Goal: Task Accomplishment & Management: Manage account settings

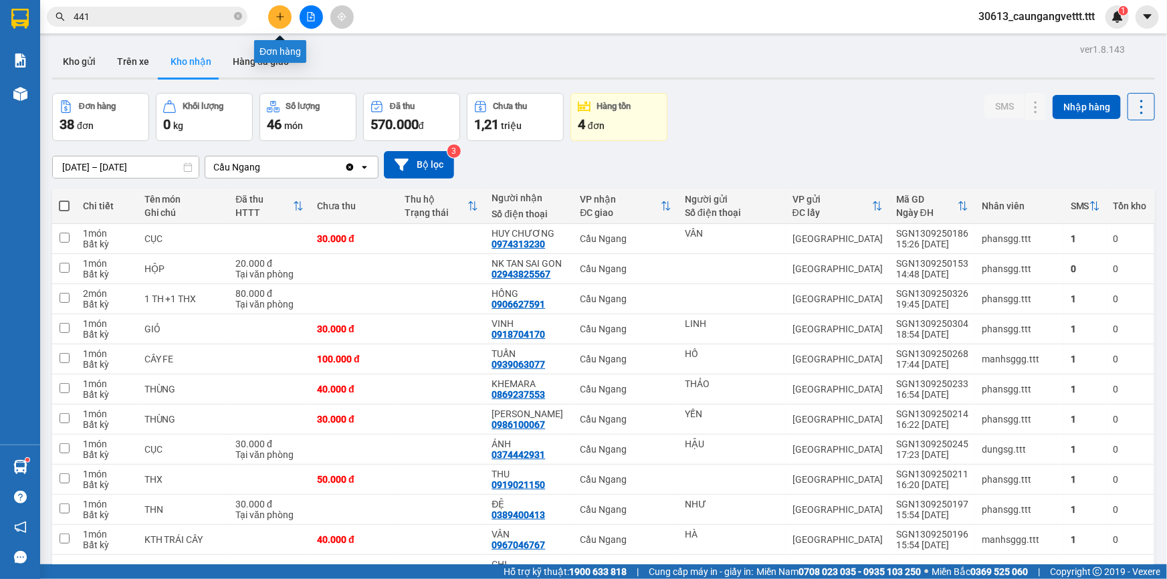
scroll to position [541, 0]
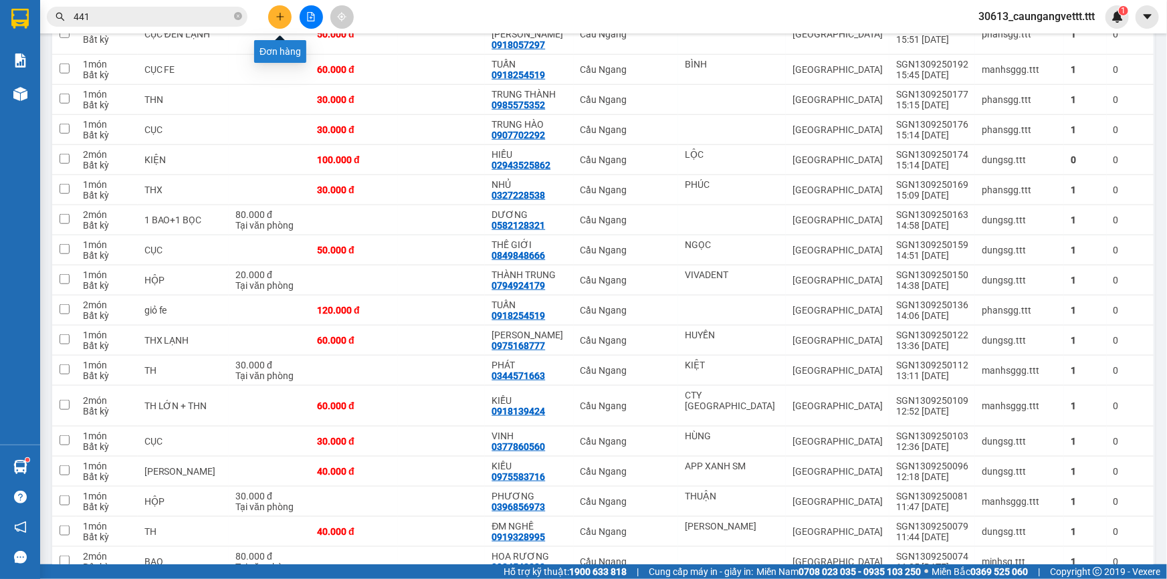
click at [271, 13] on button at bounding box center [279, 16] width 23 height 23
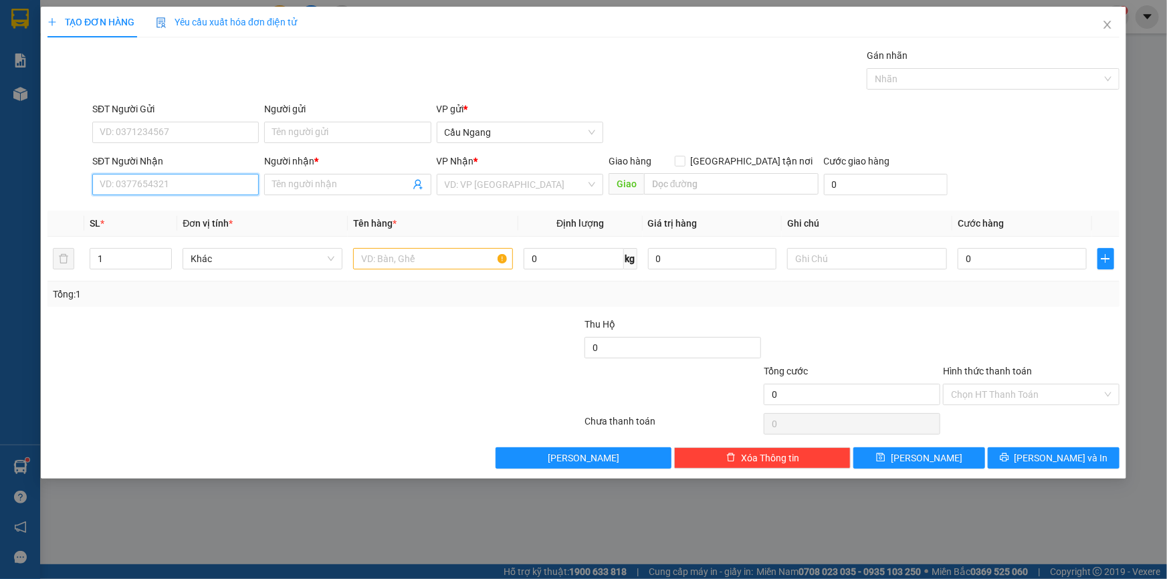
click at [164, 184] on input "SĐT Người Nhận" at bounding box center [175, 184] width 166 height 21
click at [166, 207] on div "0984923585 - PHÁT" at bounding box center [175, 211] width 150 height 15
type input "0984923585"
type input "PHÁT"
type input "0984923585"
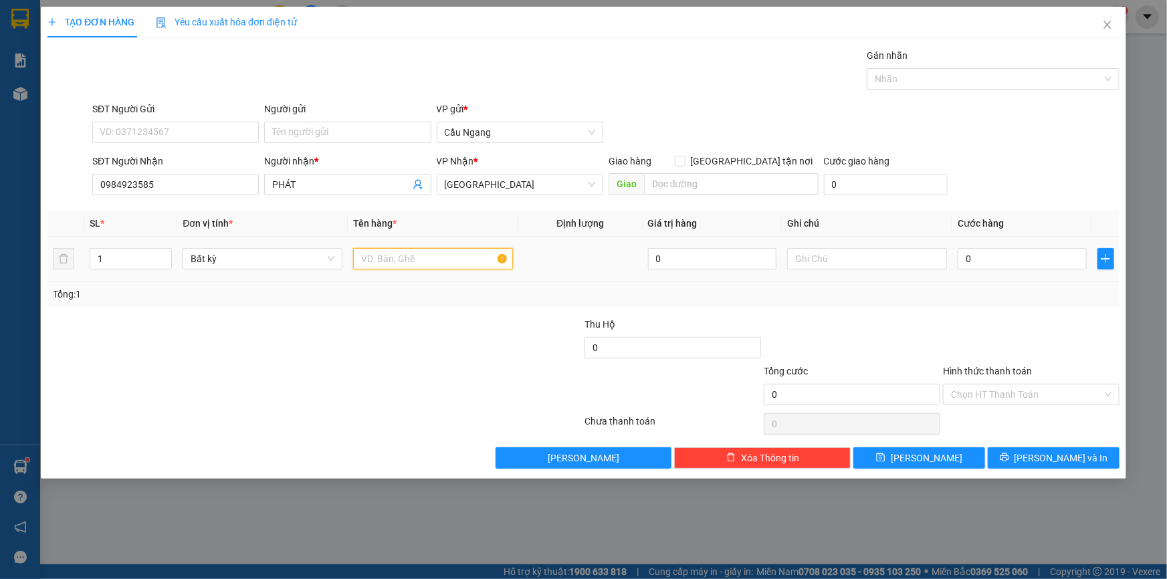
click at [390, 256] on input "text" at bounding box center [433, 258] width 160 height 21
type input "THX"
click at [1025, 261] on input "0" at bounding box center [1021, 258] width 129 height 21
type input "4"
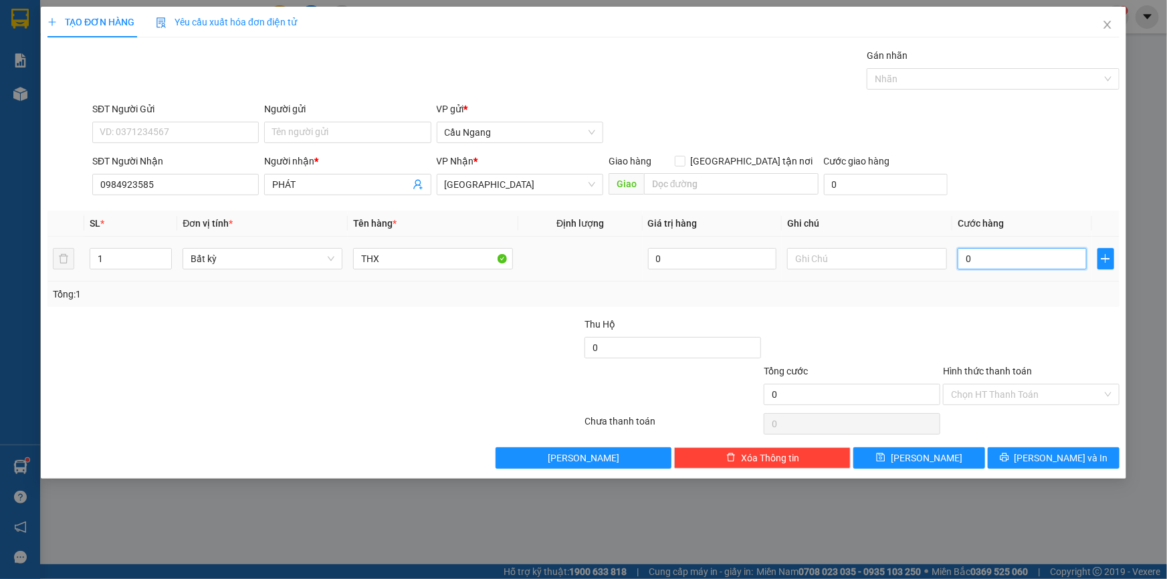
type input "4"
type input "40"
type input "400"
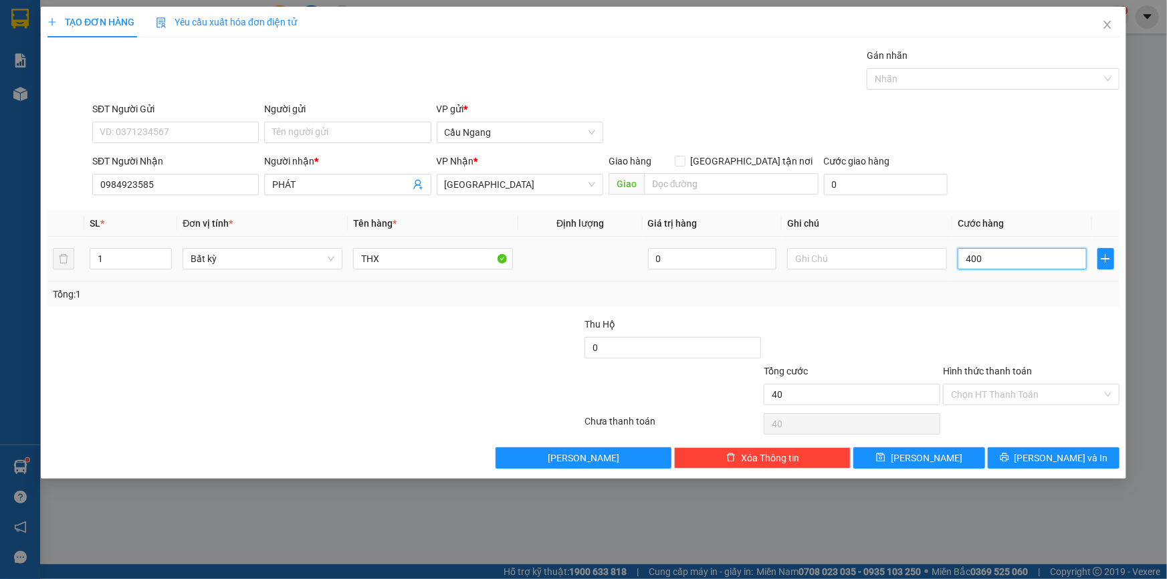
type input "400"
type input "4.000"
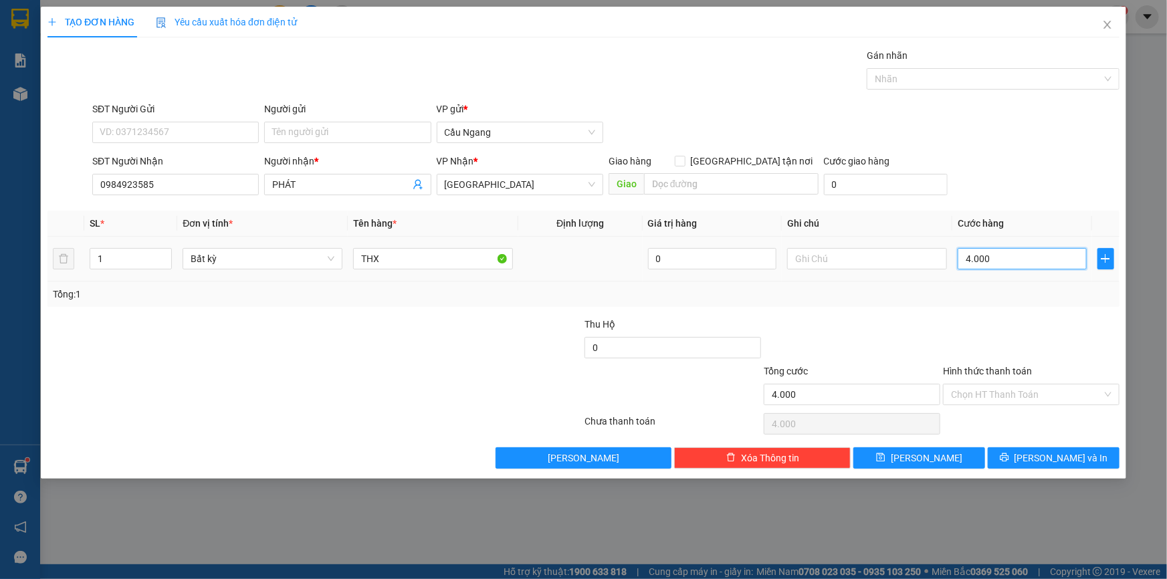
type input "40.000"
click at [1019, 388] on input "Hình thức thanh toán" at bounding box center [1026, 394] width 151 height 20
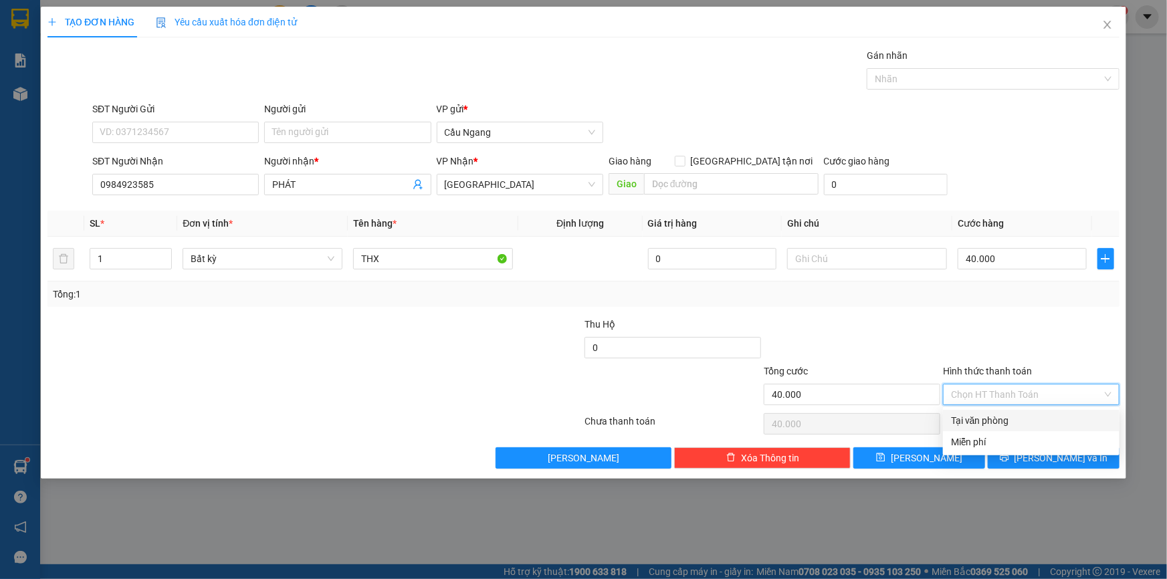
click at [996, 421] on div "Tại văn phòng" at bounding box center [1031, 420] width 160 height 15
type input "0"
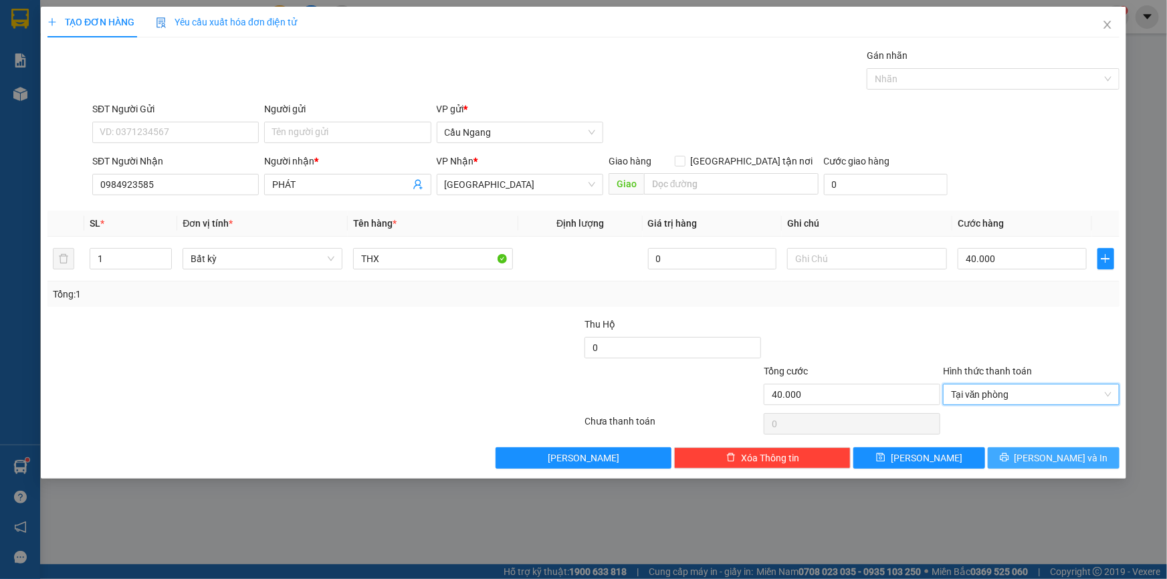
click at [1050, 455] on span "[PERSON_NAME] và In" at bounding box center [1061, 458] width 94 height 15
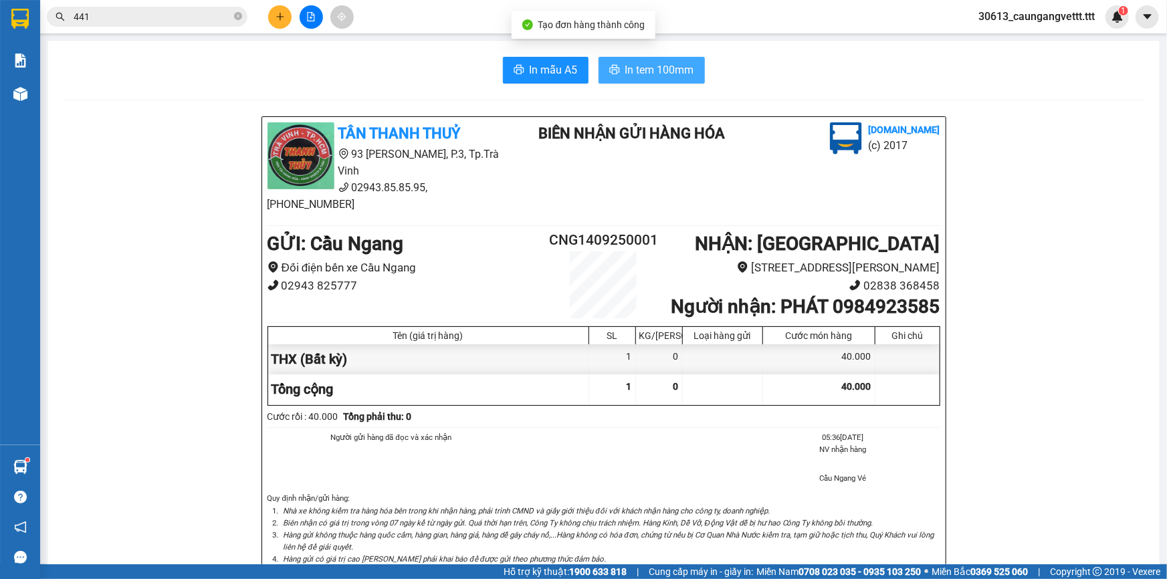
click at [655, 70] on span "In tem 100mm" at bounding box center [659, 70] width 69 height 17
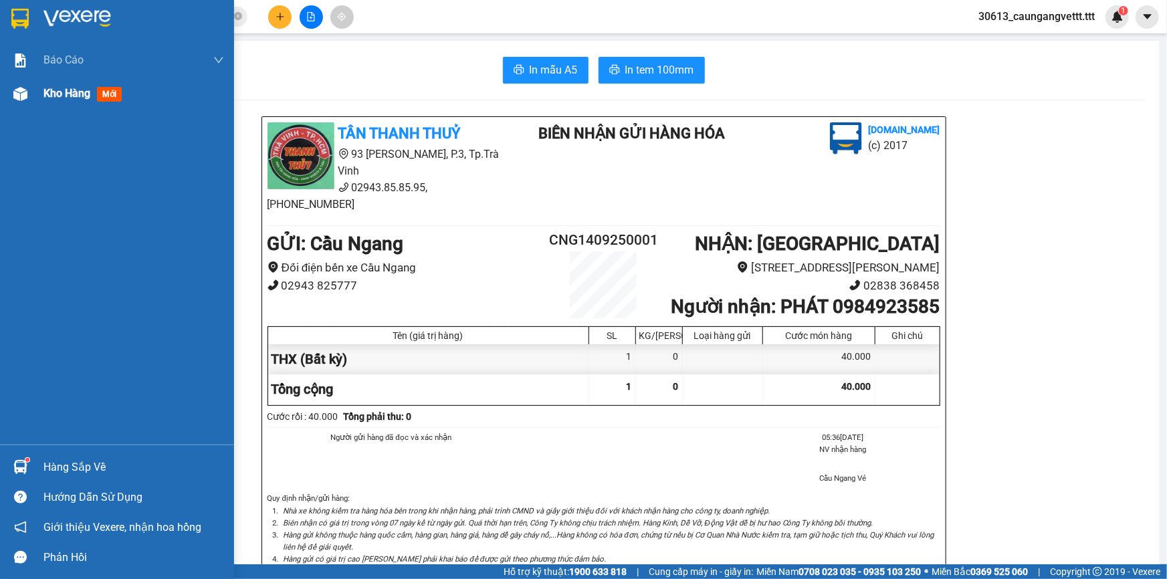
click at [54, 98] on span "Kho hàng" at bounding box center [66, 93] width 47 height 13
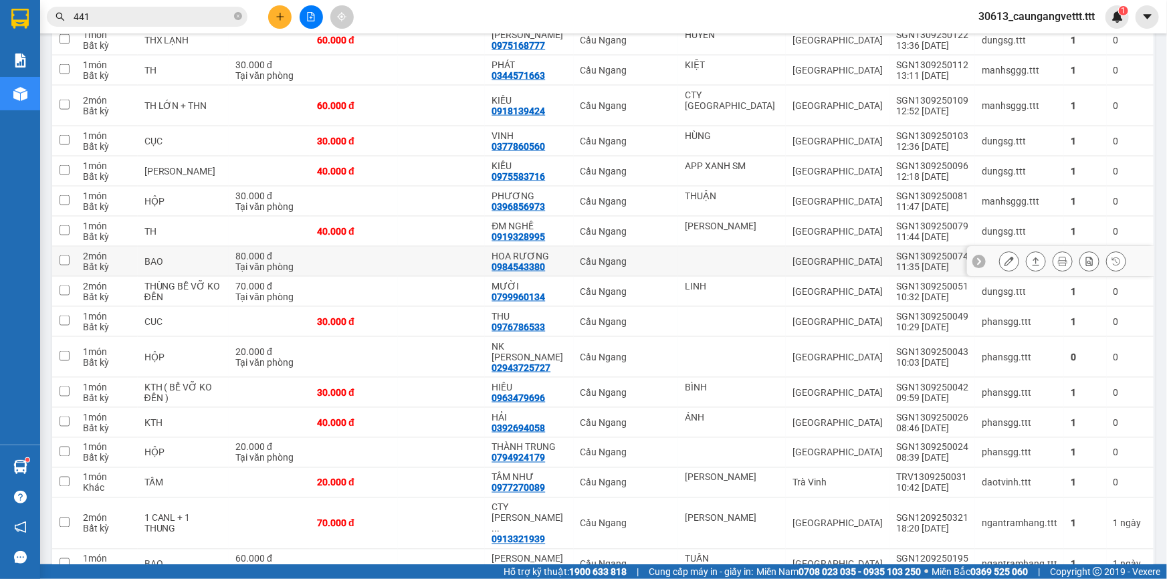
scroll to position [855, 0]
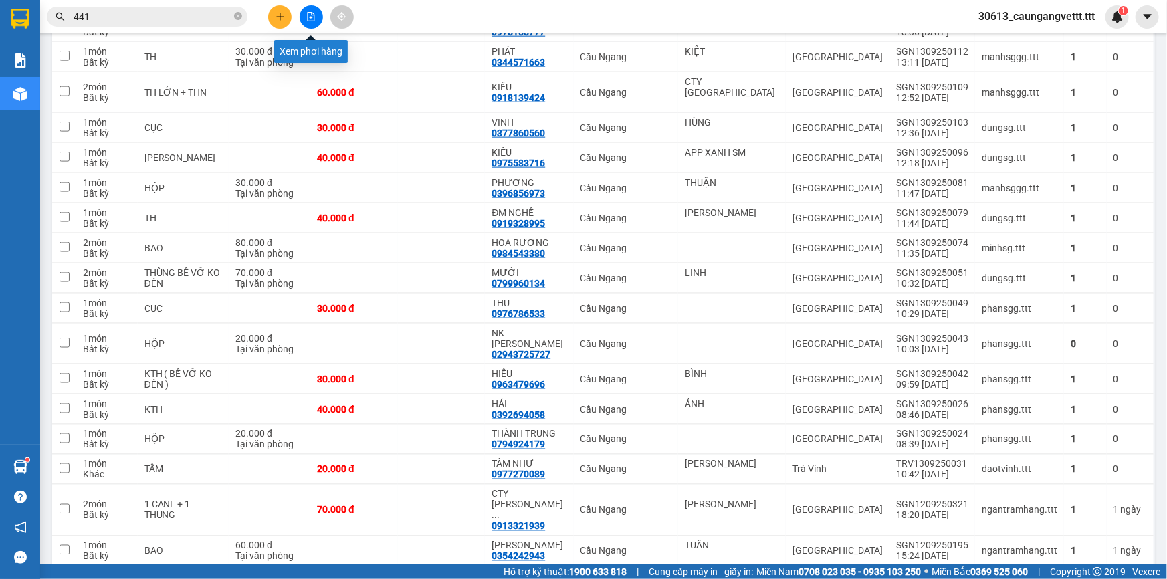
click at [308, 13] on icon "file-add" at bounding box center [310, 16] width 9 height 9
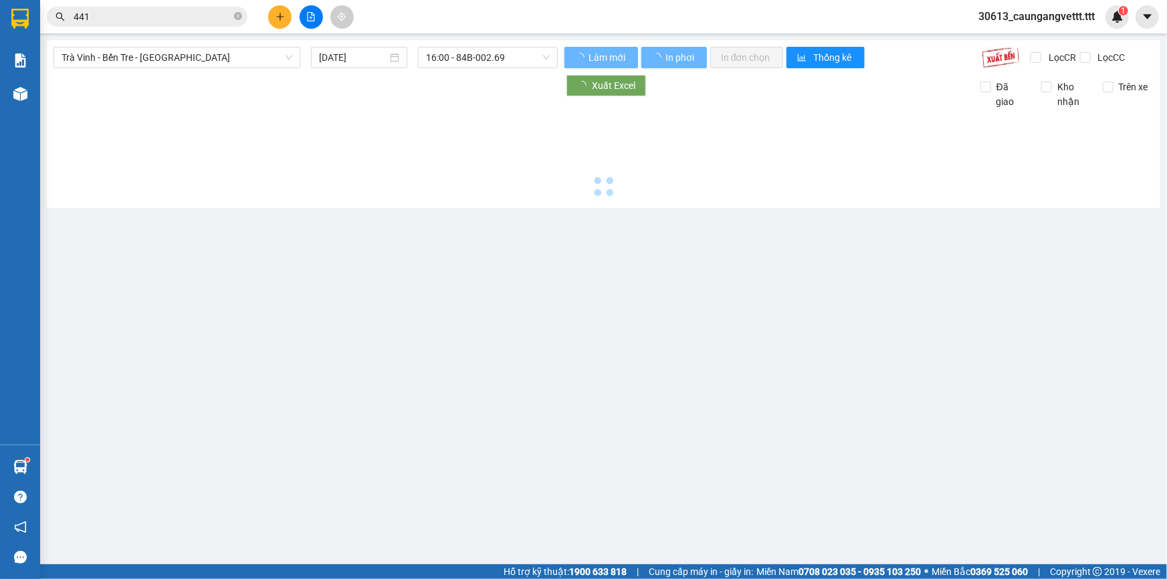
type input "[DATE]"
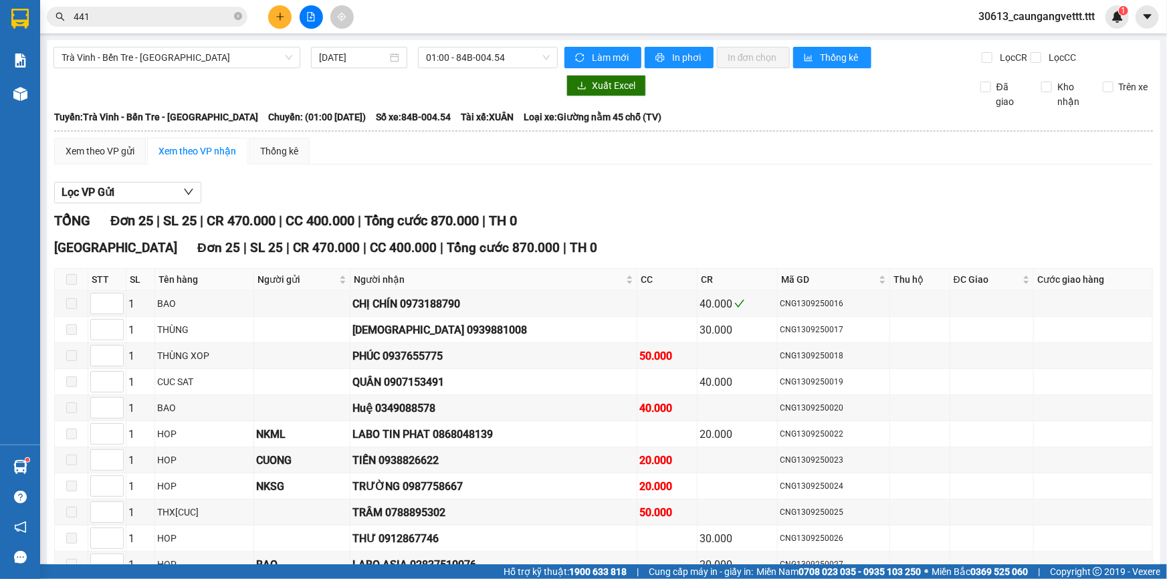
click at [281, 13] on icon "plus" at bounding box center [279, 16] width 9 height 9
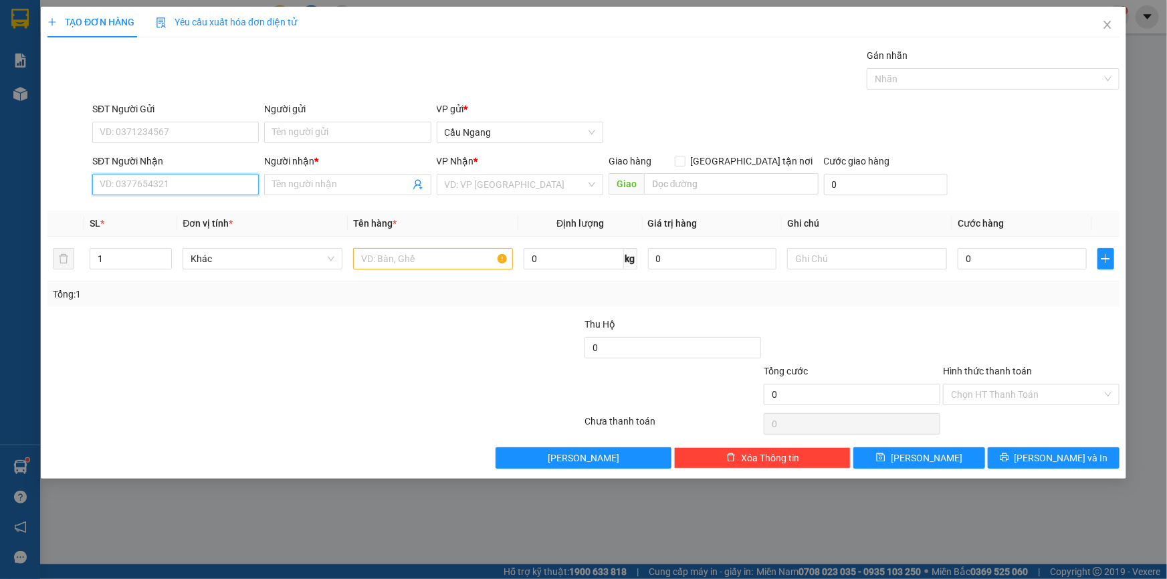
click at [150, 185] on input "SĐT Người Nhận" at bounding box center [175, 184] width 166 height 21
click at [153, 213] on div "0822100427 - MY" at bounding box center [175, 211] width 150 height 15
type input "0822100427"
type input "MY"
type input "0822100427"
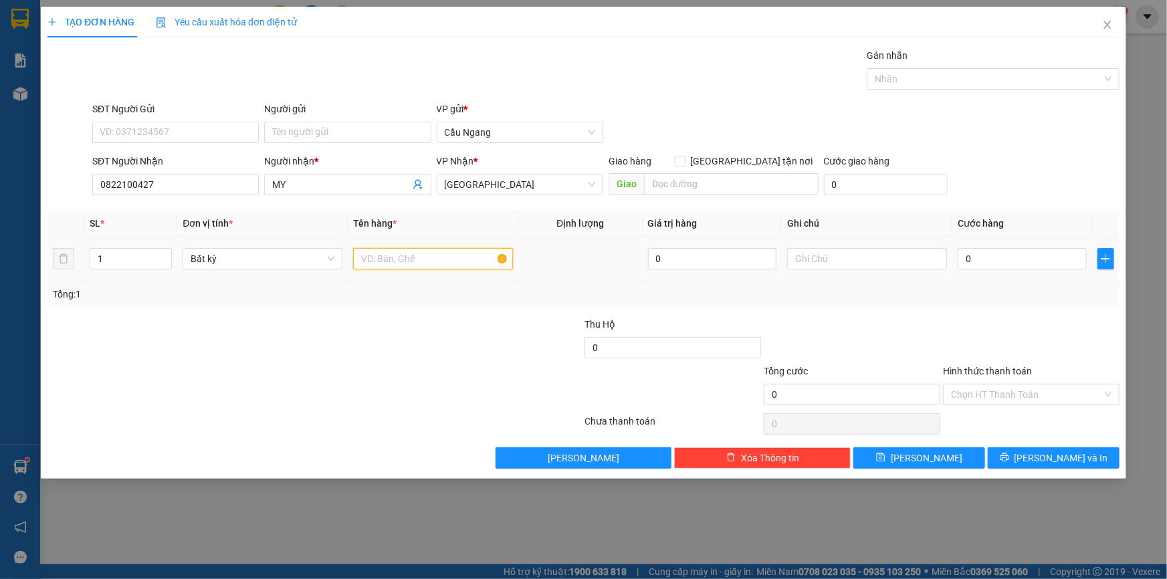
click at [409, 252] on input "text" at bounding box center [433, 258] width 160 height 21
type input "BAO"
click at [1011, 261] on input "0" at bounding box center [1021, 258] width 129 height 21
type input "4"
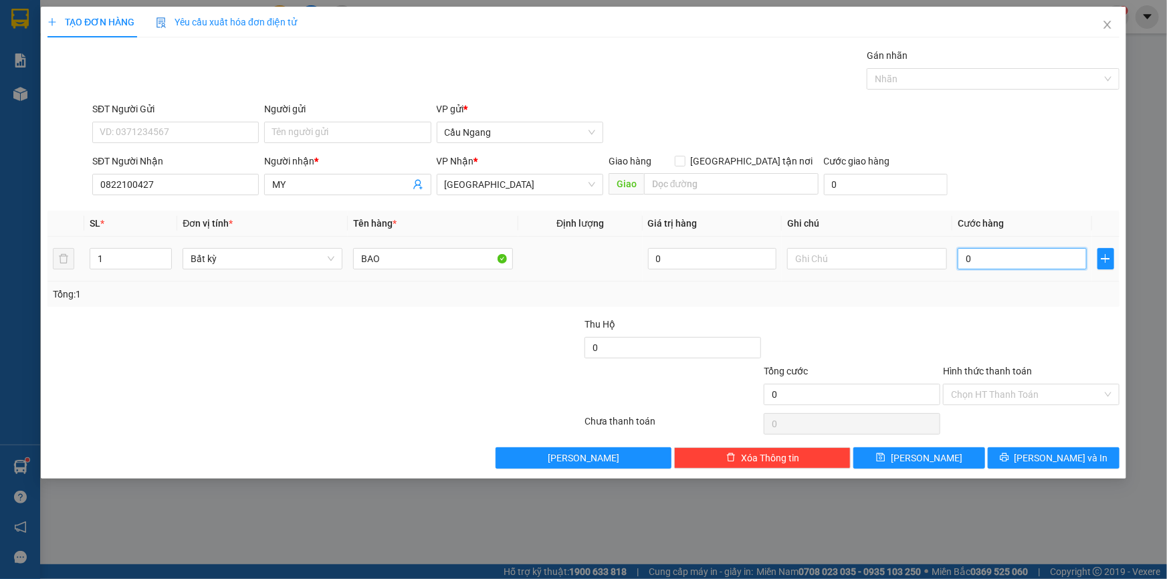
type input "4"
type input "40"
type input "400"
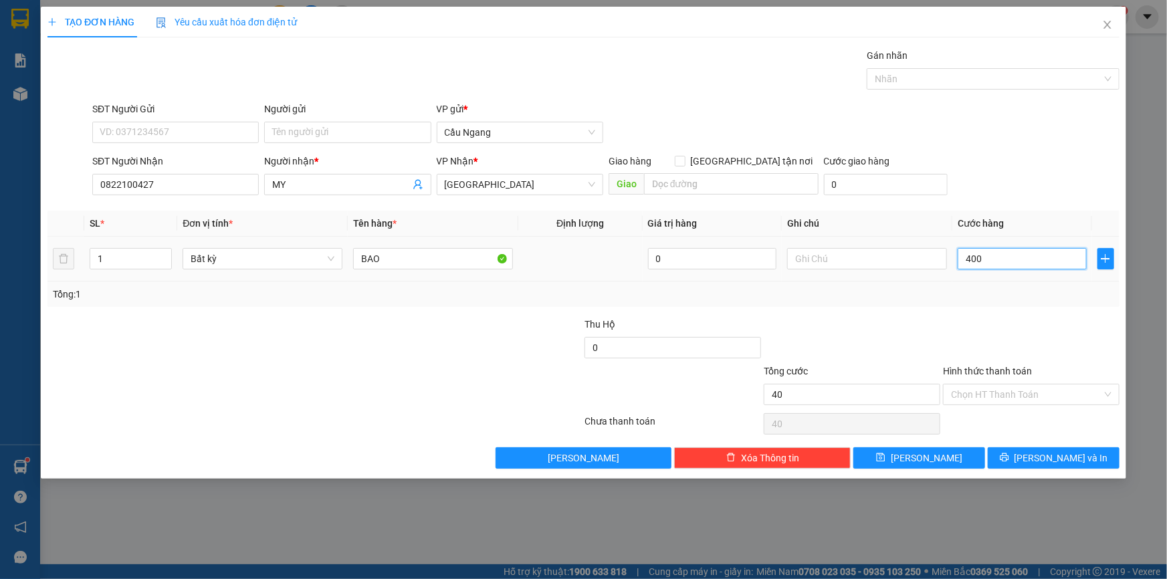
type input "400"
type input "4.000"
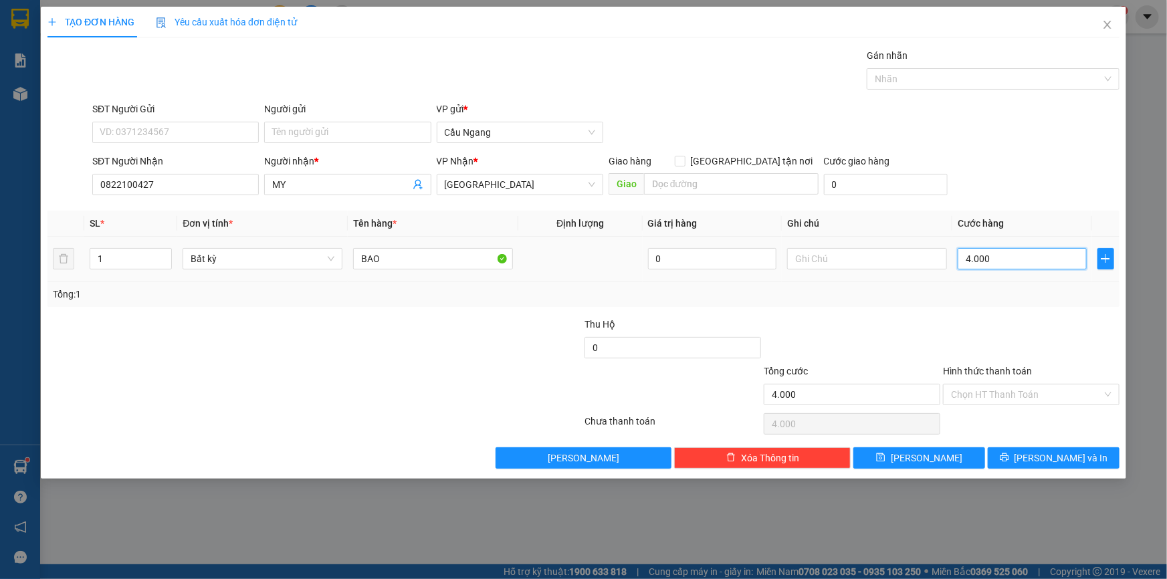
type input "40.000"
click at [1039, 450] on button "[PERSON_NAME] và In" at bounding box center [1054, 457] width 132 height 21
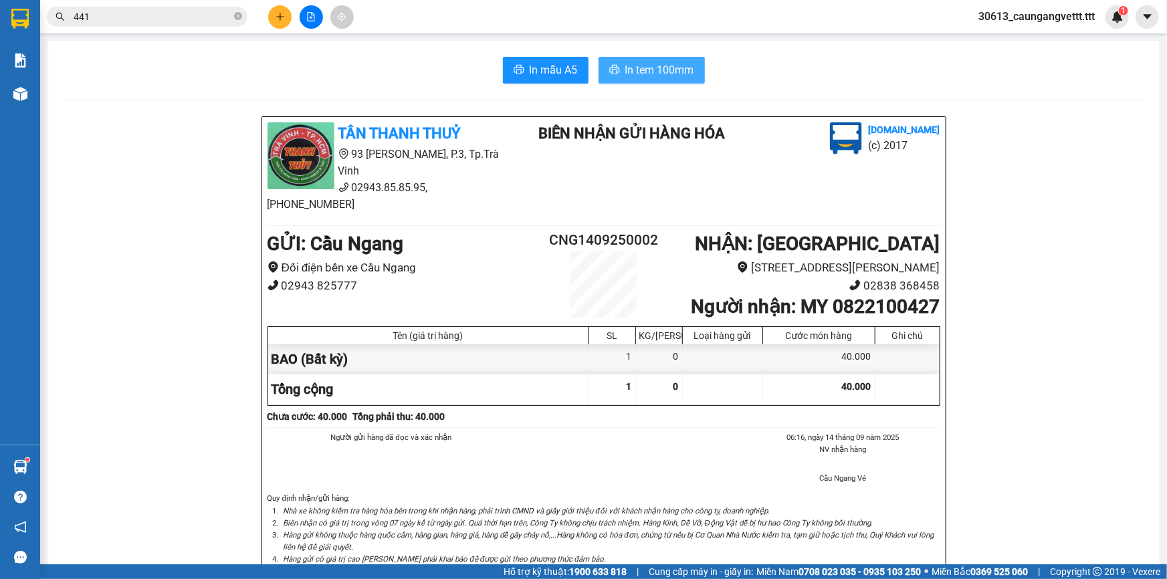
click at [640, 71] on span "In tem 100mm" at bounding box center [659, 70] width 69 height 17
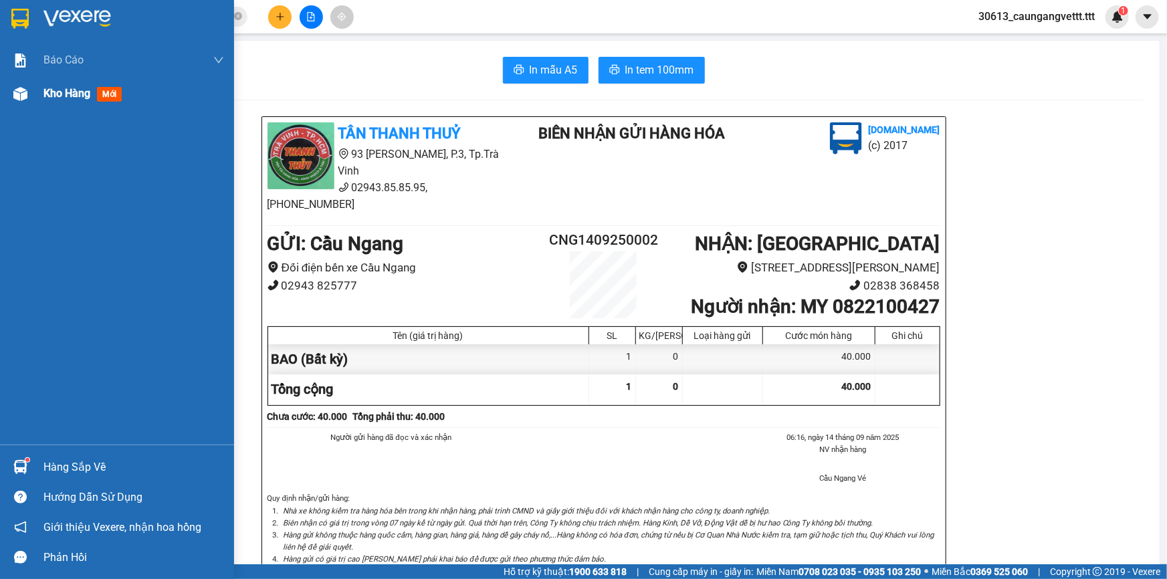
click at [62, 89] on span "Kho hàng" at bounding box center [66, 93] width 47 height 13
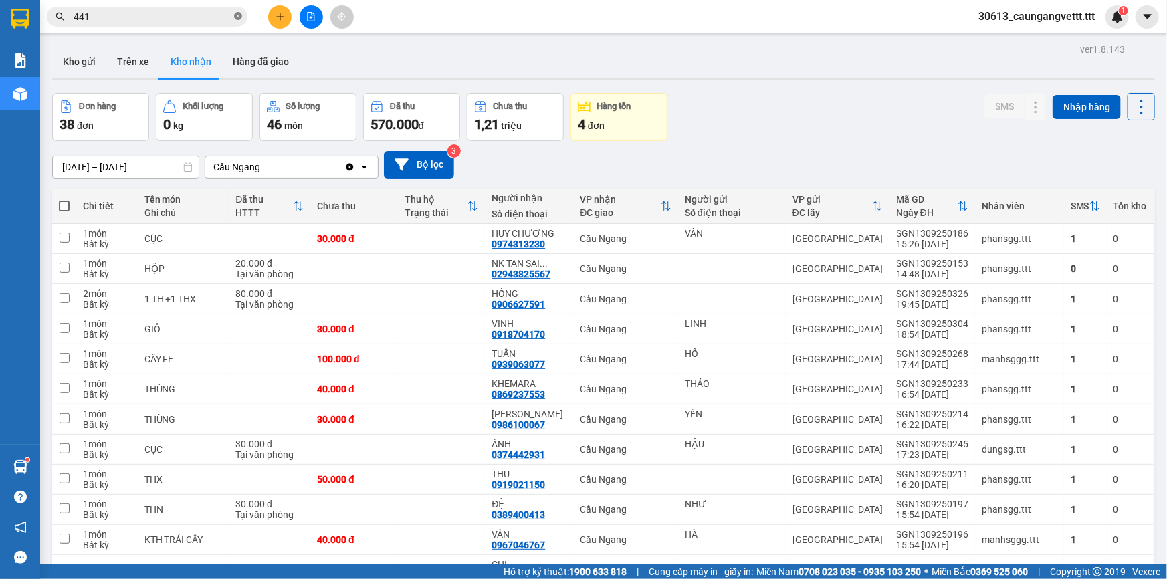
click at [238, 16] on icon "close-circle" at bounding box center [238, 16] width 8 height 8
click at [311, 16] on icon "file-add" at bounding box center [311, 16] width 7 height 9
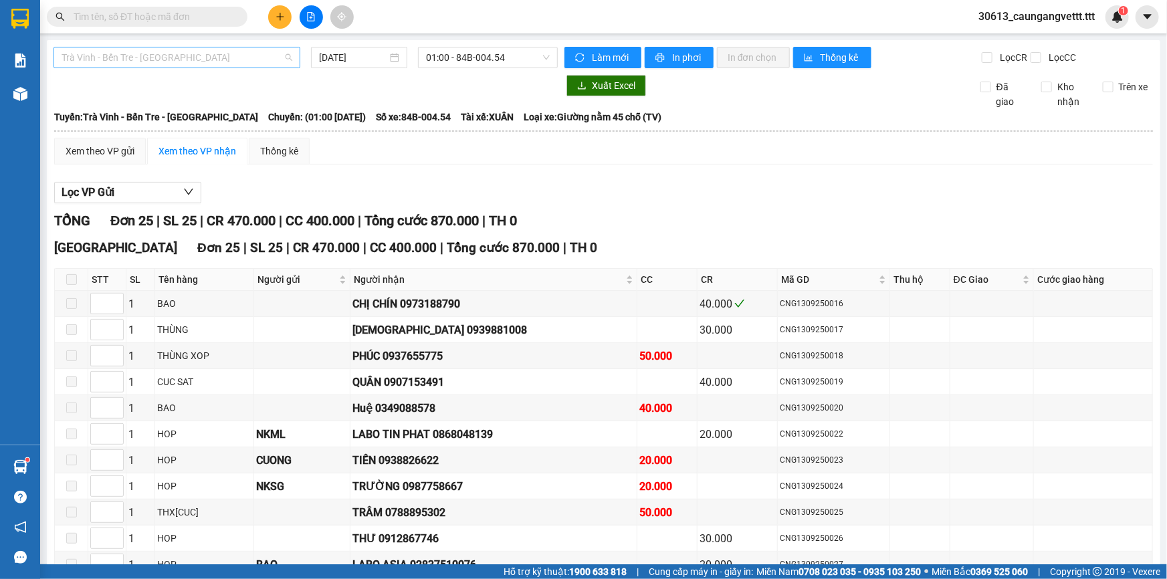
click at [190, 59] on span "Trà Vinh - Bến Tre - [GEOGRAPHIC_DATA]" at bounding box center [177, 57] width 231 height 20
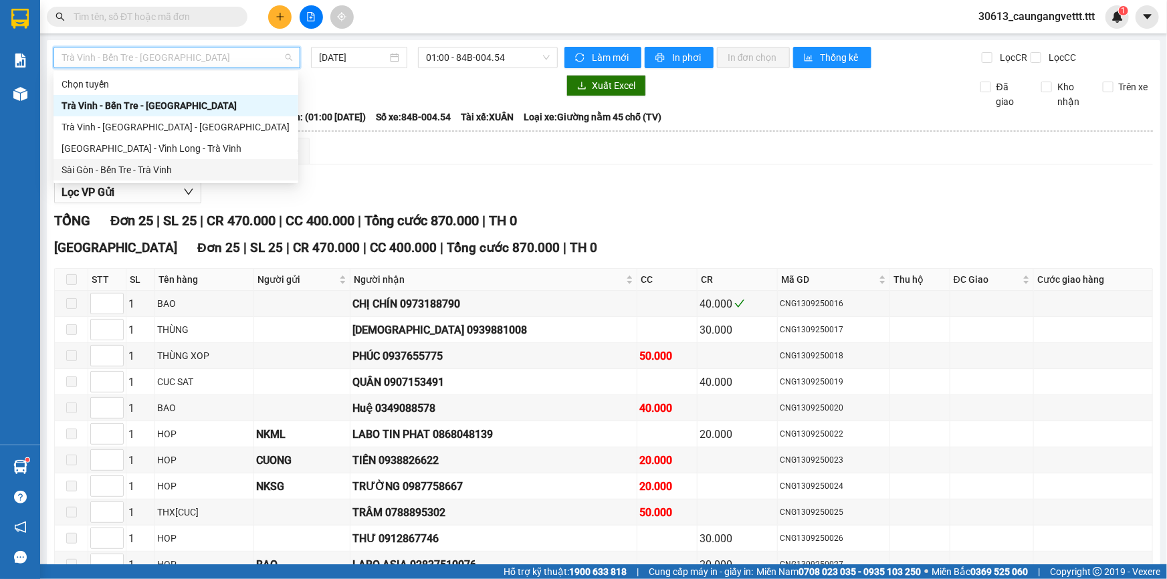
click at [164, 173] on div "Sài Gòn - Bến Tre - Trà Vinh" at bounding box center [176, 169] width 229 height 15
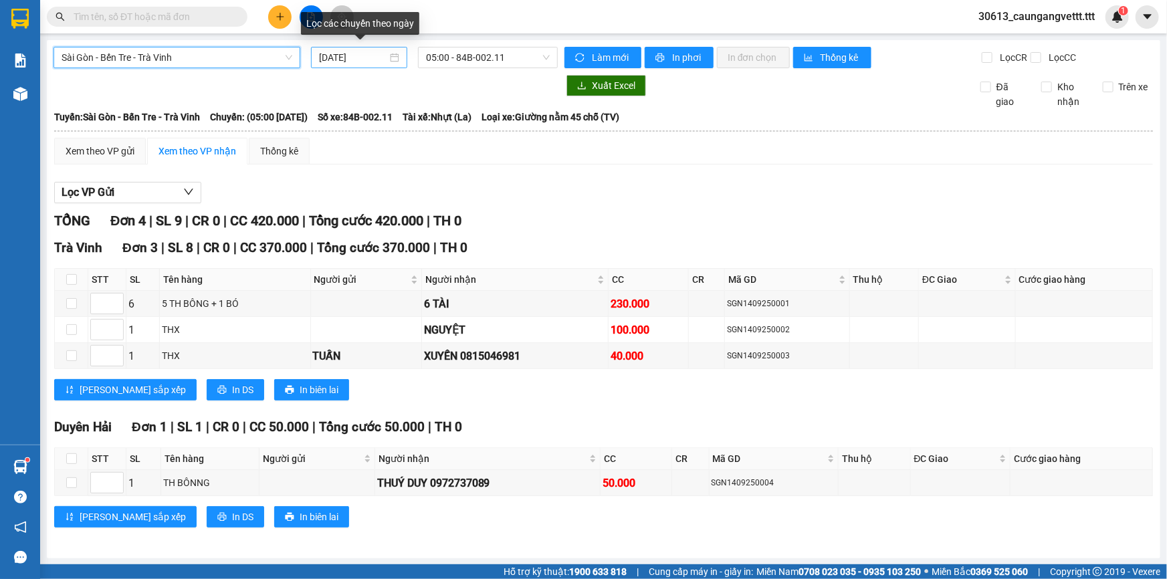
click at [324, 55] on input "[DATE]" at bounding box center [353, 57] width 68 height 15
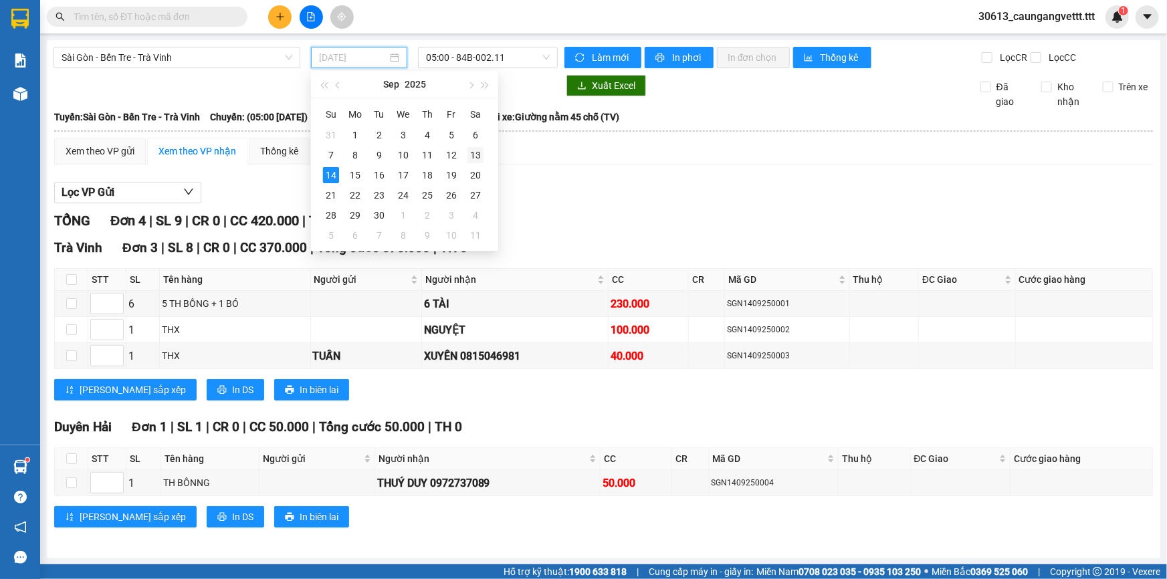
click at [473, 153] on div "13" at bounding box center [475, 155] width 16 height 16
type input "[DATE]"
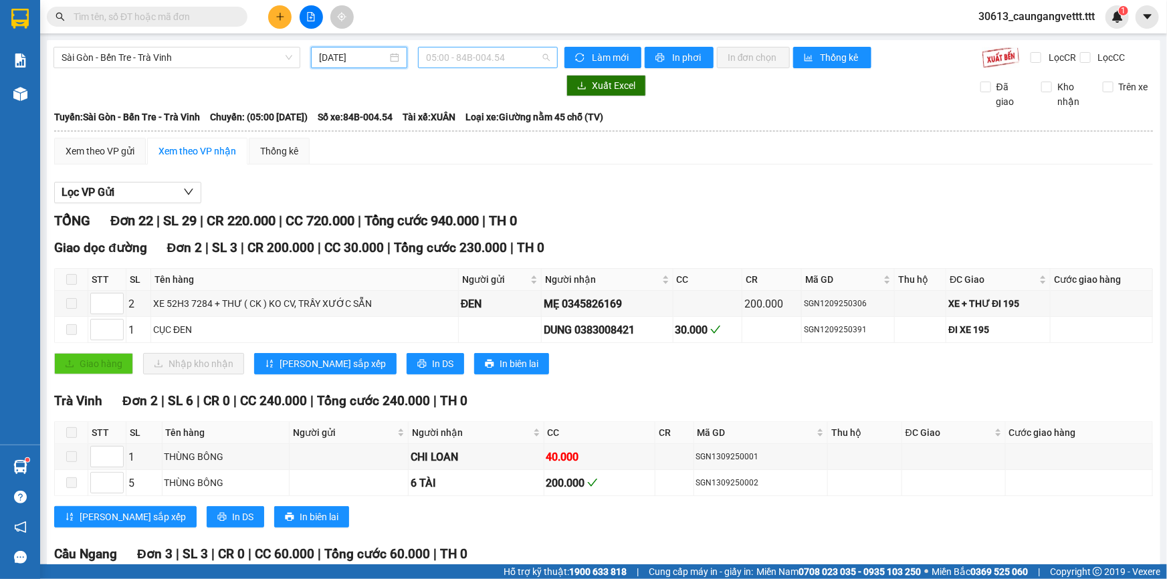
click at [505, 53] on span "05:00 - 84B-004.54" at bounding box center [488, 57] width 124 height 20
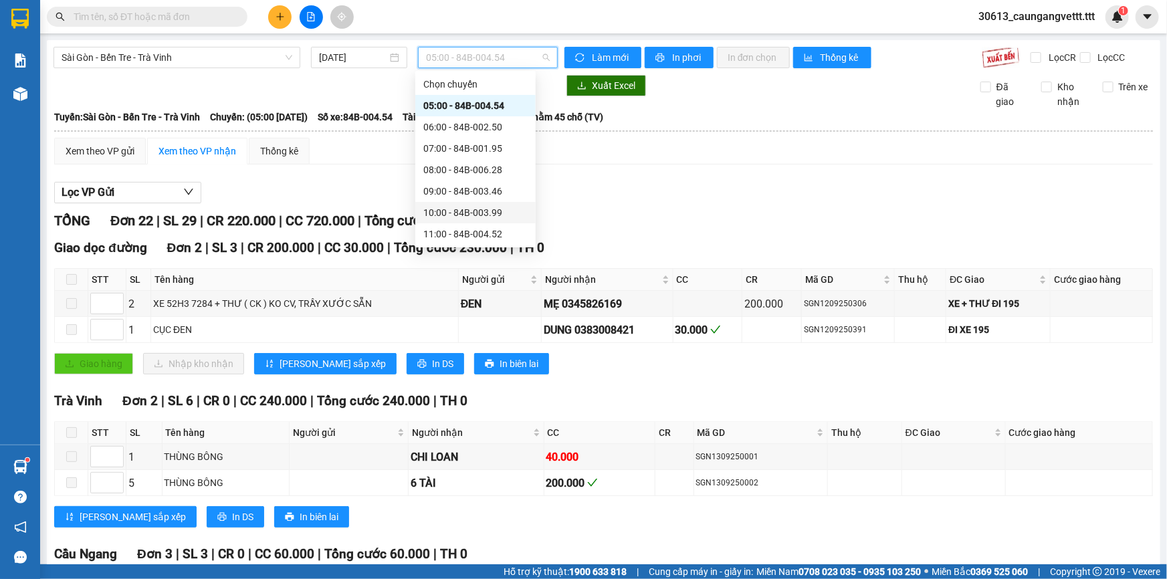
scroll to position [235, 0]
click at [462, 235] on div "22:00 - 84B-006.44" at bounding box center [475, 234] width 104 height 15
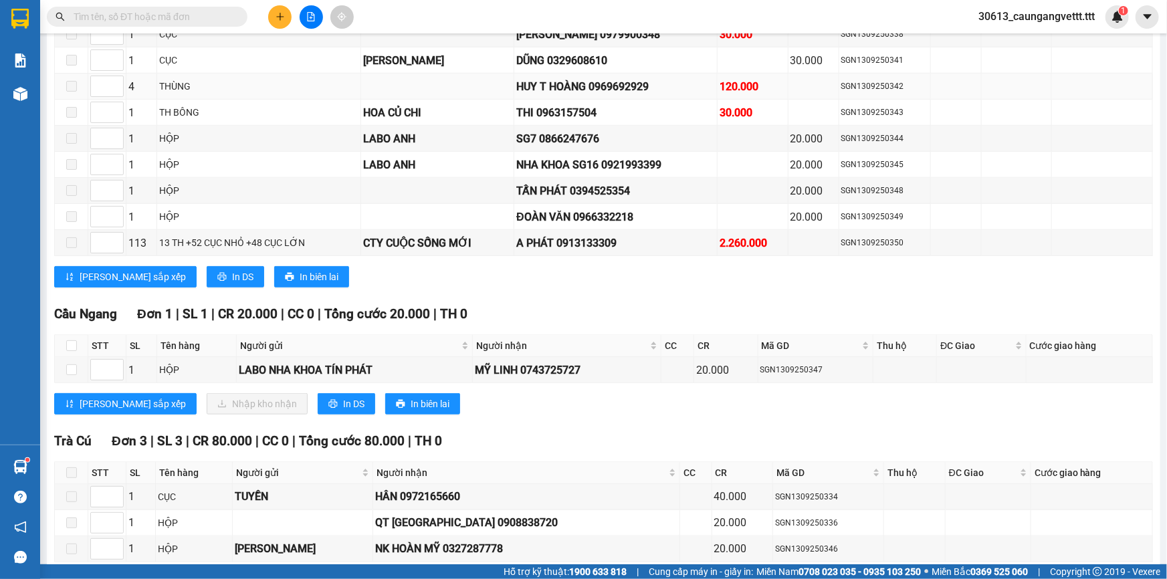
scroll to position [649, 0]
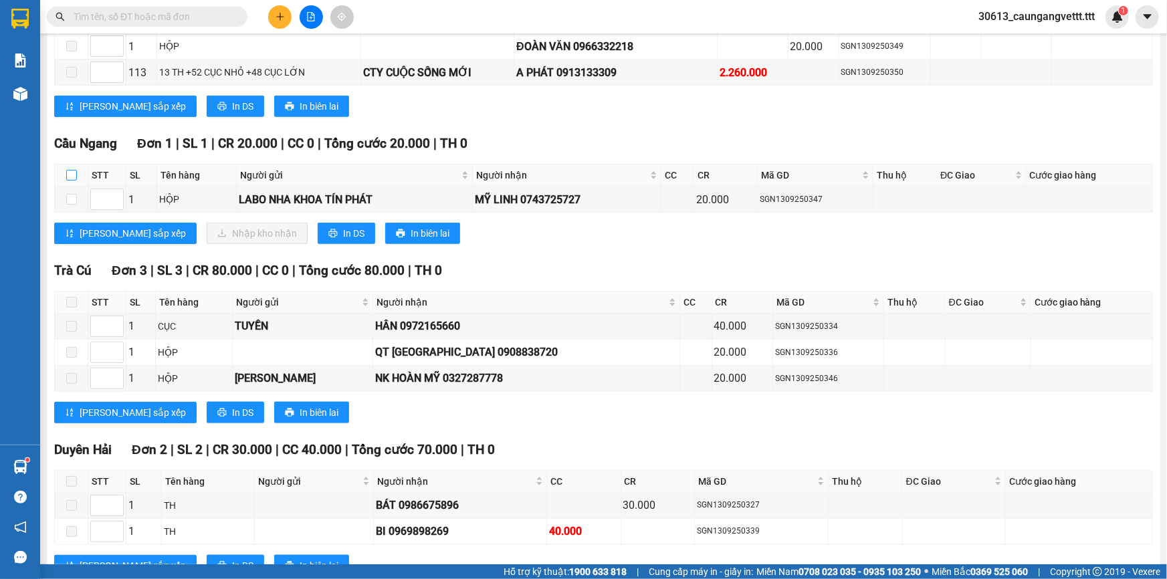
click at [70, 170] on input "checkbox" at bounding box center [71, 175] width 11 height 11
checkbox input "true"
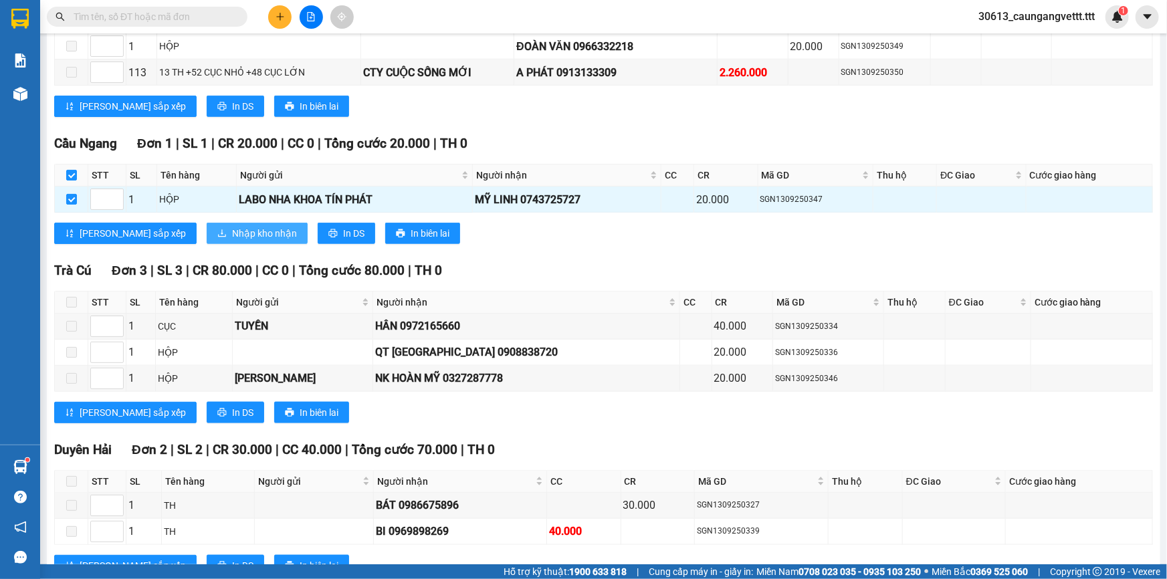
click at [232, 227] on span "Nhập kho nhận" at bounding box center [264, 233] width 65 height 15
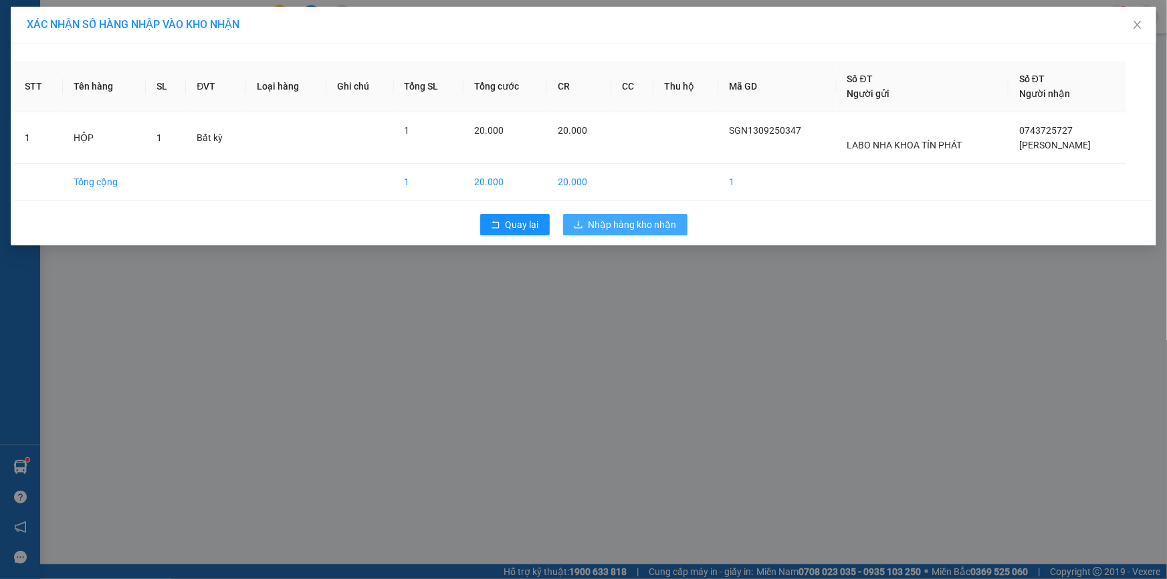
click at [641, 223] on span "Nhập hàng kho nhận" at bounding box center [632, 224] width 88 height 15
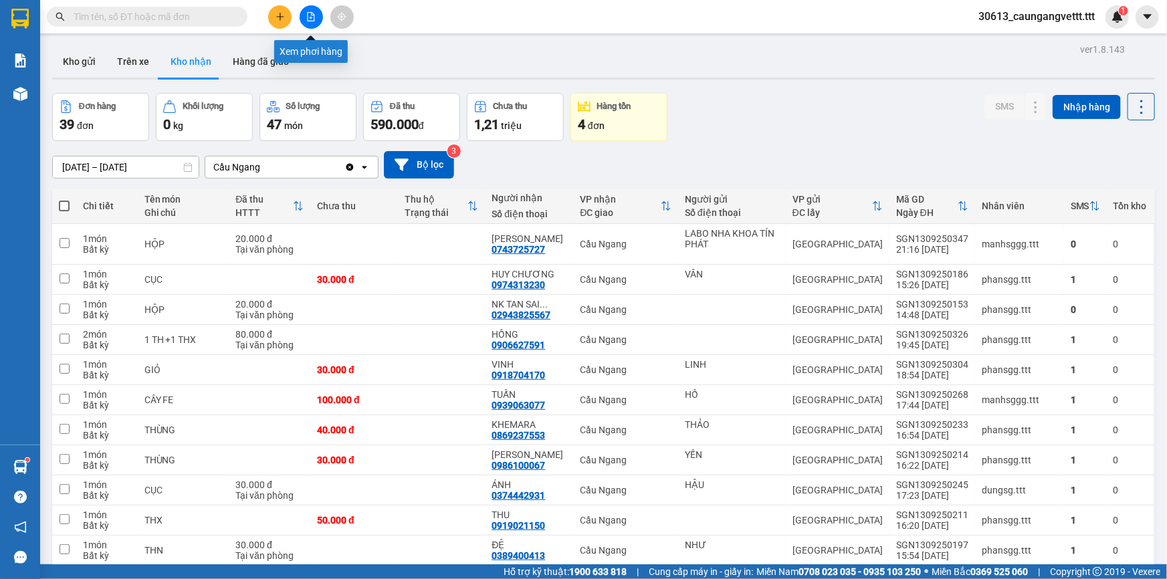
click at [312, 16] on icon "file-add" at bounding box center [310, 16] width 9 height 9
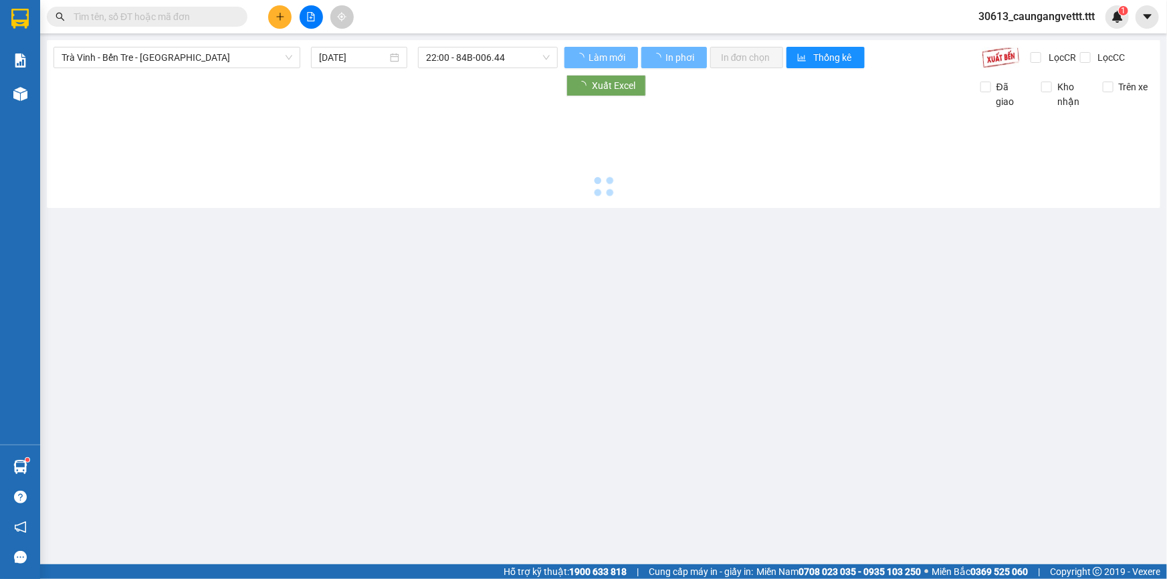
type input "[DATE]"
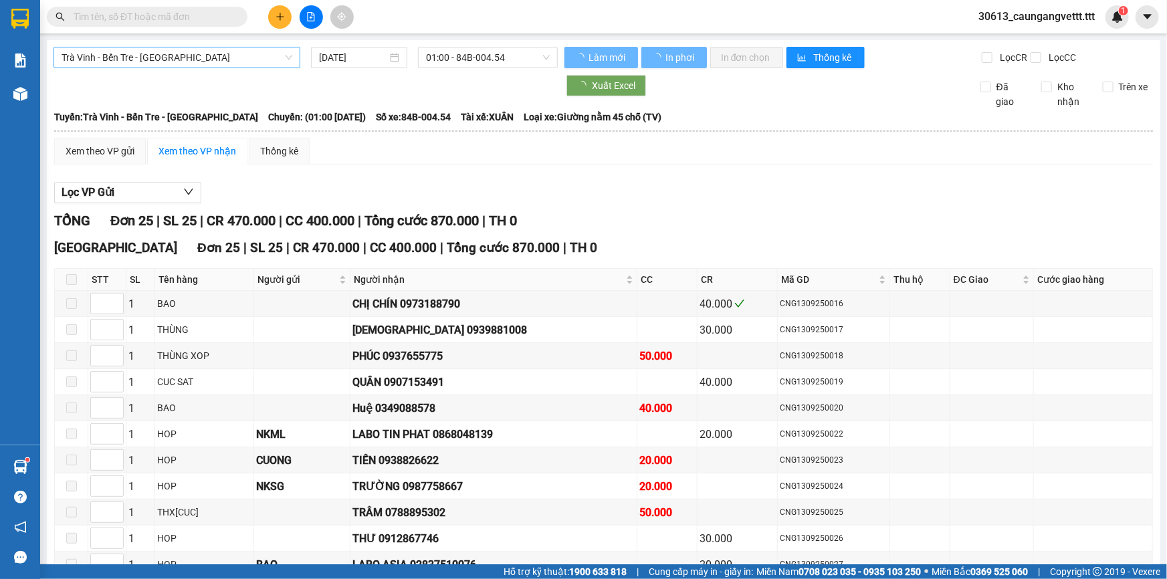
click at [233, 57] on span "Trà Vinh - Bến Tre - [GEOGRAPHIC_DATA]" at bounding box center [177, 57] width 231 height 20
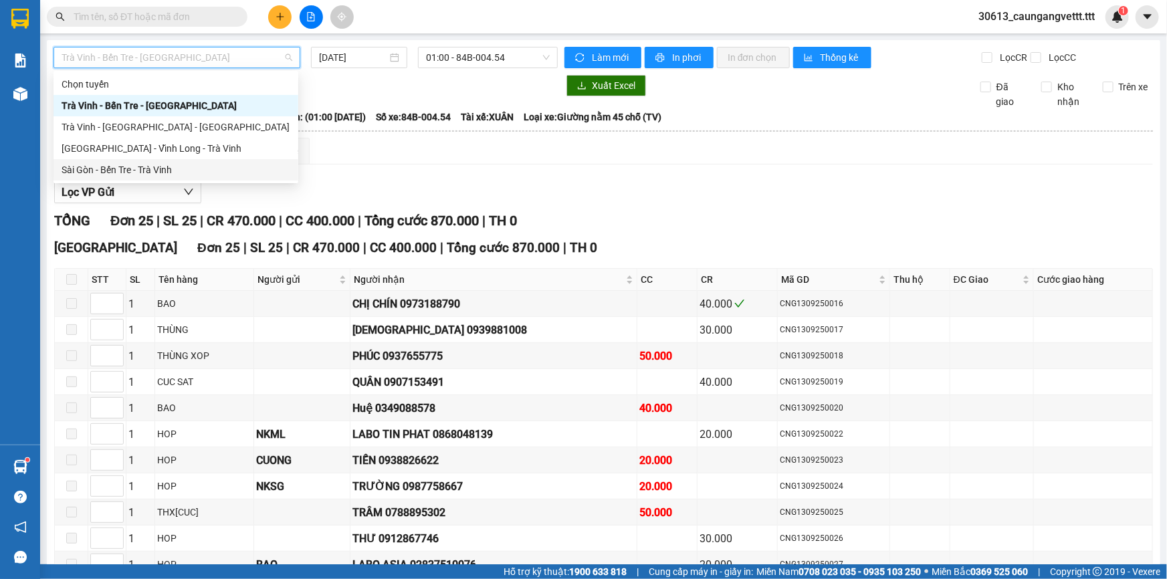
drag, startPoint x: 180, startPoint y: 168, endPoint x: 294, endPoint y: 106, distance: 129.8
click at [181, 168] on div "Sài Gòn - Bến Tre - Trà Vinh" at bounding box center [176, 169] width 229 height 15
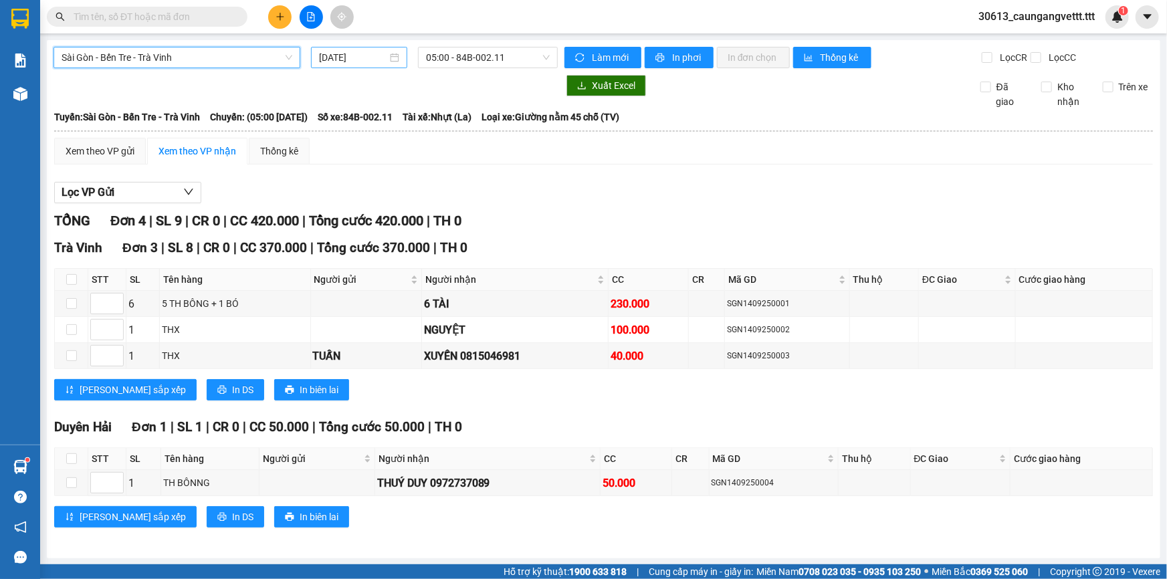
drag, startPoint x: 320, startPoint y: 57, endPoint x: 333, endPoint y: 68, distance: 17.0
click at [320, 57] on input "[DATE]" at bounding box center [353, 57] width 68 height 15
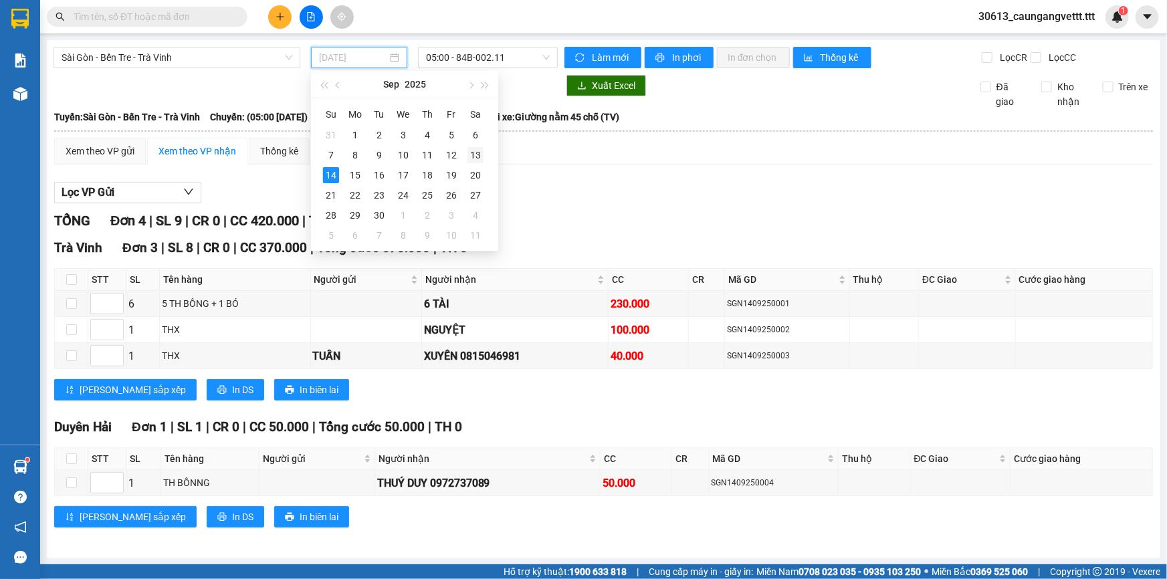
click at [481, 154] on div "13" at bounding box center [475, 155] width 16 height 16
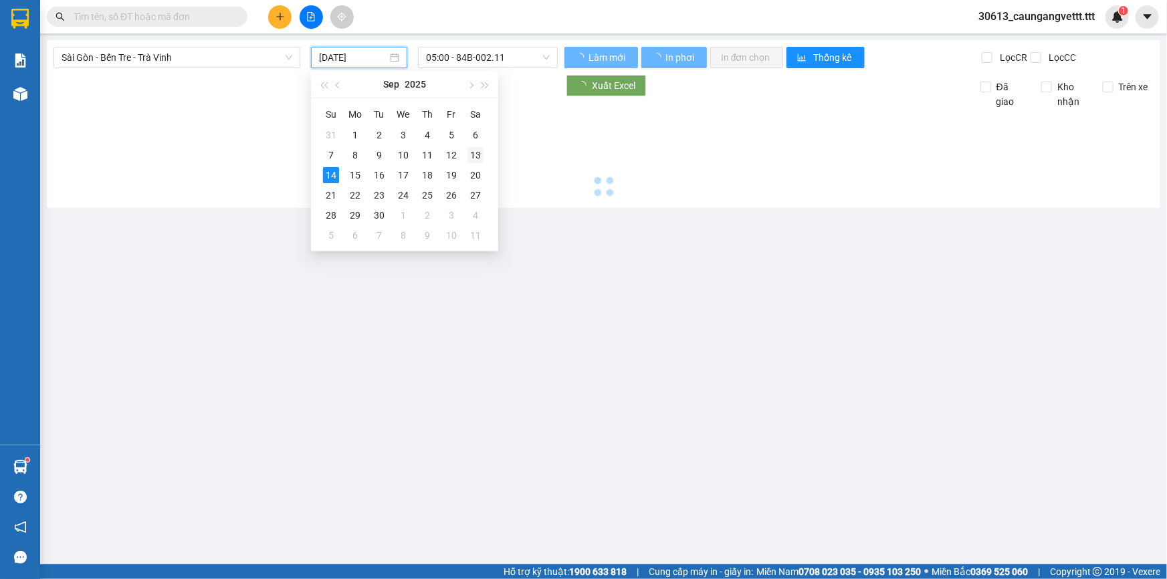
type input "[DATE]"
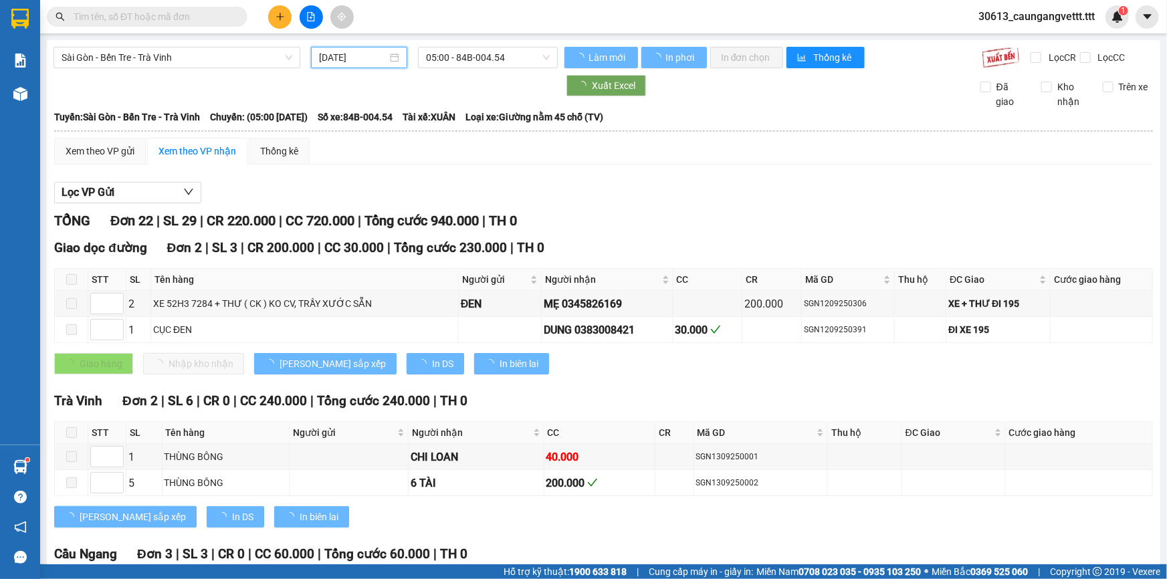
click at [493, 53] on span "05:00 - 84B-004.54" at bounding box center [488, 57] width 124 height 20
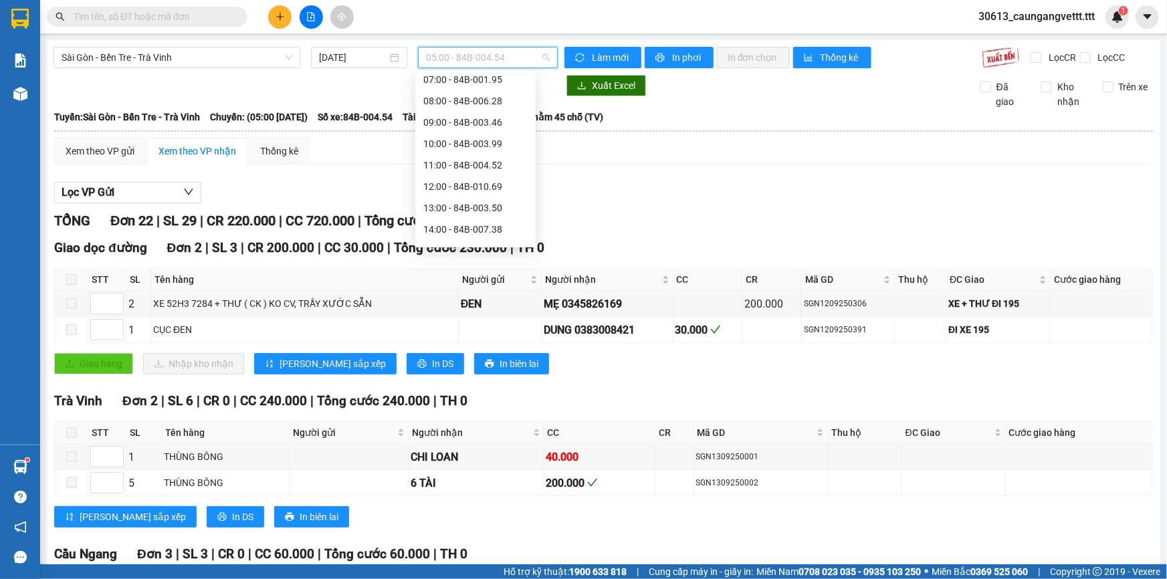
scroll to position [235, 0]
click at [461, 211] on div "20:10 (TC) - 84B-002.15" at bounding box center [475, 213] width 104 height 15
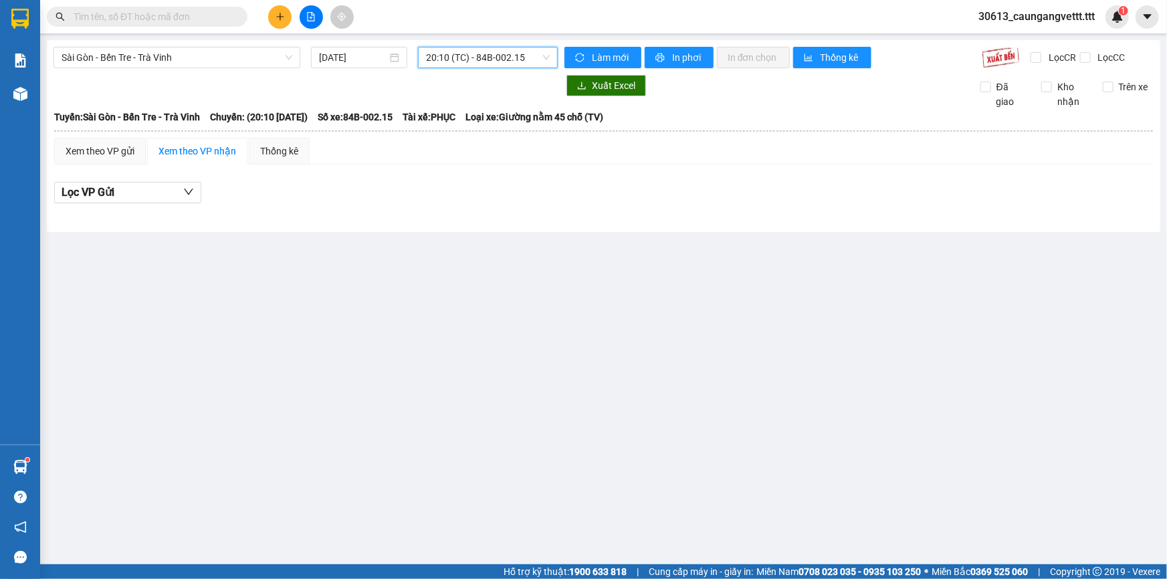
click at [461, 52] on span "20:10 (TC) - 84B-002.15" at bounding box center [488, 57] width 124 height 20
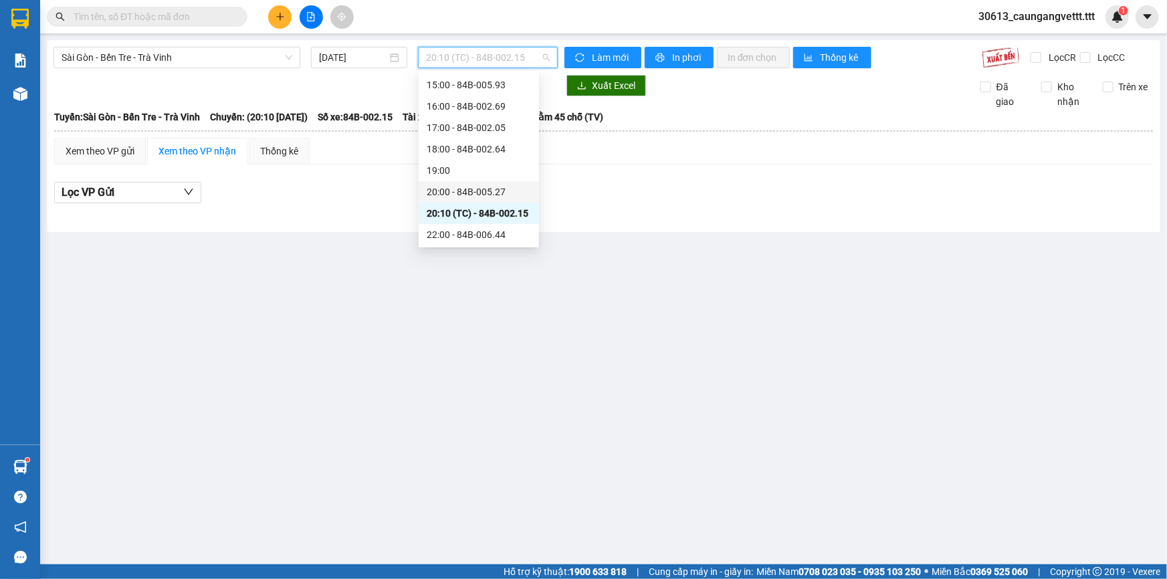
click at [465, 185] on div "20:00 - 84B-005.27" at bounding box center [479, 192] width 104 height 15
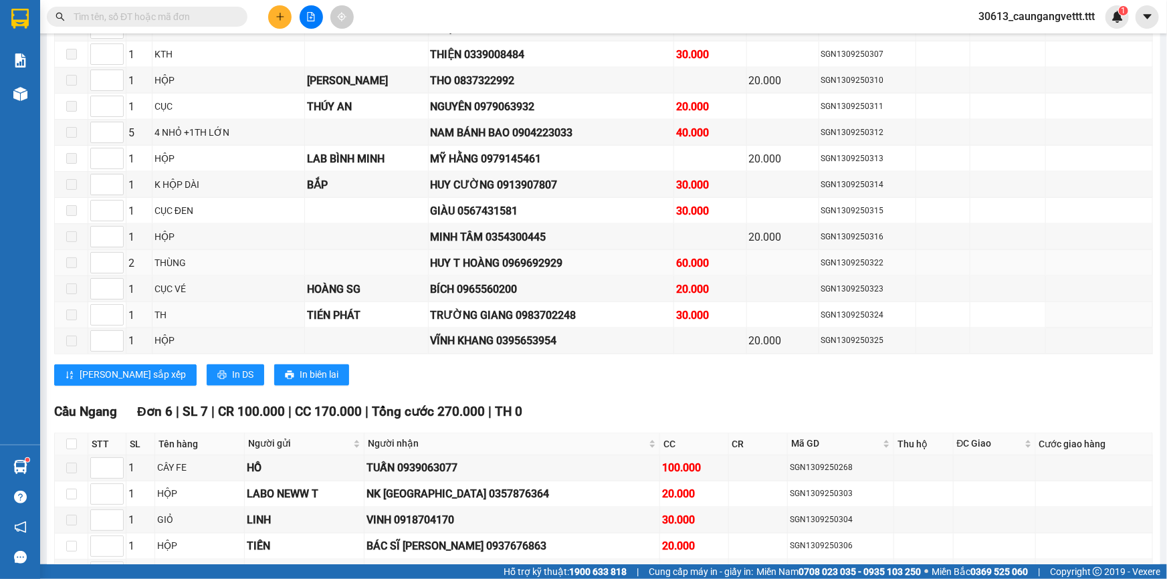
scroll to position [1053, 0]
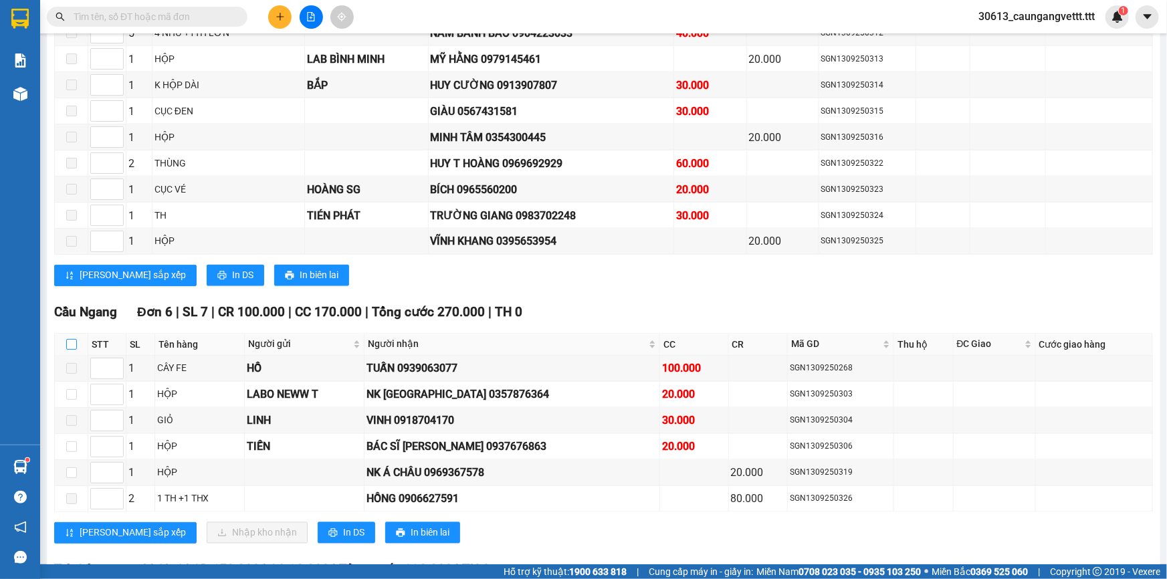
click at [71, 339] on input "checkbox" at bounding box center [71, 344] width 11 height 11
checkbox input "true"
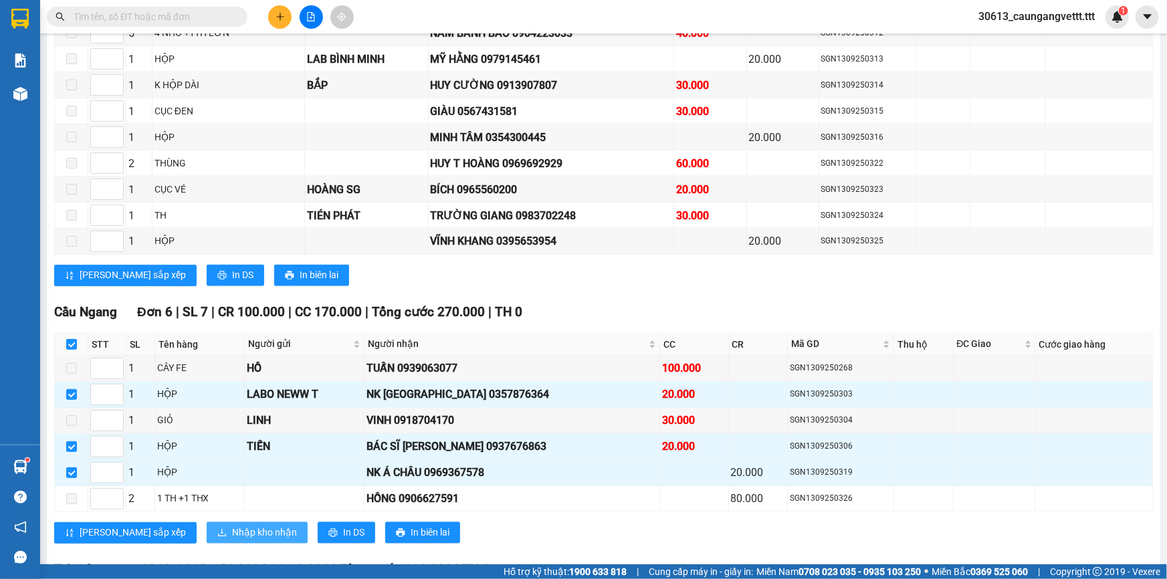
click at [232, 526] on span "Nhập kho nhận" at bounding box center [264, 533] width 65 height 15
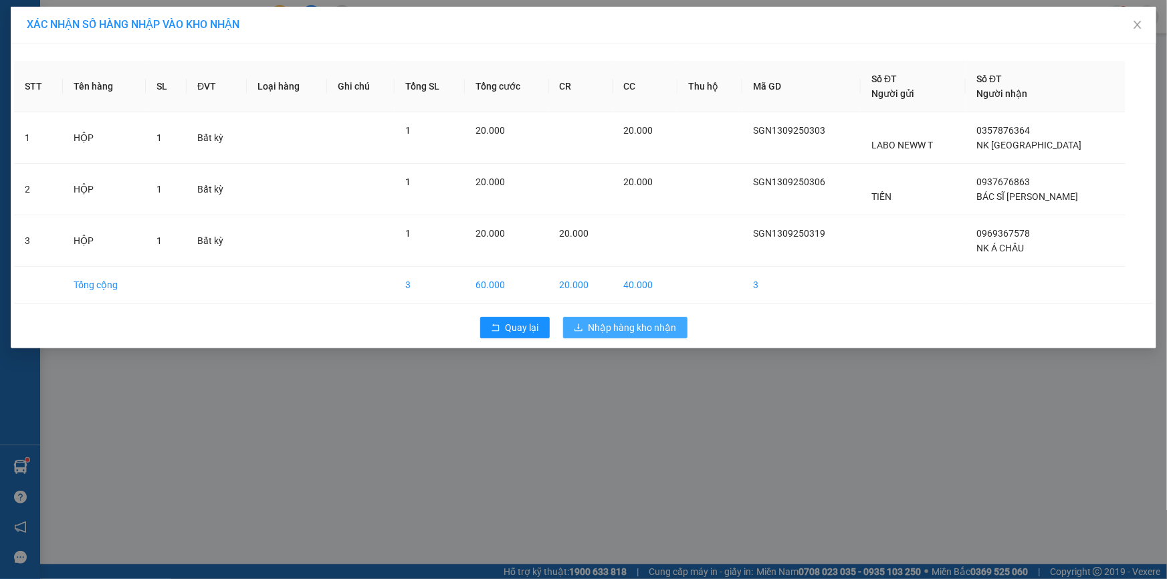
click at [637, 326] on span "Nhập hàng kho nhận" at bounding box center [632, 327] width 88 height 15
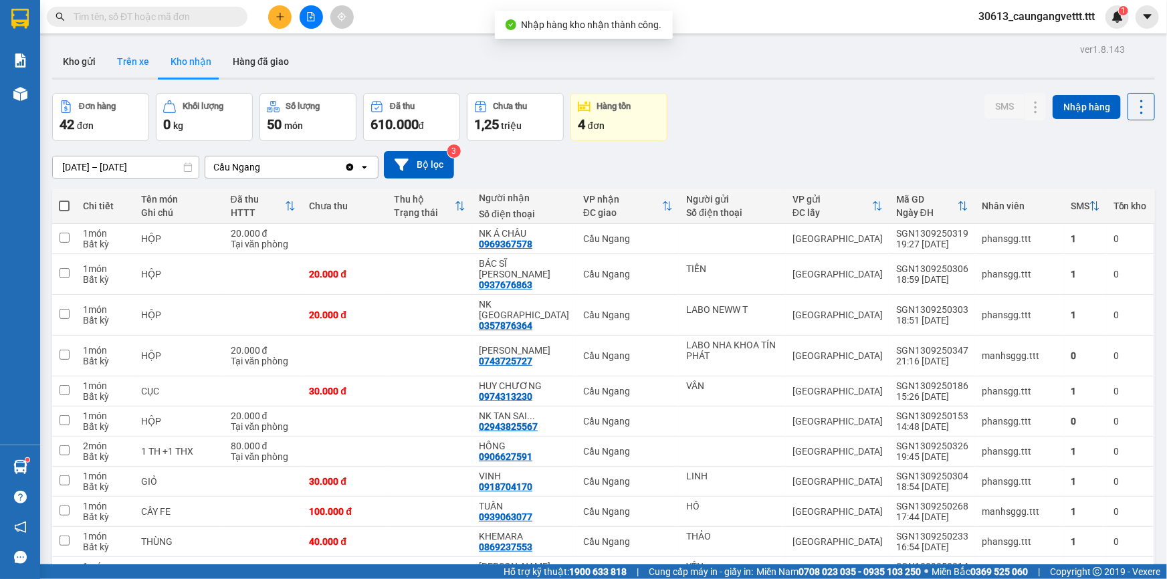
click at [131, 61] on button "Trên xe" at bounding box center [132, 61] width 53 height 32
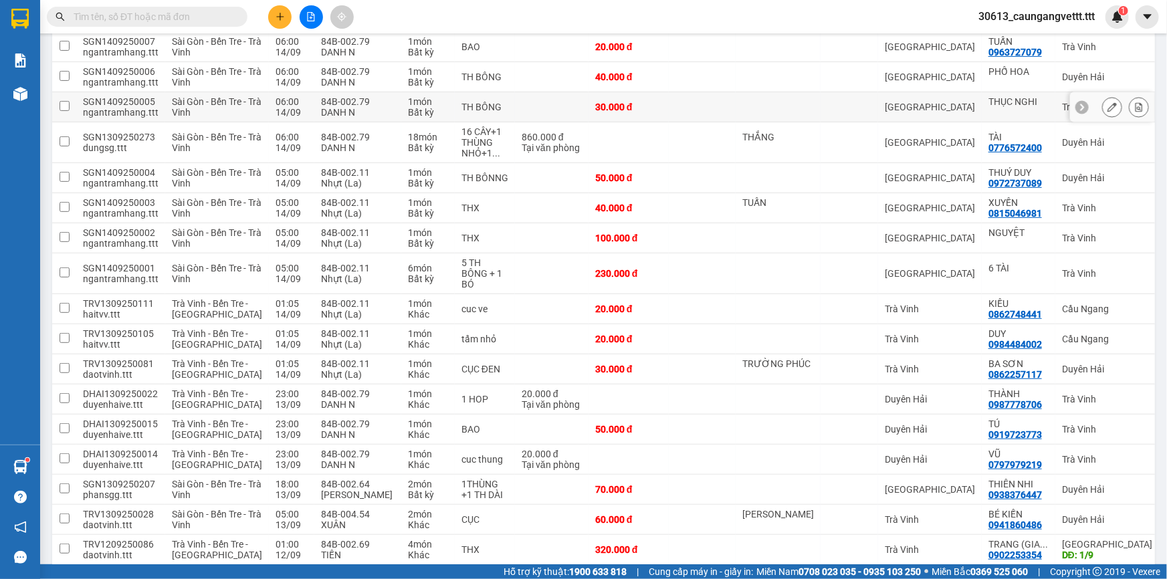
scroll to position [202, 0]
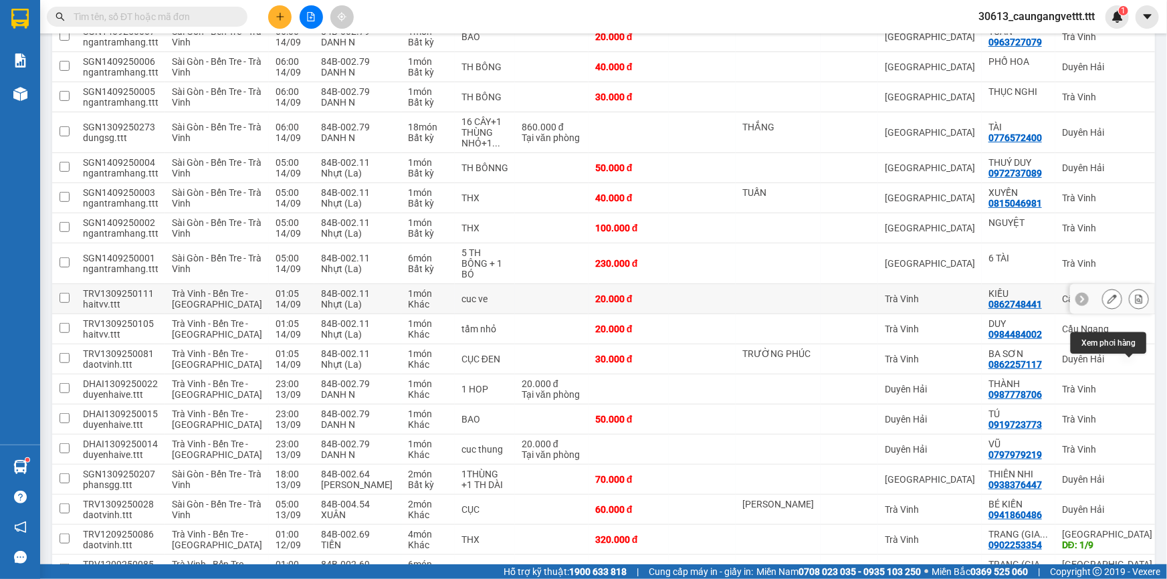
click at [1134, 304] on icon at bounding box center [1138, 298] width 9 height 9
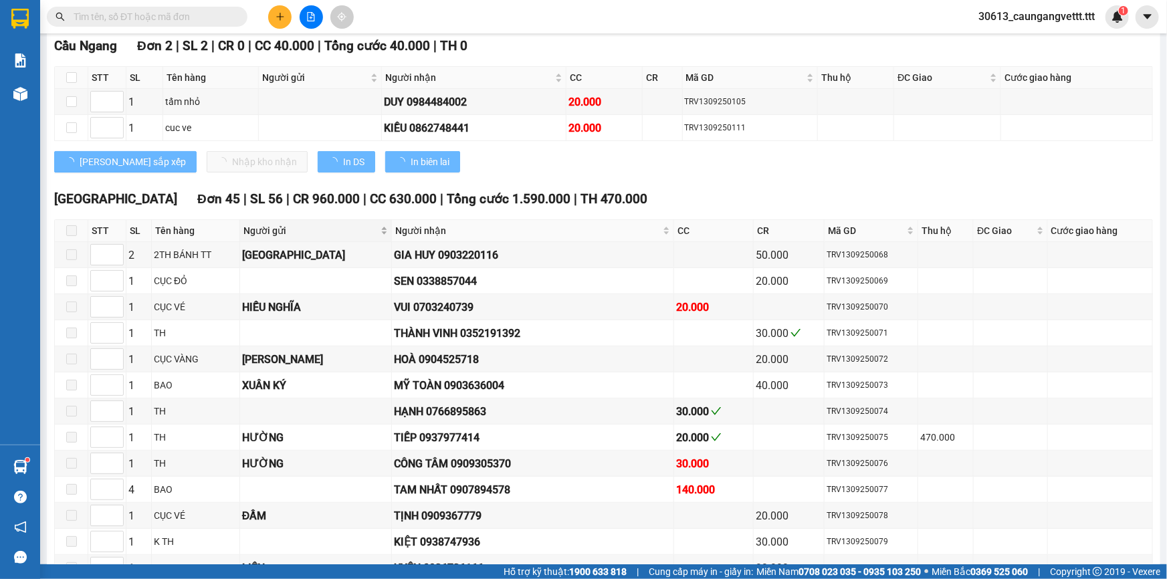
type input "[DATE]"
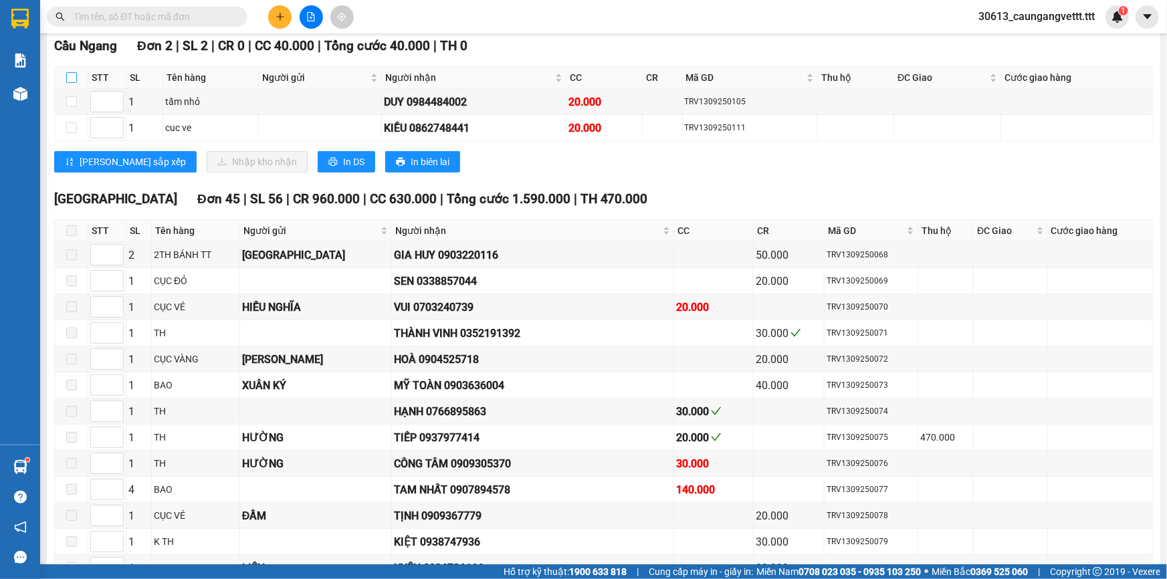
click at [68, 76] on input "checkbox" at bounding box center [71, 77] width 11 height 11
checkbox input "true"
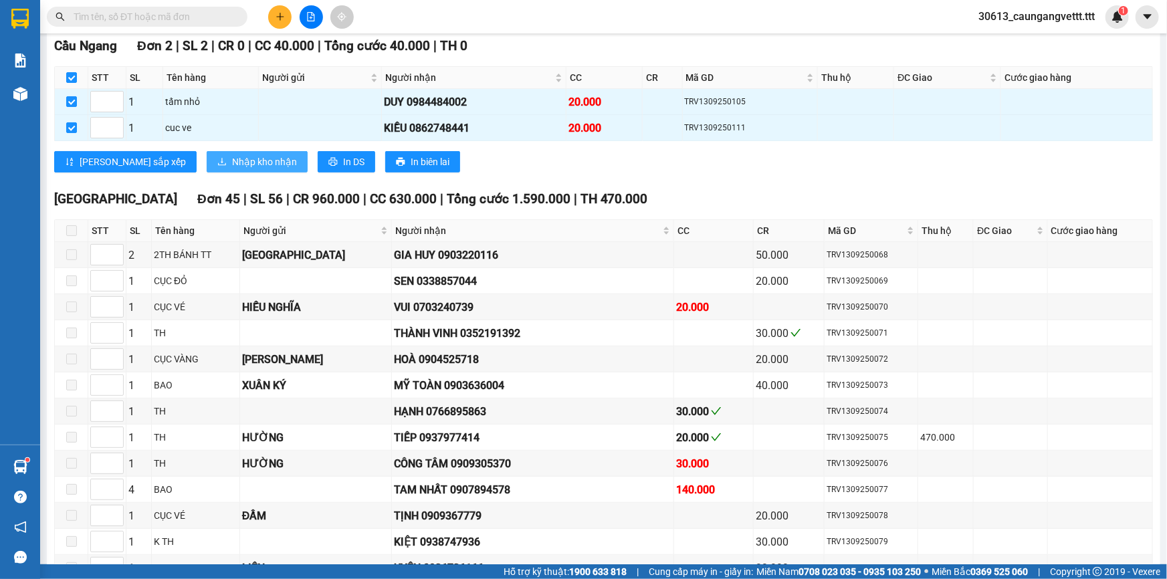
click at [232, 160] on span "Nhập kho nhận" at bounding box center [264, 161] width 65 height 15
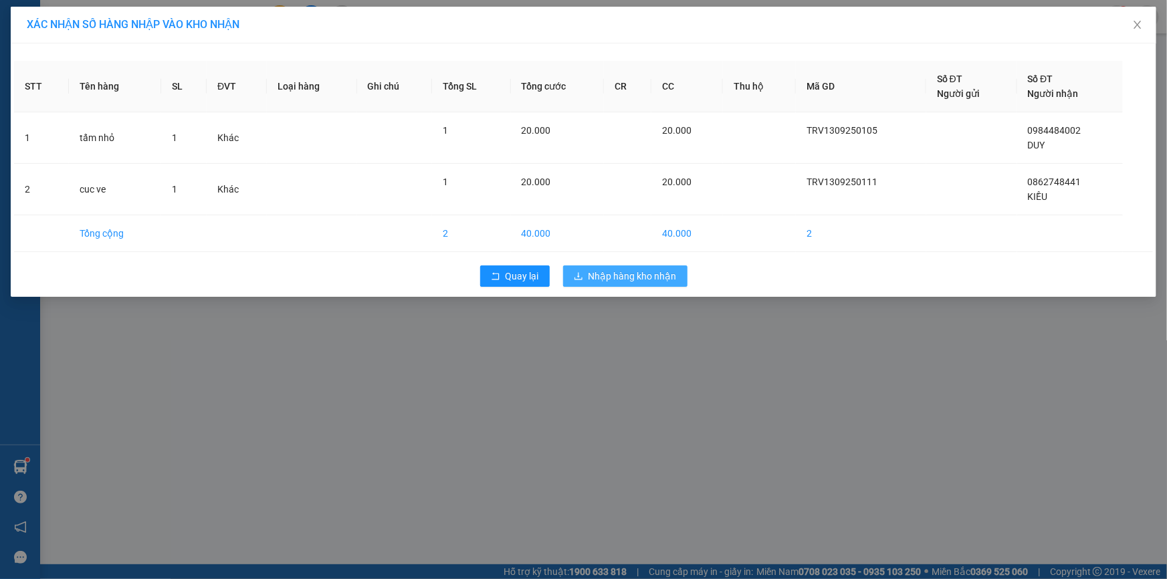
click at [612, 274] on span "Nhập hàng kho nhận" at bounding box center [632, 276] width 88 height 15
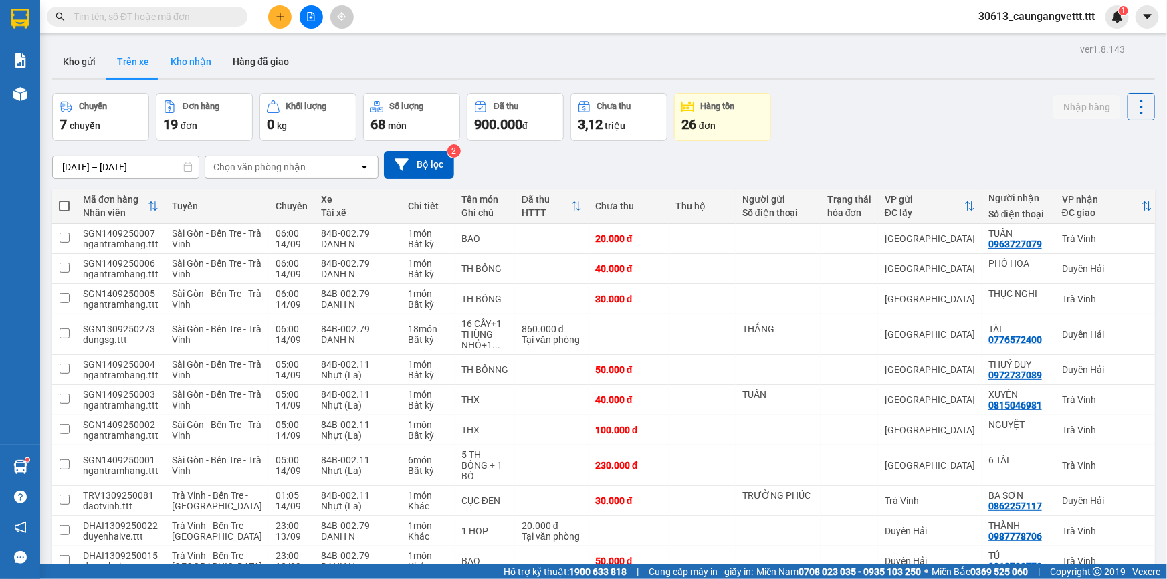
click at [194, 64] on button "Kho nhận" at bounding box center [191, 61] width 62 height 32
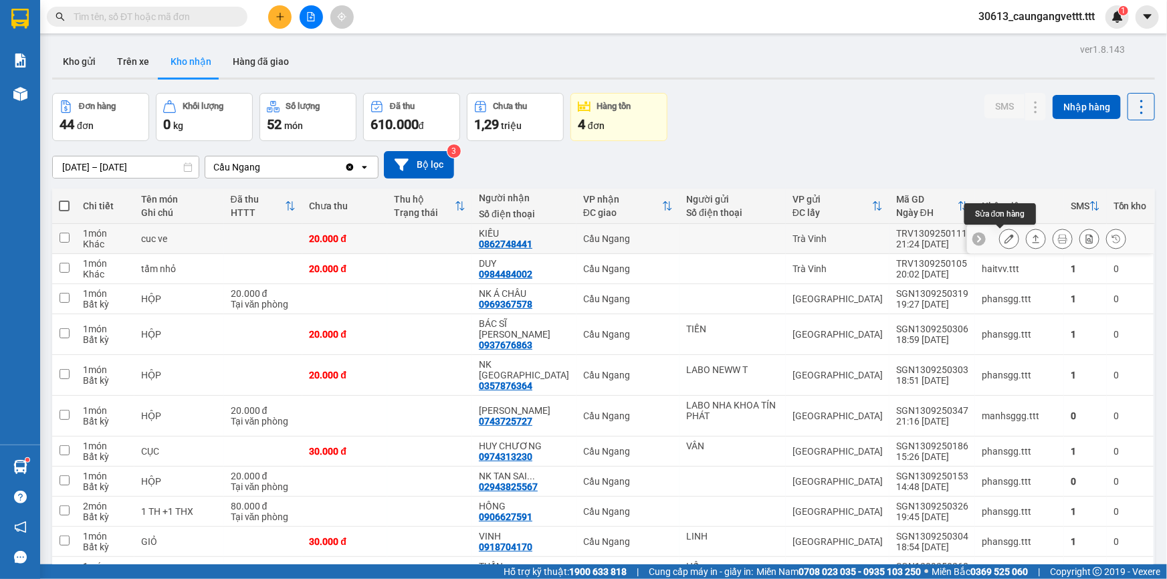
click at [1004, 239] on icon at bounding box center [1008, 238] width 9 height 9
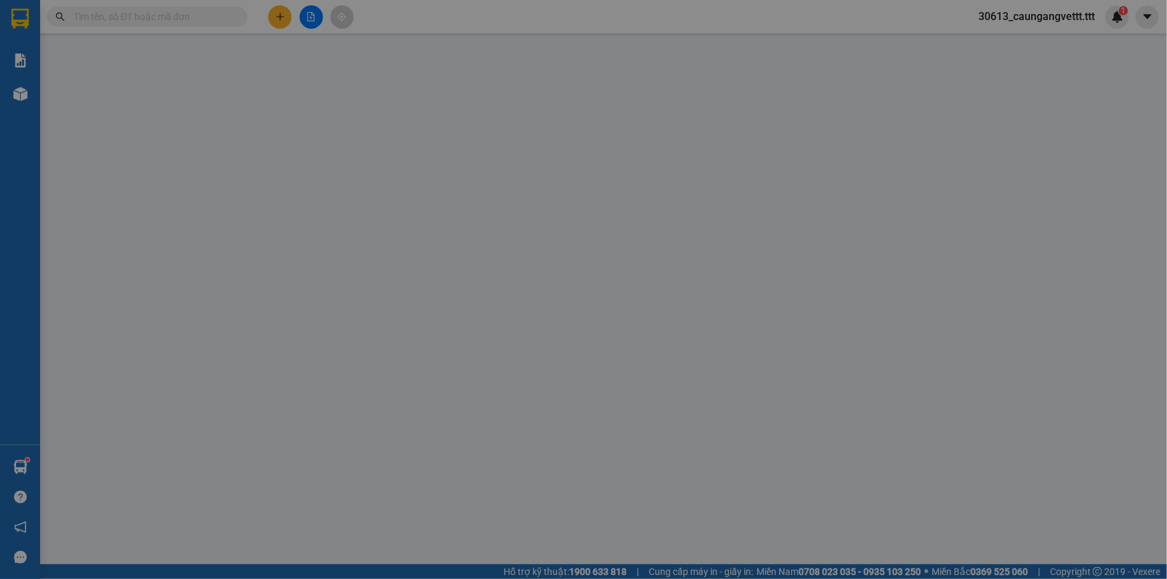
type input "0862748441"
type input "KIỀU"
type input "20.000"
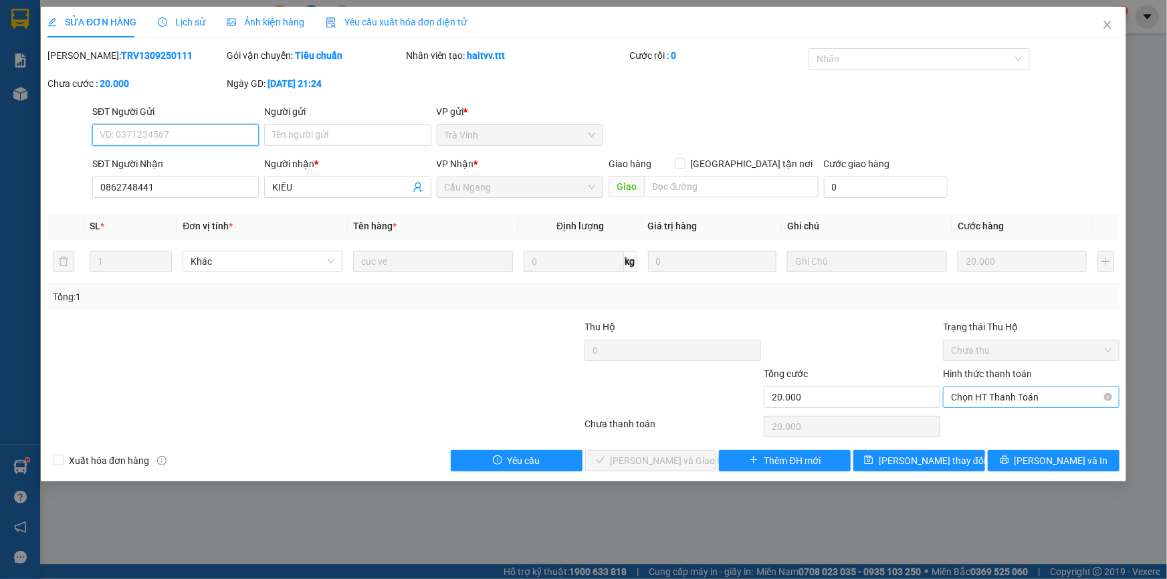
click at [1003, 392] on span "Chọn HT Thanh Toán" at bounding box center [1031, 397] width 160 height 20
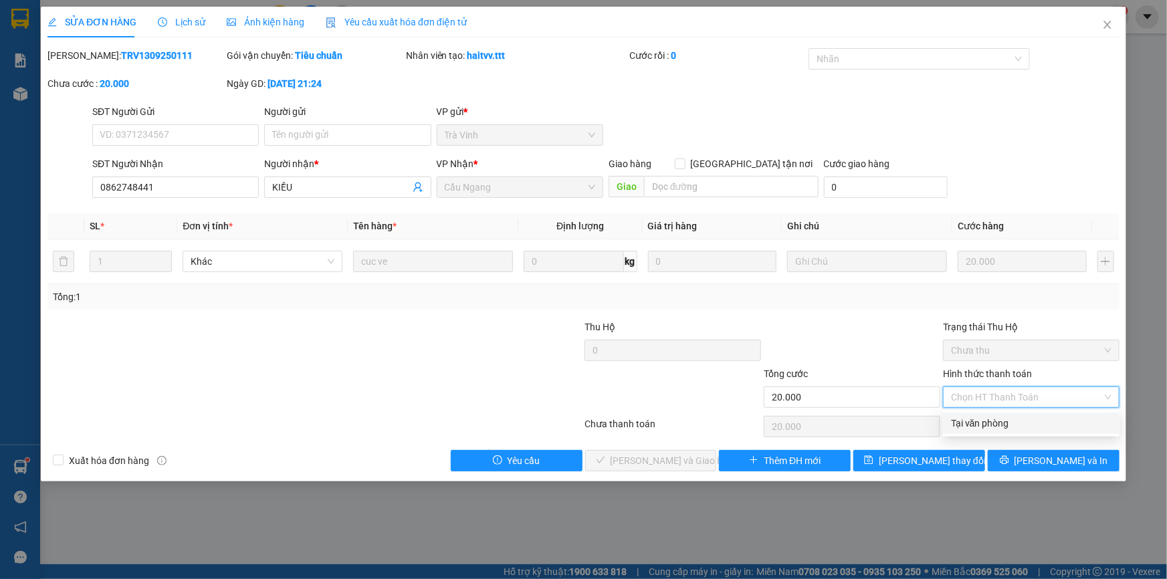
click at [1001, 423] on div "Tại văn phòng" at bounding box center [1031, 423] width 160 height 15
type input "0"
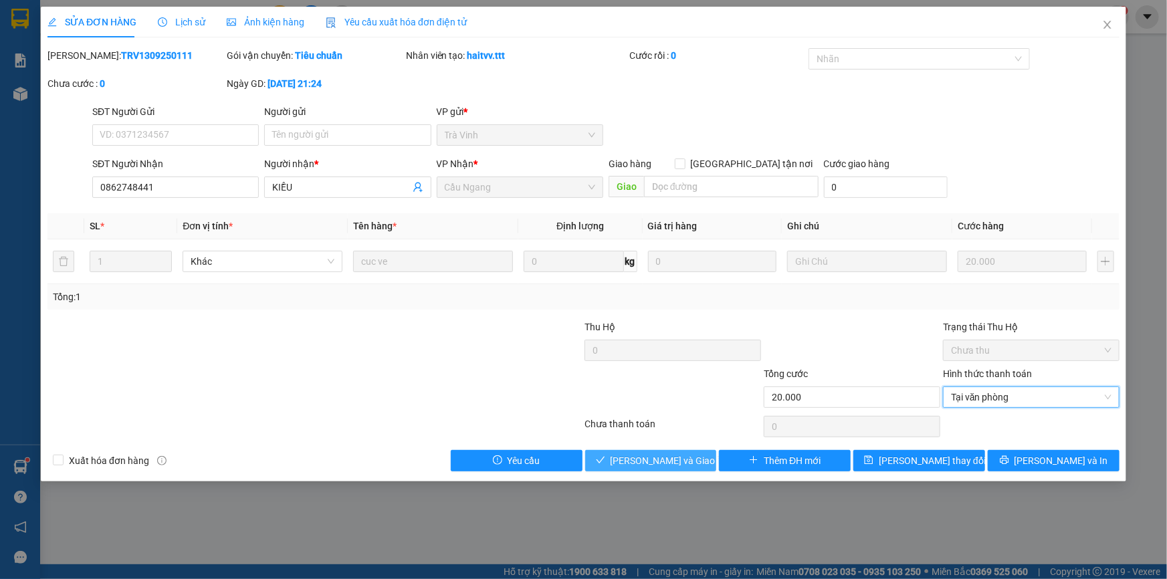
click at [655, 453] on span "[PERSON_NAME] và Giao hàng" at bounding box center [674, 460] width 128 height 15
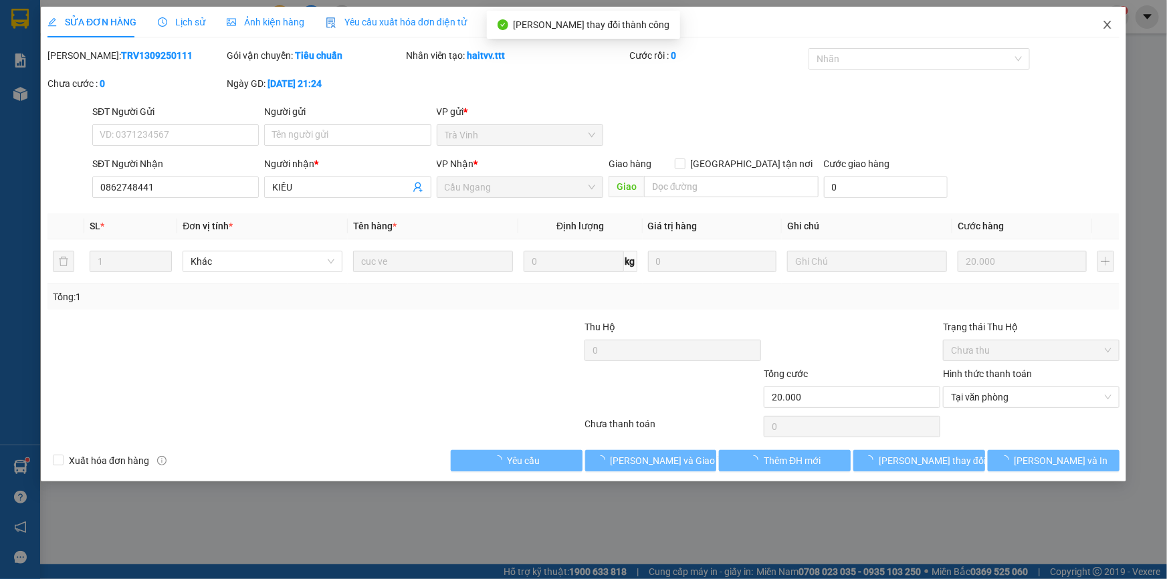
click at [1107, 27] on icon "close" at bounding box center [1107, 24] width 11 height 11
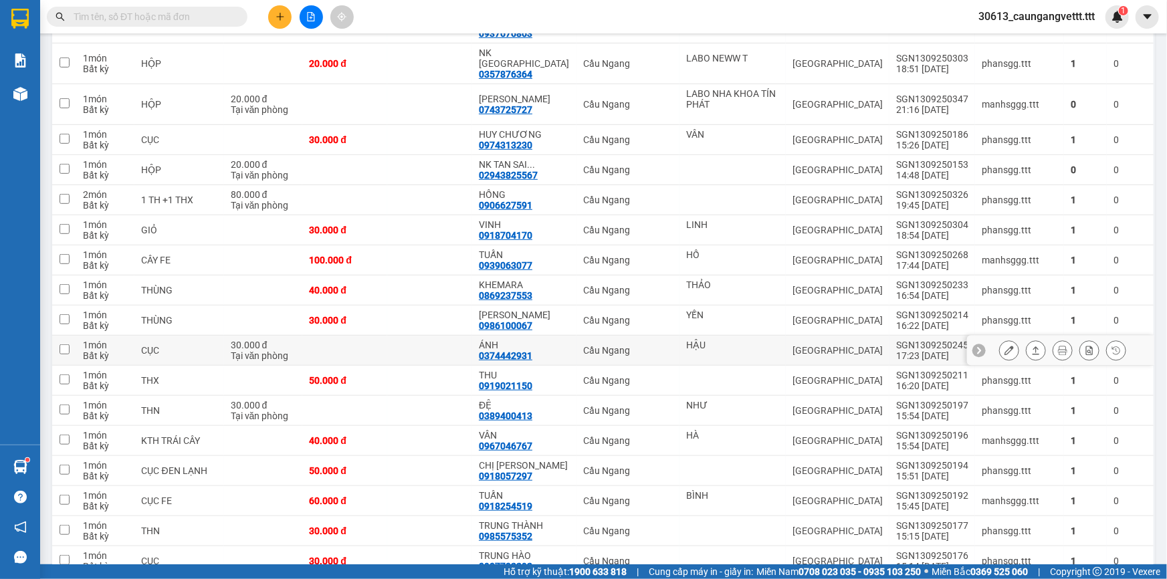
scroll to position [283, 0]
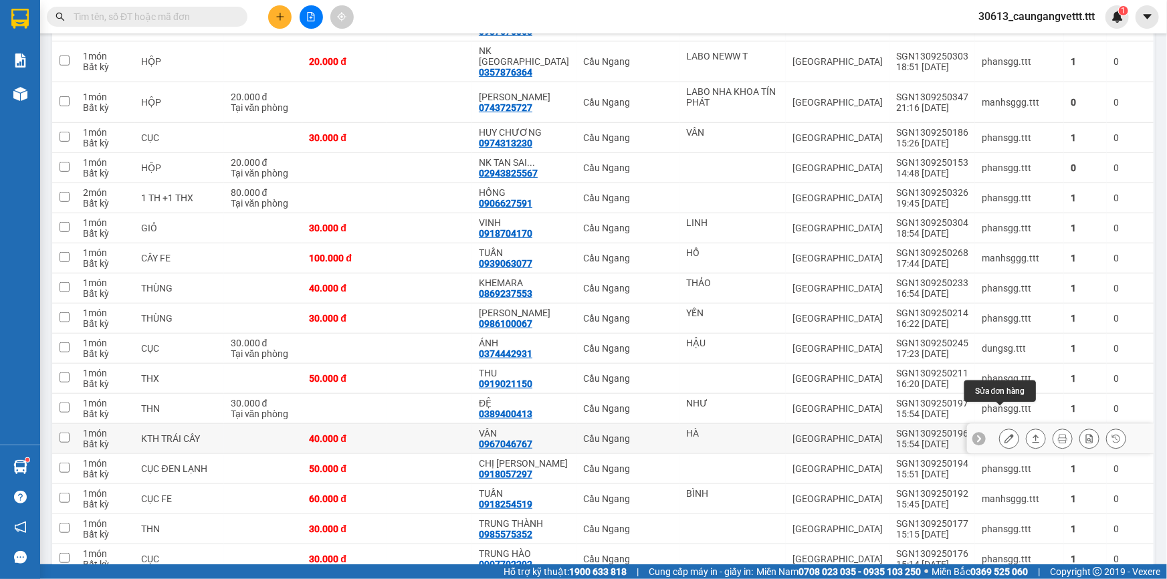
click at [1004, 434] on icon at bounding box center [1008, 438] width 9 height 9
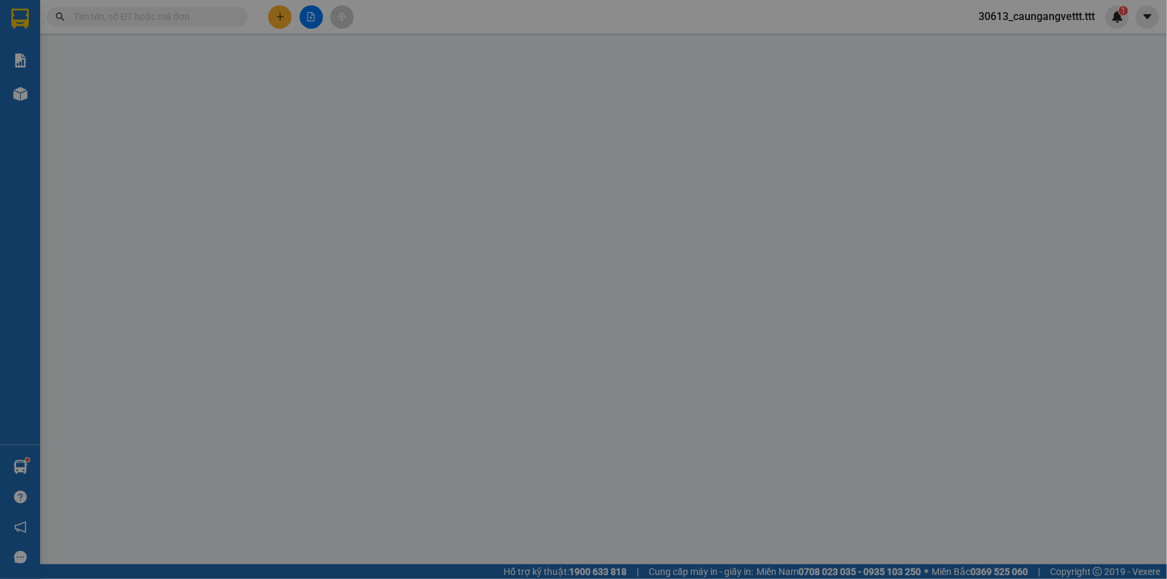
type input "HÀ"
type input "0967046767"
type input "VÂN"
type input "40.000"
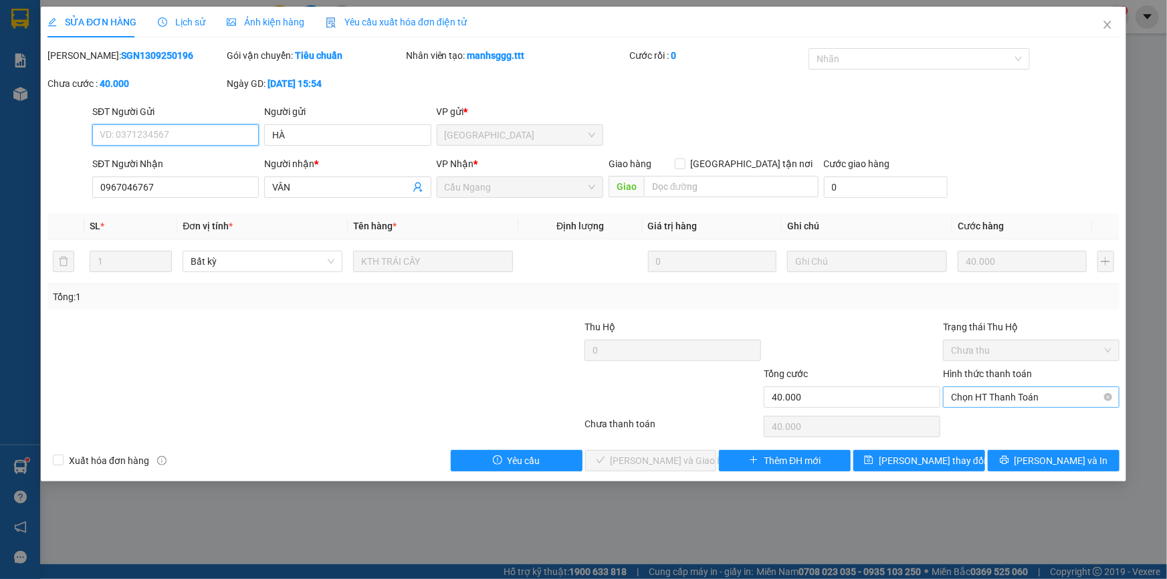
click at [1014, 396] on span "Chọn HT Thanh Toán" at bounding box center [1031, 397] width 160 height 20
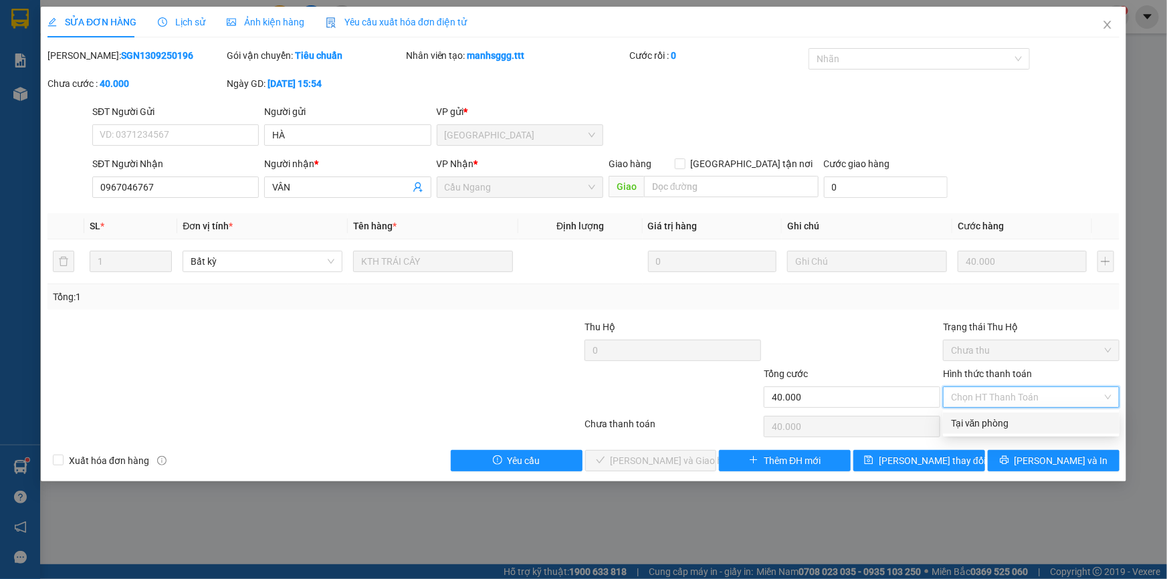
click at [1001, 423] on div "Tại văn phòng" at bounding box center [1031, 423] width 160 height 15
type input "0"
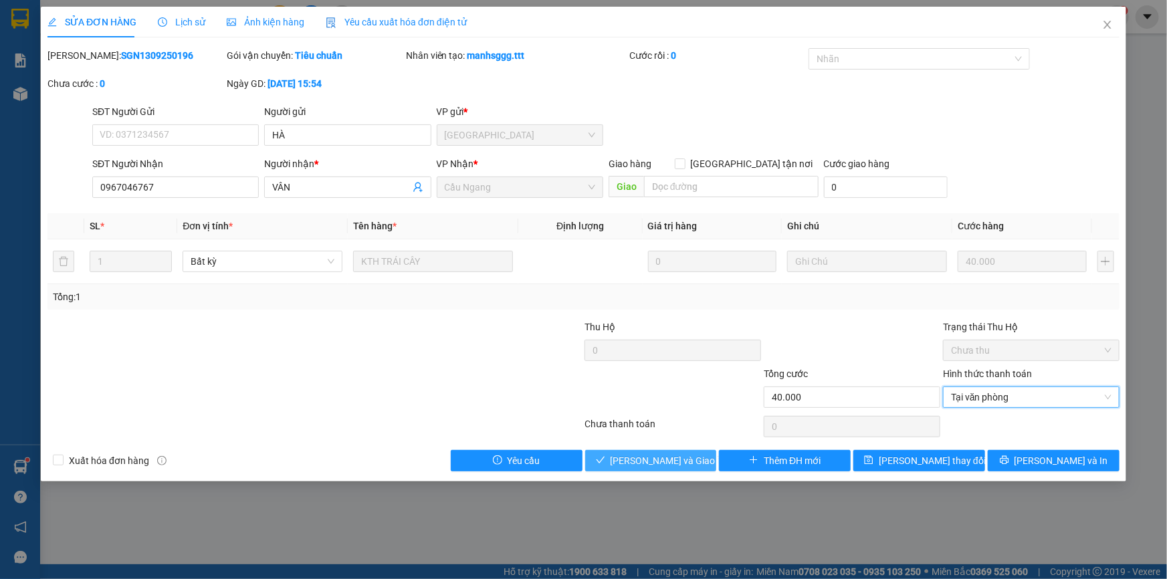
click at [659, 456] on span "[PERSON_NAME] và Giao hàng" at bounding box center [674, 460] width 128 height 15
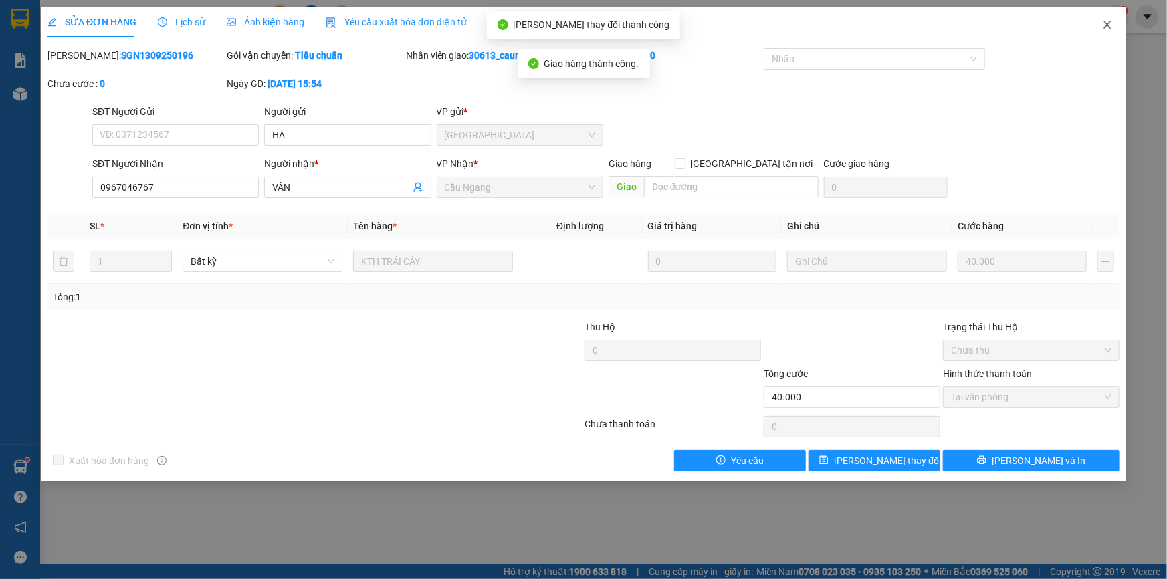
click at [1109, 20] on icon "close" at bounding box center [1107, 24] width 11 height 11
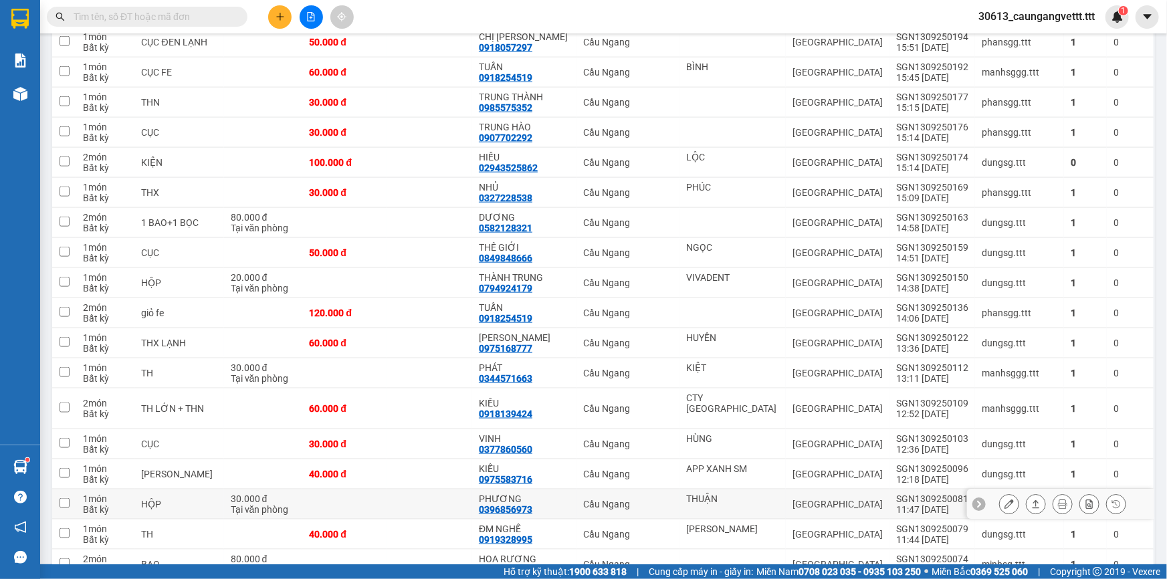
scroll to position [689, 0]
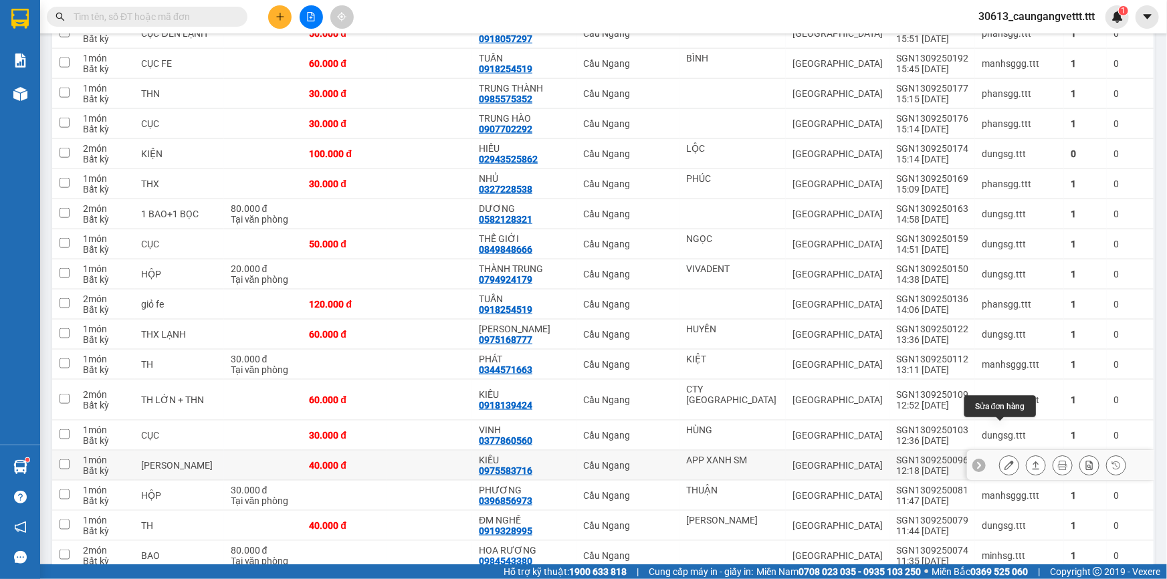
click at [1005, 454] on button at bounding box center [1009, 465] width 19 height 23
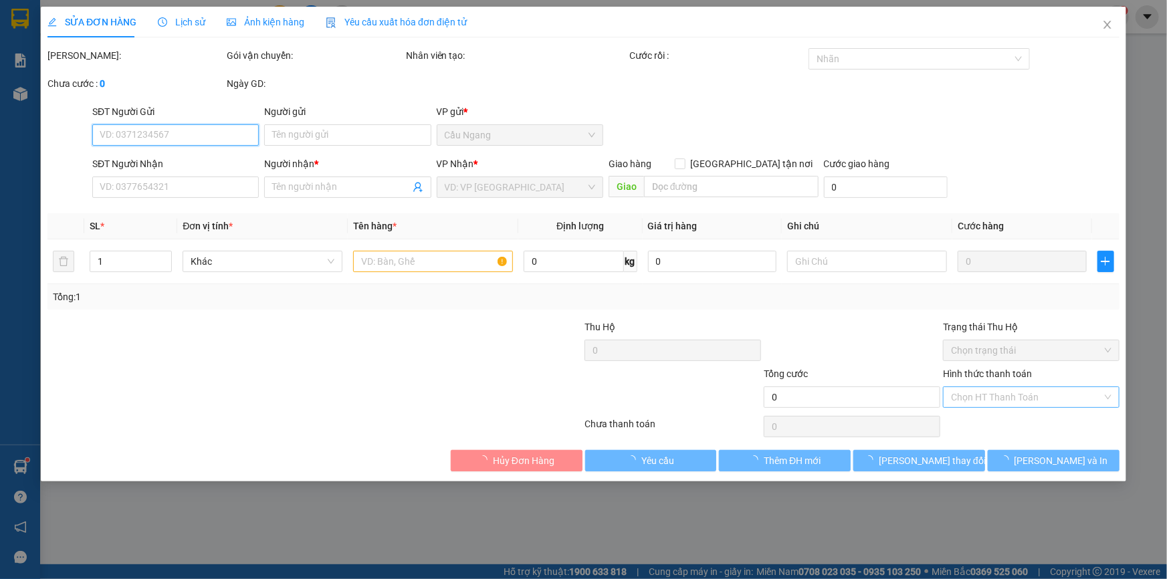
type input "APP XANH SM"
type input "0975583716"
type input "KIỀU"
type input "40.000"
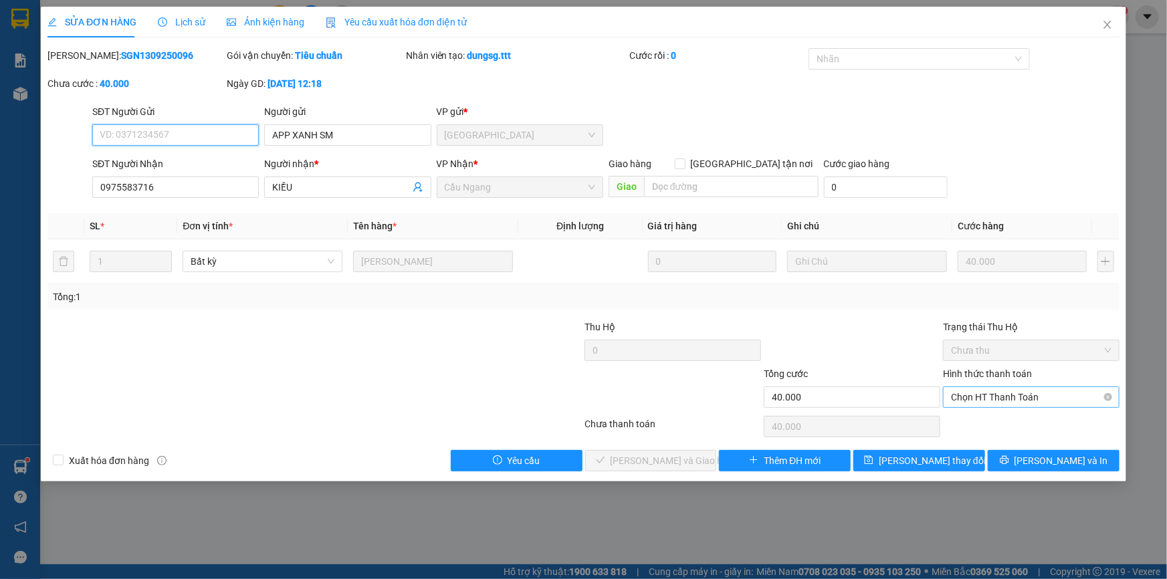
drag, startPoint x: 1008, startPoint y: 407, endPoint x: 1000, endPoint y: 396, distance: 13.4
click at [1000, 396] on span "Chọn HT Thanh Toán" at bounding box center [1031, 397] width 160 height 20
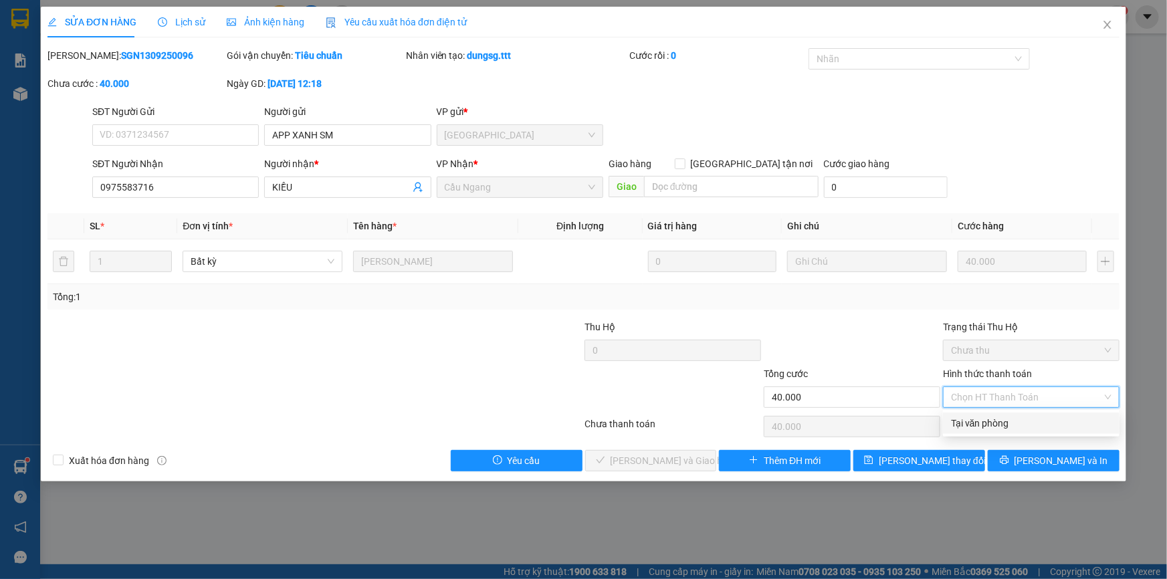
click at [986, 423] on div "Tại văn phòng" at bounding box center [1031, 423] width 160 height 15
type input "0"
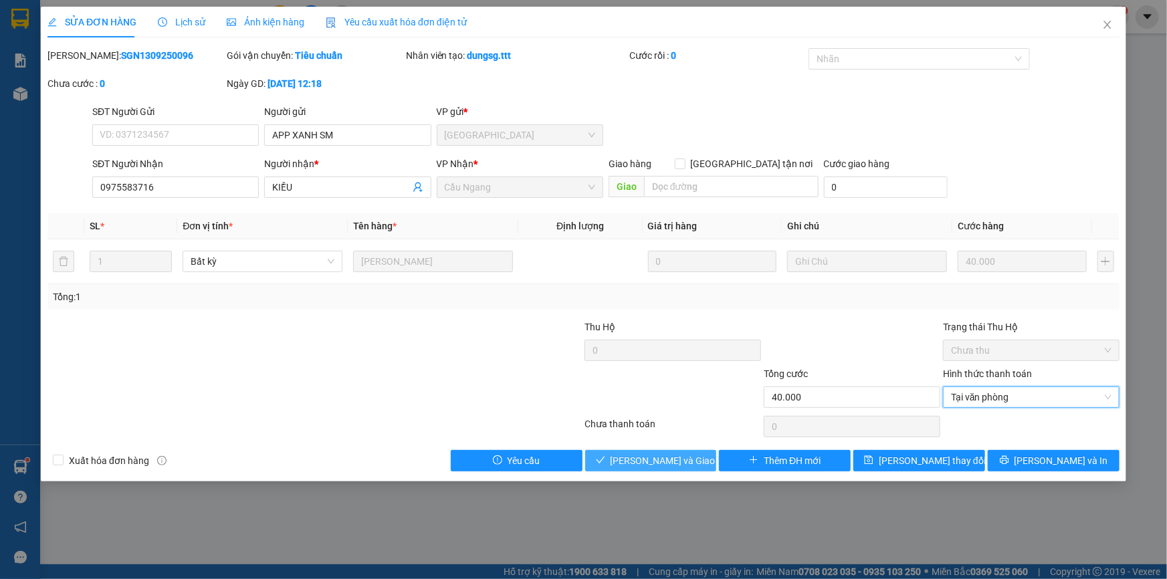
click at [662, 459] on span "[PERSON_NAME] và Giao hàng" at bounding box center [674, 460] width 128 height 15
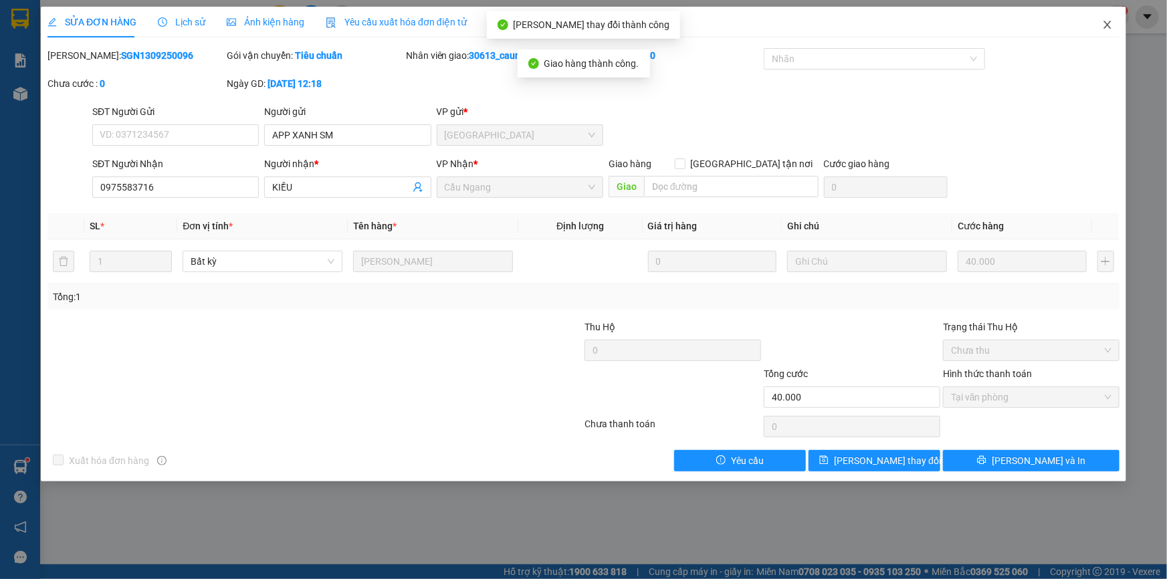
click at [1110, 23] on icon "close" at bounding box center [1107, 24] width 11 height 11
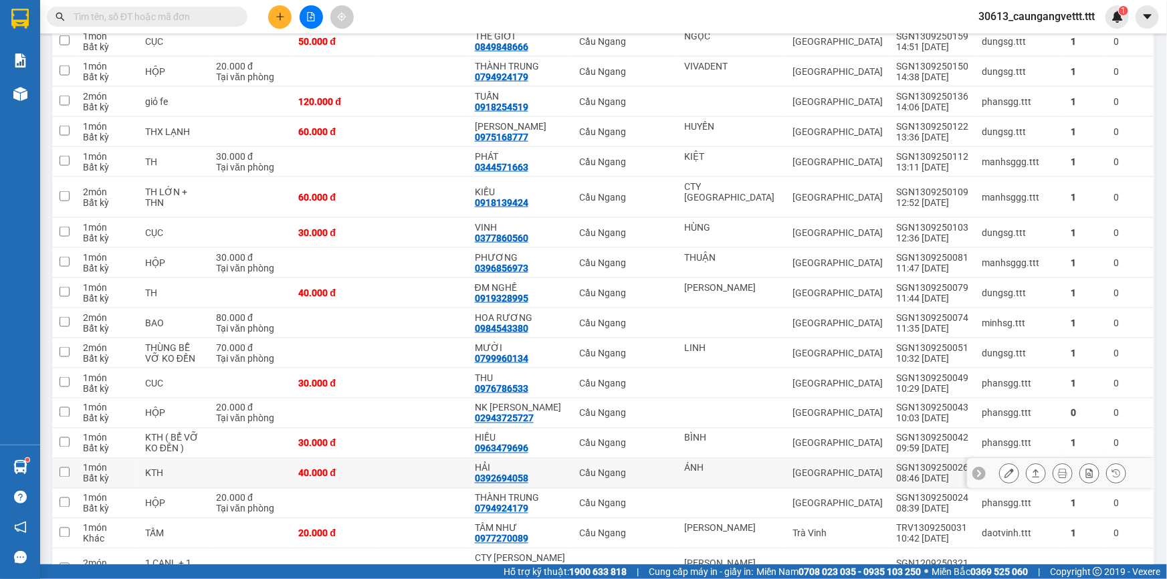
scroll to position [955, 0]
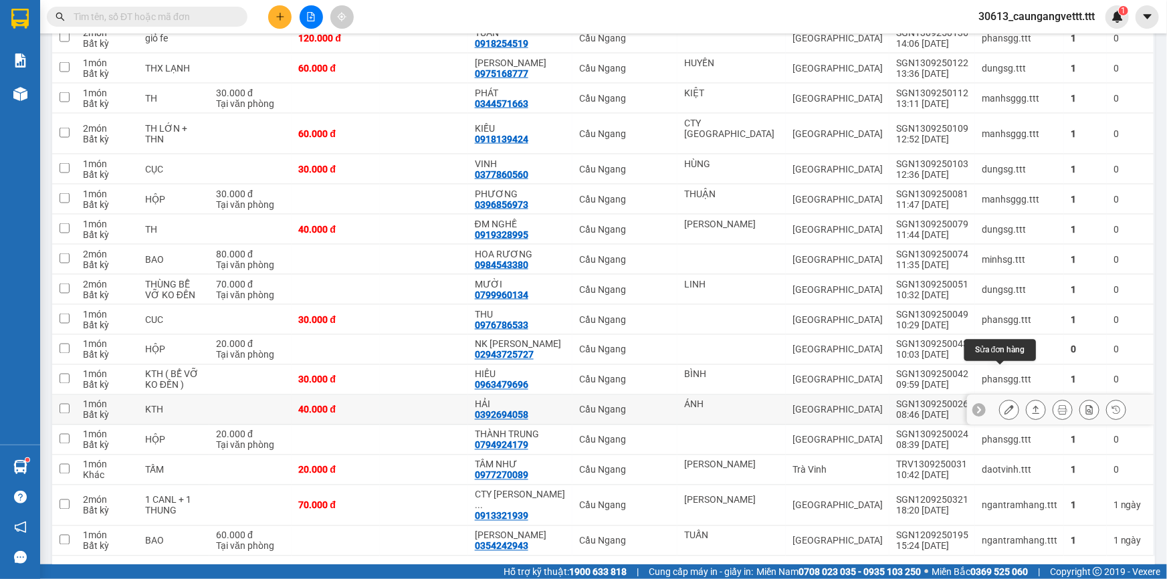
click at [1006, 399] on button at bounding box center [1009, 410] width 19 height 23
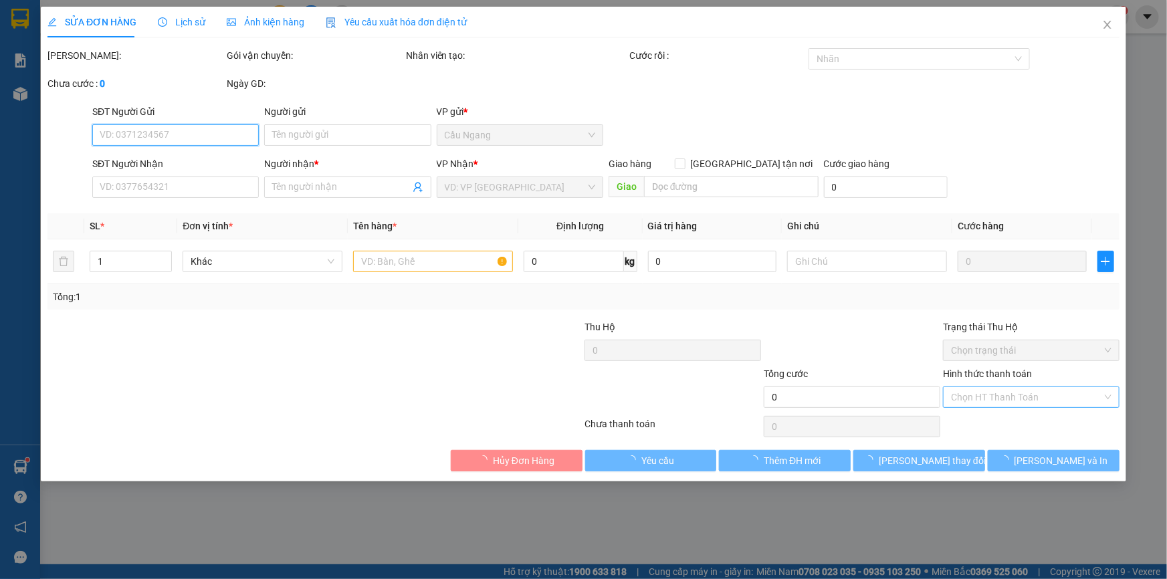
type input "ÁNH"
type input "0392694058"
type input "HẢI"
type input "40.000"
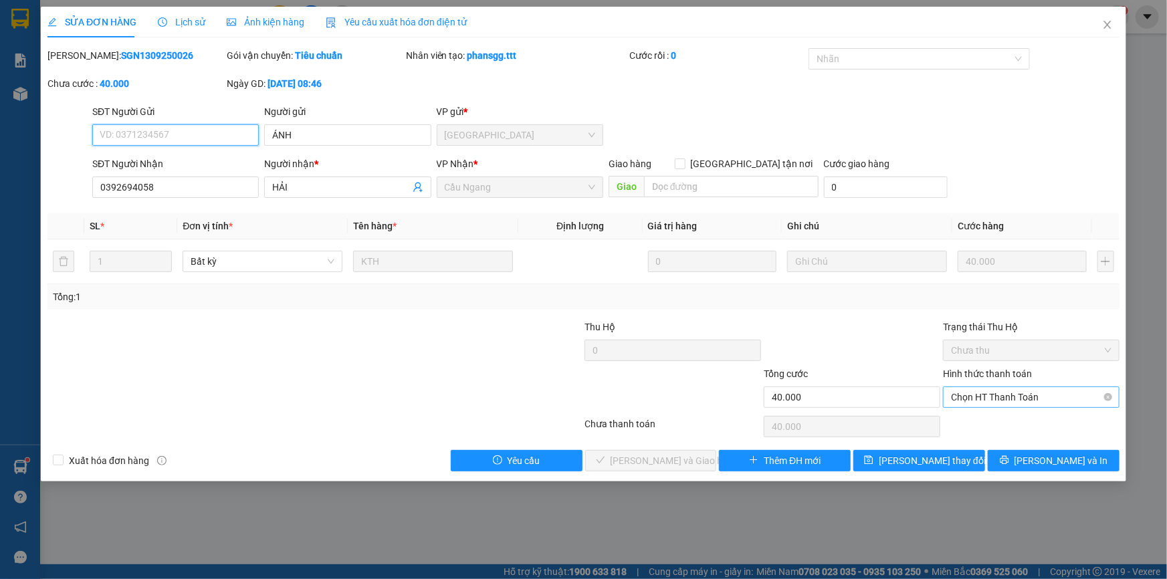
click at [1023, 394] on span "Chọn HT Thanh Toán" at bounding box center [1031, 397] width 160 height 20
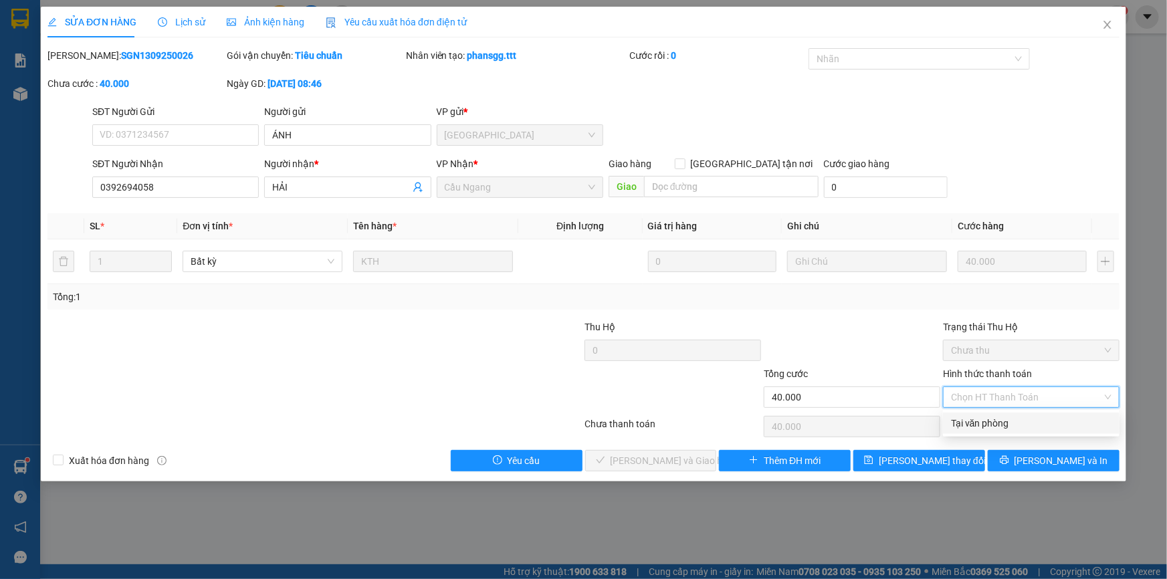
click at [1003, 421] on div "Tại văn phòng" at bounding box center [1031, 423] width 160 height 15
type input "0"
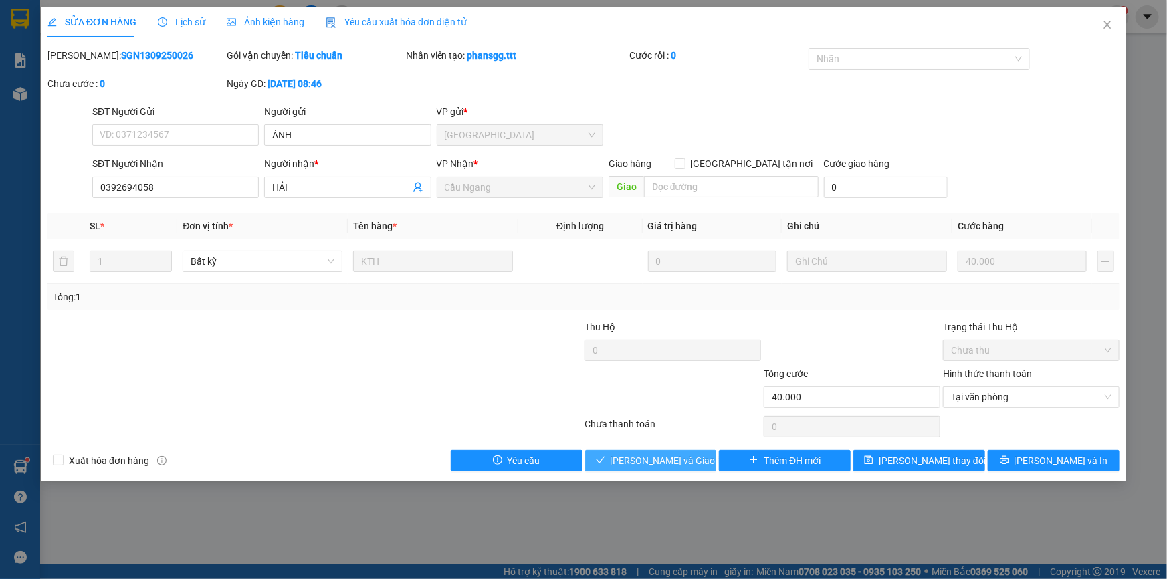
click at [673, 451] on button "[PERSON_NAME] và Giao hàng" at bounding box center [651, 460] width 132 height 21
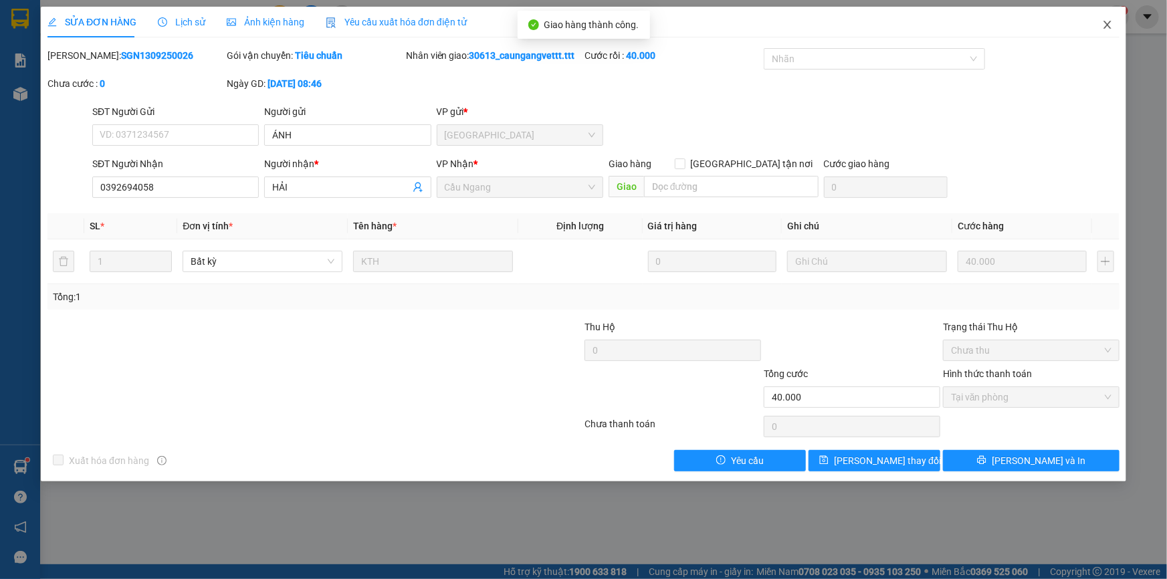
click at [1105, 23] on icon "close" at bounding box center [1107, 24] width 11 height 11
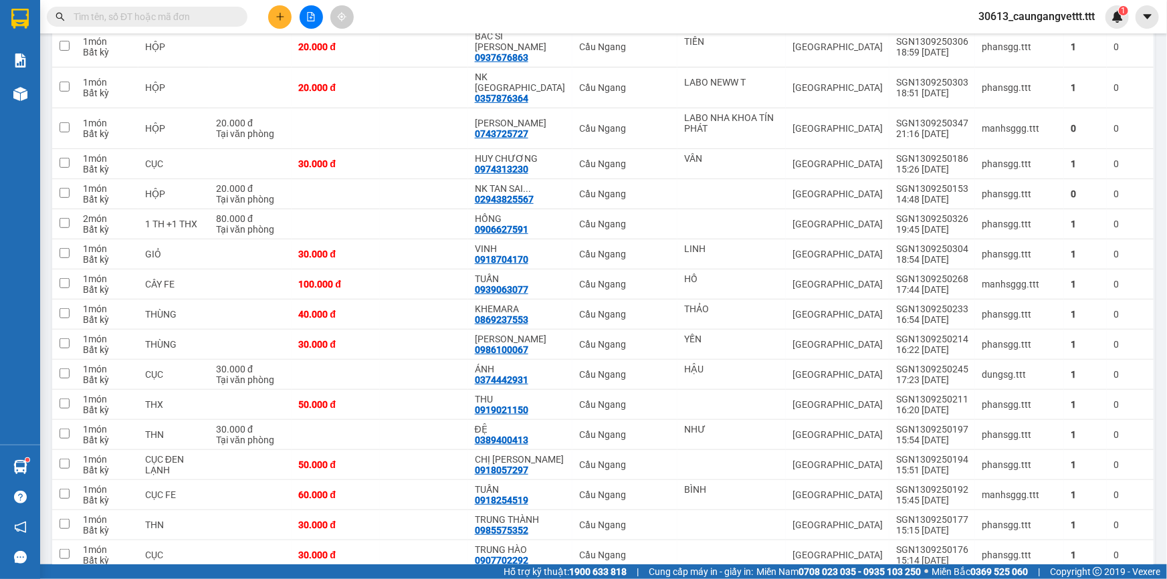
scroll to position [486, 0]
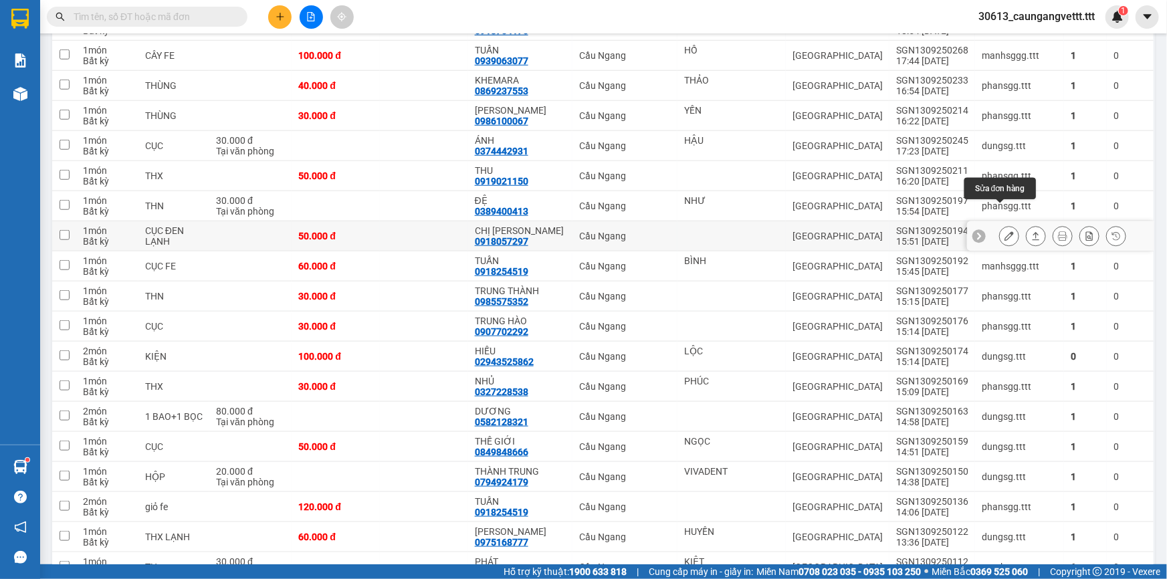
click at [1004, 231] on icon at bounding box center [1008, 235] width 9 height 9
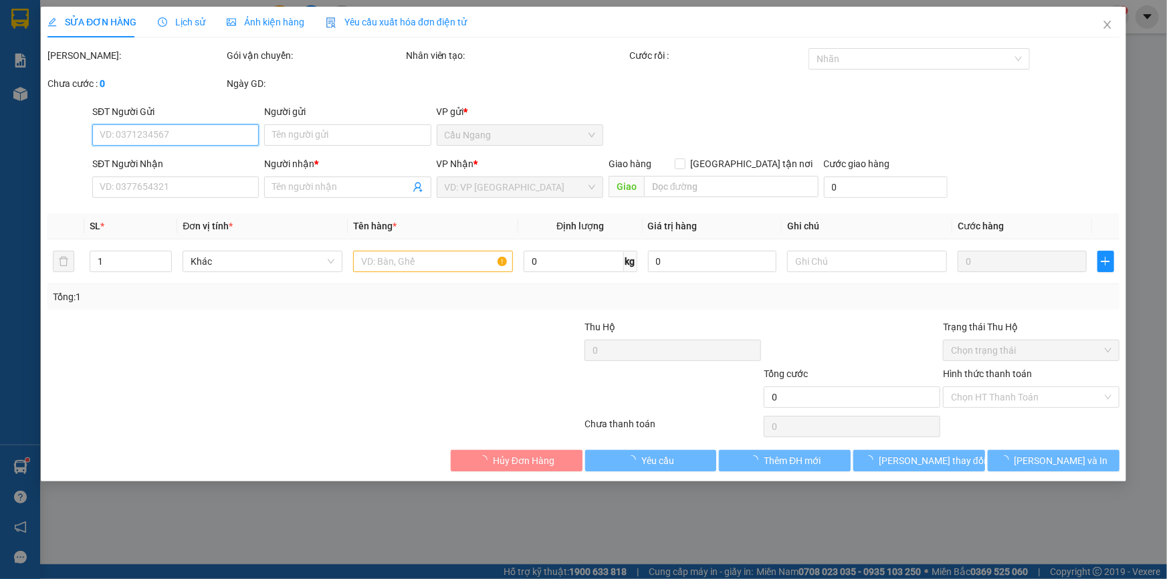
type input "0918057297"
type input "CHỊ HÀ"
type input "50.000"
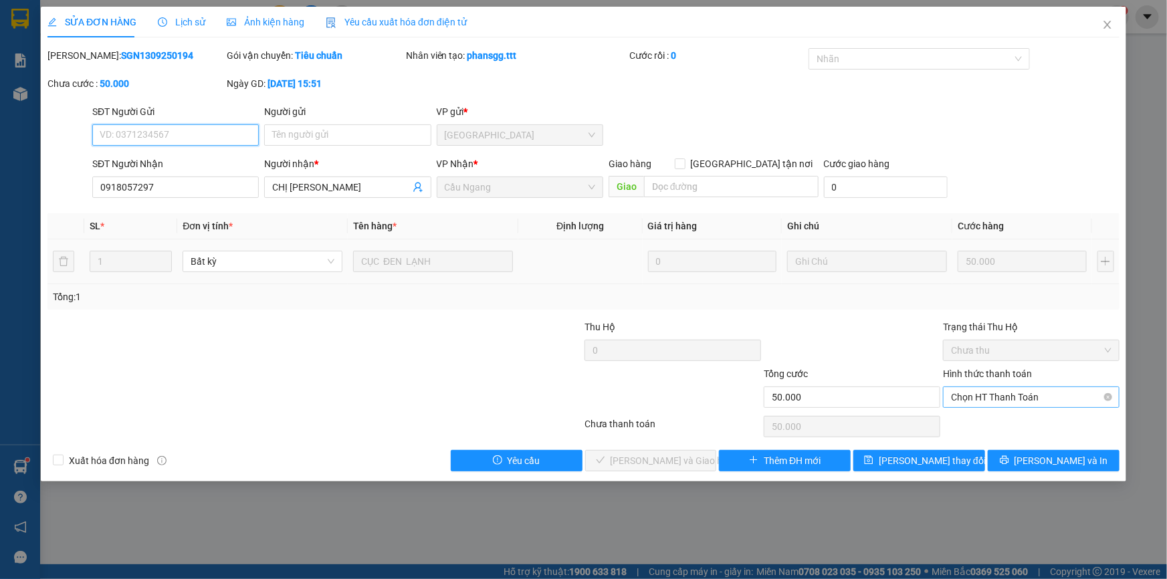
click at [968, 389] on span "Chọn HT Thanh Toán" at bounding box center [1031, 397] width 160 height 20
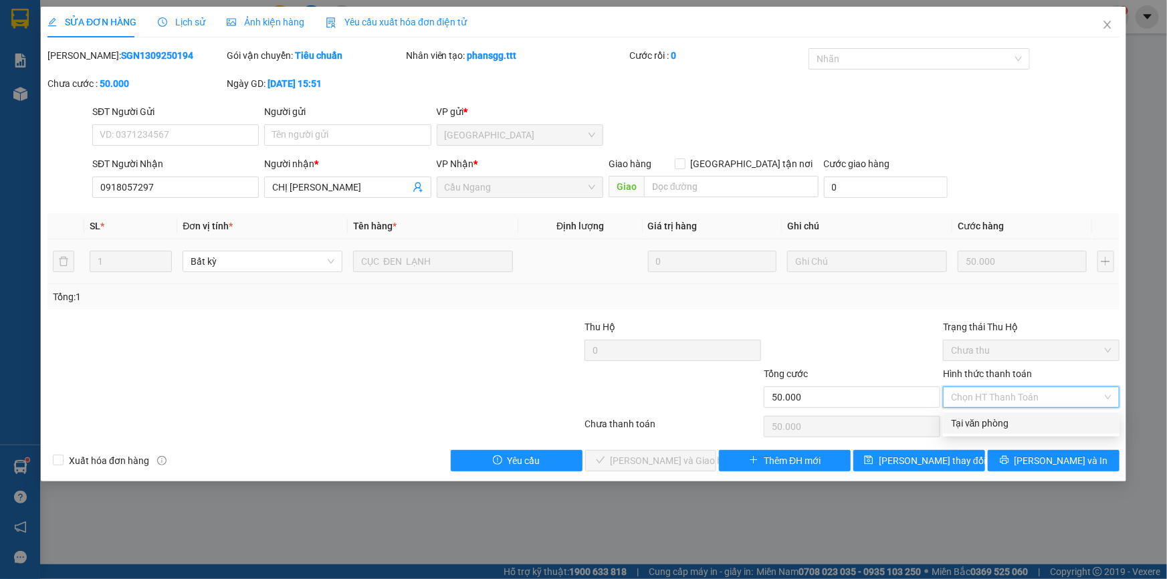
click at [970, 423] on div "Tại văn phòng" at bounding box center [1031, 423] width 160 height 15
type input "0"
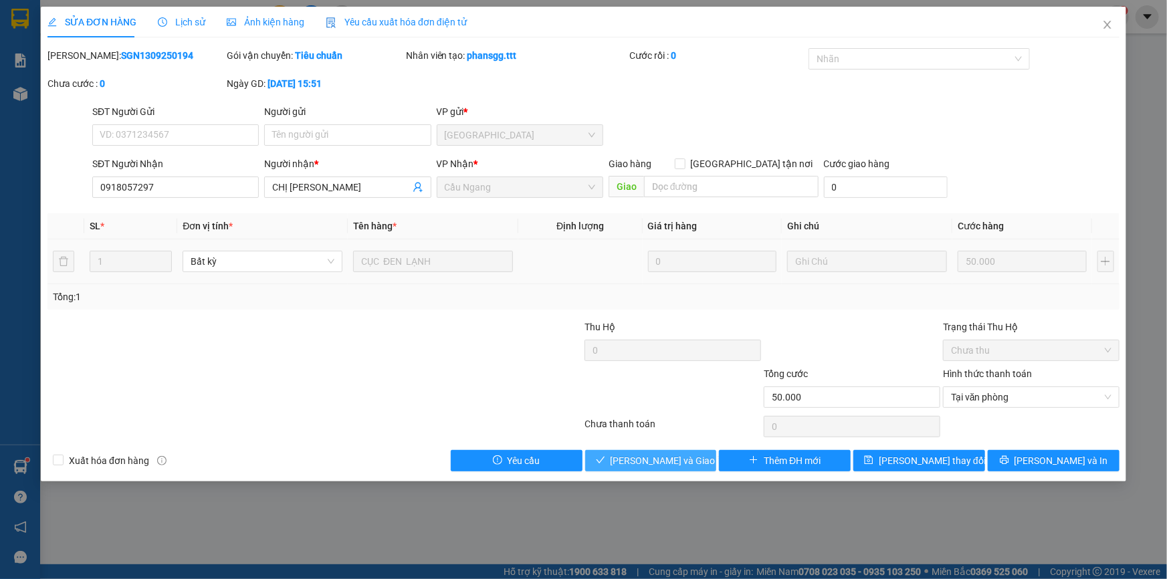
click at [655, 461] on span "[PERSON_NAME] và Giao hàng" at bounding box center [674, 460] width 128 height 15
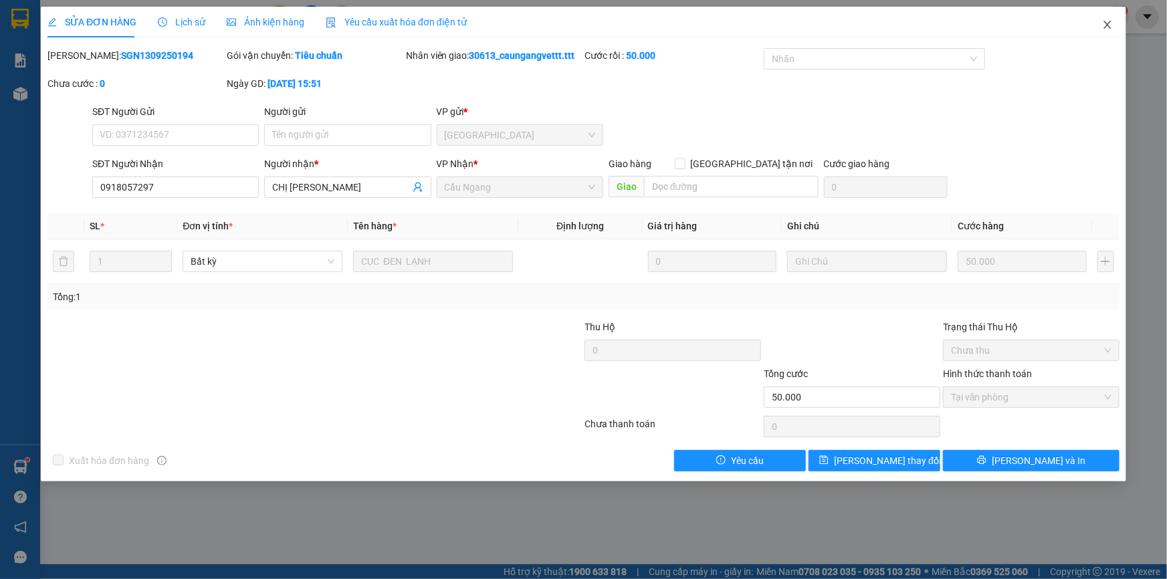
click at [1103, 23] on icon "close" at bounding box center [1107, 24] width 11 height 11
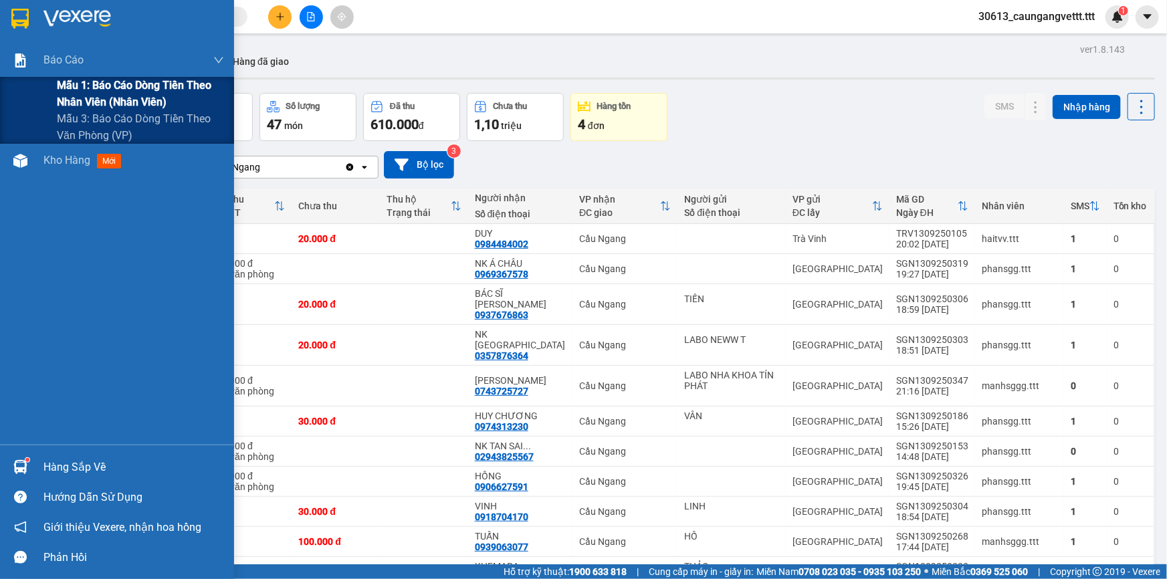
click at [108, 92] on span "Mẫu 1: Báo cáo dòng tiền theo nhân viên (nhân viên)" at bounding box center [140, 93] width 167 height 33
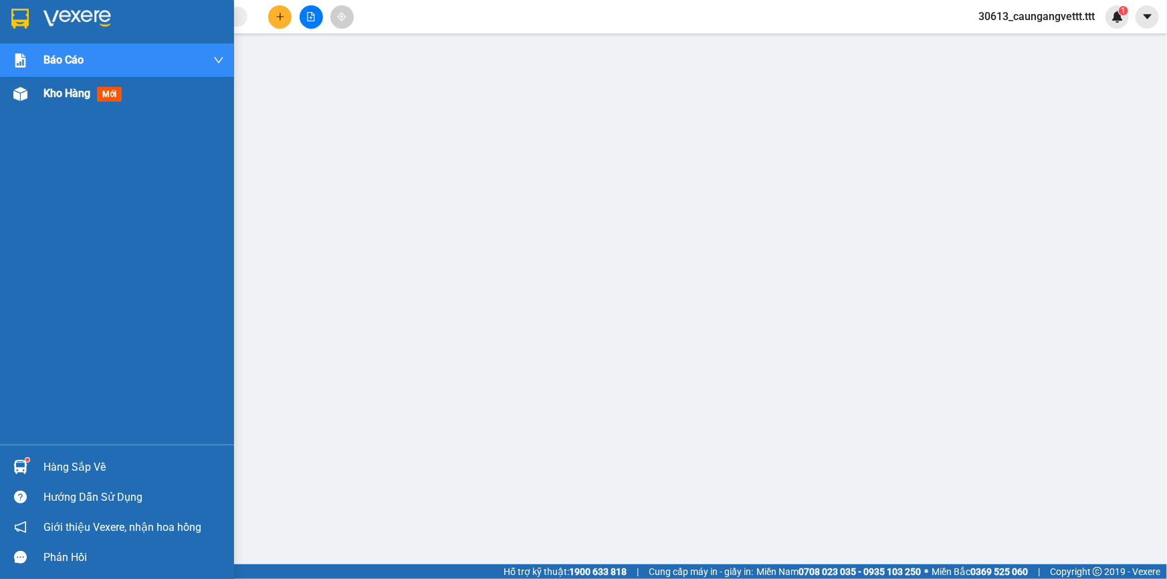
click at [70, 89] on span "Kho hàng" at bounding box center [66, 93] width 47 height 13
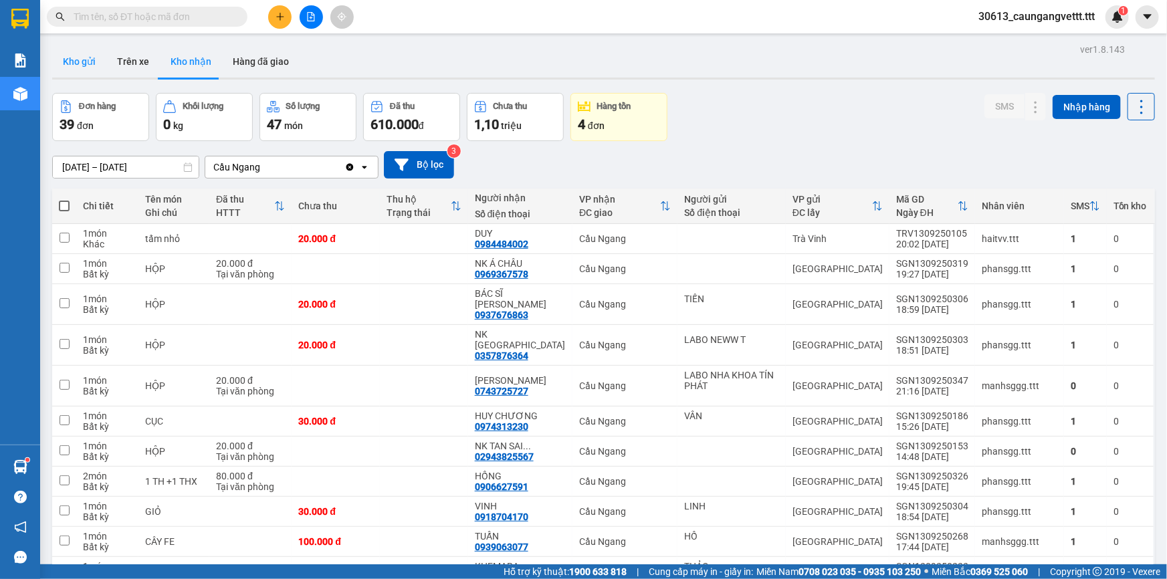
click at [86, 55] on button "Kho gửi" at bounding box center [79, 61] width 54 height 32
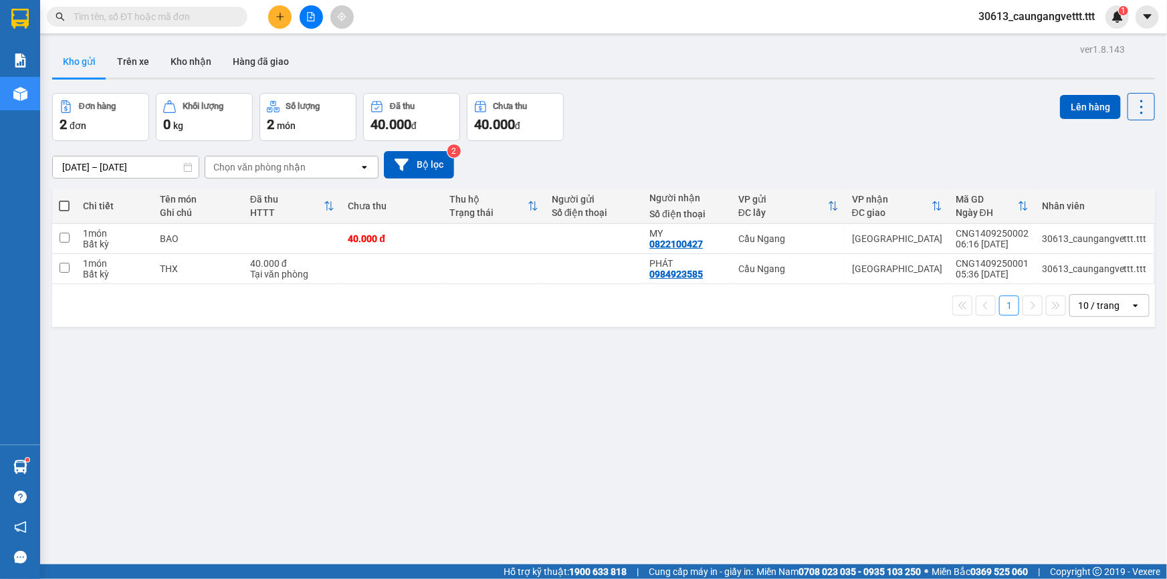
click at [60, 202] on span at bounding box center [64, 206] width 11 height 11
click at [64, 199] on input "checkbox" at bounding box center [64, 199] width 0 height 0
checkbox input "true"
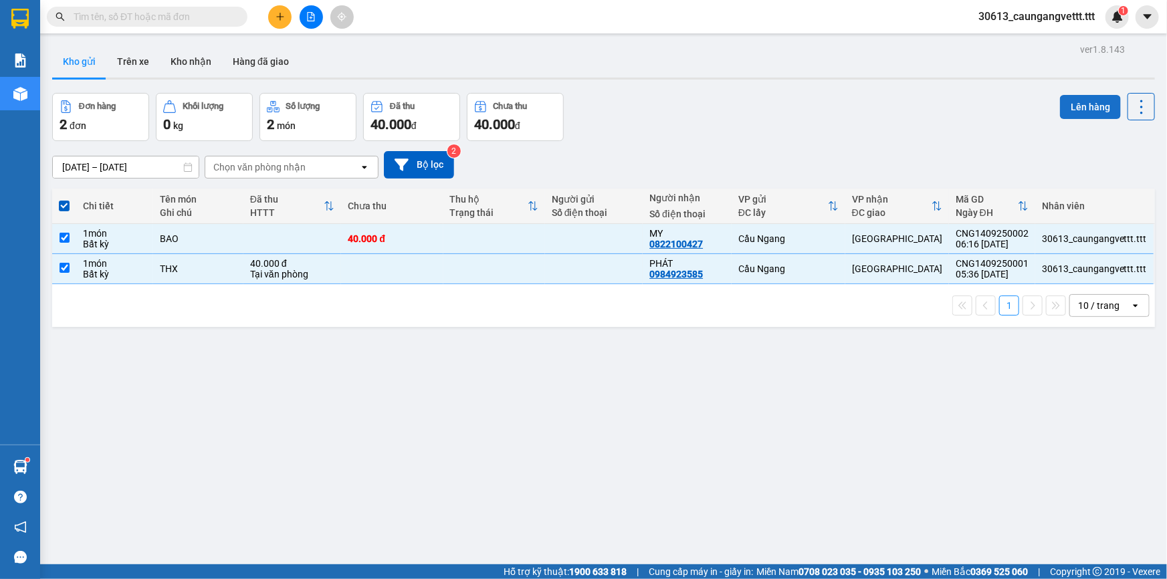
click at [1083, 96] on button "Lên hàng" at bounding box center [1090, 107] width 61 height 24
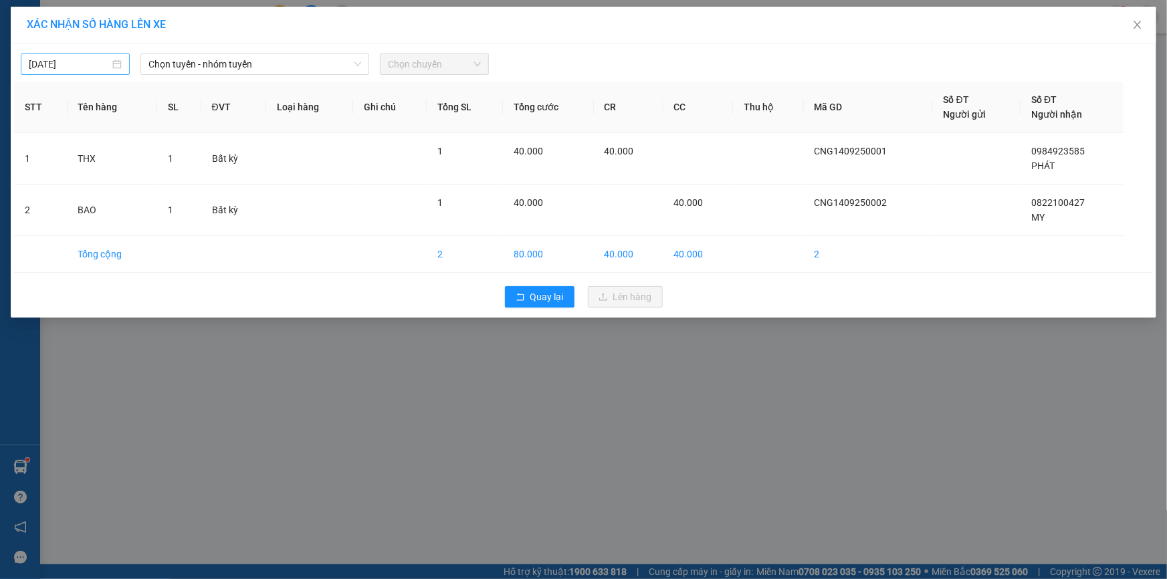
click at [53, 62] on body "Kết quả tìm kiếm ( 259 ) Bộ lọc Mã ĐH Trạng thái Món hàng Thu hộ Tổng cước Chưa…" at bounding box center [583, 289] width 1167 height 579
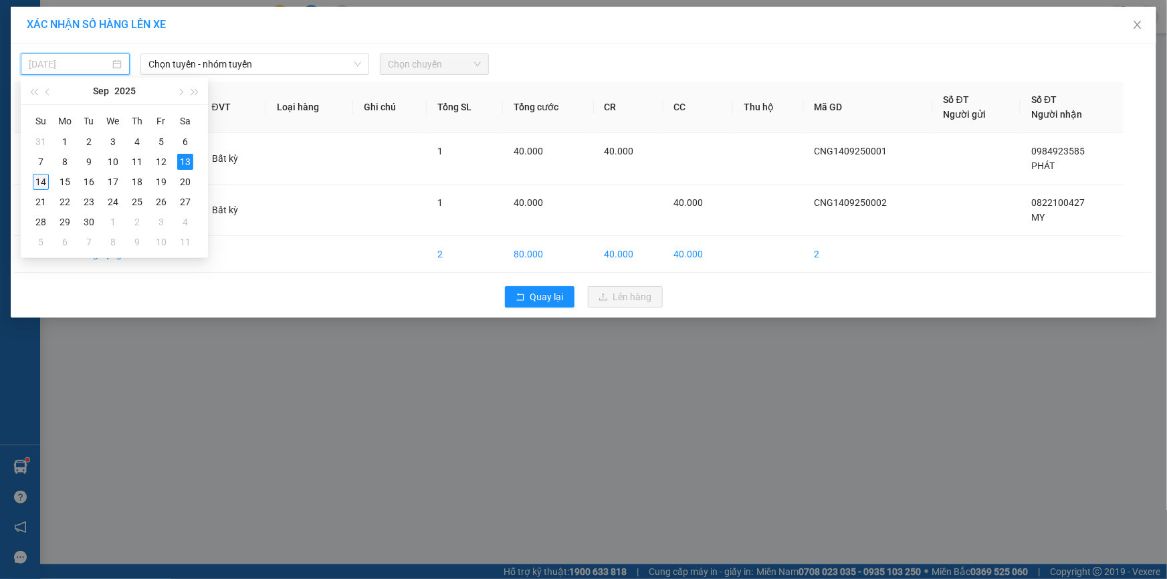
drag, startPoint x: 39, startPoint y: 181, endPoint x: 49, endPoint y: 166, distance: 17.3
click at [39, 181] on div "14" at bounding box center [41, 182] width 16 height 16
type input "[DATE]"
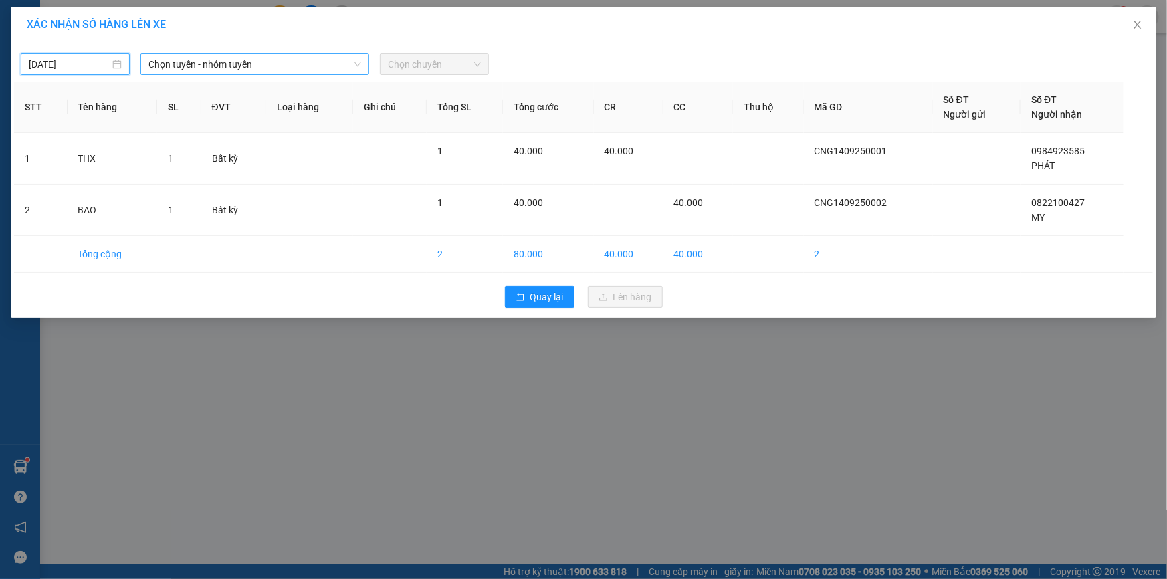
click at [184, 68] on span "Chọn tuyến - nhóm tuyến" at bounding box center [254, 64] width 213 height 20
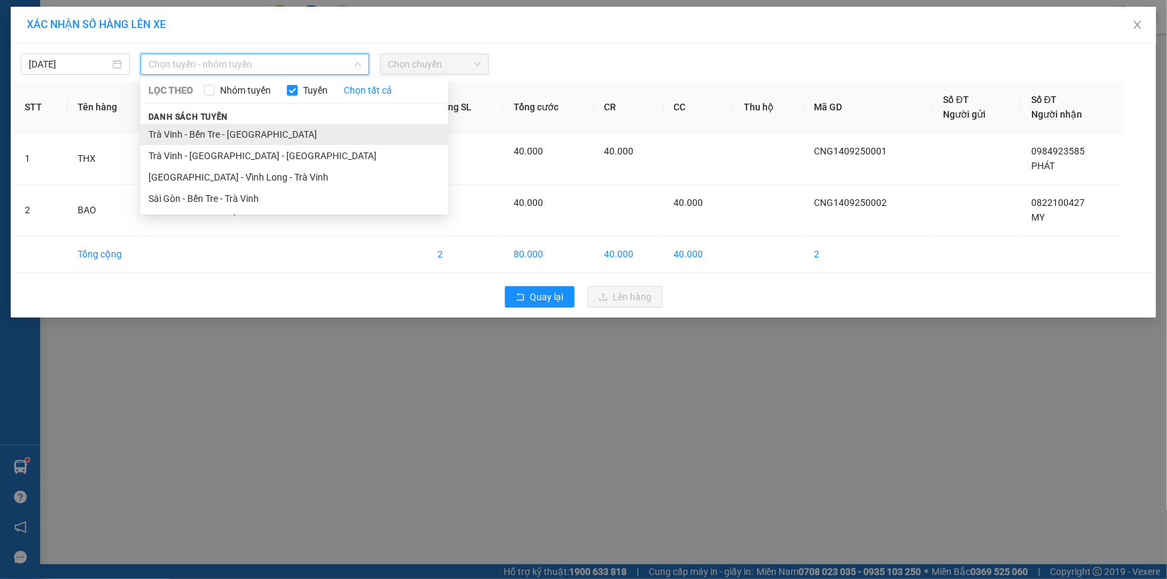
click at [221, 132] on li "Trà Vinh - Bến Tre - [GEOGRAPHIC_DATA]" at bounding box center [294, 134] width 308 height 21
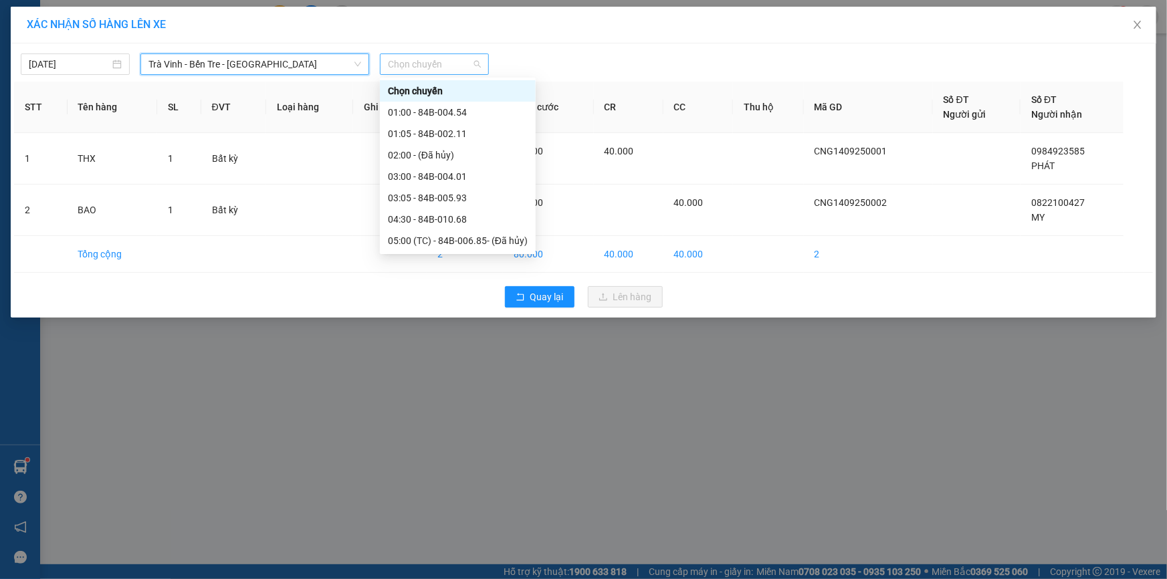
click at [419, 60] on span "Chọn chuyến" at bounding box center [434, 64] width 93 height 20
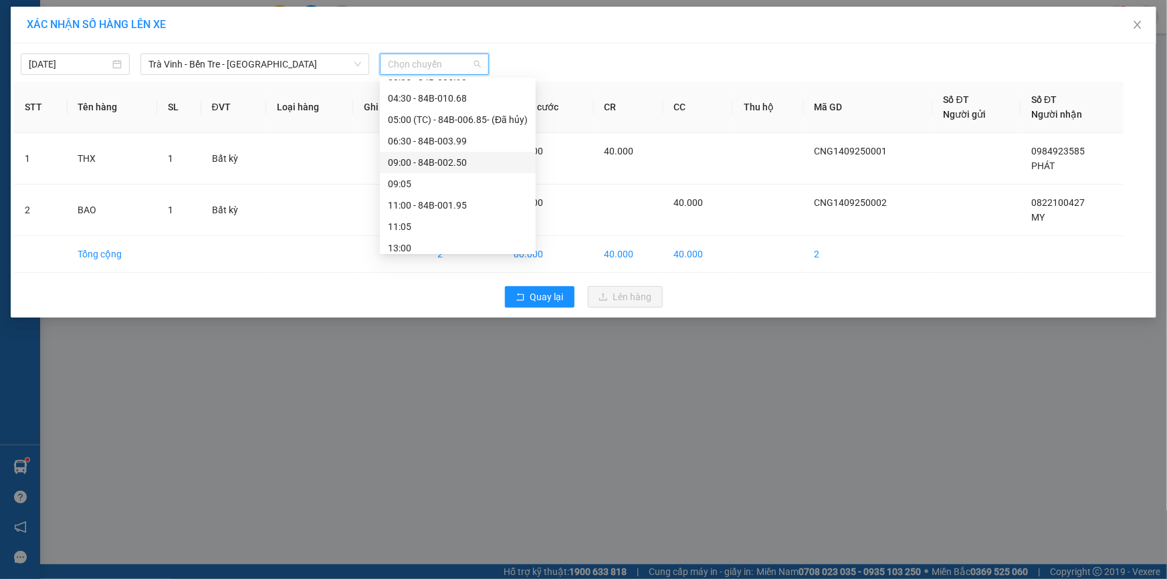
click at [433, 163] on div "09:00 - 84B-002.50" at bounding box center [458, 162] width 140 height 15
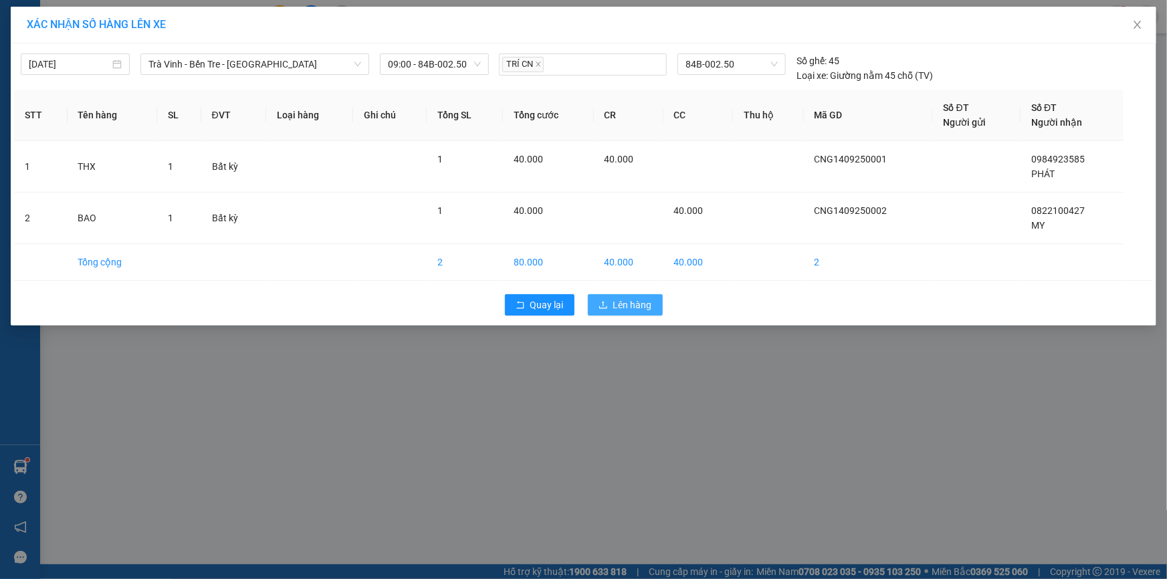
click at [618, 298] on span "Lên hàng" at bounding box center [632, 305] width 39 height 15
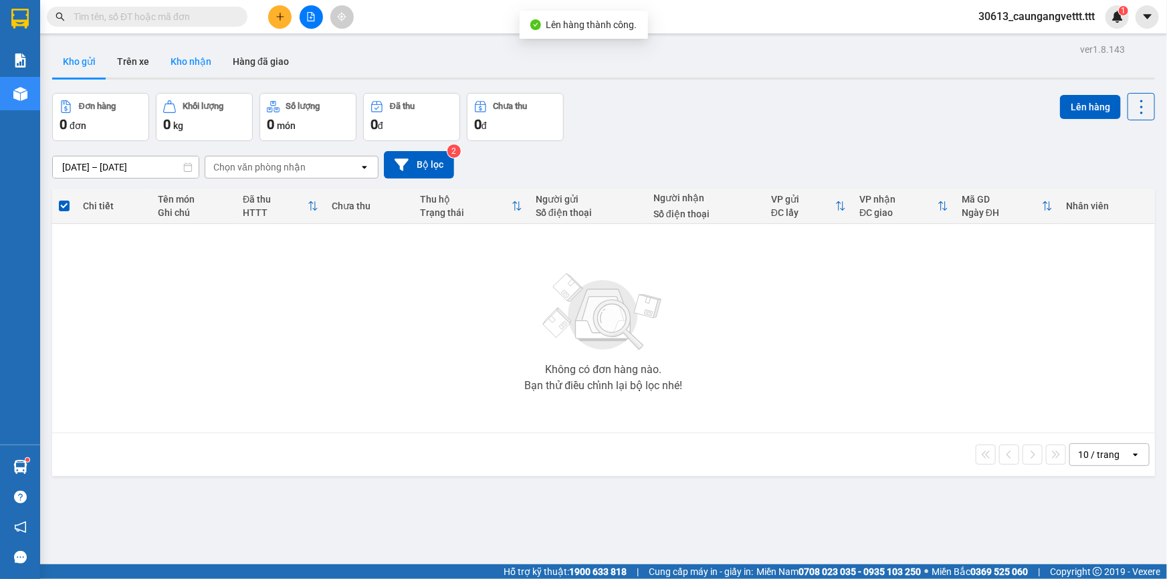
click at [181, 60] on button "Kho nhận" at bounding box center [191, 61] width 62 height 32
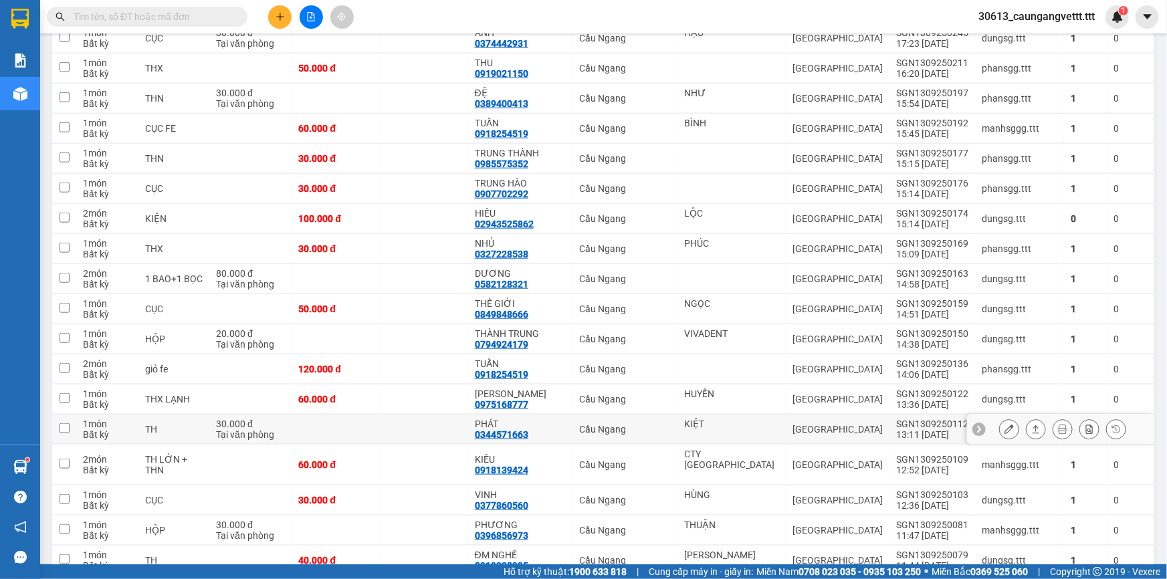
scroll to position [608, 0]
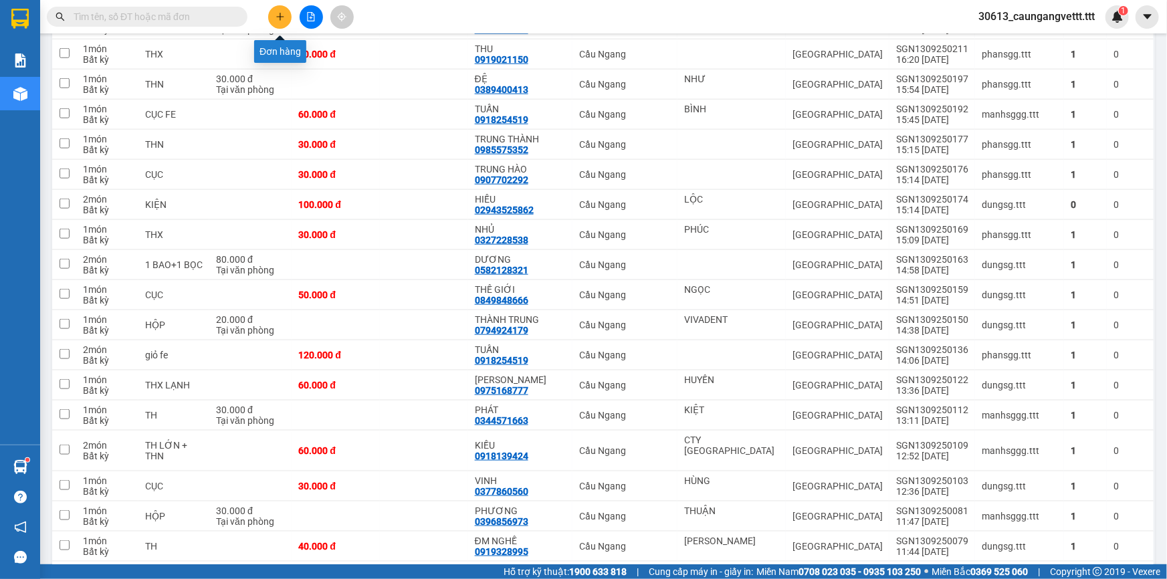
click at [281, 15] on icon "plus" at bounding box center [279, 16] width 9 height 9
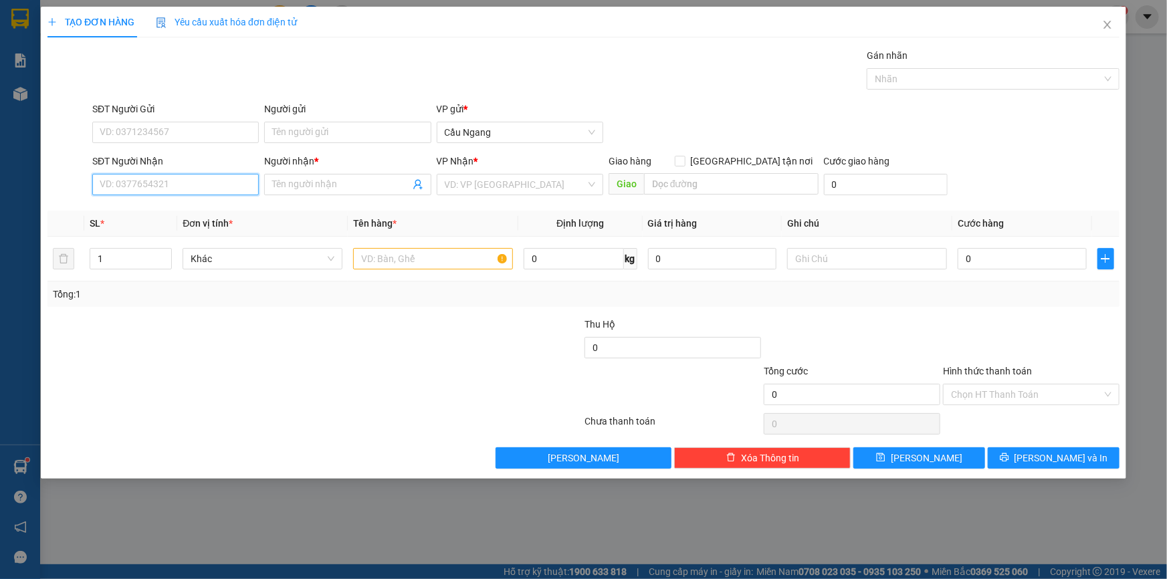
click at [183, 188] on input "SĐT Người Nhận" at bounding box center [175, 184] width 166 height 21
click at [179, 211] on div "0384104286 - THI DA" at bounding box center [175, 211] width 150 height 15
type input "0384104286"
type input "THI DA"
type input "0384104286"
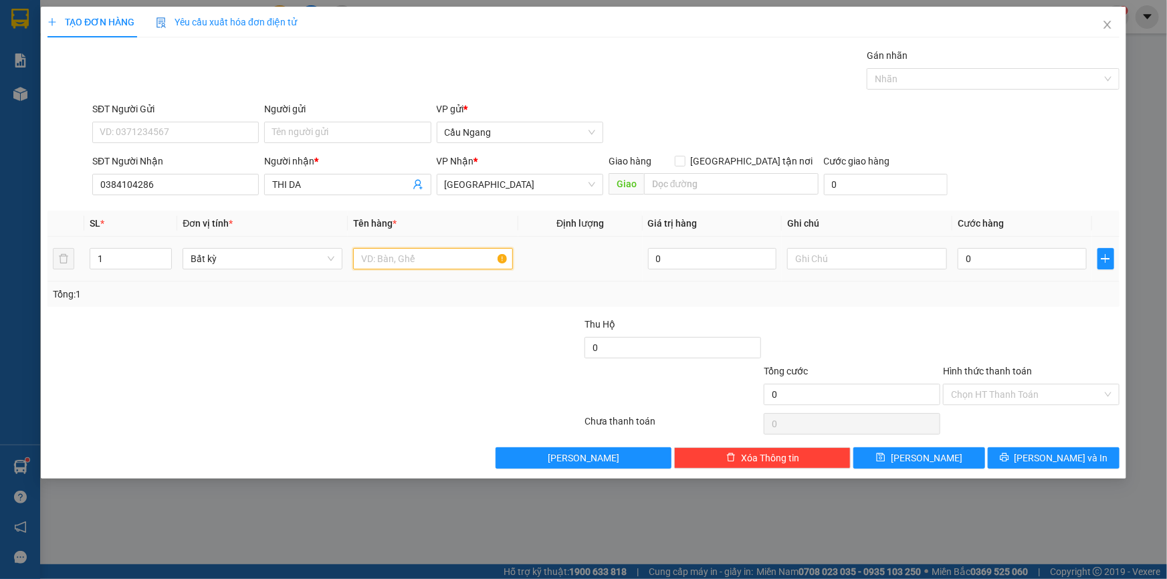
click at [403, 259] on input "text" at bounding box center [433, 258] width 160 height 21
type input "BAO"
click at [1014, 261] on input "0" at bounding box center [1021, 258] width 129 height 21
type input "4"
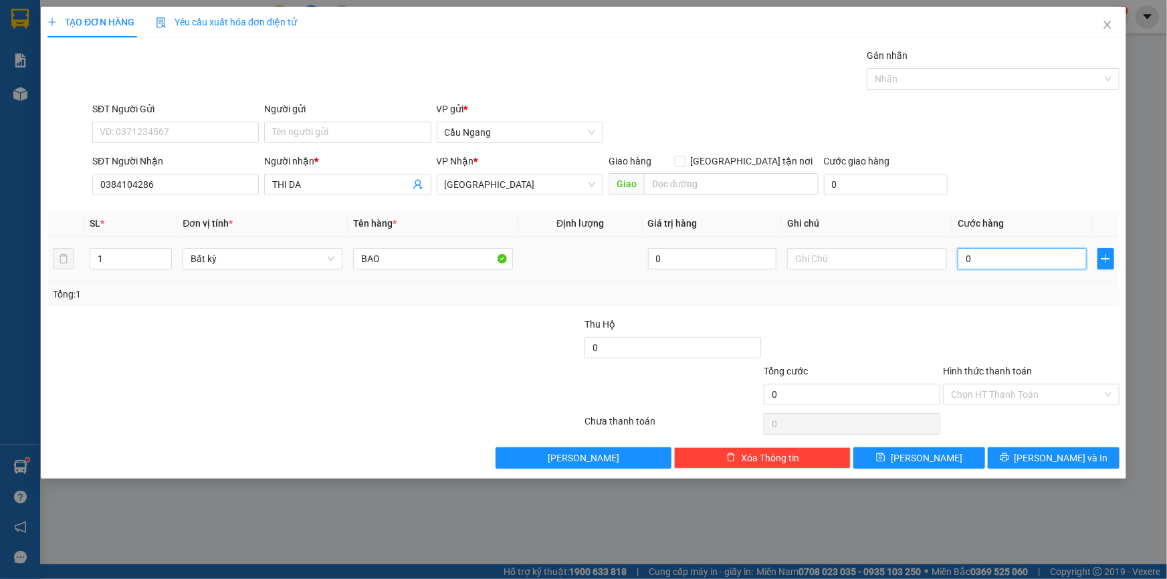
type input "4"
type input "40"
type input "400"
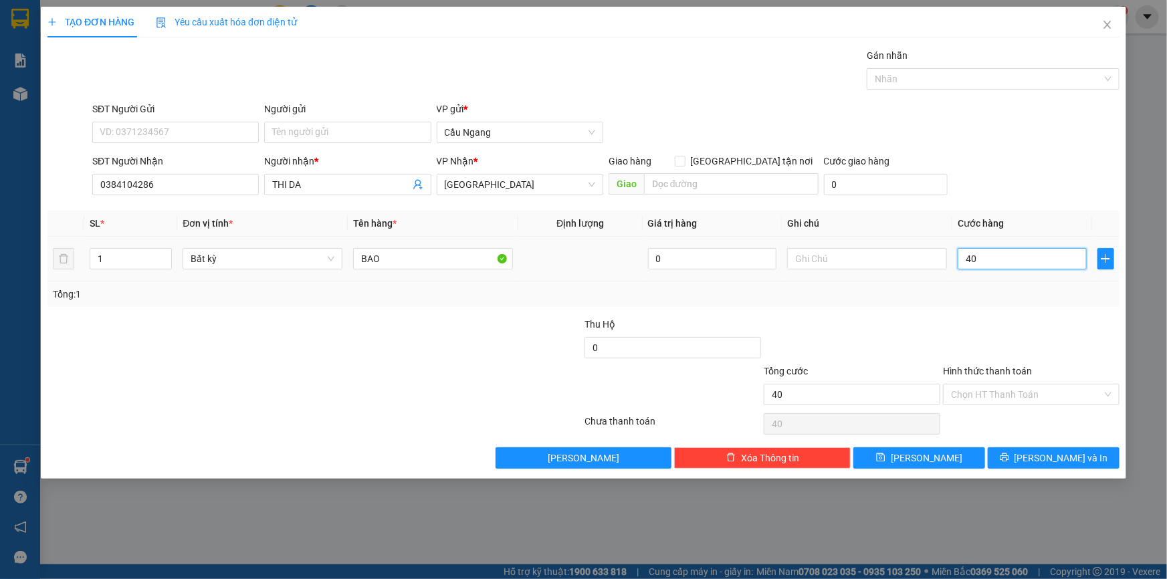
type input "400"
type input "4.000"
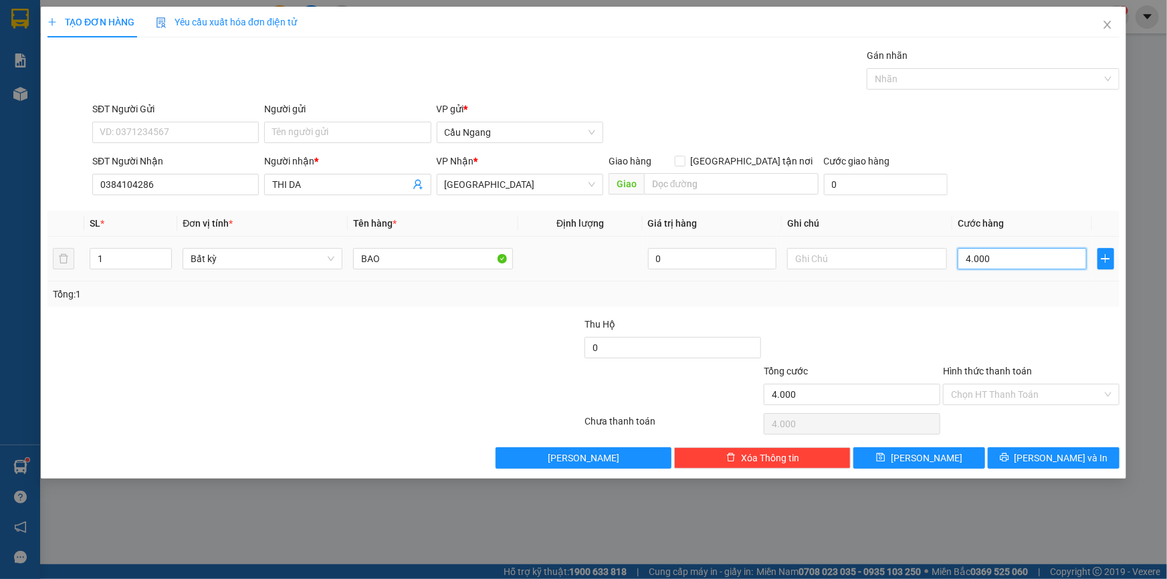
type input "40.000"
click at [1009, 453] on icon "printer" at bounding box center [1004, 457] width 9 height 9
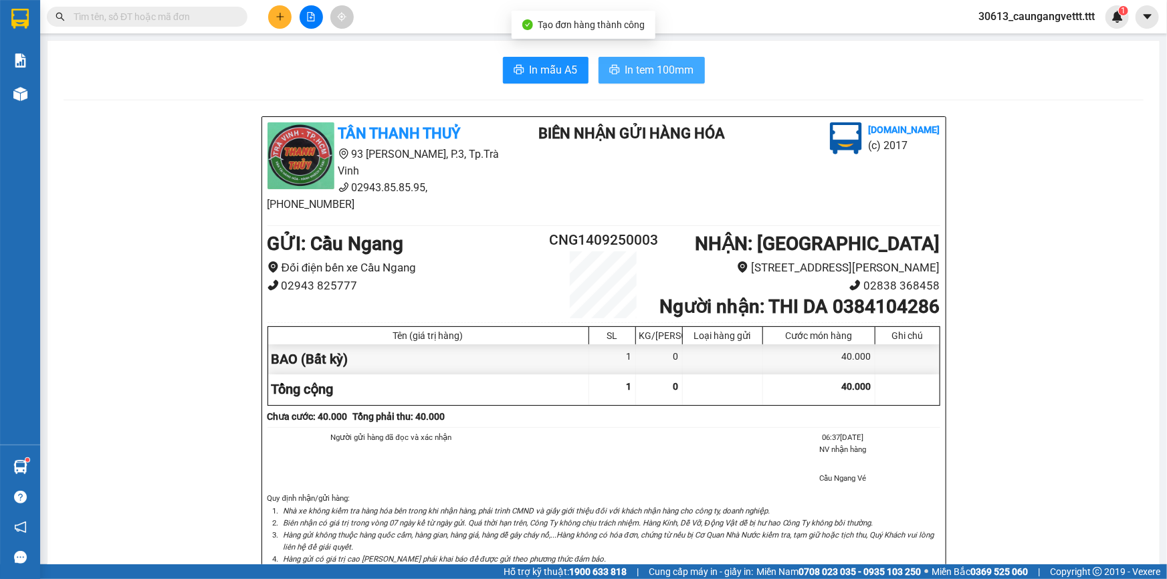
click at [644, 67] on span "In tem 100mm" at bounding box center [659, 70] width 69 height 17
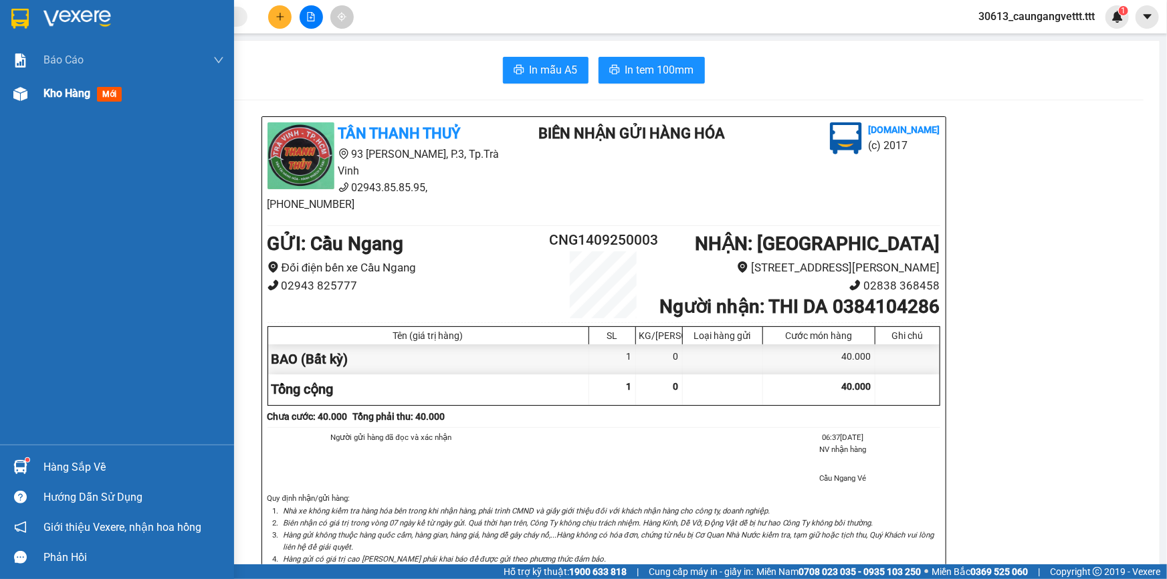
click at [61, 95] on span "Kho hàng" at bounding box center [66, 93] width 47 height 13
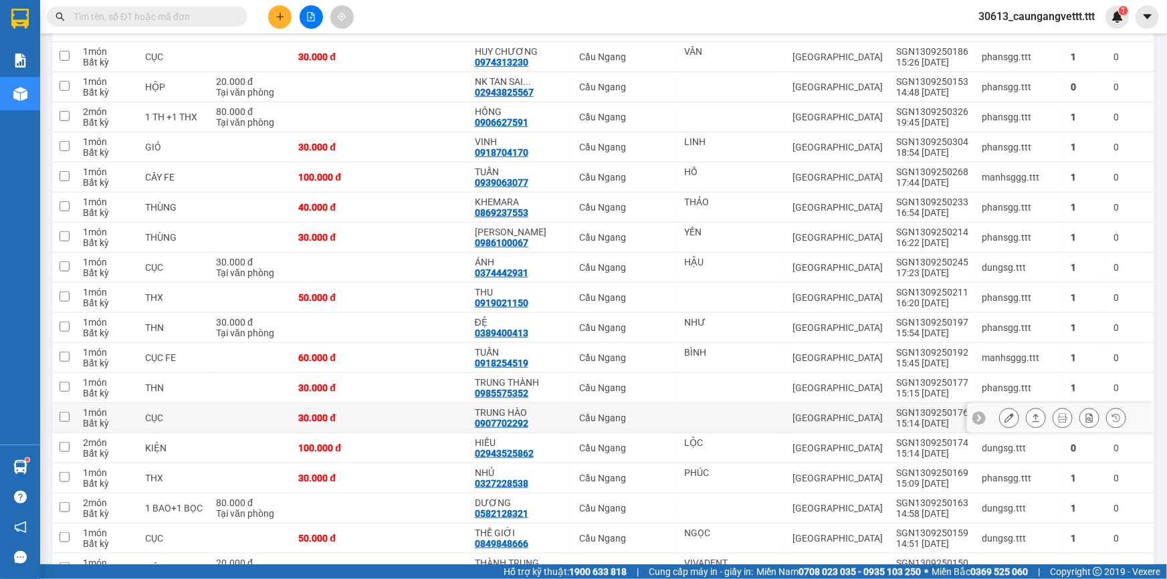
scroll to position [527, 0]
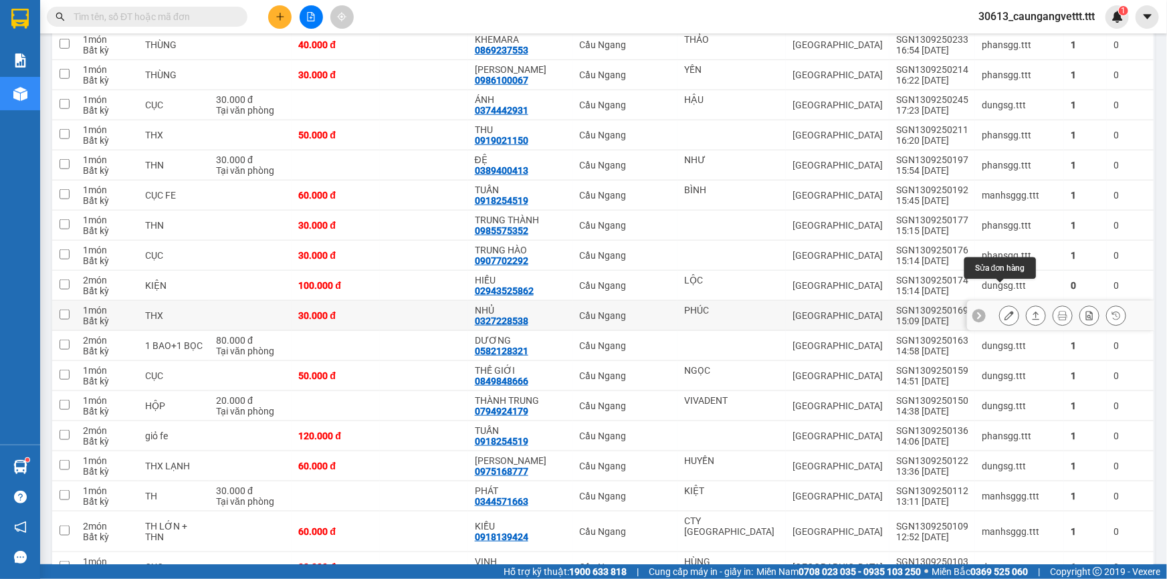
click at [1004, 311] on icon at bounding box center [1008, 315] width 9 height 9
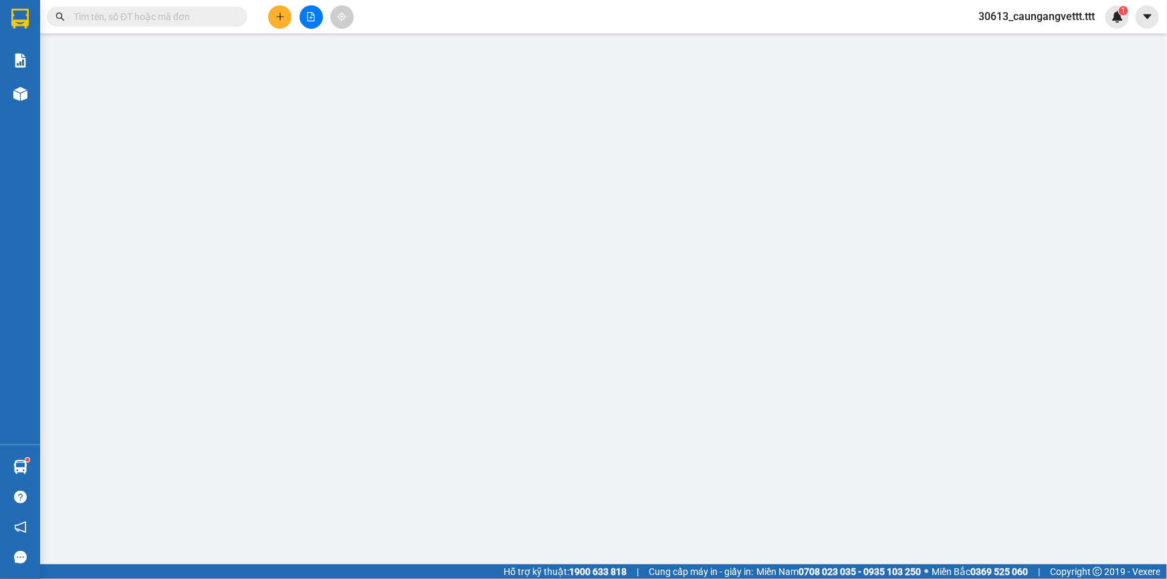
type input "PHÚC"
type input "0327228538"
type input "NHỦ"
type input "30.000"
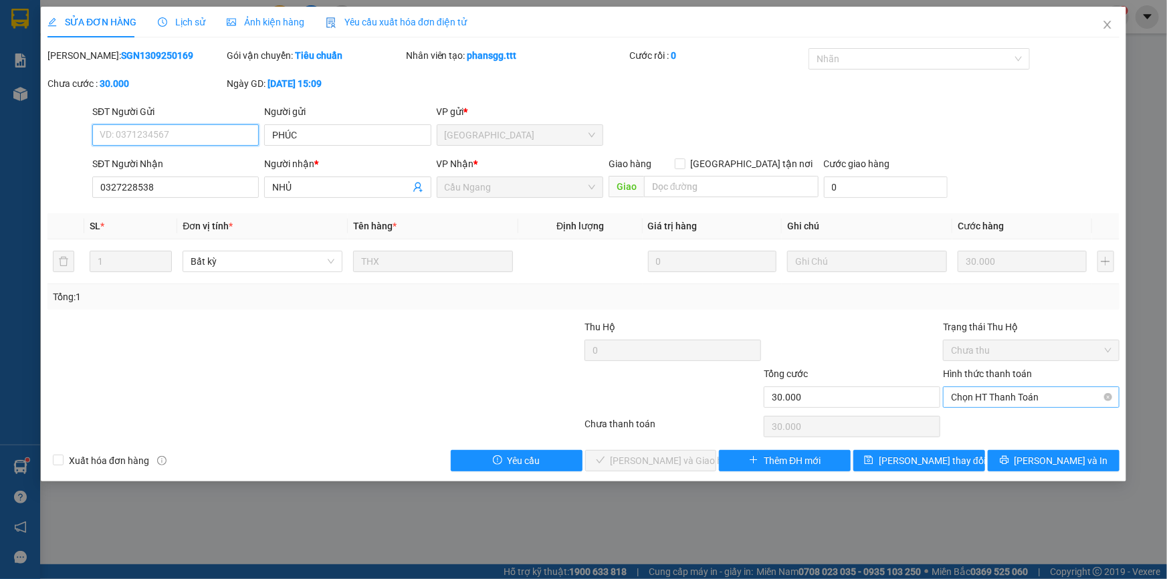
click at [988, 399] on span "Chọn HT Thanh Toán" at bounding box center [1031, 397] width 160 height 20
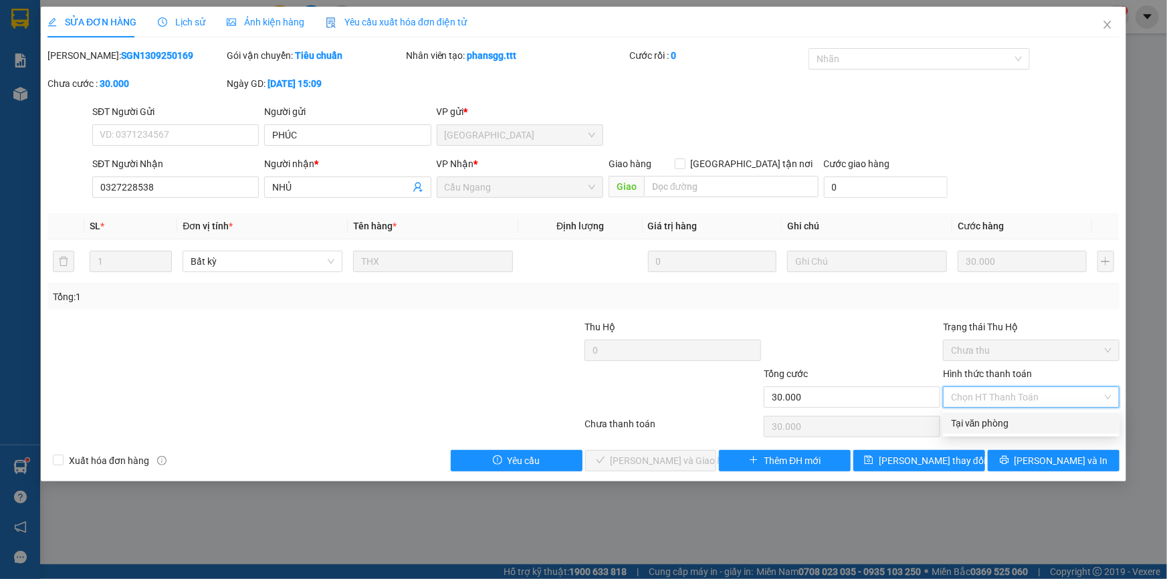
click at [978, 425] on div "Tại văn phòng" at bounding box center [1031, 423] width 160 height 15
type input "0"
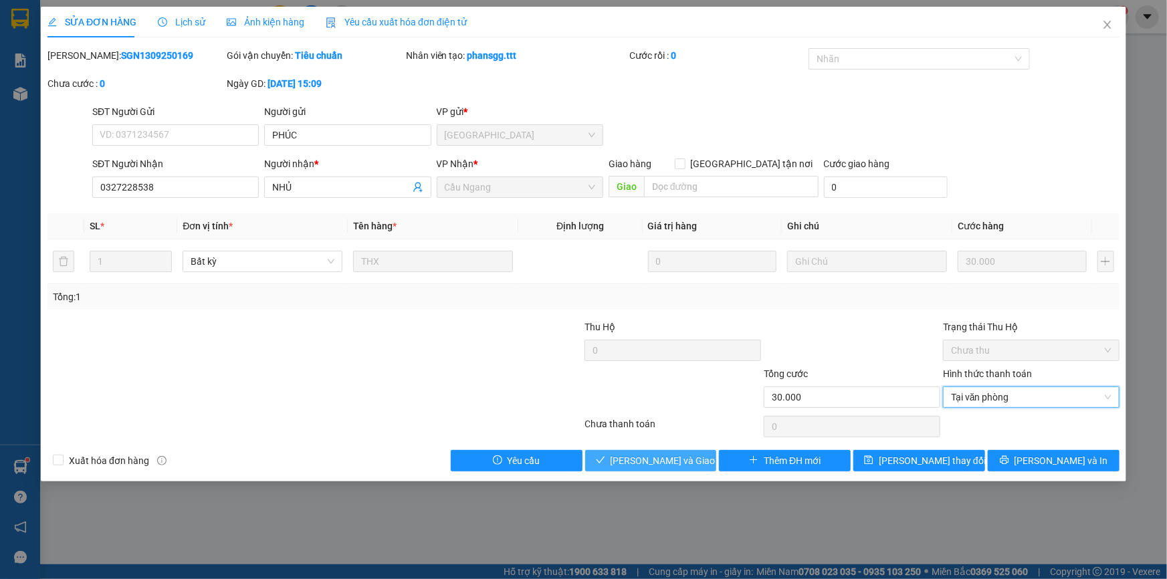
click at [661, 459] on span "[PERSON_NAME] và Giao hàng" at bounding box center [674, 460] width 128 height 15
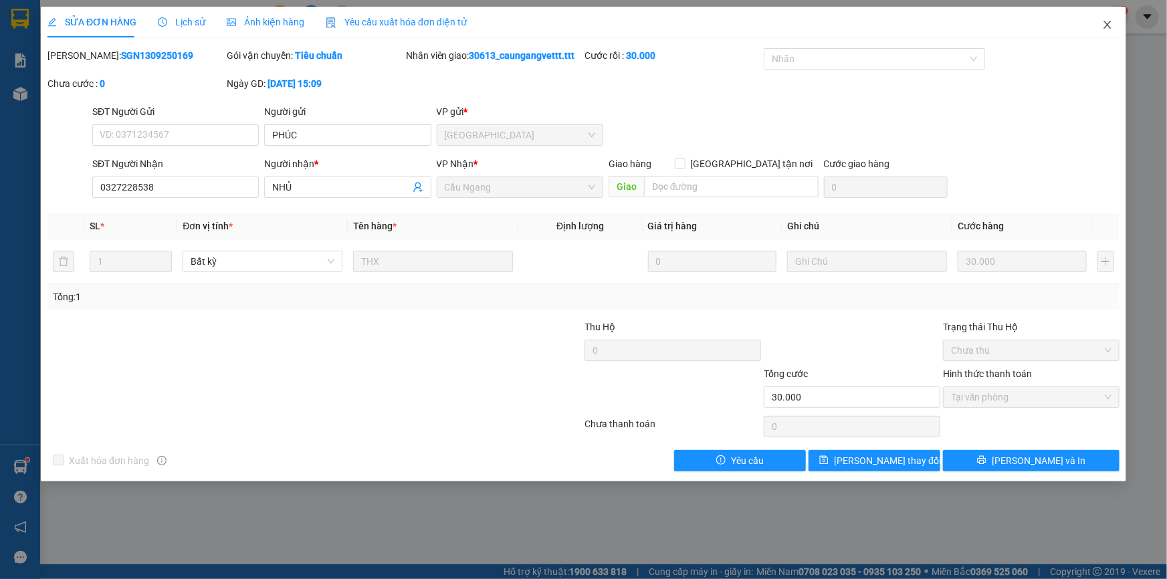
click at [1106, 25] on icon "close" at bounding box center [1106, 25] width 7 height 8
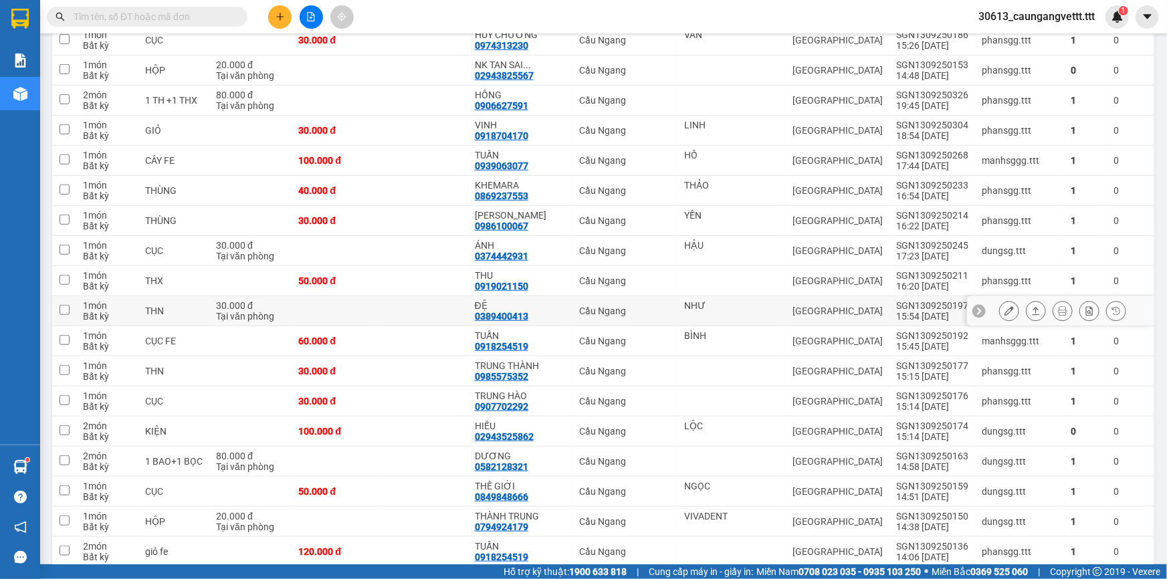
scroll to position [378, 0]
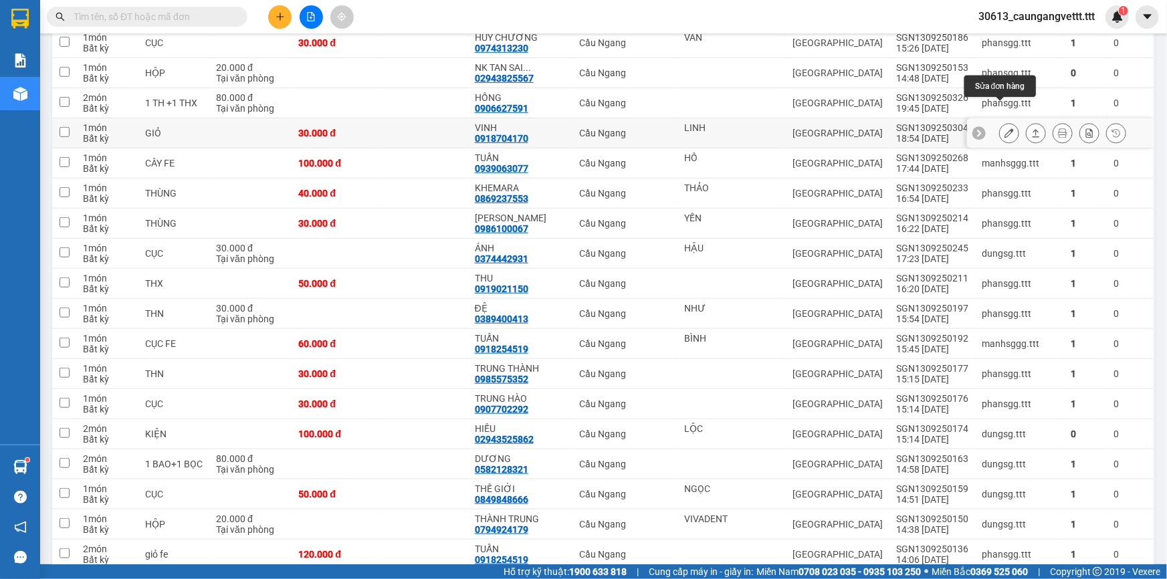
click at [1004, 128] on icon at bounding box center [1008, 132] width 9 height 9
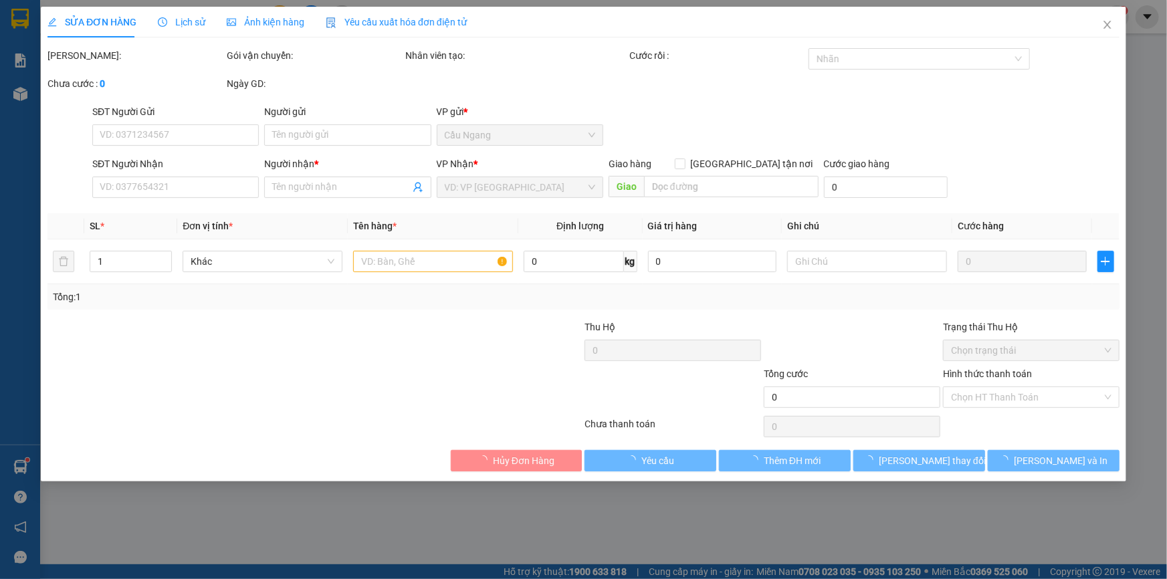
type input "LINH"
type input "0918704170"
type input "VINH"
type input "30.000"
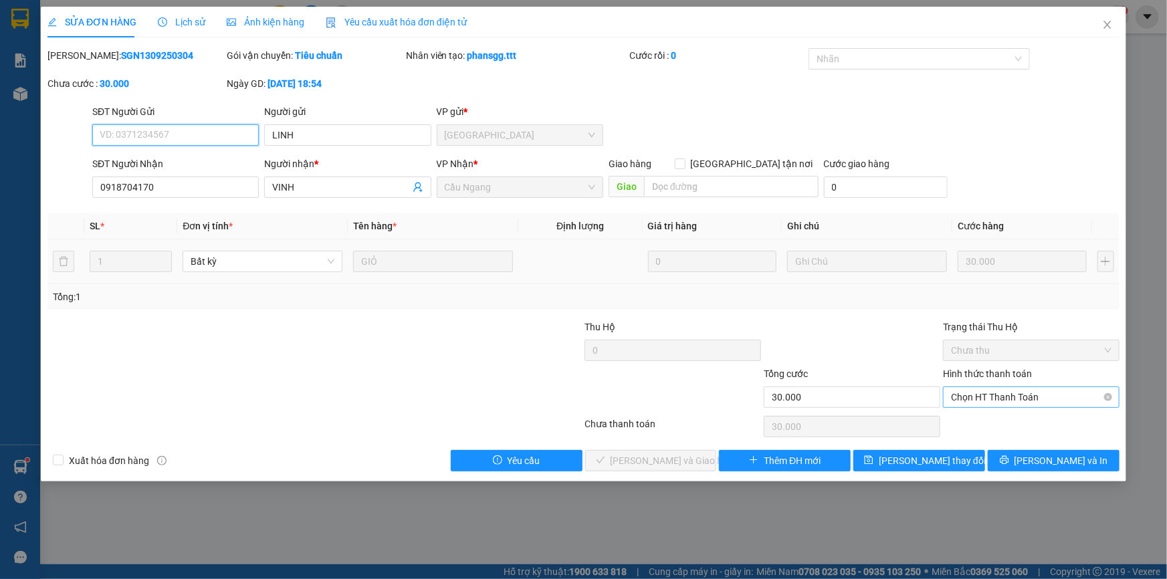
click at [1010, 393] on span "Chọn HT Thanh Toán" at bounding box center [1031, 397] width 160 height 20
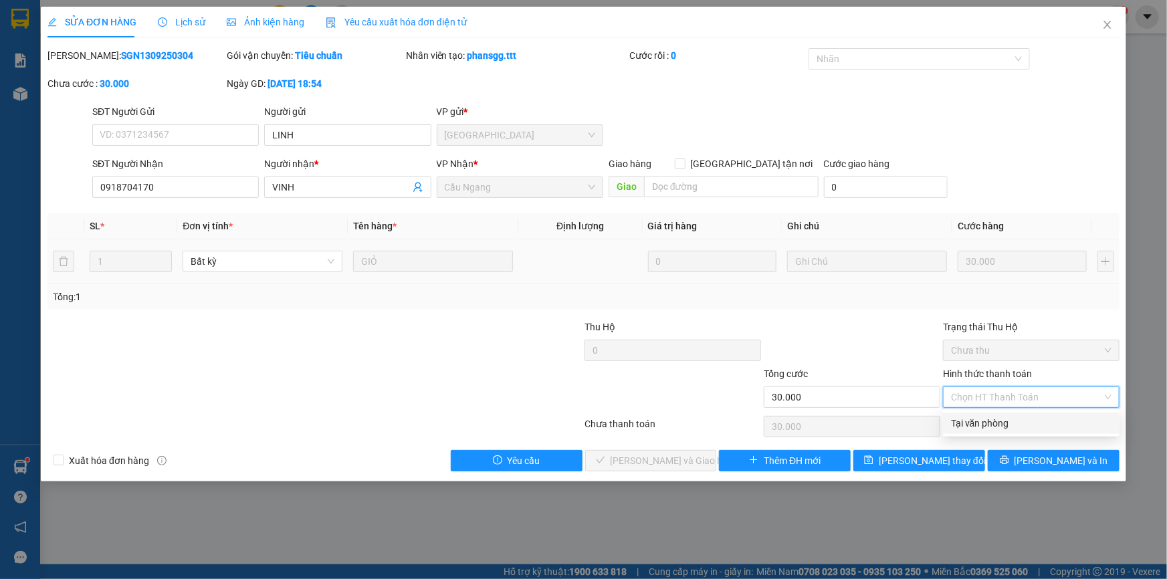
drag, startPoint x: 996, startPoint y: 424, endPoint x: 732, endPoint y: 440, distance: 263.9
click at [994, 424] on div "Tại văn phòng" at bounding box center [1031, 423] width 160 height 15
type input "0"
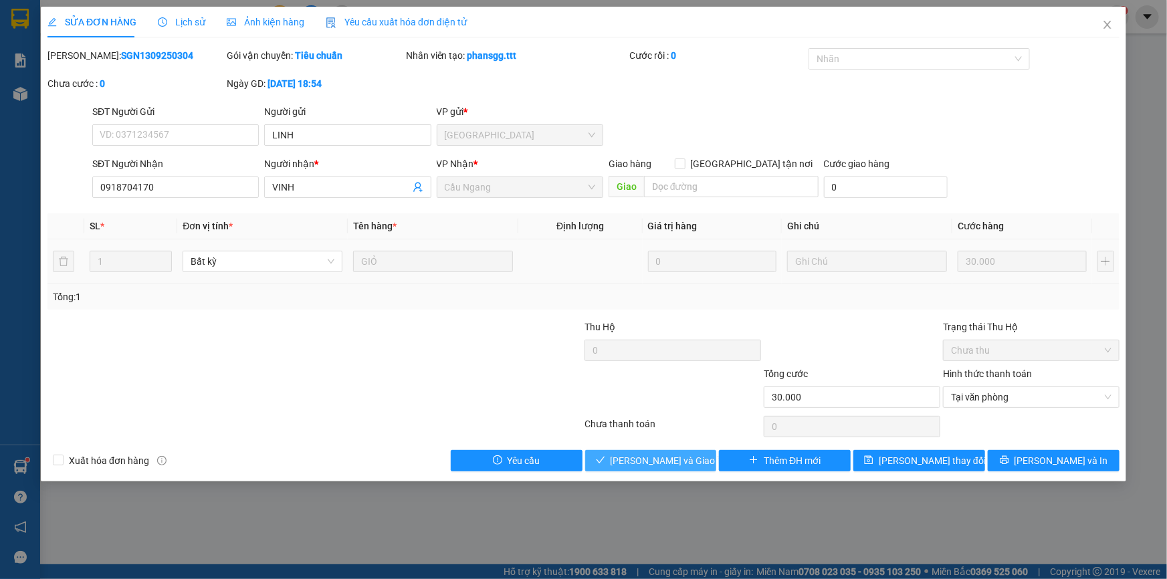
click at [680, 461] on span "[PERSON_NAME] và Giao hàng" at bounding box center [674, 460] width 128 height 15
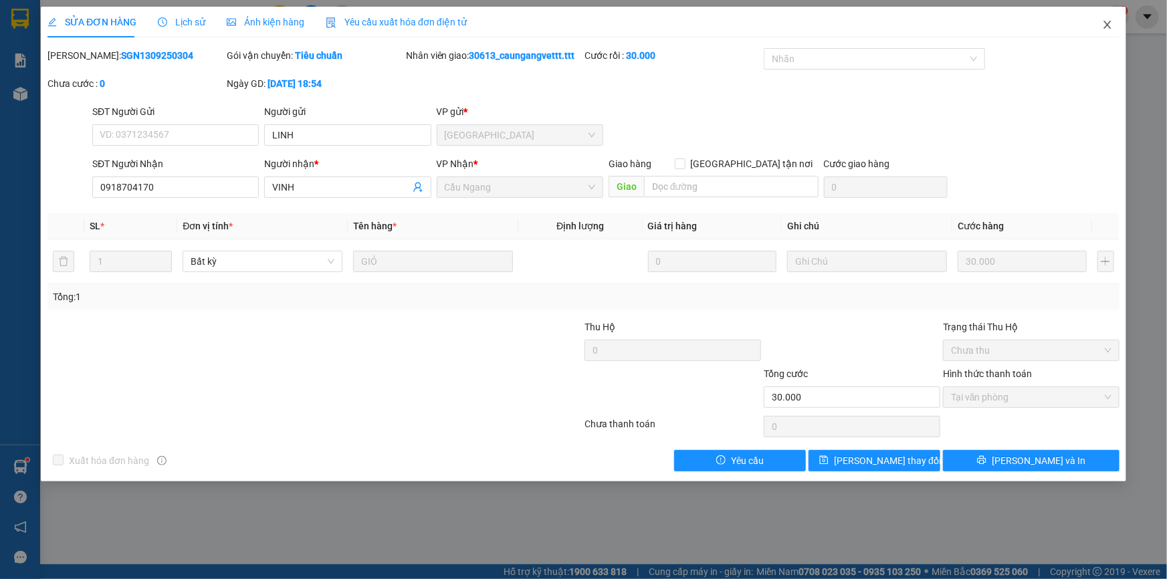
click at [1110, 29] on icon "close" at bounding box center [1107, 24] width 11 height 11
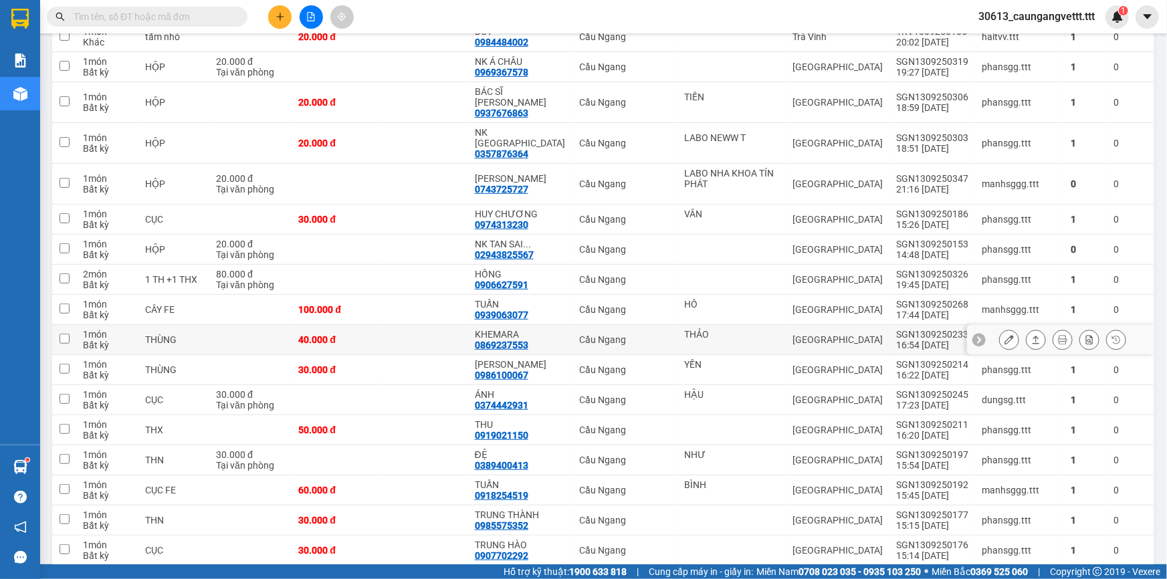
scroll to position [40, 0]
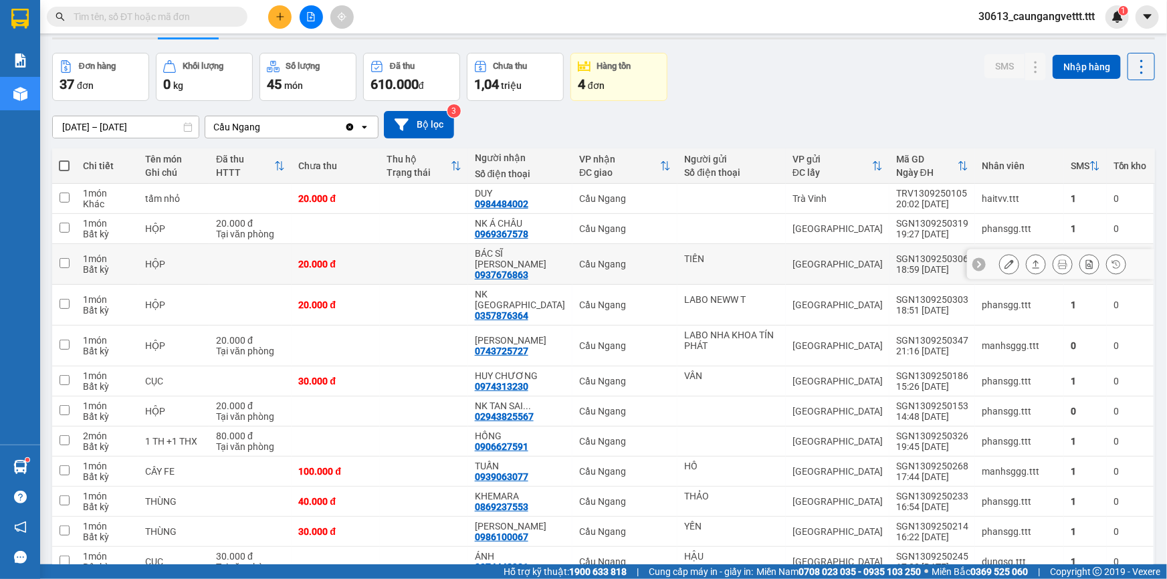
click at [1001, 253] on button at bounding box center [1009, 264] width 19 height 23
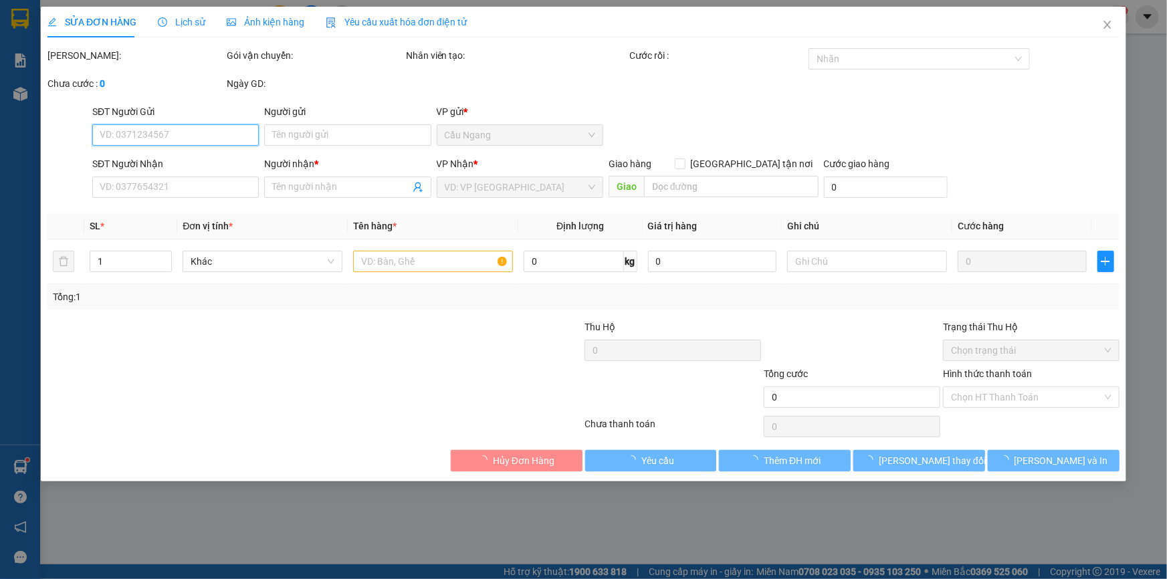
type input "TIẾN"
type input "0937676863"
type input "BÁC SĨ [PERSON_NAME]"
type input "20.000"
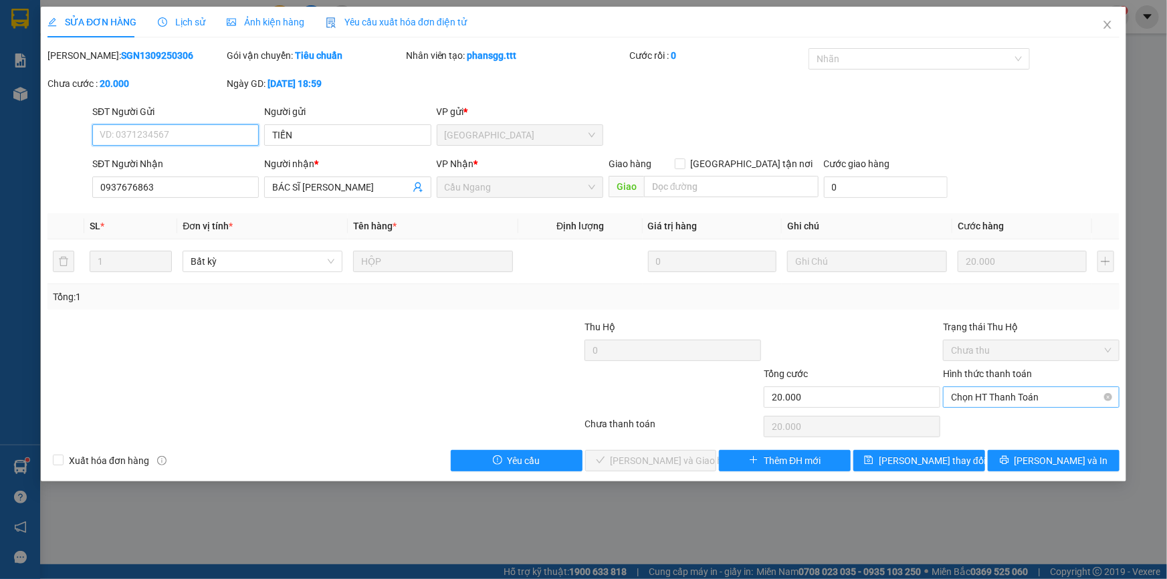
click at [1014, 394] on span "Chọn HT Thanh Toán" at bounding box center [1031, 397] width 160 height 20
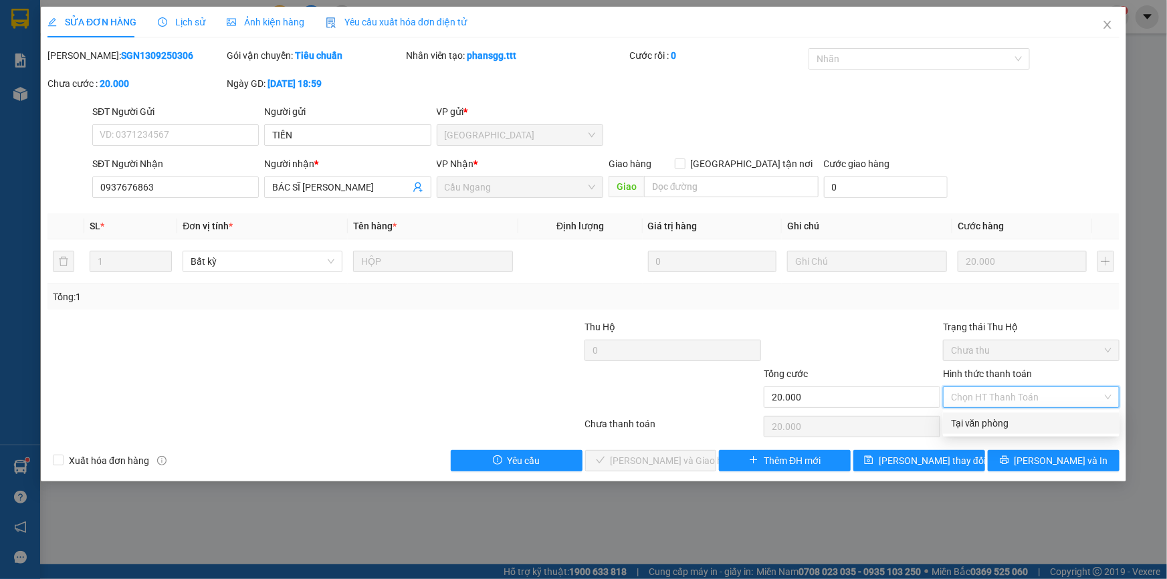
click at [988, 419] on div "Tại văn phòng" at bounding box center [1031, 423] width 160 height 15
type input "0"
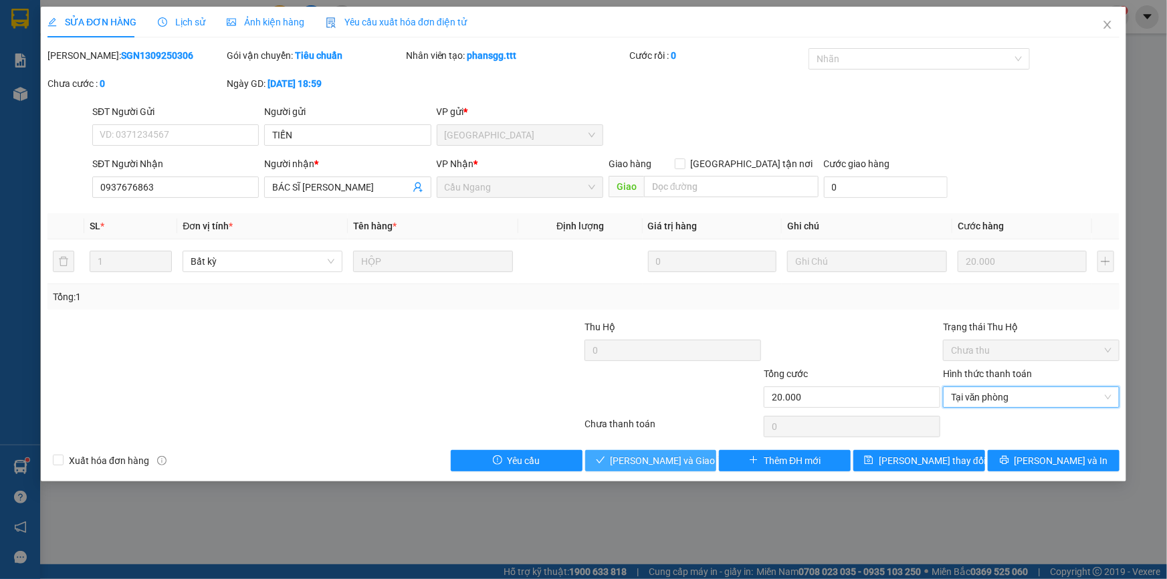
drag, startPoint x: 679, startPoint y: 461, endPoint x: 731, endPoint y: 427, distance: 61.9
click at [679, 460] on span "[PERSON_NAME] và Giao hàng" at bounding box center [674, 460] width 128 height 15
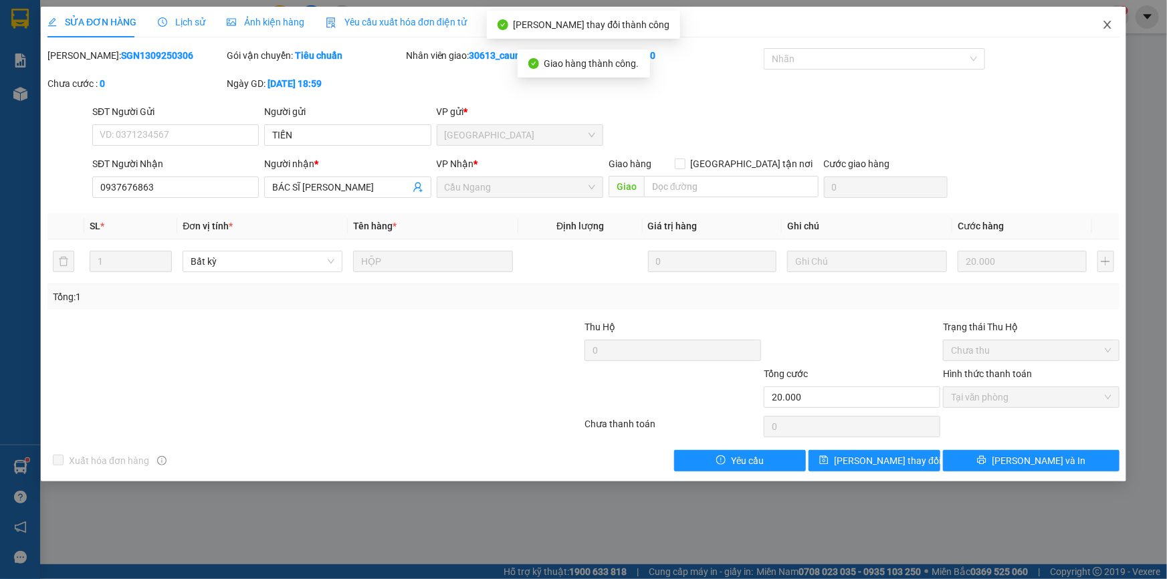
click at [1105, 25] on icon "close" at bounding box center [1107, 24] width 11 height 11
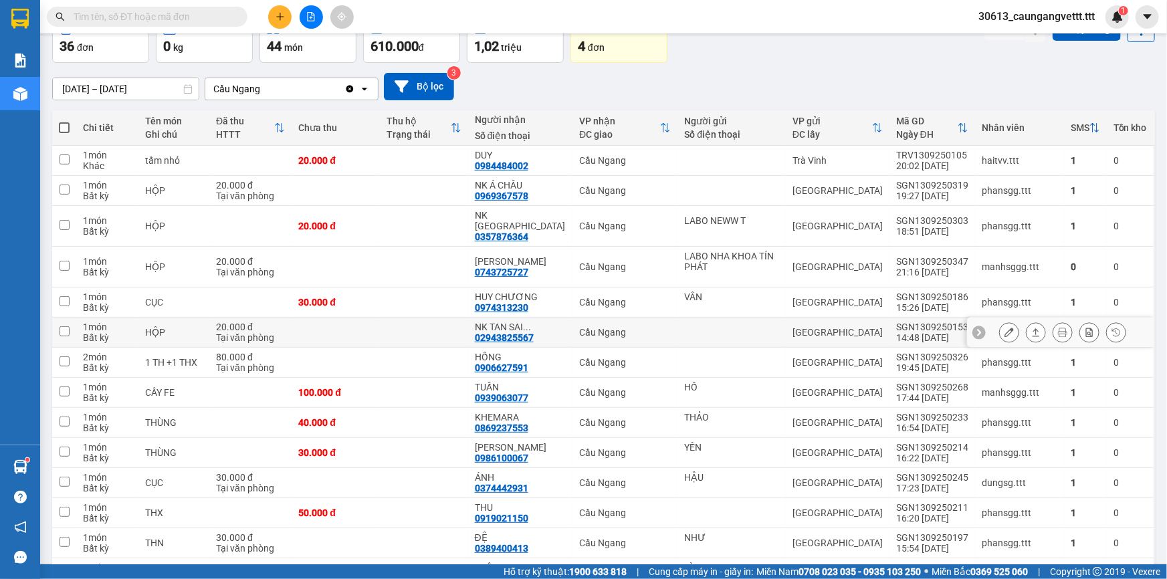
scroll to position [80, 0]
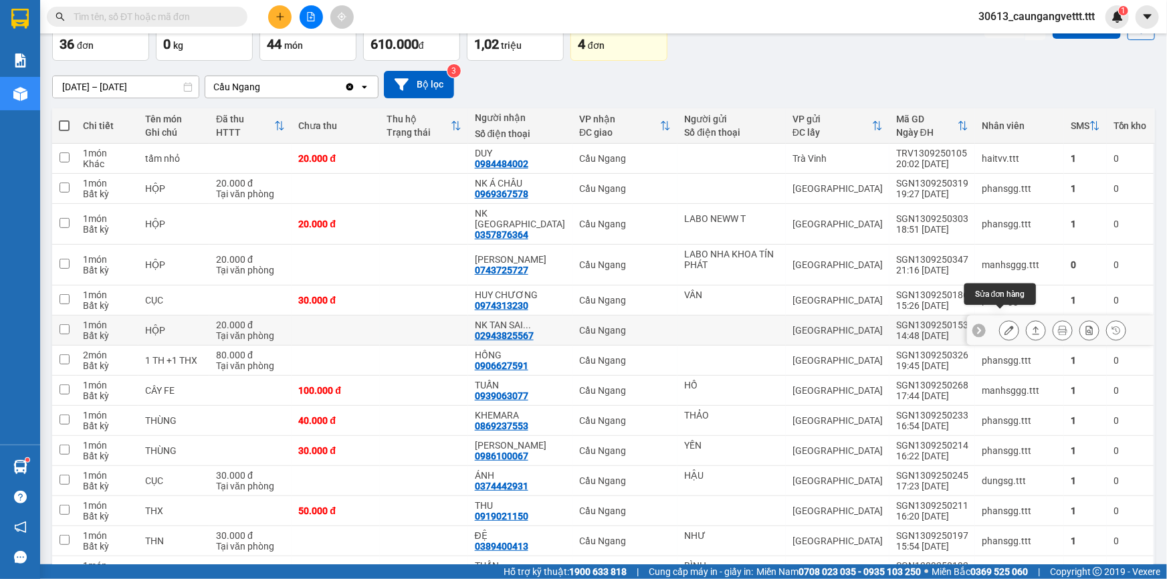
click at [1004, 326] on icon at bounding box center [1008, 330] width 9 height 9
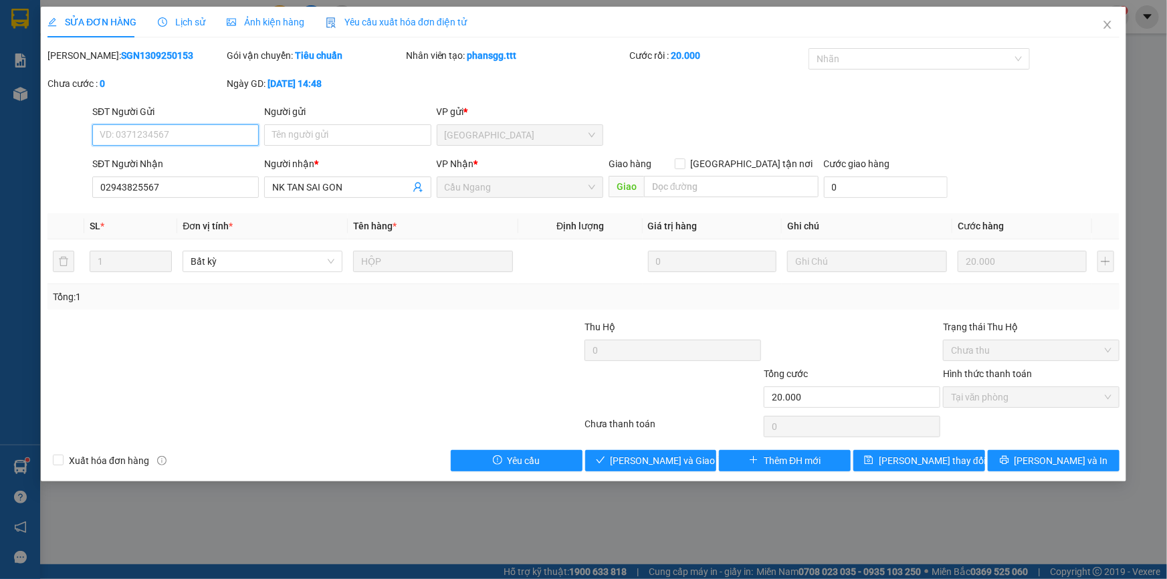
type input "02943825567"
type input "NK TAN SAI GON"
type input "20.000"
click at [667, 453] on span "[PERSON_NAME] và Giao hàng" at bounding box center [674, 460] width 128 height 15
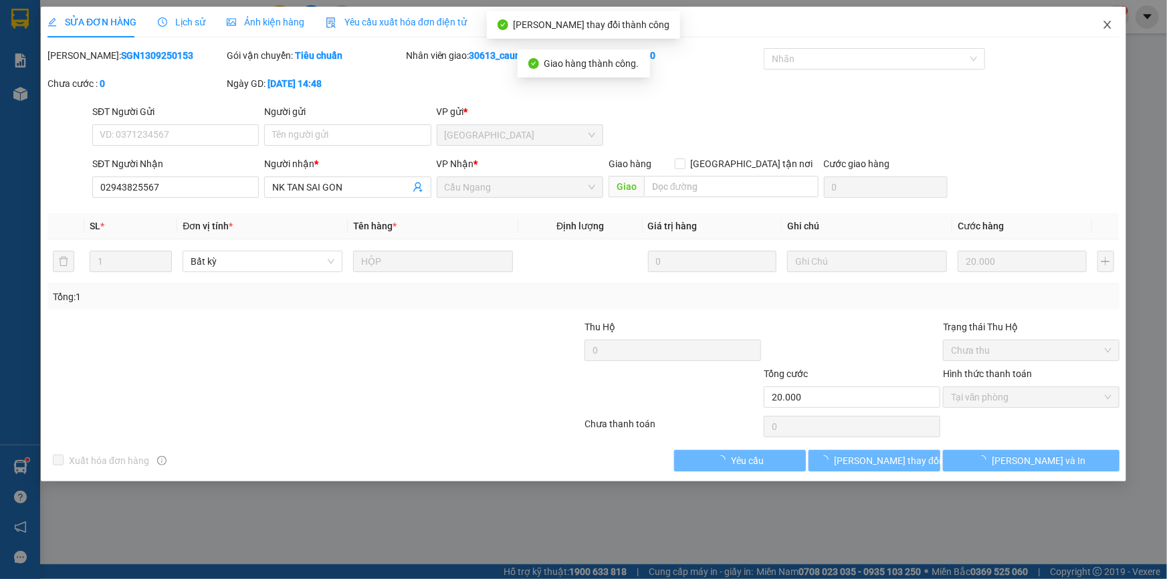
click at [1106, 21] on icon "close" at bounding box center [1107, 24] width 11 height 11
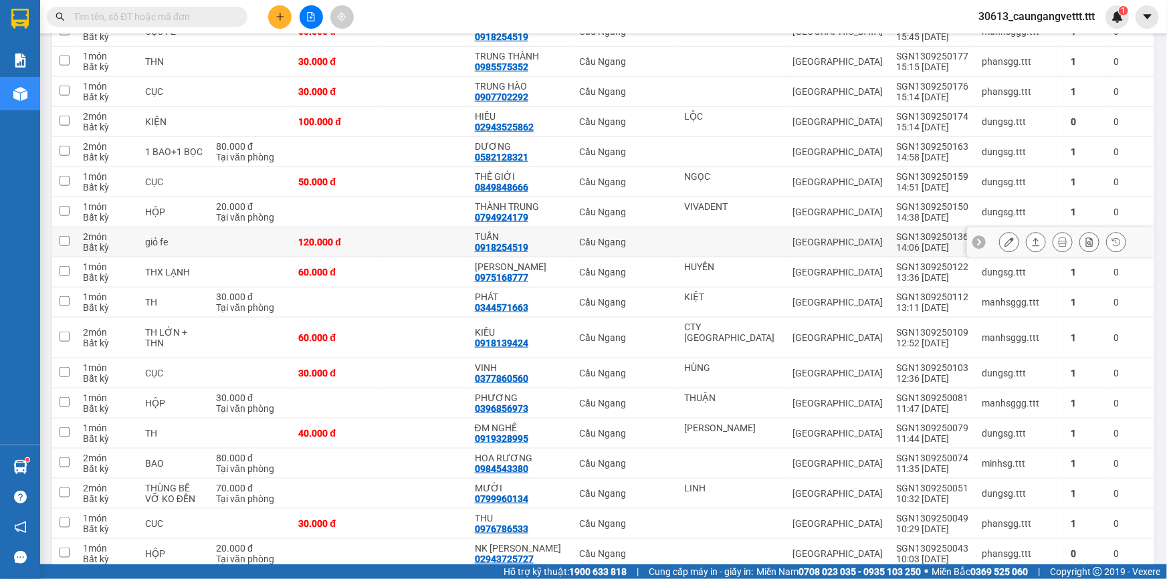
scroll to position [567, 0]
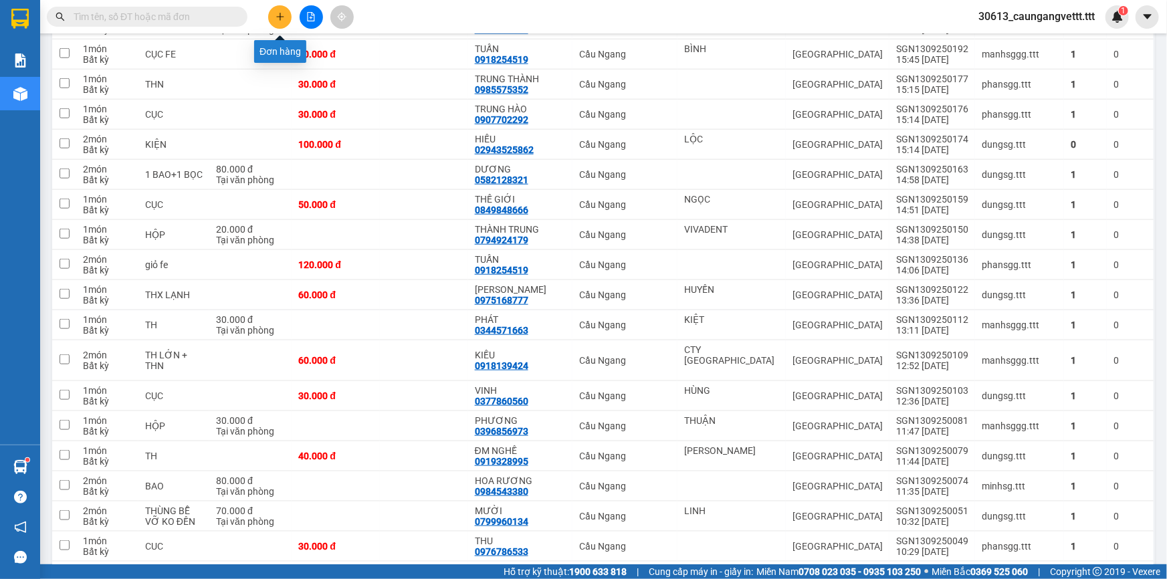
click at [281, 13] on icon "plus" at bounding box center [279, 16] width 9 height 9
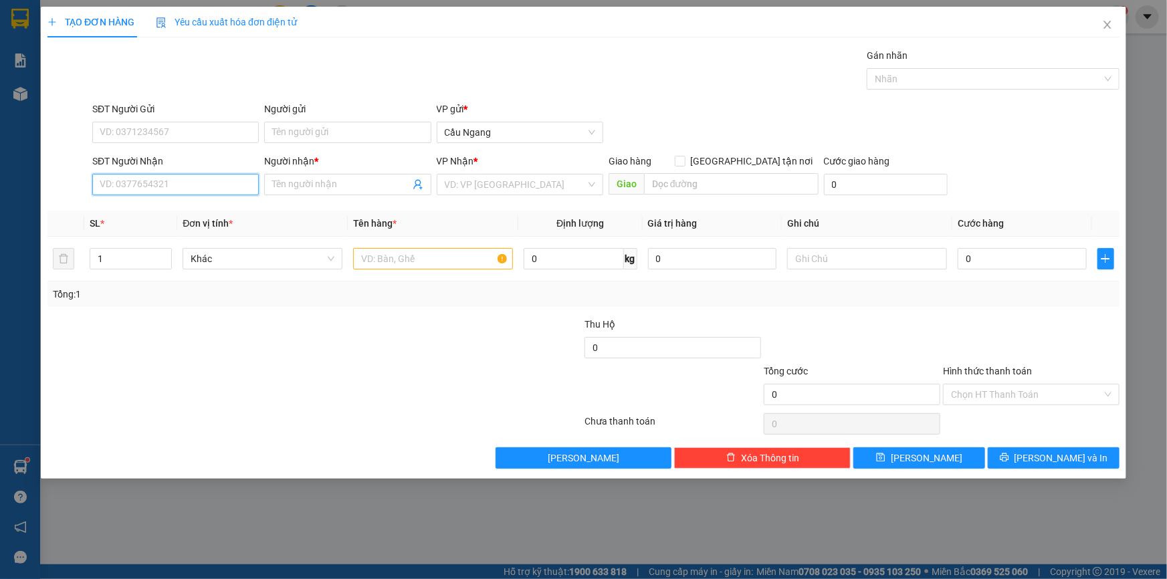
click at [168, 185] on input "SĐT Người Nhận" at bounding box center [175, 184] width 166 height 21
type input "0939535878"
click at [173, 214] on div "0939535878 - THẴM" at bounding box center [175, 211] width 150 height 15
type input "THẴM"
type input "0939535878"
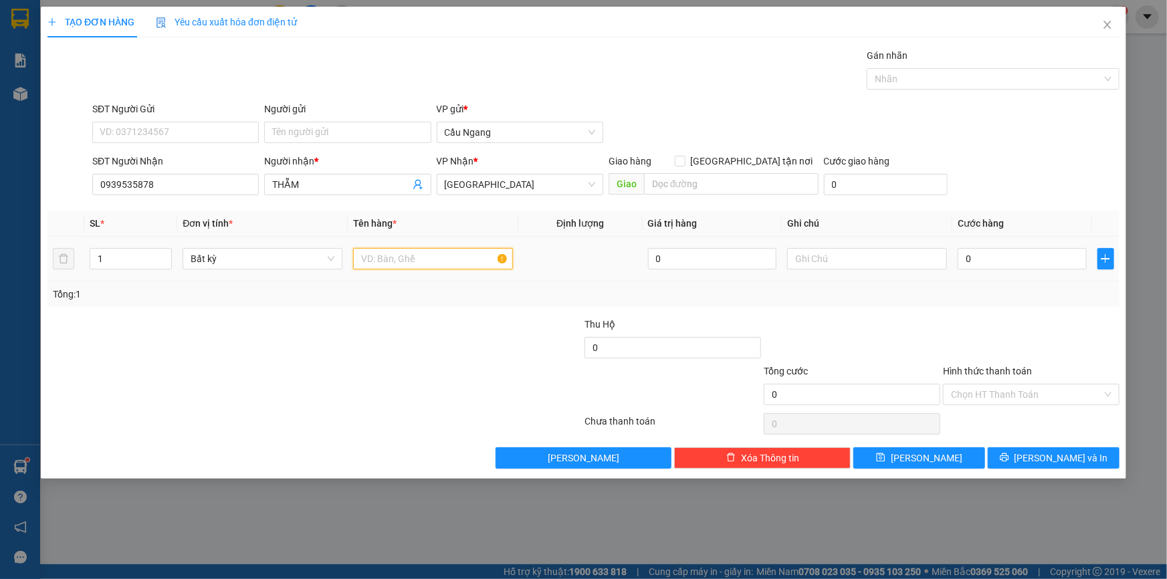
click at [407, 259] on input "text" at bounding box center [433, 258] width 160 height 21
type input "BAO"
click at [1035, 252] on input "0" at bounding box center [1021, 258] width 129 height 21
type input "4"
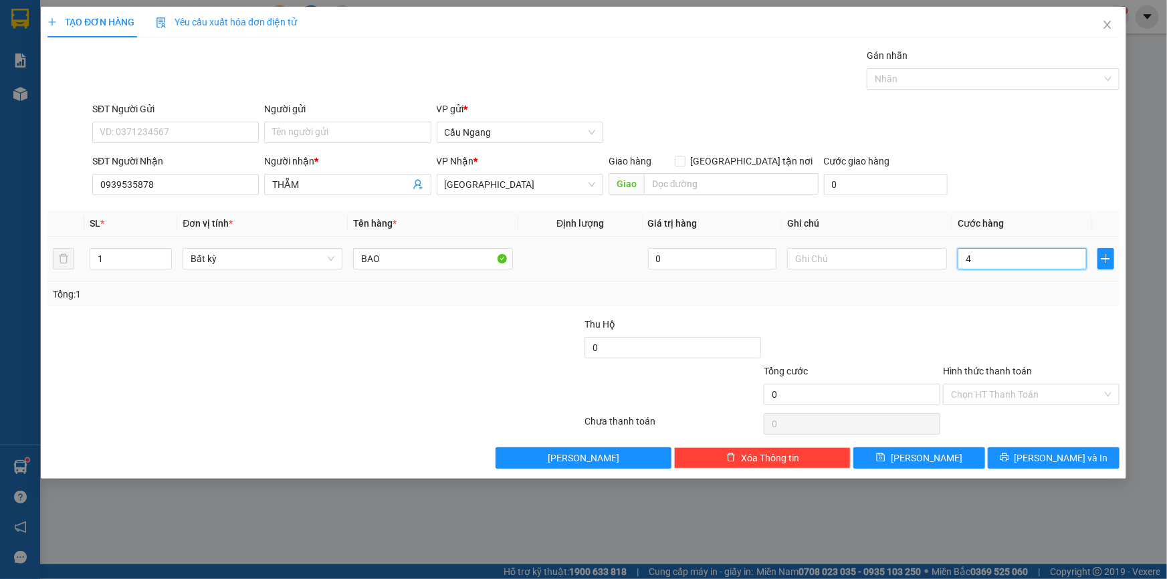
type input "4"
type input "40"
type input "400"
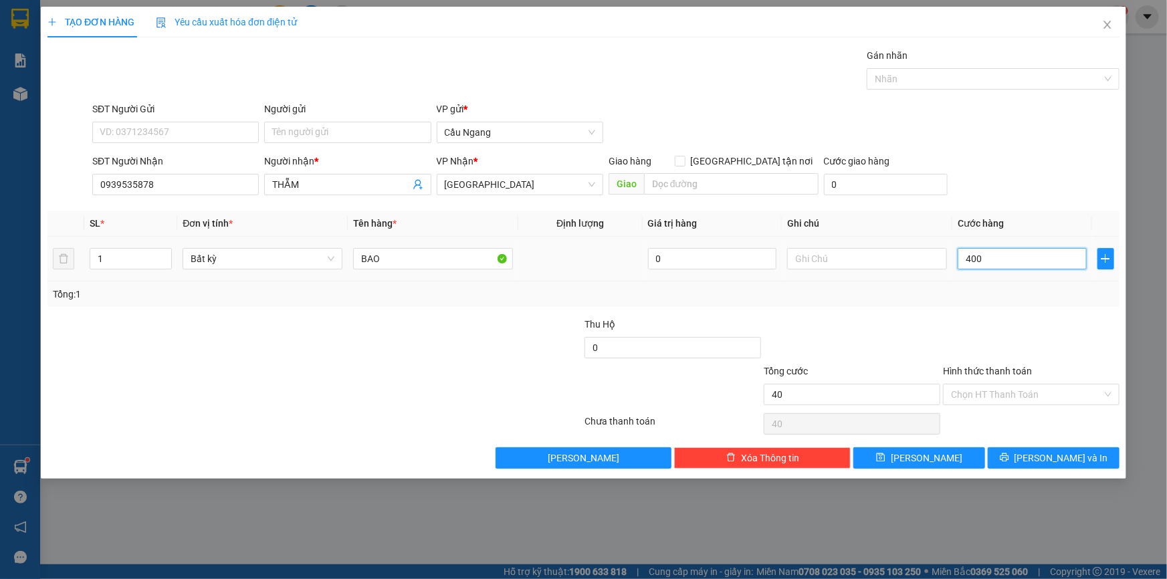
type input "400"
type input "4.000"
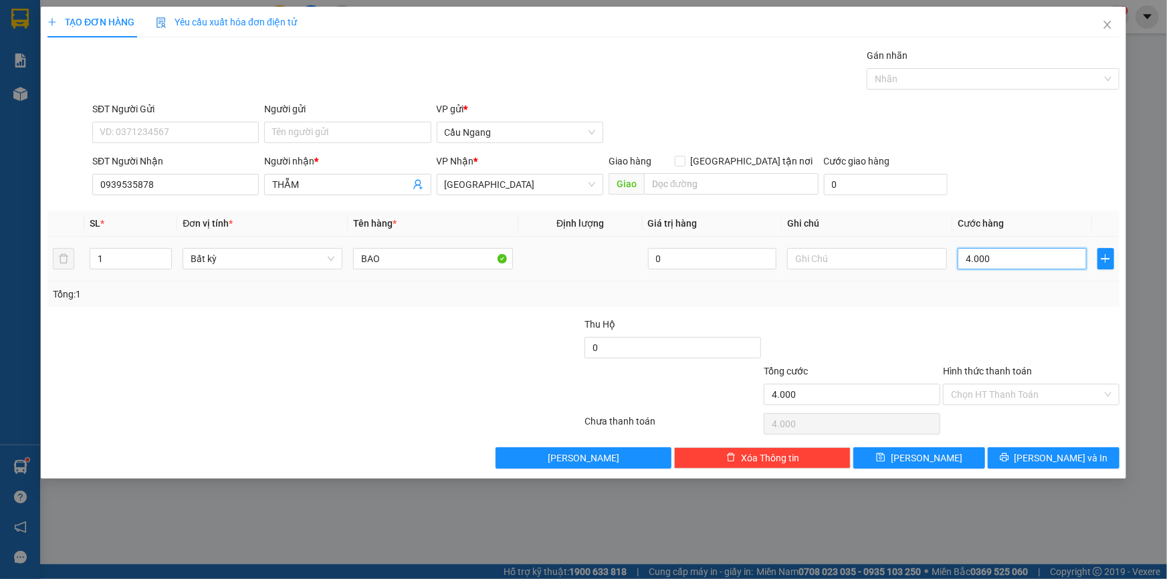
type input "40.000"
click at [1044, 461] on span "[PERSON_NAME] và In" at bounding box center [1061, 458] width 94 height 15
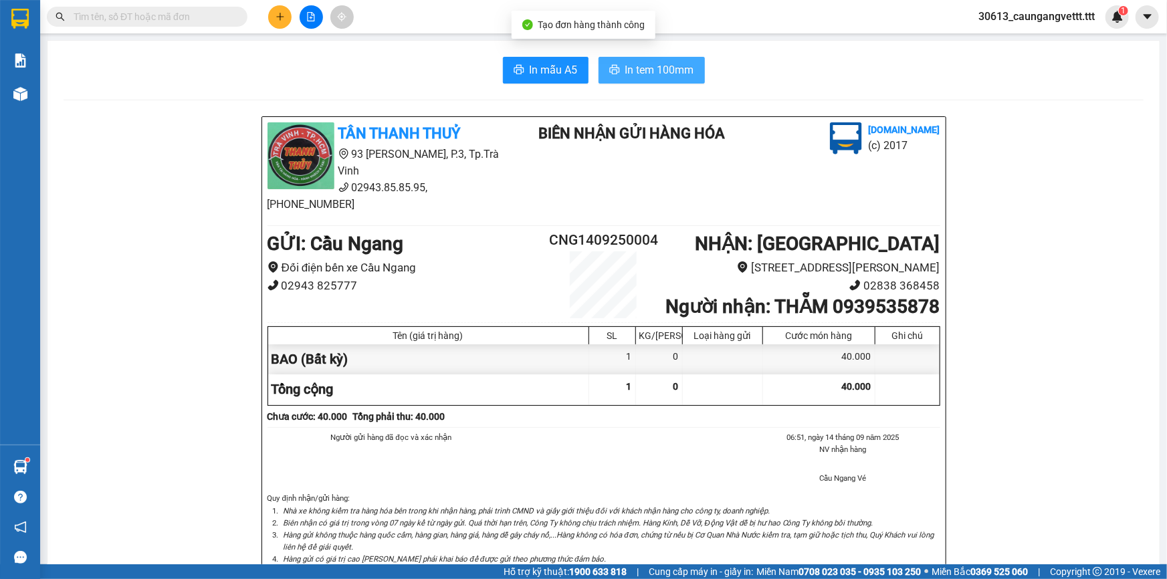
click at [630, 75] on span "In tem 100mm" at bounding box center [659, 70] width 69 height 17
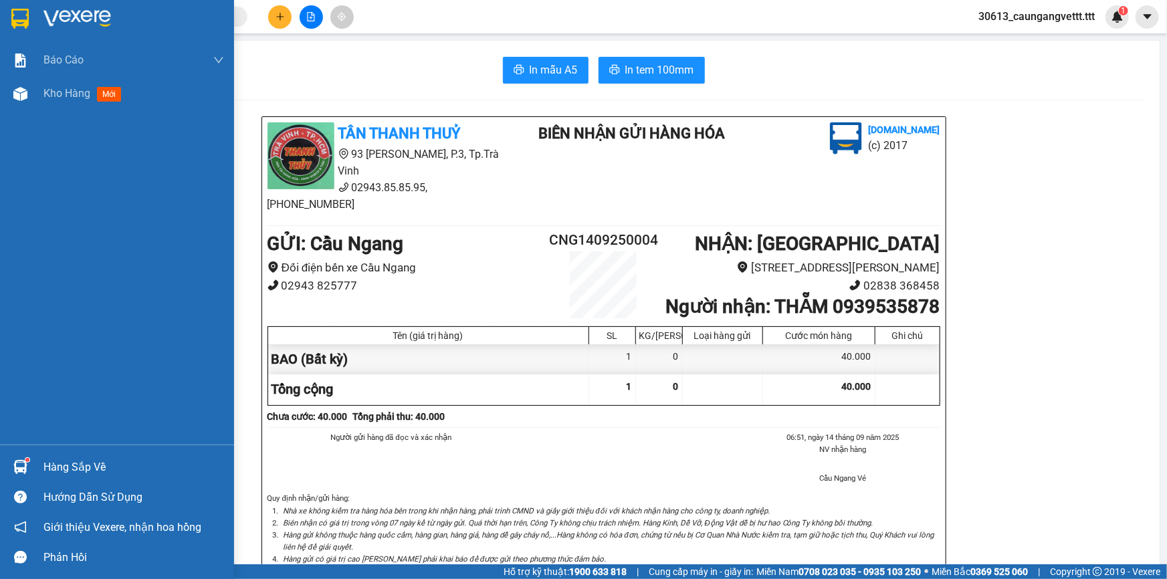
drag, startPoint x: 64, startPoint y: 94, endPoint x: 210, endPoint y: 120, distance: 148.9
click at [66, 96] on span "Kho hàng" at bounding box center [66, 93] width 47 height 13
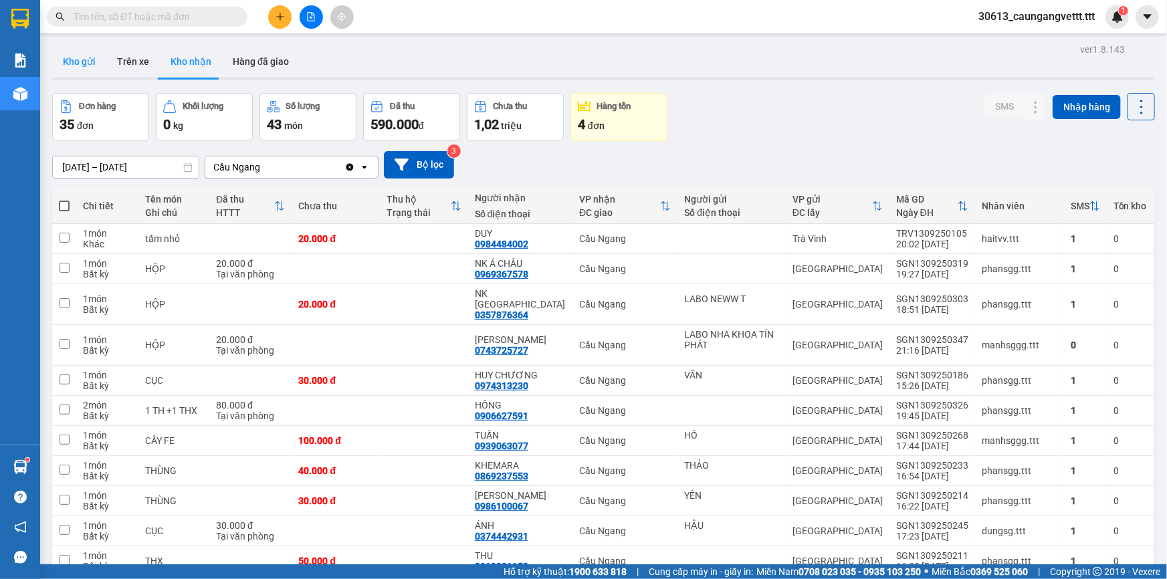
click at [82, 61] on button "Kho gửi" at bounding box center [79, 61] width 54 height 32
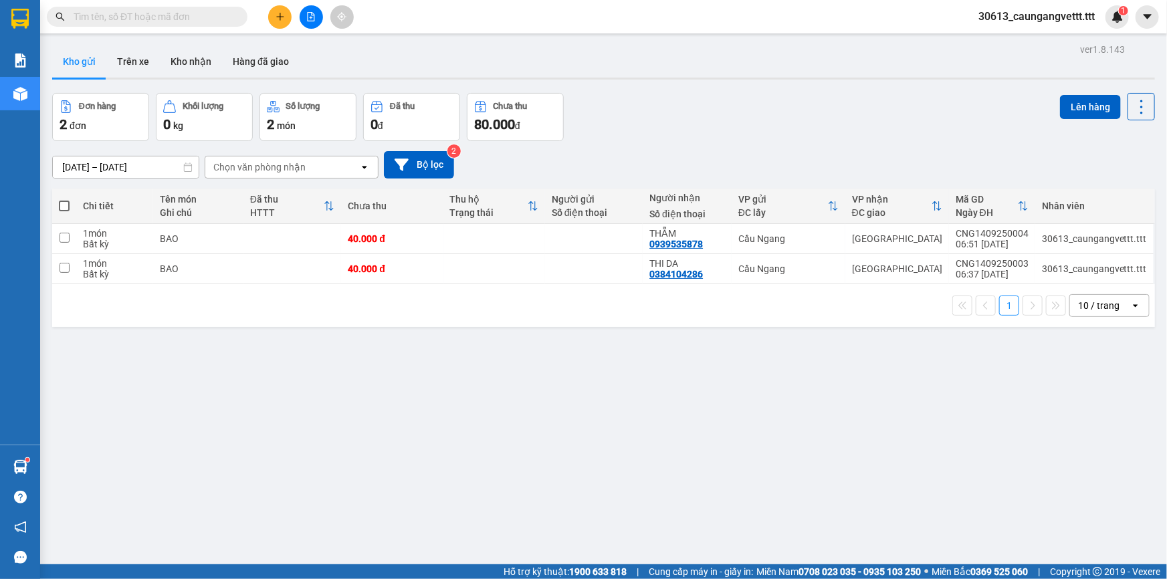
click at [63, 207] on span at bounding box center [64, 206] width 11 height 11
click at [64, 199] on input "checkbox" at bounding box center [64, 199] width 0 height 0
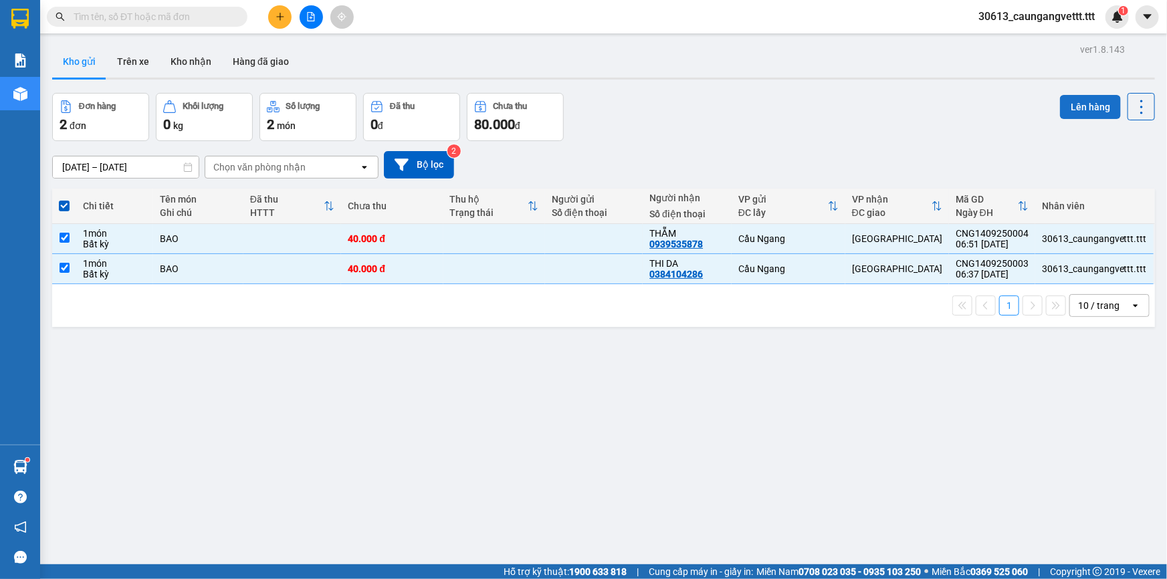
click at [1078, 107] on button "Lên hàng" at bounding box center [1090, 107] width 61 height 24
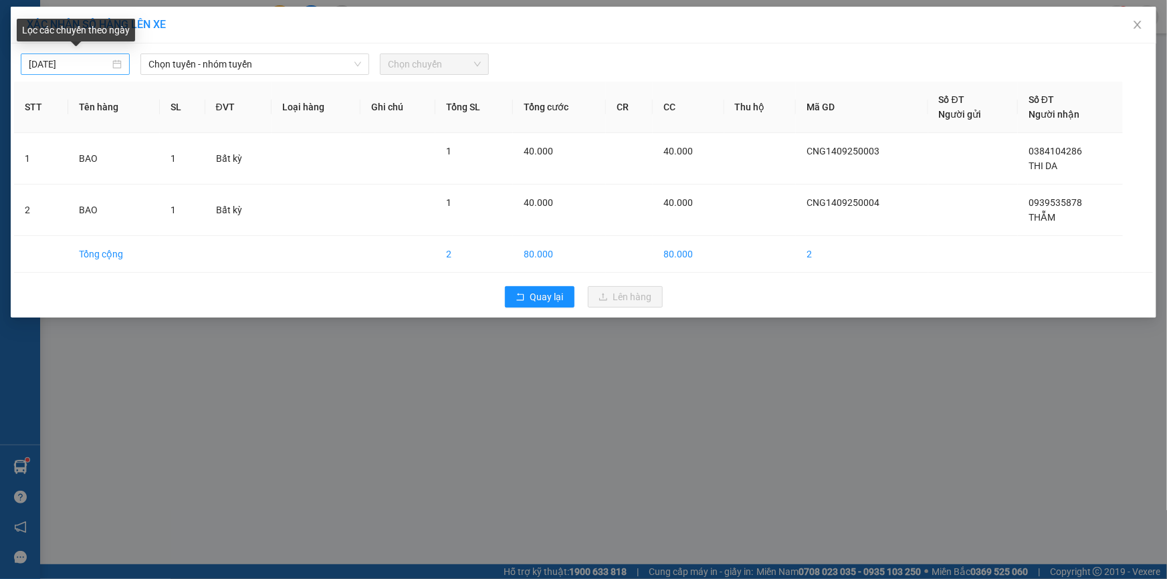
type input "[DATE]"
click at [34, 64] on input "[DATE]" at bounding box center [69, 64] width 81 height 15
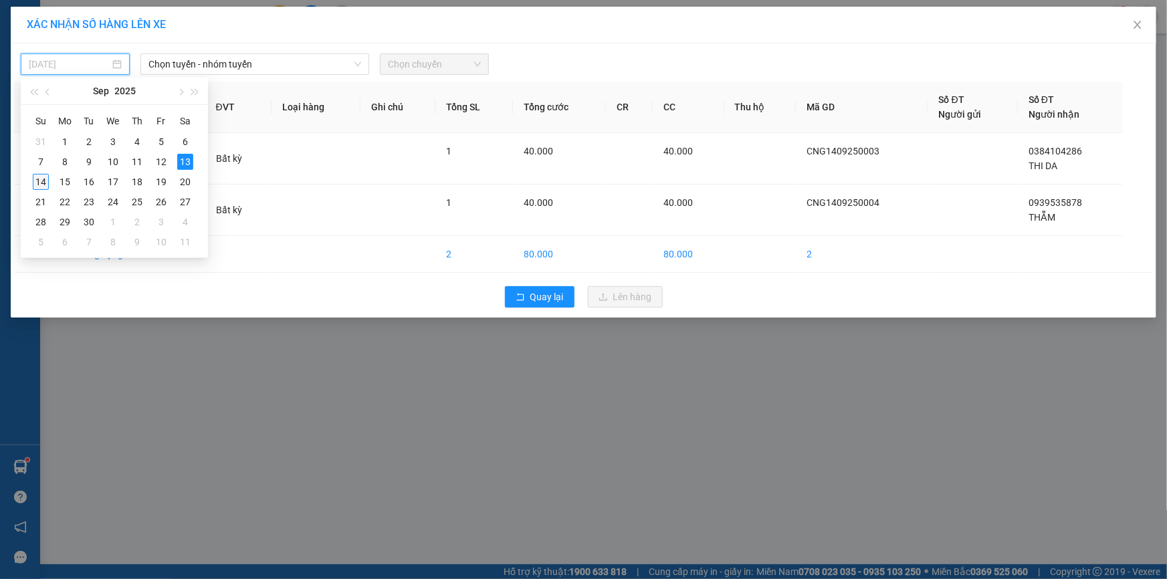
click at [38, 179] on div "14" at bounding box center [41, 182] width 16 height 16
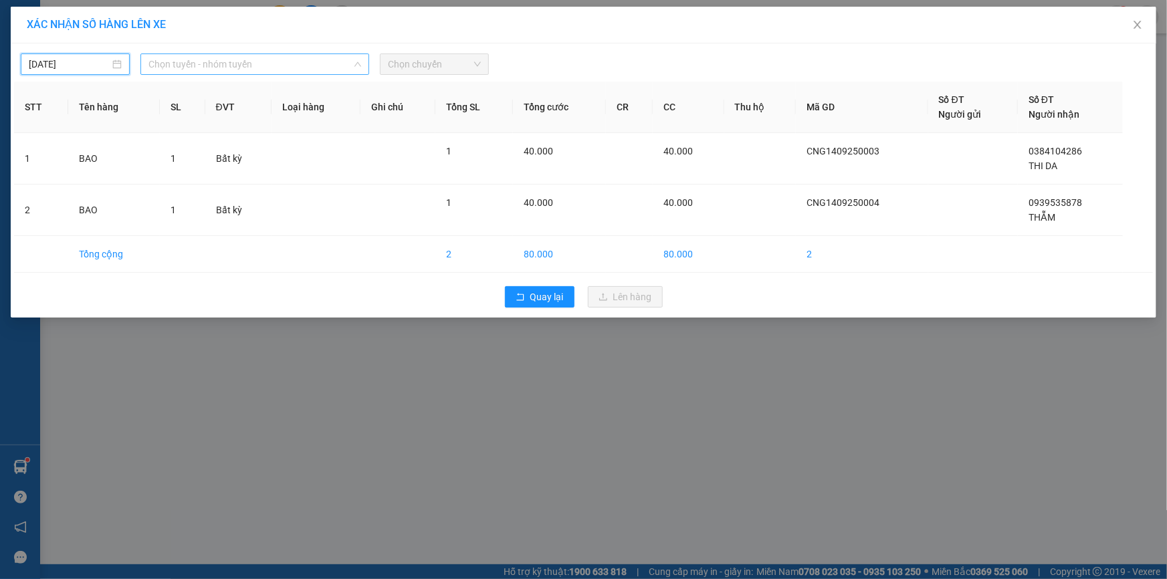
click at [243, 63] on span "Chọn tuyến - nhóm tuyến" at bounding box center [254, 64] width 213 height 20
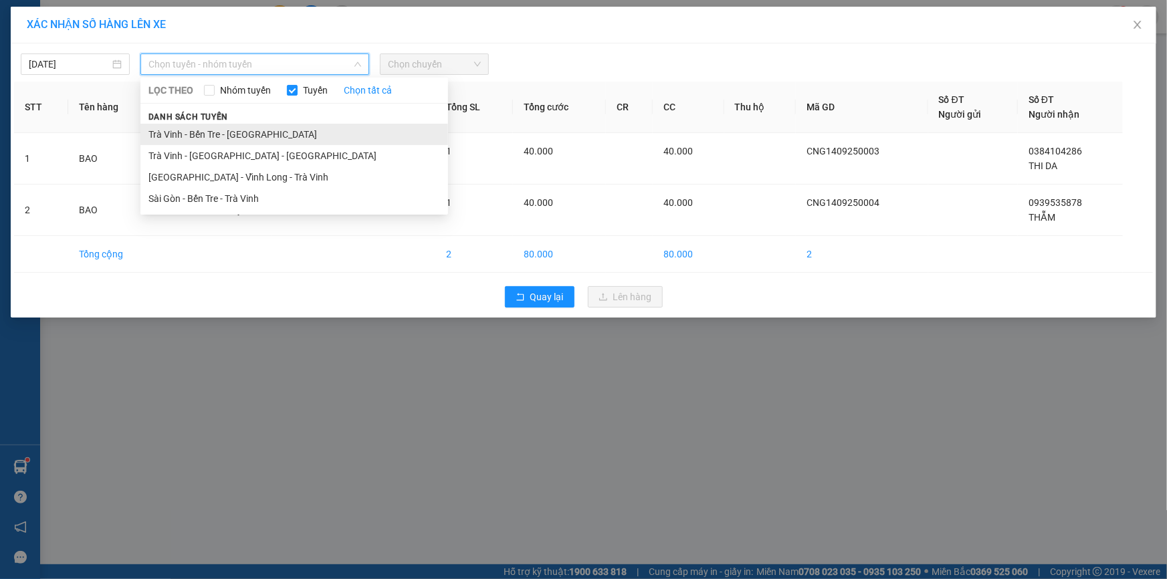
click at [233, 137] on li "Trà Vinh - Bến Tre - [GEOGRAPHIC_DATA]" at bounding box center [294, 134] width 308 height 21
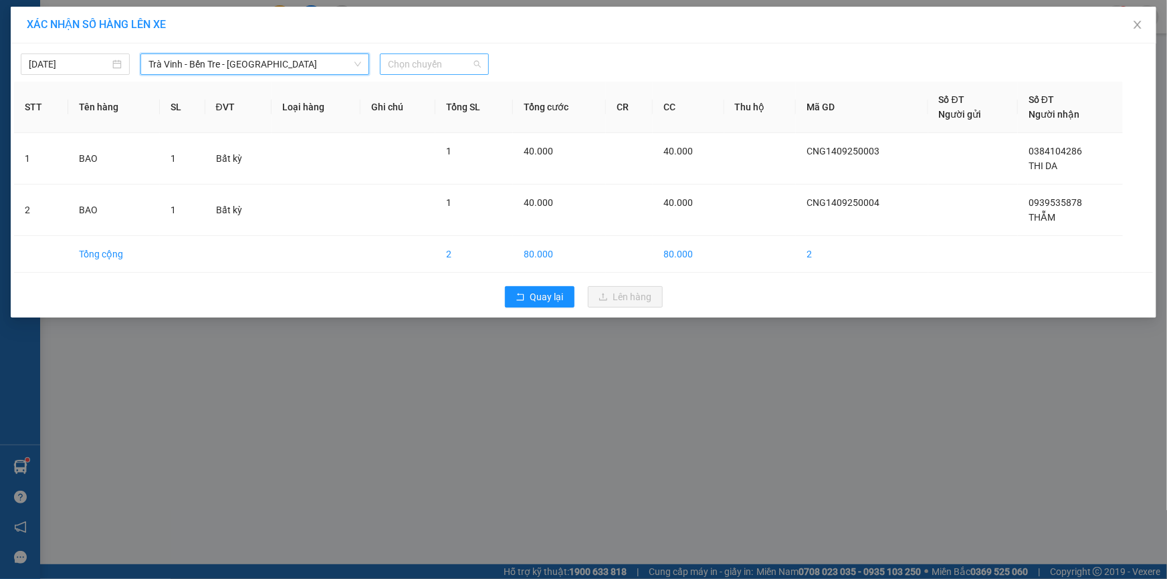
click at [415, 64] on span "Chọn chuyến" at bounding box center [434, 64] width 93 height 20
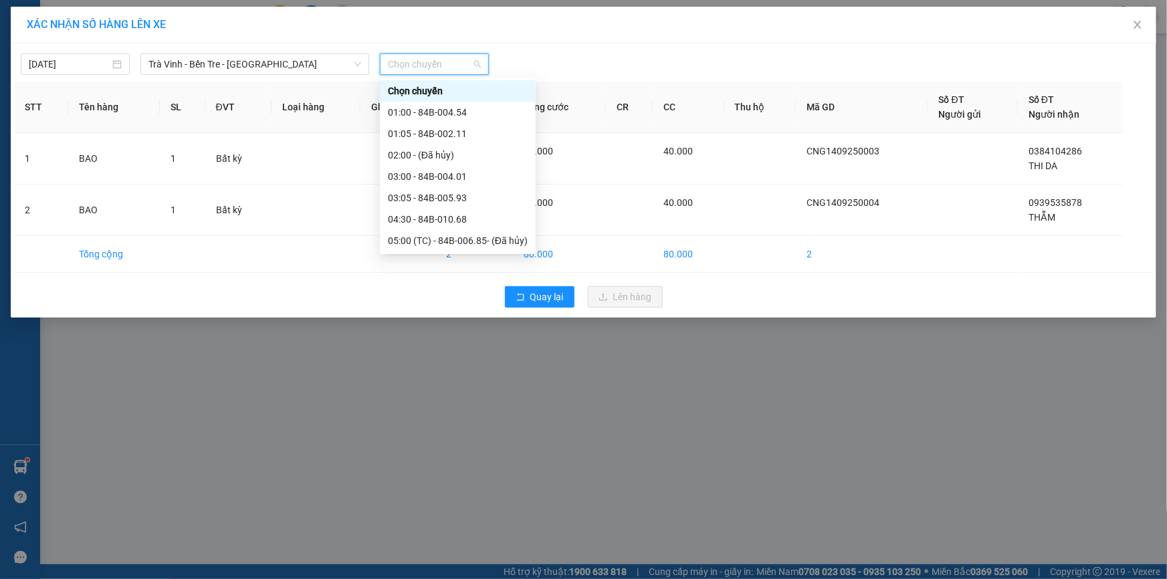
click at [434, 276] on div "09:00 - 84B-002.50" at bounding box center [458, 283] width 140 height 15
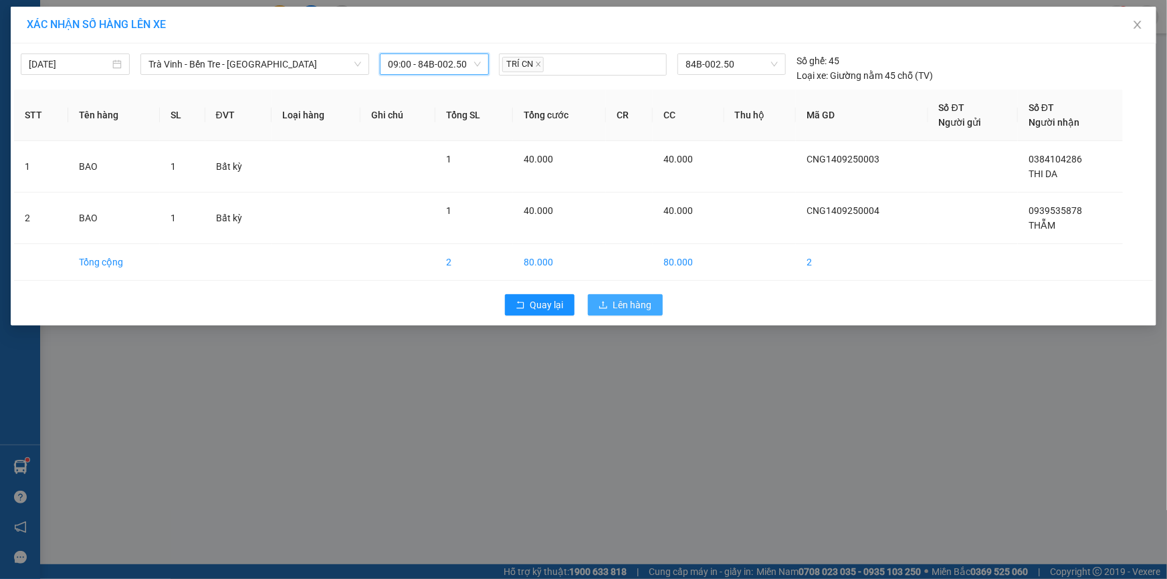
click at [629, 302] on span "Lên hàng" at bounding box center [632, 305] width 39 height 15
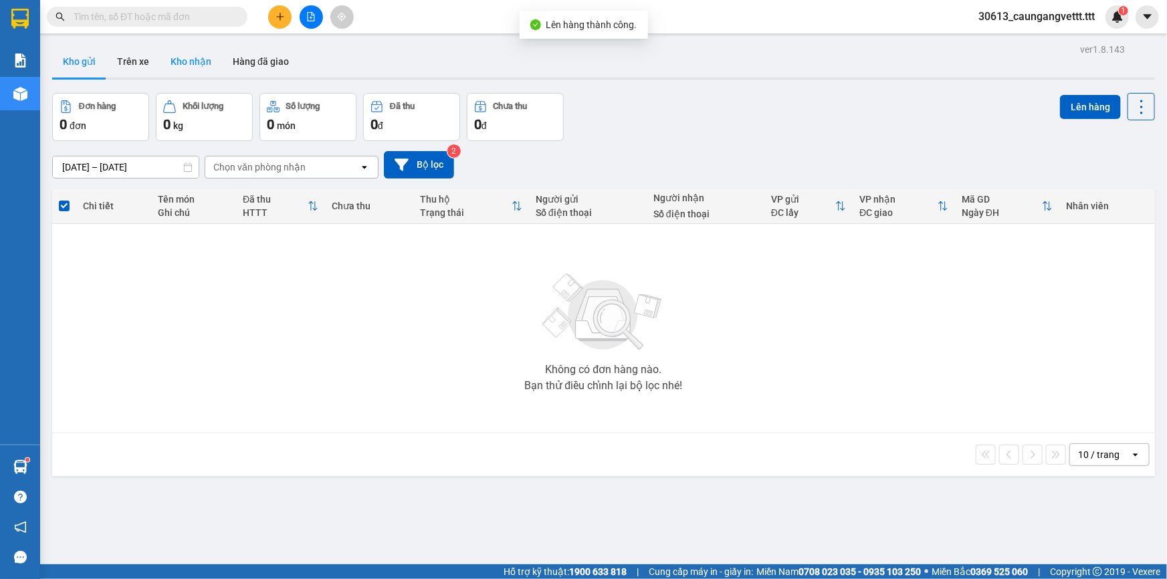
click at [199, 64] on button "Kho nhận" at bounding box center [191, 61] width 62 height 32
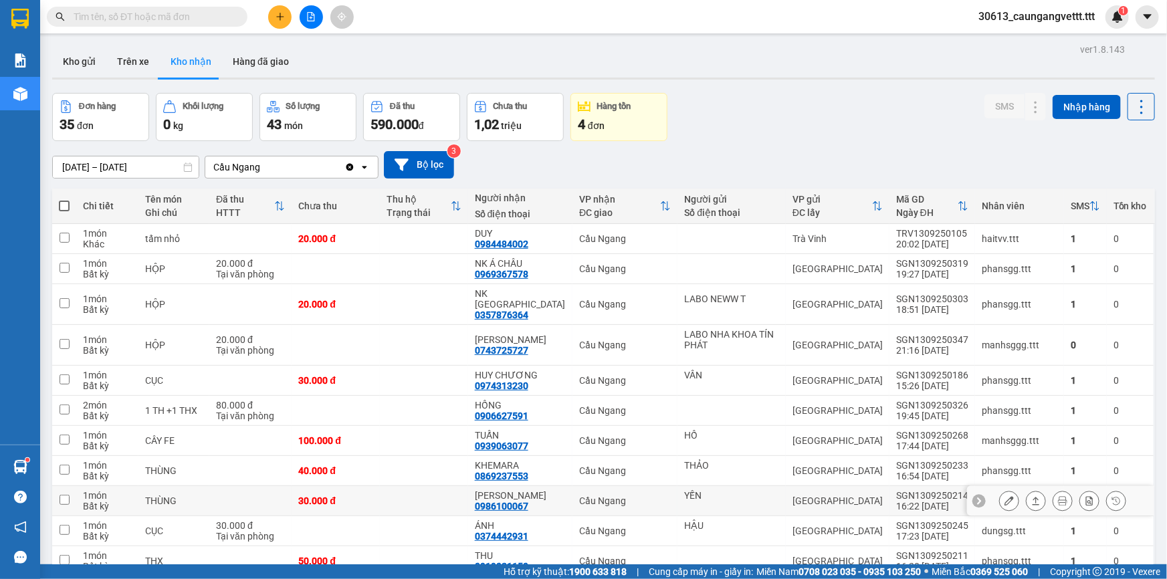
click at [1004, 496] on icon at bounding box center [1008, 500] width 9 height 9
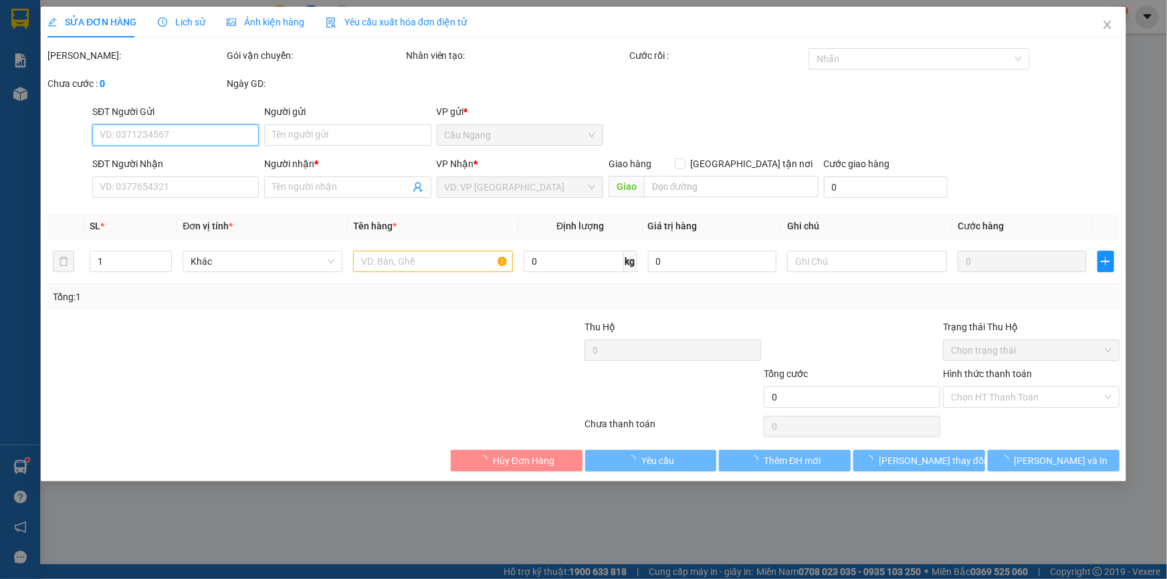
type input "YẾN"
type input "0986100067"
type input "[PERSON_NAME]"
type input "30.000"
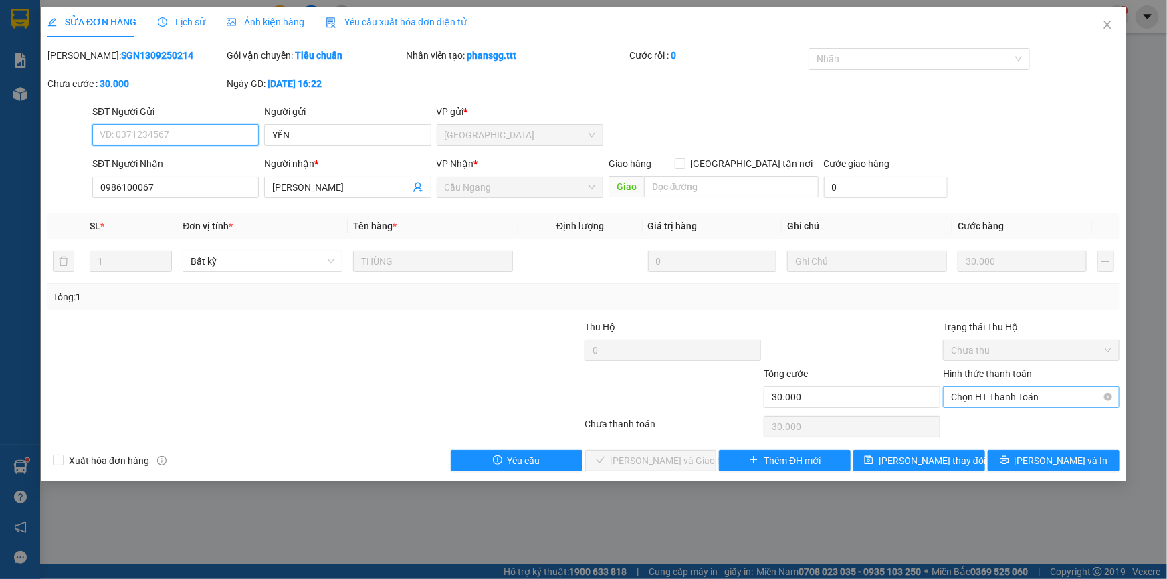
click at [1035, 395] on span "Chọn HT Thanh Toán" at bounding box center [1031, 397] width 160 height 20
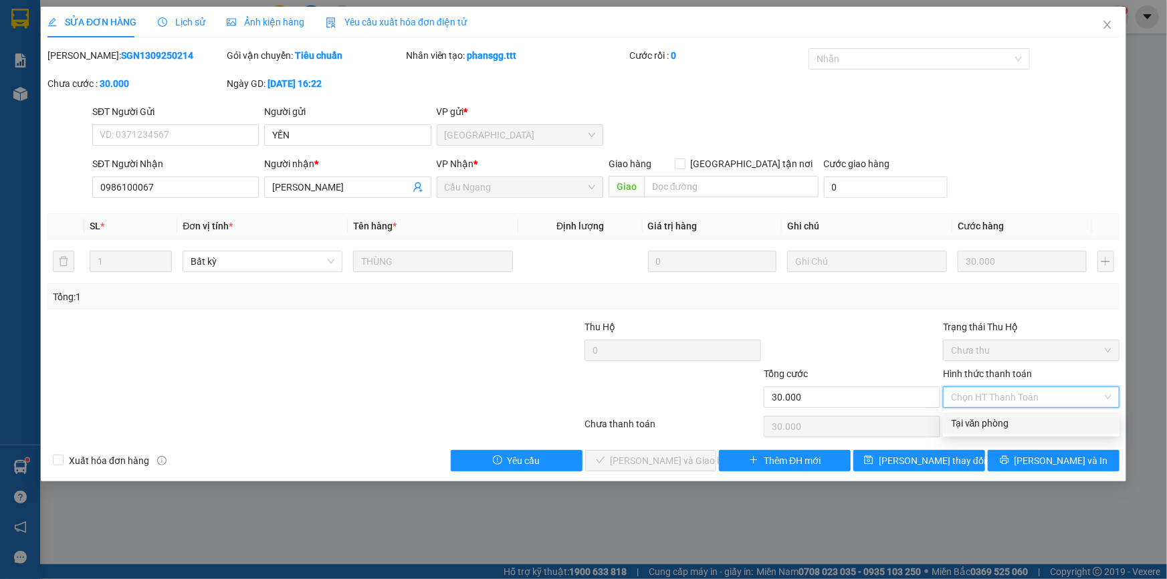
click at [1005, 426] on div "Tại văn phòng" at bounding box center [1031, 423] width 160 height 15
type input "0"
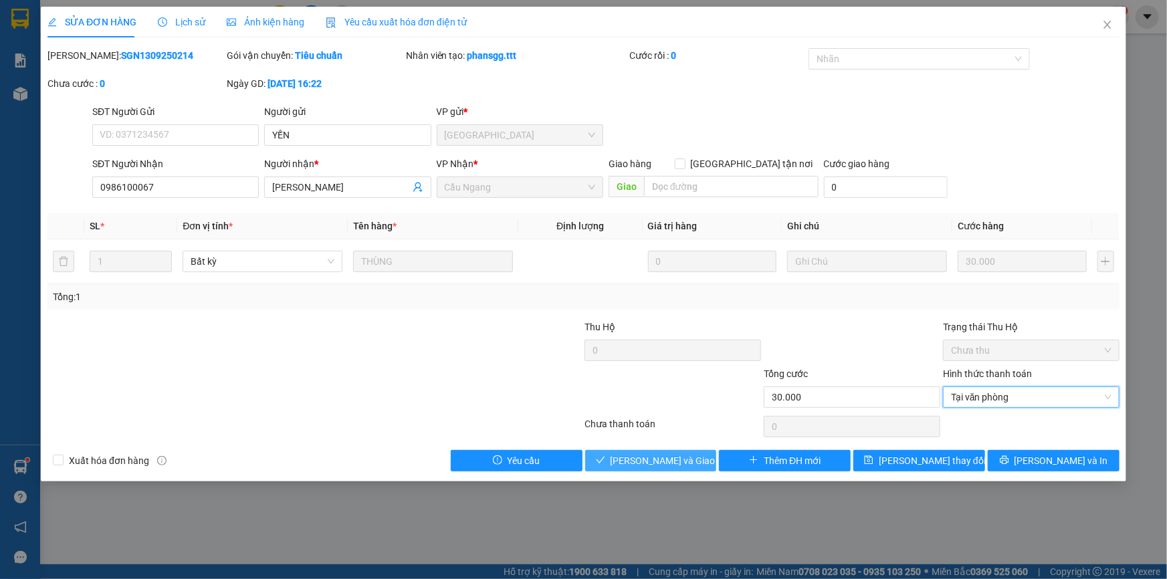
click at [677, 460] on span "[PERSON_NAME] và Giao hàng" at bounding box center [674, 460] width 128 height 15
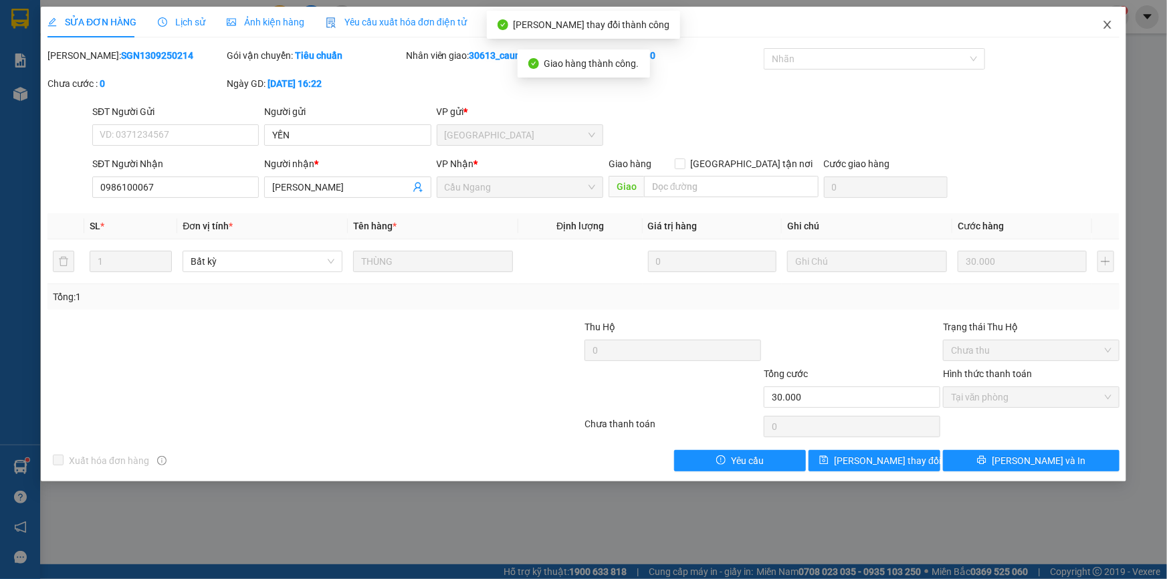
click at [1104, 25] on icon "close" at bounding box center [1107, 24] width 11 height 11
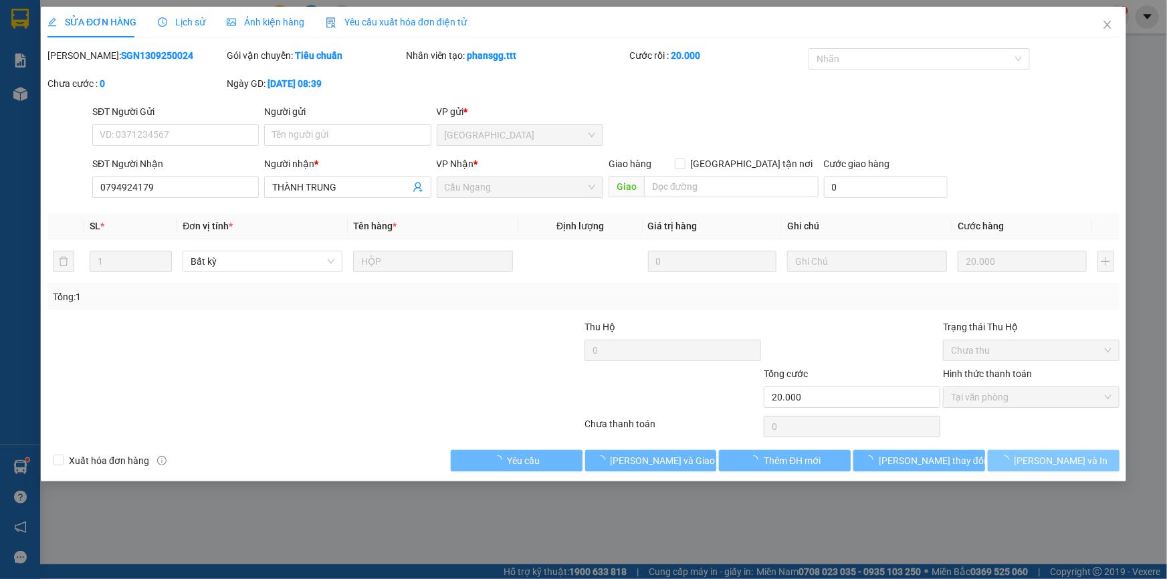
type input "0794924179"
type input "THÀNH TRUNG"
type input "20.000"
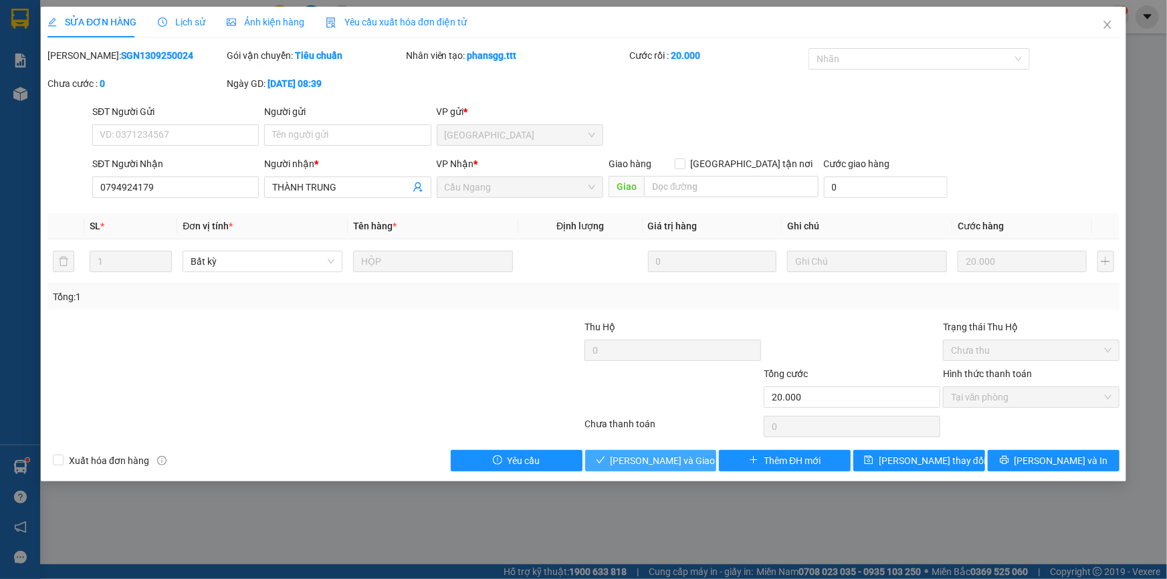
click at [676, 457] on span "[PERSON_NAME] và Giao hàng" at bounding box center [674, 460] width 128 height 15
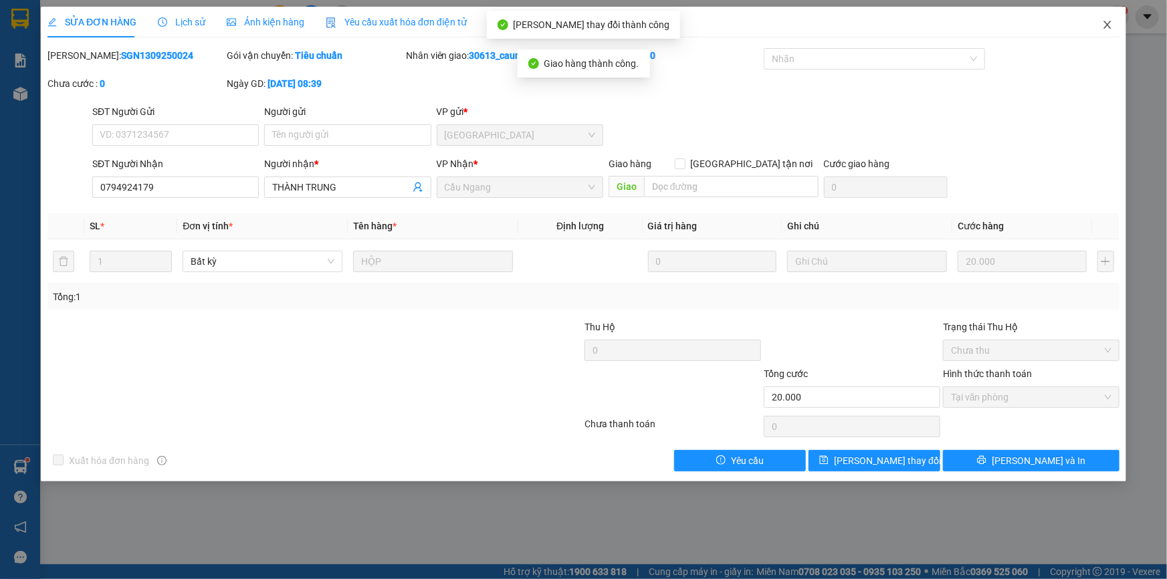
click at [1110, 23] on icon "close" at bounding box center [1106, 25] width 7 height 8
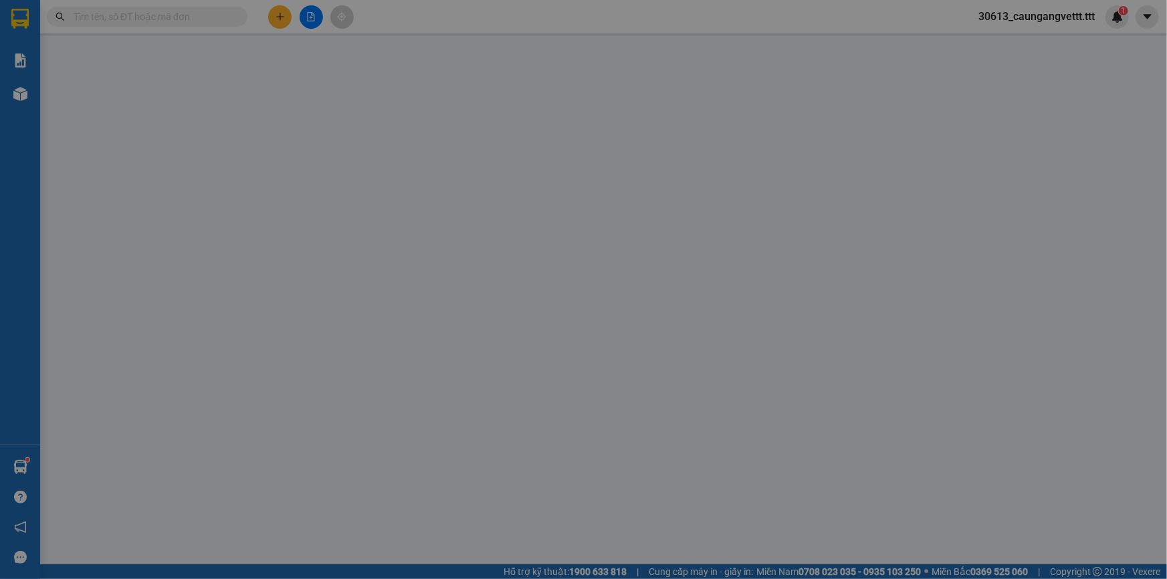
type input "VIVADENT"
type input "0794924179"
type input "THÀNH TRUNG"
type input "20.000"
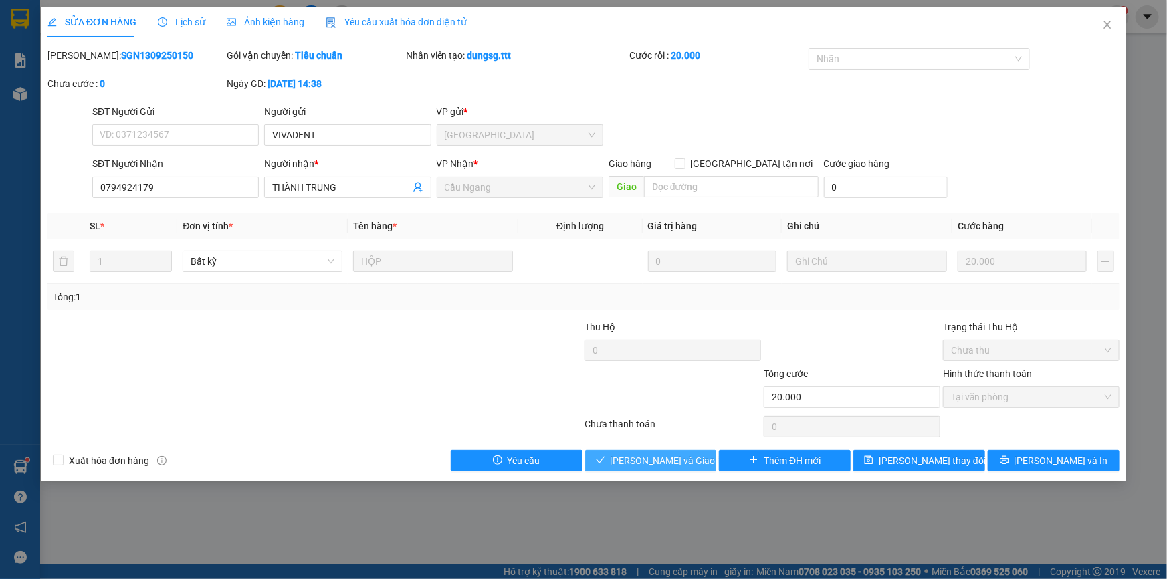
click at [637, 459] on span "[PERSON_NAME] và Giao hàng" at bounding box center [674, 460] width 128 height 15
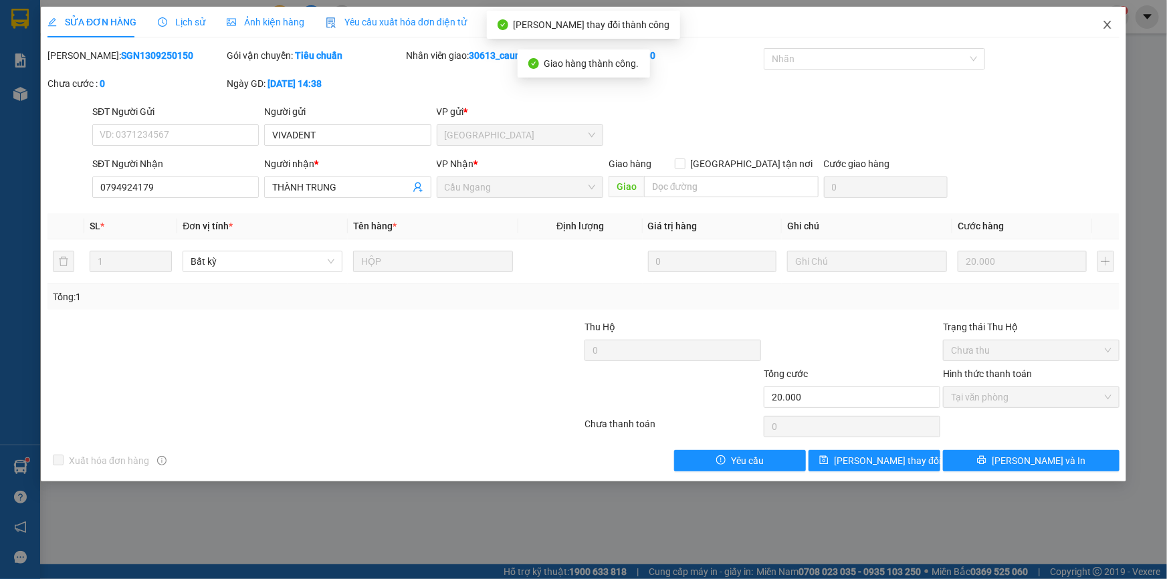
click at [1106, 23] on icon "close" at bounding box center [1107, 24] width 11 height 11
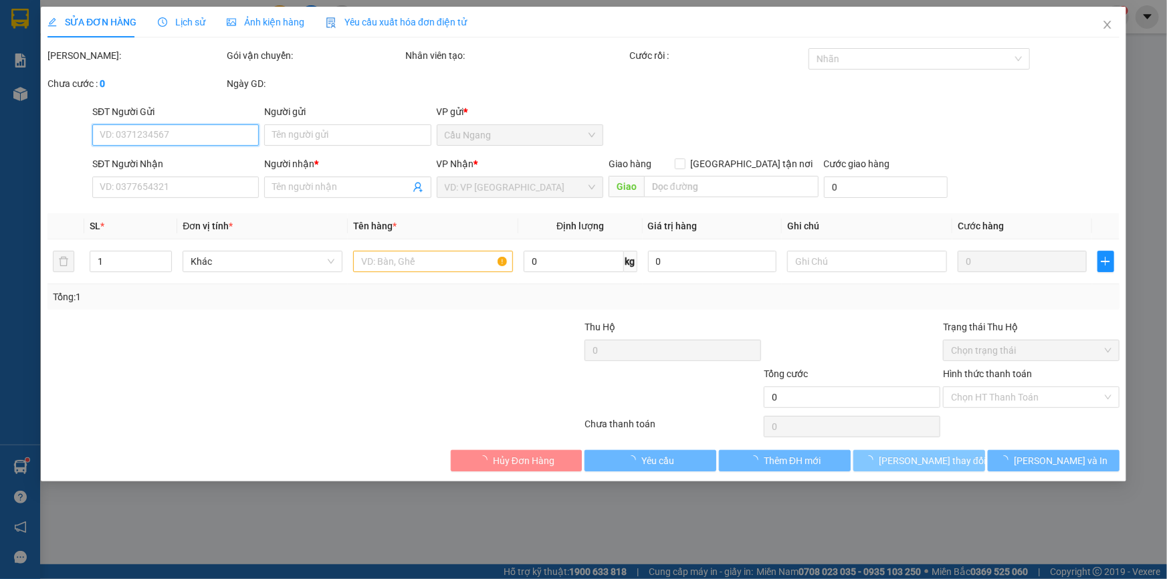
type input "[PERSON_NAME]"
type input "0977270089"
type input "TÂM NHƯ"
type input "20.000"
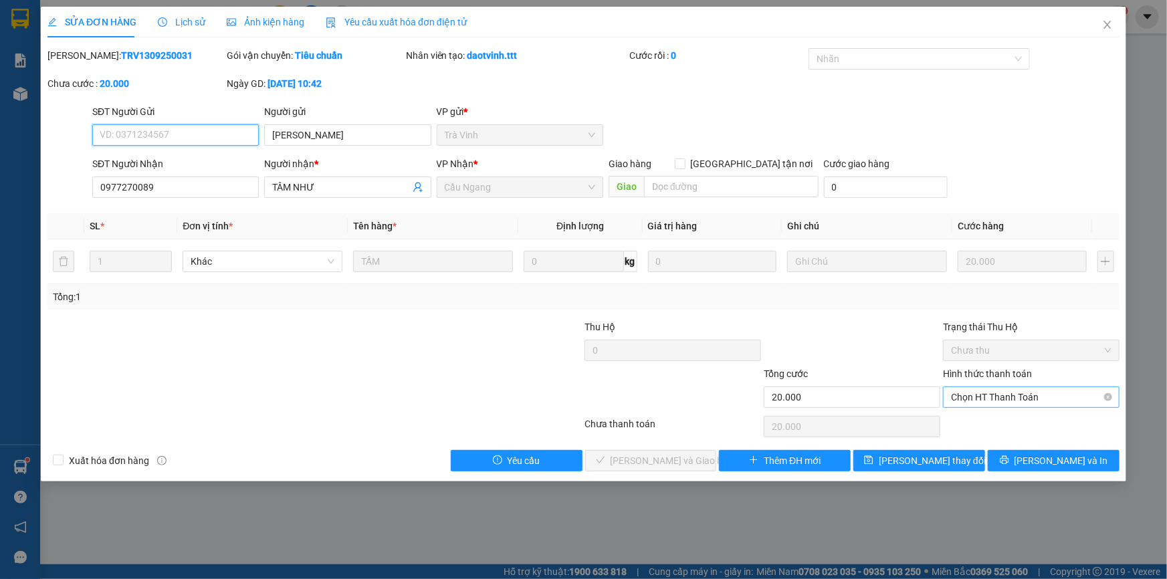
click at [1005, 399] on span "Chọn HT Thanh Toán" at bounding box center [1031, 397] width 160 height 20
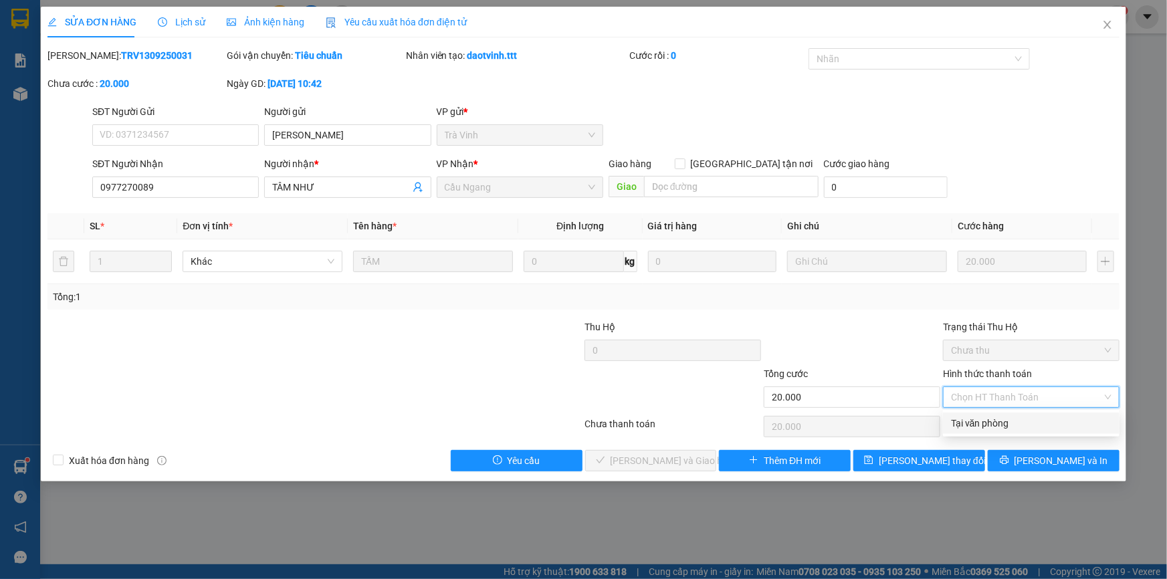
click at [990, 423] on div "Tại văn phòng" at bounding box center [1031, 423] width 160 height 15
type input "0"
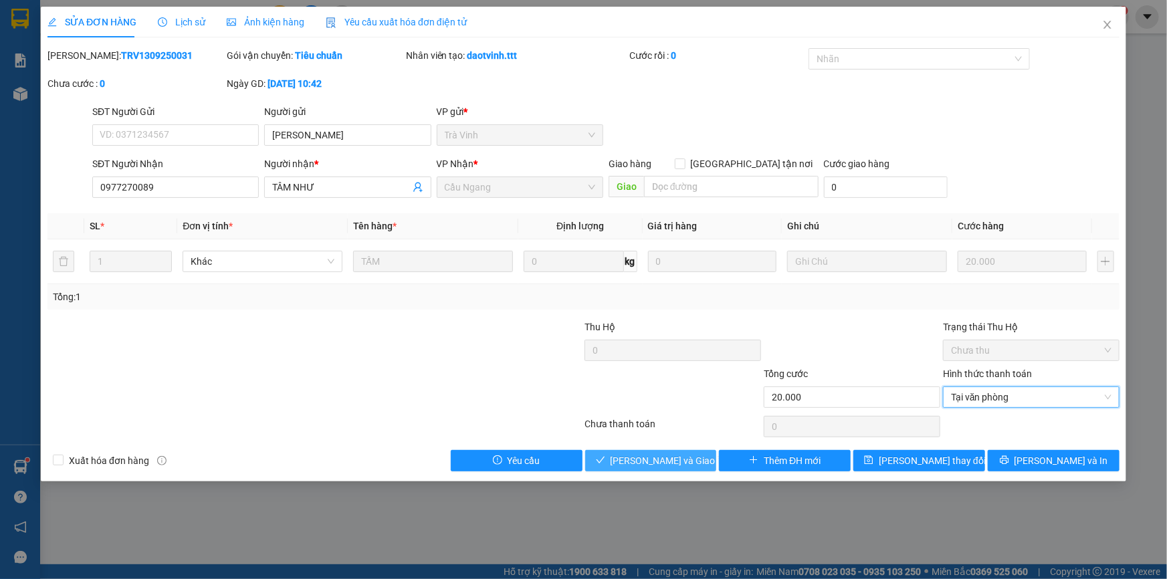
click at [661, 461] on span "[PERSON_NAME] và Giao hàng" at bounding box center [674, 460] width 128 height 15
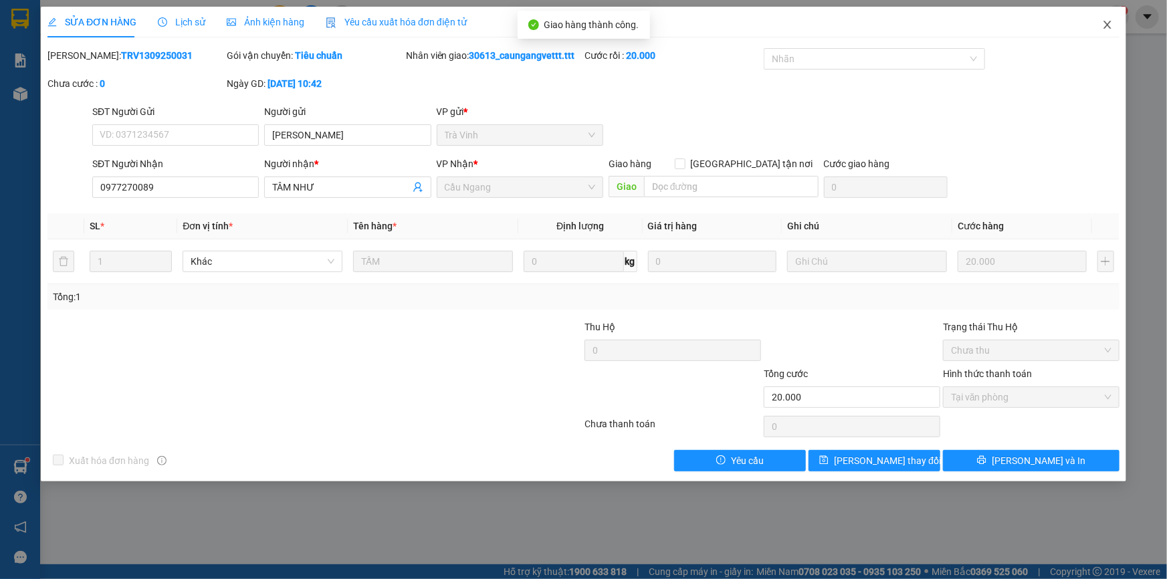
click at [1110, 25] on icon "close" at bounding box center [1107, 24] width 11 height 11
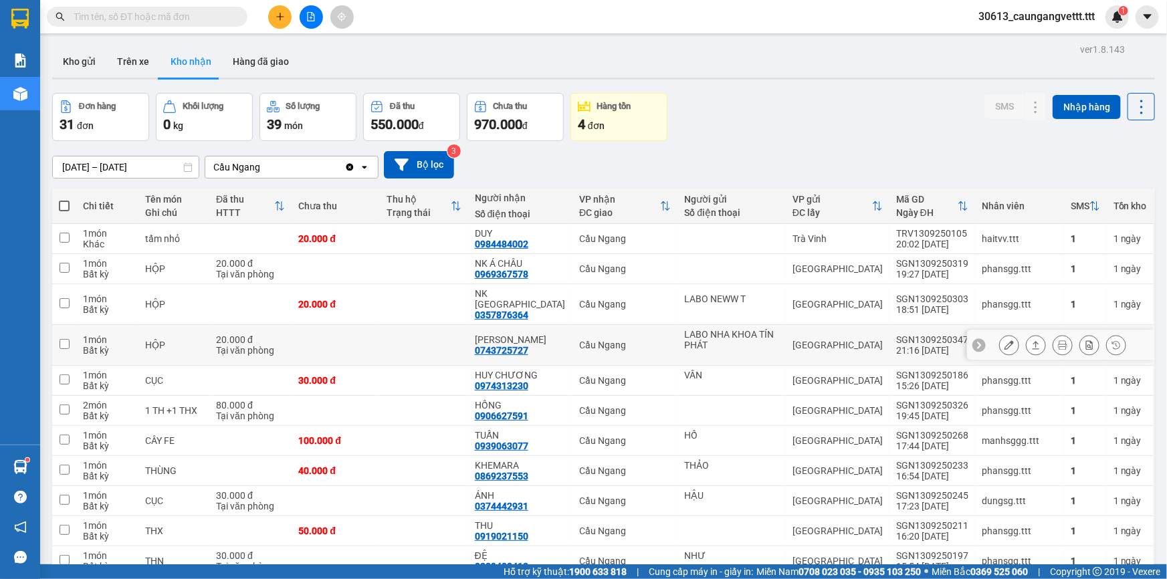
click at [1004, 340] on icon at bounding box center [1008, 344] width 9 height 9
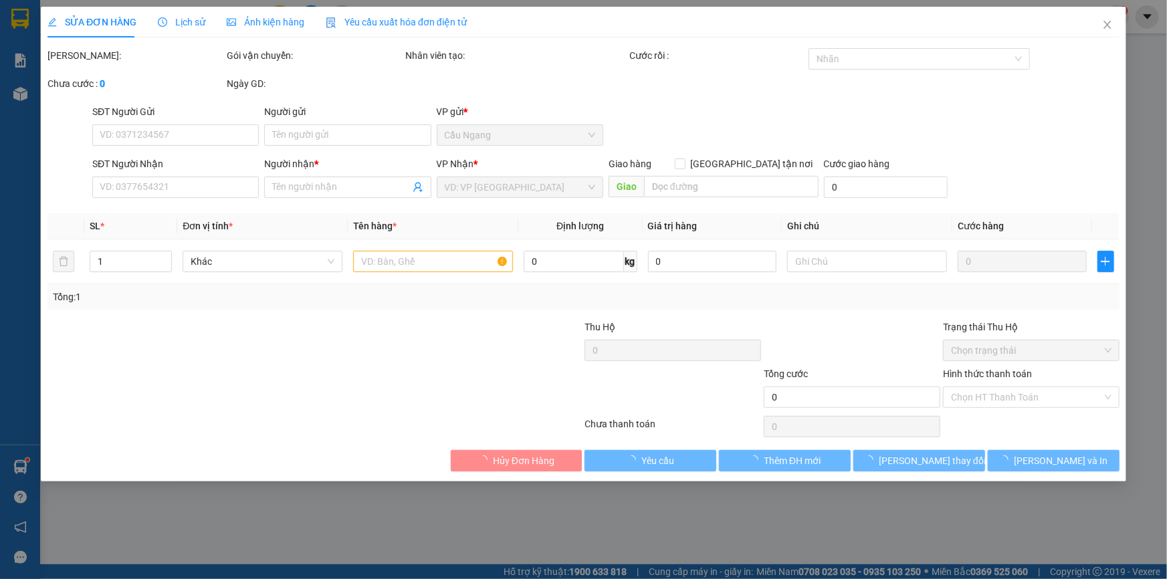
type input "LABO NHA KHOA TÍN PHÁT"
type input "0743725727"
type input "[PERSON_NAME]"
type input "20.000"
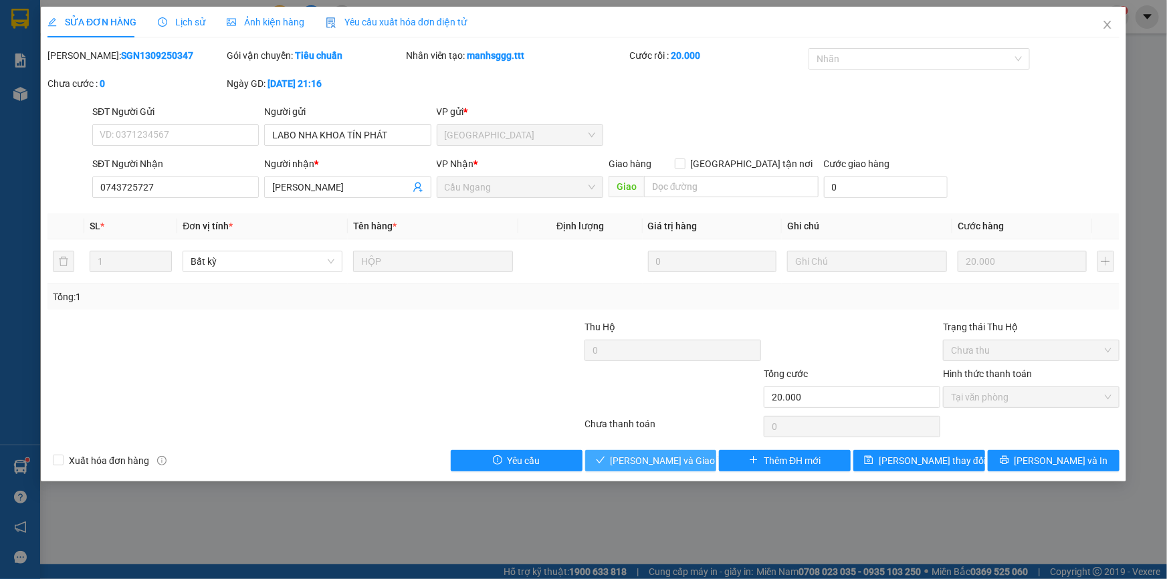
click at [668, 455] on span "[PERSON_NAME] và Giao hàng" at bounding box center [674, 460] width 128 height 15
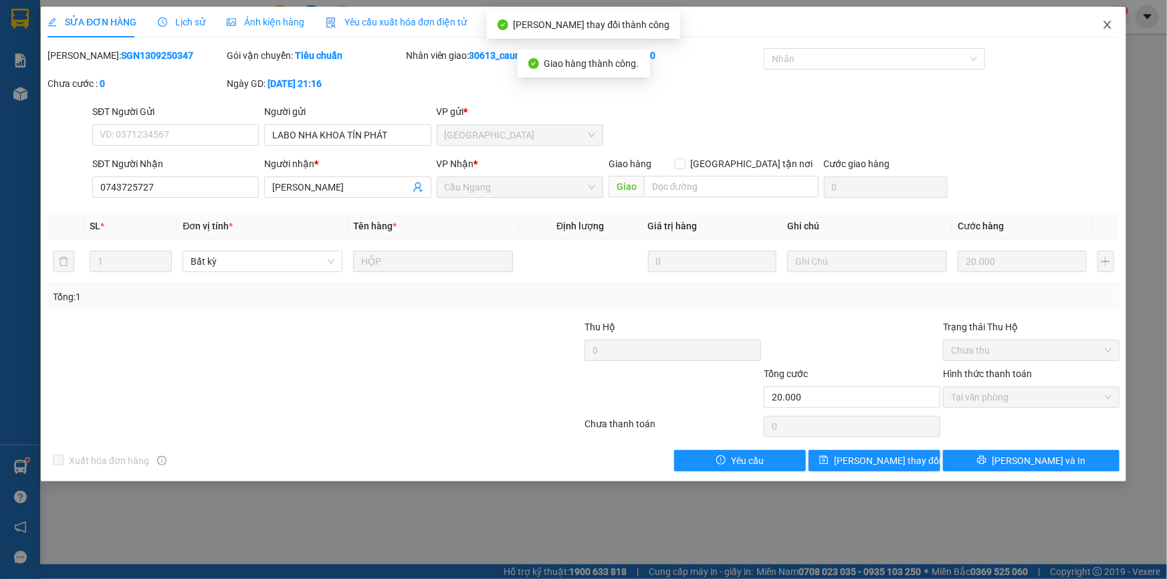
click at [1105, 23] on icon "close" at bounding box center [1106, 25] width 7 height 8
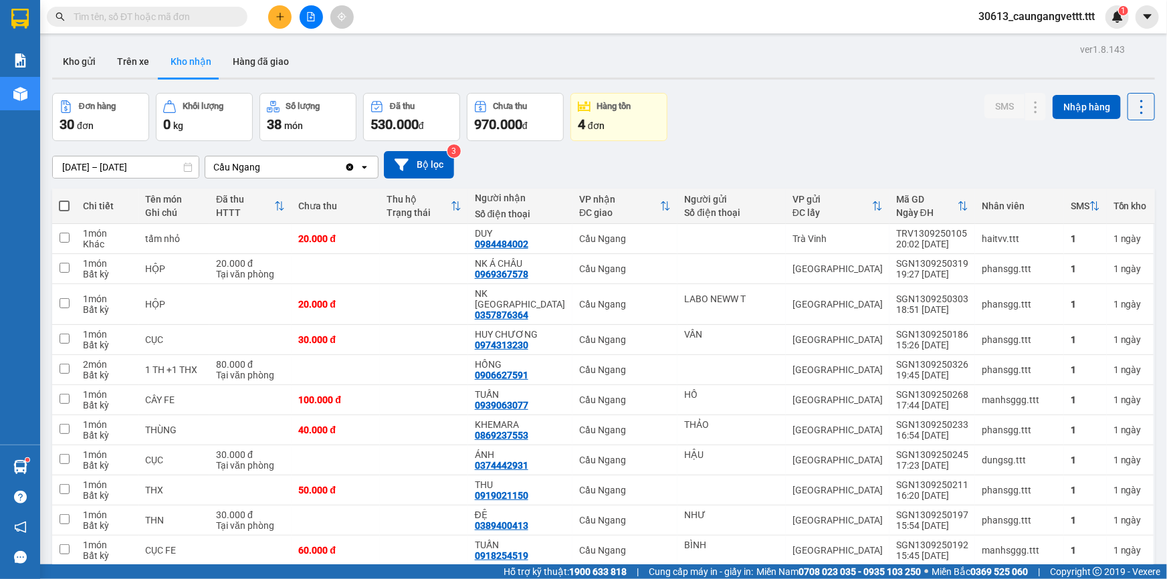
click at [275, 13] on icon "plus" at bounding box center [279, 16] width 9 height 9
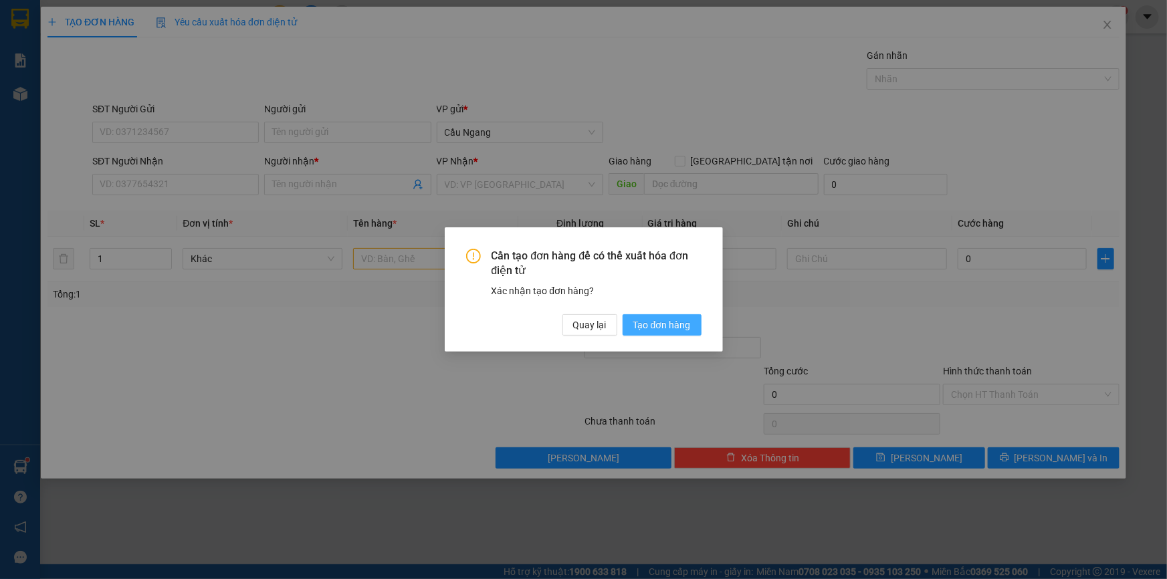
drag, startPoint x: 663, startPoint y: 326, endPoint x: 455, endPoint y: 166, distance: 262.3
click at [662, 326] on span "Tạo đơn hàng" at bounding box center [662, 325] width 58 height 15
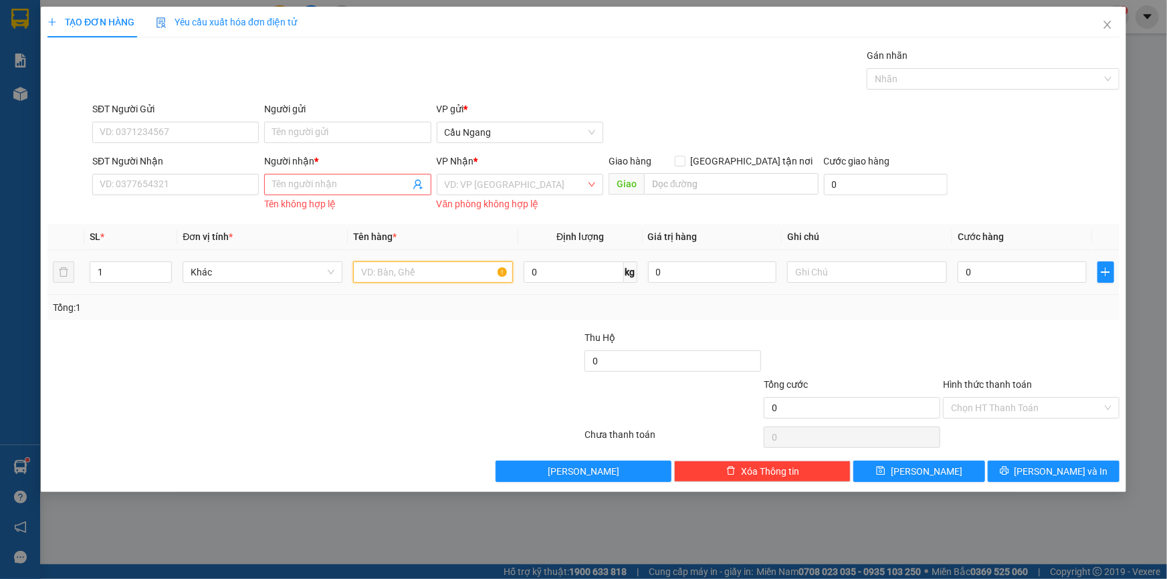
click at [410, 272] on input "text" at bounding box center [433, 271] width 160 height 21
type input "THX"
click at [179, 183] on input "SĐT Người Nhận" at bounding box center [175, 184] width 166 height 21
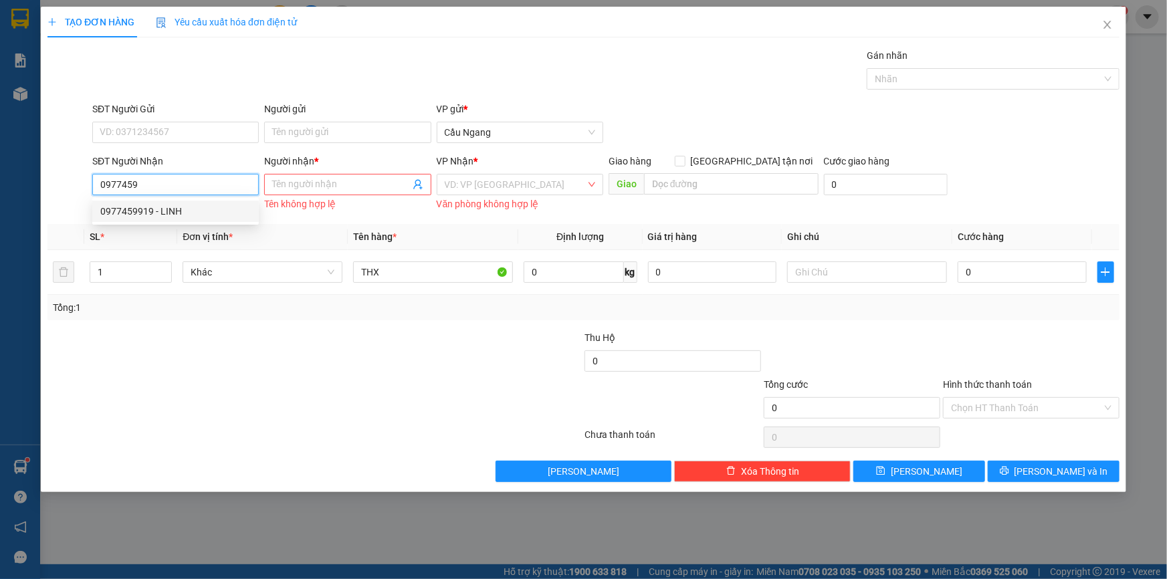
drag, startPoint x: 169, startPoint y: 215, endPoint x: 186, endPoint y: 215, distance: 16.7
click at [170, 215] on div "0977459919 - LINH" at bounding box center [175, 211] width 150 height 15
type input "0977459919"
type input "LINH"
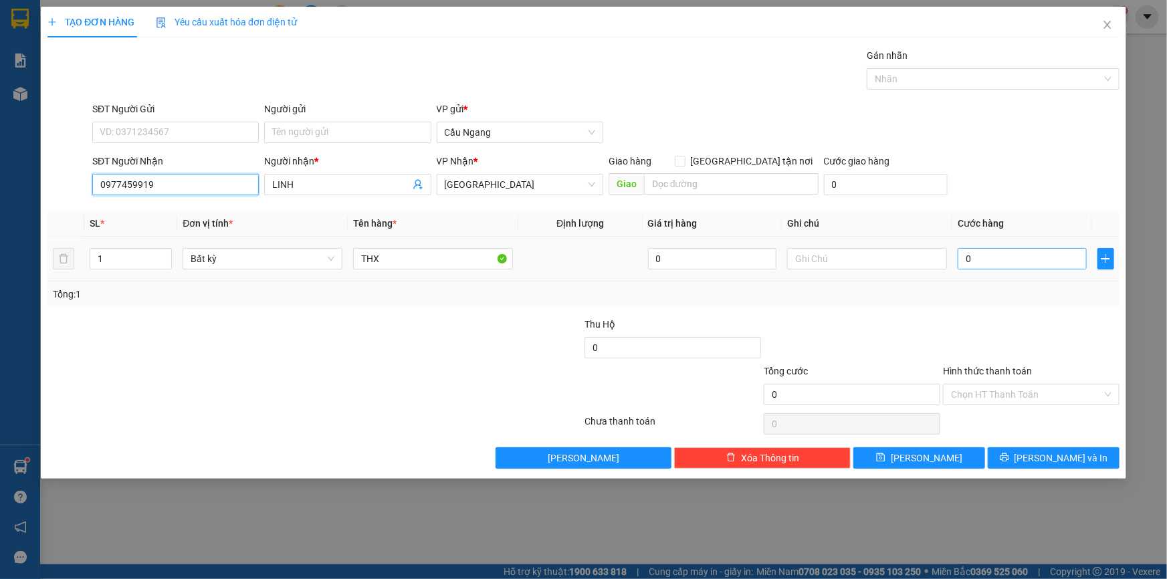
type input "0977459919"
click at [1022, 260] on input "0" at bounding box center [1021, 258] width 129 height 21
type input "4"
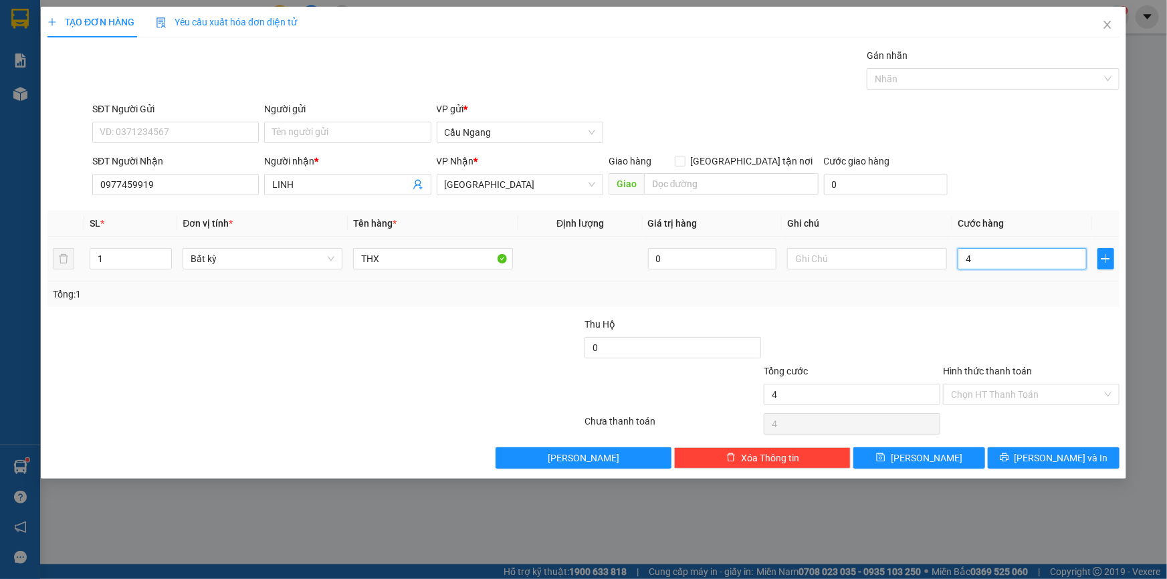
type input "40"
type input "400"
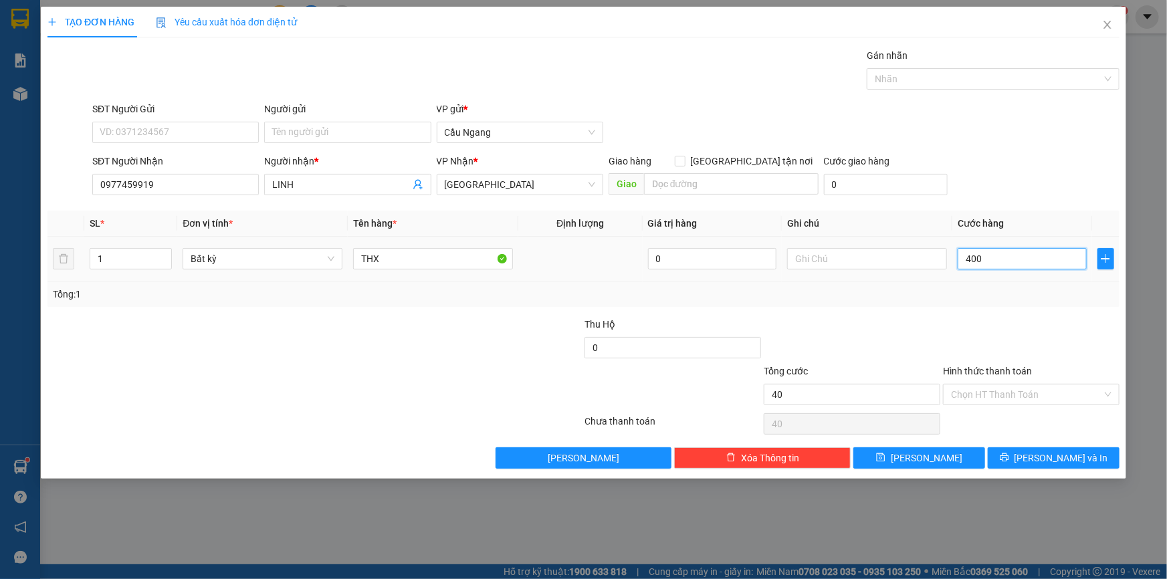
type input "400"
type input "4.000"
type input "40.000"
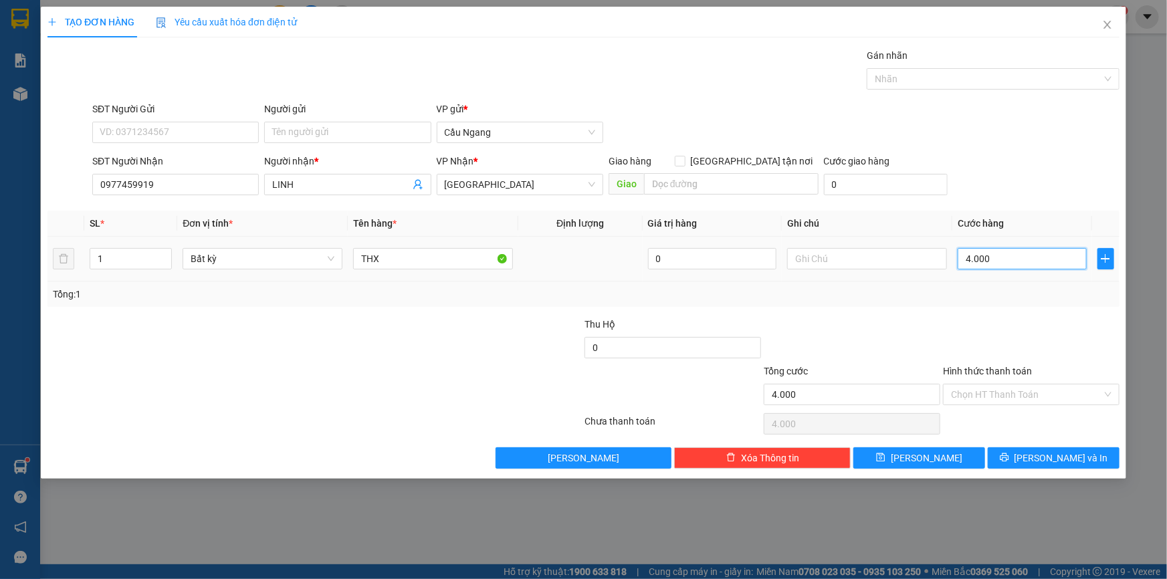
type input "40.000"
click at [1023, 393] on input "Hình thức thanh toán" at bounding box center [1026, 394] width 151 height 20
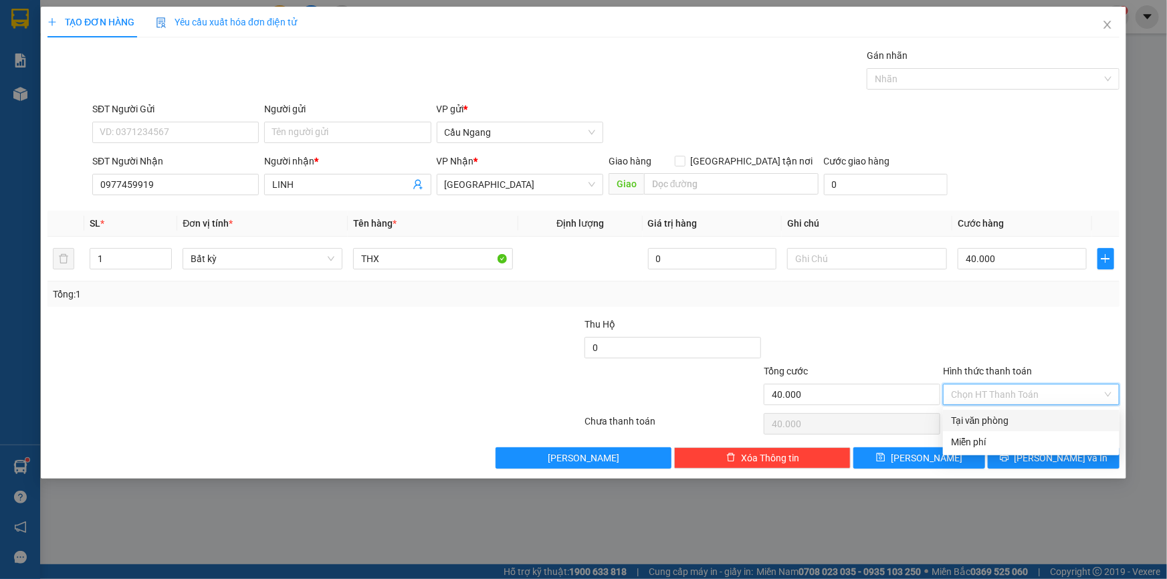
drag, startPoint x: 985, startPoint y: 422, endPoint x: 994, endPoint y: 416, distance: 10.6
click at [986, 421] on div "Tại văn phòng" at bounding box center [1031, 420] width 160 height 15
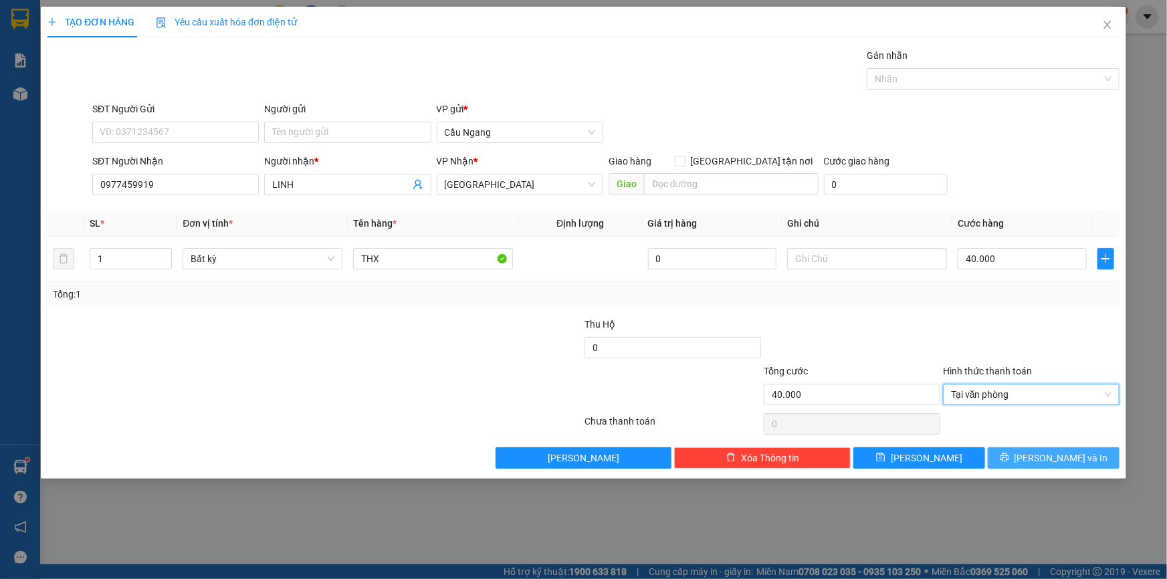
click at [1045, 455] on span "[PERSON_NAME] và In" at bounding box center [1061, 458] width 94 height 15
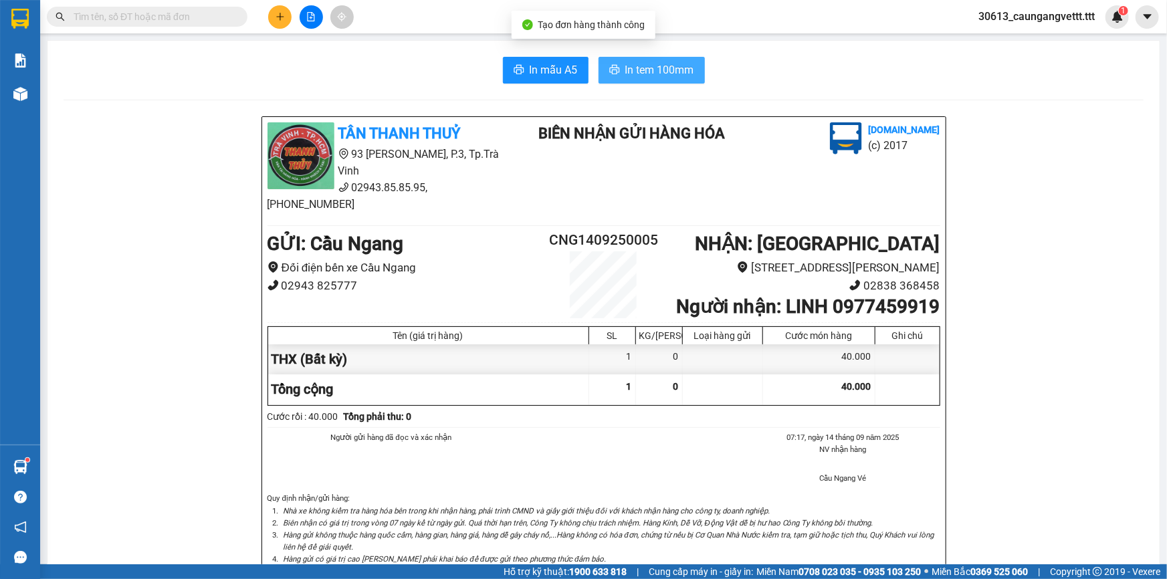
click at [655, 68] on span "In tem 100mm" at bounding box center [659, 70] width 69 height 17
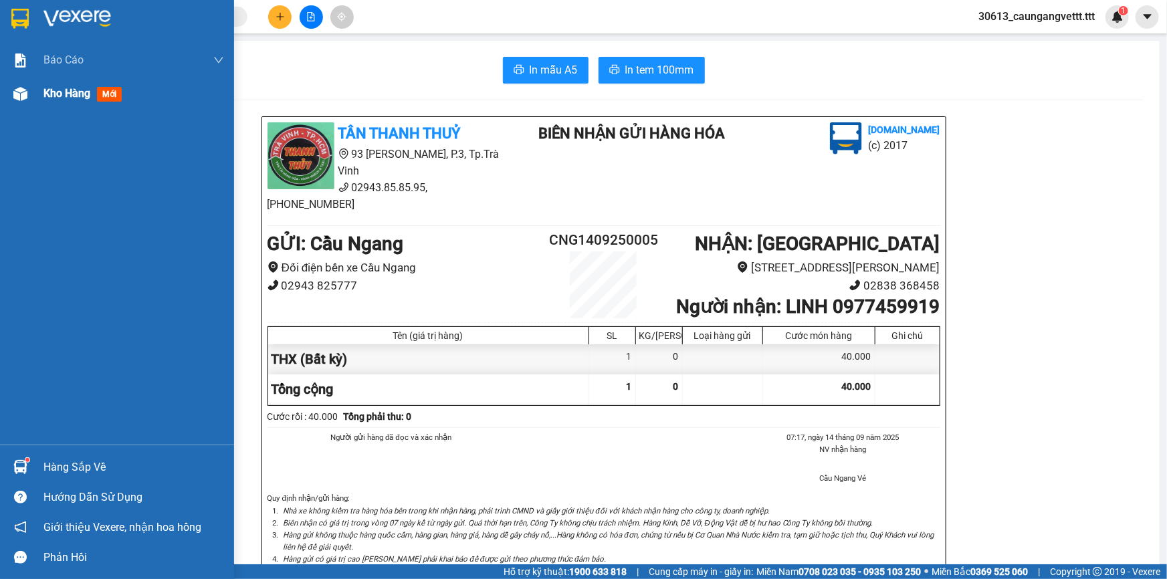
click at [51, 91] on span "Kho hàng" at bounding box center [66, 93] width 47 height 13
click at [62, 94] on span "Kho hàng" at bounding box center [66, 93] width 47 height 13
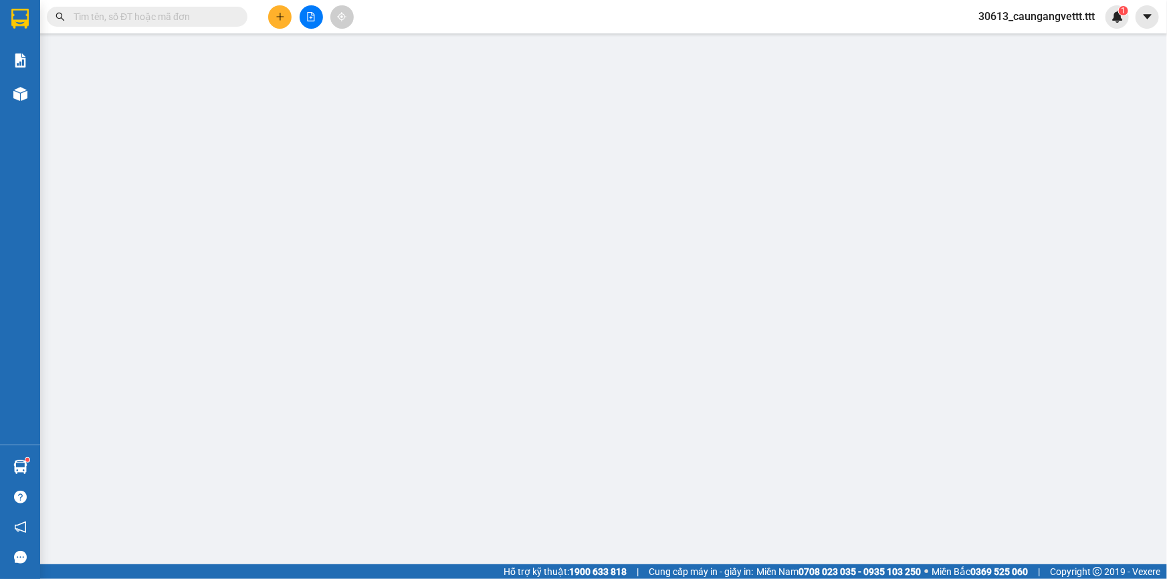
type input "TUẤN"
type input "0354242943"
type input "[PERSON_NAME]"
type input "60.000"
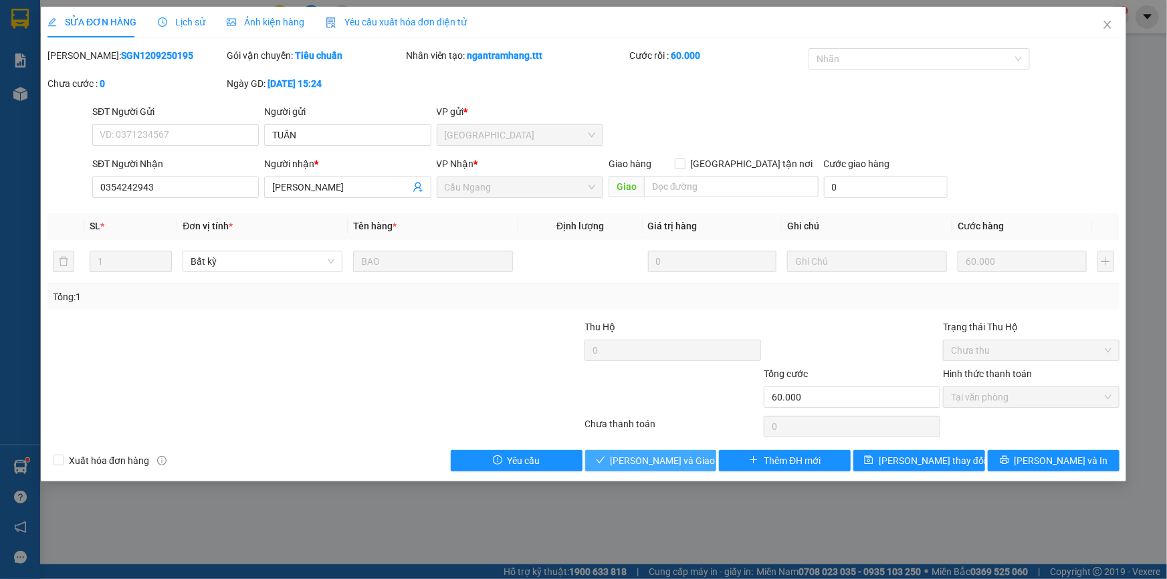
click at [673, 459] on span "[PERSON_NAME] và Giao hàng" at bounding box center [674, 460] width 128 height 15
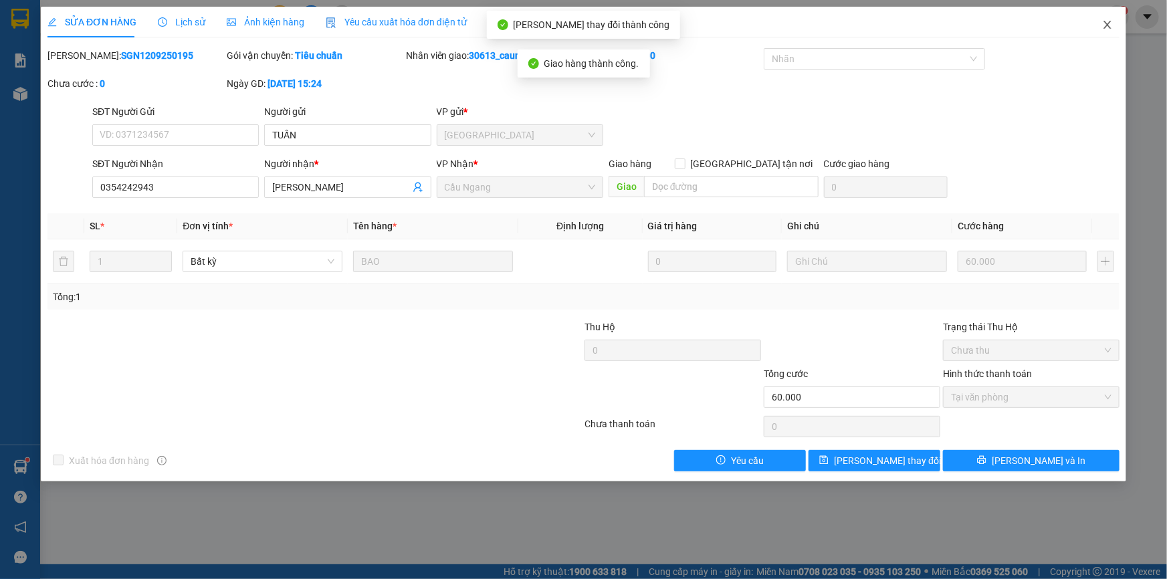
click at [1105, 23] on icon "close" at bounding box center [1106, 25] width 7 height 8
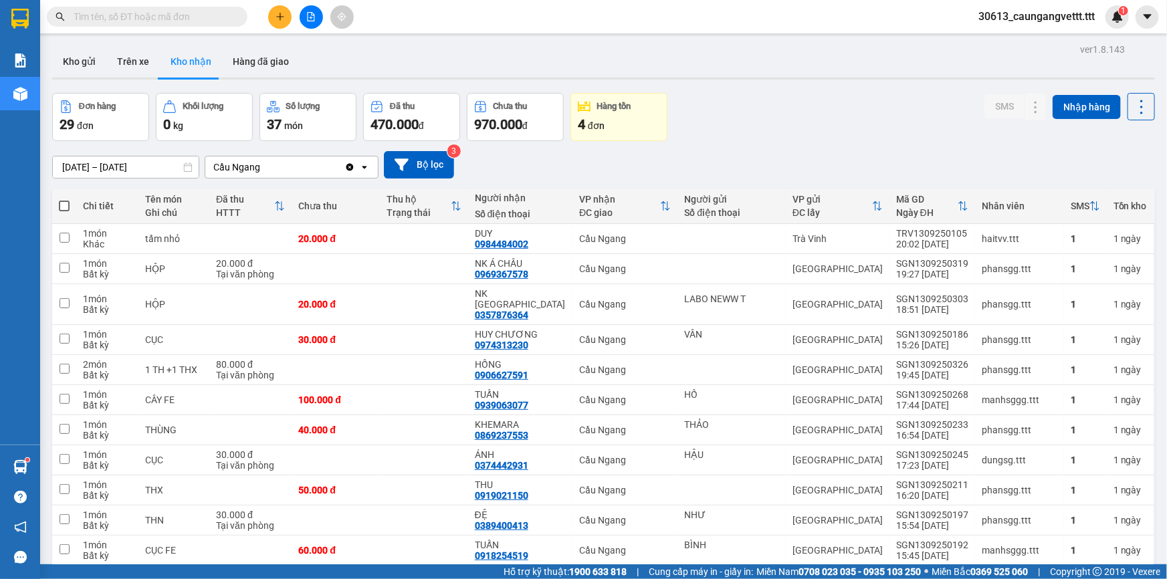
click at [72, 63] on button "Kho gửi" at bounding box center [79, 61] width 54 height 32
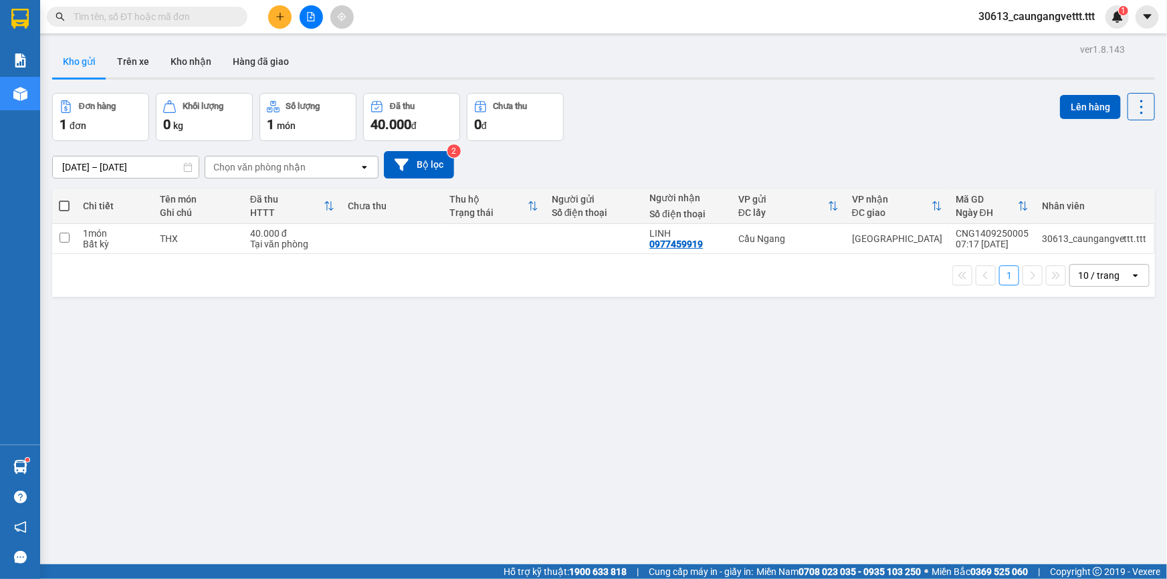
click at [67, 205] on span at bounding box center [64, 206] width 11 height 11
click at [64, 199] on input "checkbox" at bounding box center [64, 199] width 0 height 0
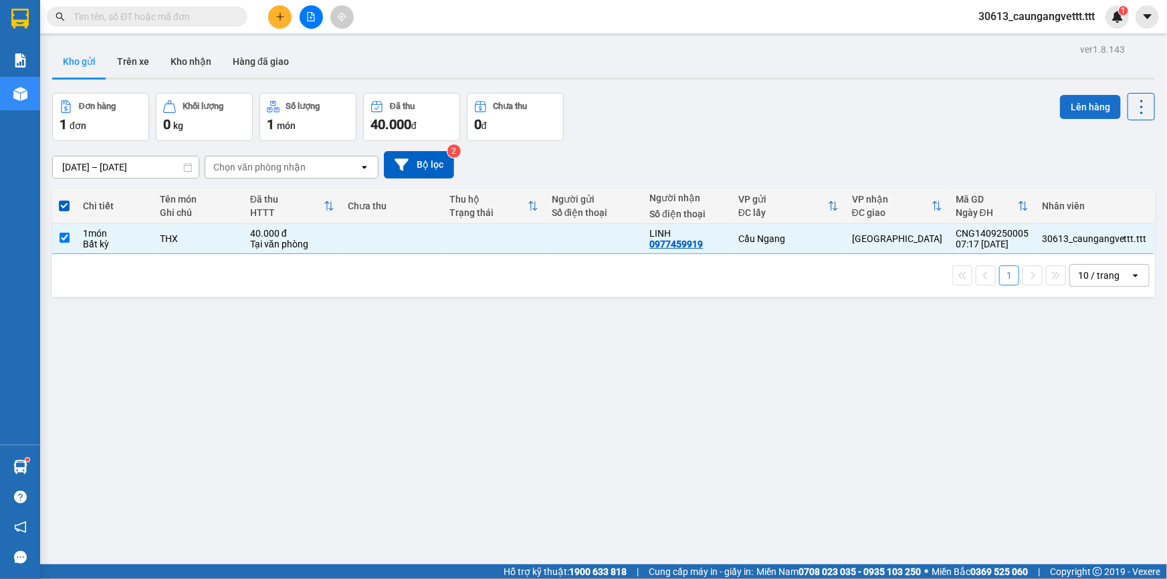
click at [1085, 104] on button "Lên hàng" at bounding box center [1090, 107] width 61 height 24
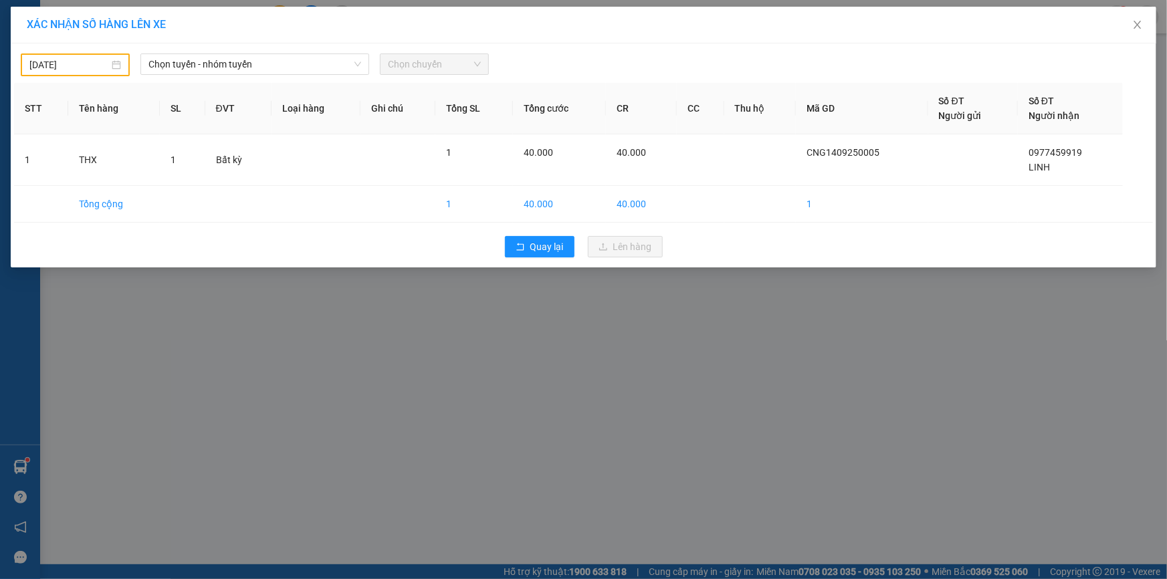
click at [33, 67] on input "[DATE]" at bounding box center [69, 65] width 80 height 15
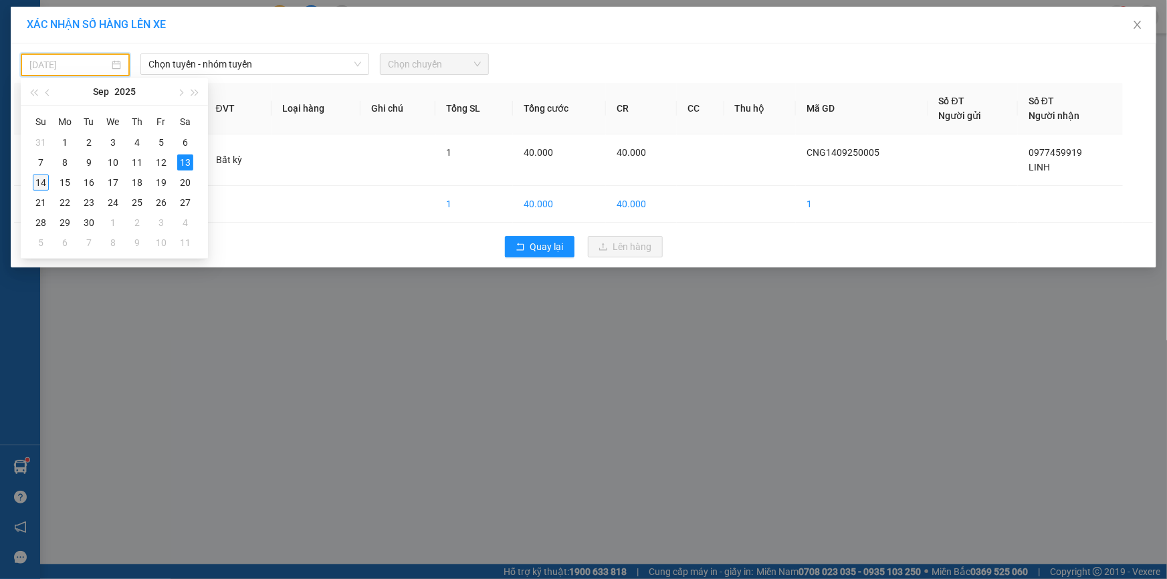
drag, startPoint x: 38, startPoint y: 179, endPoint x: 80, endPoint y: 154, distance: 48.6
click at [39, 179] on div "14" at bounding box center [41, 183] width 16 height 16
type input "[DATE]"
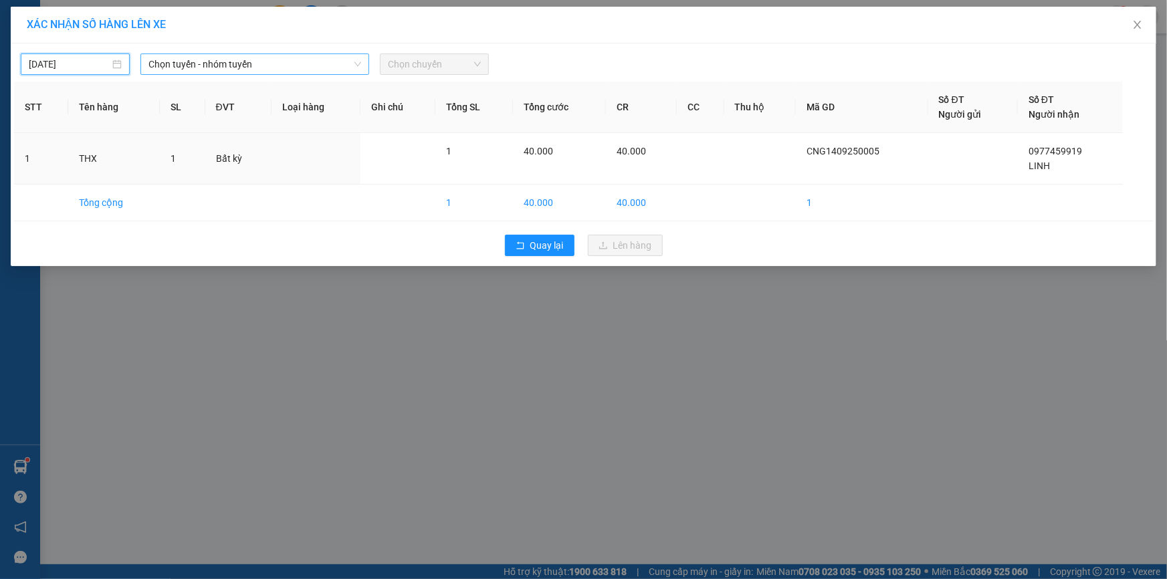
click at [188, 67] on span "Chọn tuyến - nhóm tuyến" at bounding box center [254, 64] width 213 height 20
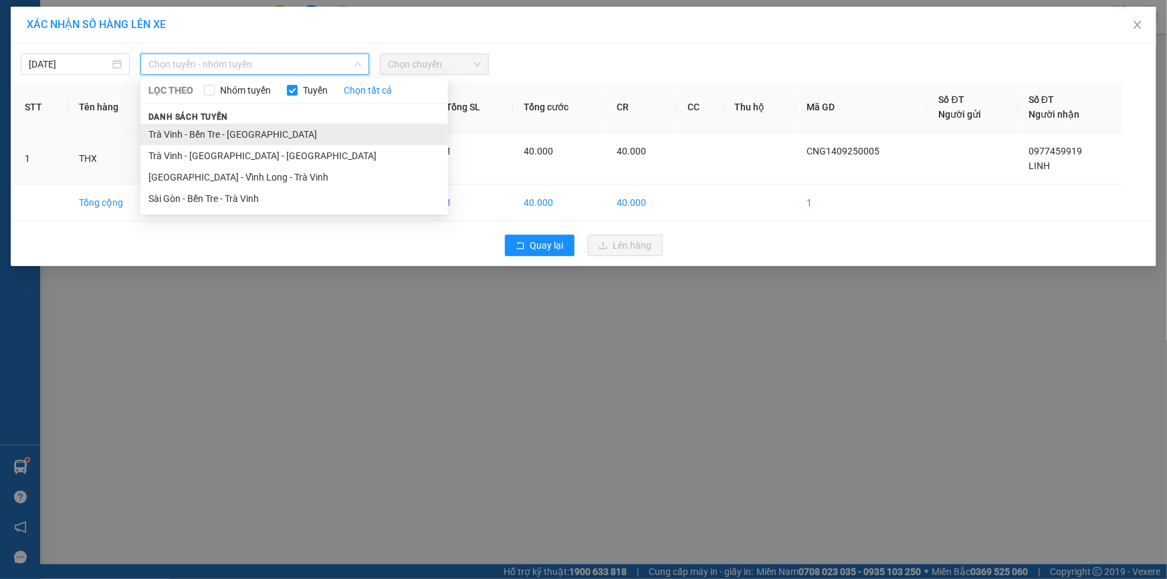
click at [181, 134] on li "Trà Vinh - Bến Tre - [GEOGRAPHIC_DATA]" at bounding box center [294, 134] width 308 height 21
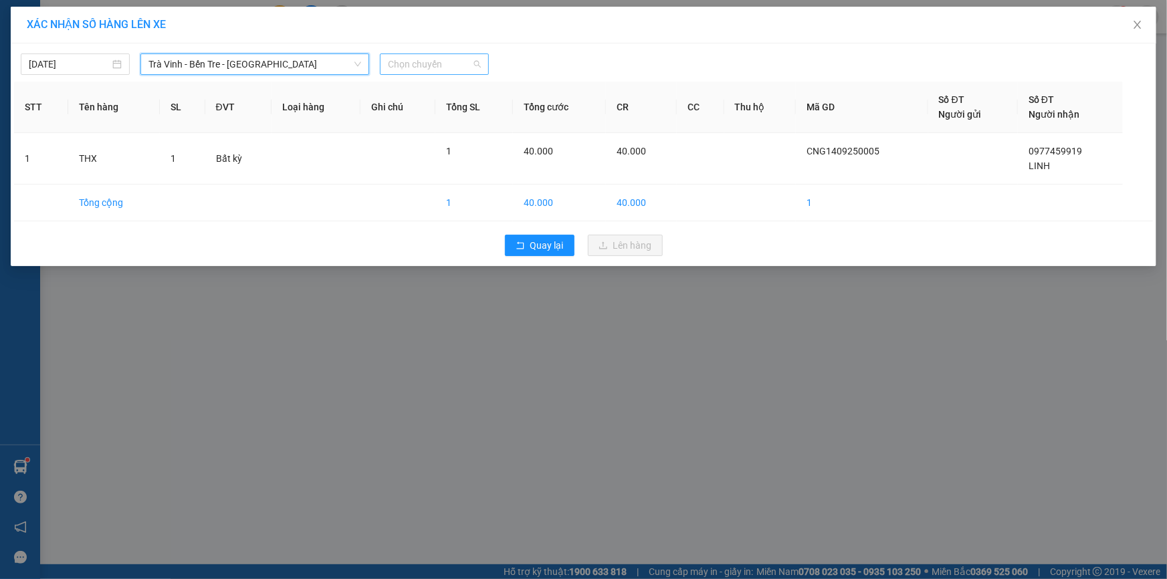
click at [398, 61] on span "Chọn chuyến" at bounding box center [434, 64] width 93 height 20
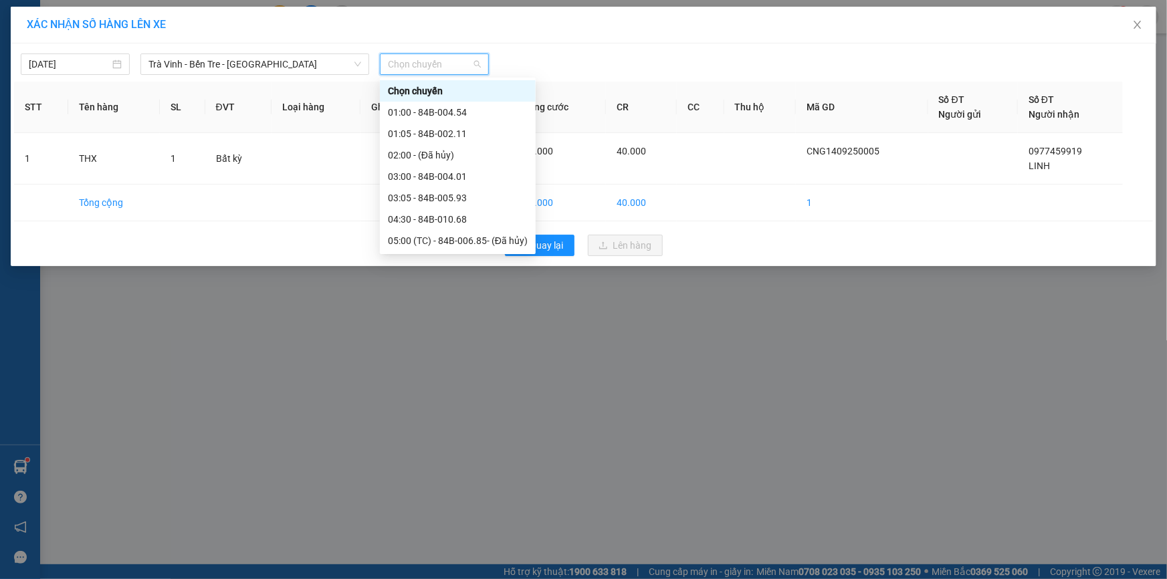
click at [433, 276] on div "09:00 - 84B-002.50" at bounding box center [458, 283] width 140 height 15
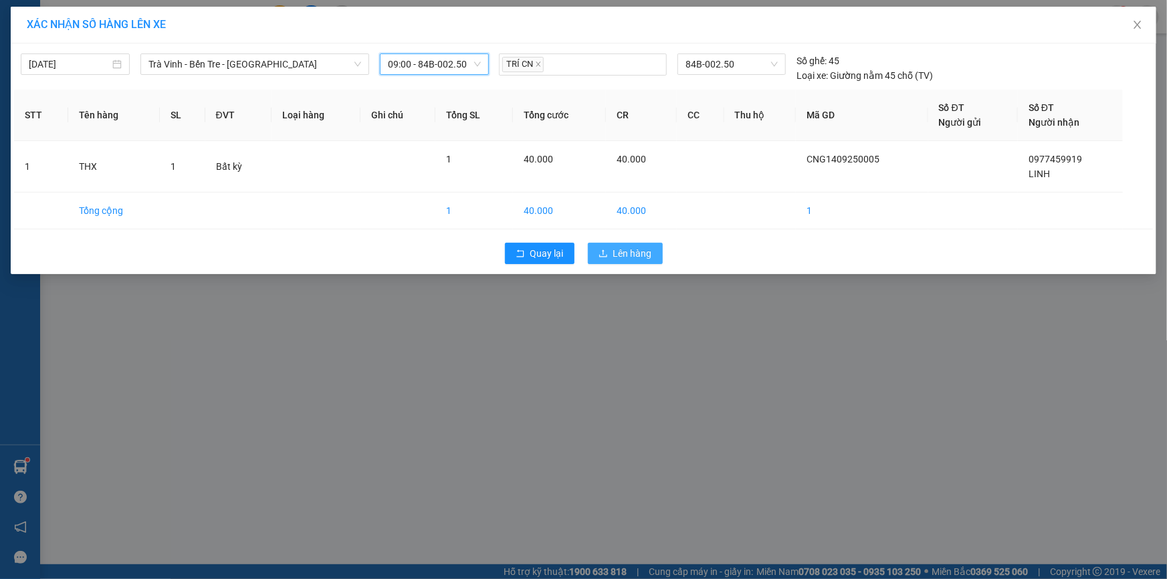
click at [616, 253] on span "Lên hàng" at bounding box center [632, 253] width 39 height 15
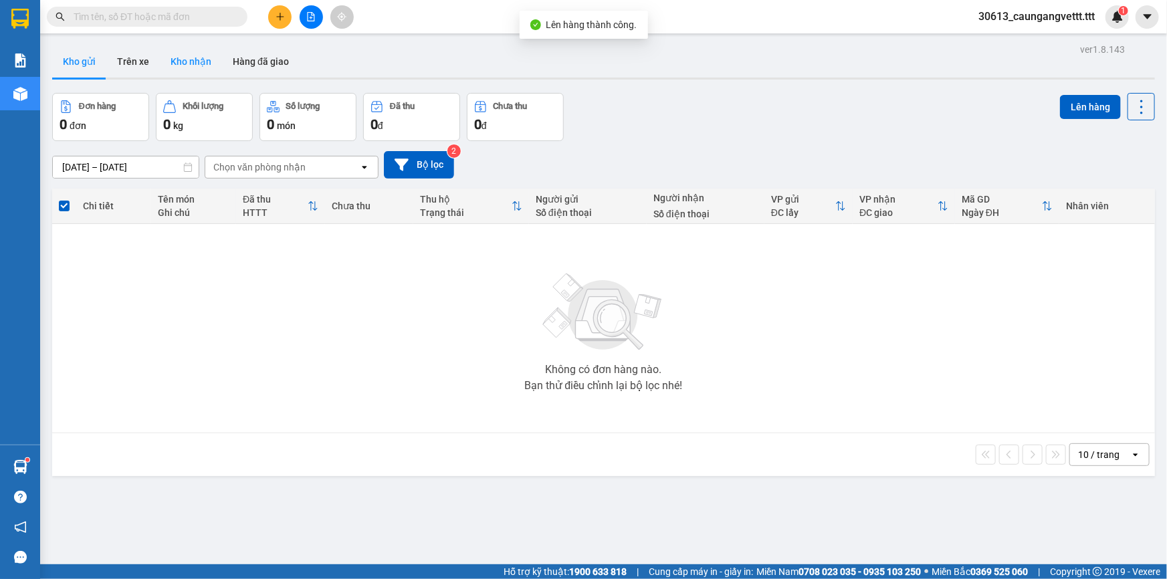
click at [183, 60] on button "Kho nhận" at bounding box center [191, 61] width 62 height 32
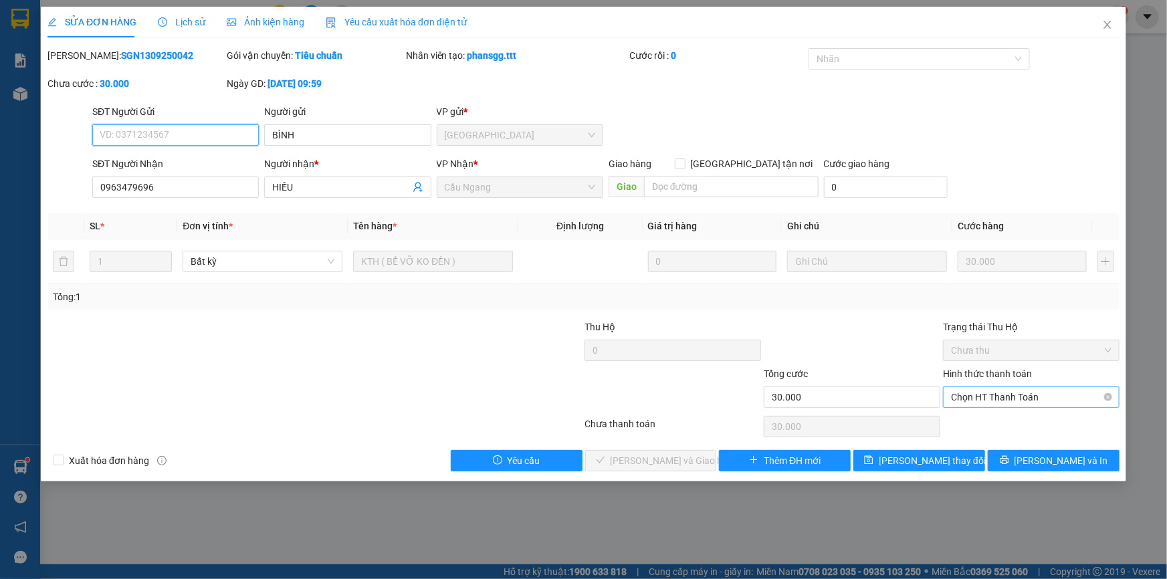
click at [980, 401] on span "Chọn HT Thanh Toán" at bounding box center [1031, 397] width 160 height 20
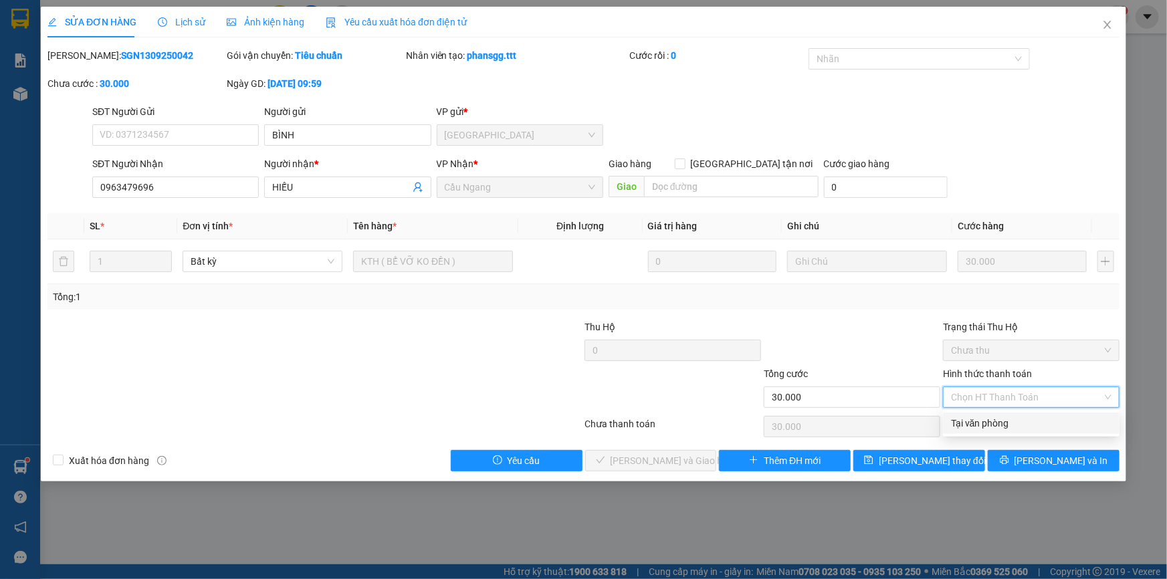
click at [975, 423] on div "Tại văn phòng" at bounding box center [1031, 423] width 160 height 15
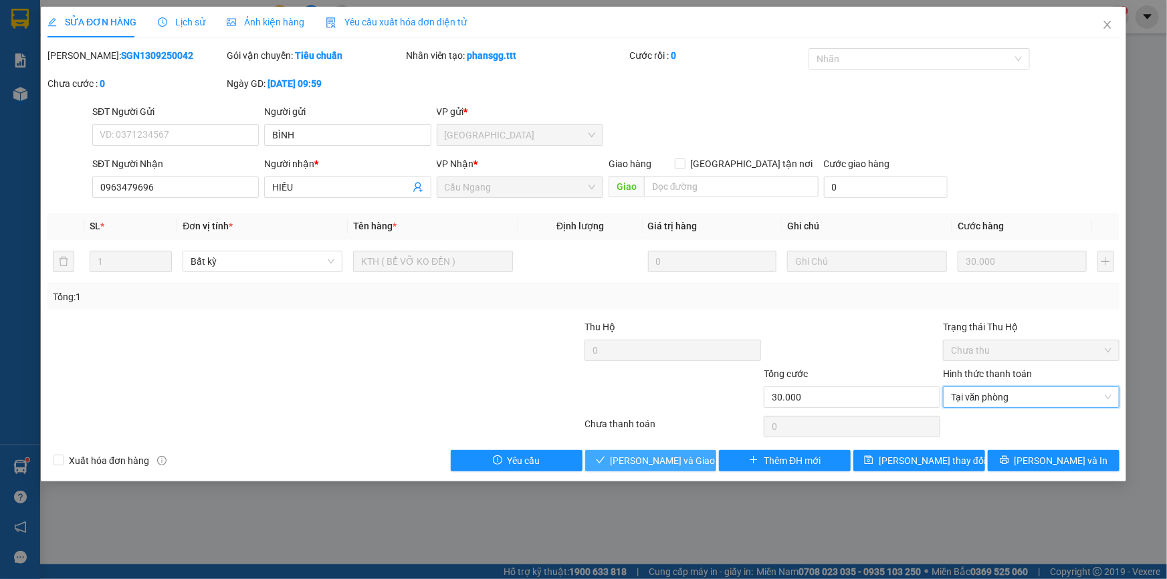
click at [673, 461] on span "[PERSON_NAME] và Giao hàng" at bounding box center [674, 460] width 128 height 15
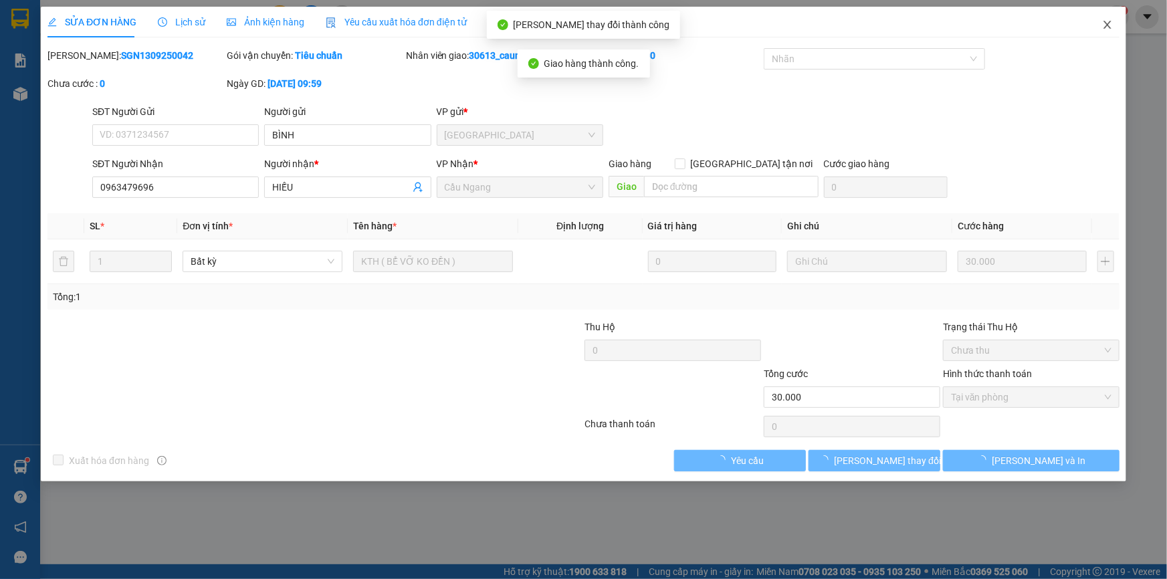
click at [1106, 24] on icon "close" at bounding box center [1106, 25] width 7 height 8
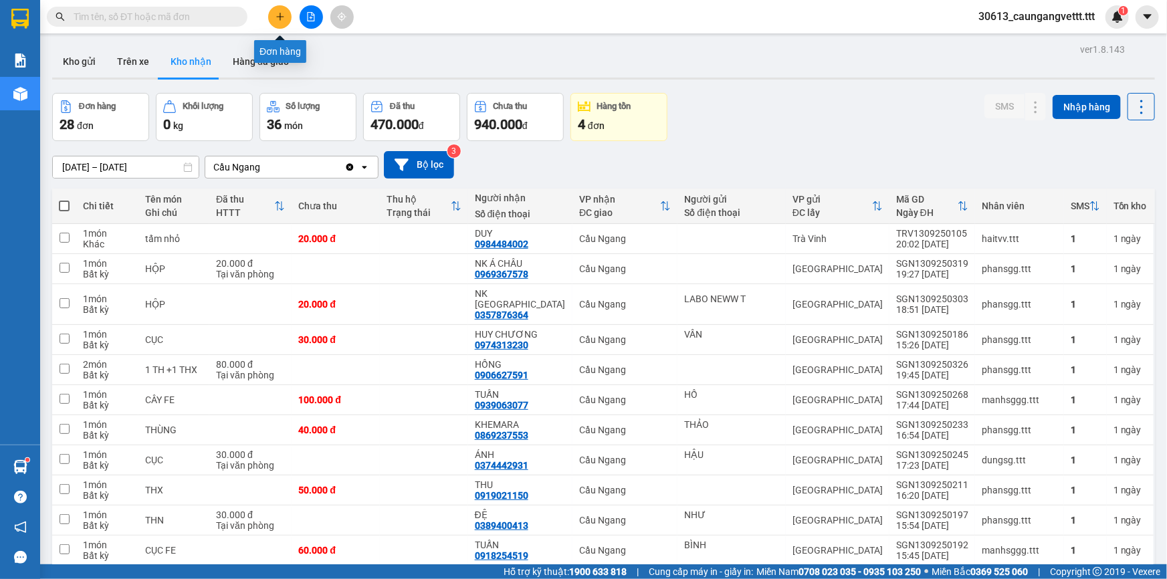
click at [282, 13] on icon "plus" at bounding box center [279, 16] width 9 height 9
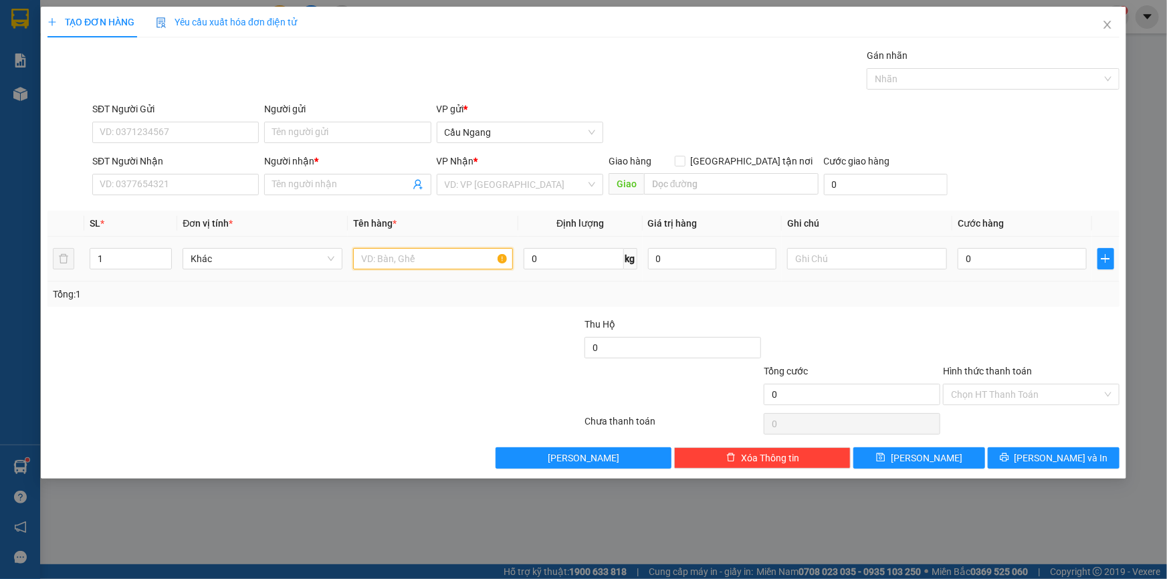
click at [386, 257] on input "text" at bounding box center [433, 258] width 160 height 21
type input "BAO"
click at [494, 181] on input "search" at bounding box center [515, 185] width 141 height 20
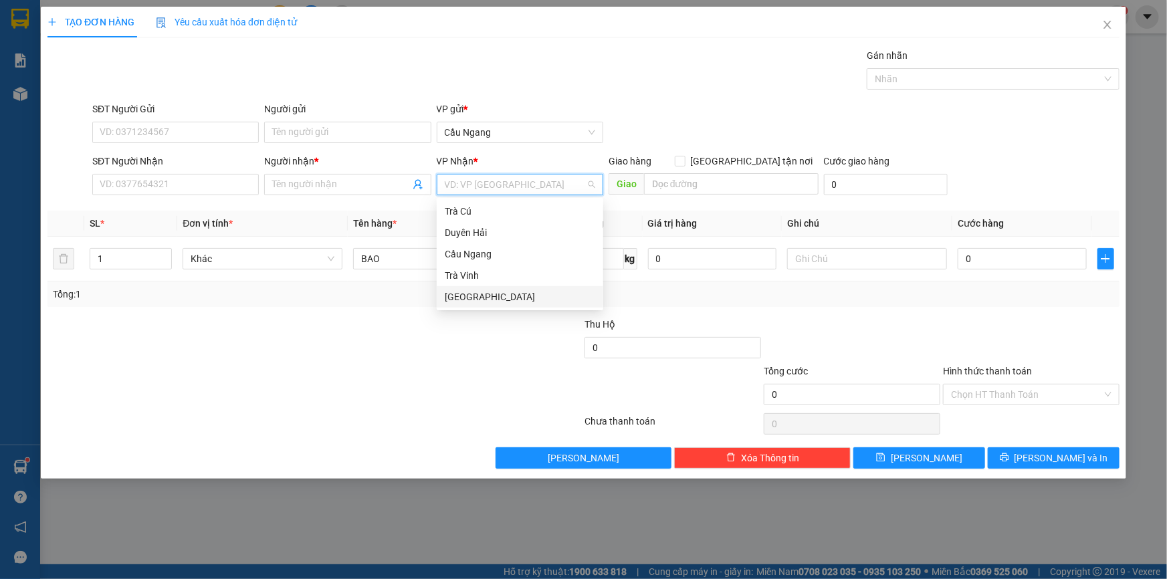
click at [469, 294] on div "[GEOGRAPHIC_DATA]" at bounding box center [520, 297] width 150 height 15
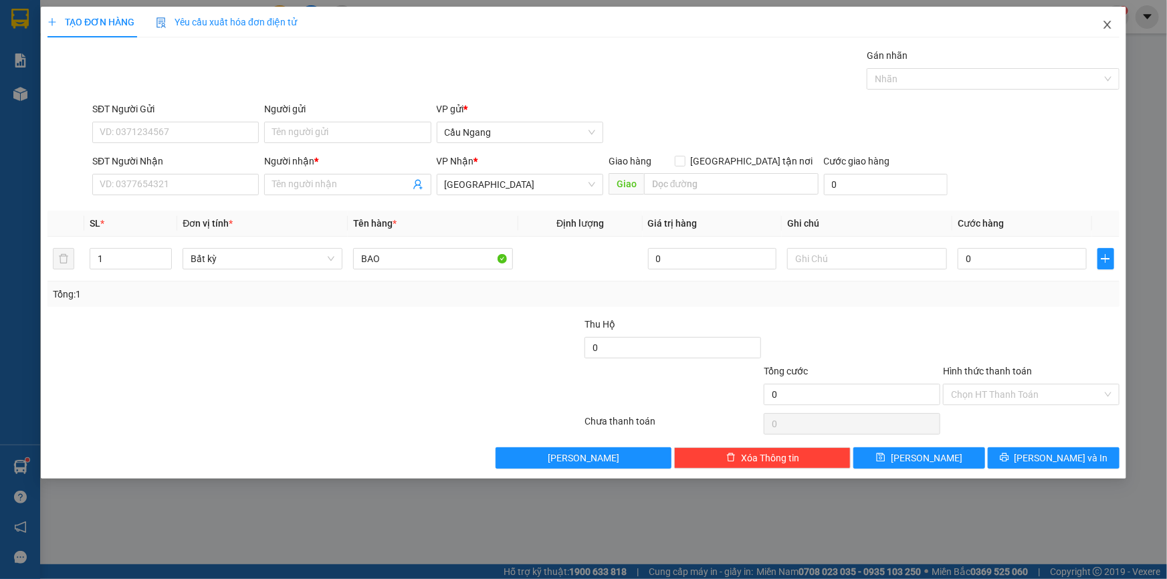
click at [1107, 23] on icon "close" at bounding box center [1107, 24] width 11 height 11
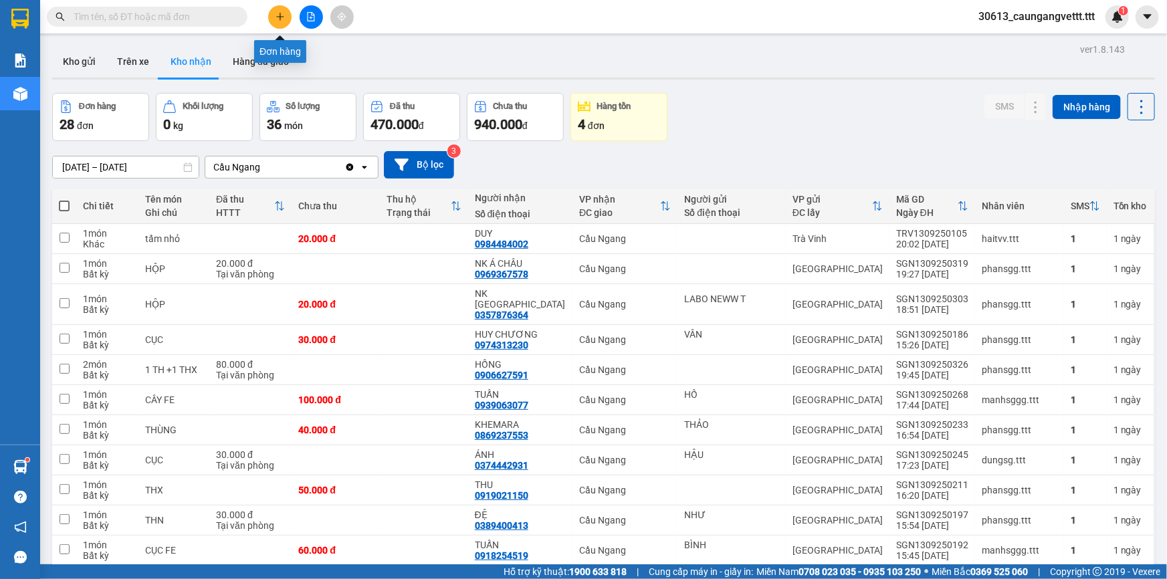
click at [271, 15] on button at bounding box center [279, 16] width 23 height 23
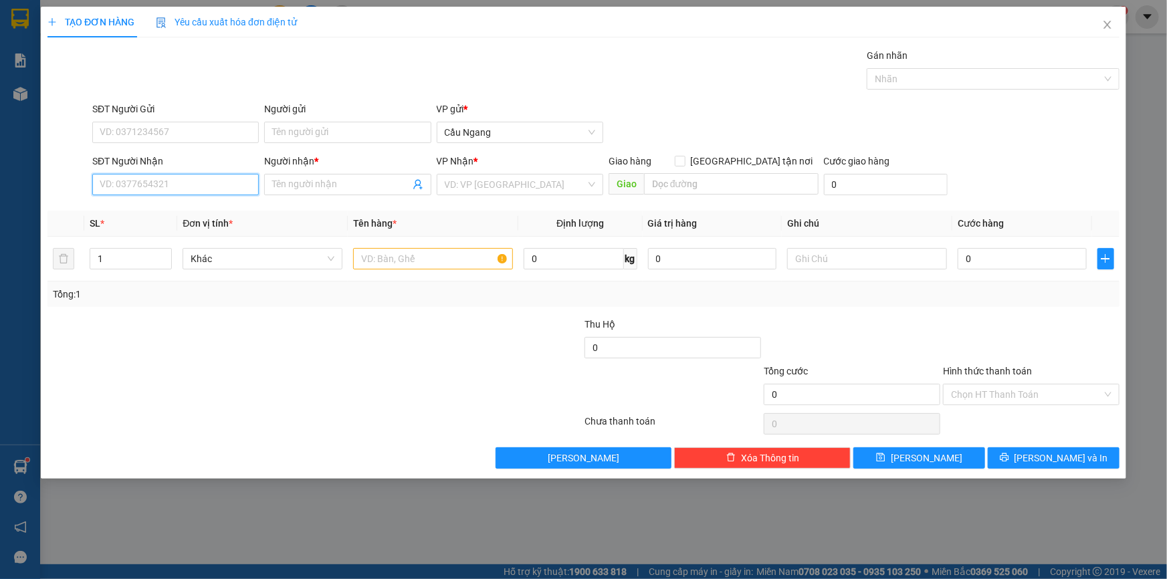
click at [156, 186] on input "SĐT Người Nhận" at bounding box center [175, 184] width 166 height 21
drag, startPoint x: 173, startPoint y: 217, endPoint x: 253, endPoint y: 208, distance: 81.4
click at [173, 217] on div "0777781199 - NGHIA" at bounding box center [175, 211] width 150 height 15
type input "0777781199"
type input "NGHIA"
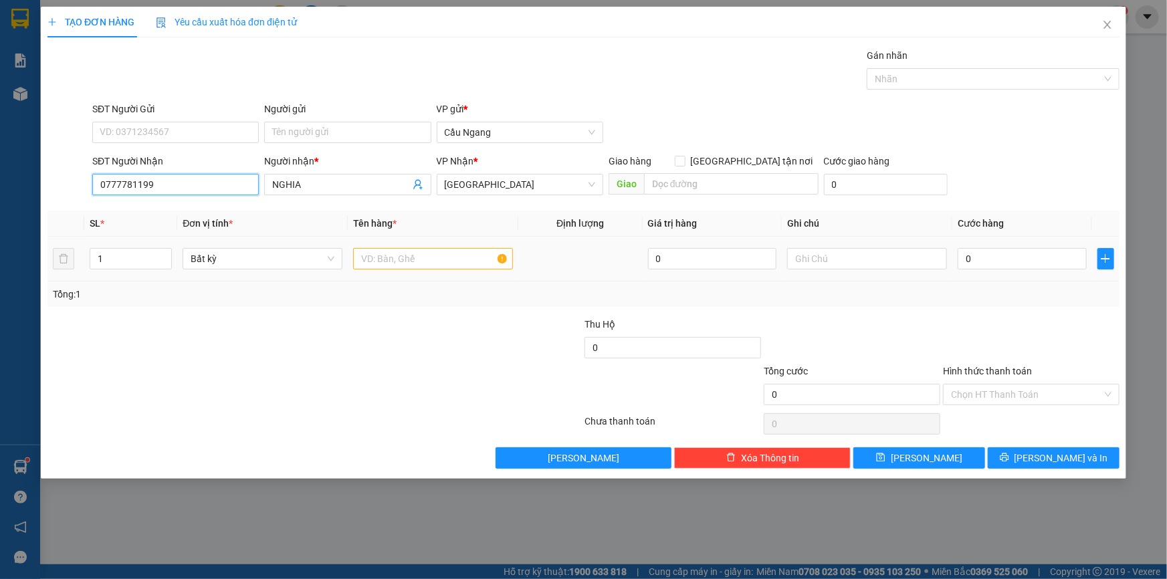
type input "0777781199"
click at [410, 262] on input "text" at bounding box center [433, 258] width 160 height 21
type input "BAO"
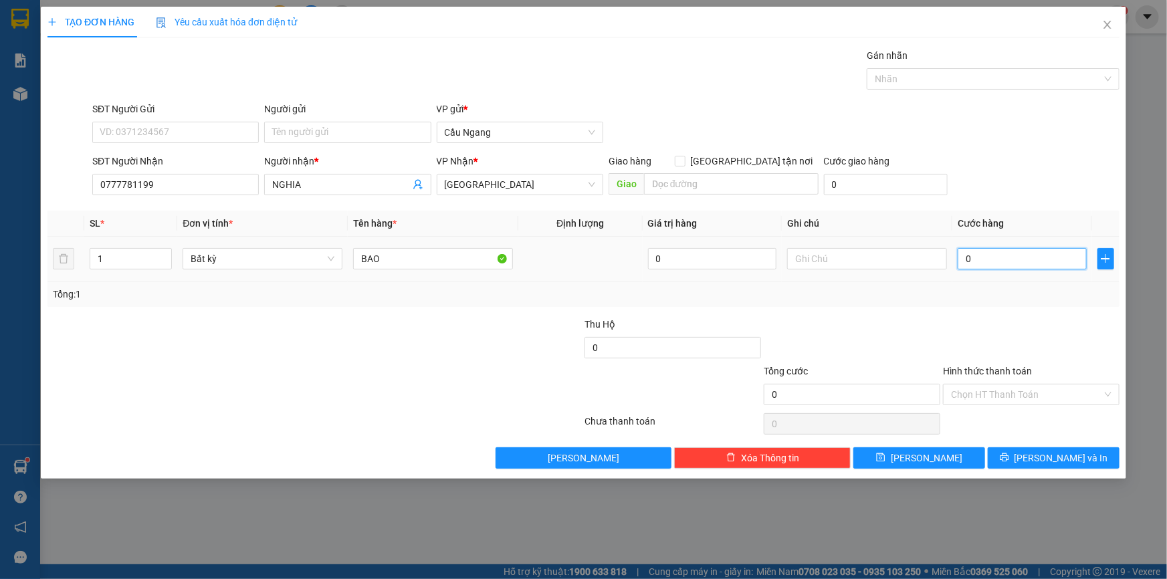
click at [1053, 260] on input "0" at bounding box center [1021, 258] width 129 height 21
type input "4"
type input "40"
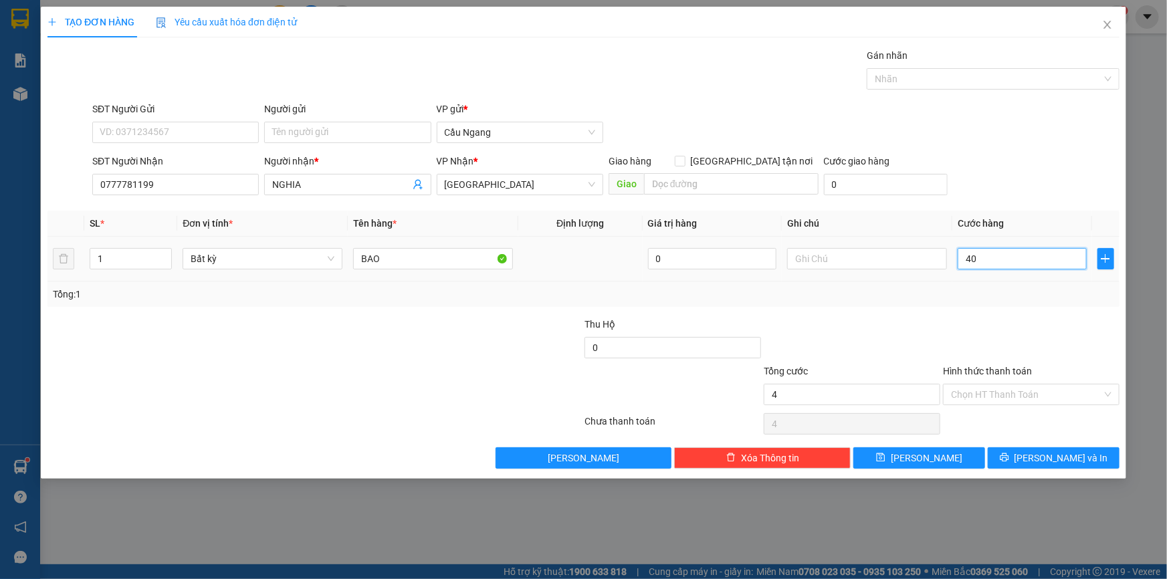
type input "40"
type input "400"
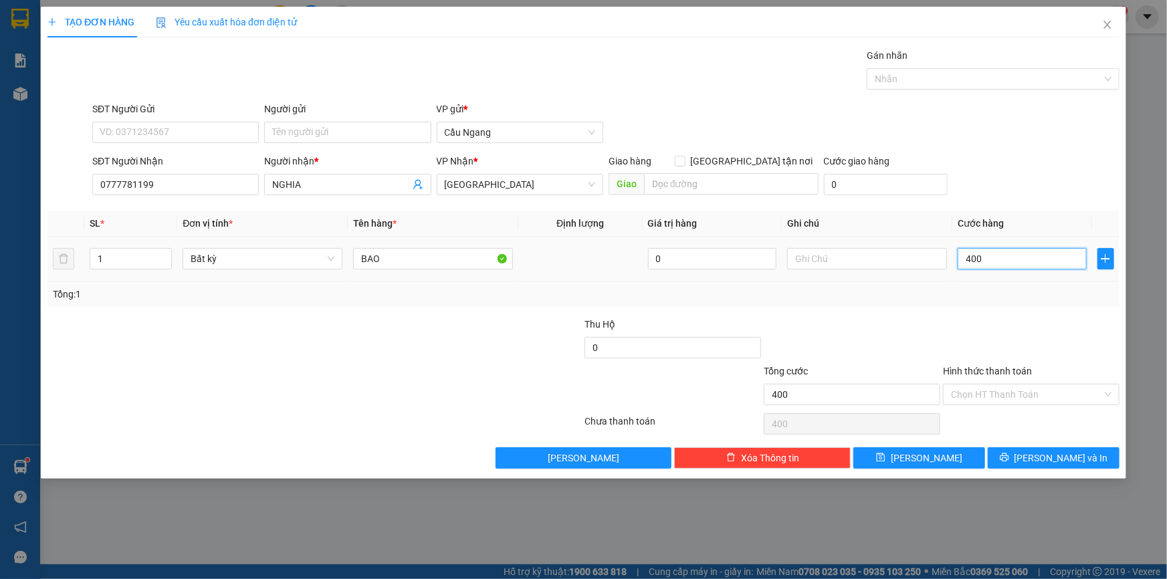
type input "4.000"
type input "40.000"
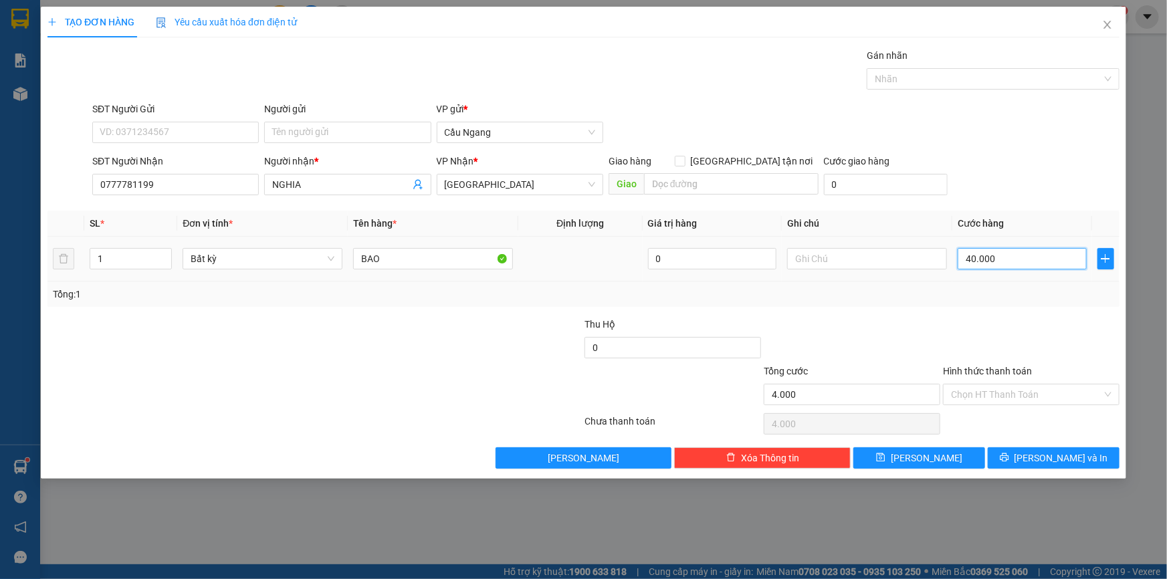
type input "40.000"
click at [1023, 458] on button "[PERSON_NAME] và In" at bounding box center [1054, 457] width 132 height 21
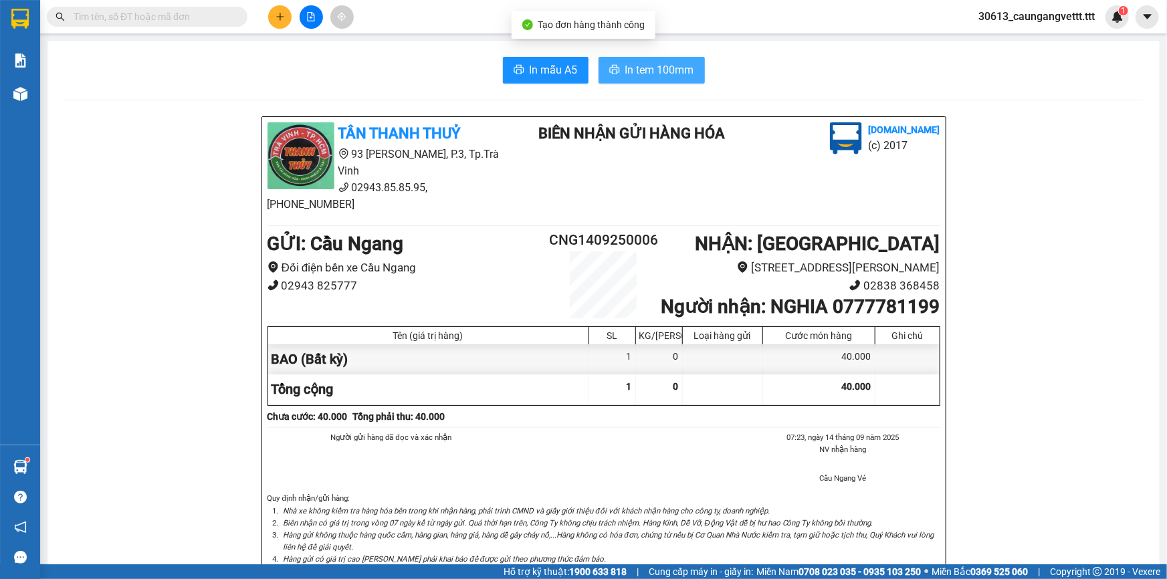
click at [654, 72] on span "In tem 100mm" at bounding box center [659, 70] width 69 height 17
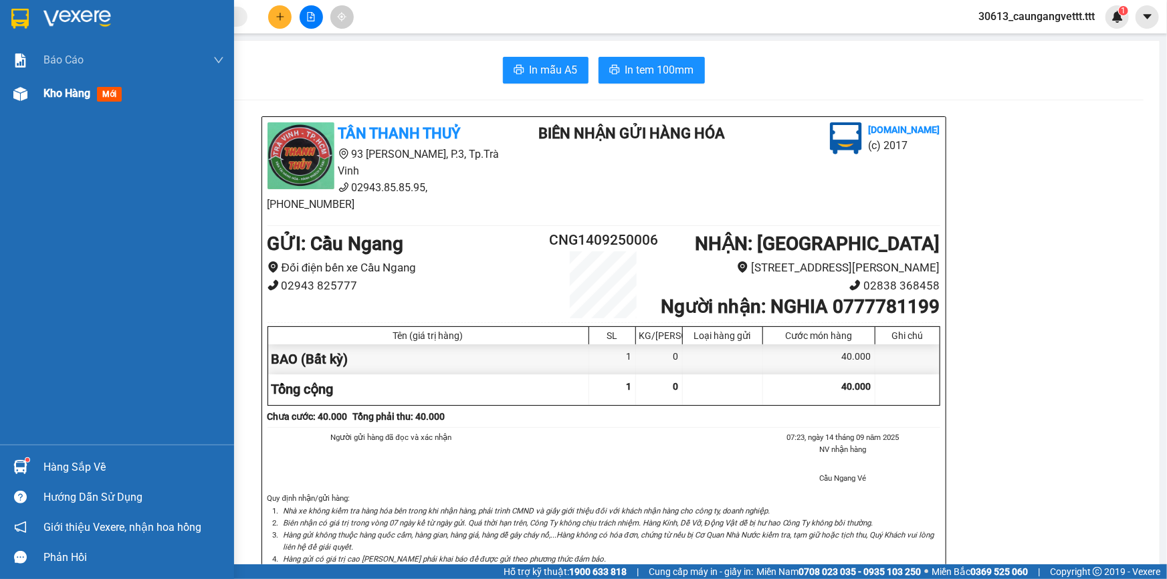
click at [67, 94] on span "Kho hàng" at bounding box center [66, 93] width 47 height 13
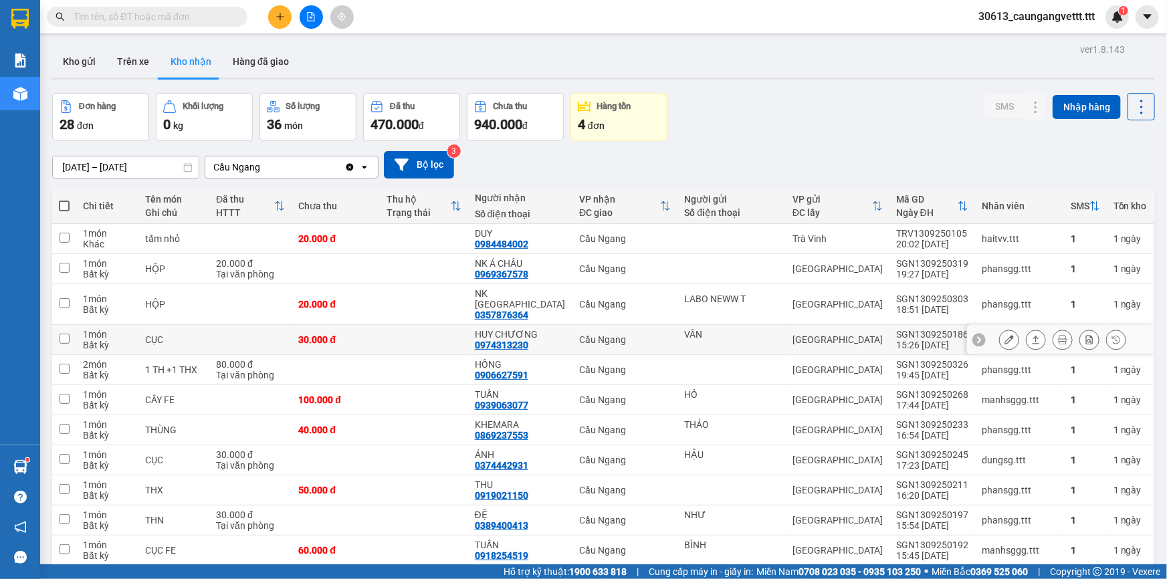
click at [1004, 335] on icon at bounding box center [1008, 339] width 9 height 9
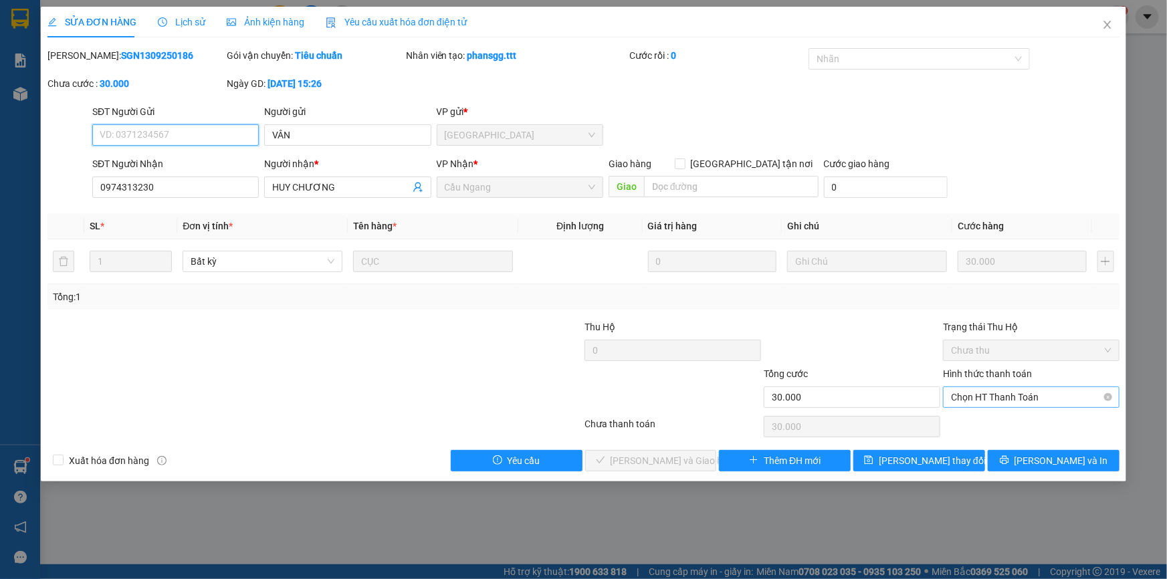
click at [982, 397] on span "Chọn HT Thanh Toán" at bounding box center [1031, 397] width 160 height 20
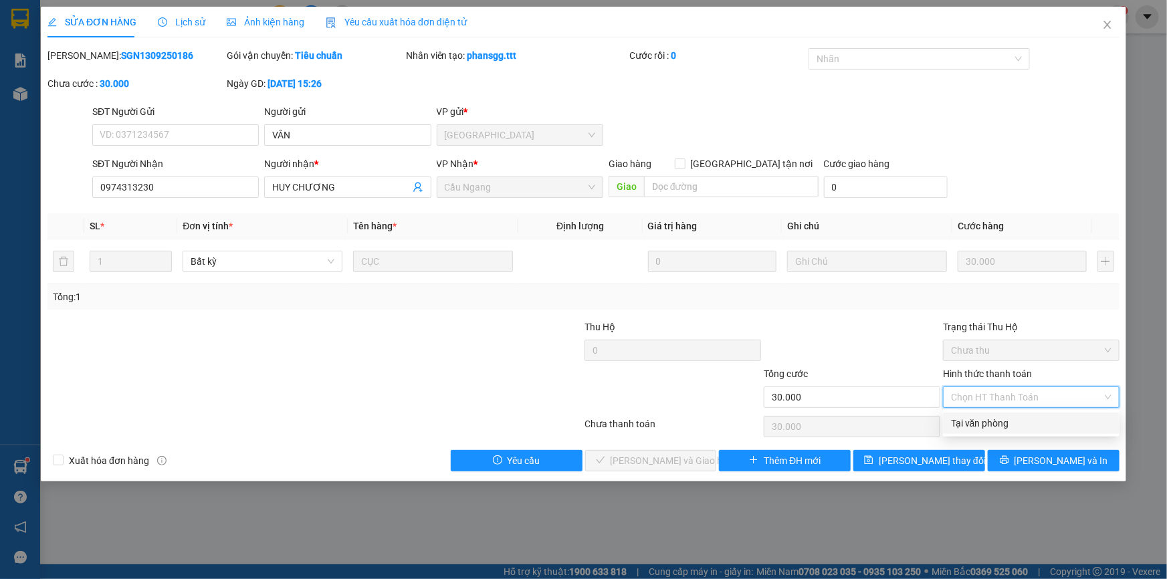
click at [983, 427] on div "Tại văn phòng" at bounding box center [1031, 423] width 160 height 15
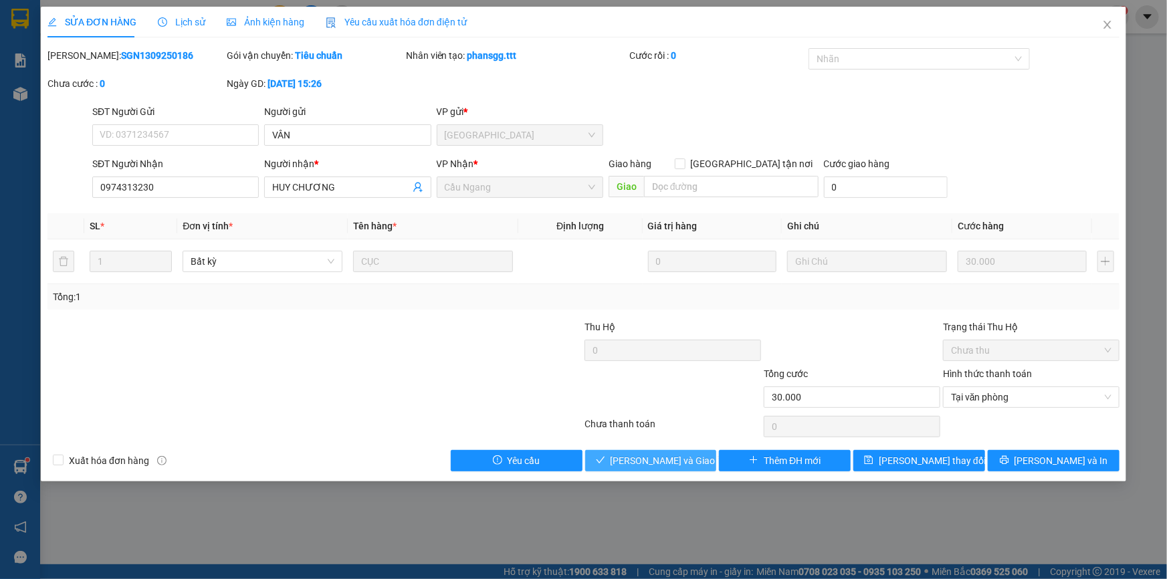
click at [677, 457] on span "[PERSON_NAME] và Giao hàng" at bounding box center [674, 460] width 128 height 15
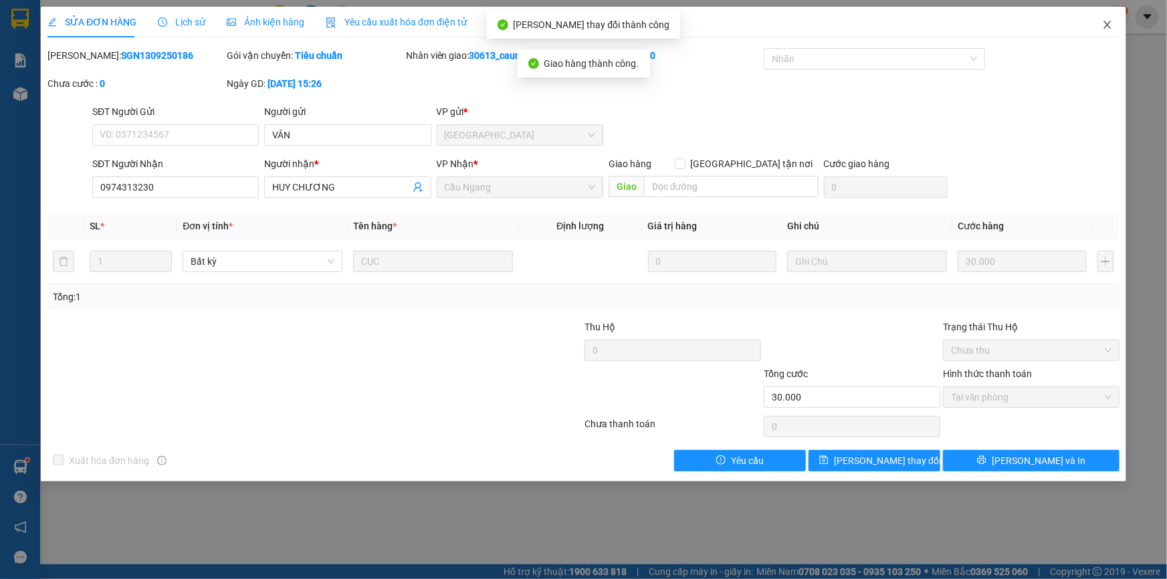
click at [1104, 22] on icon "close" at bounding box center [1106, 25] width 7 height 8
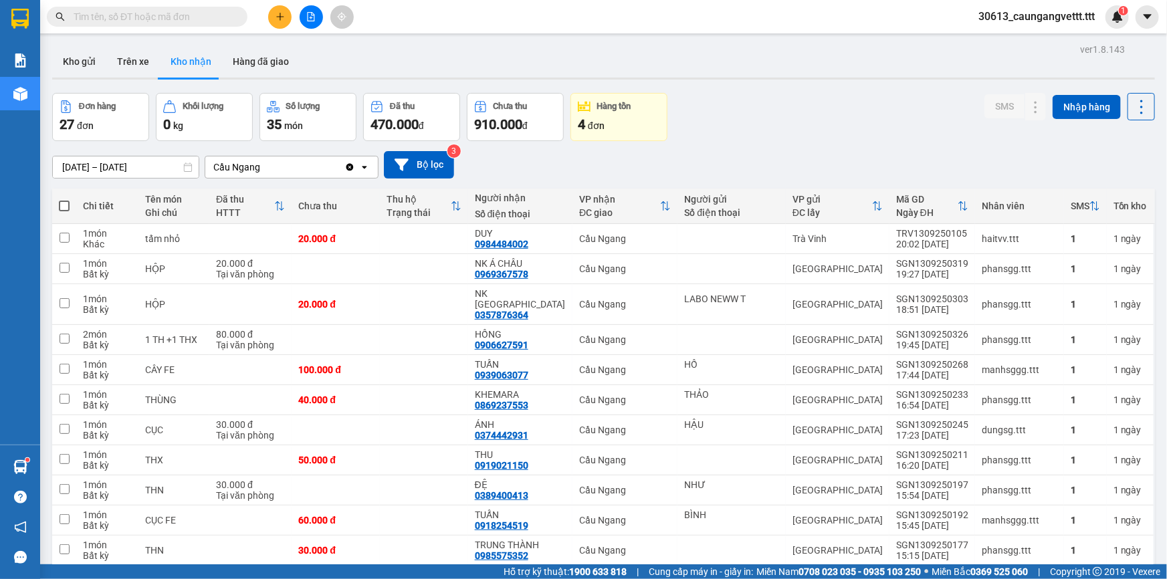
scroll to position [283, 0]
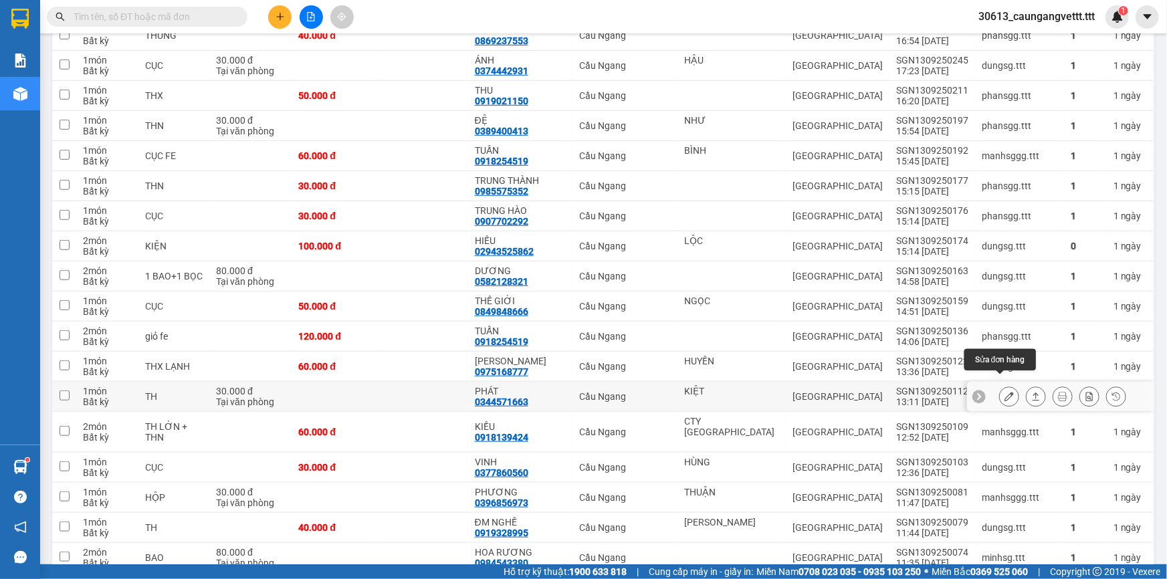
click at [1004, 392] on icon at bounding box center [1008, 396] width 9 height 9
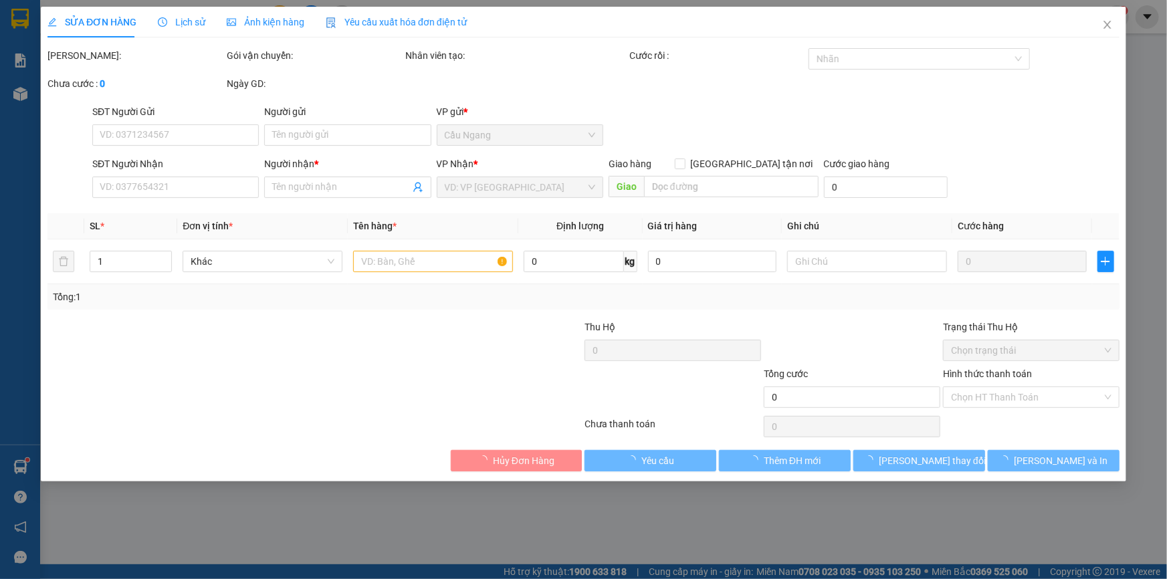
type input "KIỆT"
type input "0344571663"
type input "PHÁT"
type input "30.000"
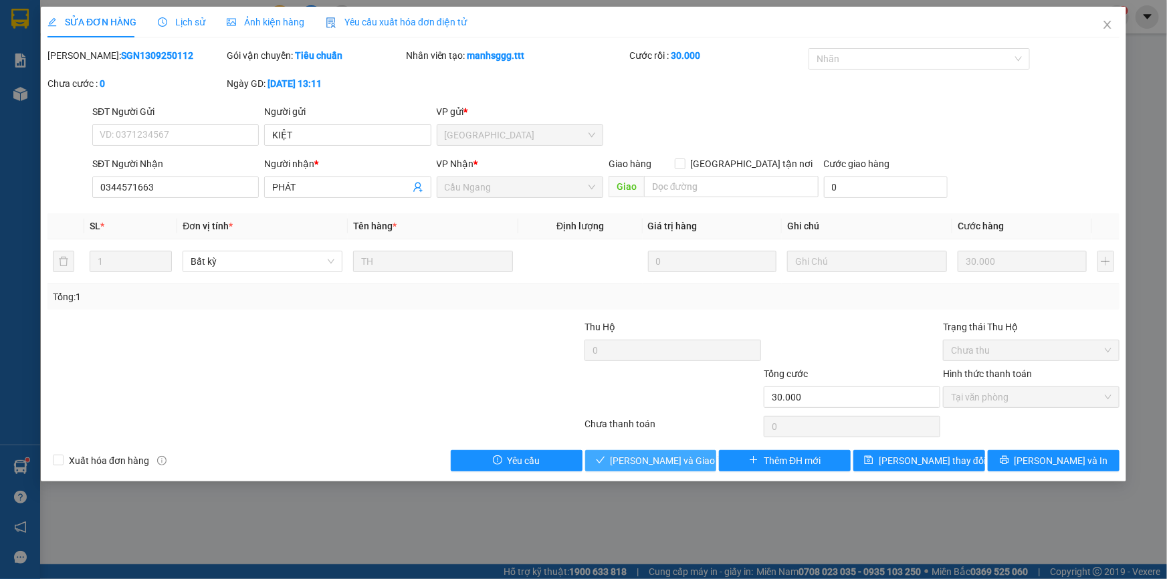
click at [657, 459] on span "[PERSON_NAME] và Giao hàng" at bounding box center [674, 460] width 128 height 15
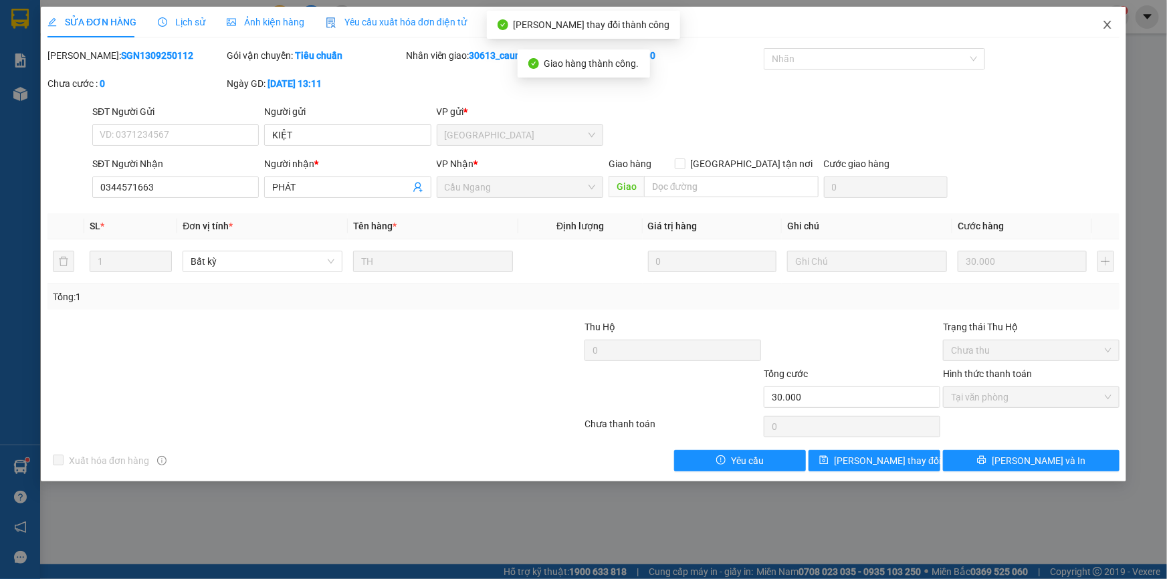
click at [1109, 26] on icon "close" at bounding box center [1107, 24] width 11 height 11
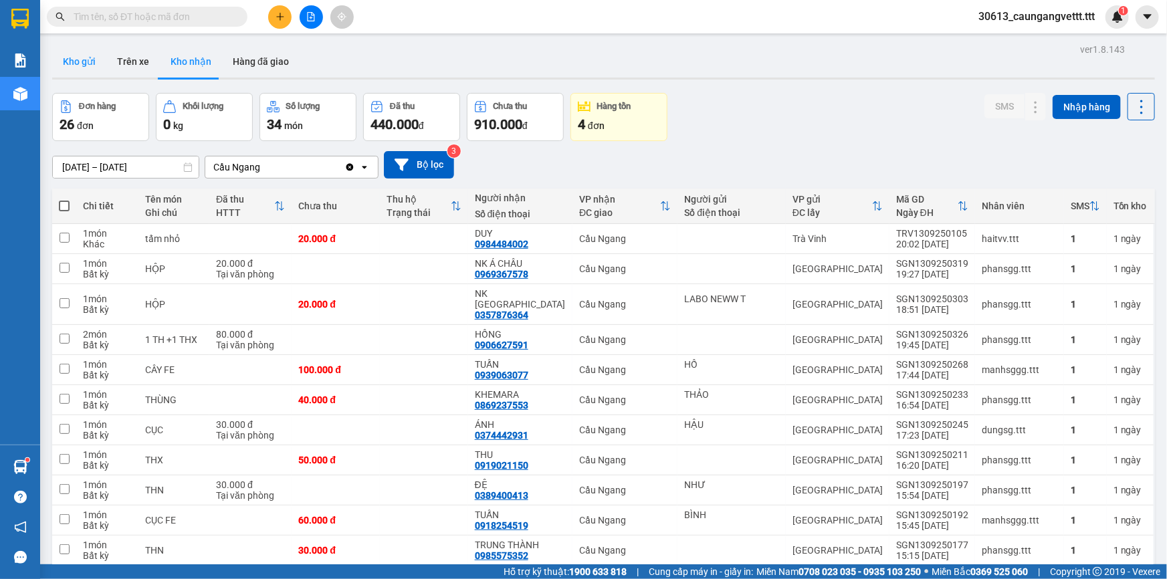
click at [80, 64] on button "Kho gửi" at bounding box center [79, 61] width 54 height 32
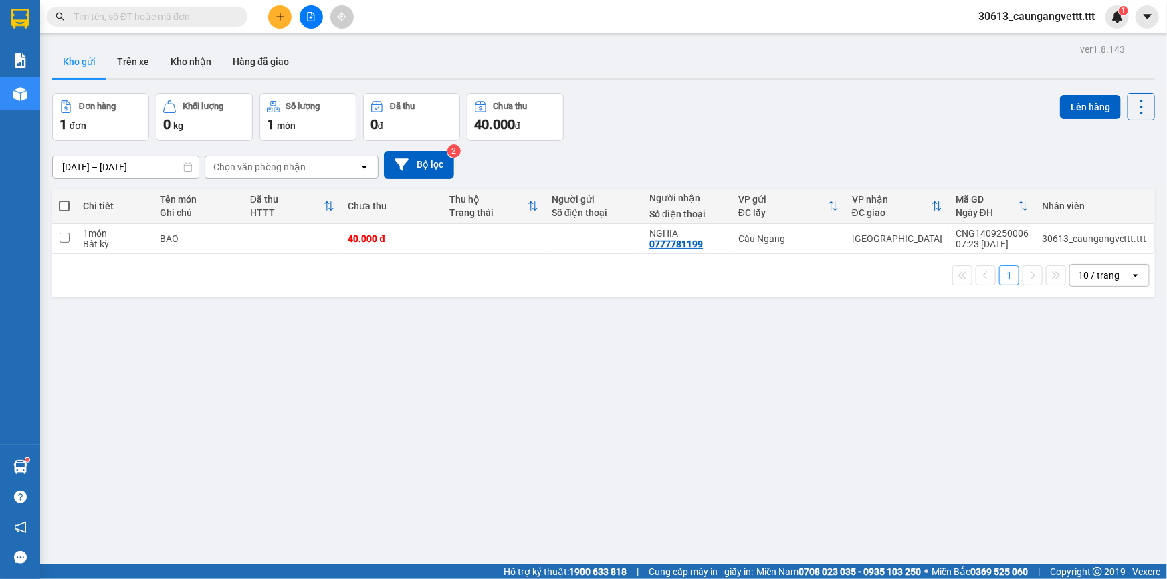
click at [65, 203] on span at bounding box center [64, 206] width 11 height 11
click at [64, 199] on input "checkbox" at bounding box center [64, 199] width 0 height 0
checkbox input "true"
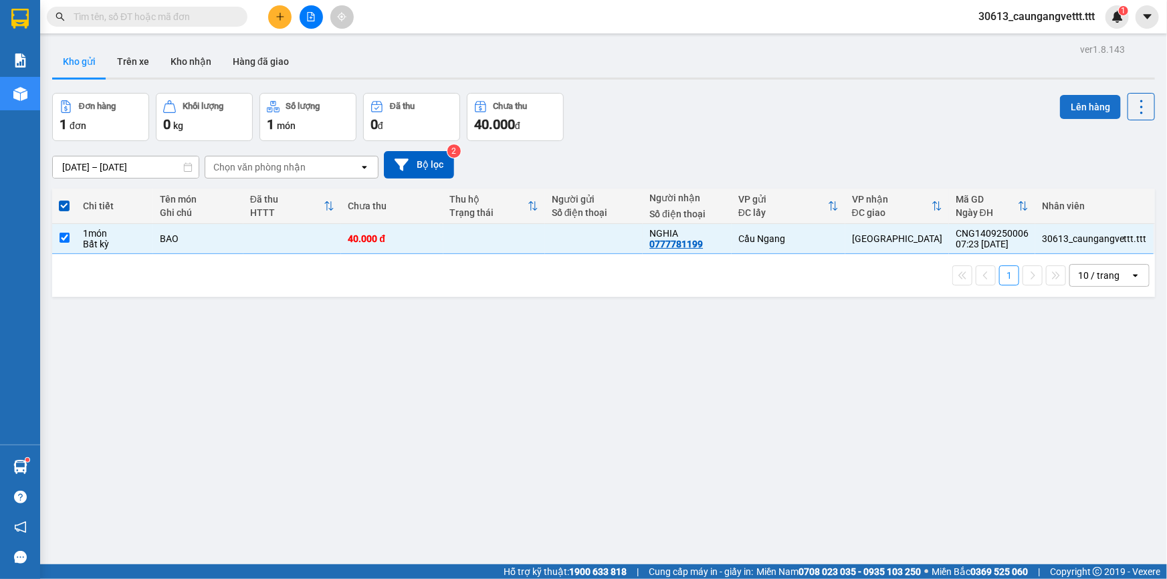
click at [1070, 103] on button "Lên hàng" at bounding box center [1090, 107] width 61 height 24
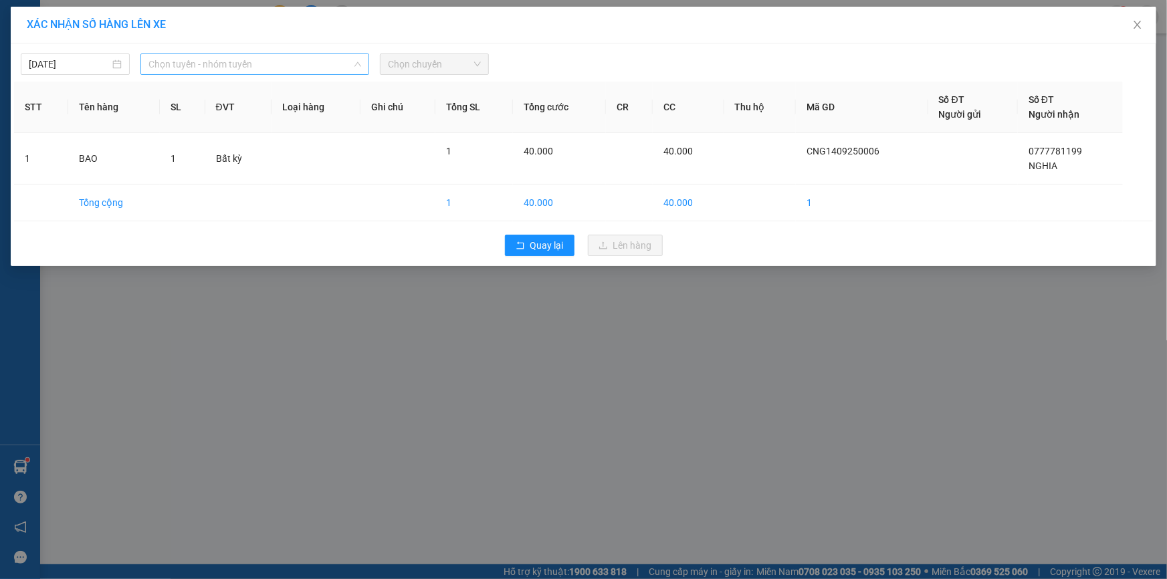
click at [209, 62] on span "Chọn tuyến - nhóm tuyến" at bounding box center [254, 64] width 213 height 20
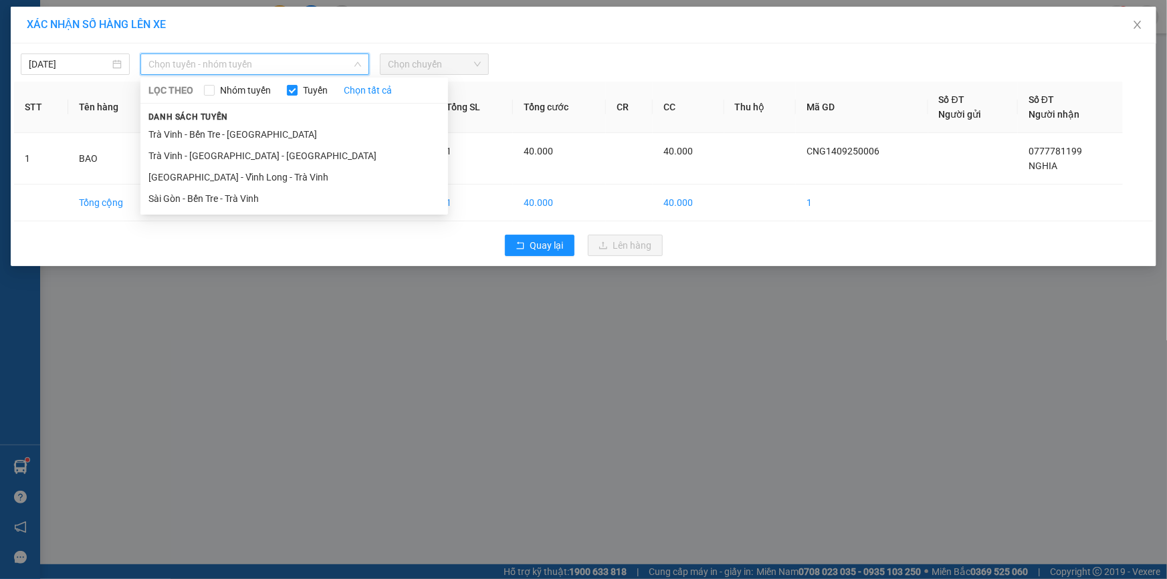
drag, startPoint x: 209, startPoint y: 134, endPoint x: 392, endPoint y: 90, distance: 188.4
click at [212, 134] on li "Trà Vinh - Bến Tre - [GEOGRAPHIC_DATA]" at bounding box center [294, 134] width 308 height 21
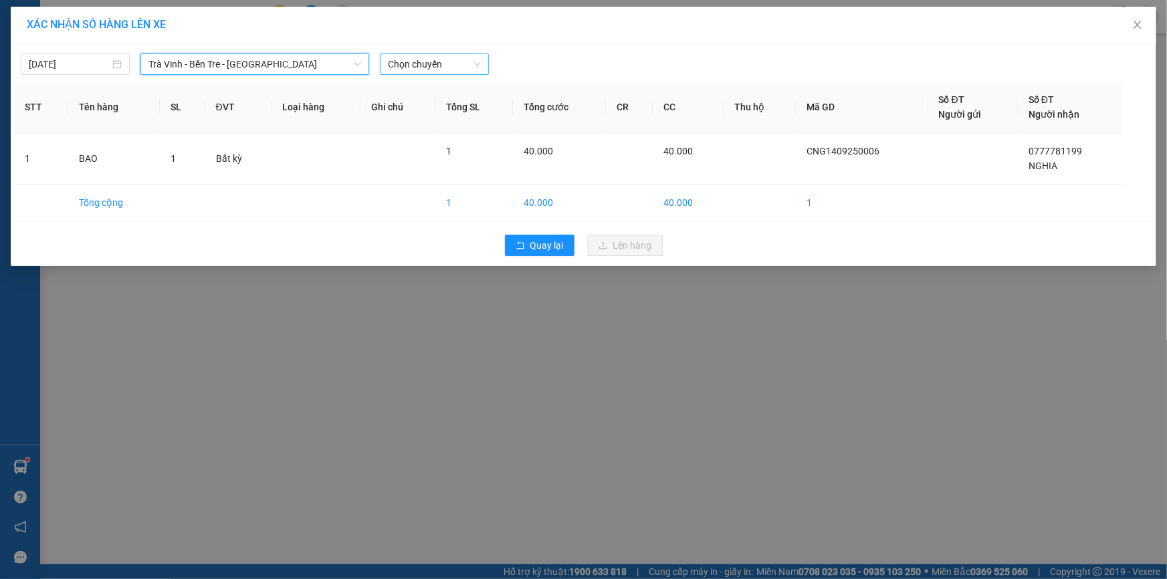
click at [428, 64] on span "Chọn chuyến" at bounding box center [434, 64] width 93 height 20
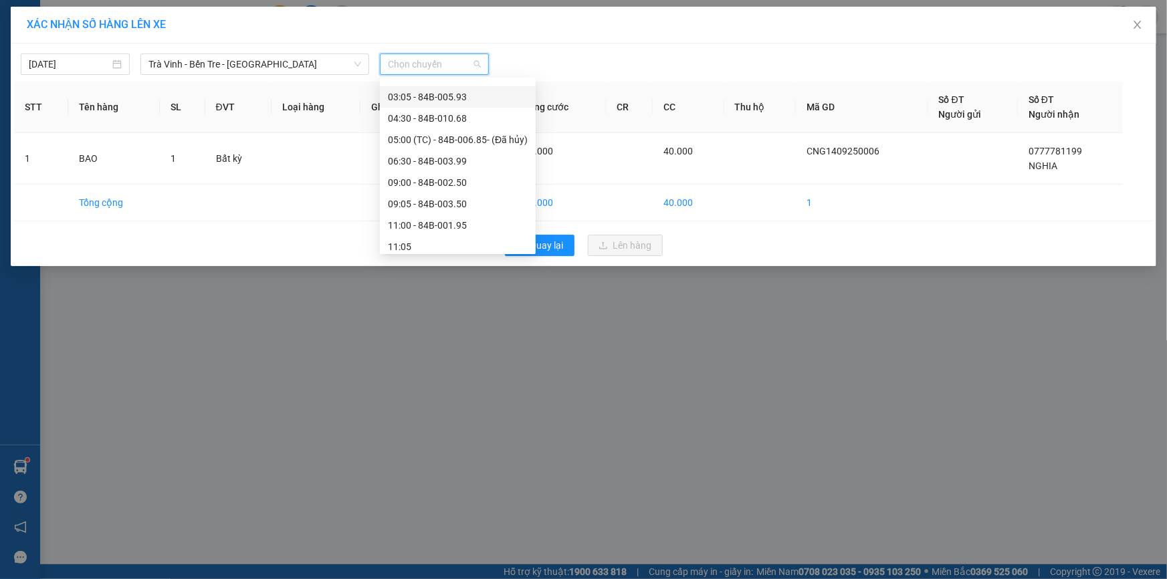
scroll to position [121, 0]
click at [429, 158] on div "09:00 - 84B-002.50" at bounding box center [458, 162] width 140 height 15
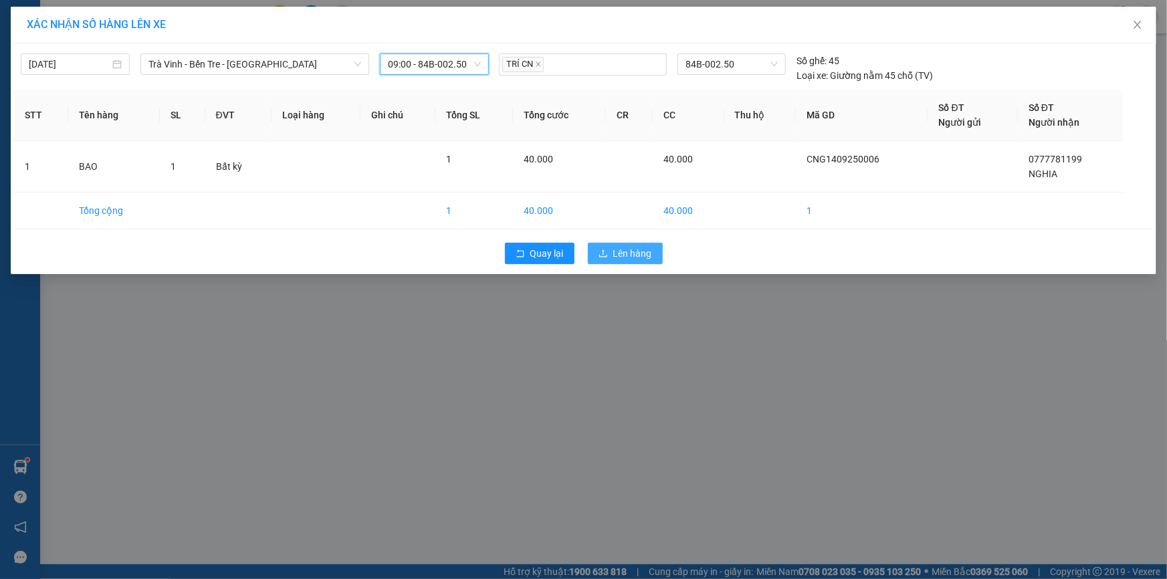
click at [629, 253] on span "Lên hàng" at bounding box center [632, 253] width 39 height 15
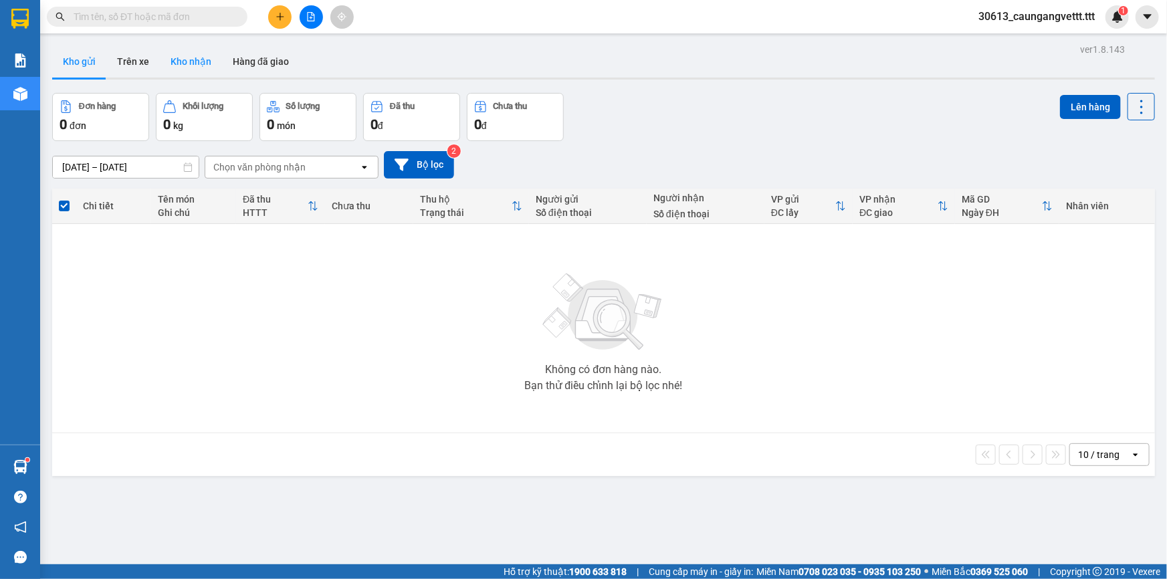
drag, startPoint x: 185, startPoint y: 53, endPoint x: 195, endPoint y: 58, distance: 10.5
click at [186, 54] on button "Kho nhận" at bounding box center [191, 61] width 62 height 32
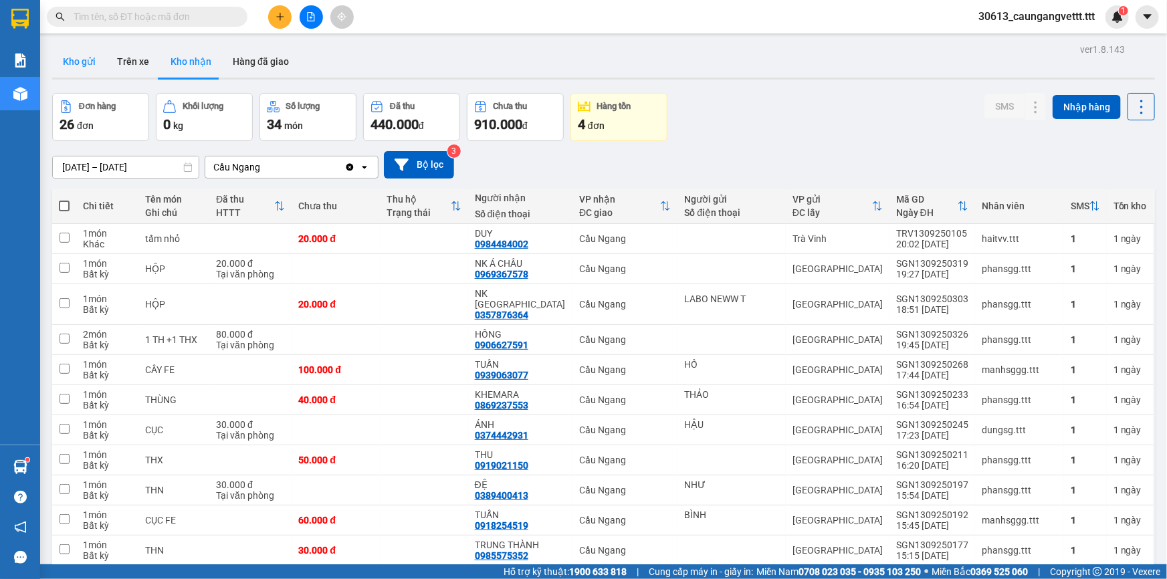
drag, startPoint x: 78, startPoint y: 67, endPoint x: 193, endPoint y: 55, distance: 115.6
click at [78, 67] on button "Kho gửi" at bounding box center [79, 61] width 54 height 32
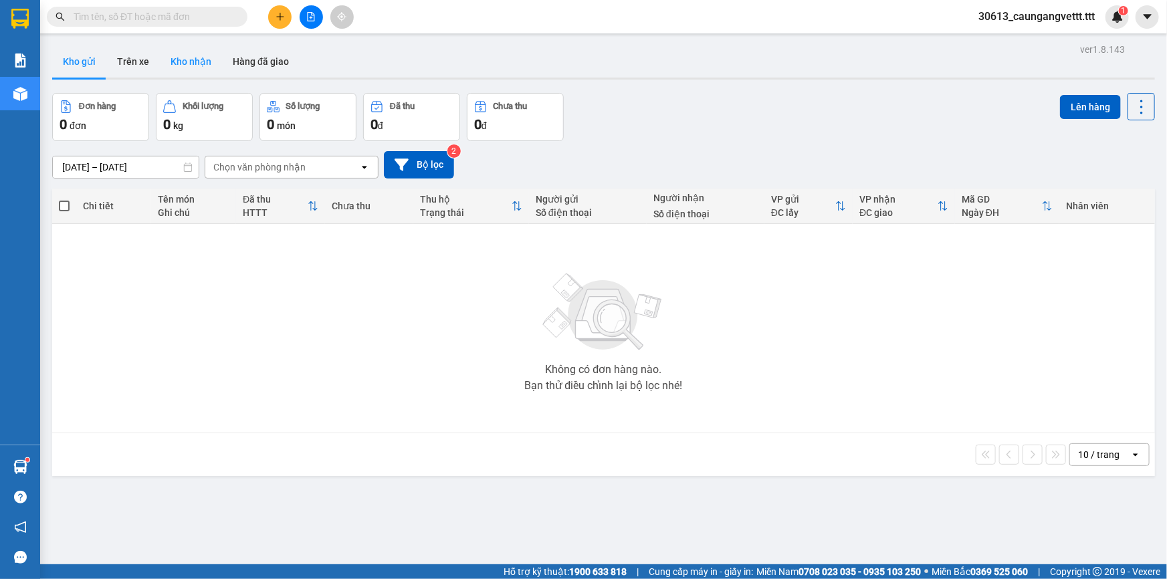
click at [190, 56] on button "Kho nhận" at bounding box center [191, 61] width 62 height 32
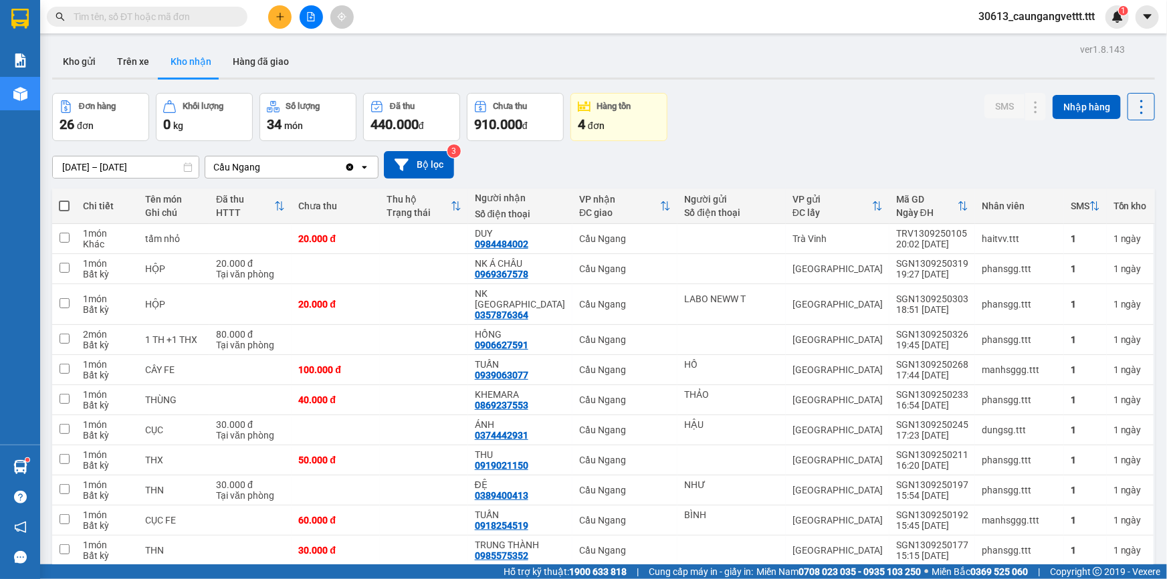
click at [308, 17] on icon "file-add" at bounding box center [310, 16] width 9 height 9
click at [1161, 354] on main "ver 1.8.143 Kho gửi Trên xe Kho nhận Hàng đã giao Đơn hàng 26 đơn Khối lượng 0 …" at bounding box center [583, 282] width 1167 height 564
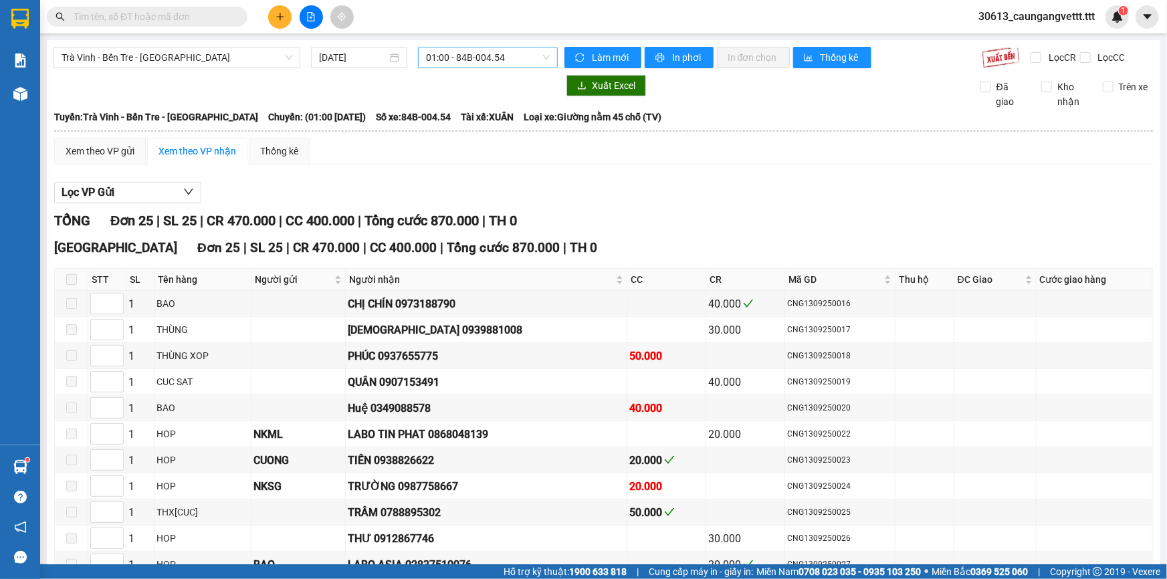
click at [458, 60] on span "01:00 - 84B-004.54" at bounding box center [488, 57] width 124 height 20
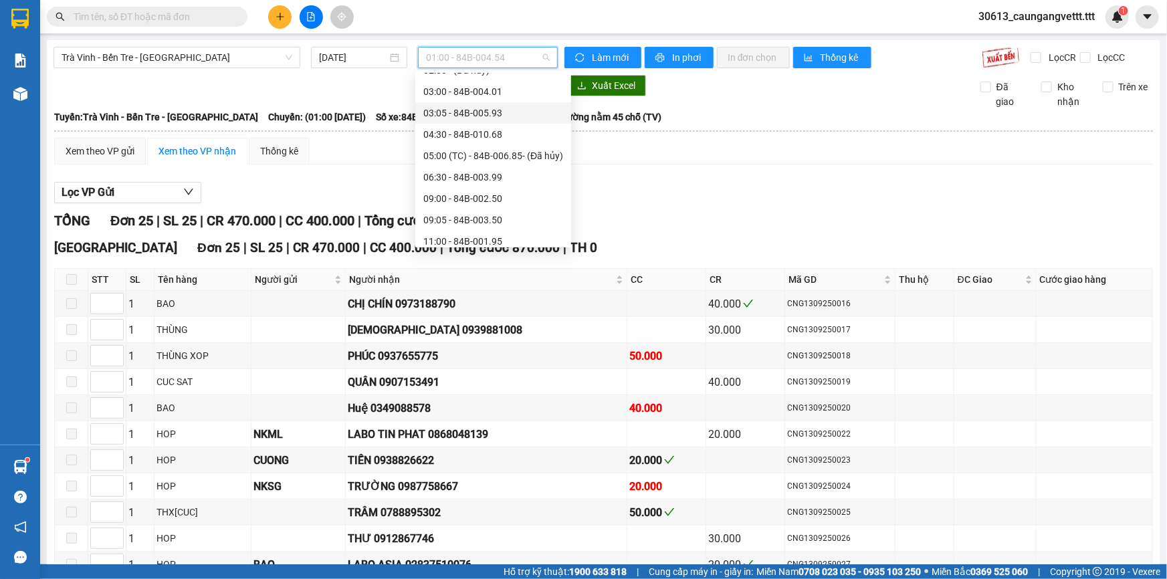
scroll to position [162, 0]
click at [467, 118] on div "09:00 - 84B-002.50" at bounding box center [493, 115] width 140 height 15
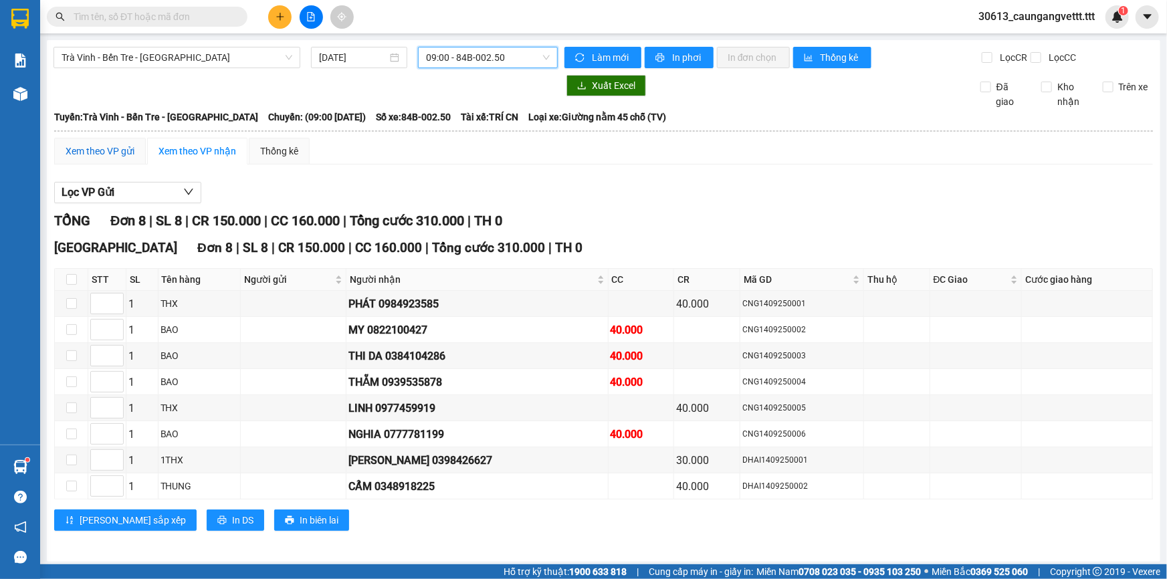
click at [93, 147] on div "Xem theo VP gửi" at bounding box center [100, 151] width 69 height 15
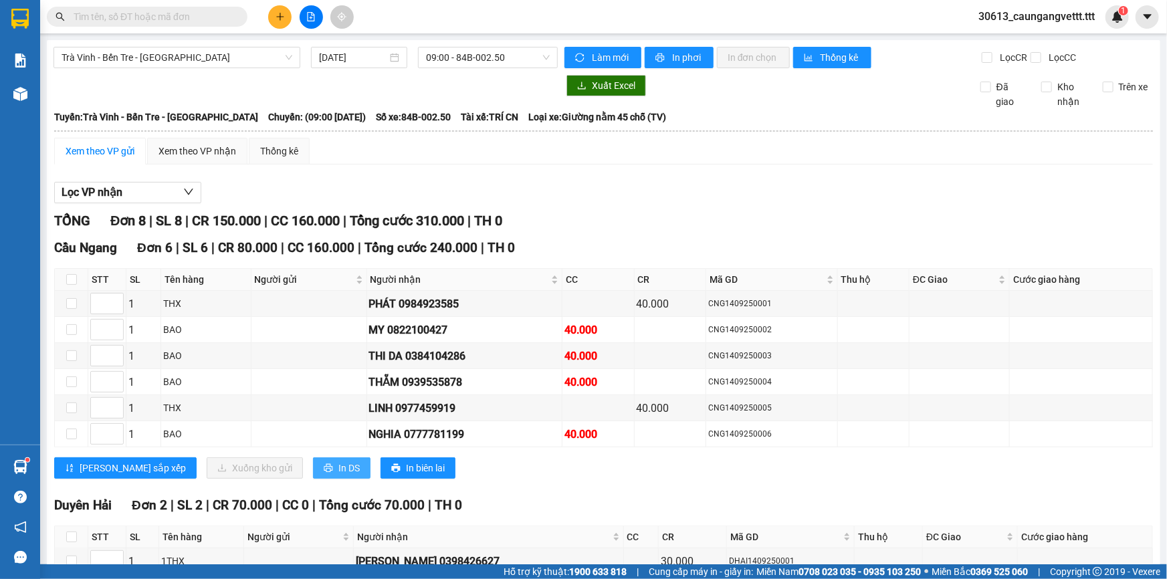
click at [338, 465] on span "In DS" at bounding box center [348, 468] width 21 height 15
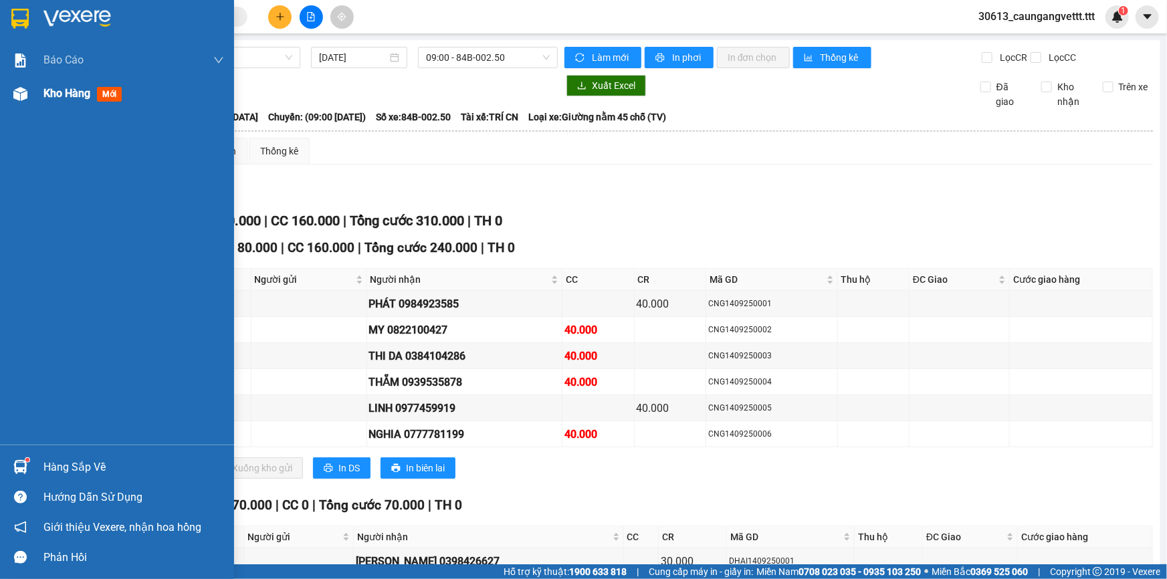
drag, startPoint x: 62, startPoint y: 91, endPoint x: 114, endPoint y: 90, distance: 51.5
click at [67, 94] on span "Kho hàng" at bounding box center [66, 93] width 47 height 13
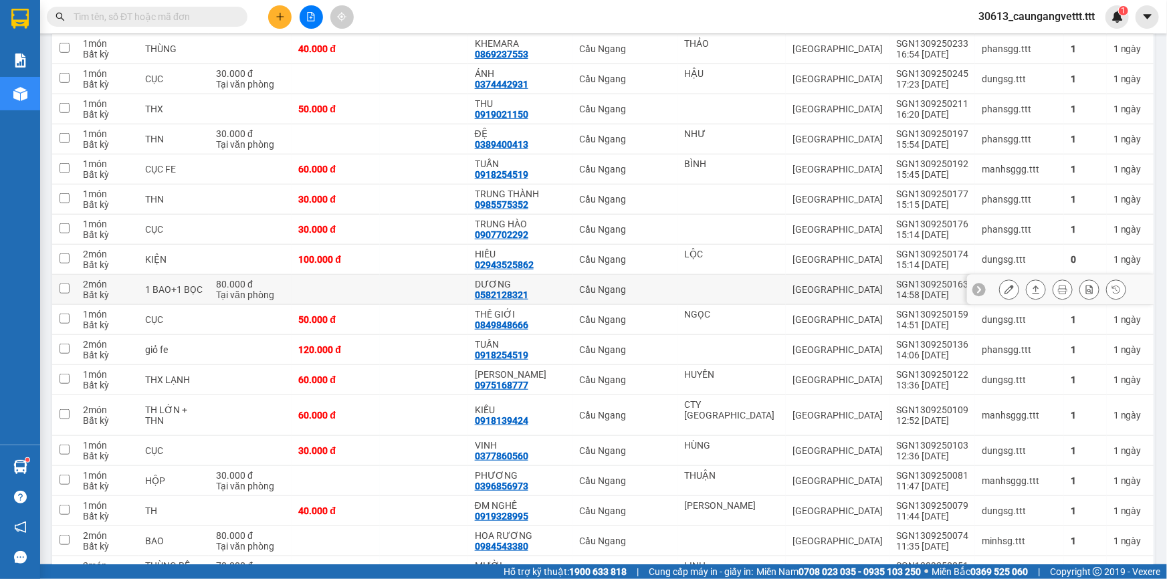
scroll to position [405, 0]
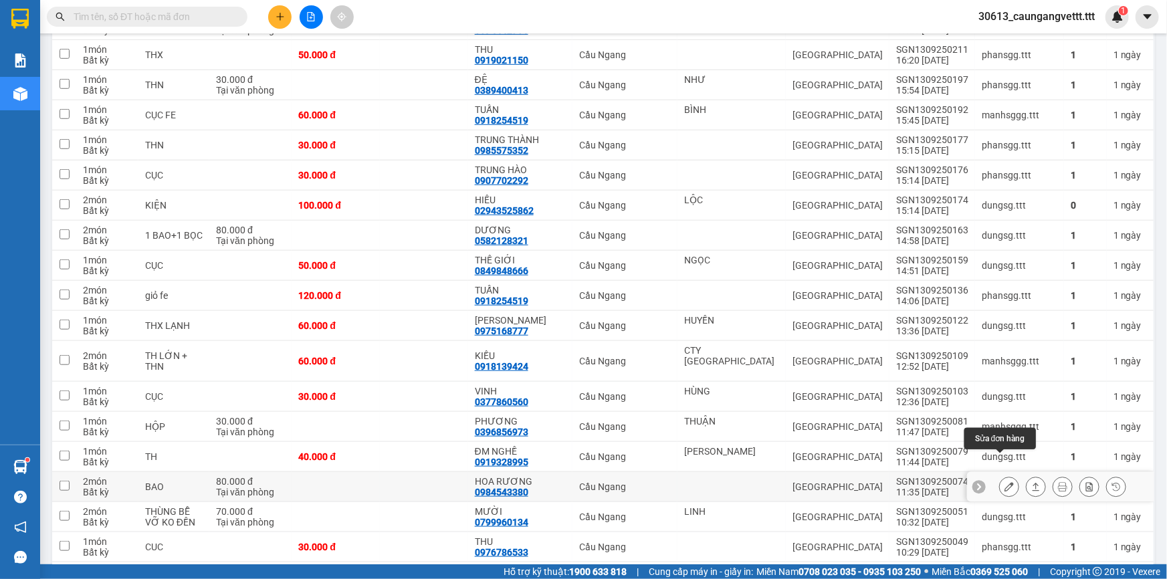
click at [1004, 482] on icon at bounding box center [1008, 486] width 9 height 9
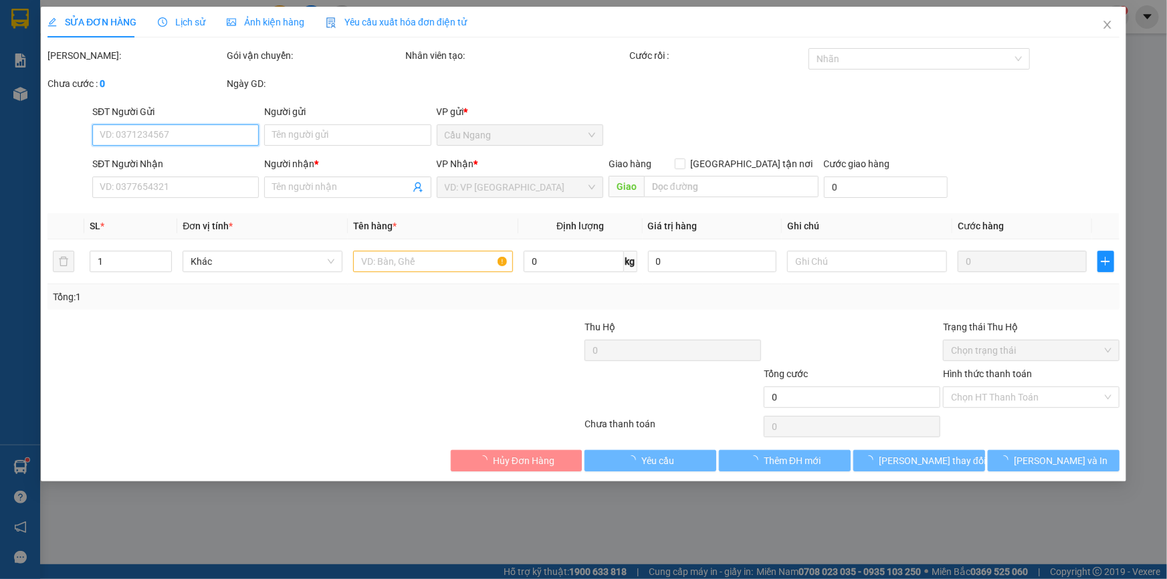
type input "0984543380"
type input "HOA RƯƠNG"
type input "80.000"
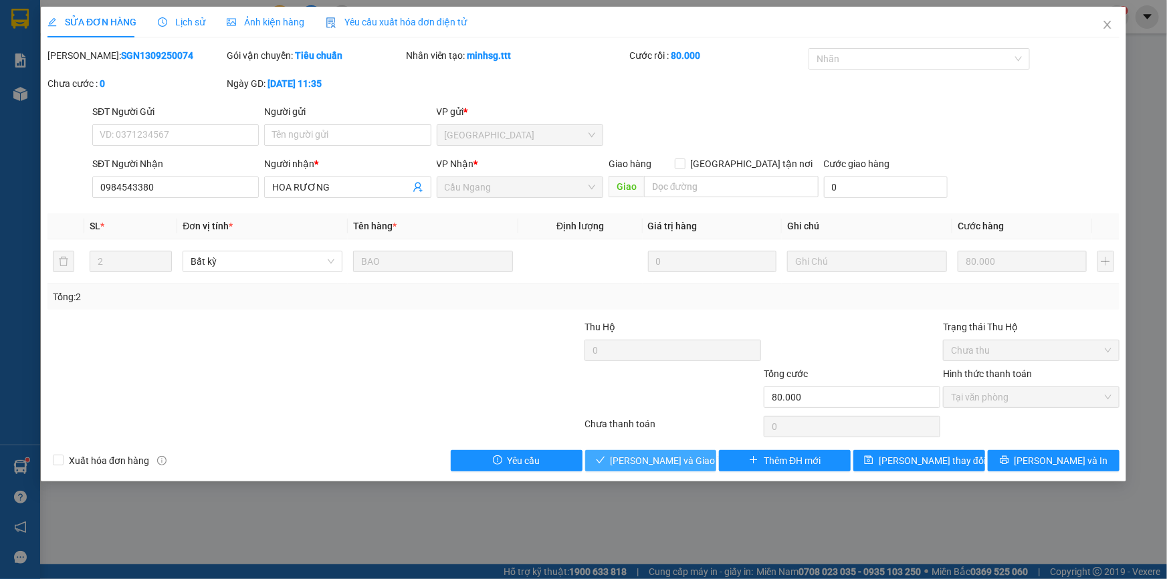
click at [653, 459] on span "[PERSON_NAME] và Giao hàng" at bounding box center [674, 460] width 128 height 15
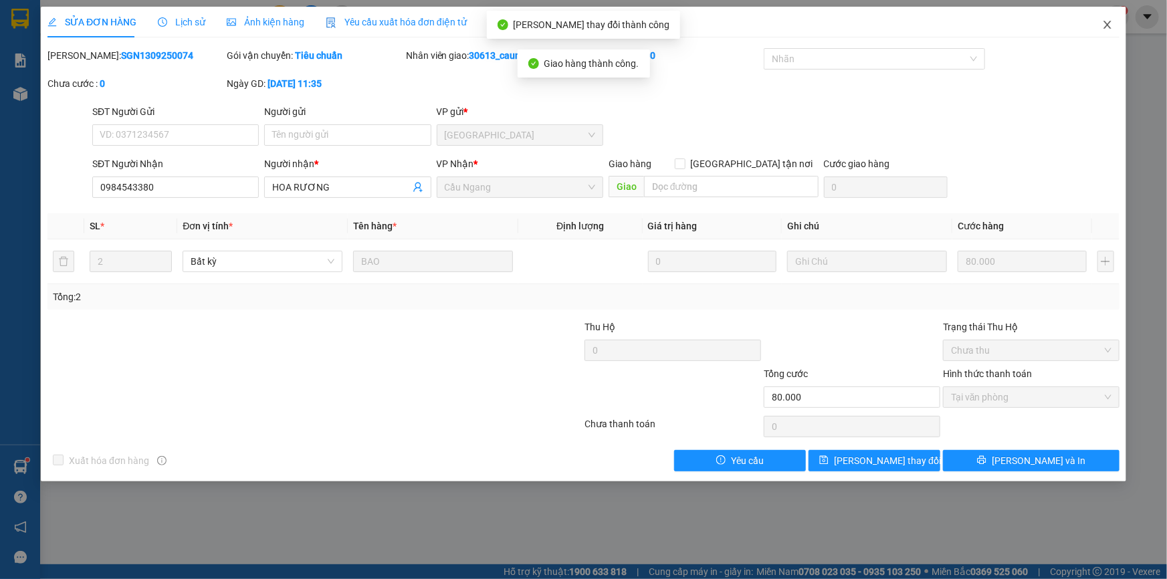
click at [1105, 20] on icon "close" at bounding box center [1107, 24] width 11 height 11
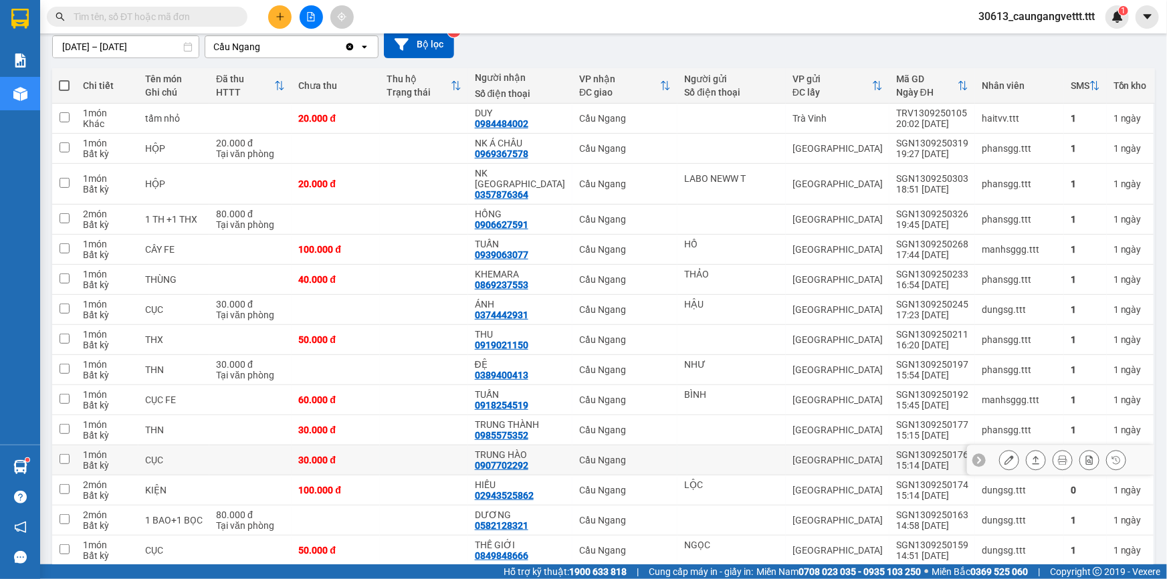
scroll to position [181, 0]
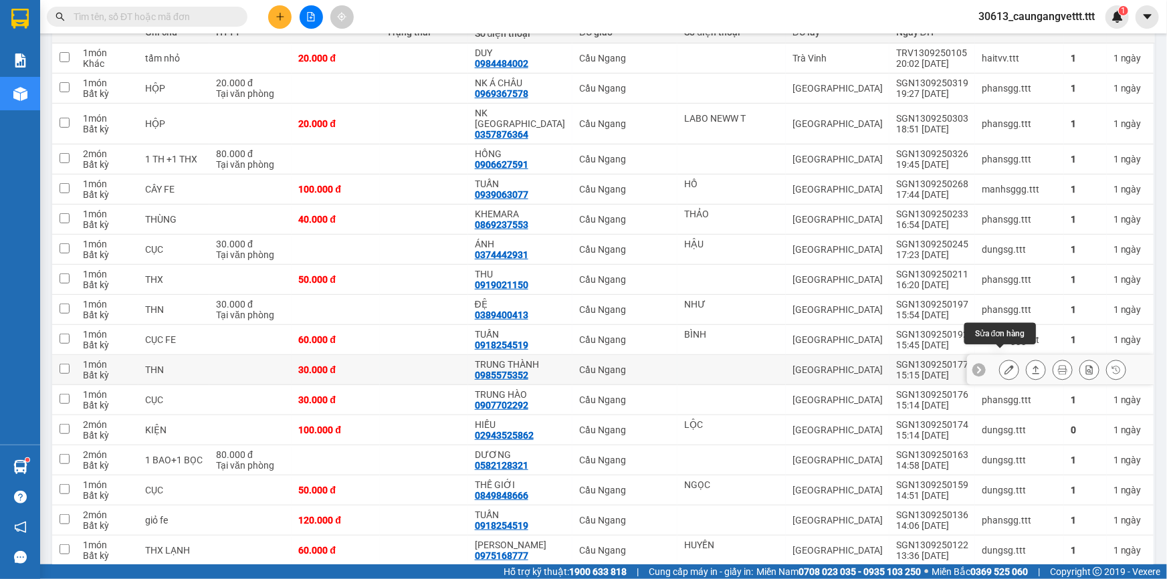
click at [1004, 365] on icon at bounding box center [1008, 369] width 9 height 9
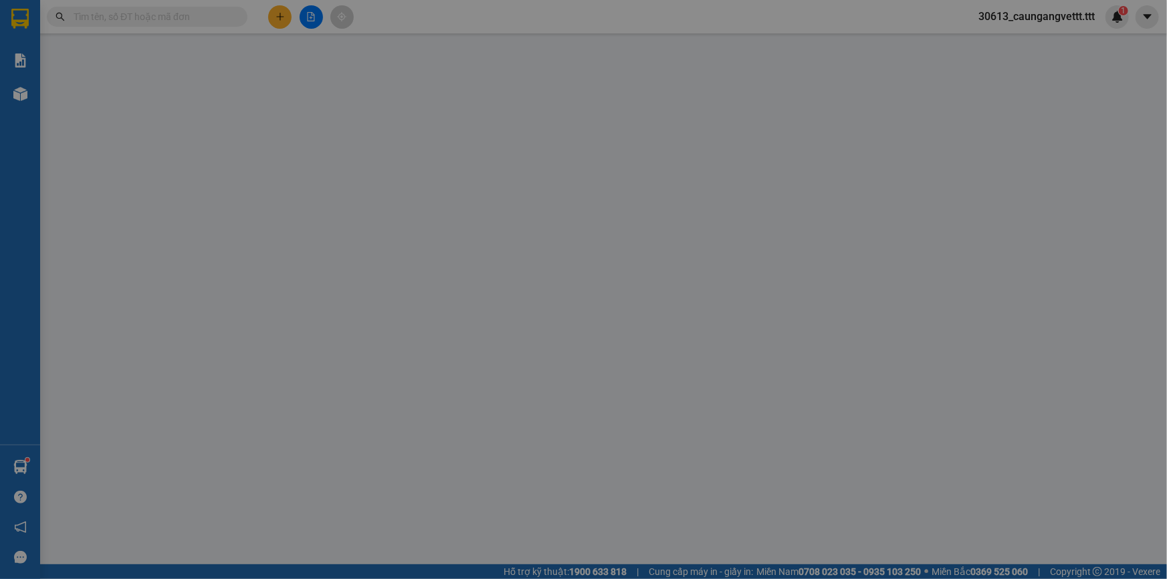
type input "0985575352"
type input "TRUNG THÀNH"
type input "30.000"
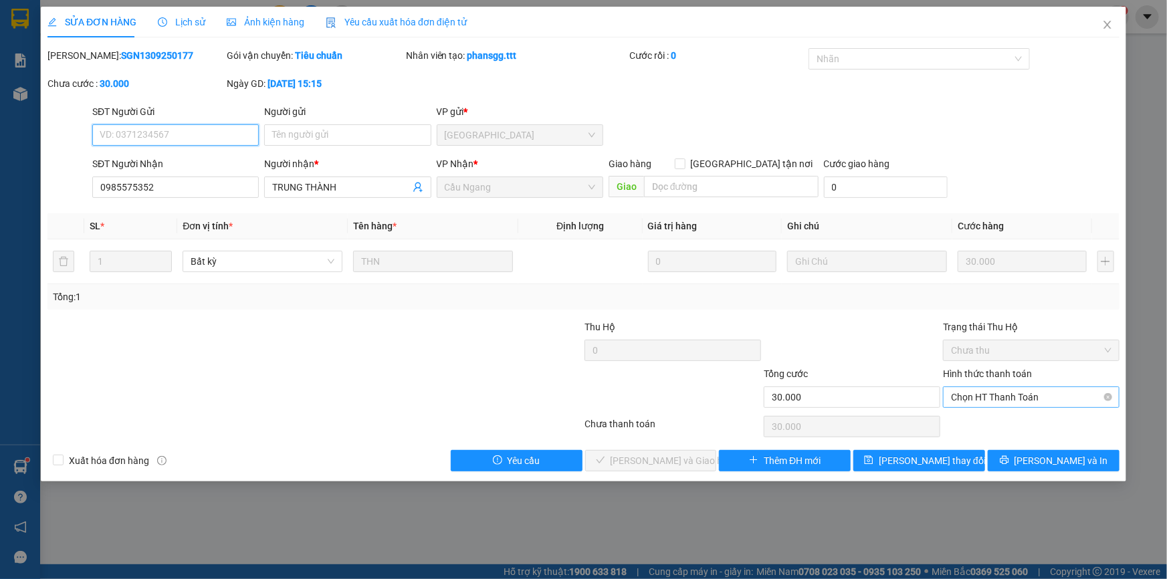
click at [986, 392] on span "Chọn HT Thanh Toán" at bounding box center [1031, 397] width 160 height 20
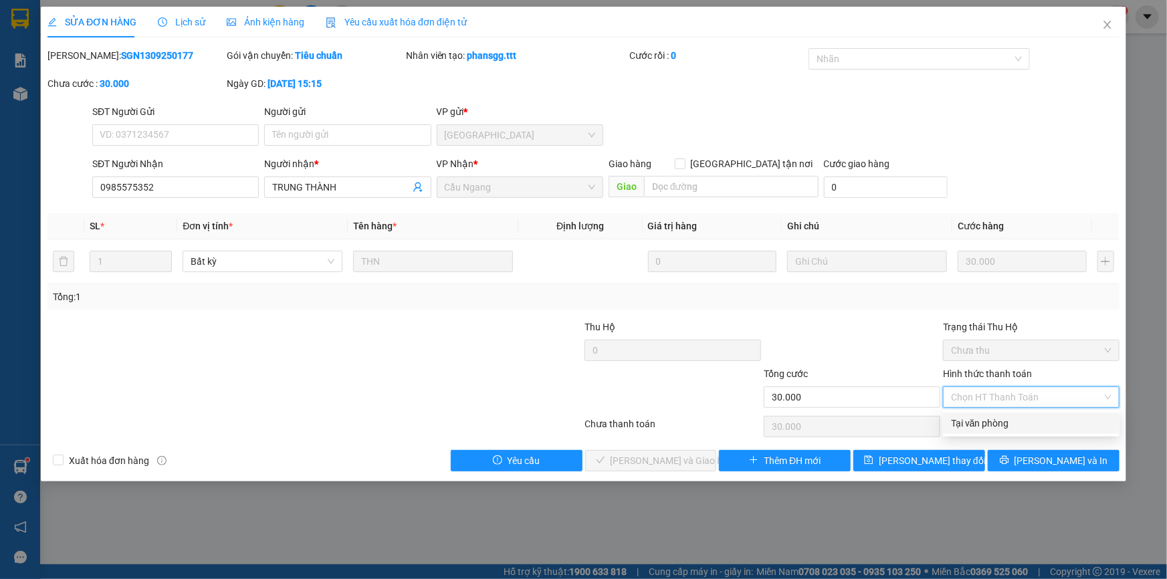
click at [976, 420] on div "Tại văn phòng" at bounding box center [1031, 423] width 160 height 15
type input "0"
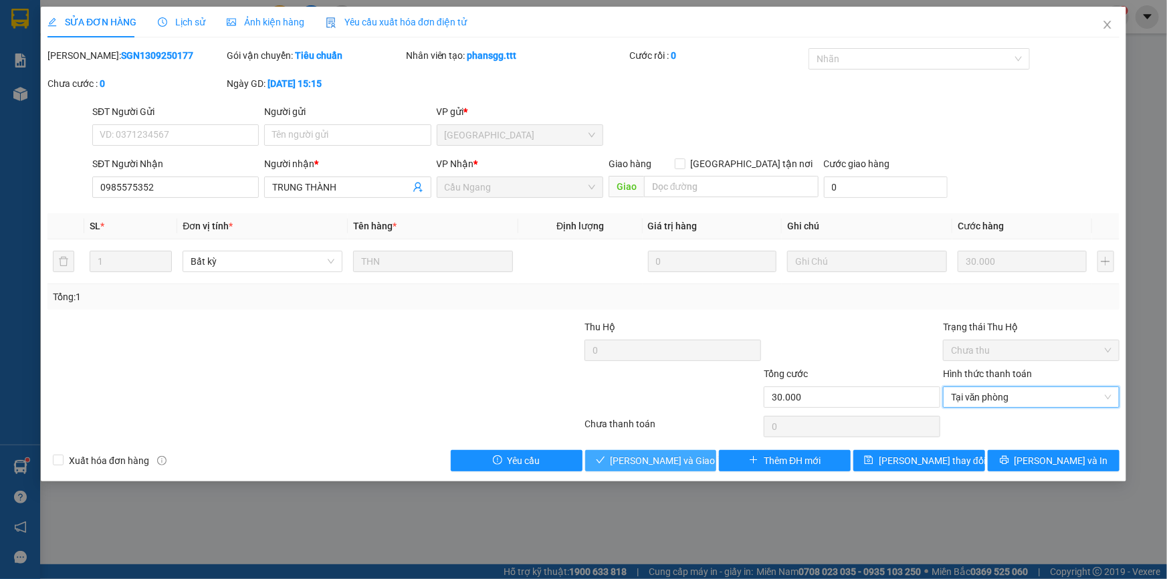
click at [675, 457] on span "[PERSON_NAME] và Giao hàng" at bounding box center [674, 460] width 128 height 15
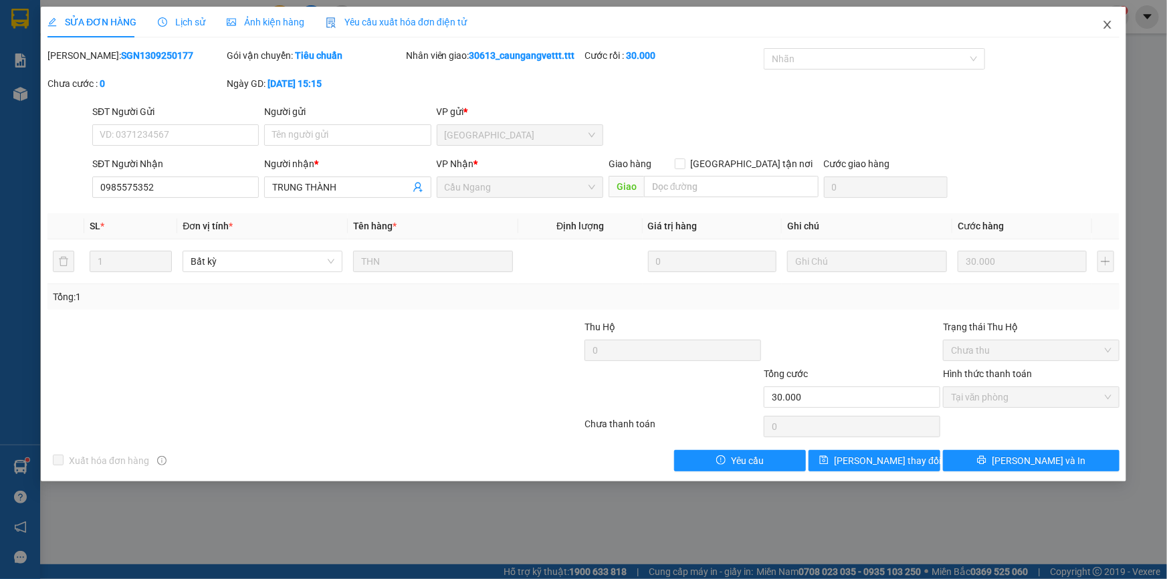
click at [1106, 22] on icon "close" at bounding box center [1107, 24] width 11 height 11
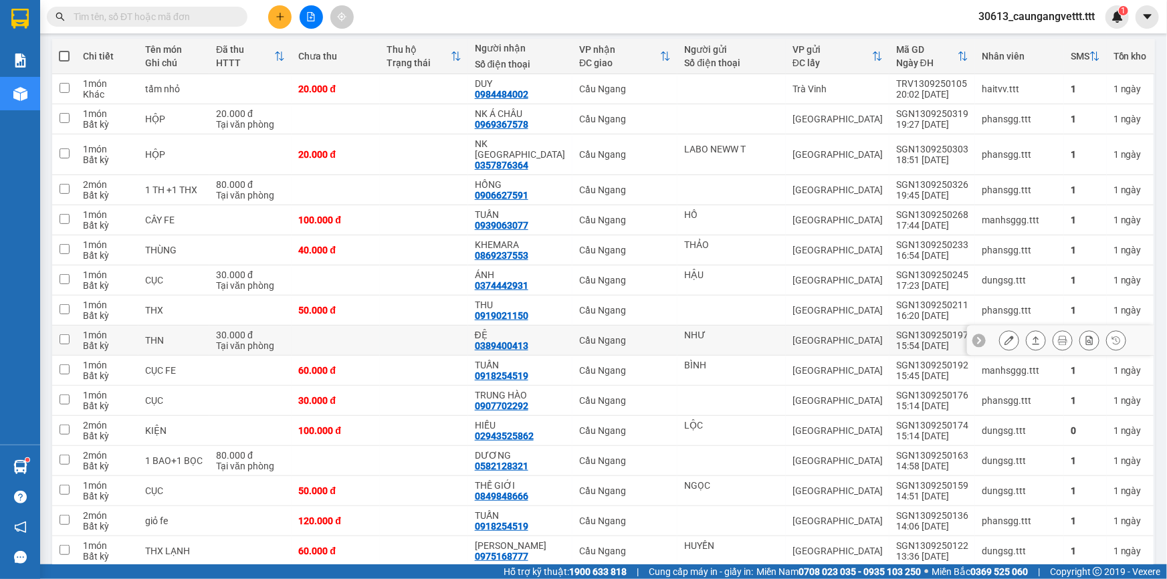
scroll to position [434, 0]
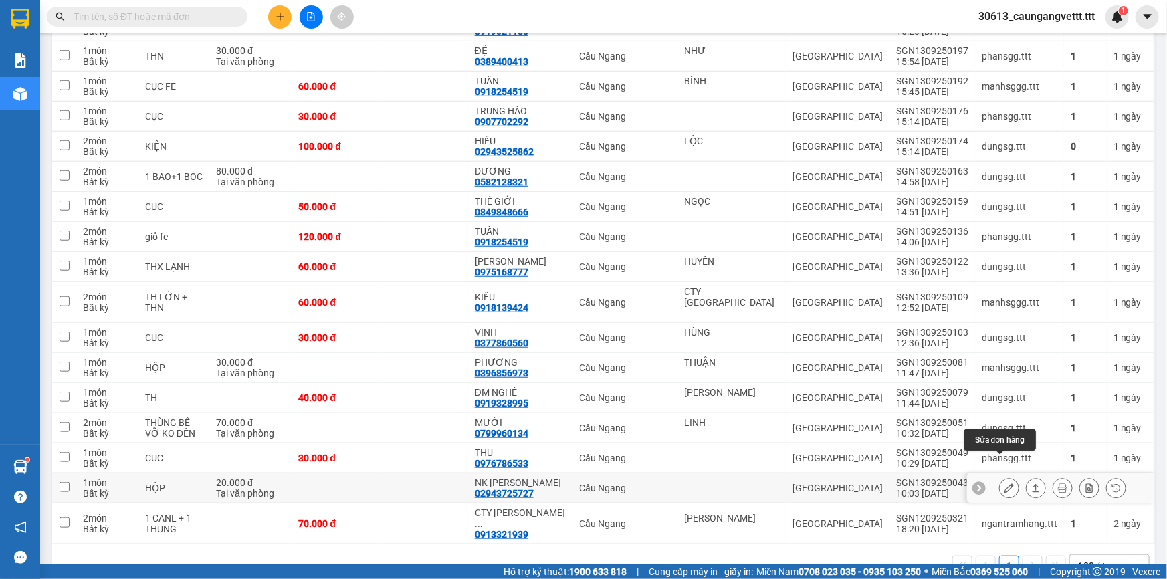
click at [1000, 477] on button at bounding box center [1009, 488] width 19 height 23
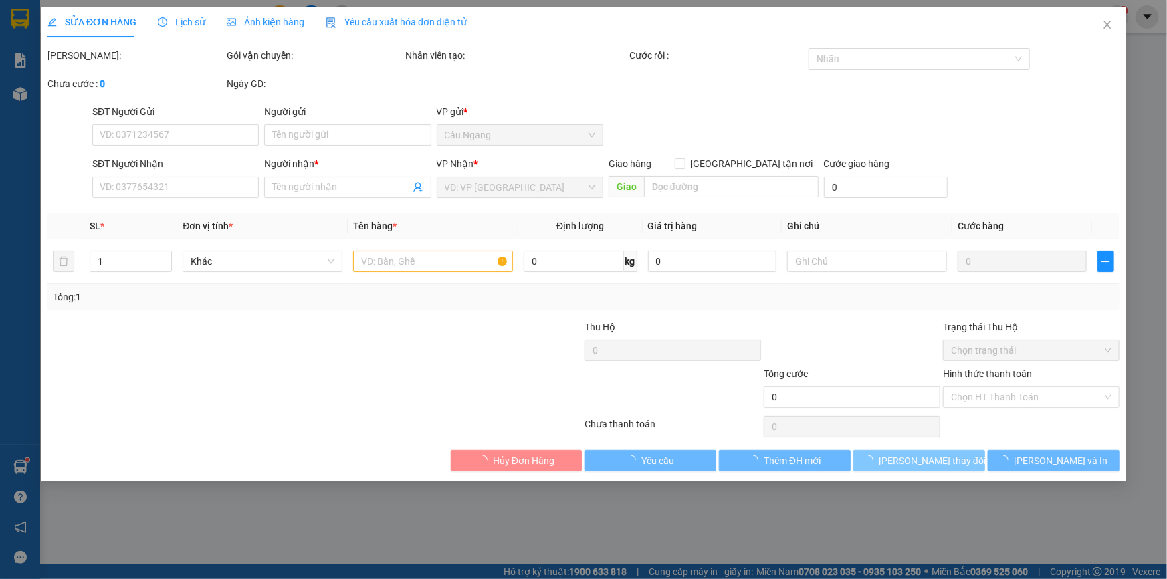
type input "02943725727"
type input "NK [PERSON_NAME]"
type input "20.000"
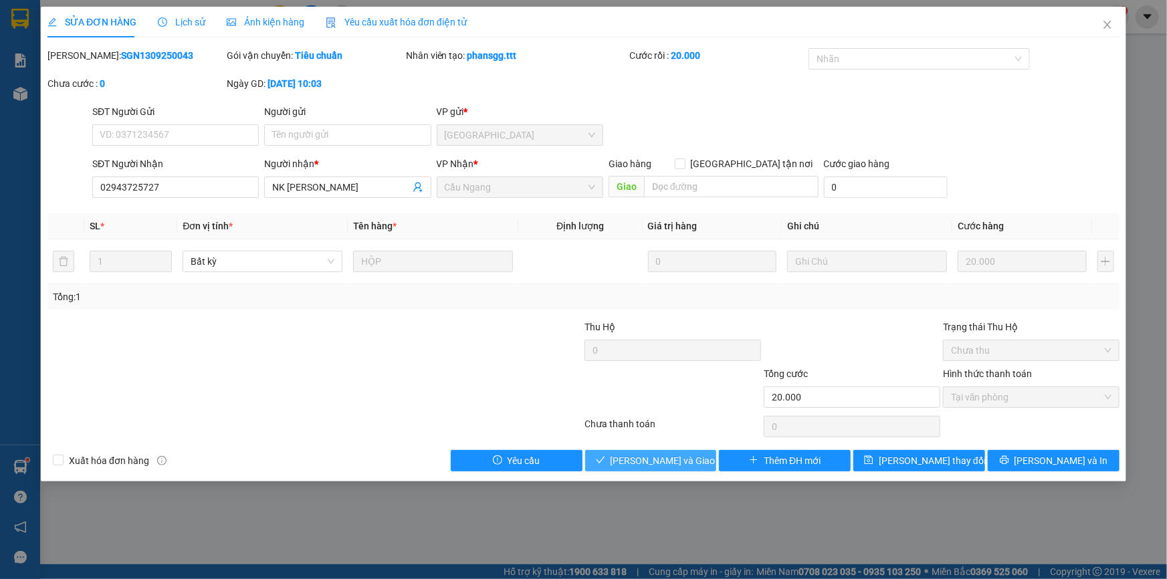
drag, startPoint x: 656, startPoint y: 460, endPoint x: 661, endPoint y: 455, distance: 7.6
click at [657, 460] on span "[PERSON_NAME] và Giao hàng" at bounding box center [674, 460] width 128 height 15
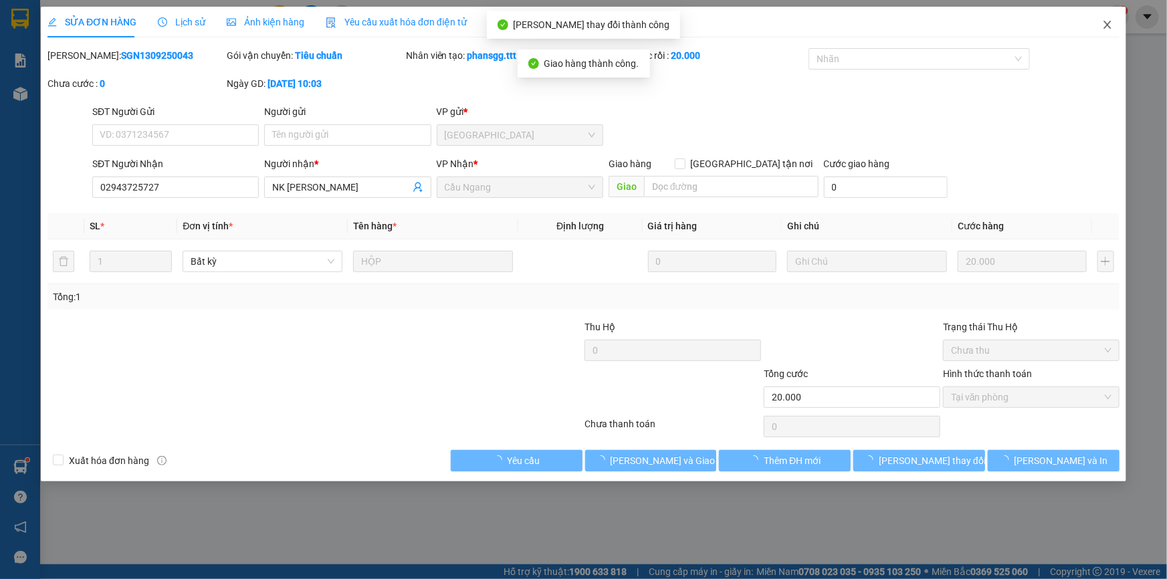
click at [1108, 21] on icon "close" at bounding box center [1107, 24] width 11 height 11
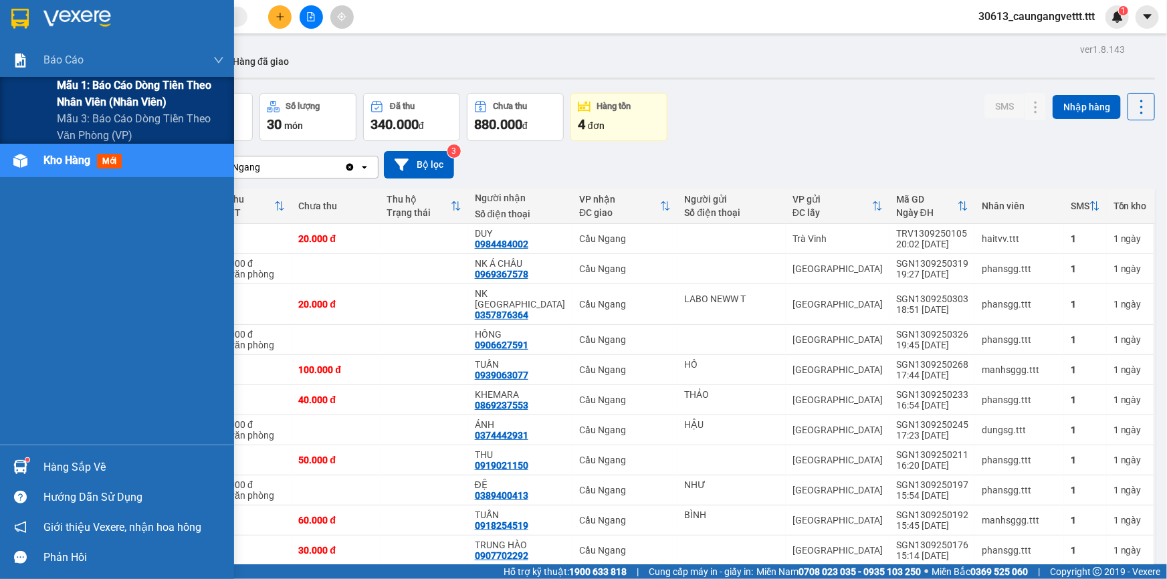
click at [125, 89] on span "Mẫu 1: Báo cáo dòng tiền theo nhân viên (nhân viên)" at bounding box center [140, 93] width 167 height 33
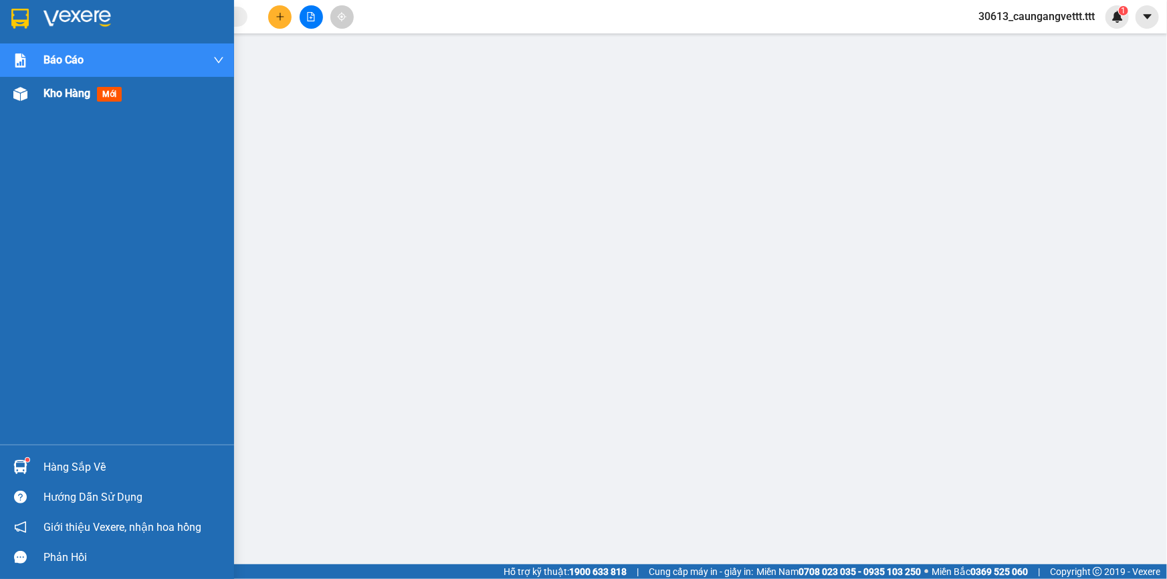
click at [59, 93] on span "Kho hàng" at bounding box center [66, 93] width 47 height 13
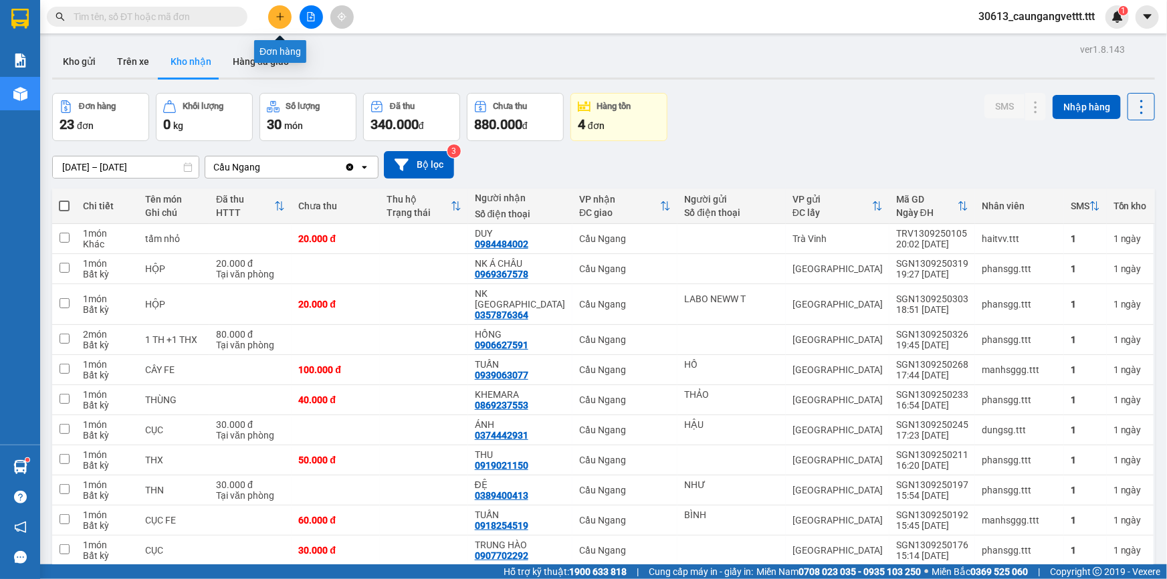
click at [280, 17] on icon "plus" at bounding box center [279, 16] width 9 height 9
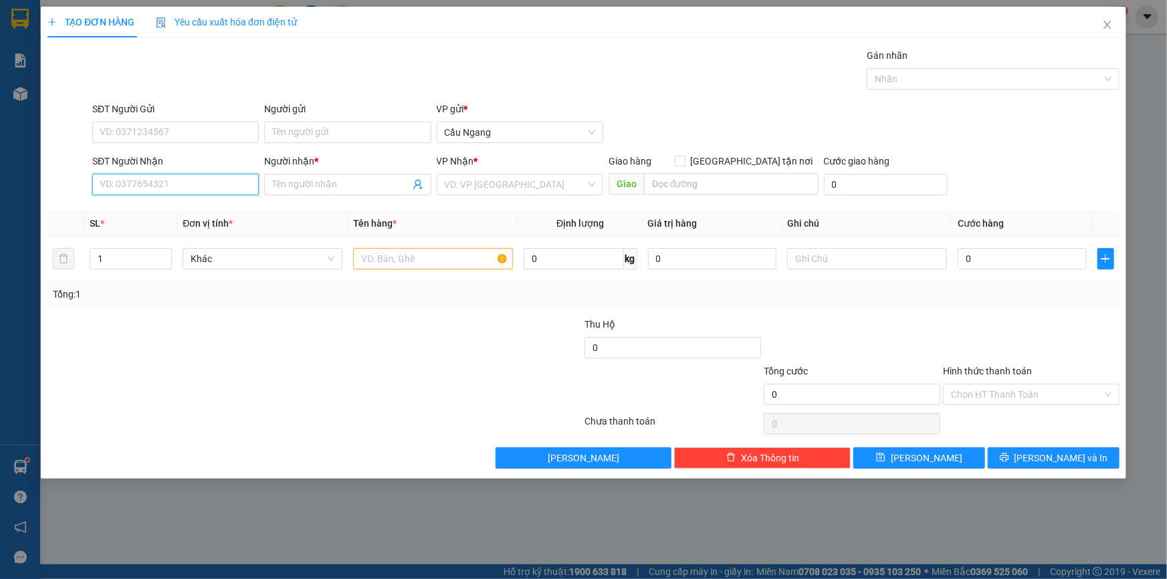
click at [140, 186] on input "SĐT Người Nhận" at bounding box center [175, 184] width 166 height 21
type input "0971802902"
click at [177, 212] on div "0971802902 - HOÀNG" at bounding box center [175, 211] width 150 height 15
type input "HOÀNG"
type input "0971802902"
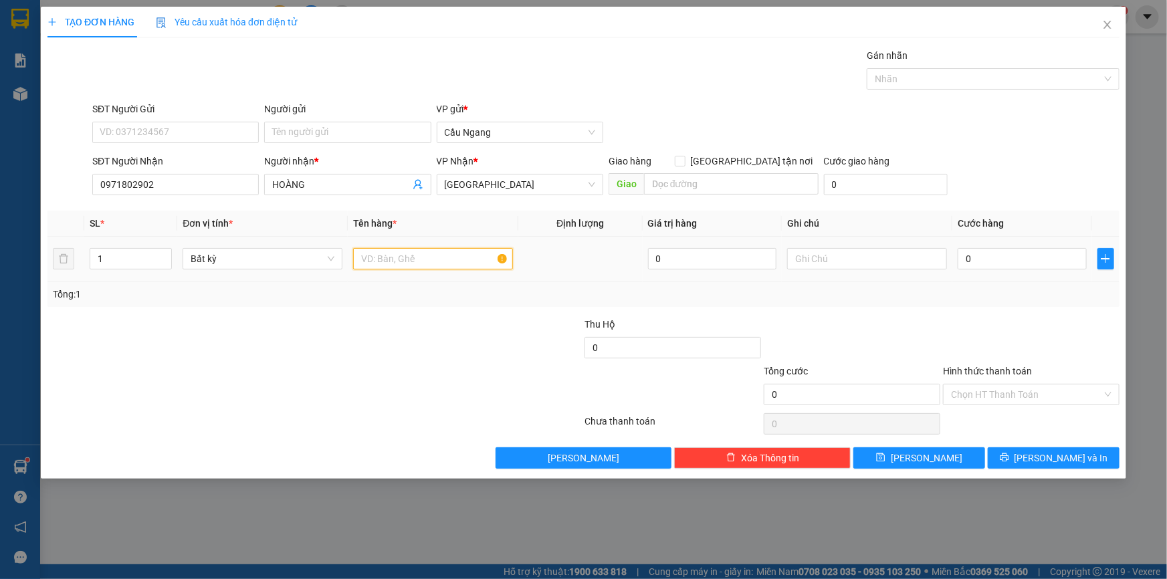
click at [391, 256] on input "text" at bounding box center [433, 258] width 160 height 21
type input "THX"
click at [1038, 262] on input "0" at bounding box center [1021, 258] width 129 height 21
type input "3"
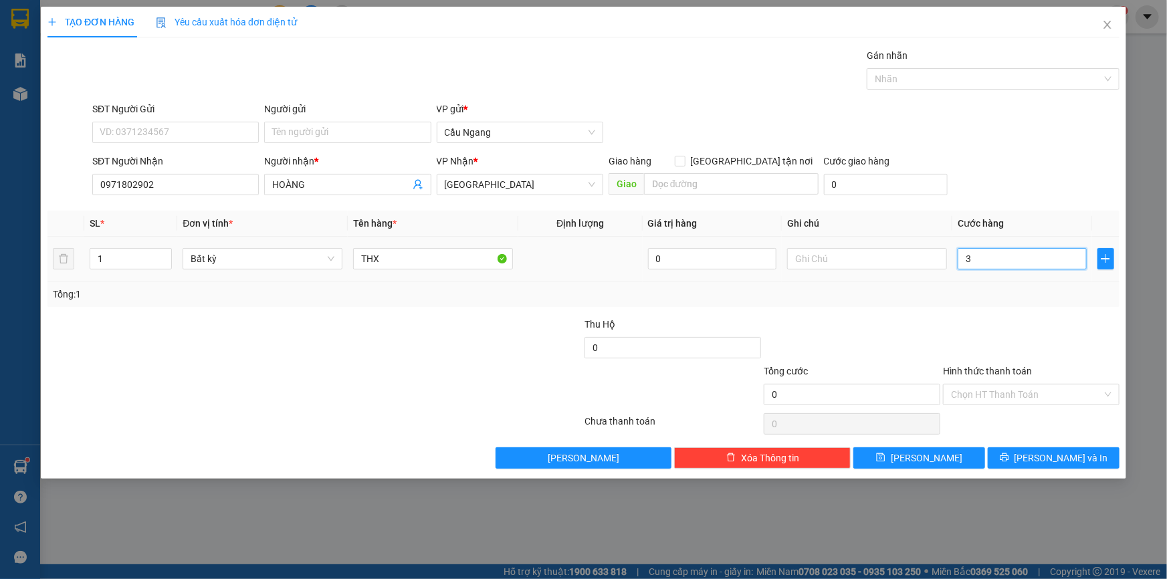
type input "3"
type input "30"
type input "300"
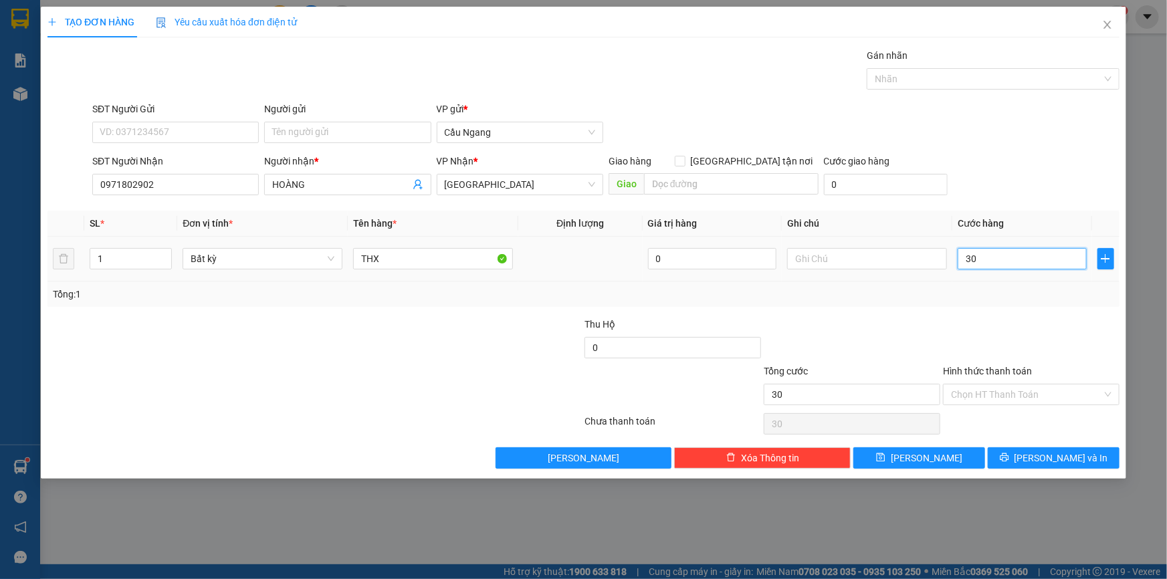
type input "300"
type input "3.000"
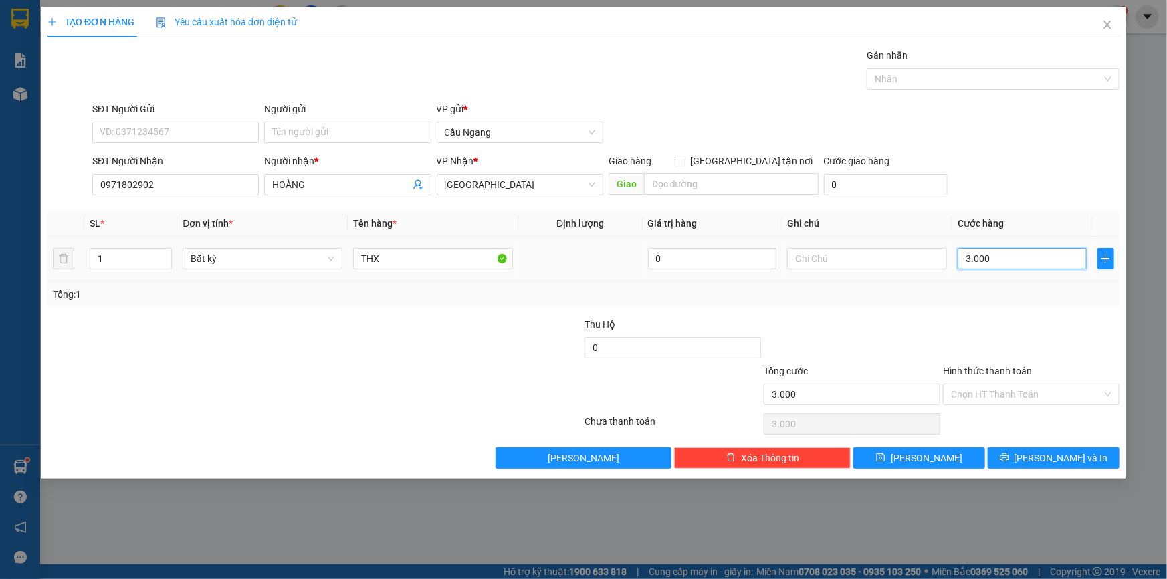
type input "30.000"
click at [1006, 393] on input "Hình thức thanh toán" at bounding box center [1026, 394] width 151 height 20
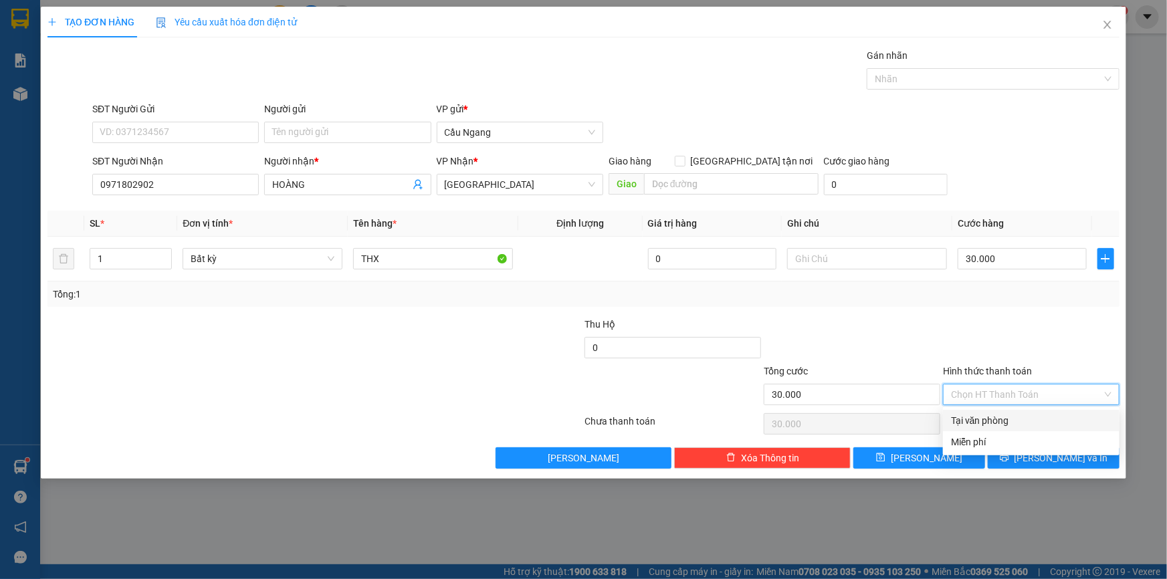
click at [983, 421] on div "Tại văn phòng" at bounding box center [1031, 420] width 160 height 15
type input "0"
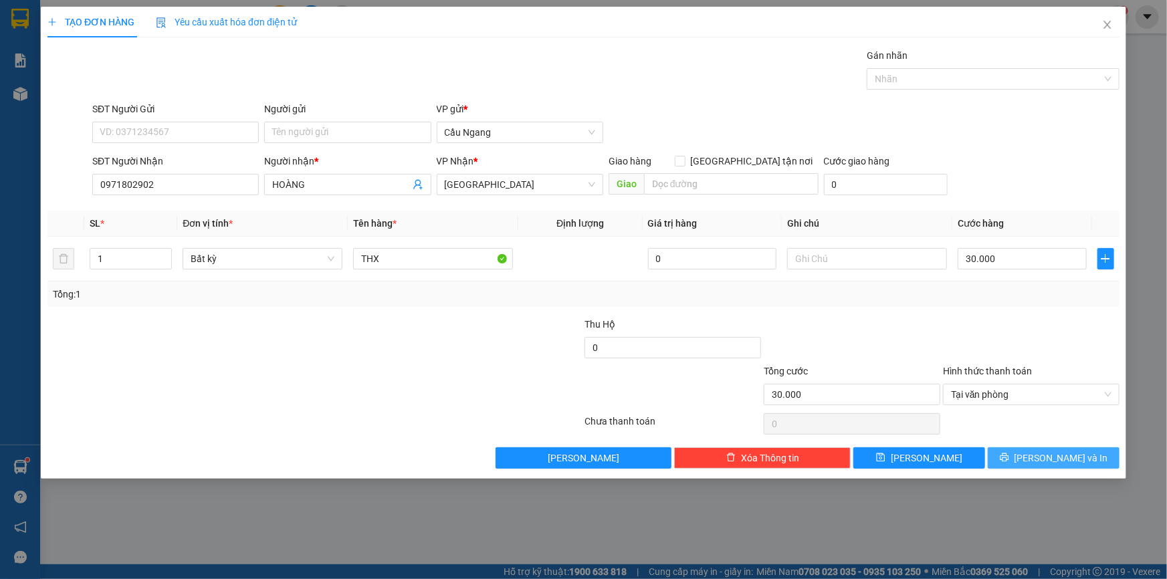
click at [1009, 455] on icon "printer" at bounding box center [1004, 457] width 9 height 9
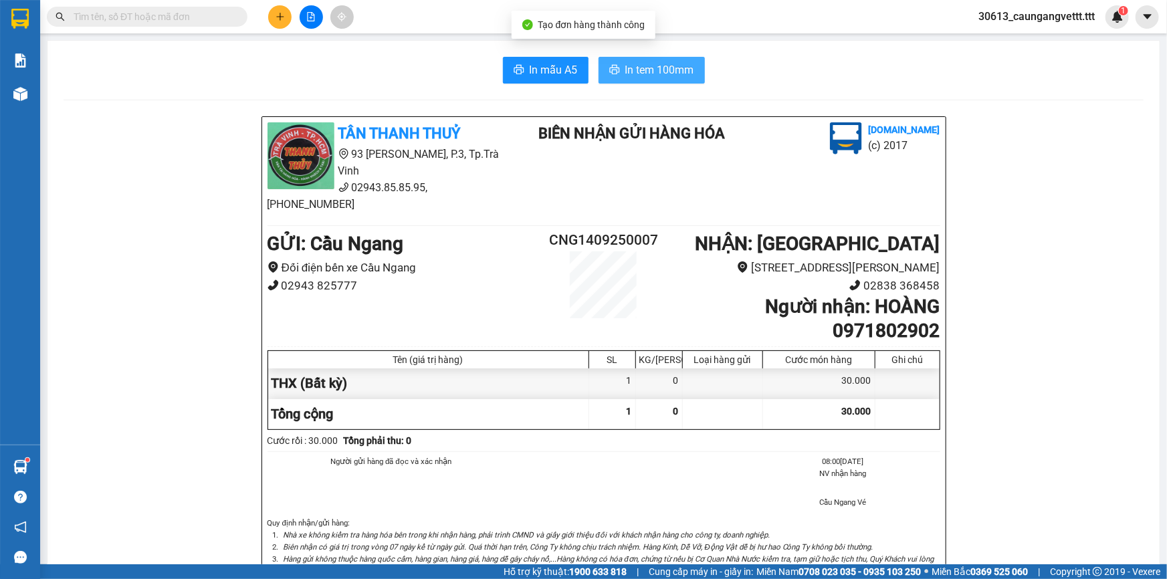
click at [659, 68] on span "In tem 100mm" at bounding box center [659, 70] width 69 height 17
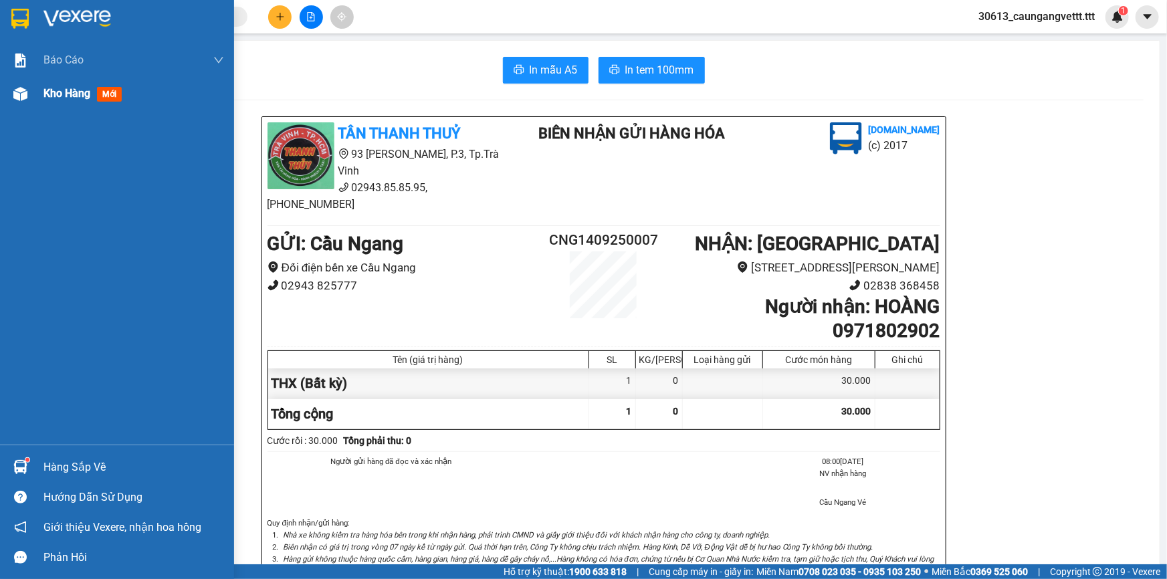
click at [60, 94] on span "Kho hàng" at bounding box center [66, 93] width 47 height 13
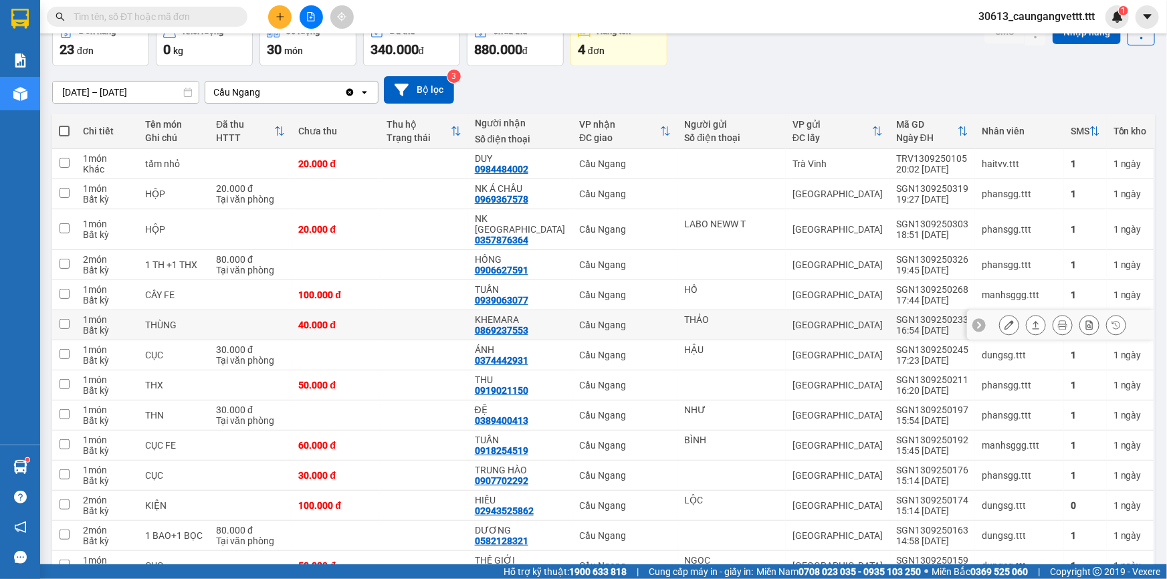
scroll to position [80, 0]
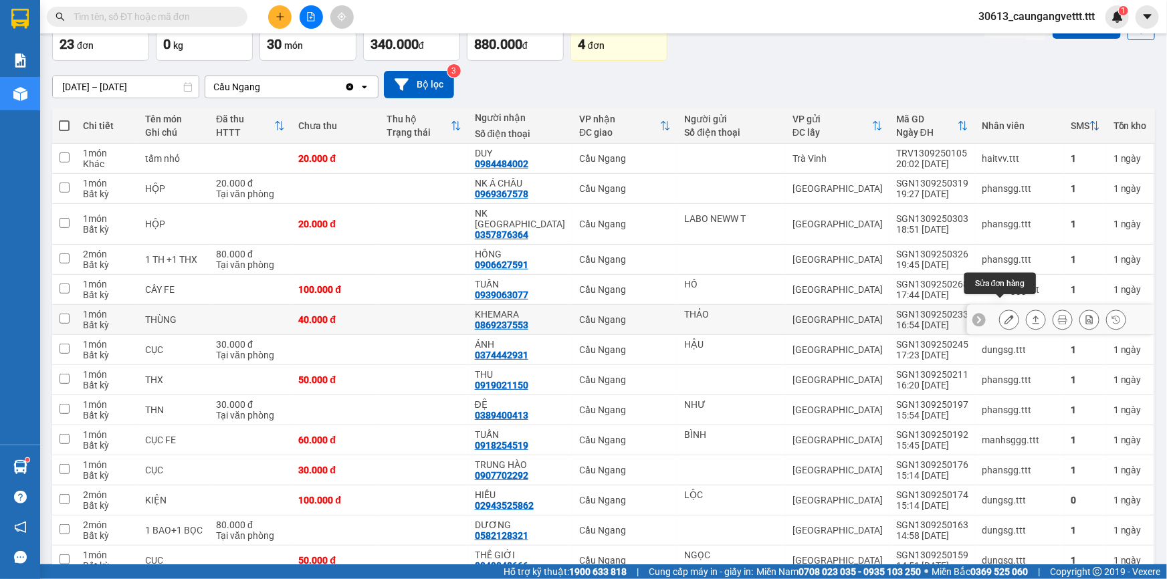
click at [1004, 315] on icon at bounding box center [1008, 319] width 9 height 9
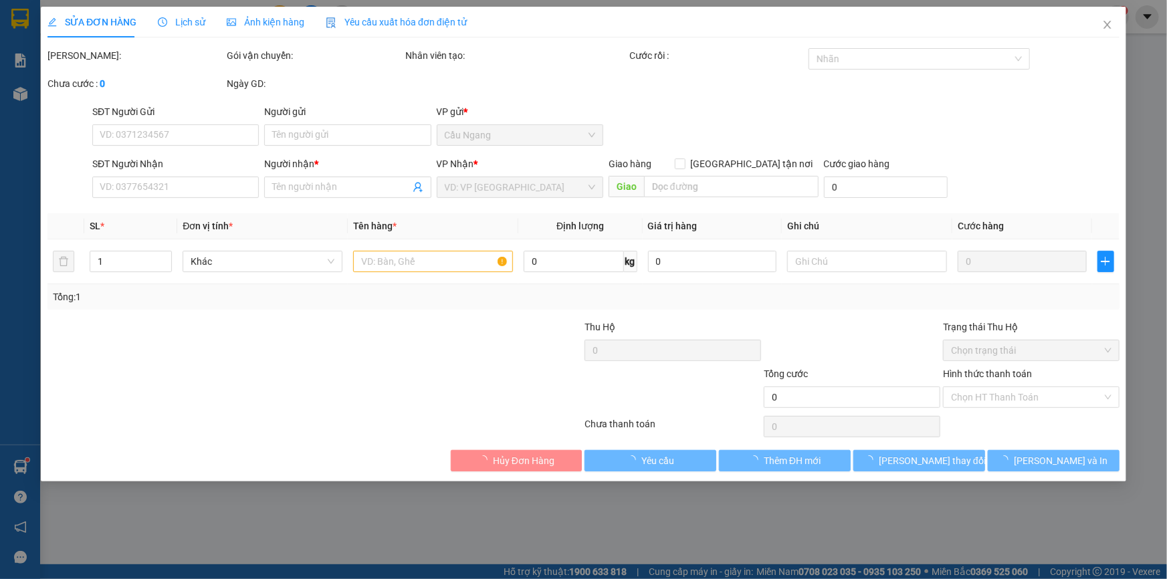
type input "THẢO"
type input "0869237553"
type input "KHEMARA"
type input "40.000"
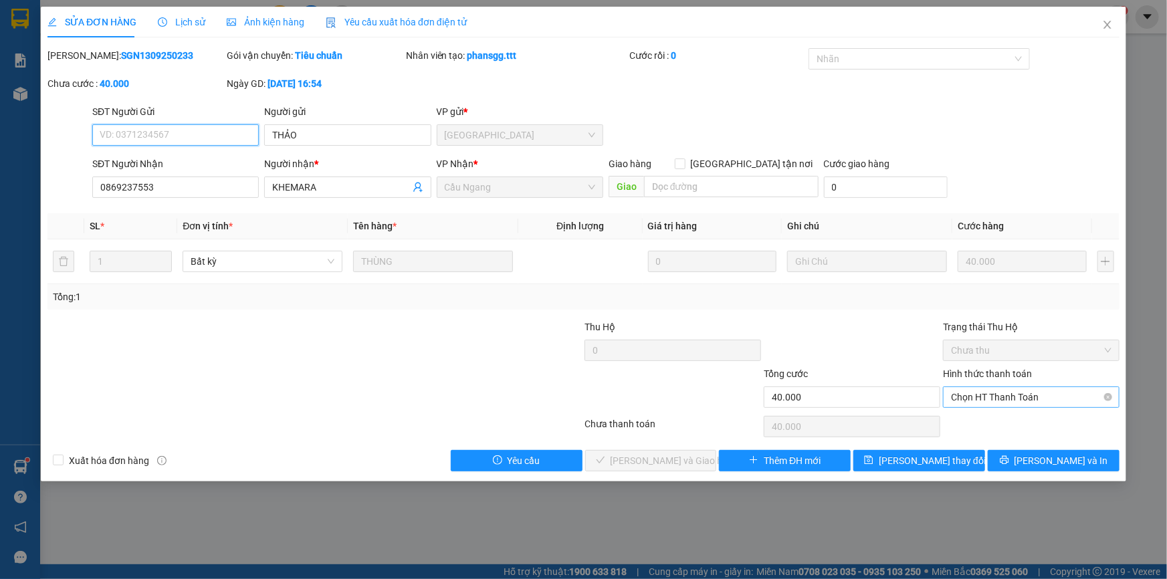
click at [990, 394] on span "Chọn HT Thanh Toán" at bounding box center [1031, 397] width 160 height 20
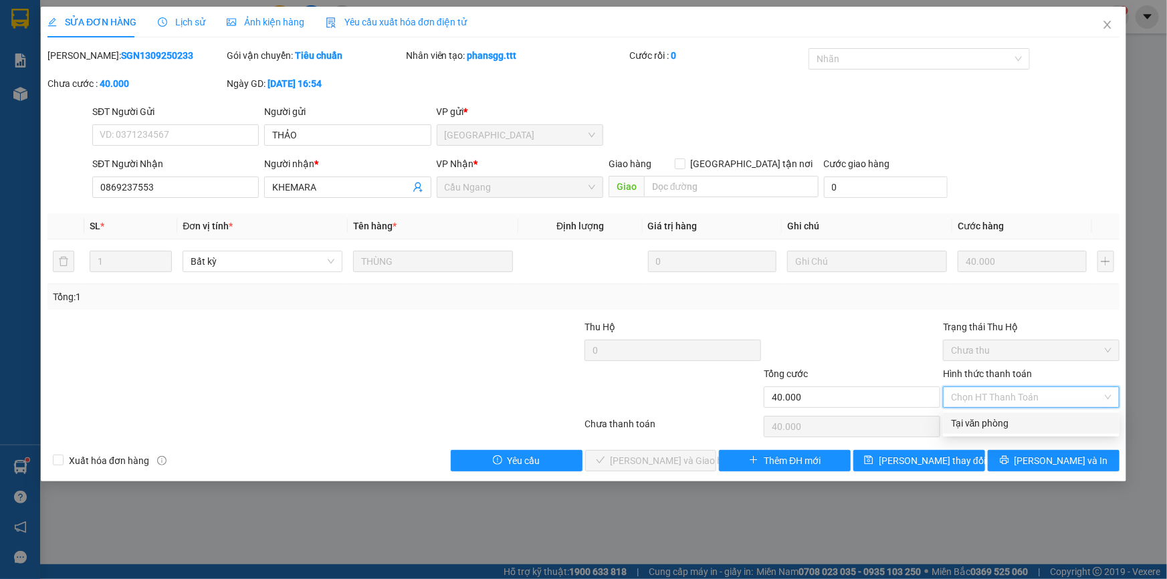
click at [983, 423] on div "Tại văn phòng" at bounding box center [1031, 423] width 160 height 15
type input "0"
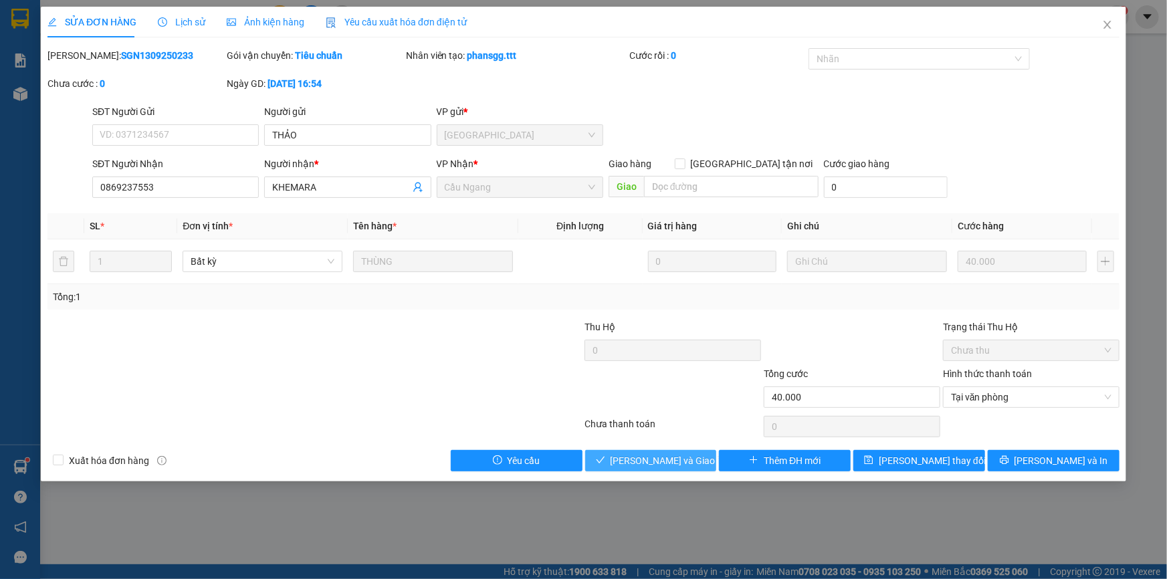
click at [651, 463] on span "[PERSON_NAME] và Giao hàng" at bounding box center [674, 460] width 128 height 15
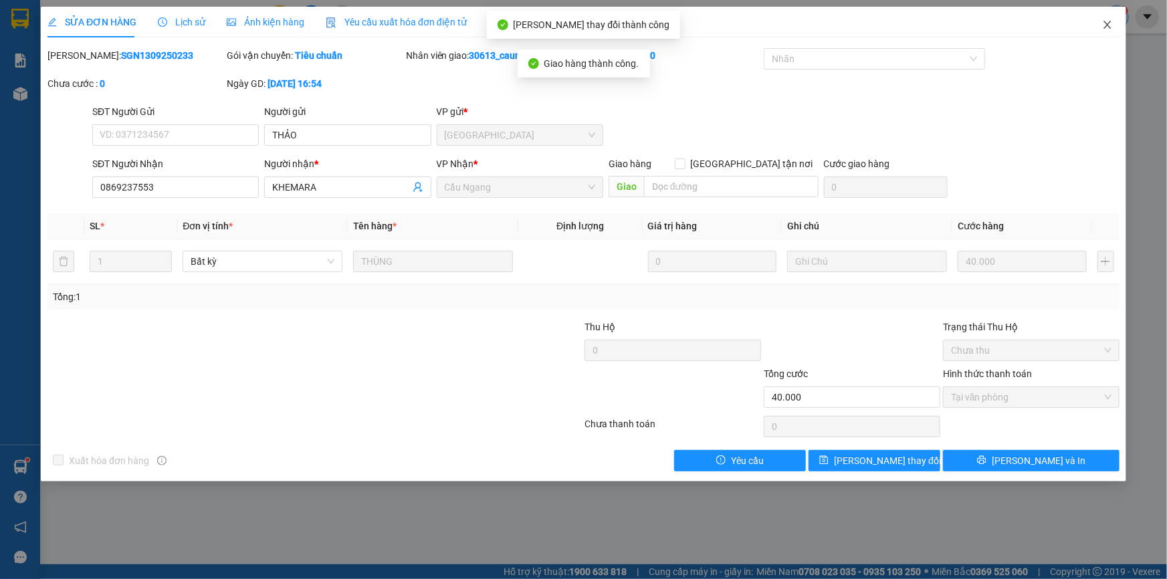
click at [1104, 23] on icon "close" at bounding box center [1107, 24] width 11 height 11
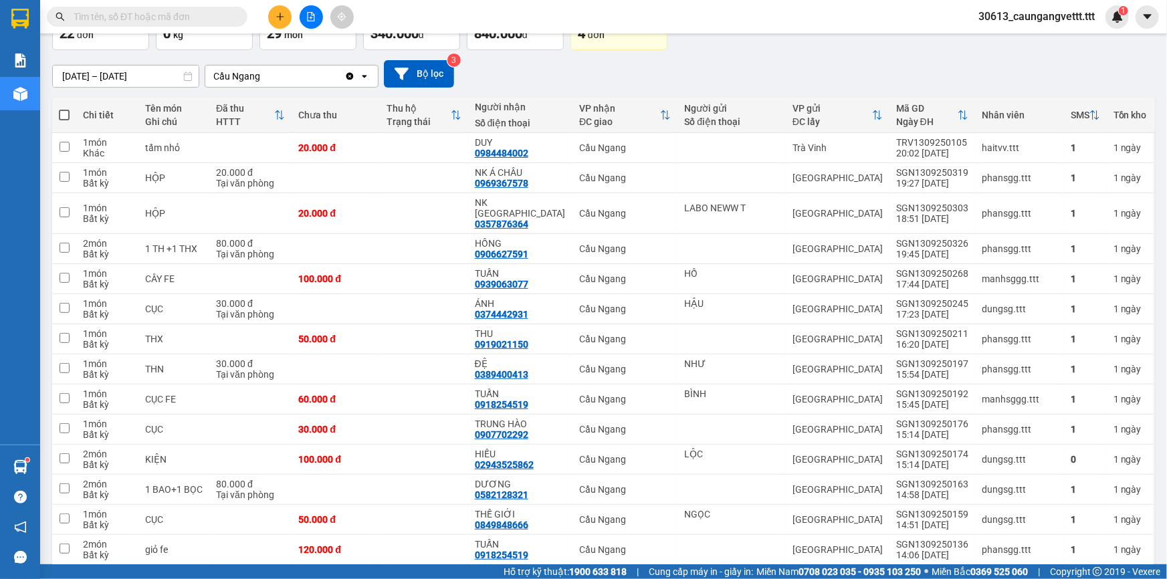
scroll to position [9, 0]
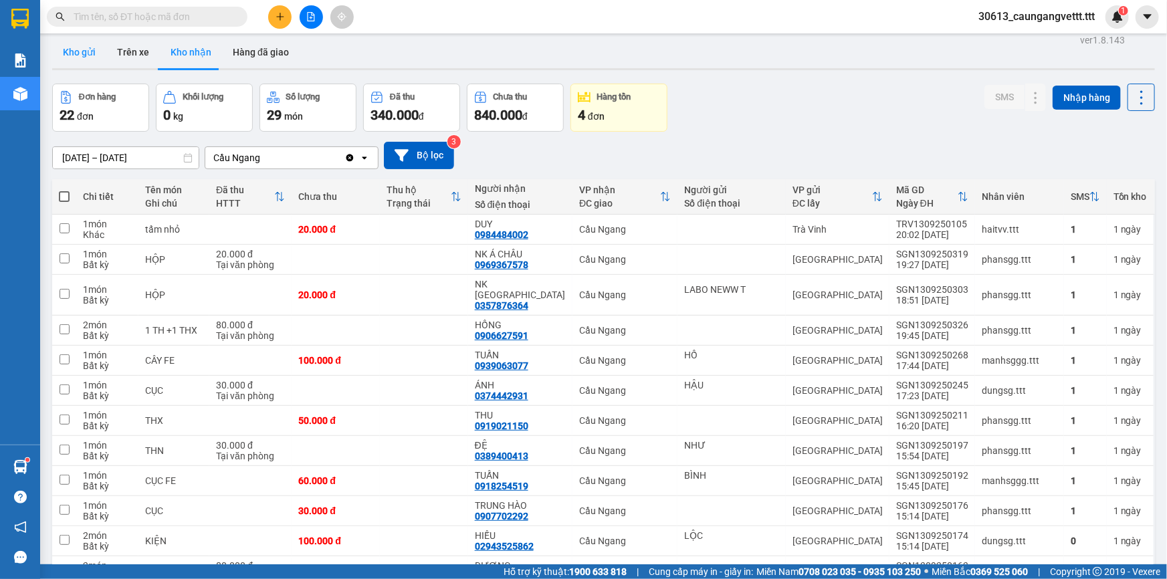
click at [85, 49] on button "Kho gửi" at bounding box center [79, 52] width 54 height 32
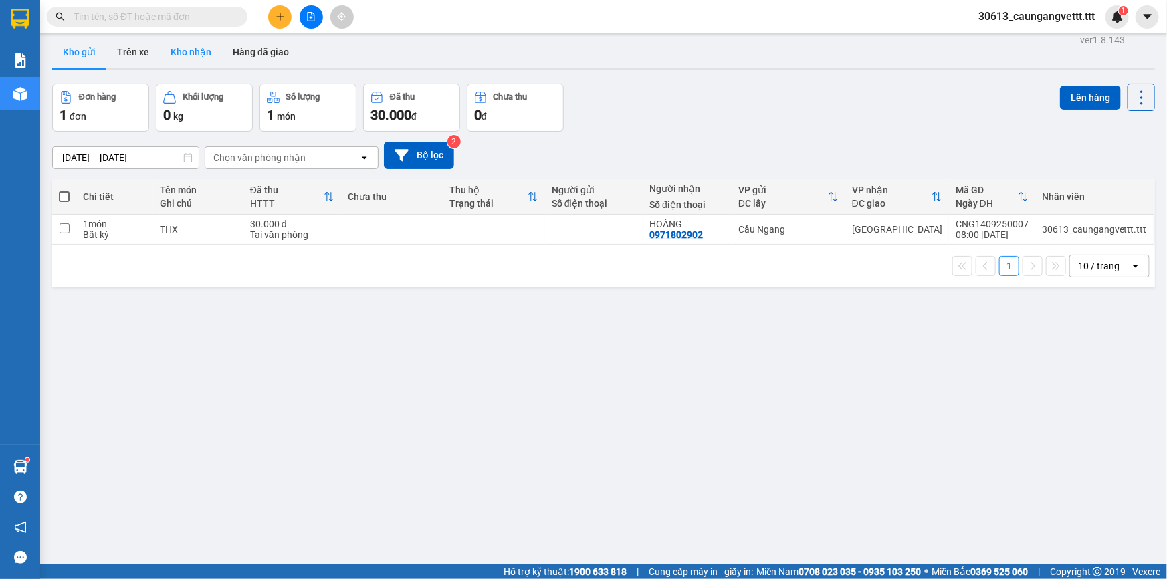
click at [183, 53] on button "Kho nhận" at bounding box center [191, 52] width 62 height 32
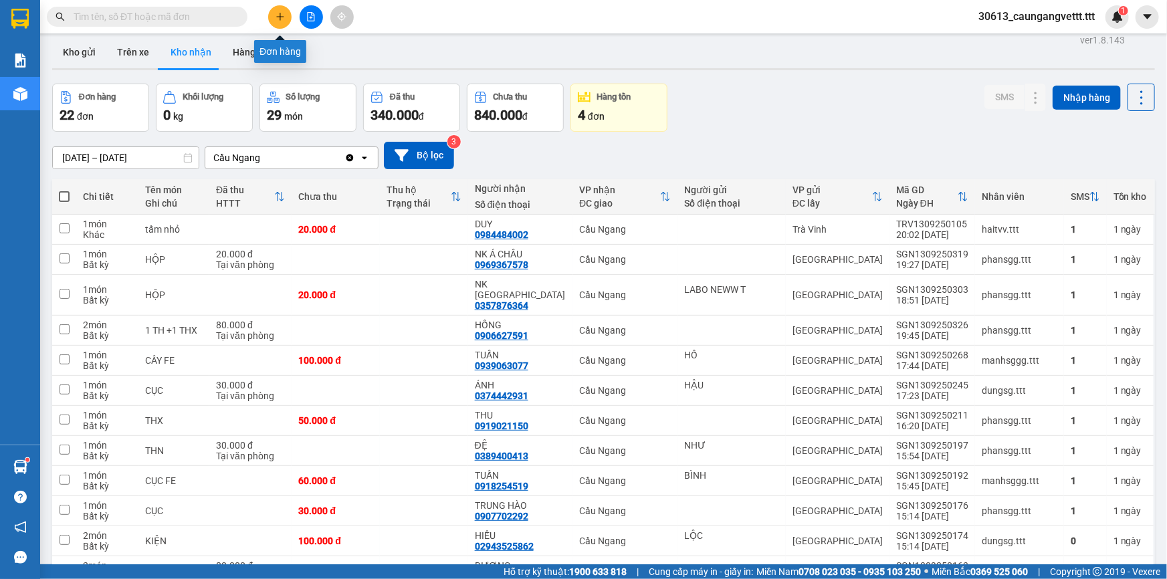
click at [281, 12] on icon "plus" at bounding box center [279, 16] width 9 height 9
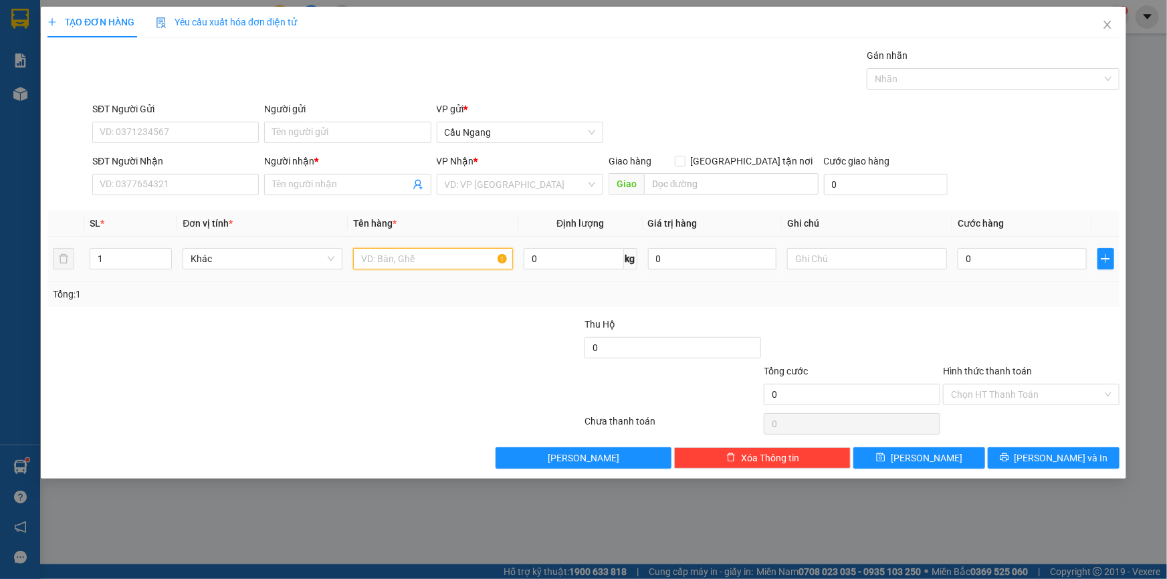
click at [430, 260] on input "text" at bounding box center [433, 258] width 160 height 21
type input "THX"
click at [1008, 254] on input "0" at bounding box center [1021, 258] width 129 height 21
type input "3"
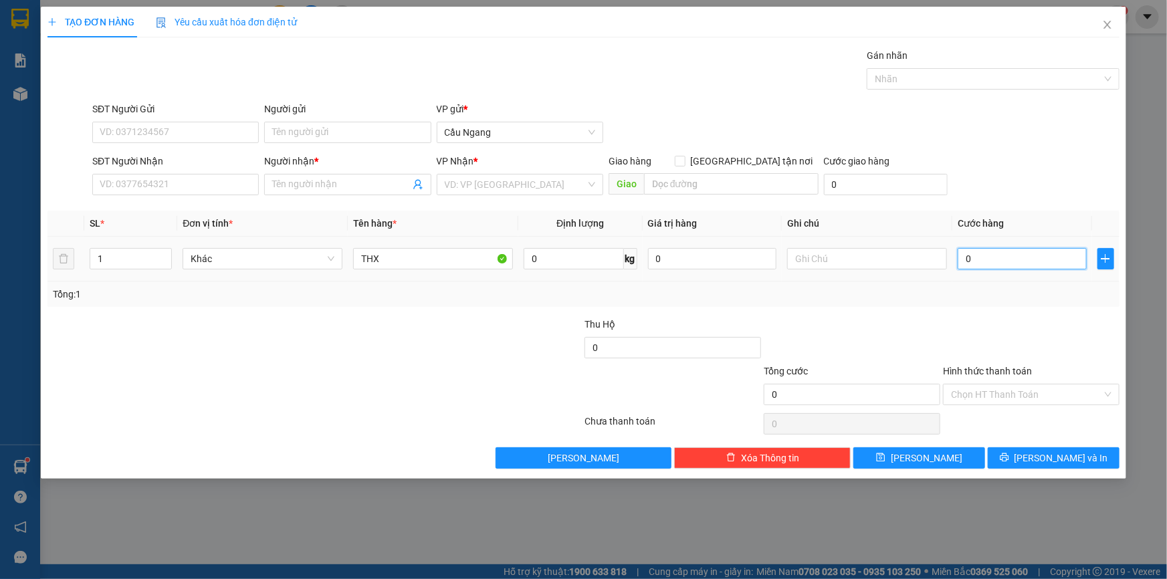
type input "3"
type input "30"
type input "300"
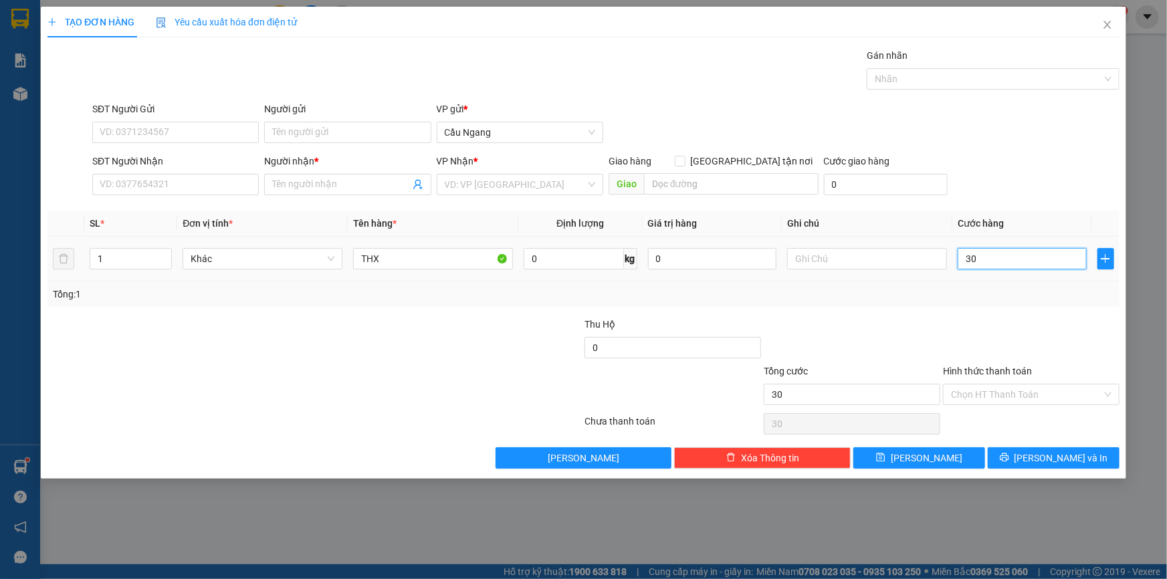
type input "300"
type input "3.000"
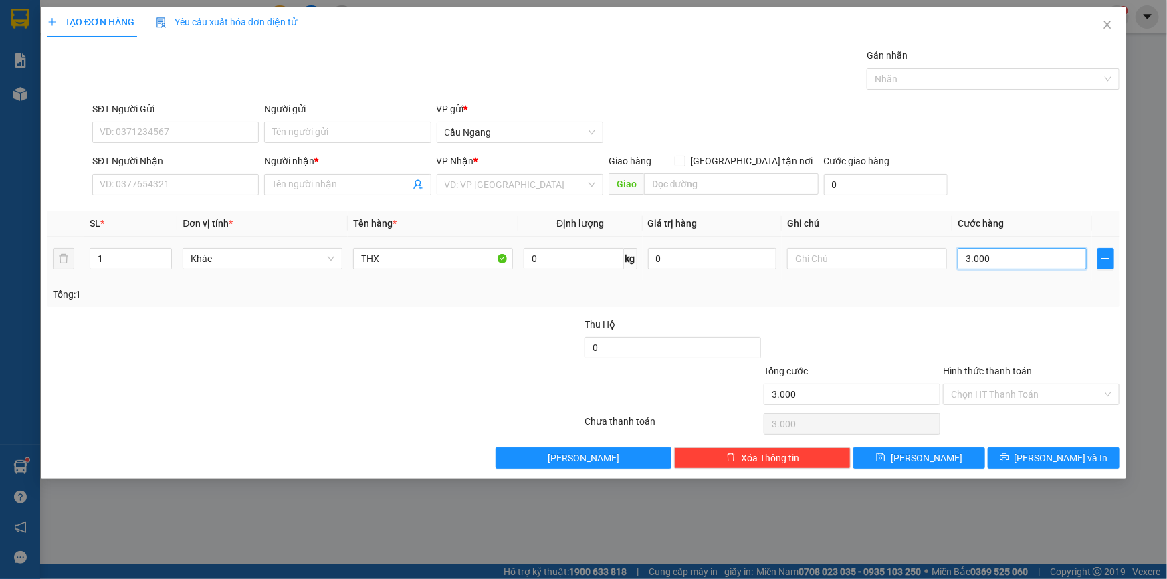
type input "30.000"
click at [121, 186] on input "SĐT Người Nhận" at bounding box center [175, 184] width 166 height 21
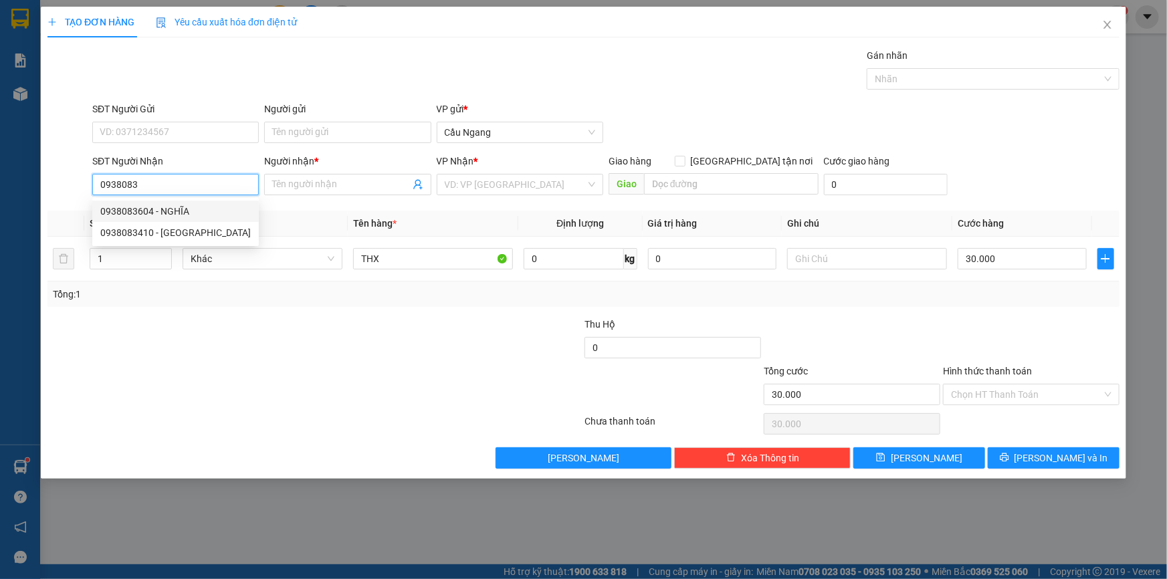
drag, startPoint x: 174, startPoint y: 212, endPoint x: 181, endPoint y: 213, distance: 6.8
click at [177, 213] on div "0938083604 - NGHĨA" at bounding box center [175, 211] width 150 height 15
type input "0938083604"
type input "NGHĨA"
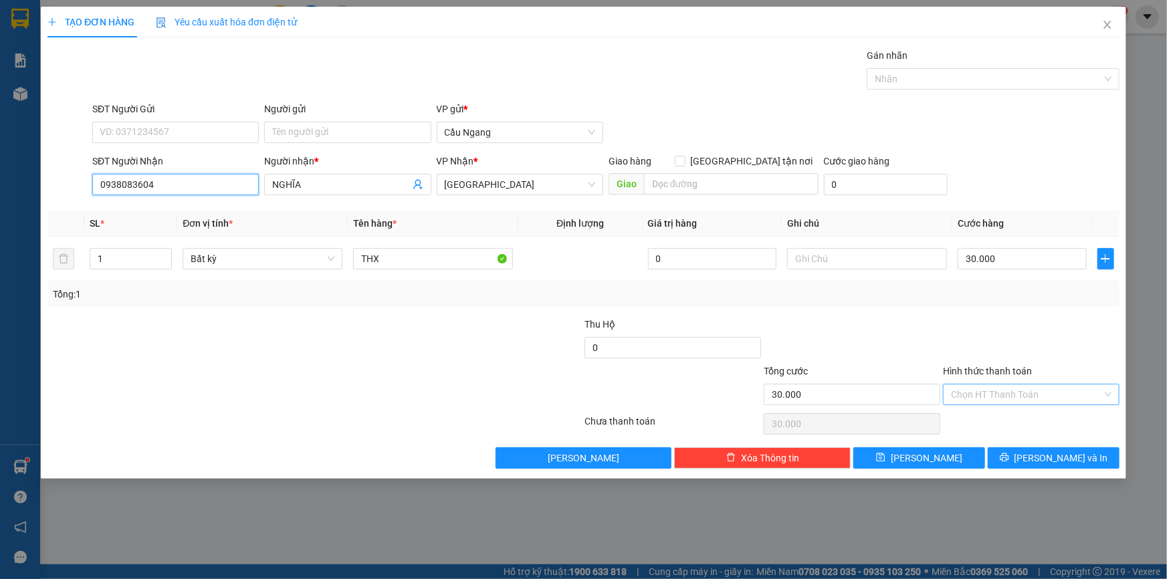
type input "0938083604"
drag, startPoint x: 1021, startPoint y: 394, endPoint x: 1016, endPoint y: 403, distance: 10.8
click at [1020, 394] on input "Hình thức thanh toán" at bounding box center [1026, 394] width 151 height 20
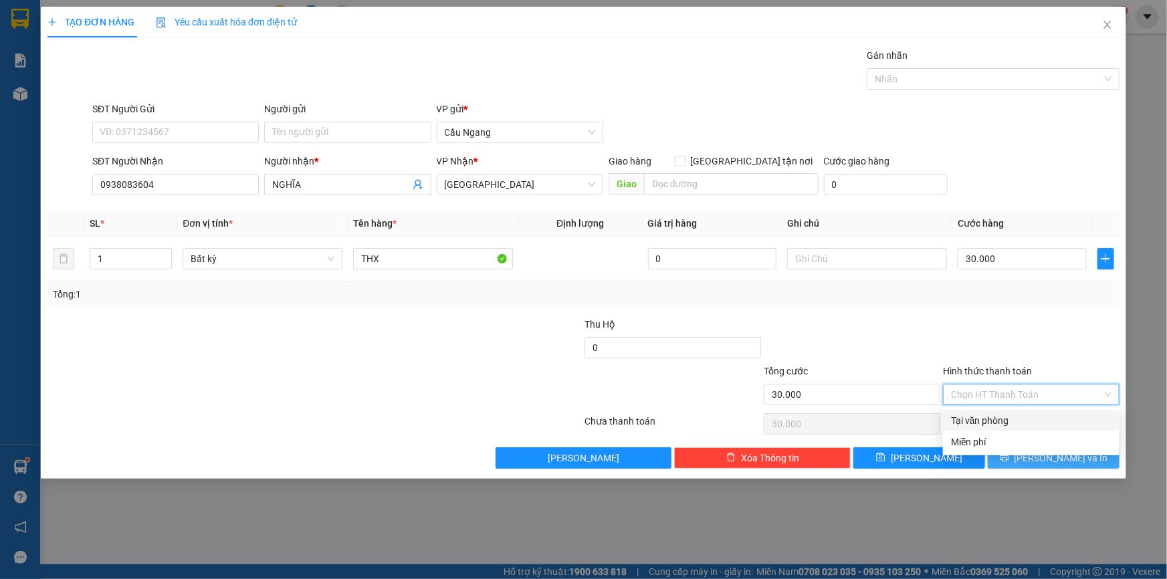
click at [997, 417] on div "Tại văn phòng" at bounding box center [1031, 420] width 160 height 15
type input "0"
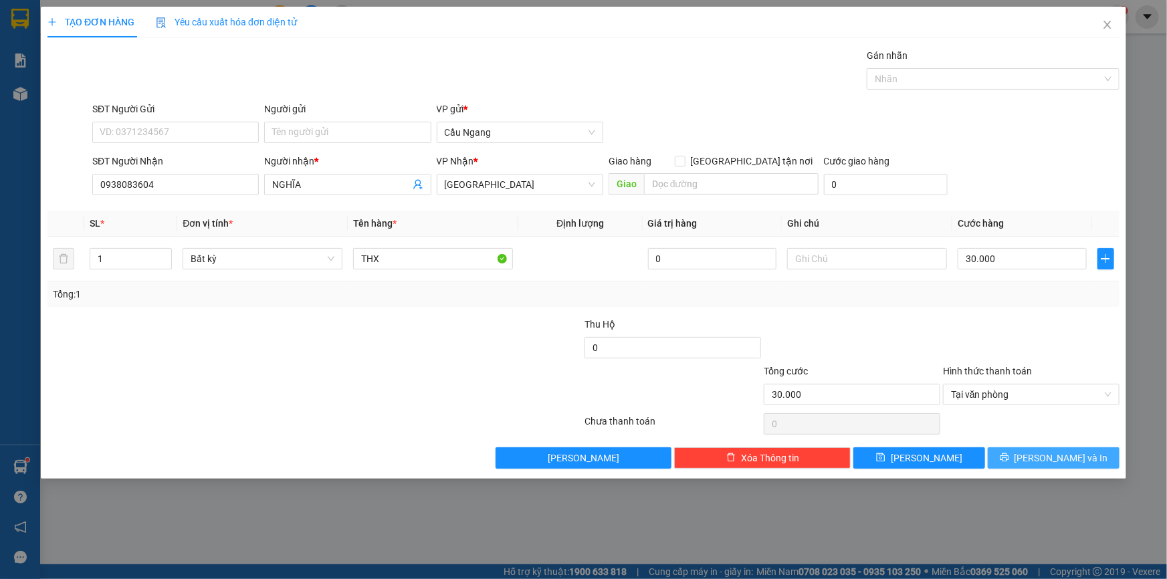
click at [1023, 453] on button "[PERSON_NAME] và In" at bounding box center [1054, 457] width 132 height 21
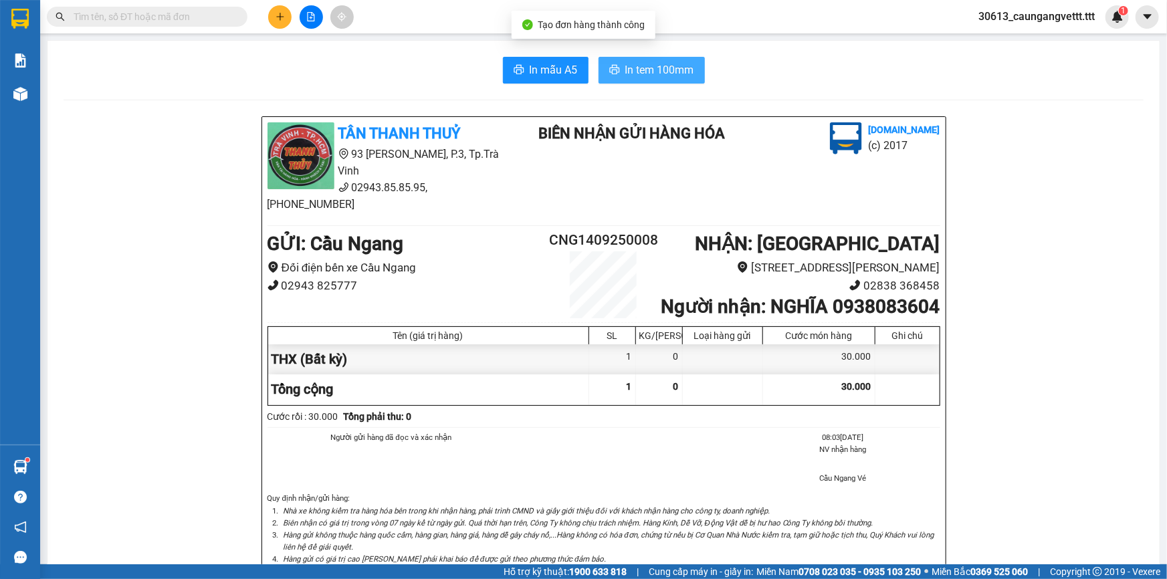
click at [654, 70] on span "In tem 100mm" at bounding box center [659, 70] width 69 height 17
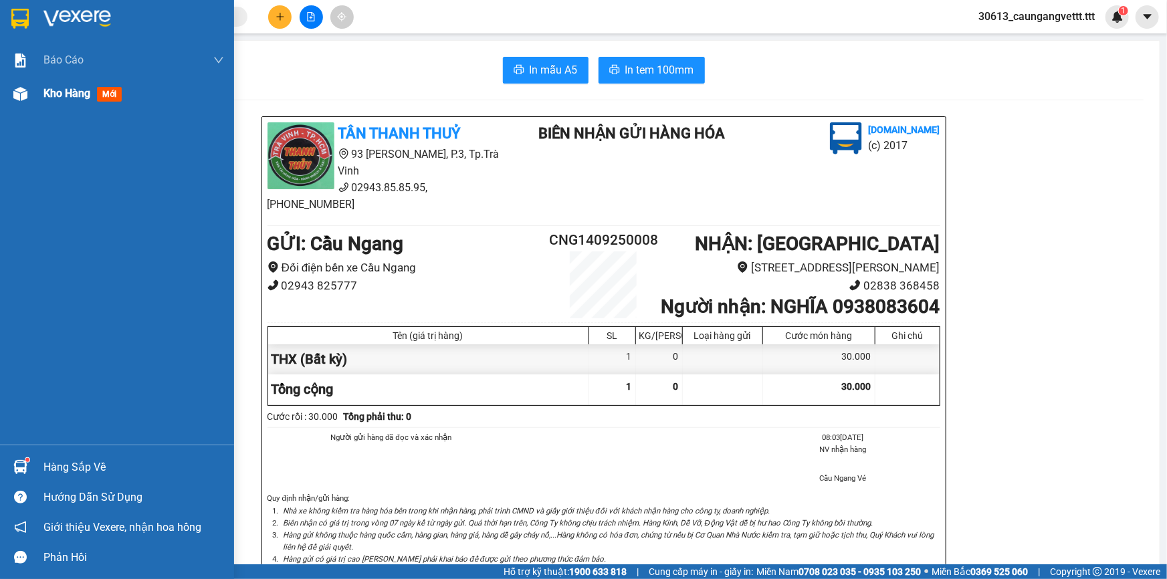
click at [71, 94] on span "Kho hàng" at bounding box center [66, 93] width 47 height 13
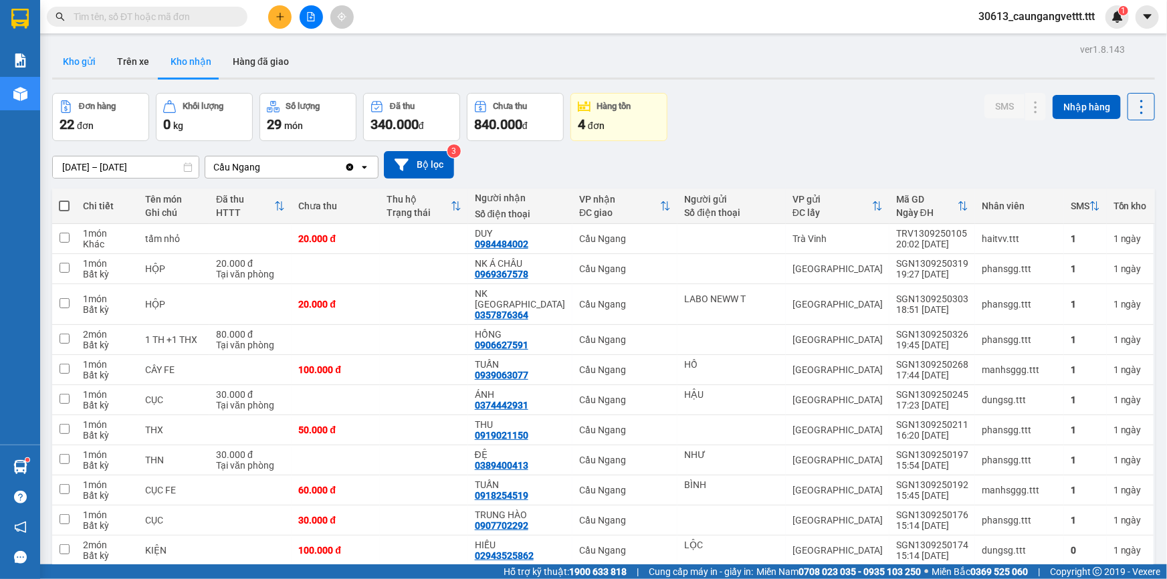
click at [82, 65] on button "Kho gửi" at bounding box center [79, 61] width 54 height 32
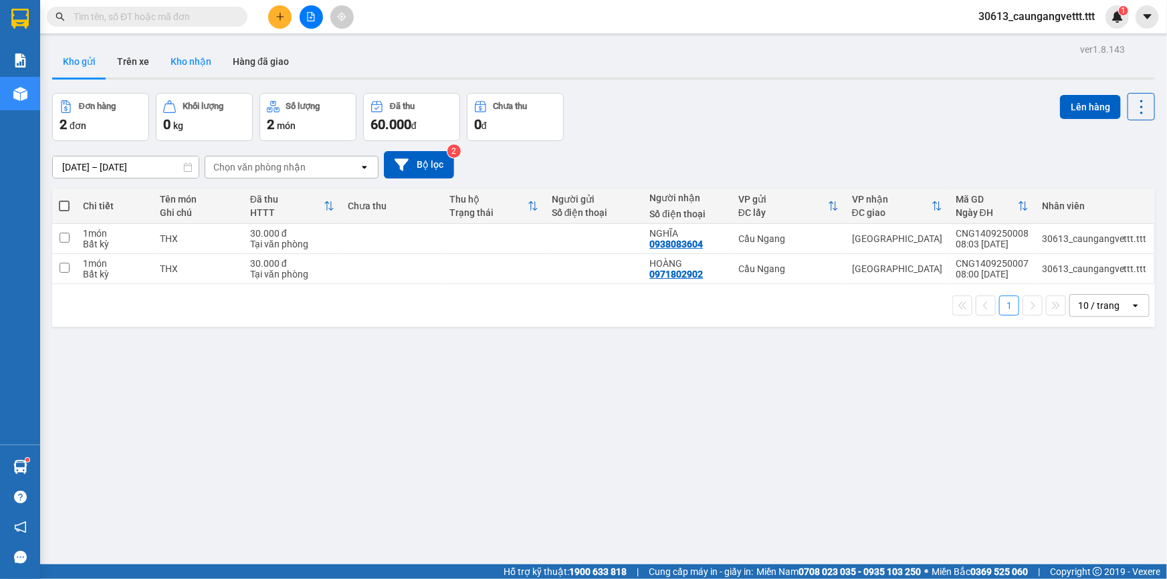
drag, startPoint x: 195, startPoint y: 52, endPoint x: 199, endPoint y: 59, distance: 7.8
click at [197, 53] on button "Kho nhận" at bounding box center [191, 61] width 62 height 32
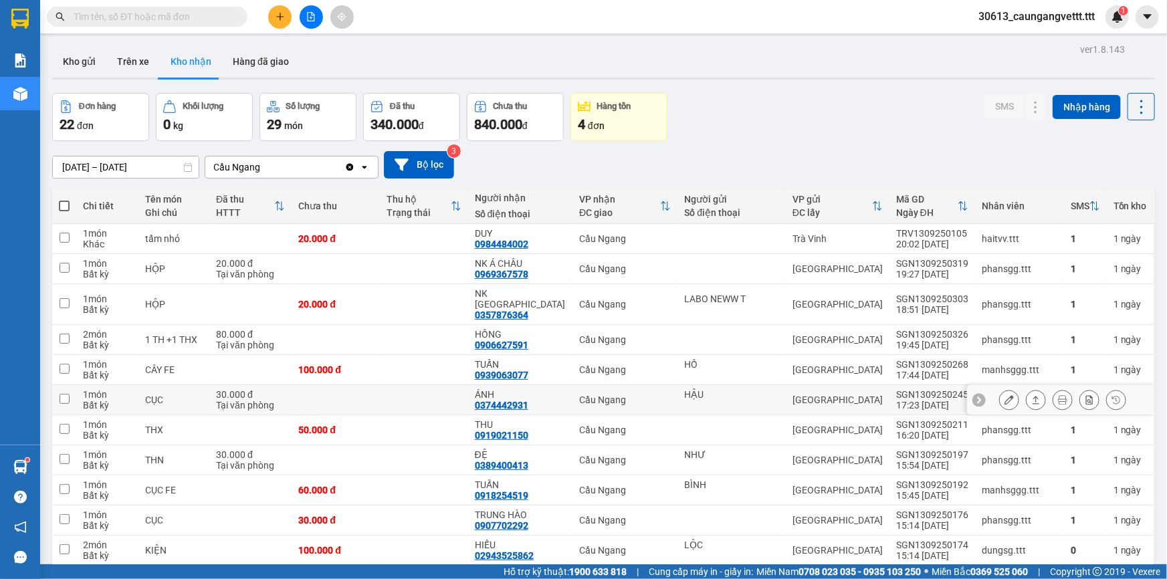
scroll to position [283, 0]
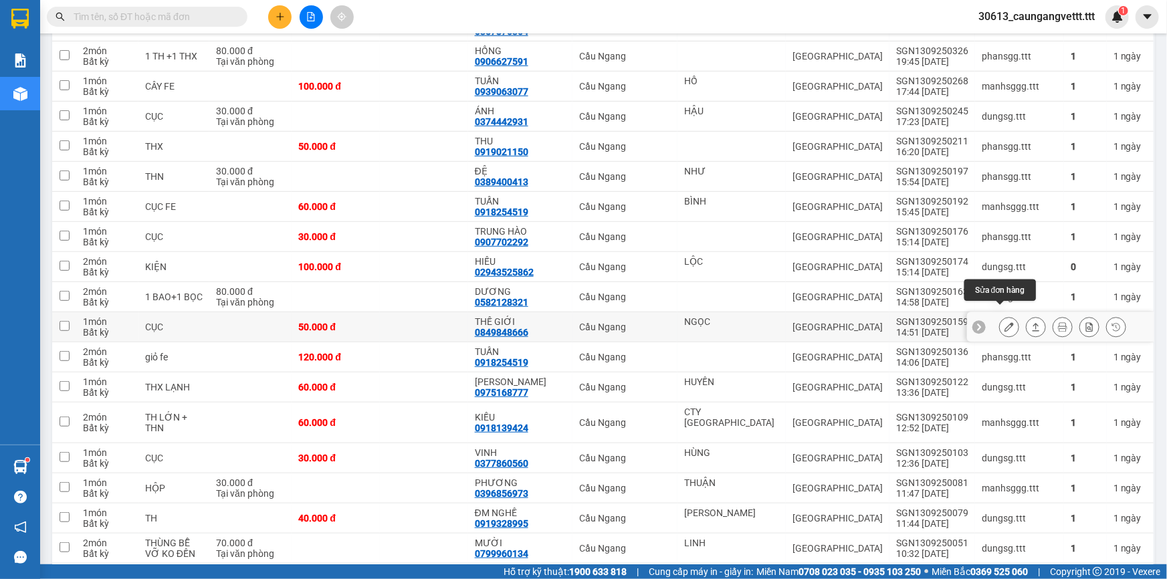
click at [1004, 322] on icon at bounding box center [1008, 326] width 9 height 9
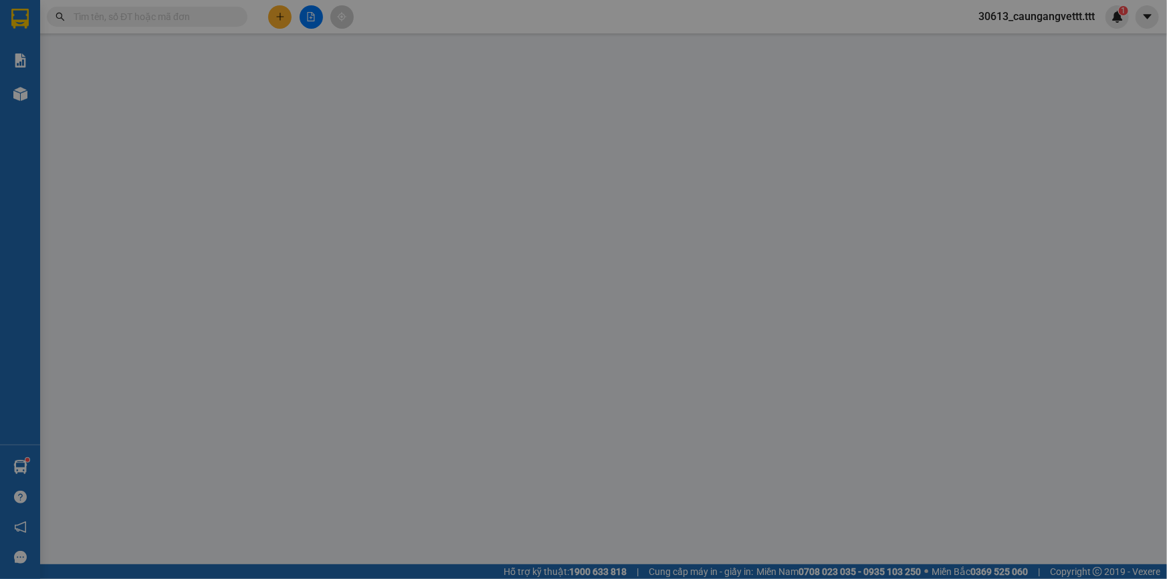
type input "NGỌC"
type input "0849848666"
type input "THẾ GIỚI"
type input "50.000"
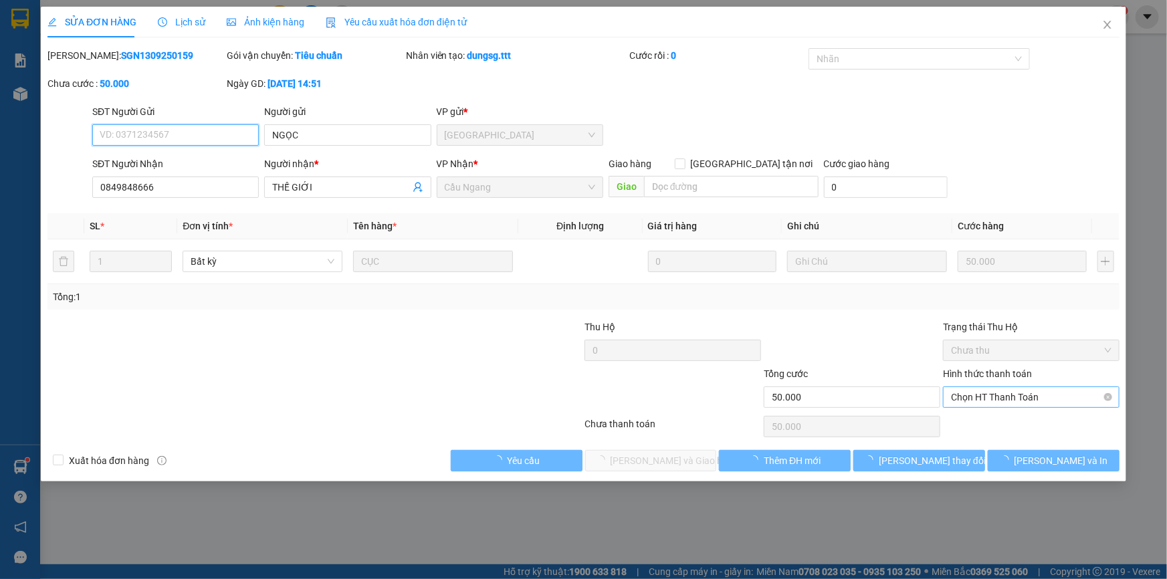
click at [998, 395] on span "Chọn HT Thanh Toán" at bounding box center [1031, 397] width 160 height 20
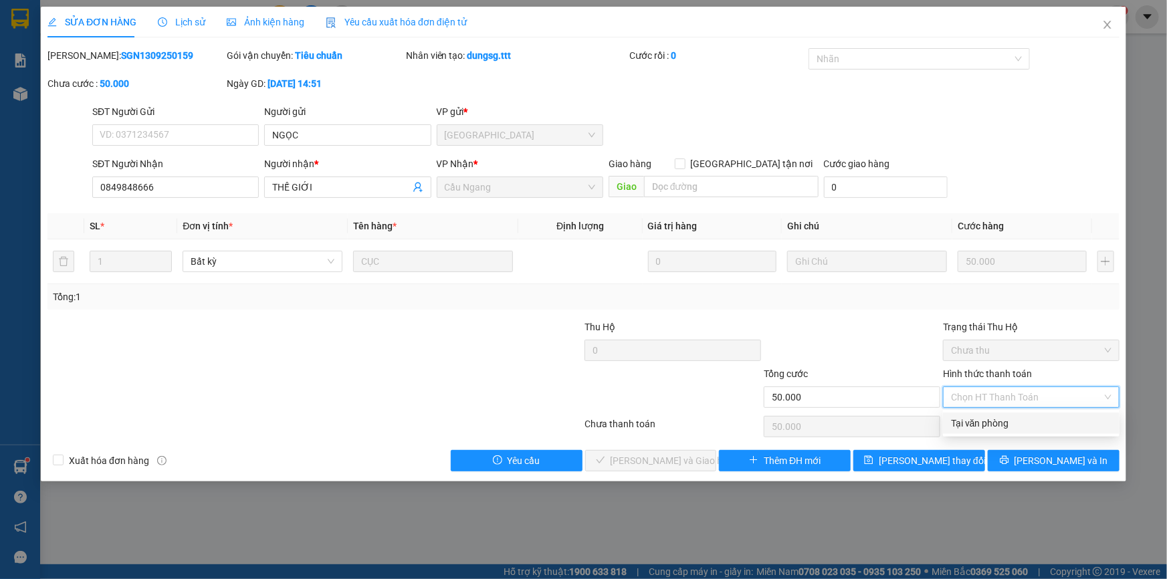
click at [997, 417] on div "Tại văn phòng" at bounding box center [1031, 423] width 160 height 15
type input "0"
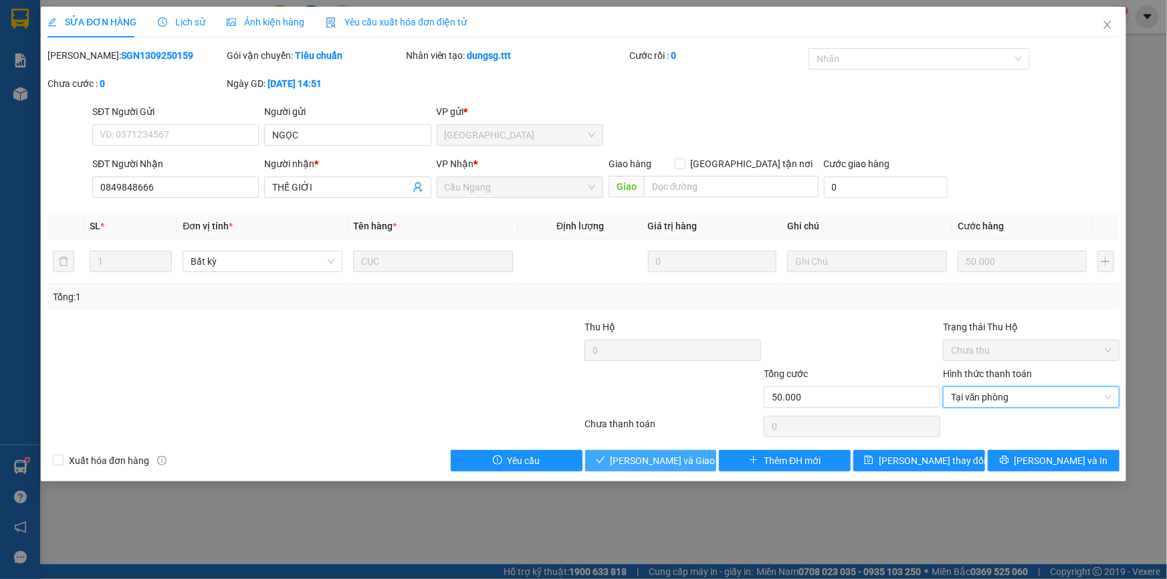
click at [655, 464] on span "[PERSON_NAME] và Giao hàng" at bounding box center [674, 460] width 128 height 15
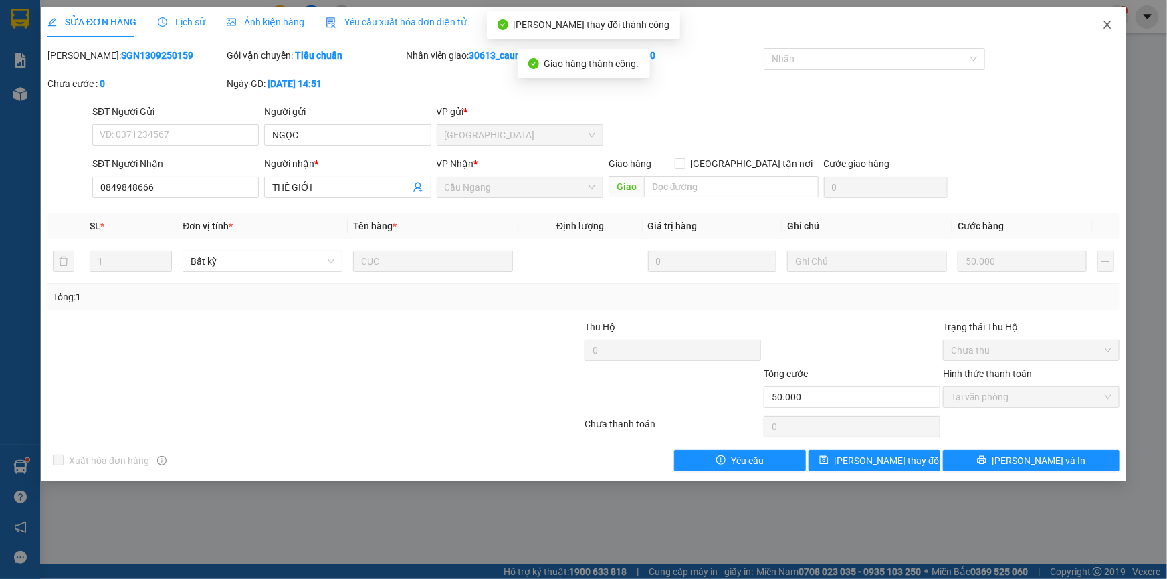
click at [1107, 22] on icon "close" at bounding box center [1107, 24] width 11 height 11
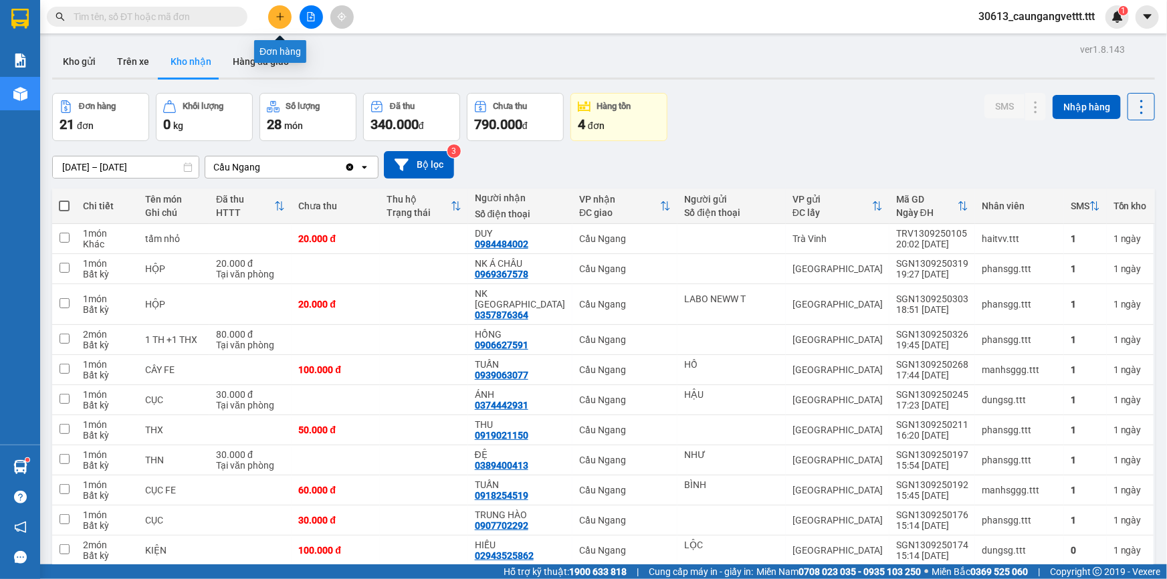
click at [283, 19] on icon "plus" at bounding box center [279, 16] width 9 height 9
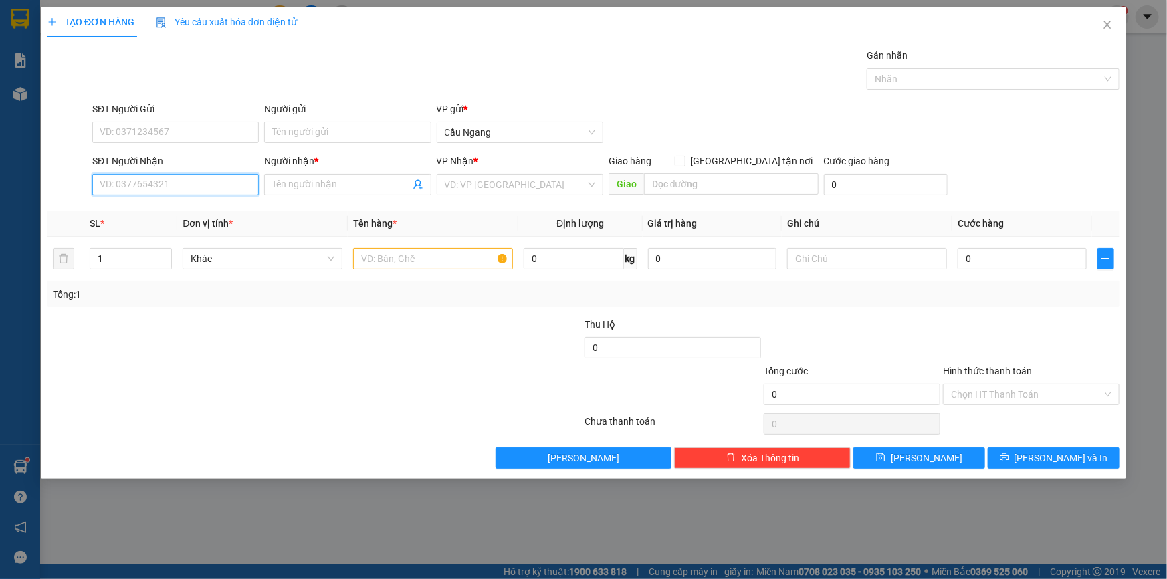
click at [157, 185] on input "SĐT Người Nhận" at bounding box center [175, 184] width 166 height 21
type input "0914008"
click at [1108, 24] on icon "close" at bounding box center [1106, 25] width 7 height 8
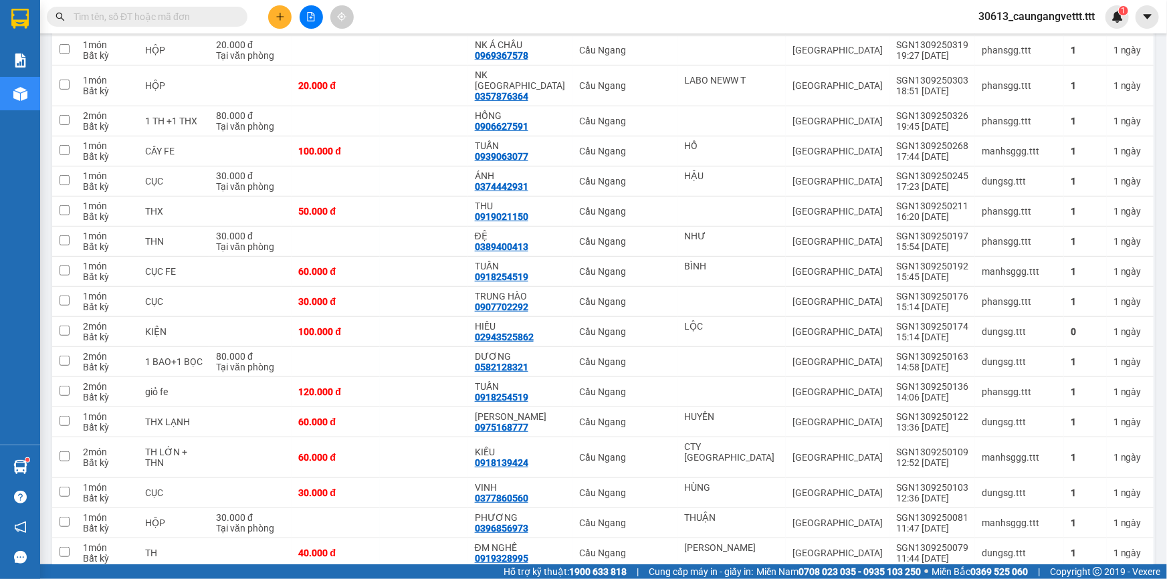
scroll to position [217, 0]
click at [1004, 148] on icon at bounding box center [1008, 152] width 9 height 9
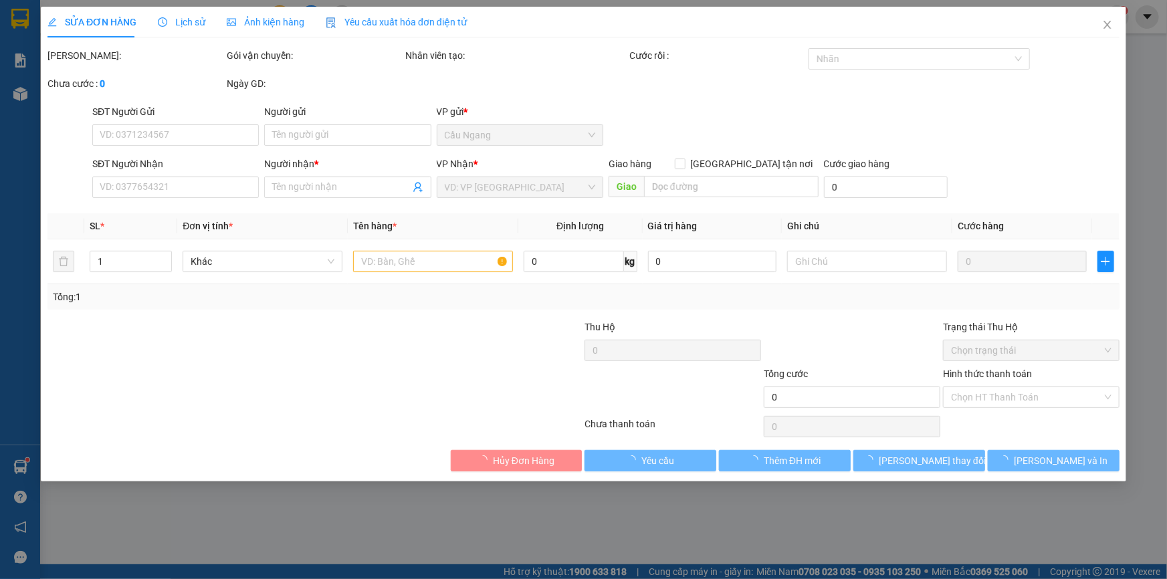
type input "HỒ"
type input "0939063077"
type input "TUẤN"
type input "100.000"
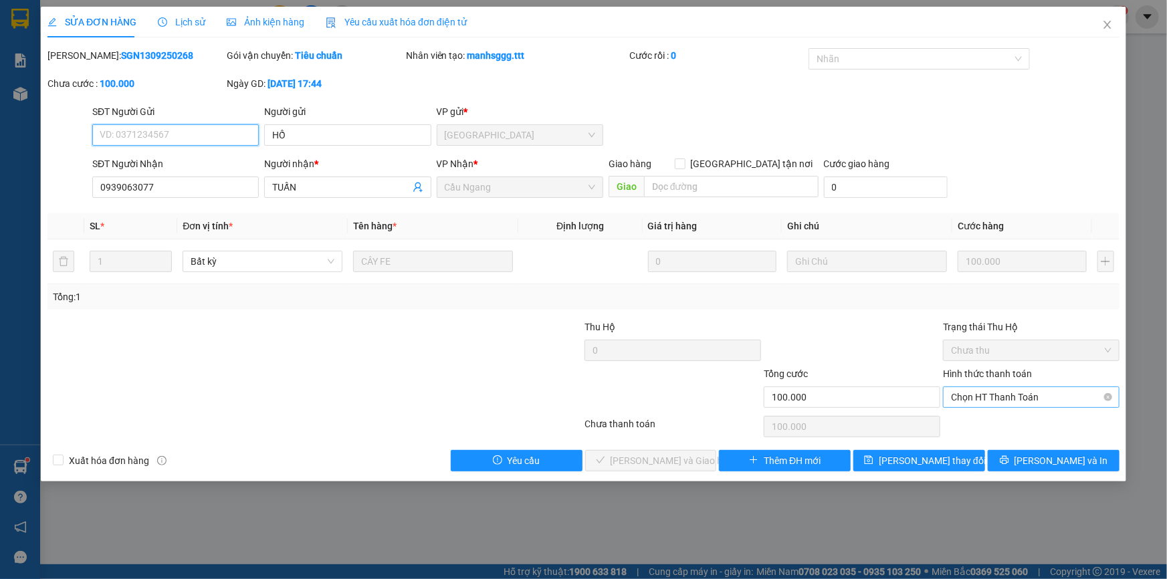
click at [1001, 398] on span "Chọn HT Thanh Toán" at bounding box center [1031, 397] width 160 height 20
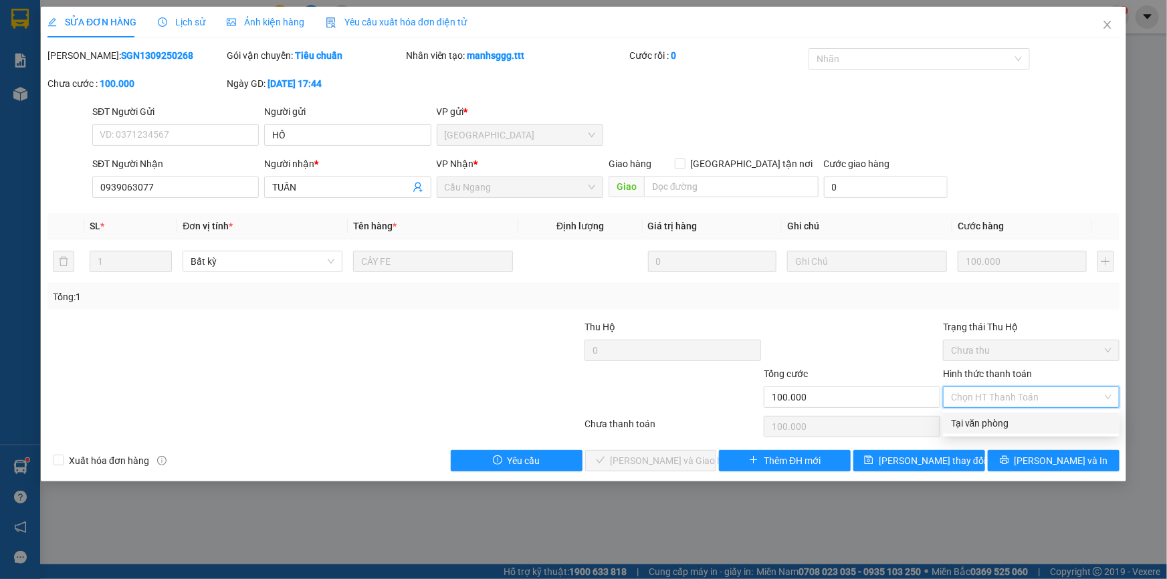
click at [973, 422] on div "Tại văn phòng" at bounding box center [1031, 423] width 160 height 15
type input "0"
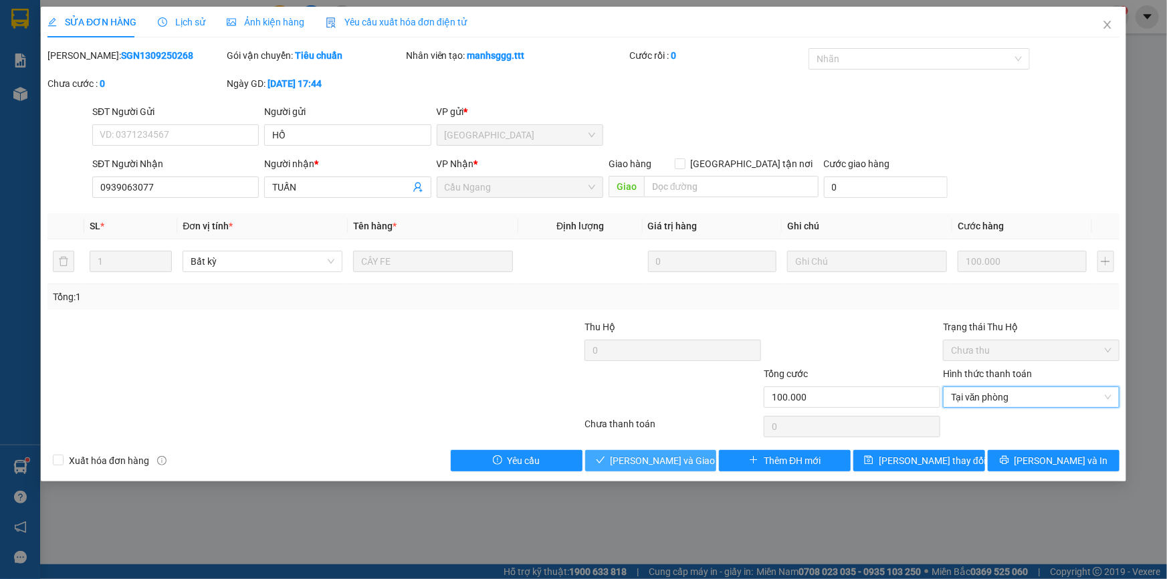
click at [659, 461] on span "[PERSON_NAME] và Giao hàng" at bounding box center [674, 460] width 128 height 15
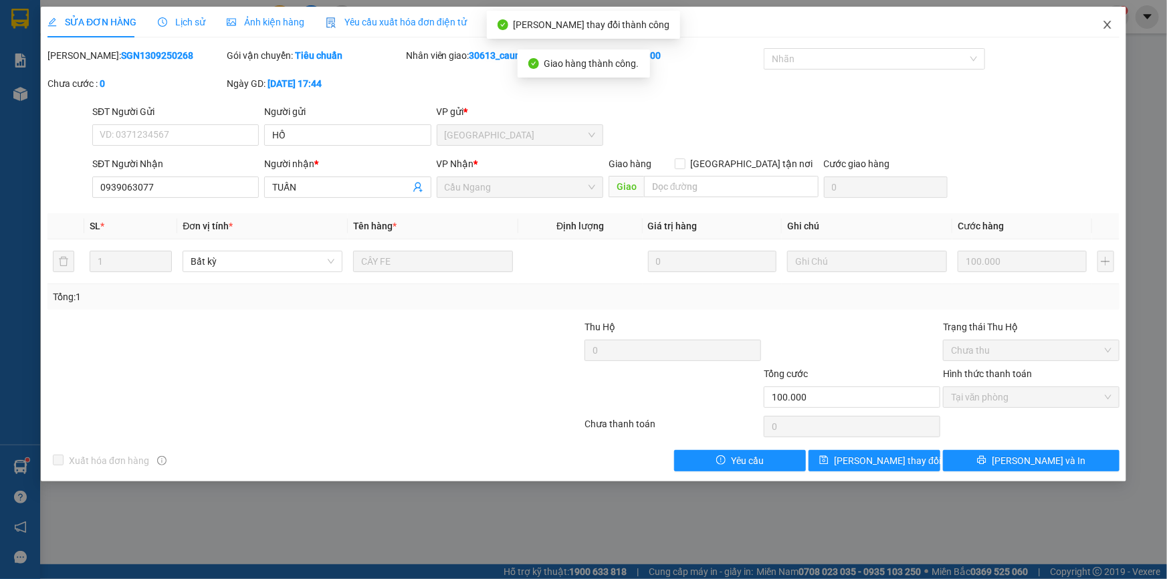
click at [1107, 23] on icon "close" at bounding box center [1107, 24] width 11 height 11
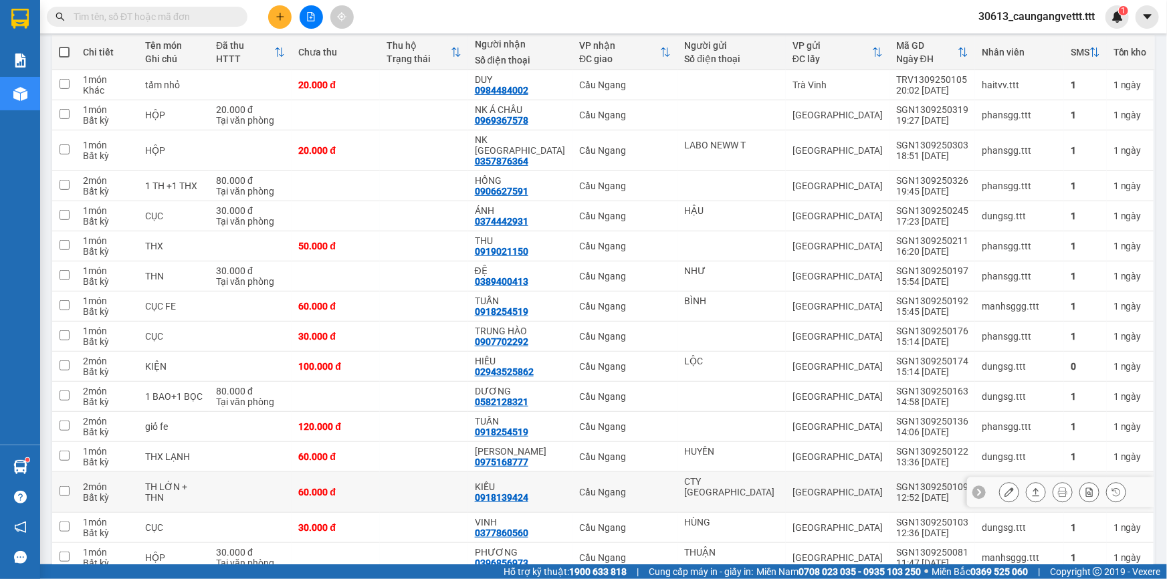
scroll to position [202, 0]
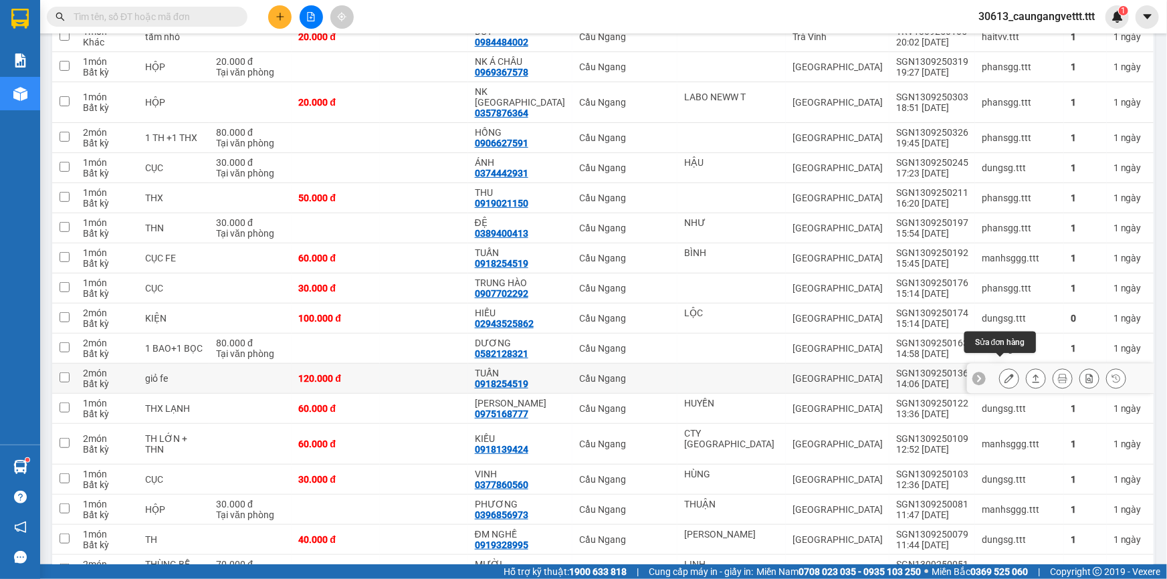
click at [1004, 374] on icon at bounding box center [1008, 378] width 9 height 9
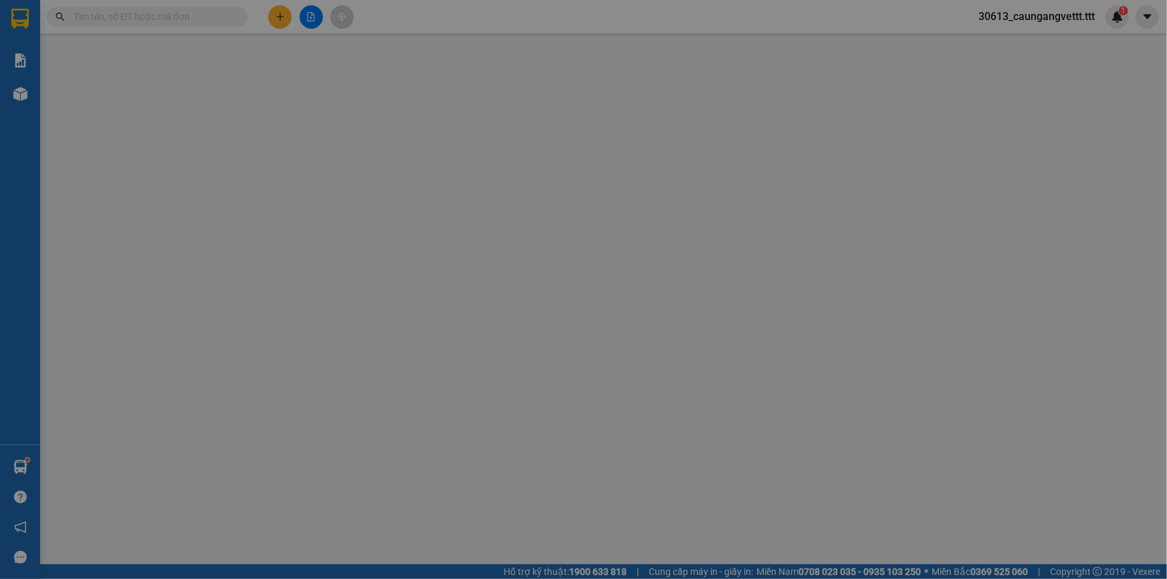
type input "0918254519"
type input "TUẤN"
type input "120.000"
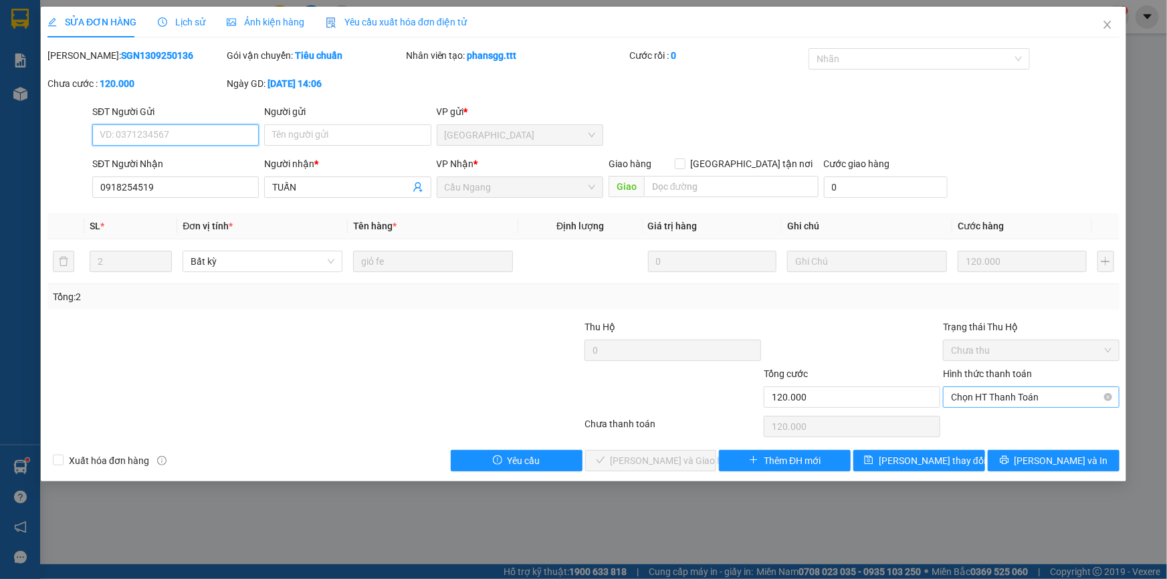
click at [987, 399] on span "Chọn HT Thanh Toán" at bounding box center [1031, 397] width 160 height 20
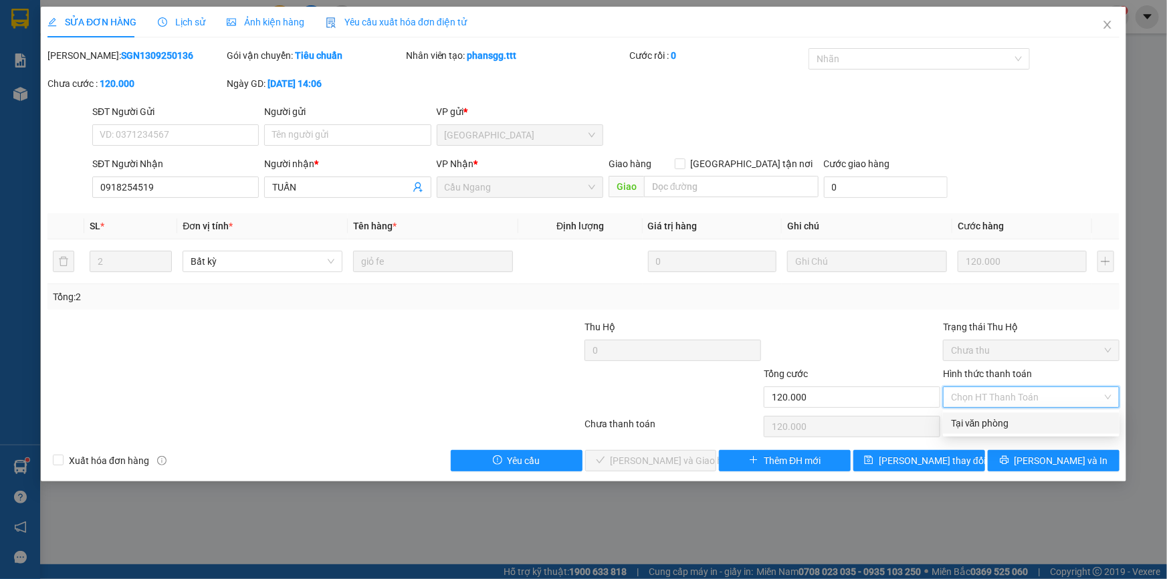
click at [978, 422] on div "Tại văn phòng" at bounding box center [1031, 423] width 160 height 15
type input "0"
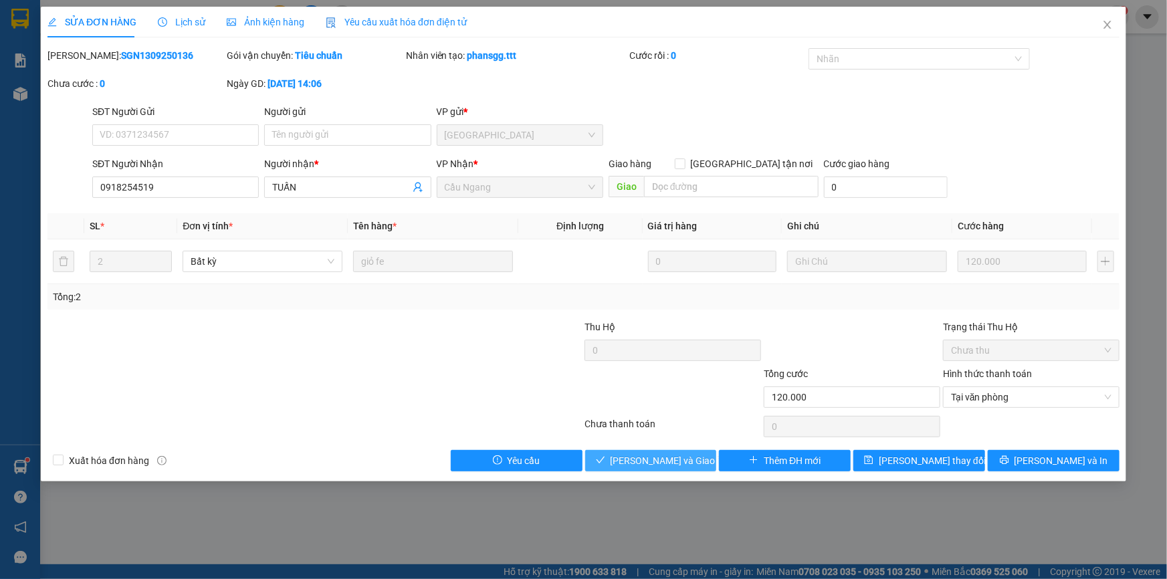
click at [675, 461] on span "[PERSON_NAME] và Giao hàng" at bounding box center [674, 460] width 128 height 15
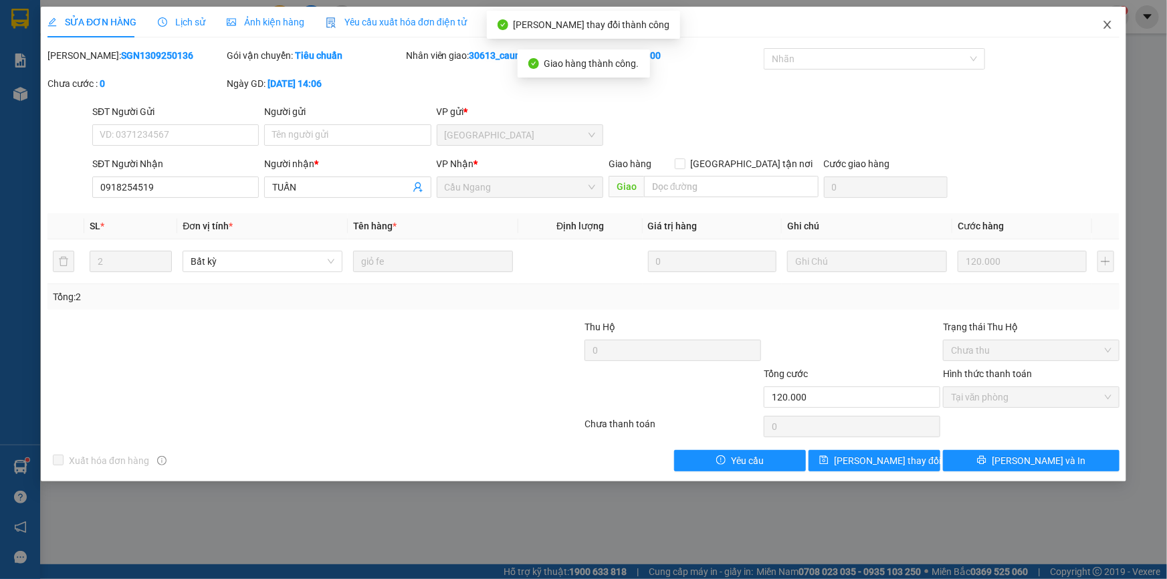
click at [1107, 26] on icon "close" at bounding box center [1106, 25] width 7 height 8
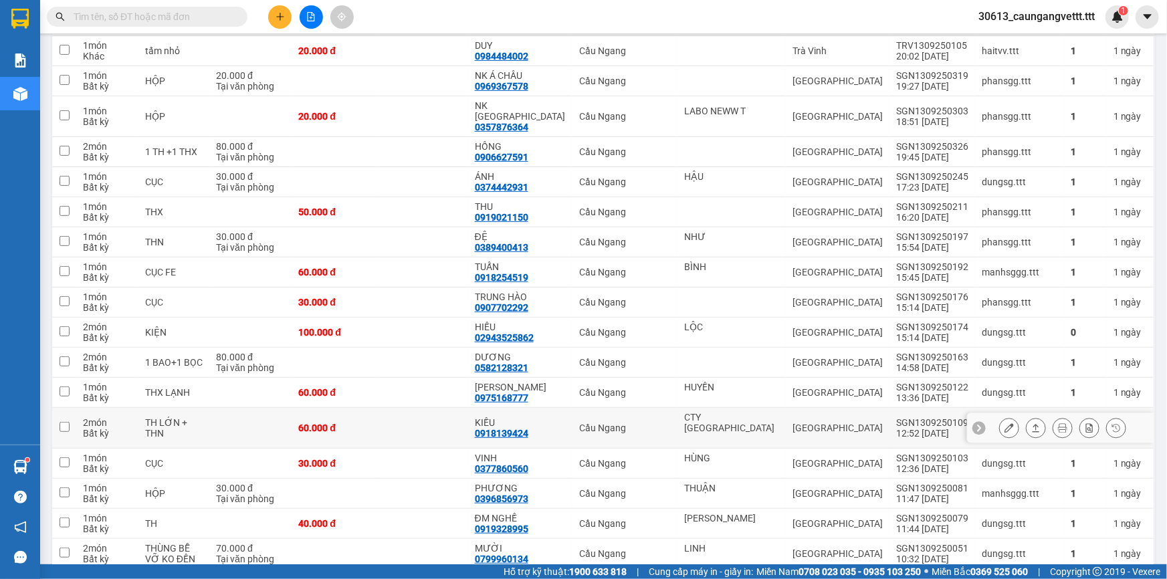
scroll to position [243, 0]
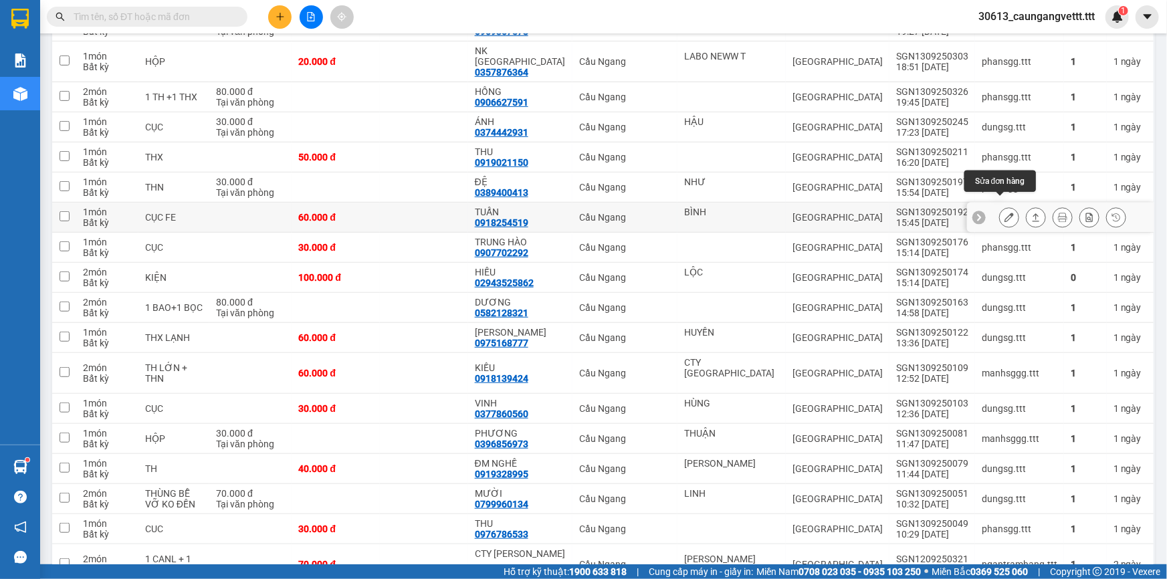
click at [1004, 213] on icon at bounding box center [1008, 217] width 9 height 9
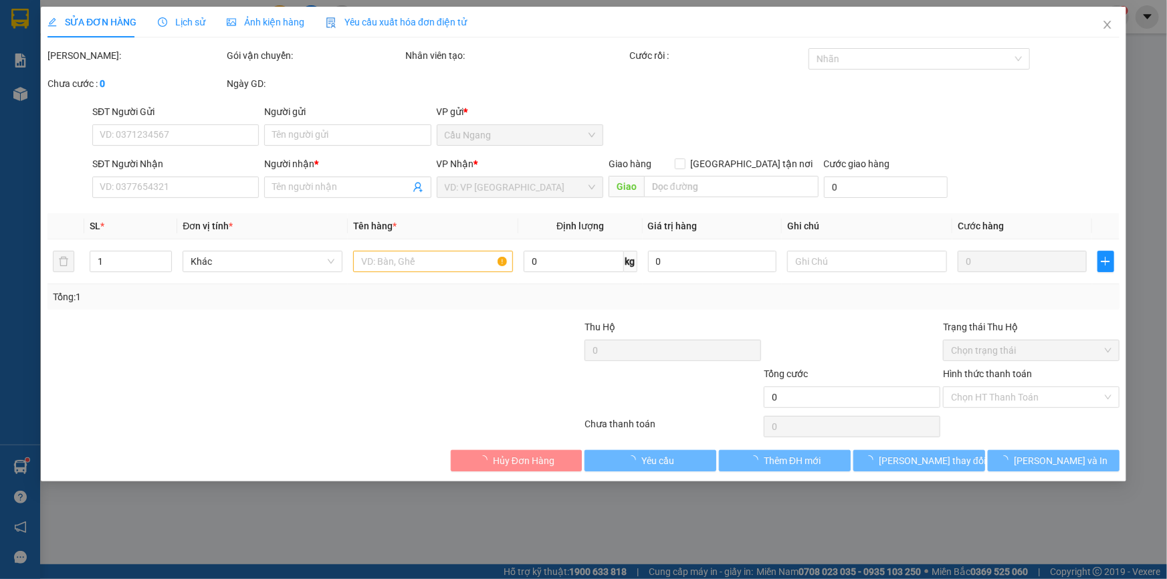
type input "BÌNH"
type input "0918254519"
type input "TUẤN"
type input "60.000"
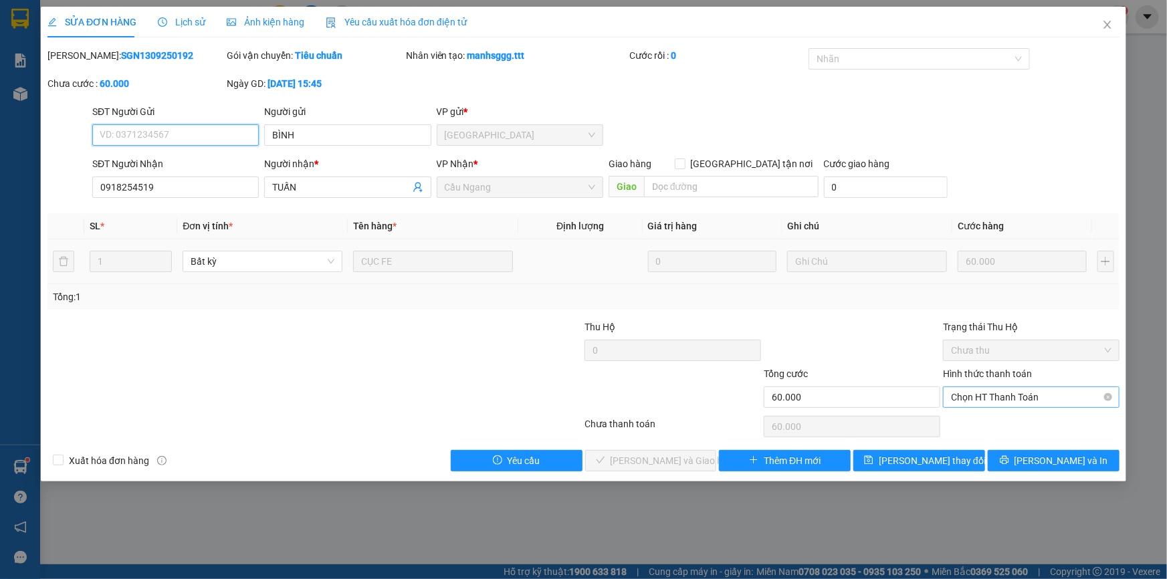
click at [987, 400] on span "Chọn HT Thanh Toán" at bounding box center [1031, 397] width 160 height 20
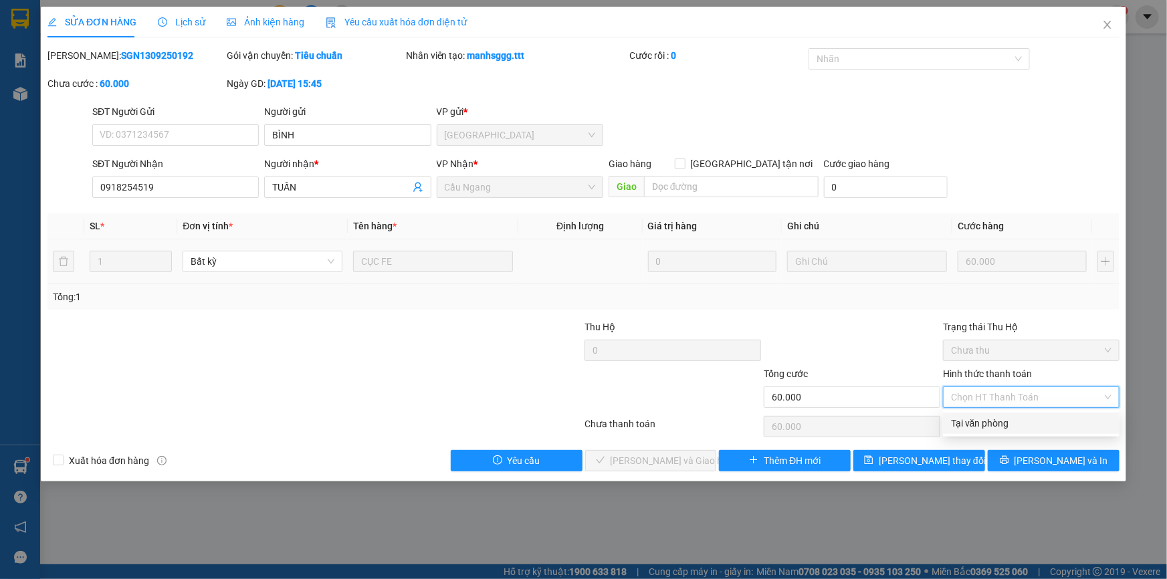
click at [978, 424] on div "Tại văn phòng" at bounding box center [1031, 423] width 160 height 15
type input "0"
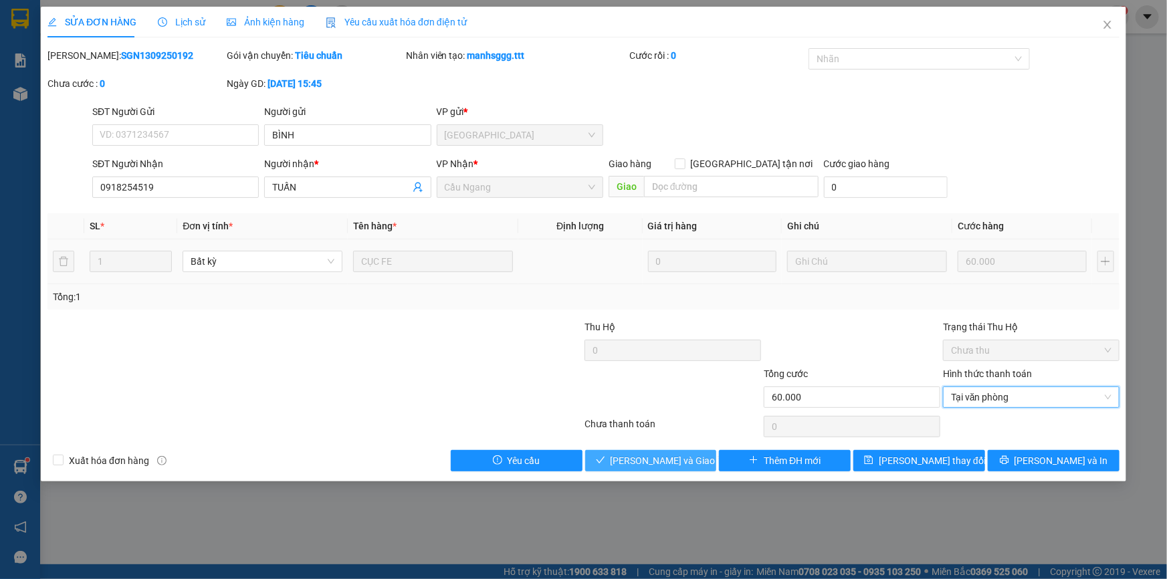
click at [661, 461] on span "[PERSON_NAME] và Giao hàng" at bounding box center [674, 460] width 128 height 15
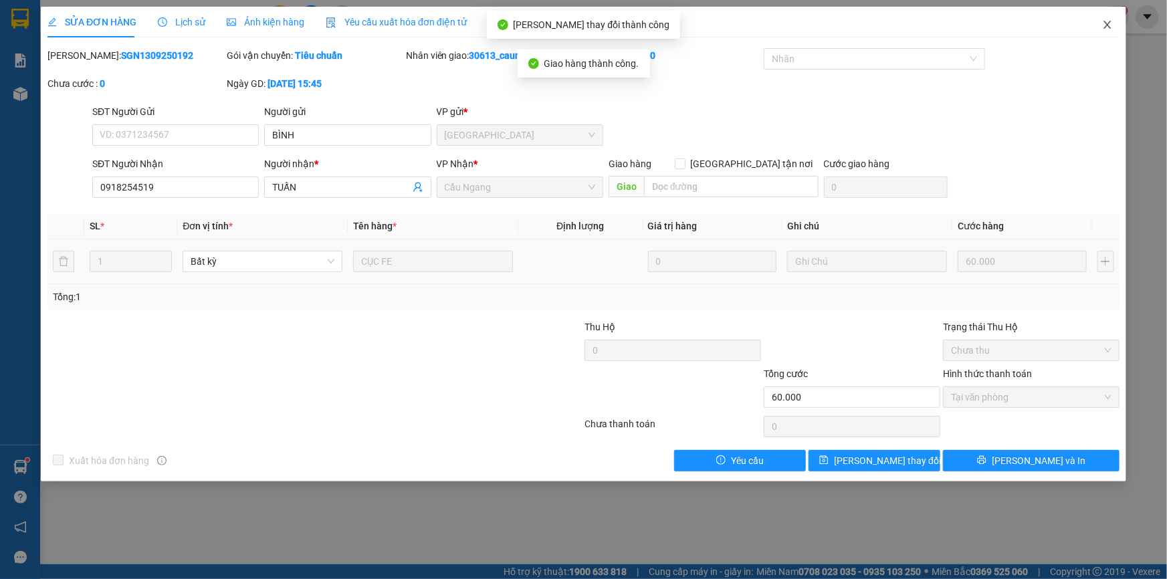
click at [1107, 25] on icon "close" at bounding box center [1106, 25] width 7 height 8
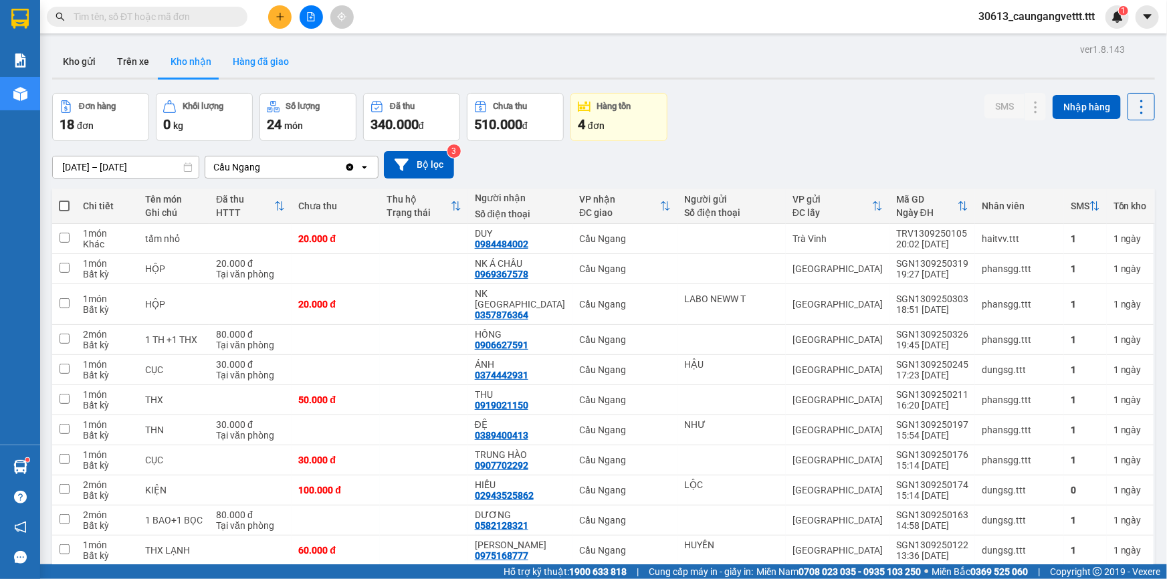
click at [269, 62] on button "Hàng đã giao" at bounding box center [261, 61] width 78 height 32
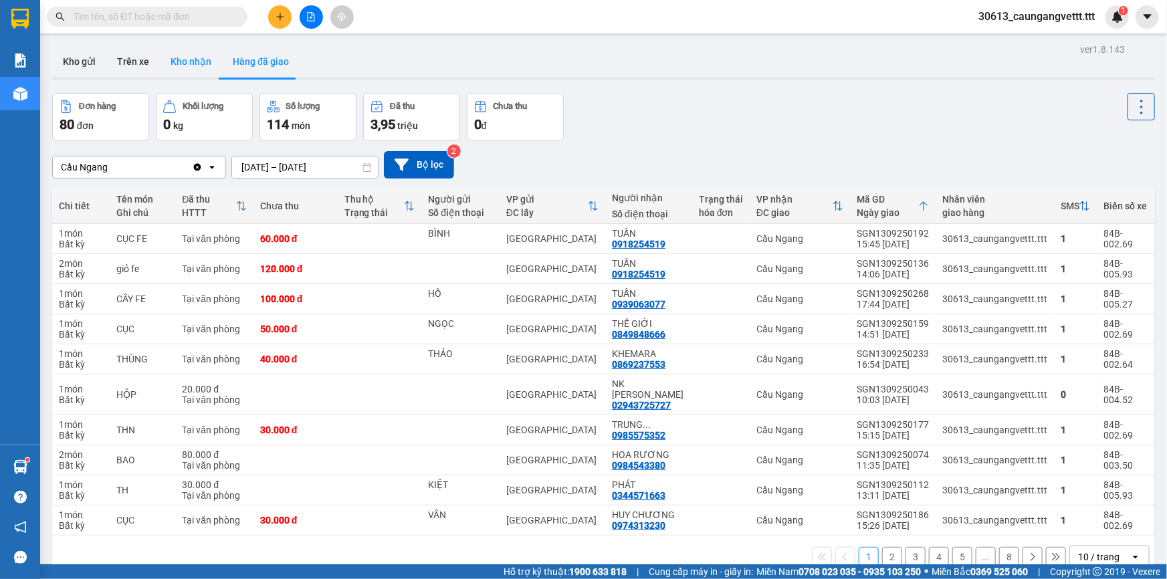
click at [194, 63] on button "Kho nhận" at bounding box center [191, 61] width 62 height 32
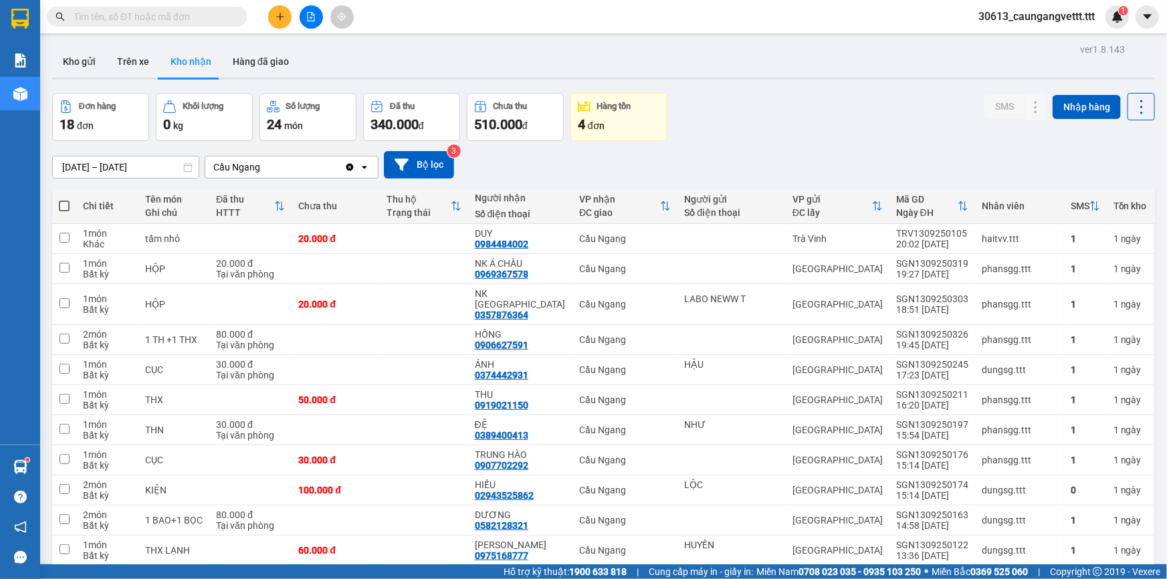
click at [276, 20] on icon "plus" at bounding box center [279, 16] width 9 height 9
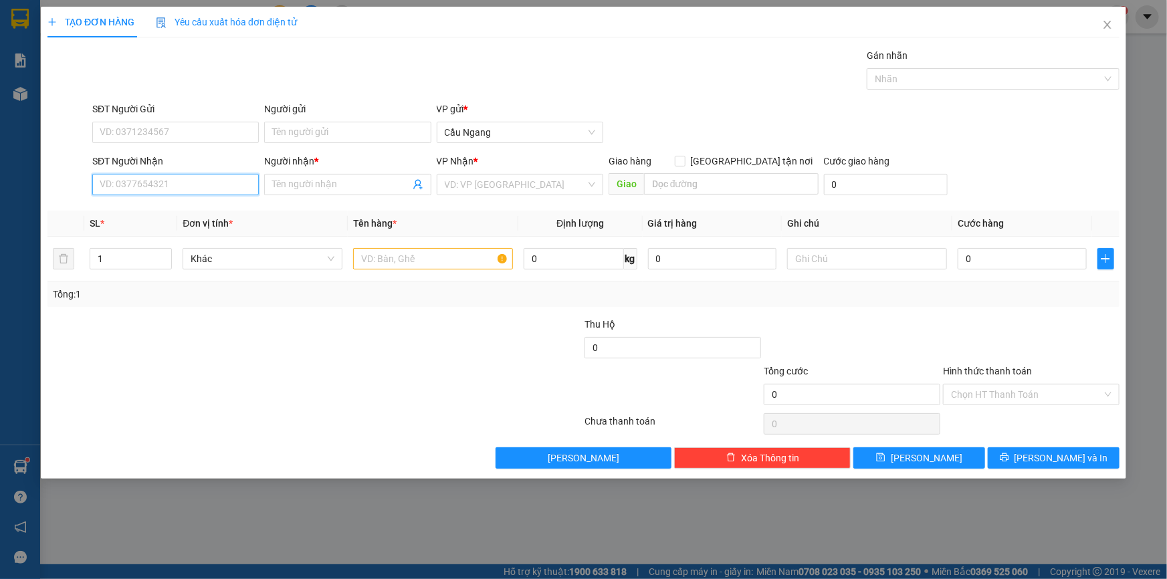
click at [148, 189] on input "SĐT Người Nhận" at bounding box center [175, 184] width 166 height 21
type input "0914008198"
click at [318, 183] on input "Người nhận *" at bounding box center [340, 184] width 137 height 15
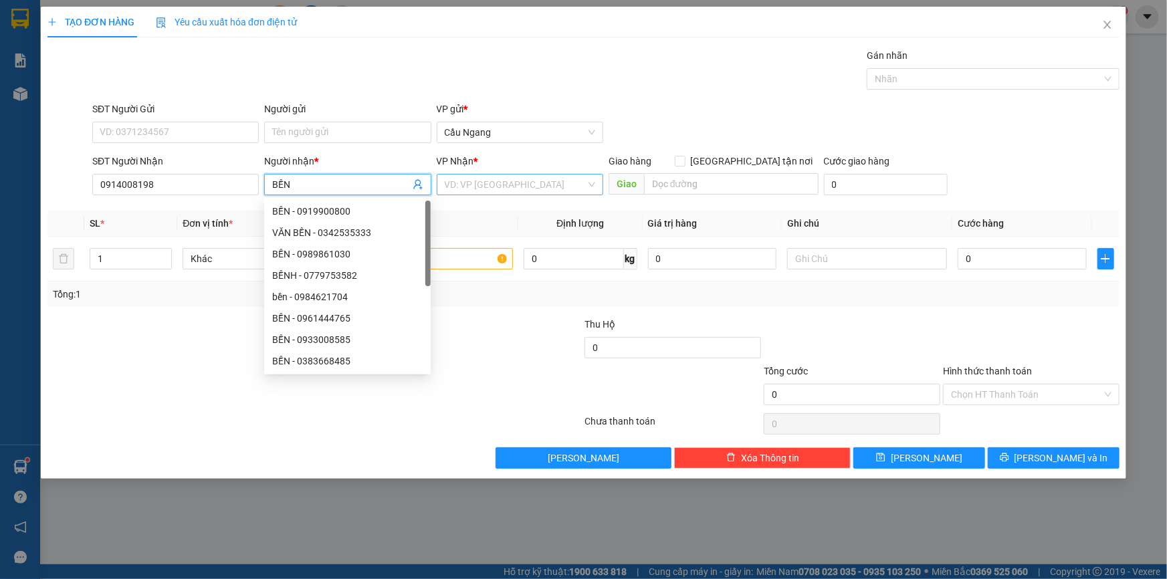
type input "BỀN"
click at [485, 183] on input "search" at bounding box center [515, 185] width 141 height 20
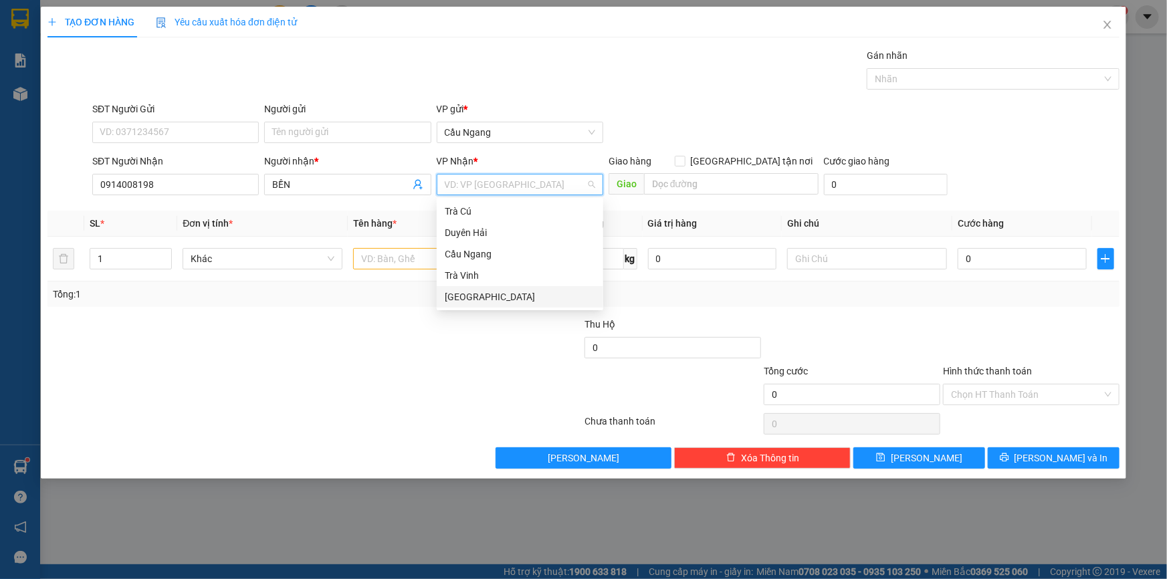
click at [463, 295] on div "[GEOGRAPHIC_DATA]" at bounding box center [520, 297] width 150 height 15
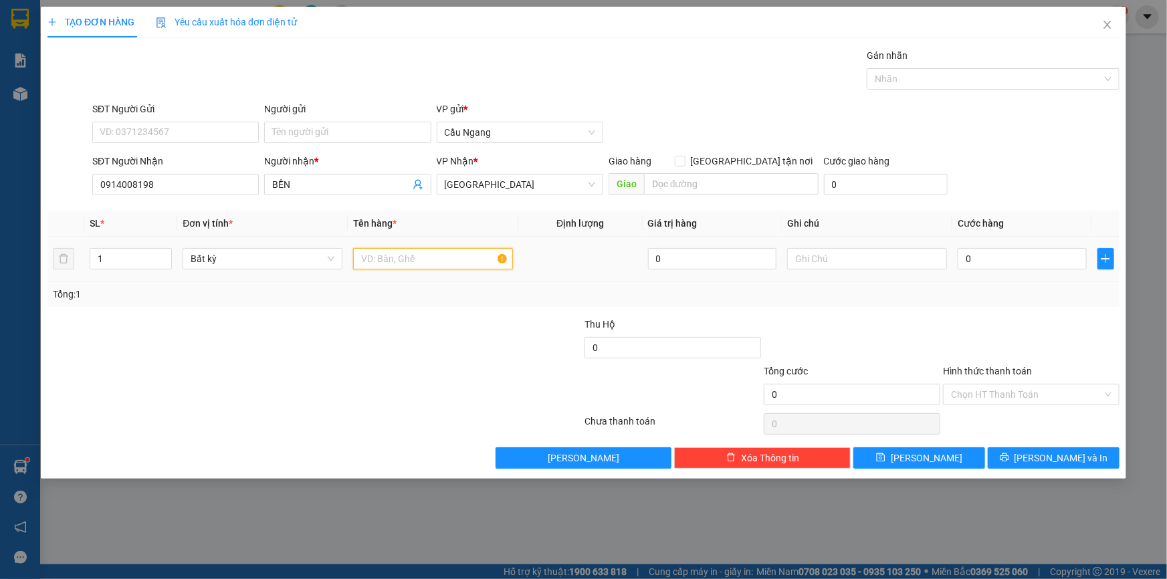
click at [401, 255] on input "text" at bounding box center [433, 258] width 160 height 21
type input "PHÍT"
click at [1025, 256] on input "0" at bounding box center [1021, 258] width 129 height 21
type input "3"
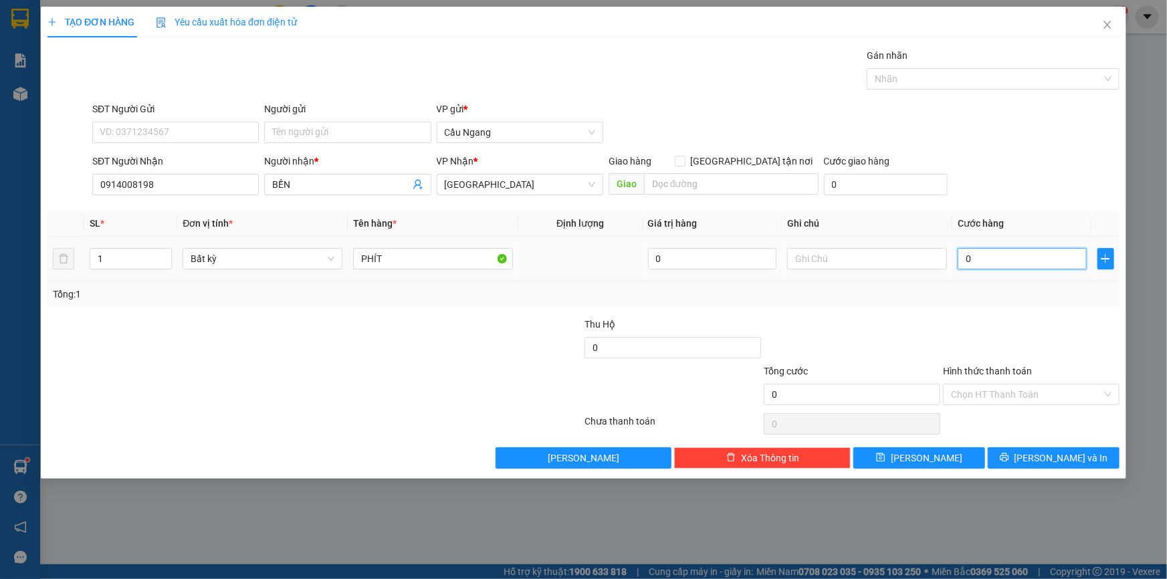
type input "3"
type input "30"
type input "300"
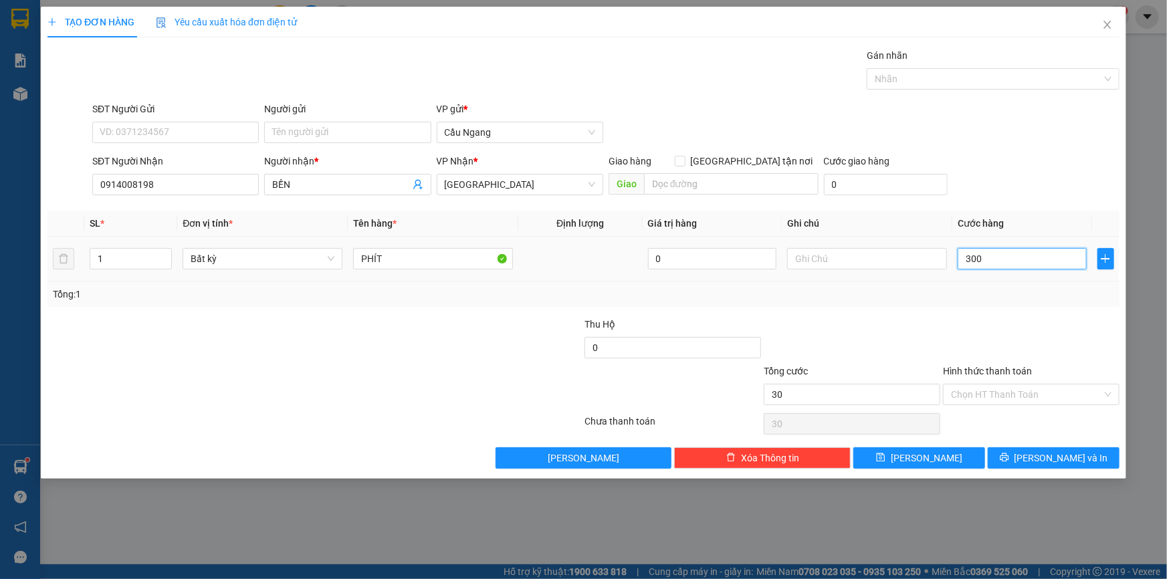
type input "300"
type input "3.000"
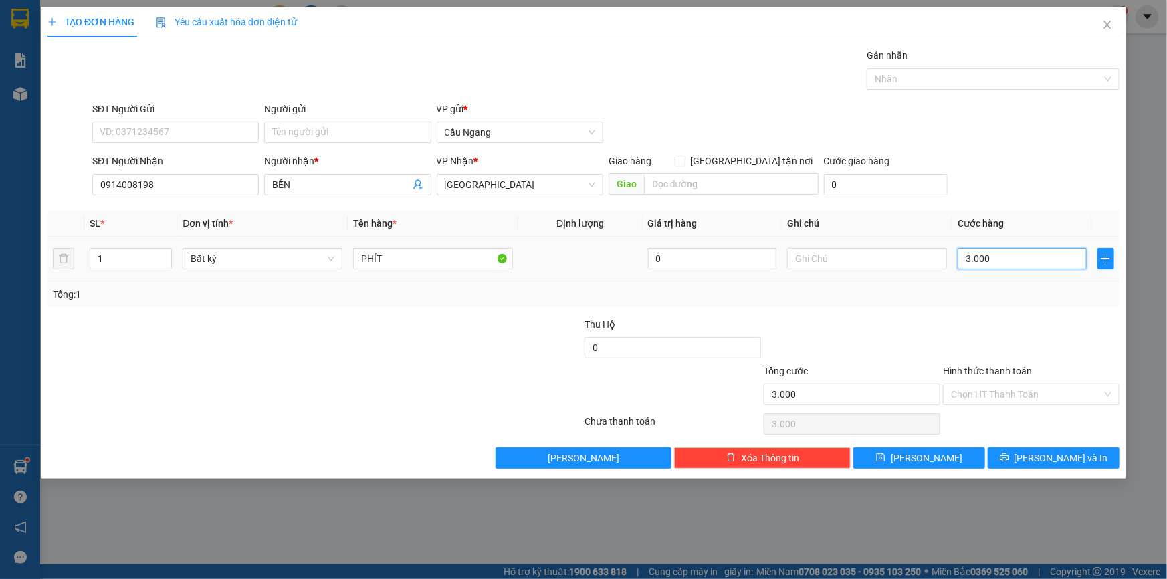
type input "30.000"
click at [1025, 457] on button "[PERSON_NAME] và In" at bounding box center [1054, 457] width 132 height 21
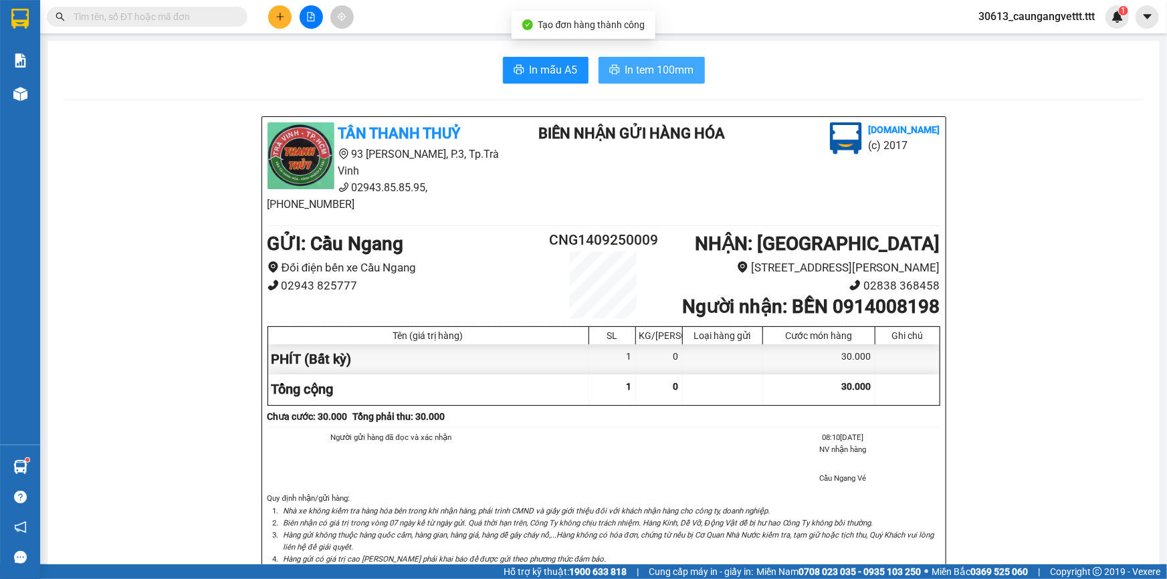
click at [646, 68] on span "In tem 100mm" at bounding box center [659, 70] width 69 height 17
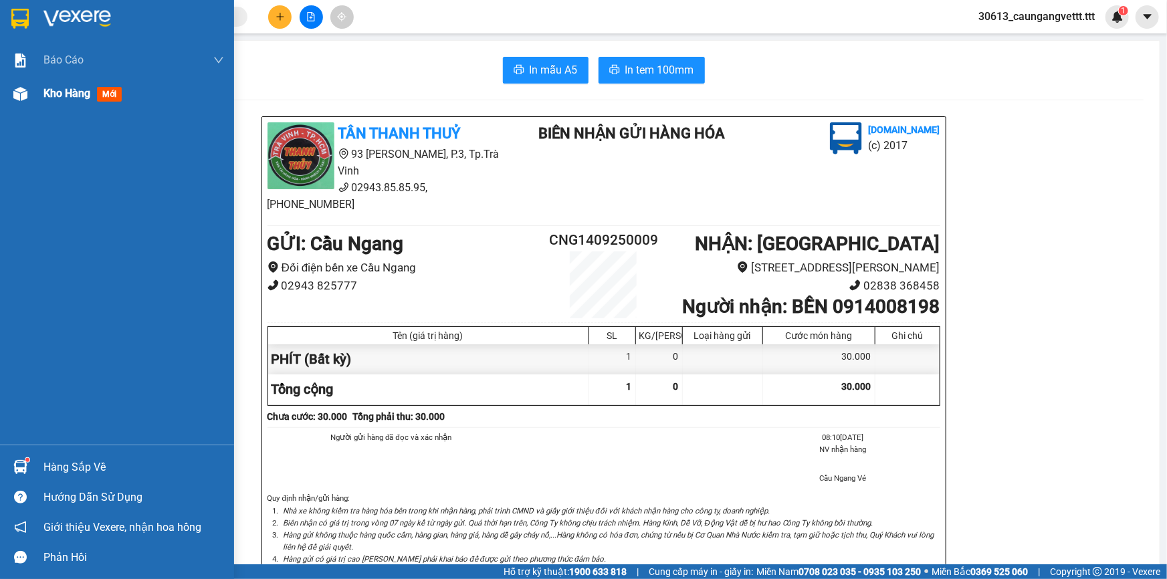
drag, startPoint x: 53, startPoint y: 89, endPoint x: 73, endPoint y: 94, distance: 20.8
click at [53, 89] on span "Kho hàng" at bounding box center [66, 93] width 47 height 13
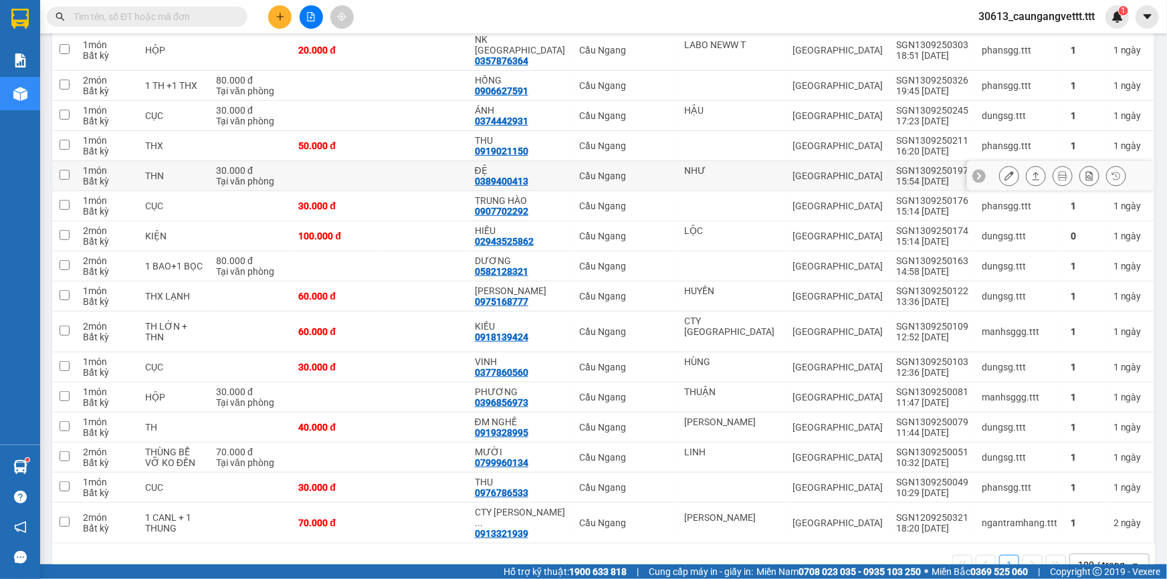
scroll to position [92, 0]
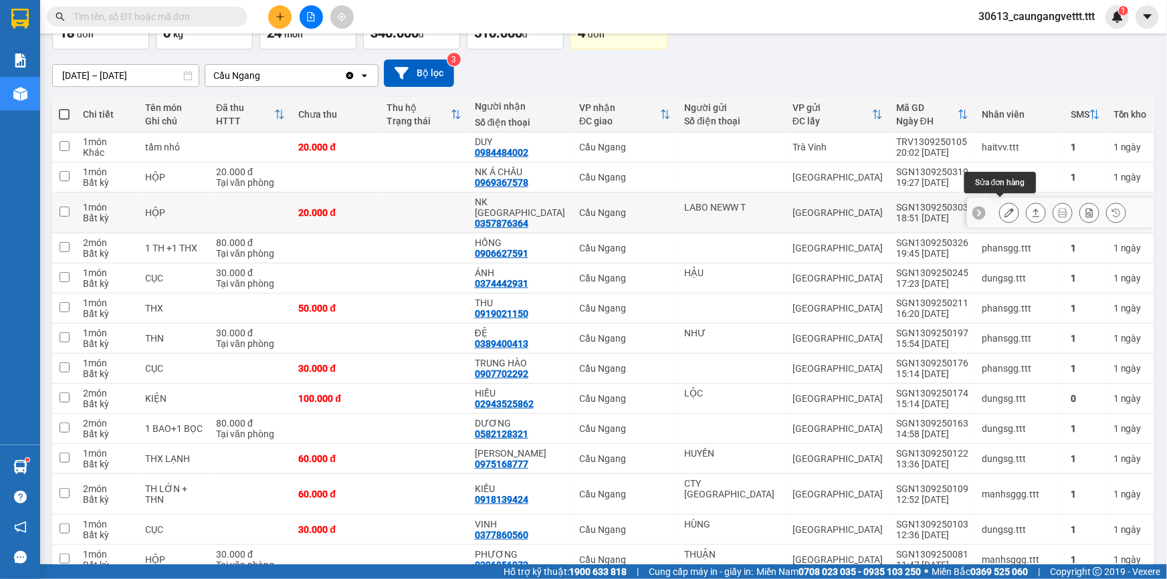
click at [1004, 210] on icon at bounding box center [1008, 212] width 9 height 9
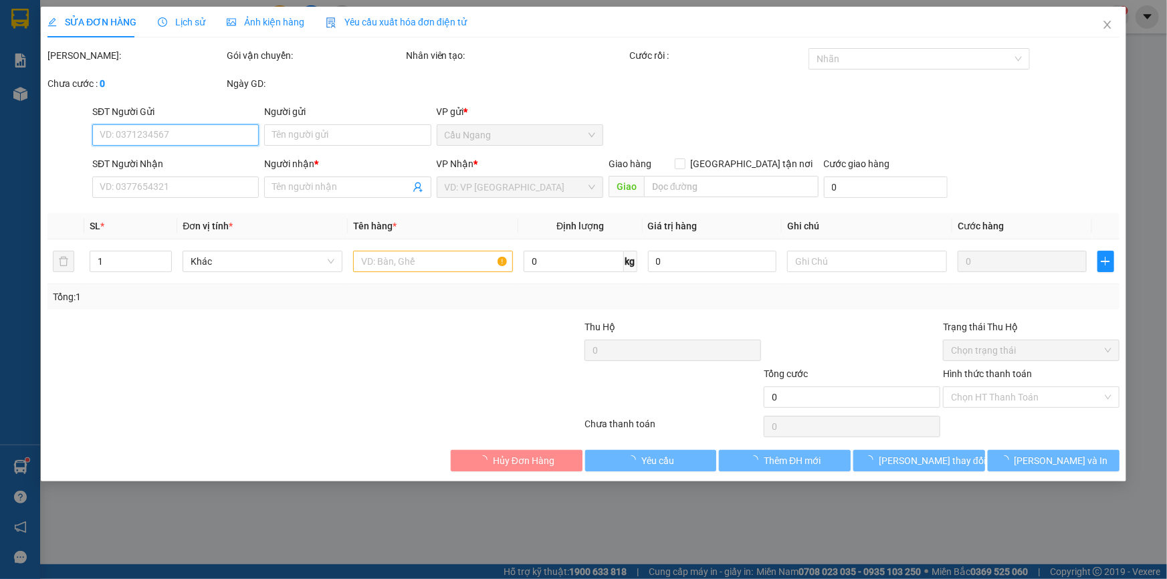
type input "LABO NEWW T"
type input "0357876364"
type input "NK [GEOGRAPHIC_DATA]"
type input "20.000"
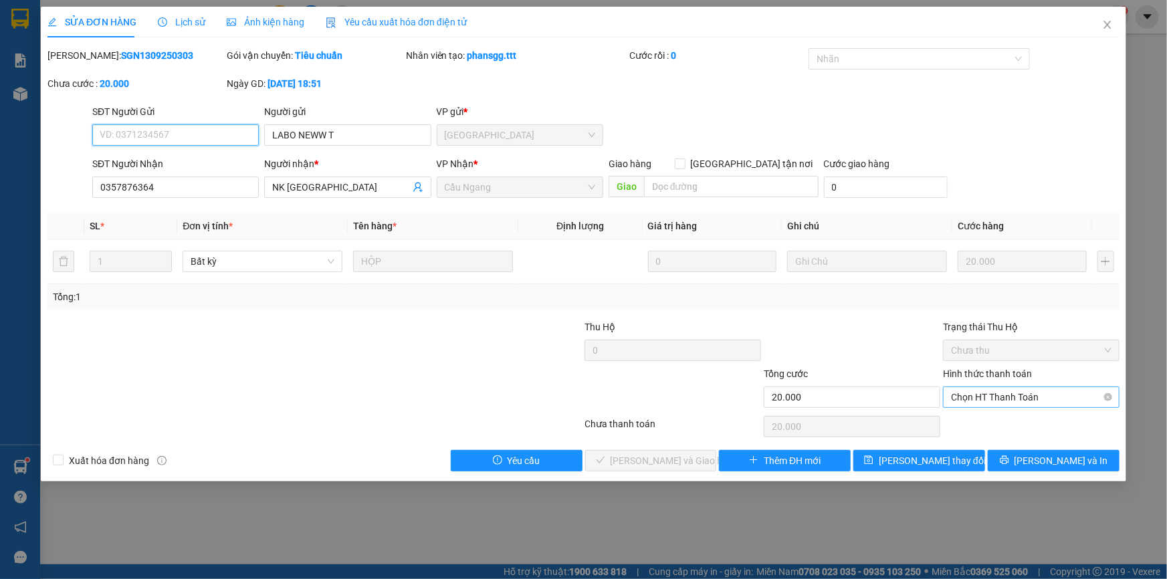
click at [1004, 396] on span "Chọn HT Thanh Toán" at bounding box center [1031, 397] width 160 height 20
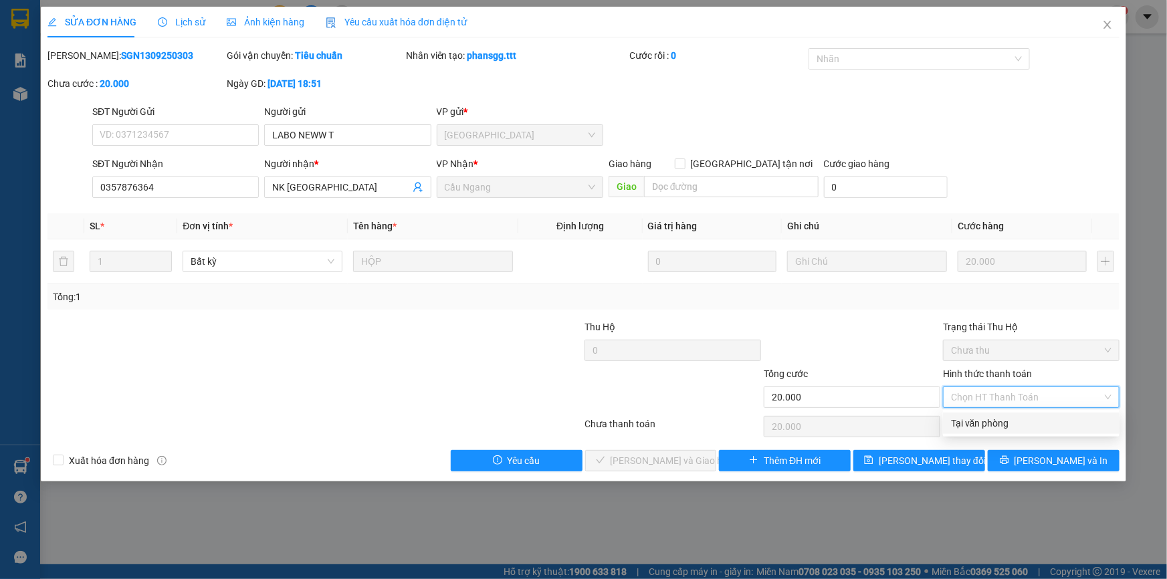
click at [983, 422] on div "Tại văn phòng" at bounding box center [1031, 423] width 160 height 15
type input "0"
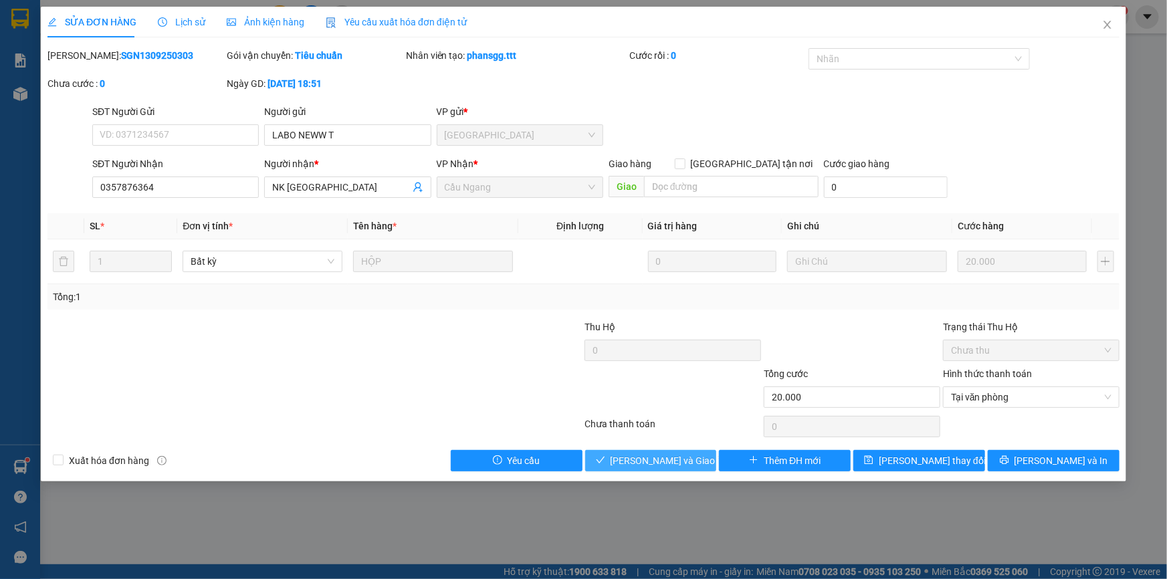
click at [667, 457] on span "[PERSON_NAME] và Giao hàng" at bounding box center [674, 460] width 128 height 15
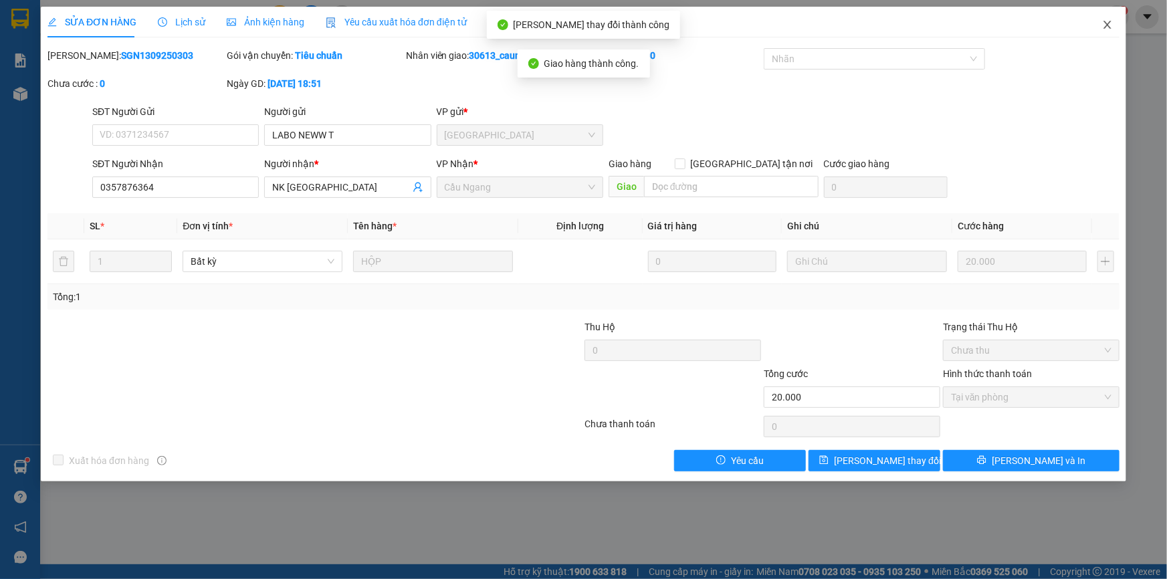
click at [1107, 25] on icon "close" at bounding box center [1107, 24] width 11 height 11
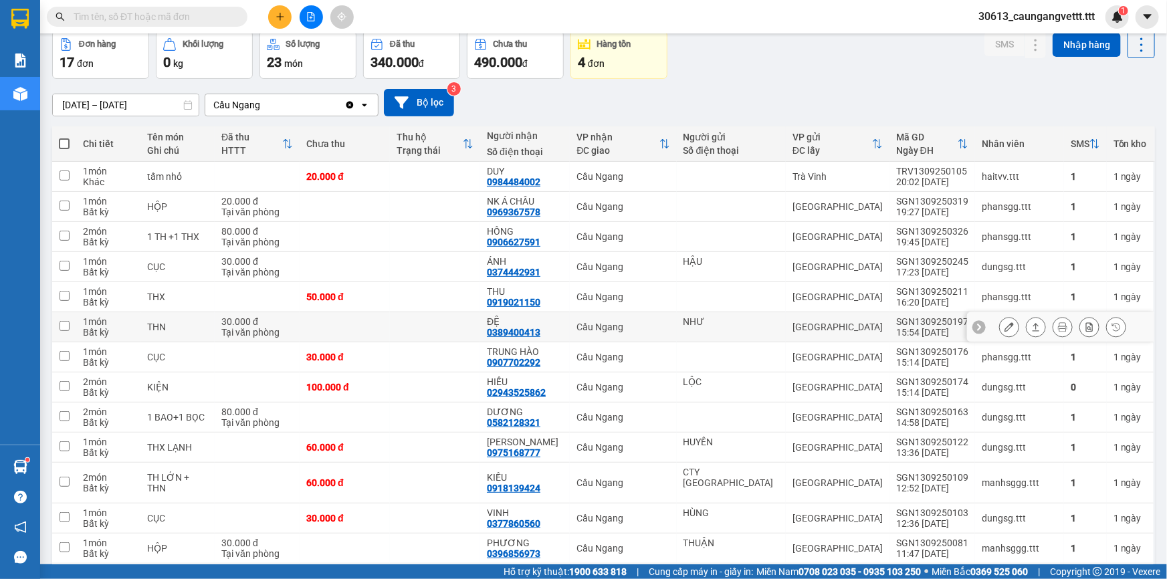
scroll to position [62, 0]
click at [636, 60] on div "4 đơn" at bounding box center [619, 62] width 82 height 19
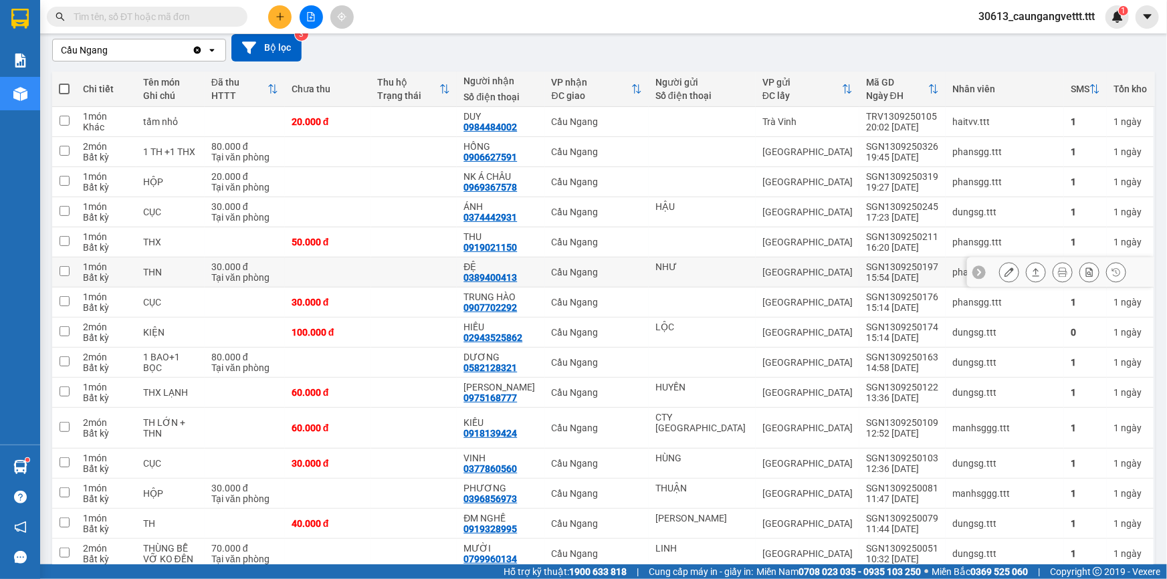
scroll to position [0, 0]
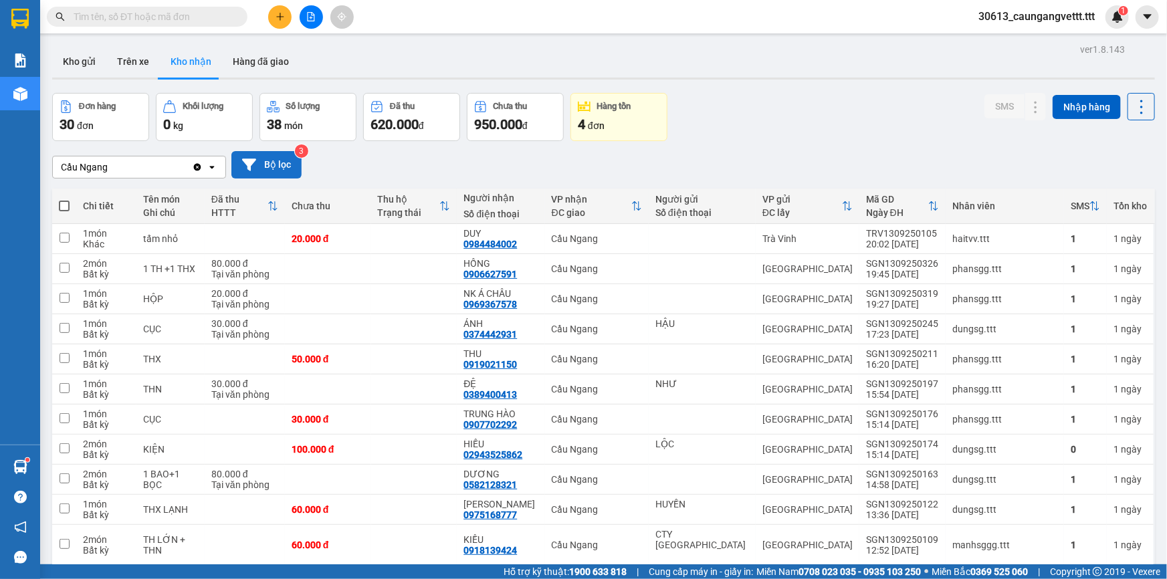
click at [273, 165] on button "Bộ lọc" at bounding box center [266, 164] width 70 height 27
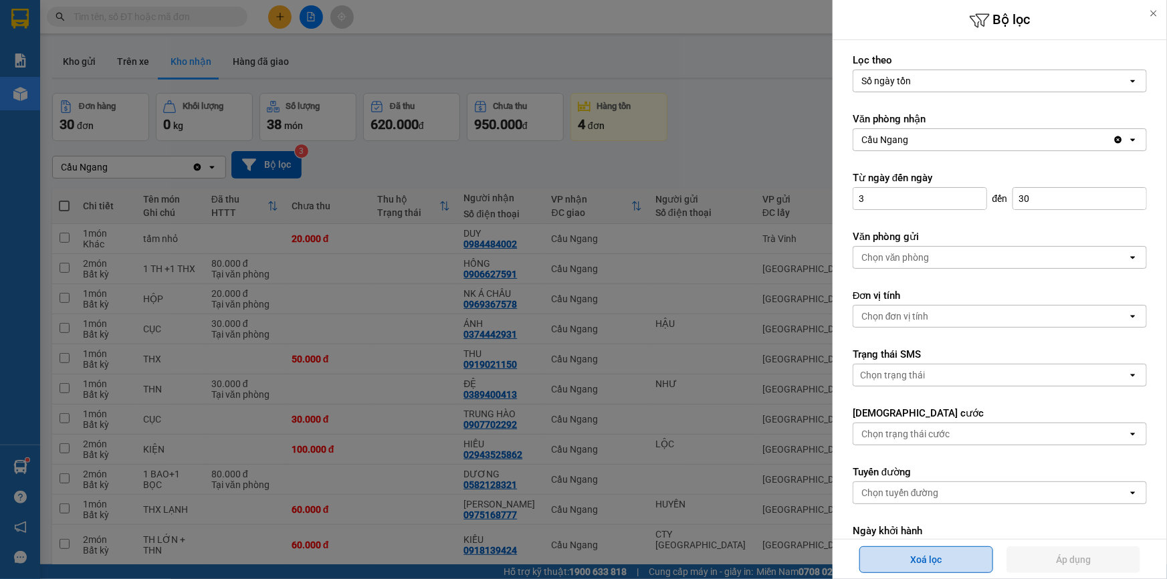
click at [907, 559] on button "Xoá lọc" at bounding box center [926, 559] width 134 height 27
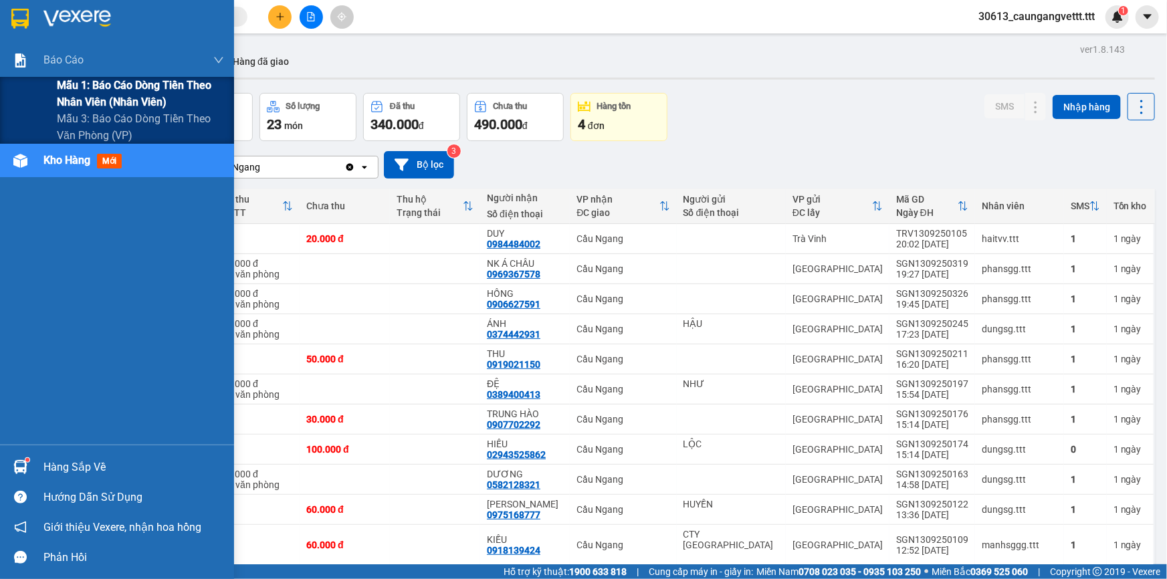
click at [76, 92] on span "Mẫu 1: Báo cáo dòng tiền theo nhân viên (nhân viên)" at bounding box center [140, 93] width 167 height 33
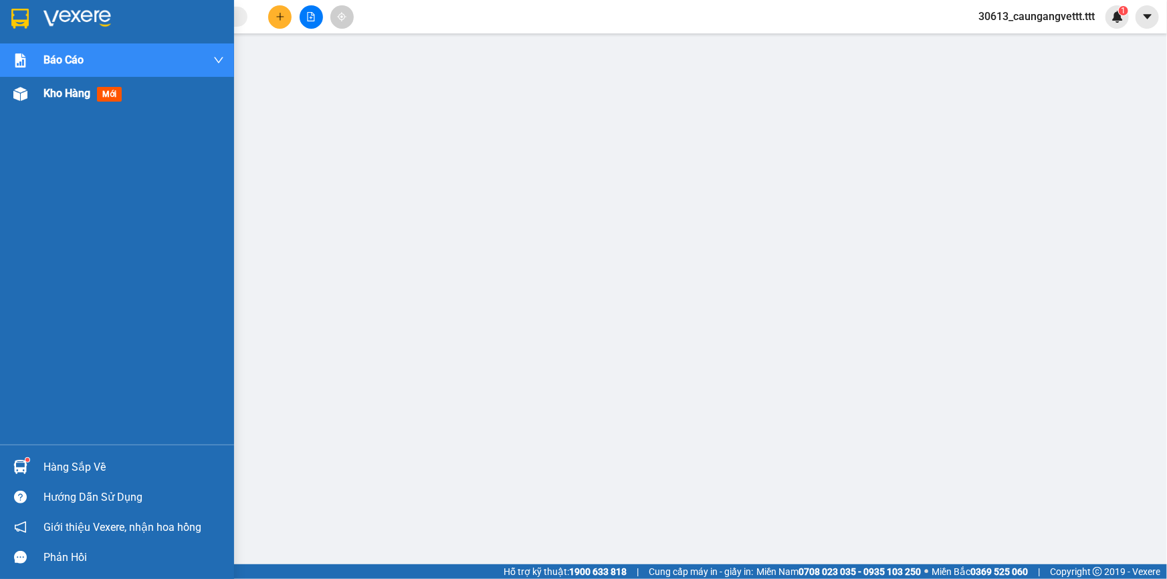
click at [60, 93] on span "Kho hàng" at bounding box center [66, 93] width 47 height 13
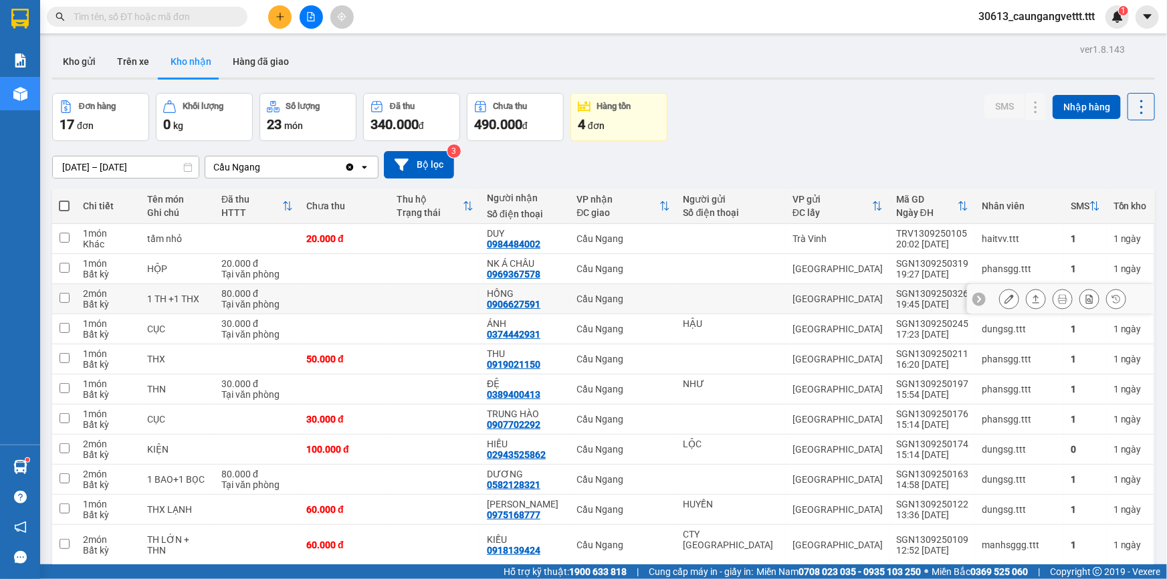
click at [1004, 303] on icon at bounding box center [1008, 298] width 9 height 9
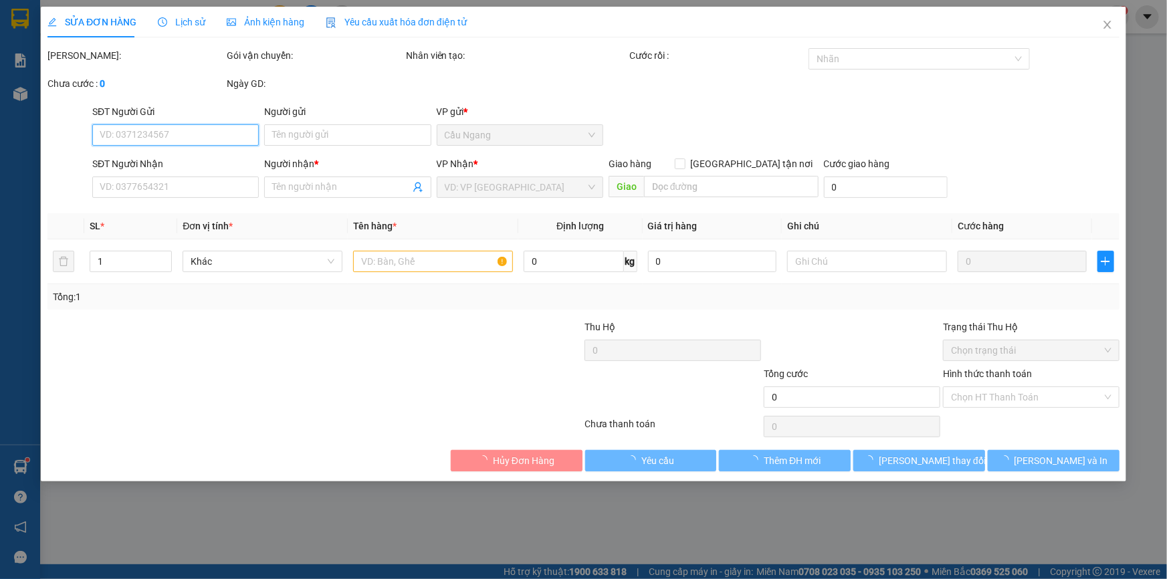
type input "0906627591"
type input "HỒNG"
type input "80.000"
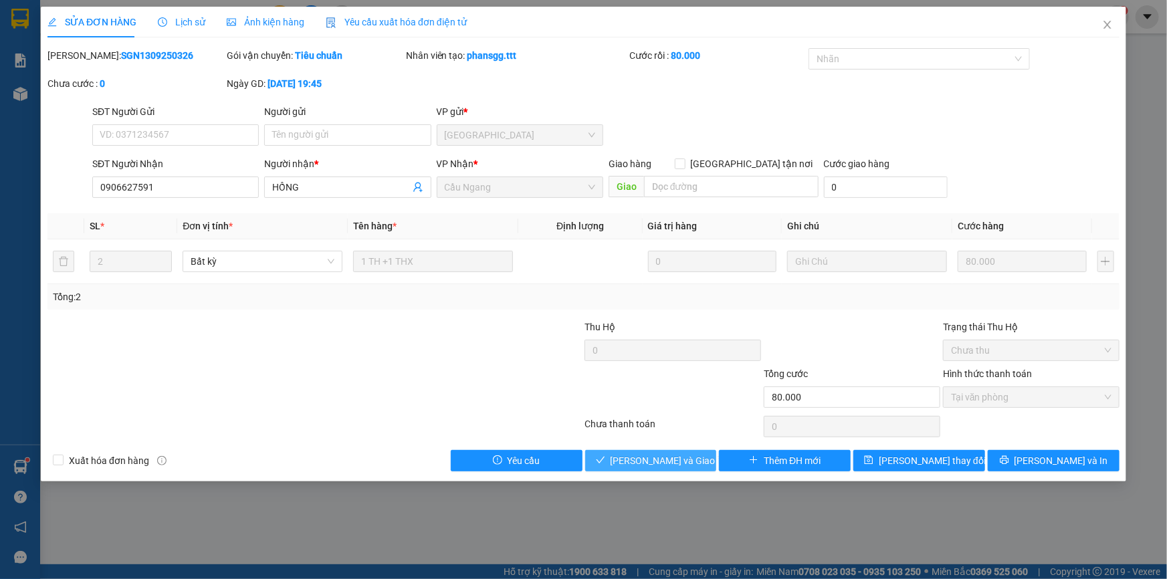
click at [645, 459] on span "[PERSON_NAME] và Giao hàng" at bounding box center [674, 460] width 128 height 15
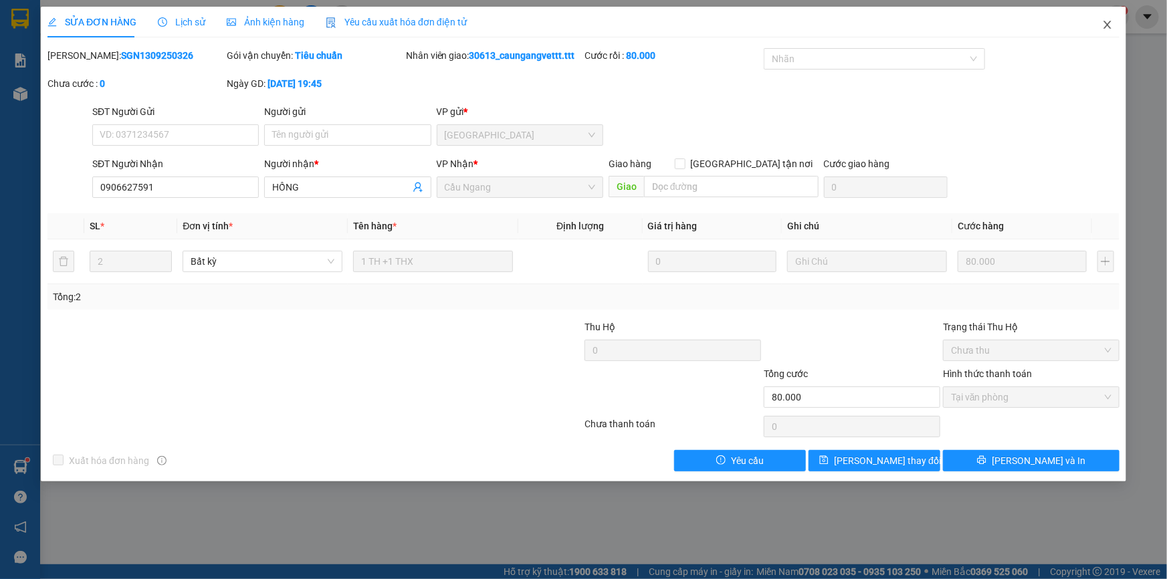
click at [1107, 25] on icon "close" at bounding box center [1107, 24] width 11 height 11
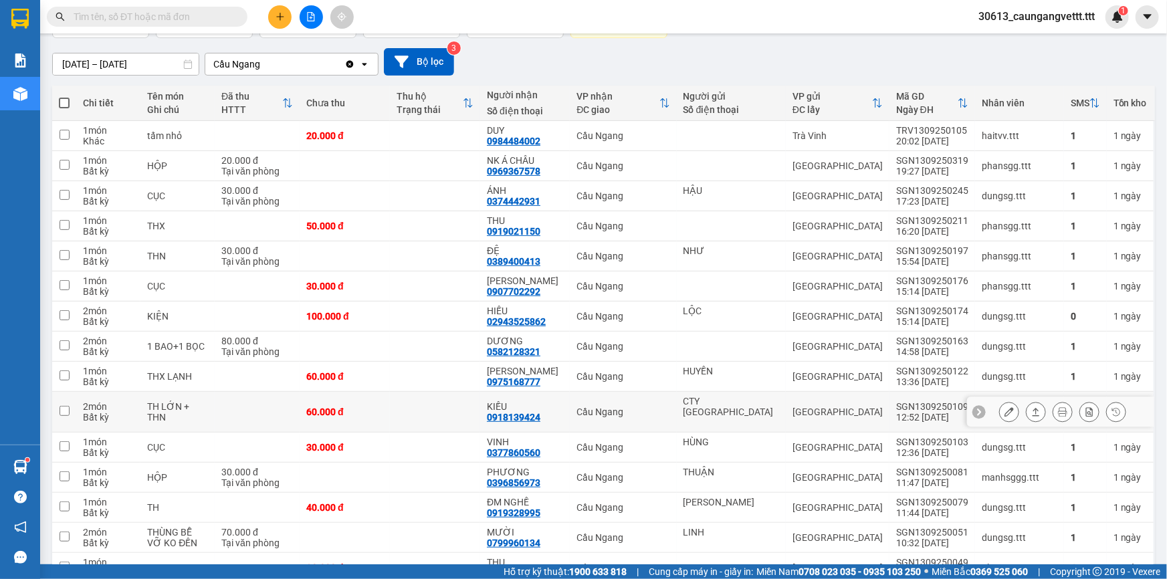
scroll to position [194, 0]
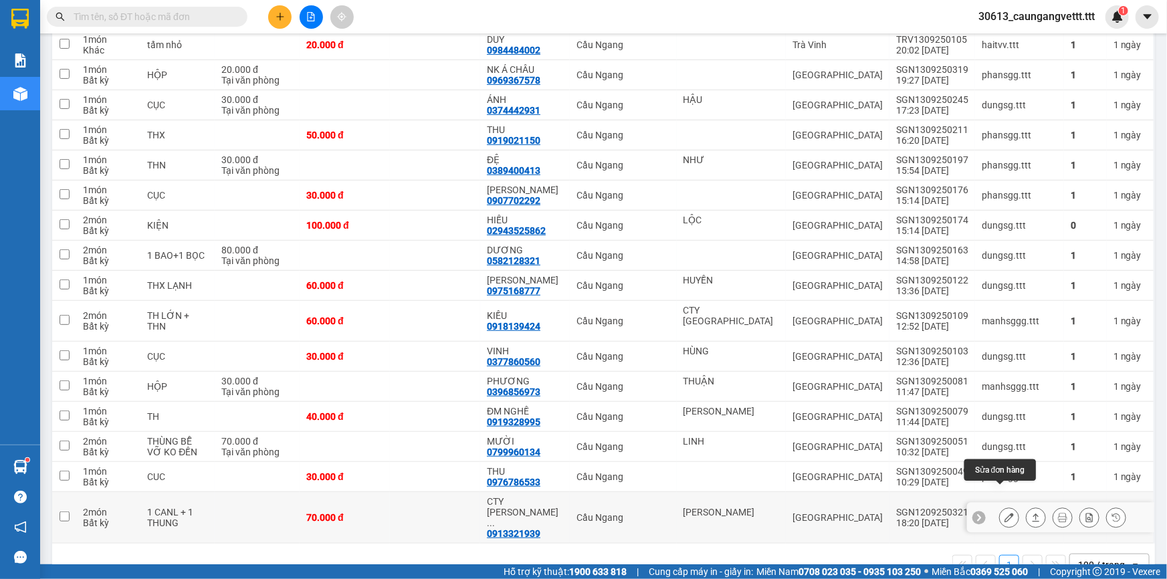
click at [1005, 506] on button at bounding box center [1009, 517] width 19 height 23
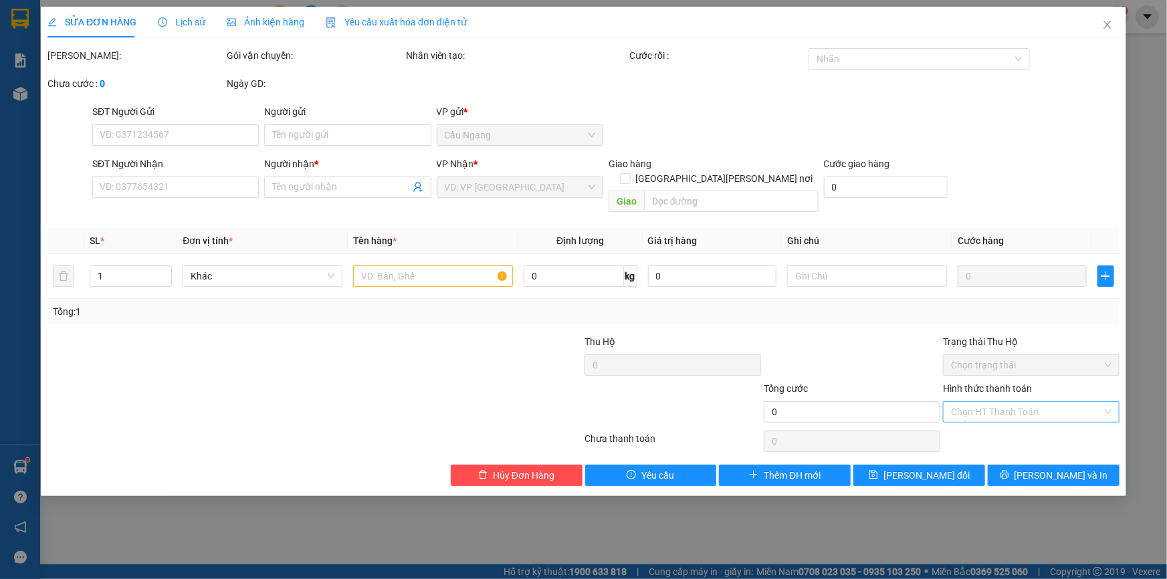
click at [994, 402] on input "Hình thức thanh toán" at bounding box center [1026, 412] width 151 height 20
click at [1000, 425] on div "Tại văn phòng" at bounding box center [1031, 423] width 160 height 15
type input "0"
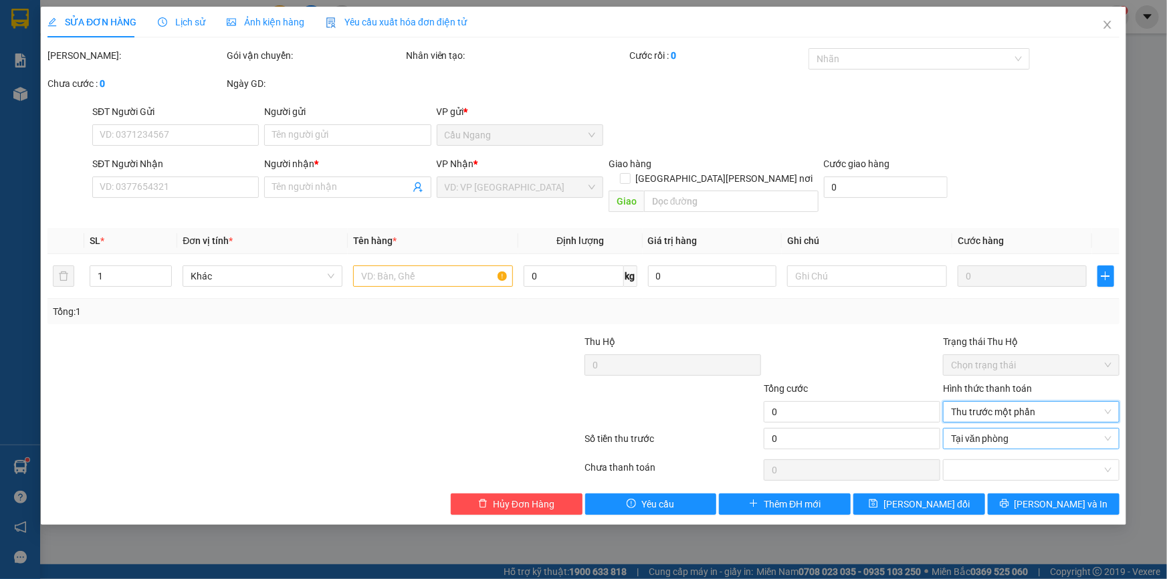
click at [999, 429] on span "Tại văn phòng" at bounding box center [1031, 439] width 160 height 20
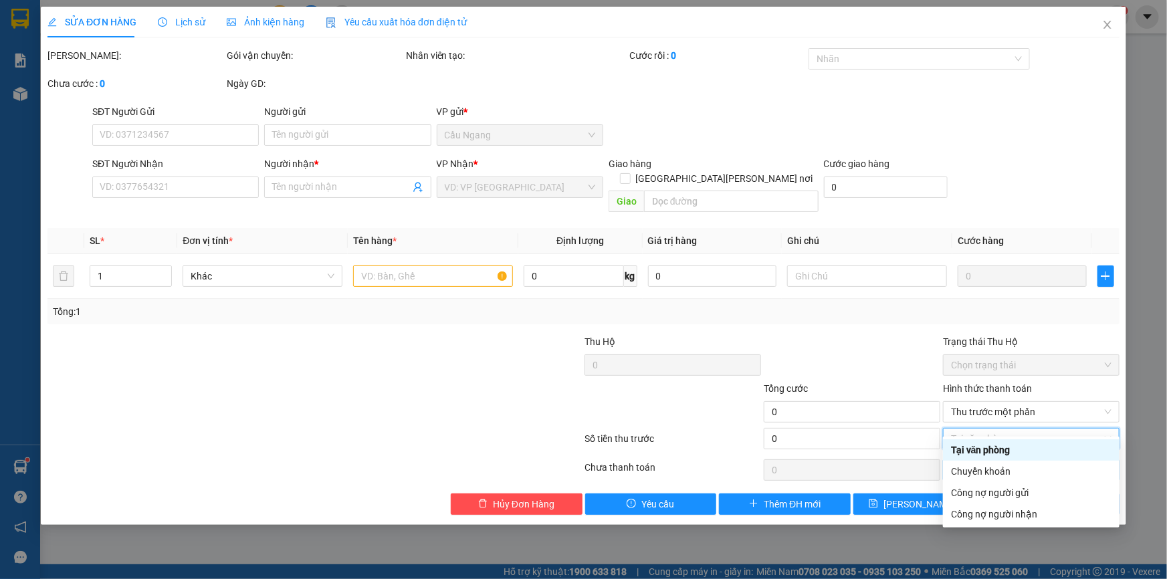
click at [996, 449] on div "Tại văn phòng" at bounding box center [1031, 450] width 160 height 15
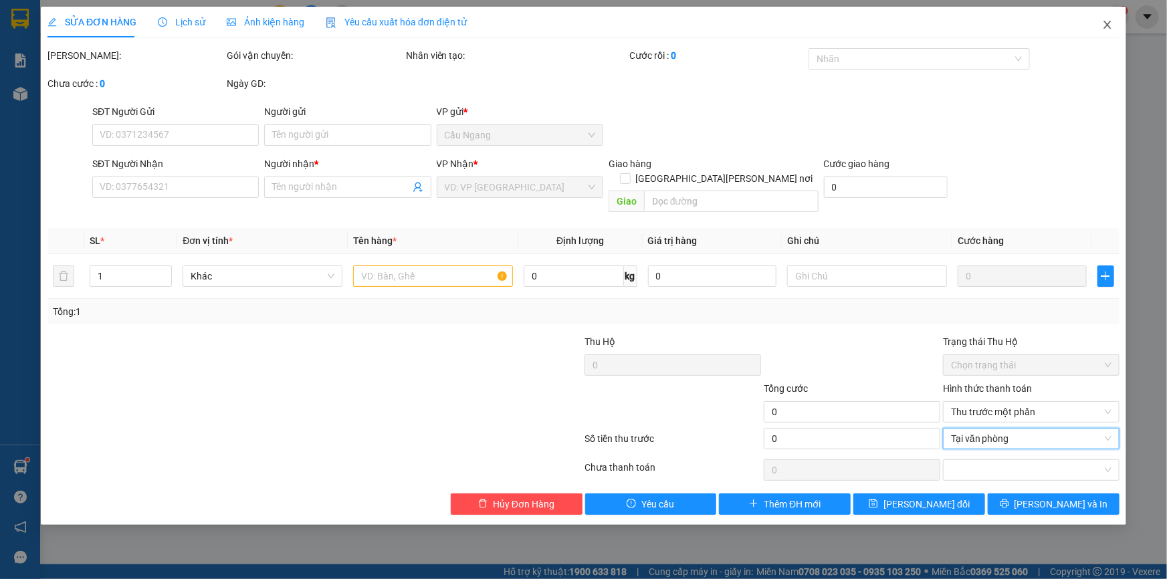
click at [1106, 25] on icon "close" at bounding box center [1106, 25] width 7 height 8
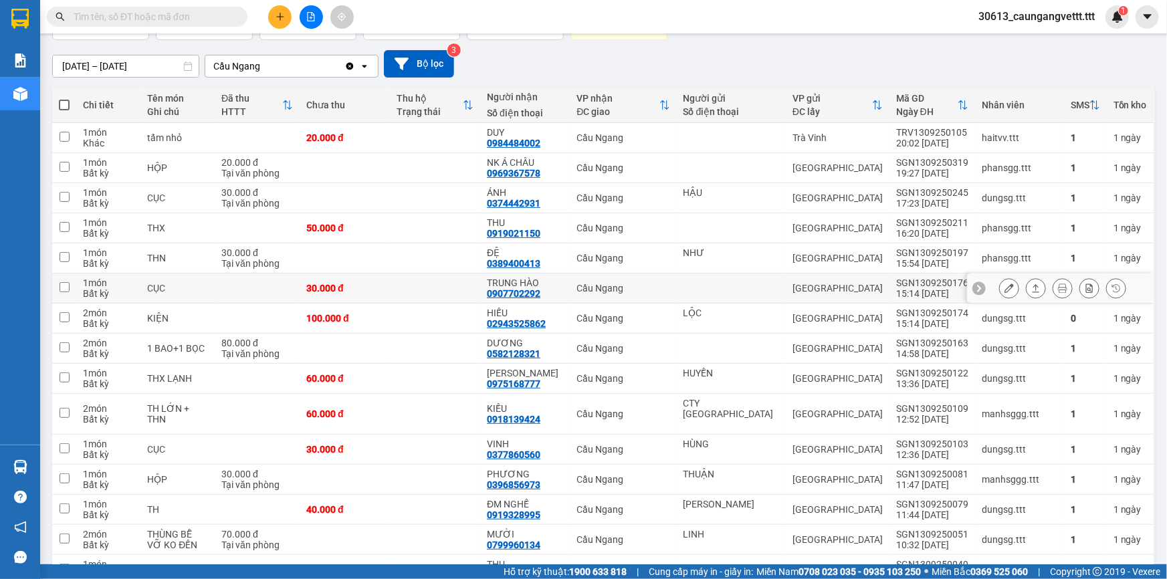
scroll to position [194, 0]
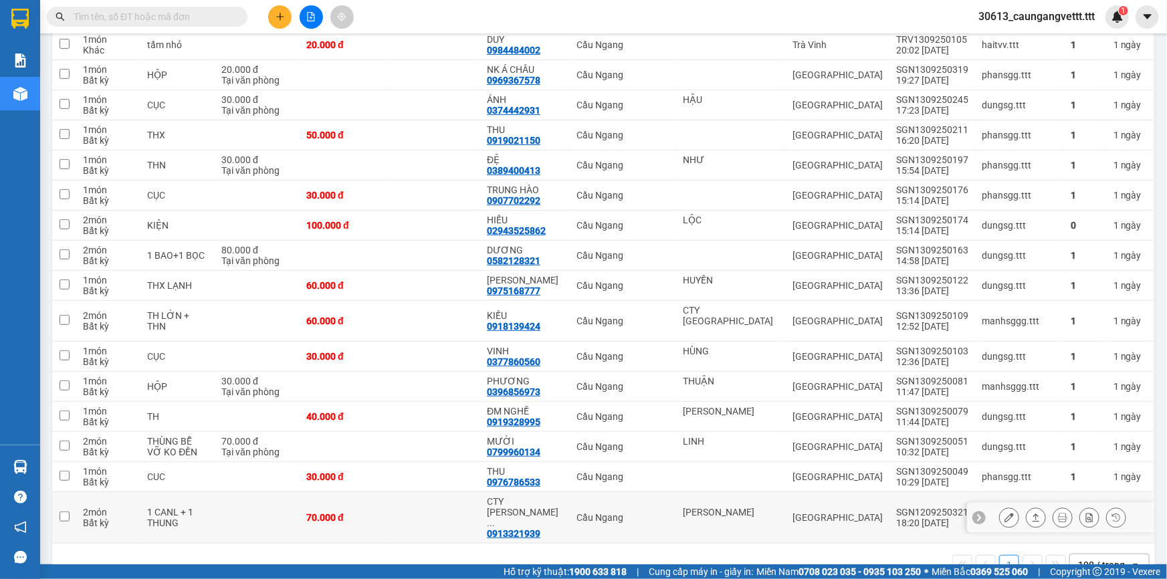
click at [1004, 513] on icon at bounding box center [1008, 517] width 9 height 9
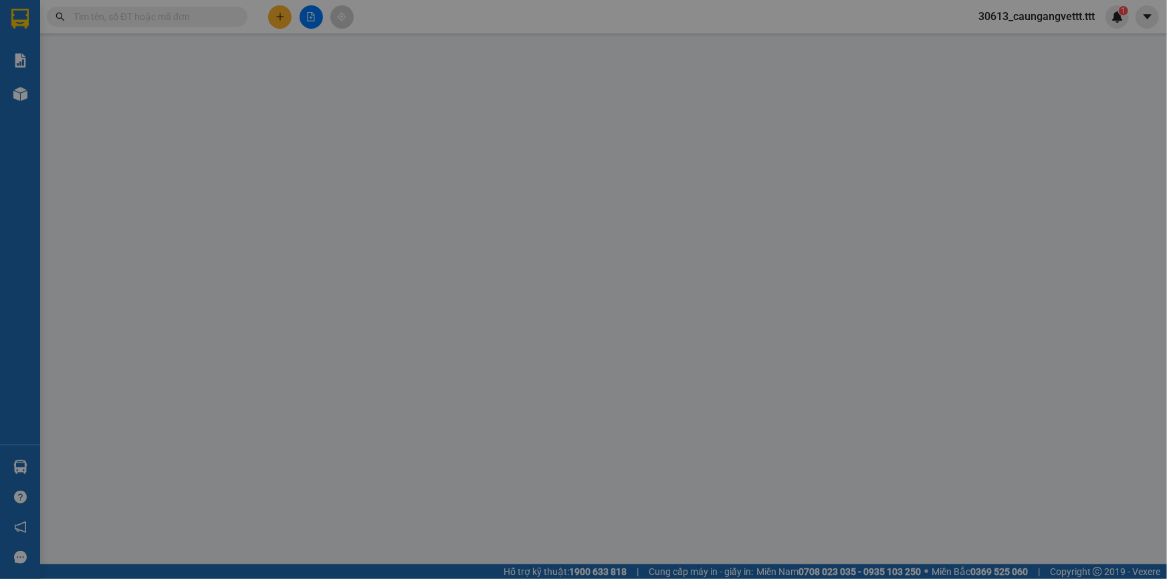
type input "[PERSON_NAME]"
type input "0913321939"
type input "CTY HOÀNG LỘC"
type input "70.000"
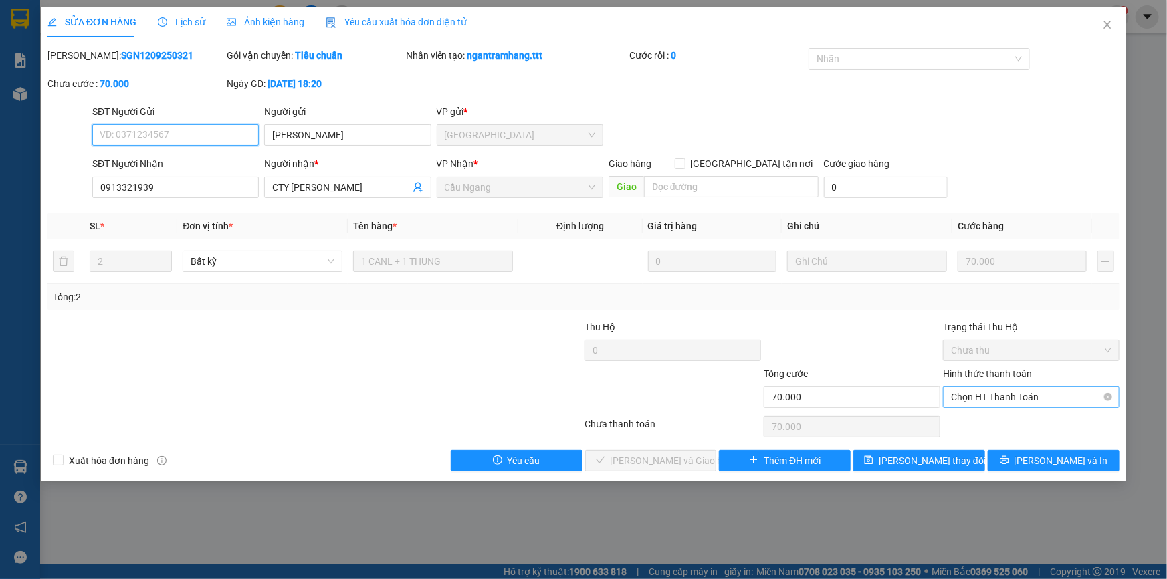
click at [985, 394] on span "Chọn HT Thanh Toán" at bounding box center [1031, 397] width 160 height 20
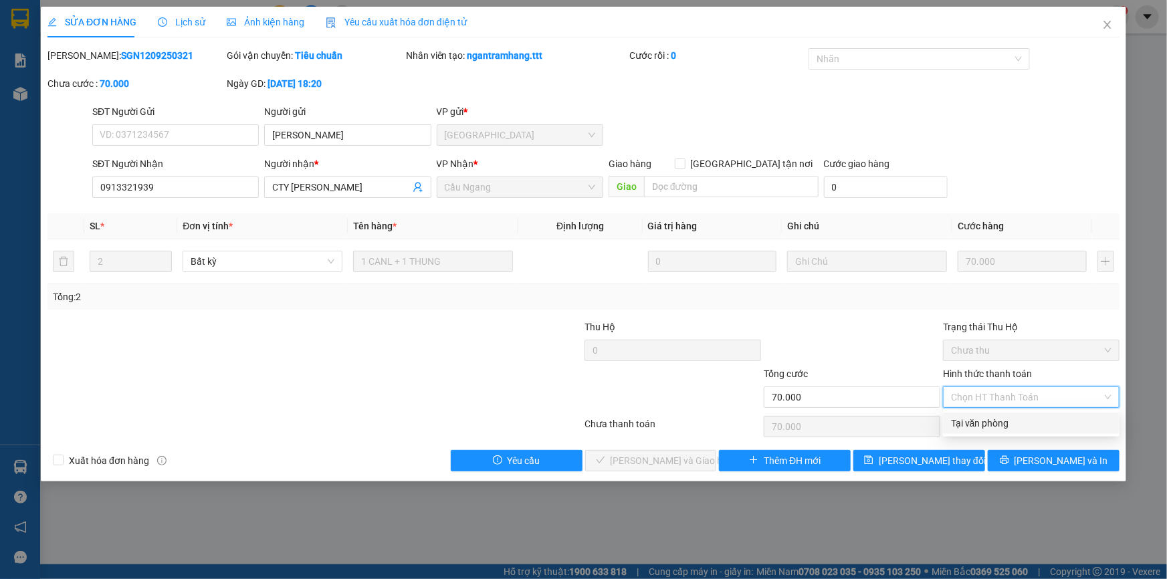
click at [982, 424] on div "Tại văn phòng" at bounding box center [1031, 423] width 160 height 15
type input "0"
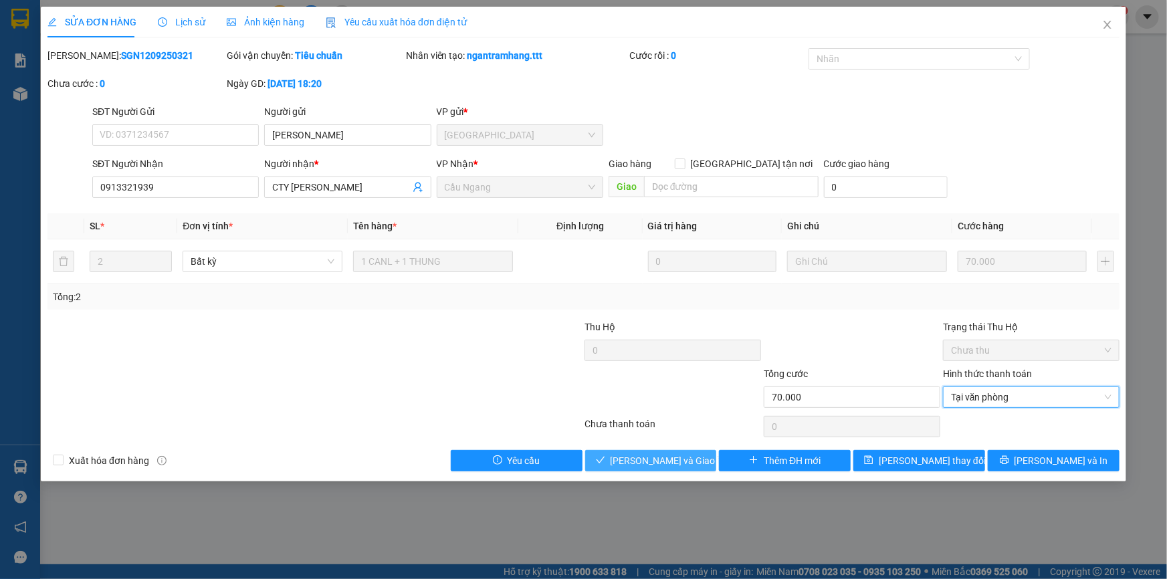
click at [665, 463] on span "[PERSON_NAME] và Giao hàng" at bounding box center [674, 460] width 128 height 15
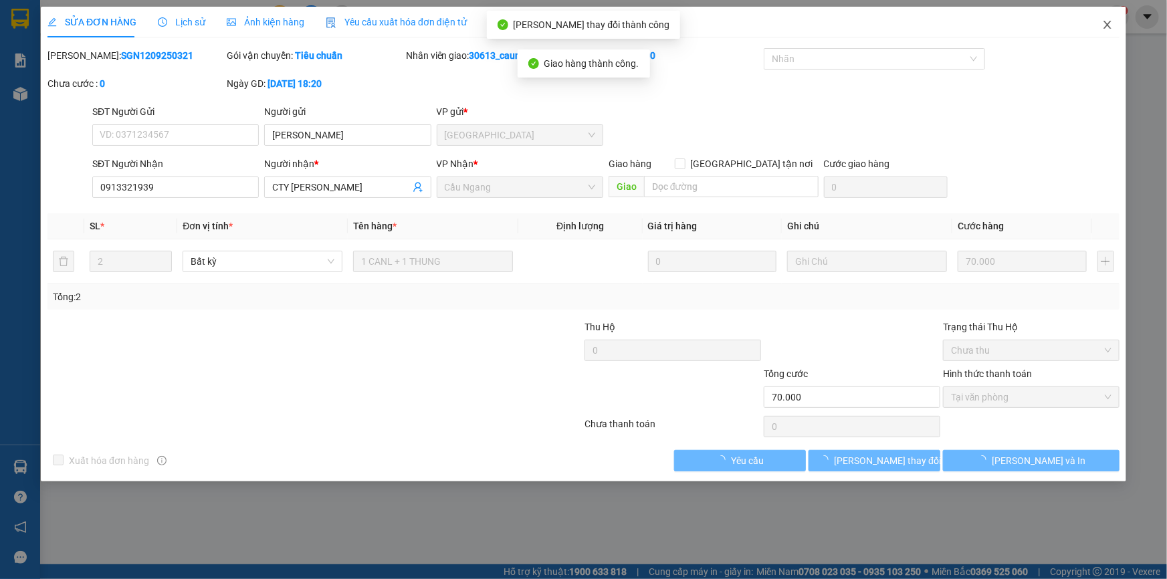
click at [1106, 26] on icon "close" at bounding box center [1107, 24] width 11 height 11
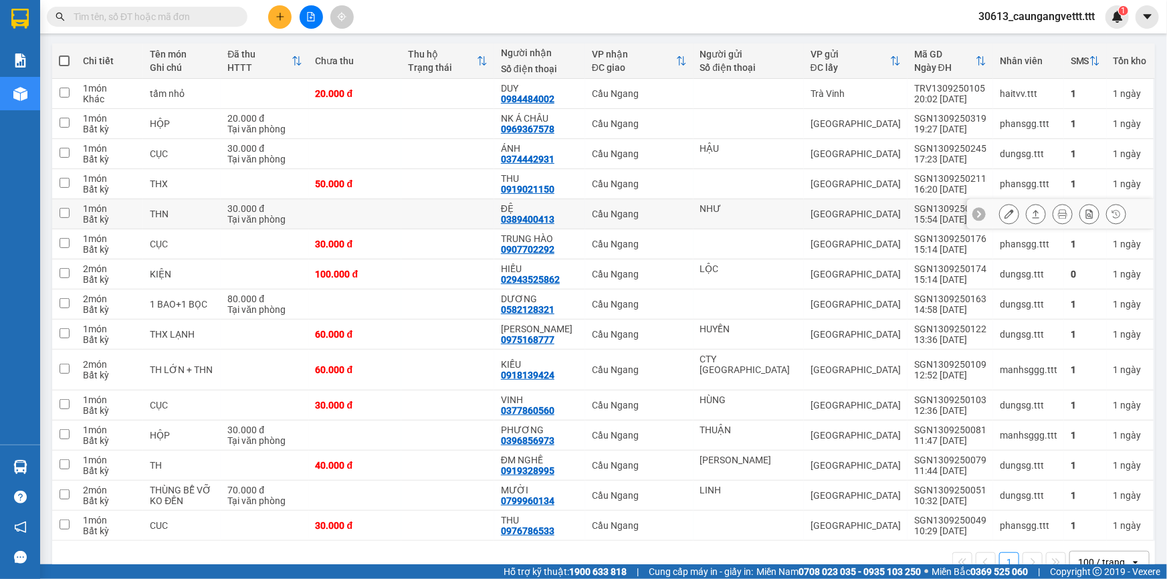
scroll to position [164, 0]
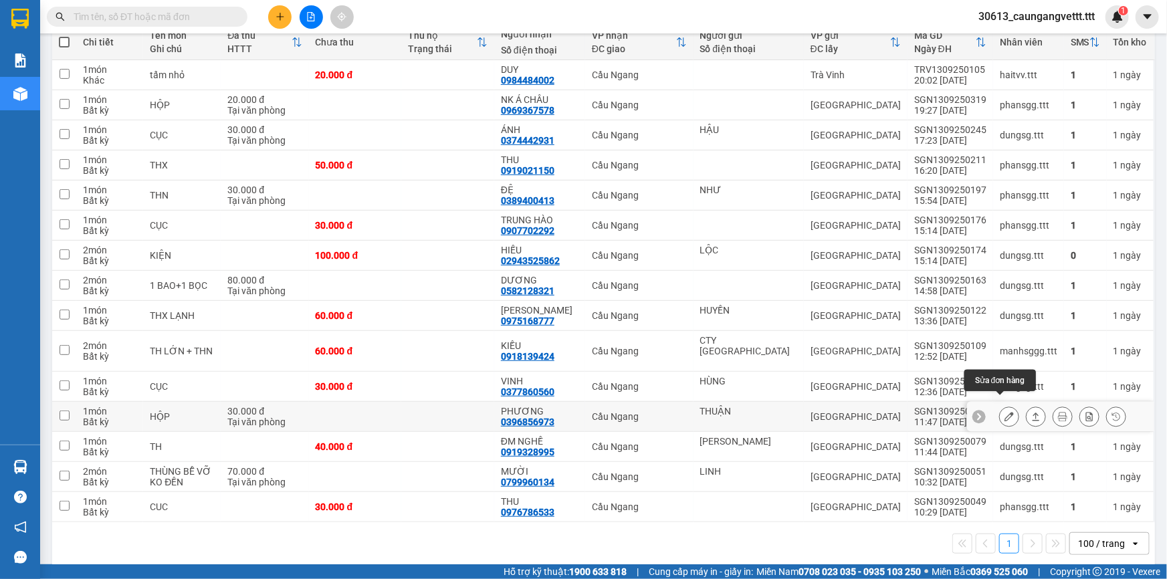
click at [1004, 412] on icon at bounding box center [1008, 416] width 9 height 9
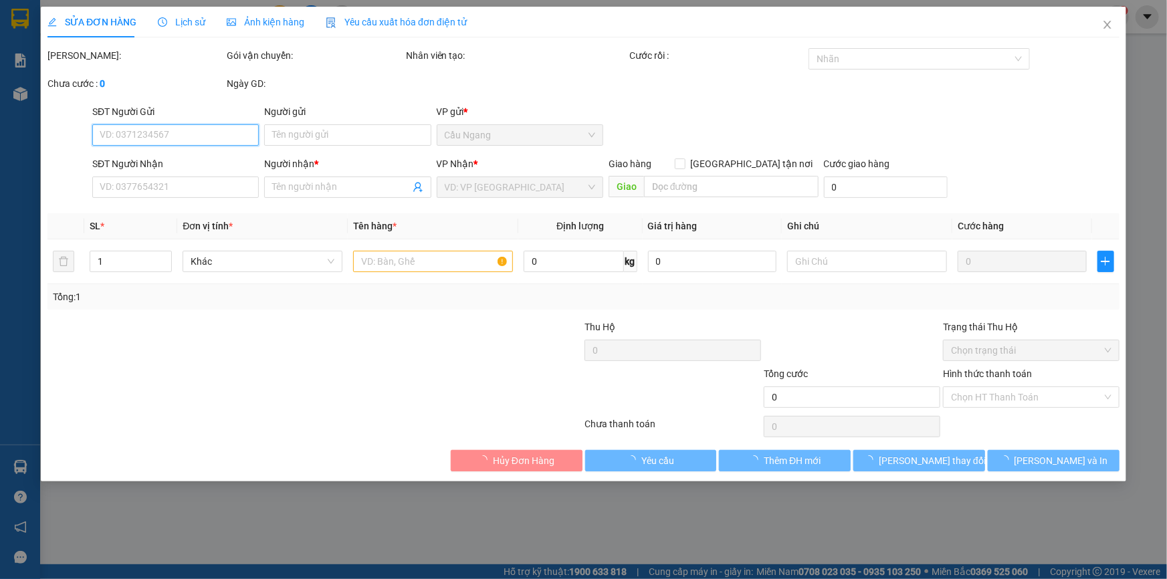
type input "THUẬN"
type input "0396856973"
type input "PHƯƠNG"
type input "30.000"
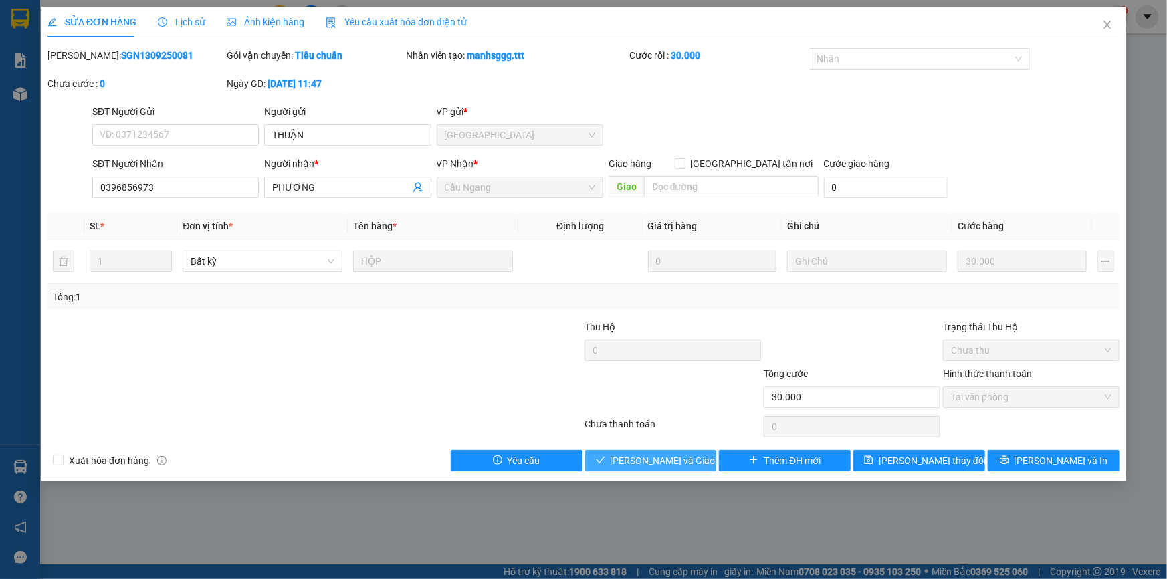
click at [621, 461] on button "[PERSON_NAME] và Giao hàng" at bounding box center [651, 460] width 132 height 21
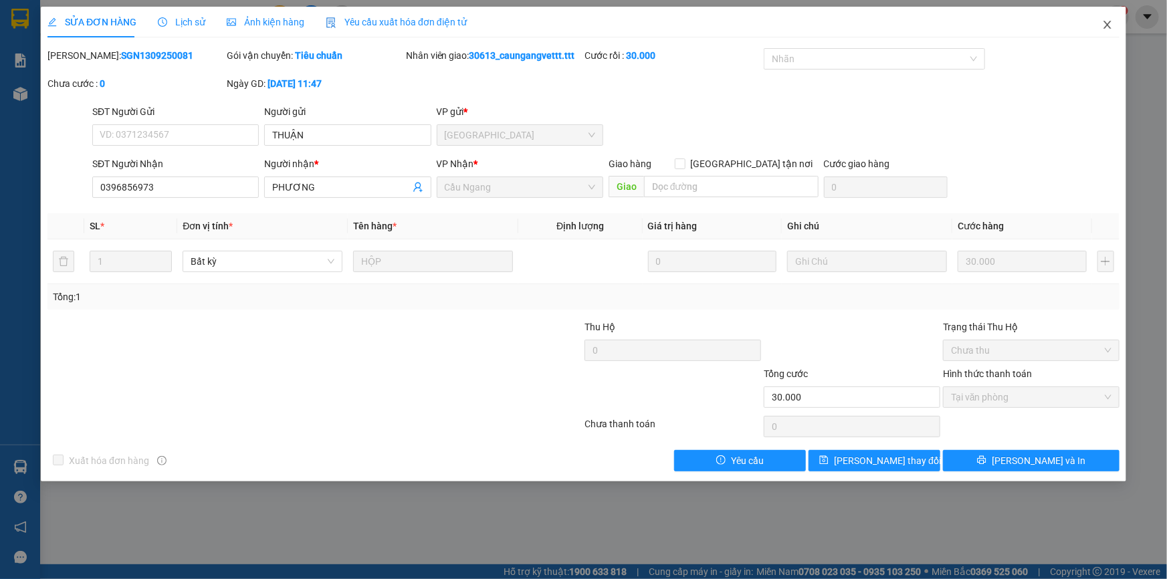
click at [1107, 25] on icon "close" at bounding box center [1106, 25] width 7 height 8
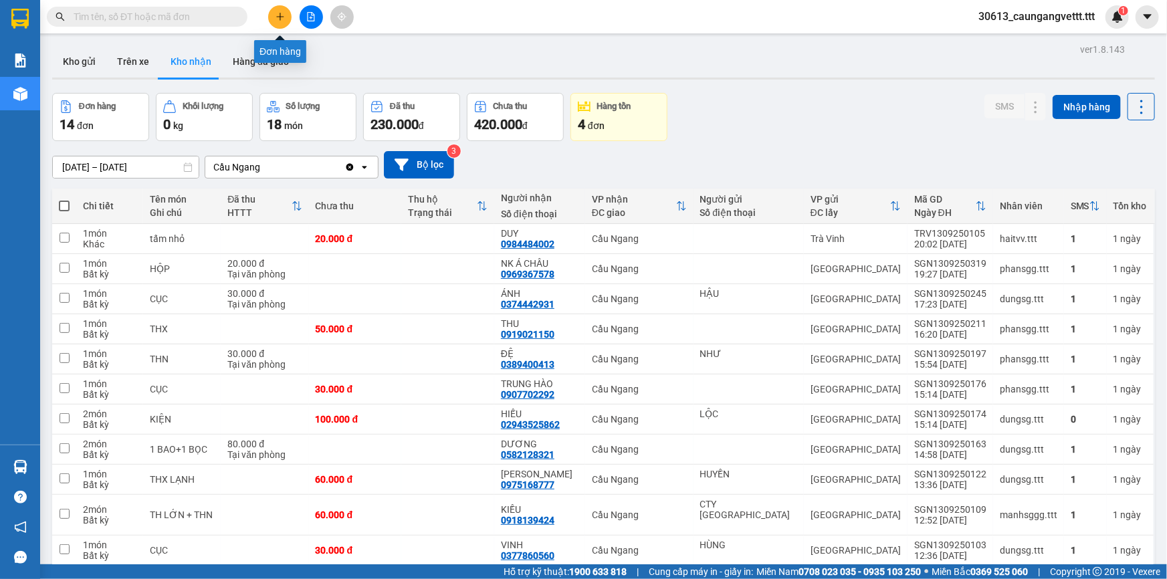
click at [280, 15] on icon "plus" at bounding box center [279, 16] width 1 height 7
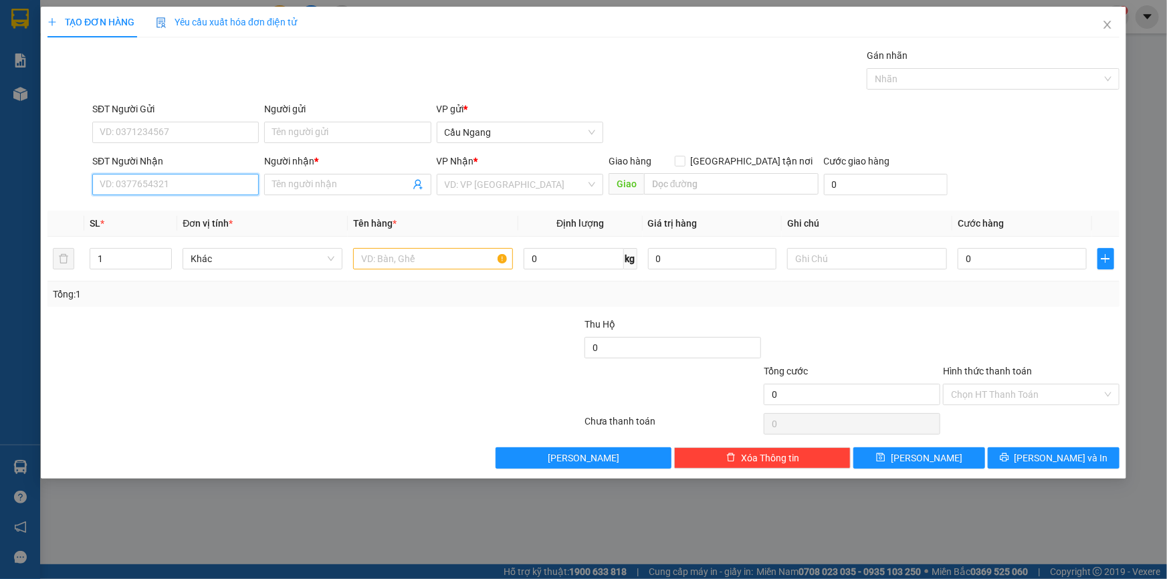
click at [195, 185] on input "SĐT Người Nhận" at bounding box center [175, 184] width 166 height 21
click at [196, 235] on div "0966985484 - THIỆN" at bounding box center [175, 232] width 150 height 15
type input "0966985484"
type input "THIỆN"
type input "0966985484"
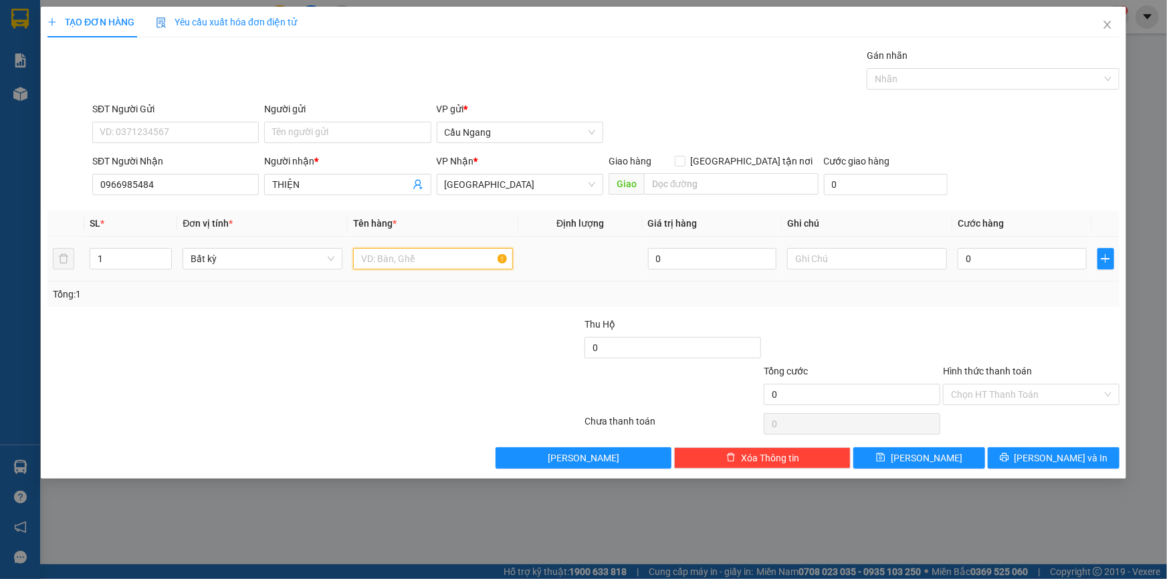
click at [401, 255] on input "text" at bounding box center [433, 258] width 160 height 21
type input "HOP"
click at [1012, 259] on input "0" at bounding box center [1021, 258] width 129 height 21
type input "3"
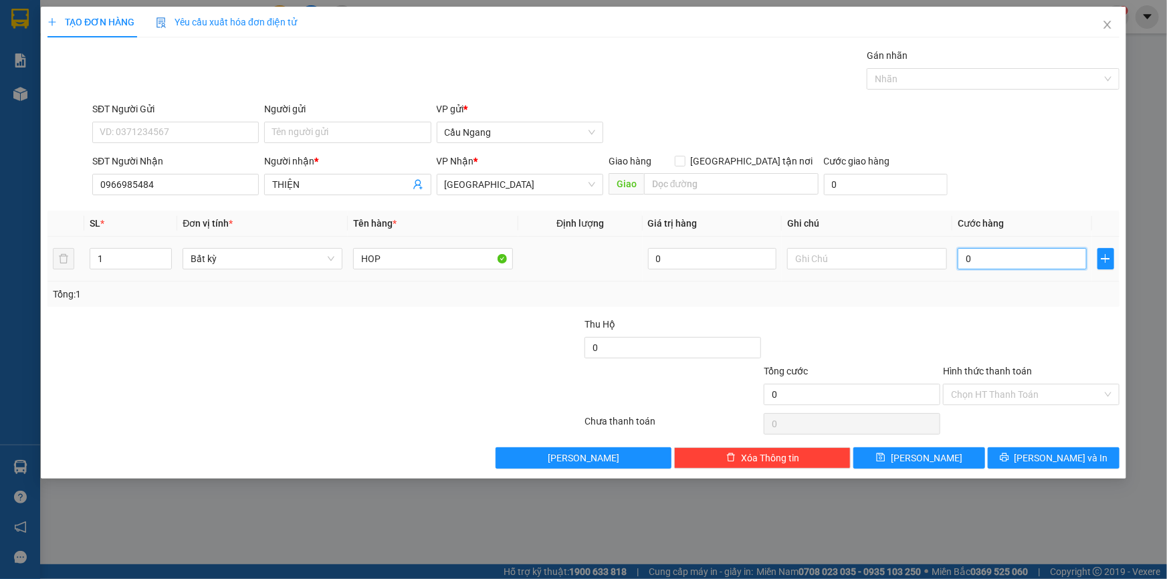
type input "3"
type input "30"
type input "300"
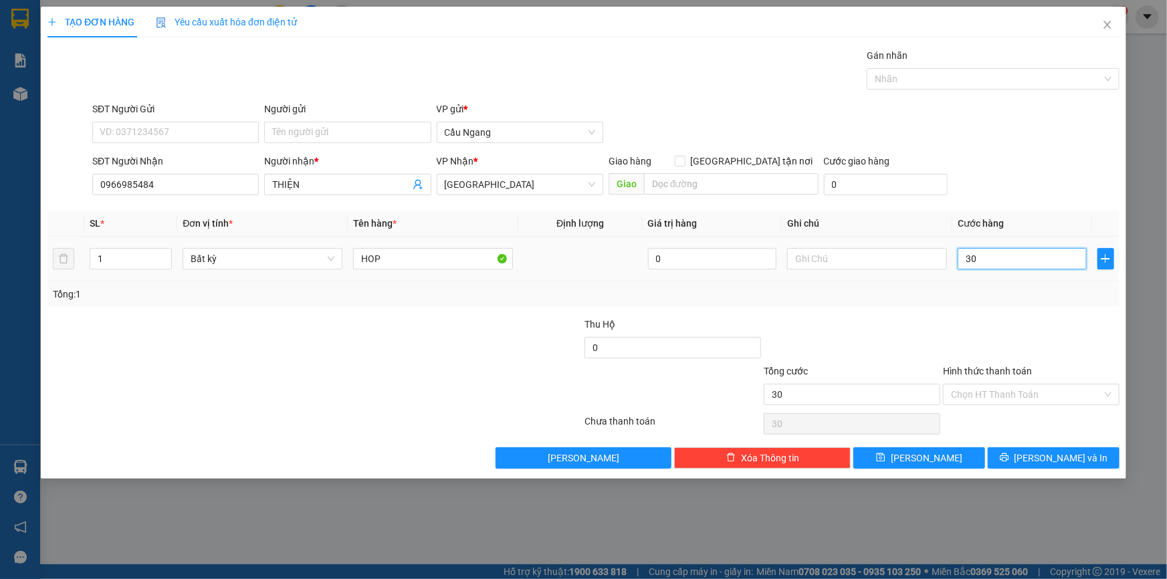
type input "300"
type input "3.000"
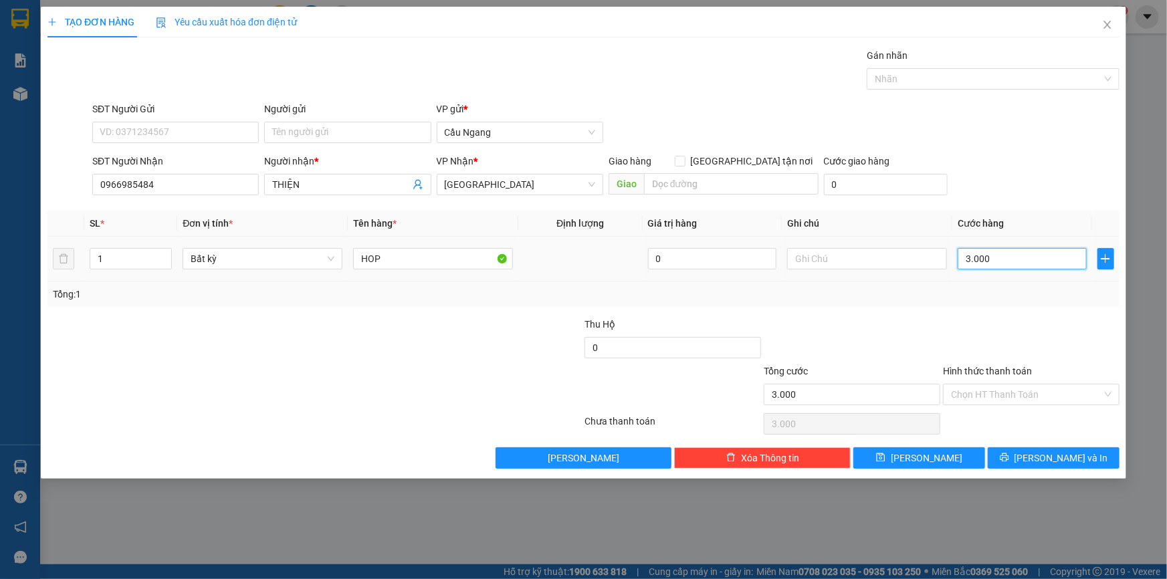
type input "30.000"
click at [1035, 390] on input "Hình thức thanh toán" at bounding box center [1026, 394] width 151 height 20
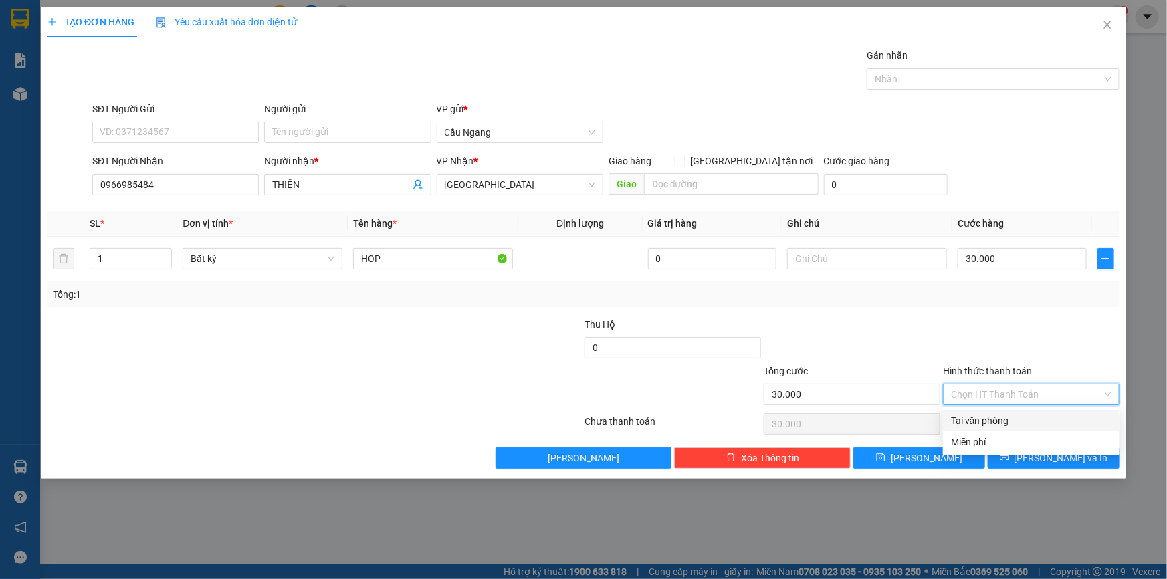
click at [1000, 418] on div "Tại văn phòng" at bounding box center [1031, 420] width 160 height 15
type input "0"
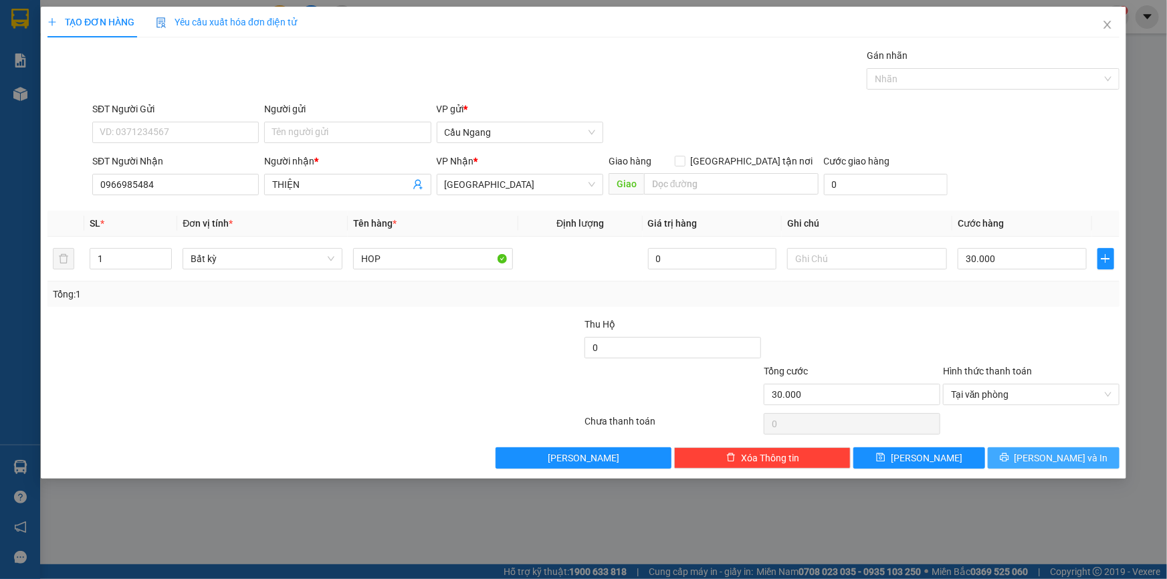
click at [1046, 459] on span "[PERSON_NAME] và In" at bounding box center [1061, 458] width 94 height 15
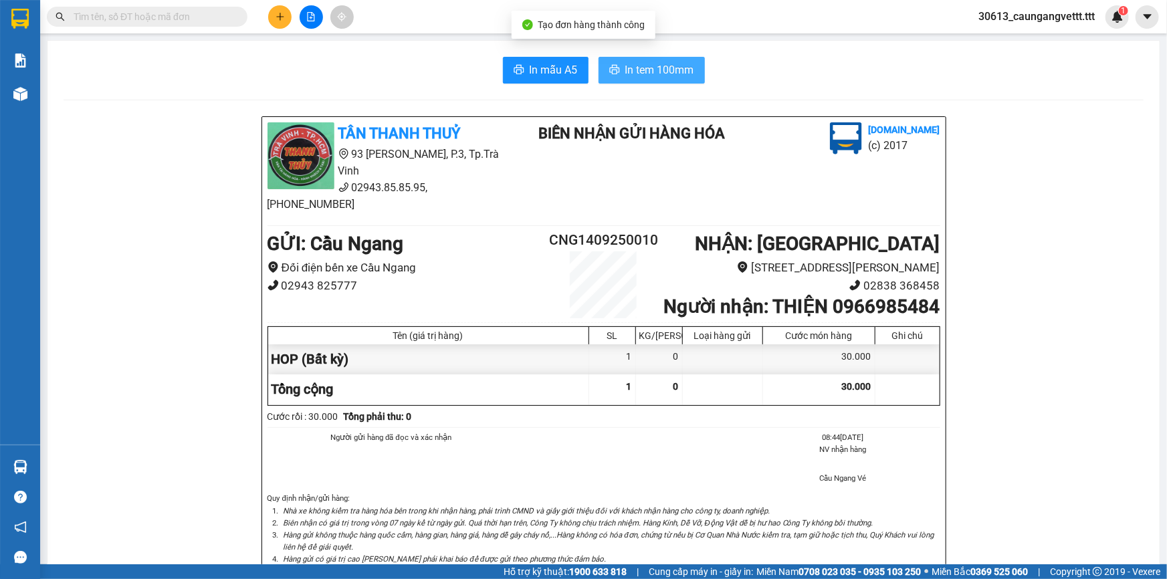
click at [636, 73] on span "In tem 100mm" at bounding box center [659, 70] width 69 height 17
click at [282, 17] on icon "plus" at bounding box center [279, 16] width 9 height 9
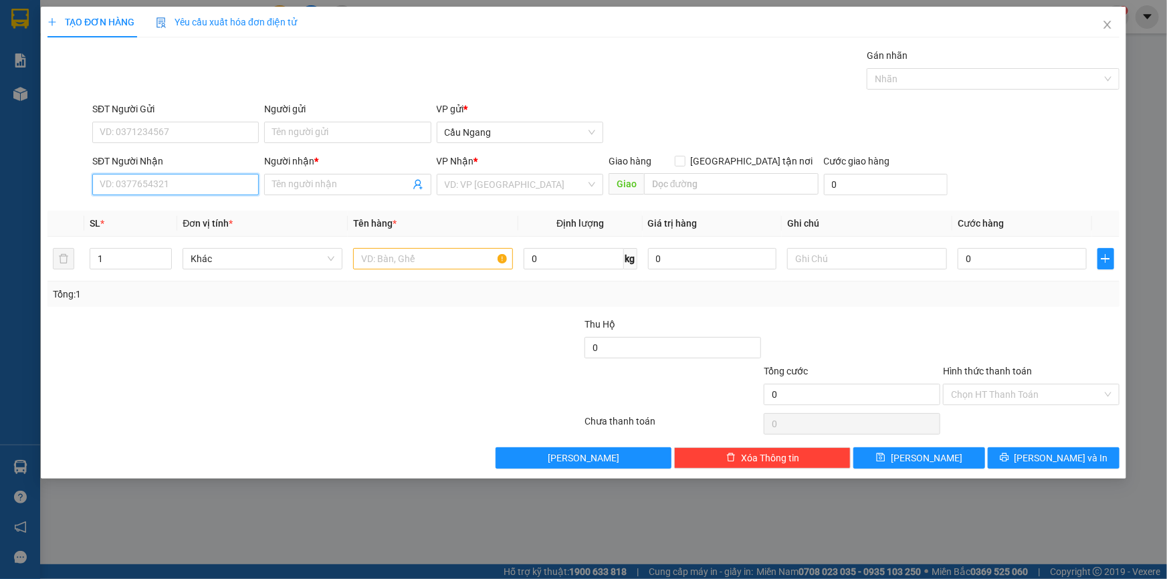
click at [177, 183] on input "SĐT Người Nhận" at bounding box center [175, 184] width 166 height 21
click at [163, 213] on div "0909929139 - KIÊN" at bounding box center [175, 211] width 150 height 15
type input "0909929139"
type input "KIÊN"
type input "0909929139"
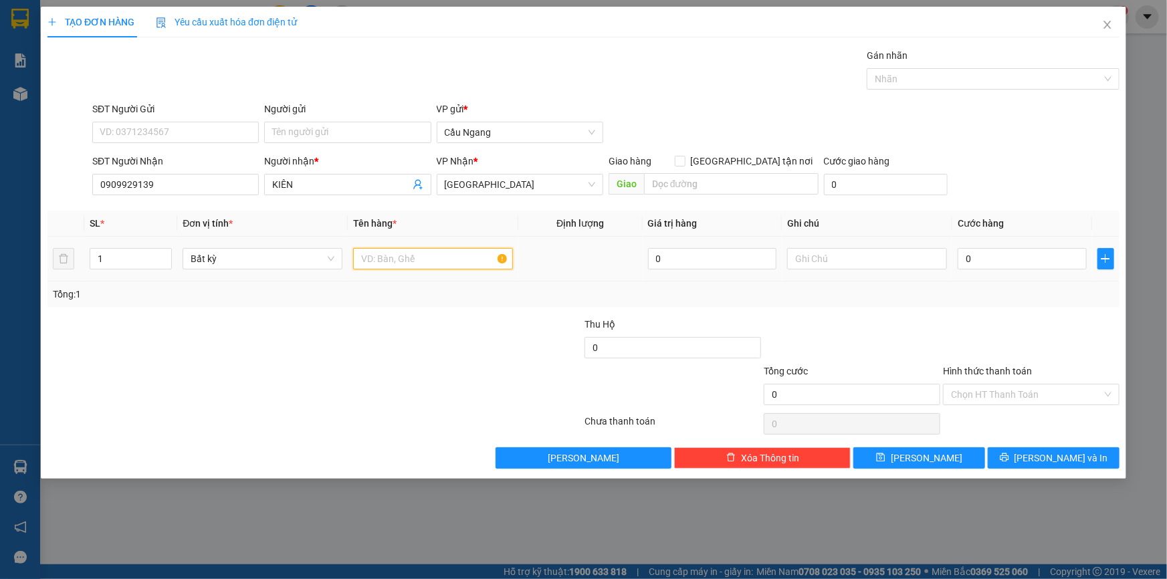
click at [423, 257] on input "text" at bounding box center [433, 258] width 160 height 21
type input "BAO"
click at [1003, 259] on input "0" at bounding box center [1021, 258] width 129 height 21
type input "4"
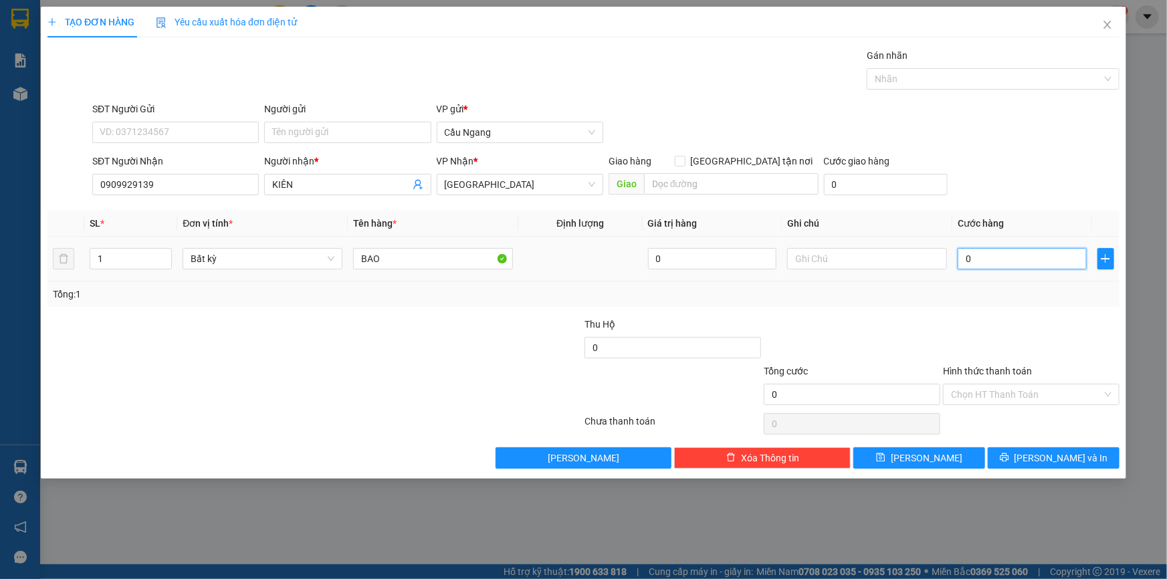
type input "4"
type input "40"
type input "400"
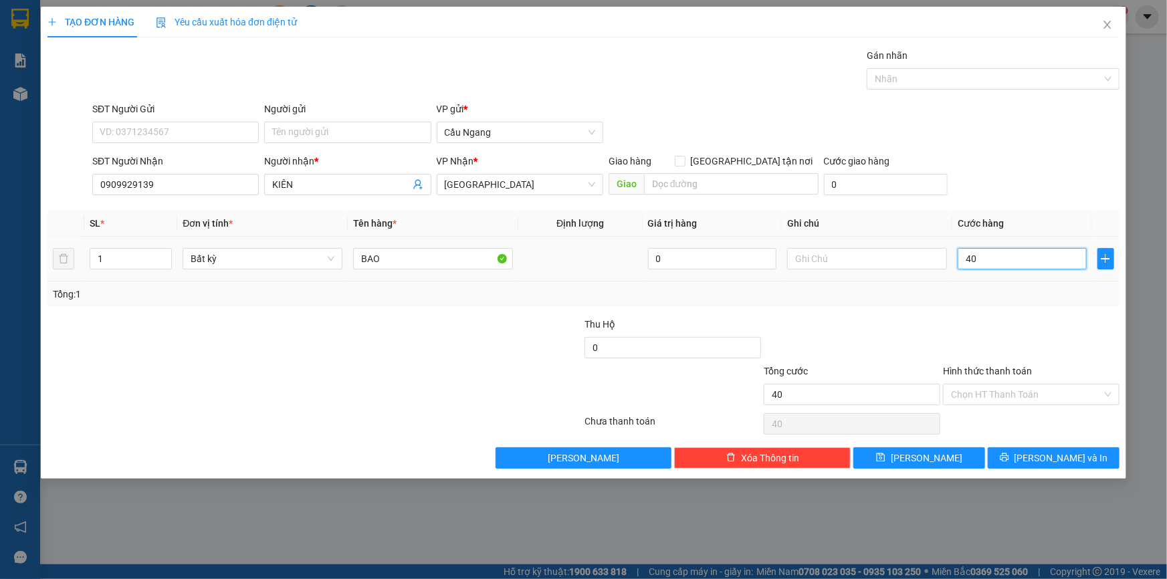
type input "400"
type input "4.000"
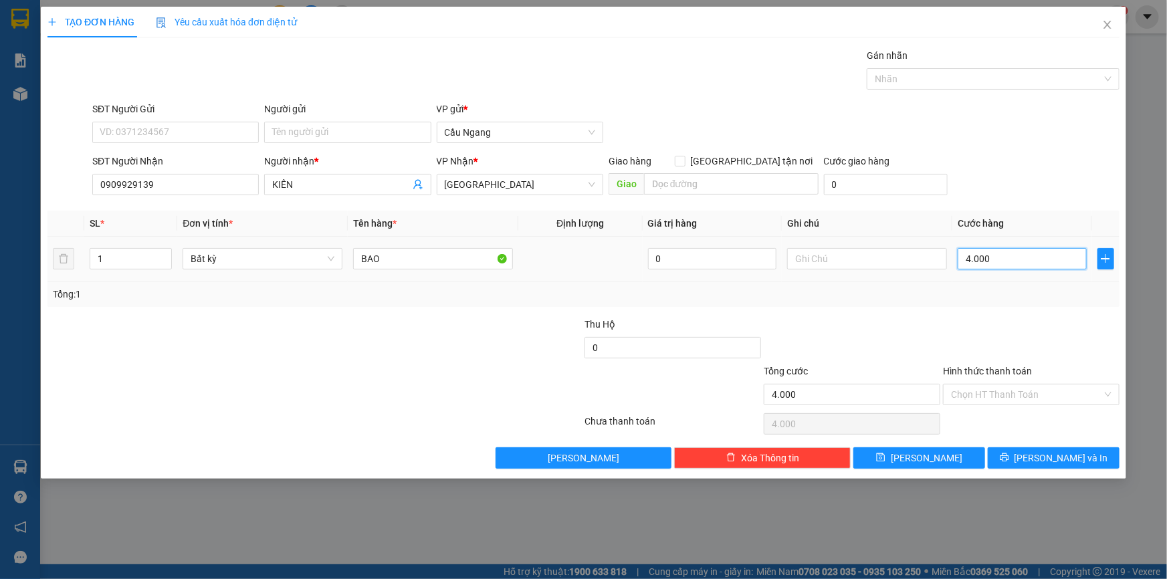
type input "40.000"
click at [1046, 465] on button "[PERSON_NAME] và In" at bounding box center [1054, 457] width 132 height 21
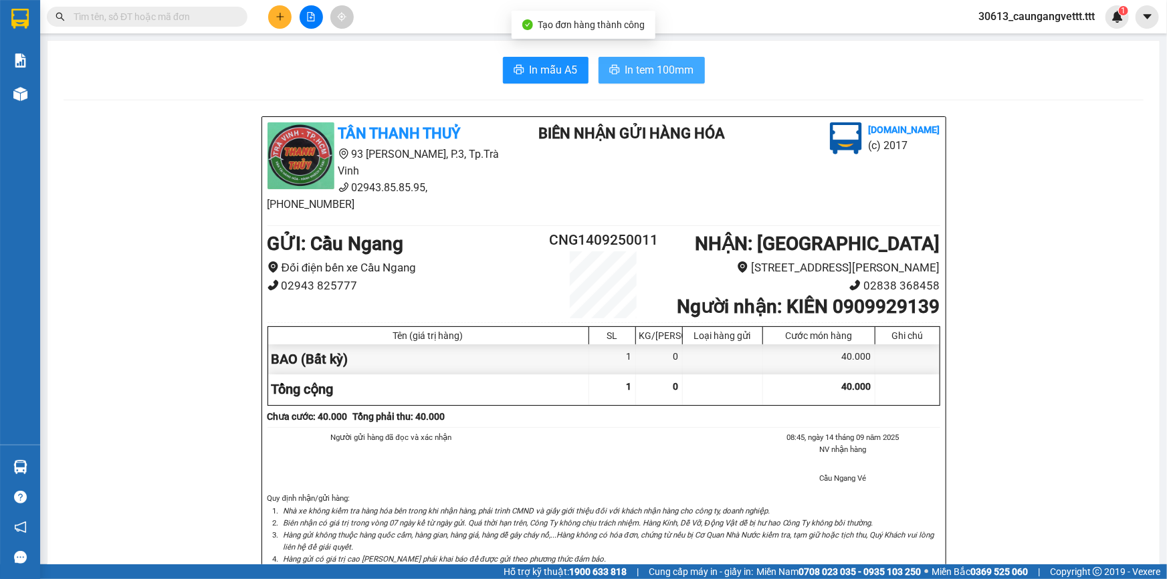
click at [665, 71] on span "In tem 100mm" at bounding box center [659, 70] width 69 height 17
click at [277, 22] on button at bounding box center [279, 16] width 23 height 23
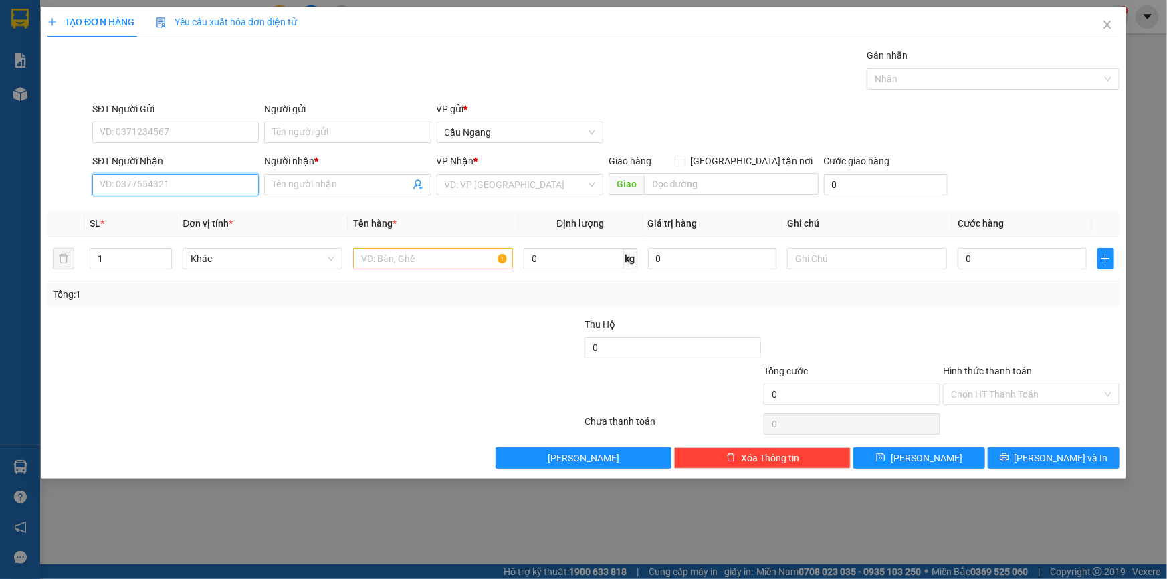
click at [174, 189] on input "SĐT Người Nhận" at bounding box center [175, 184] width 166 height 21
type input "0339245405"
click at [303, 187] on input "Người nhận *" at bounding box center [340, 184] width 137 height 15
type input "CHAN THI"
click at [507, 178] on input "search" at bounding box center [515, 185] width 141 height 20
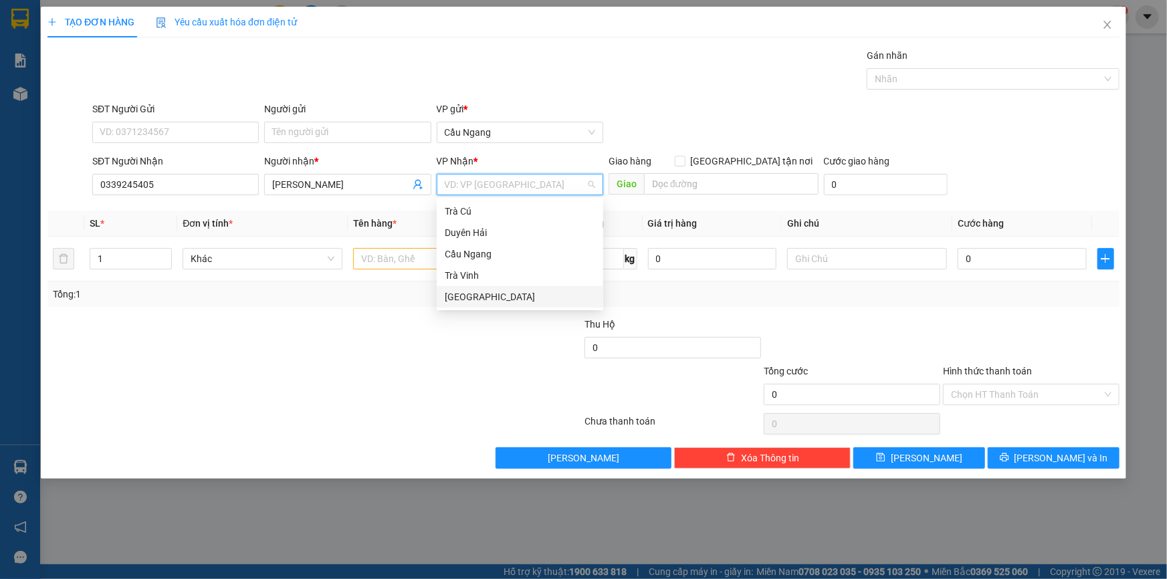
click at [477, 294] on div "[GEOGRAPHIC_DATA]" at bounding box center [520, 297] width 150 height 15
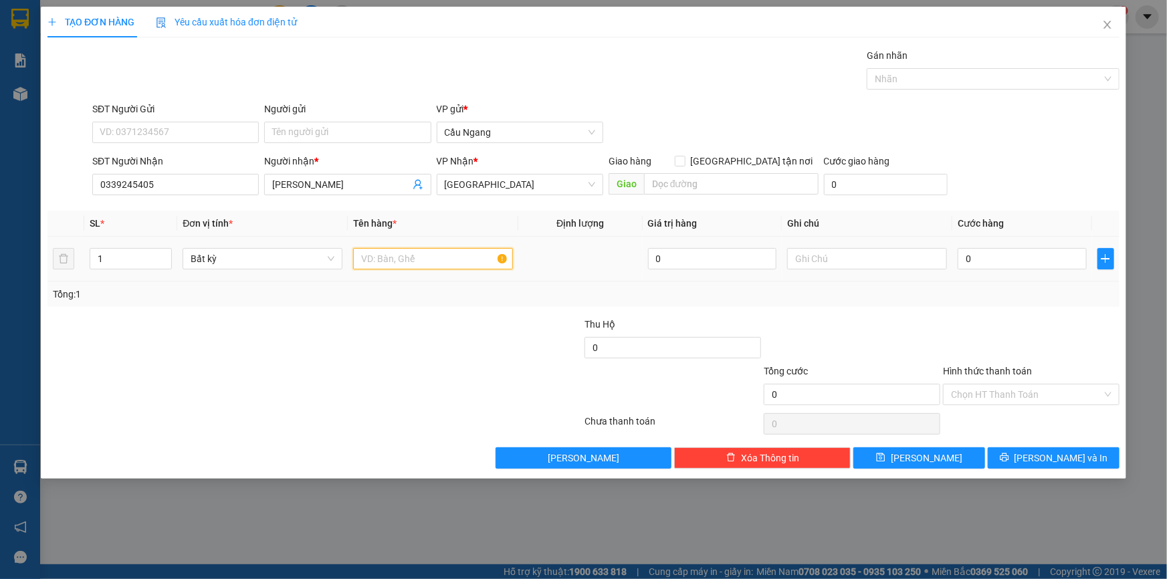
click at [415, 259] on input "text" at bounding box center [433, 258] width 160 height 21
type input "THƯ"
click at [993, 257] on input "0" at bounding box center [1021, 258] width 129 height 21
type input "2"
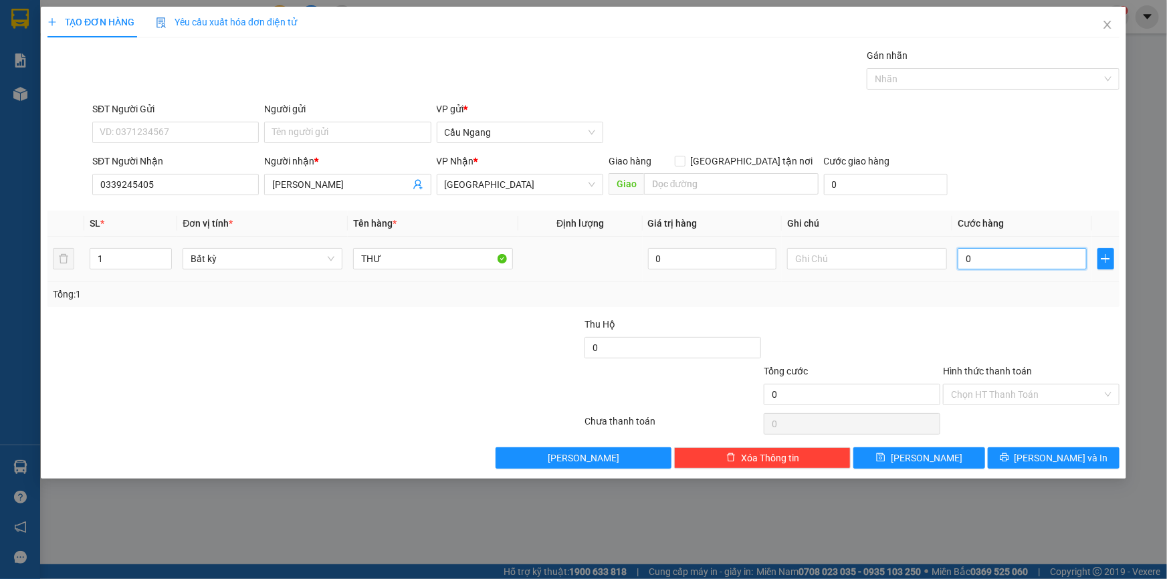
type input "2"
type input "20"
type input "200"
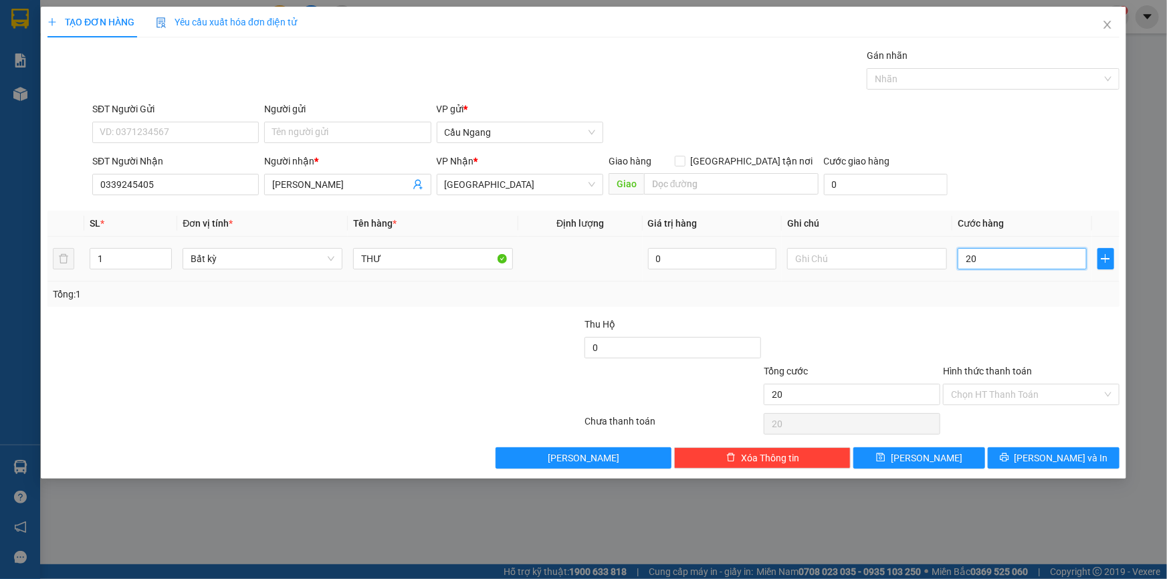
type input "200"
type input "2.000"
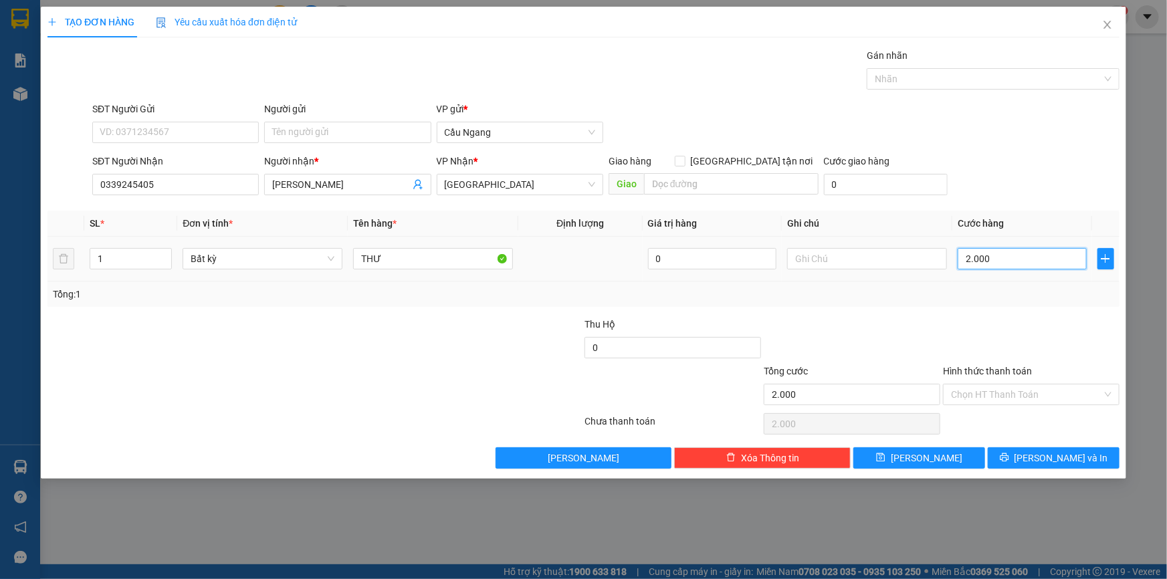
type input "20.000"
click at [991, 400] on input "Hình thức thanh toán" at bounding box center [1026, 394] width 151 height 20
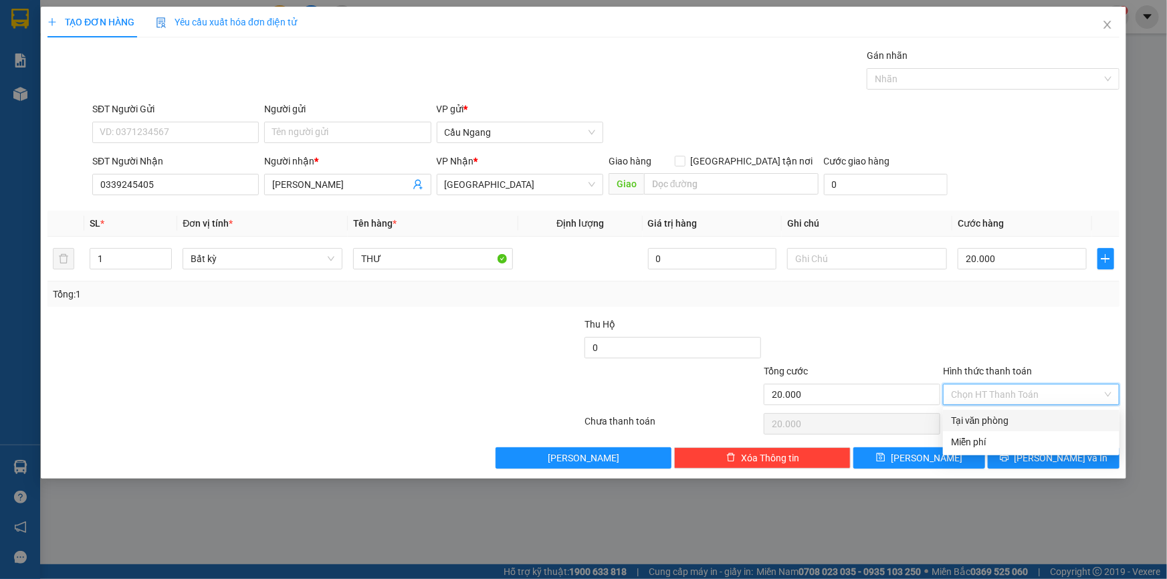
click at [986, 422] on div "Tại văn phòng" at bounding box center [1031, 420] width 160 height 15
type input "0"
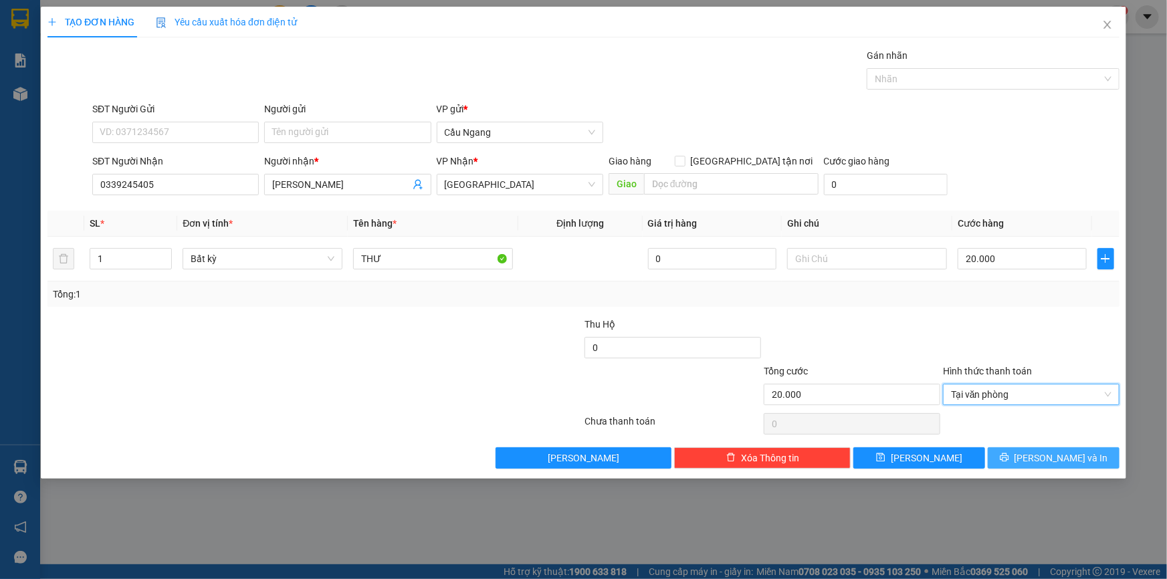
click at [1058, 456] on span "[PERSON_NAME] và In" at bounding box center [1061, 458] width 94 height 15
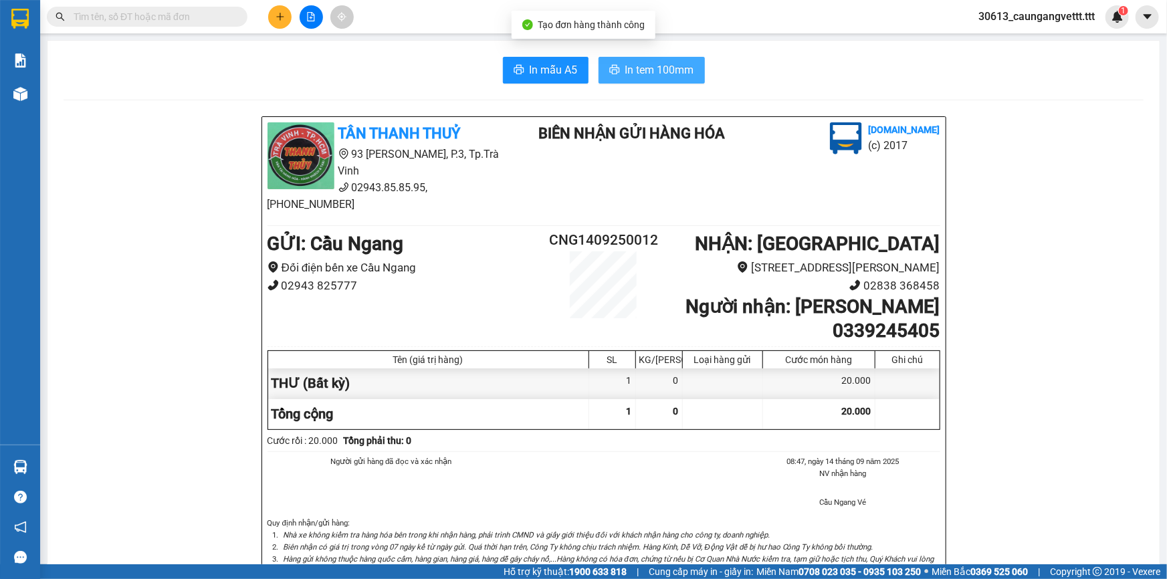
click at [658, 67] on span "In tem 100mm" at bounding box center [659, 70] width 69 height 17
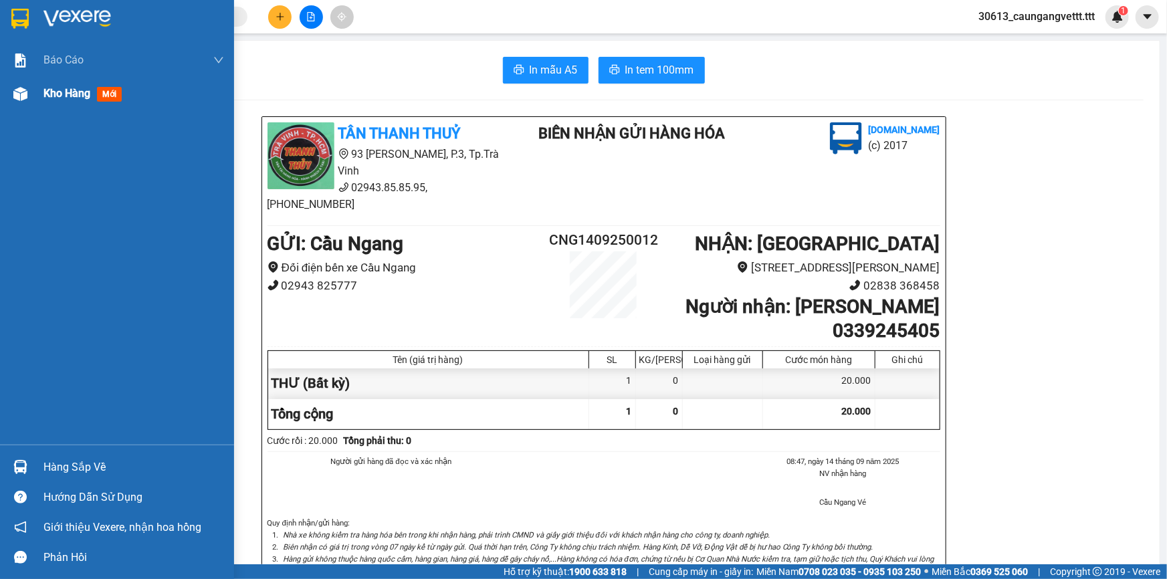
click at [52, 94] on span "Kho hàng" at bounding box center [66, 93] width 47 height 13
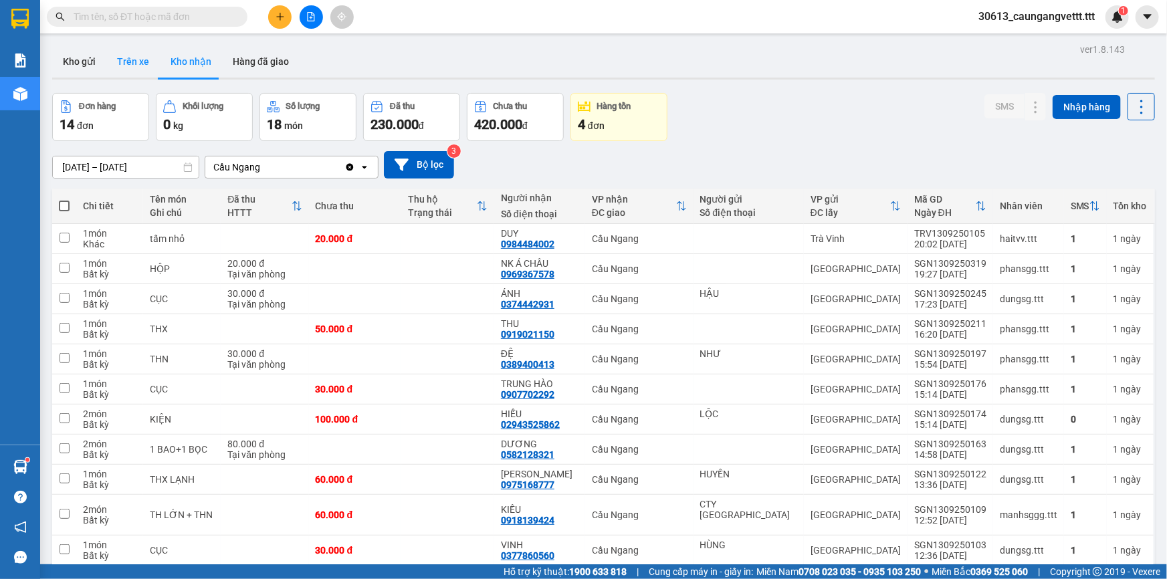
click at [122, 64] on button "Trên xe" at bounding box center [132, 61] width 53 height 32
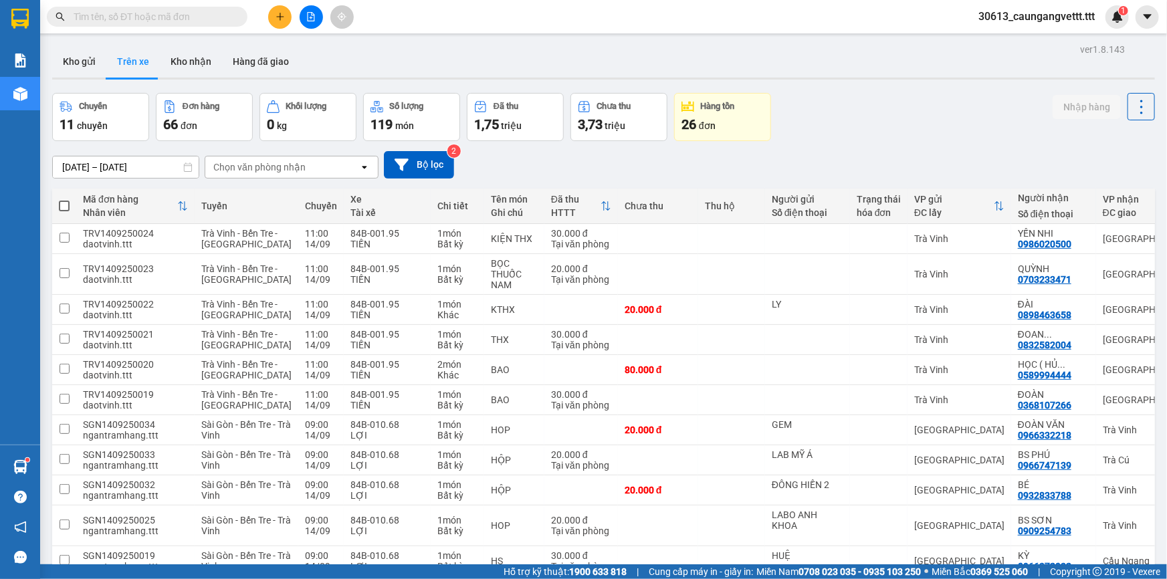
click at [314, 162] on div "Chọn văn phòng nhận" at bounding box center [282, 166] width 154 height 21
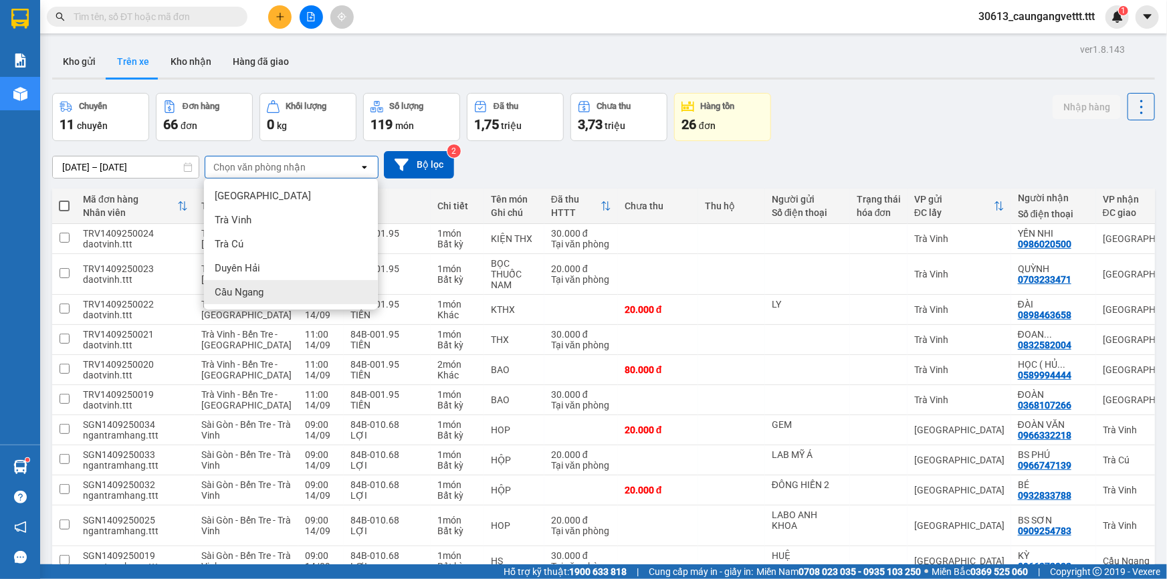
click at [253, 294] on span "Cầu Ngang" at bounding box center [239, 292] width 49 height 13
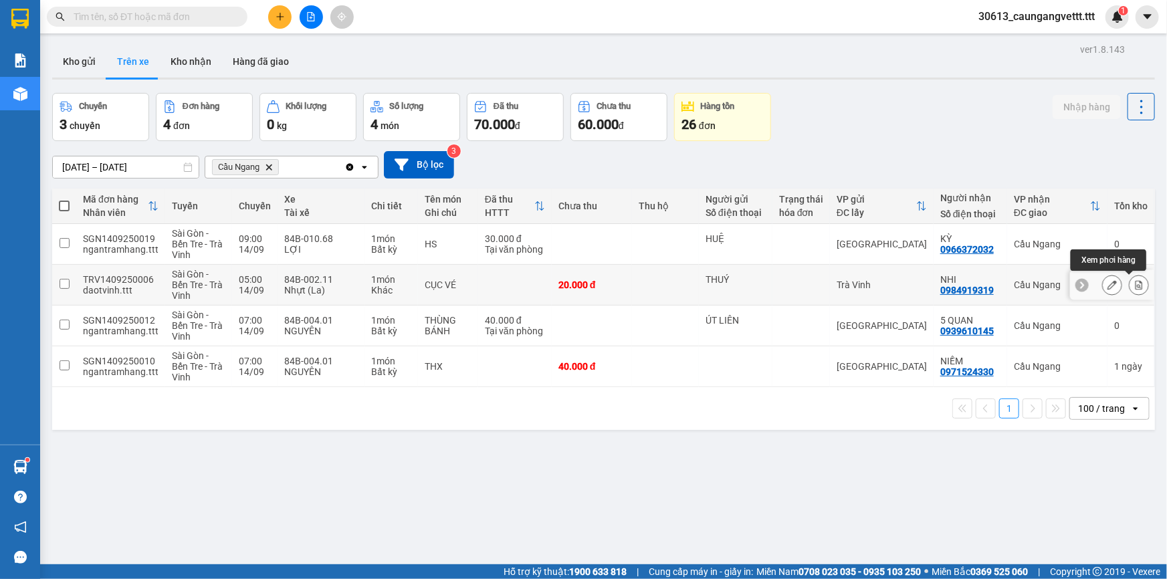
click at [1134, 283] on icon at bounding box center [1138, 284] width 9 height 9
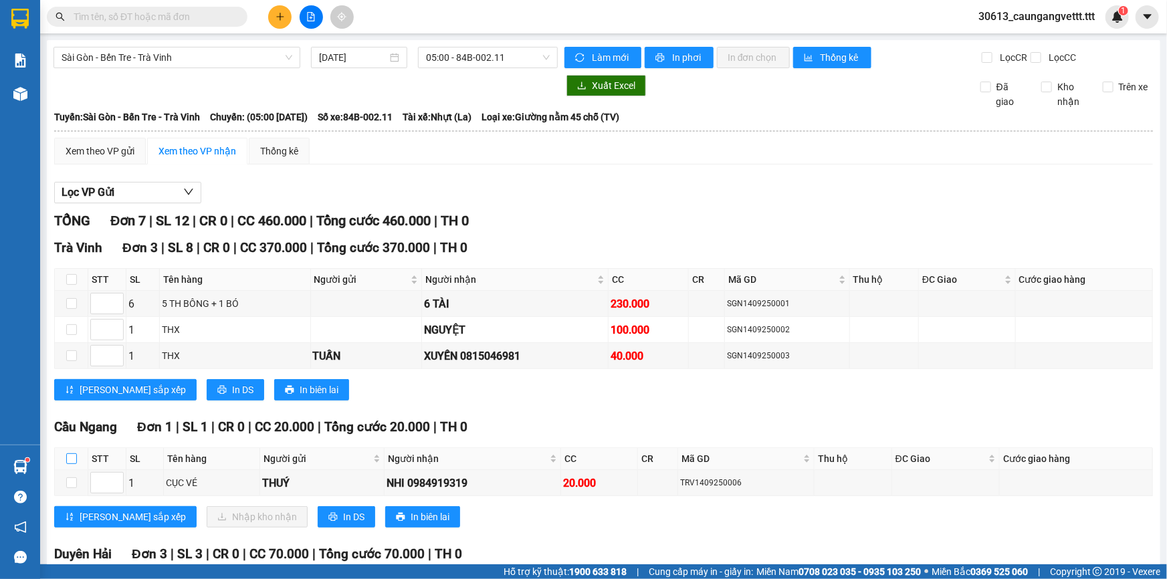
click at [70, 457] on input "checkbox" at bounding box center [71, 458] width 11 height 11
checkbox input "true"
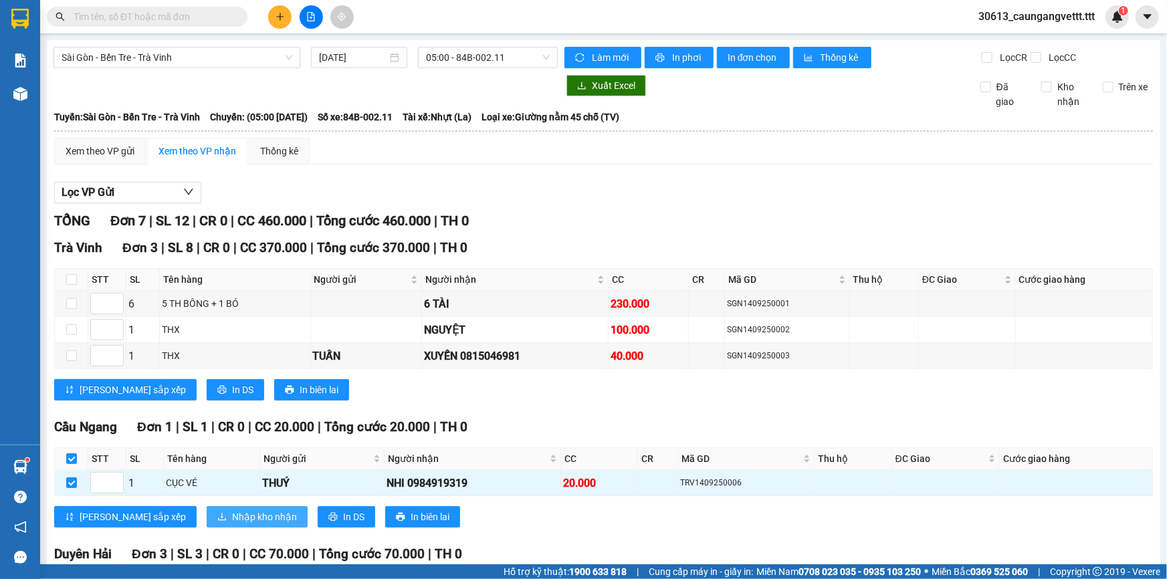
click at [232, 517] on span "Nhập kho nhận" at bounding box center [264, 516] width 65 height 15
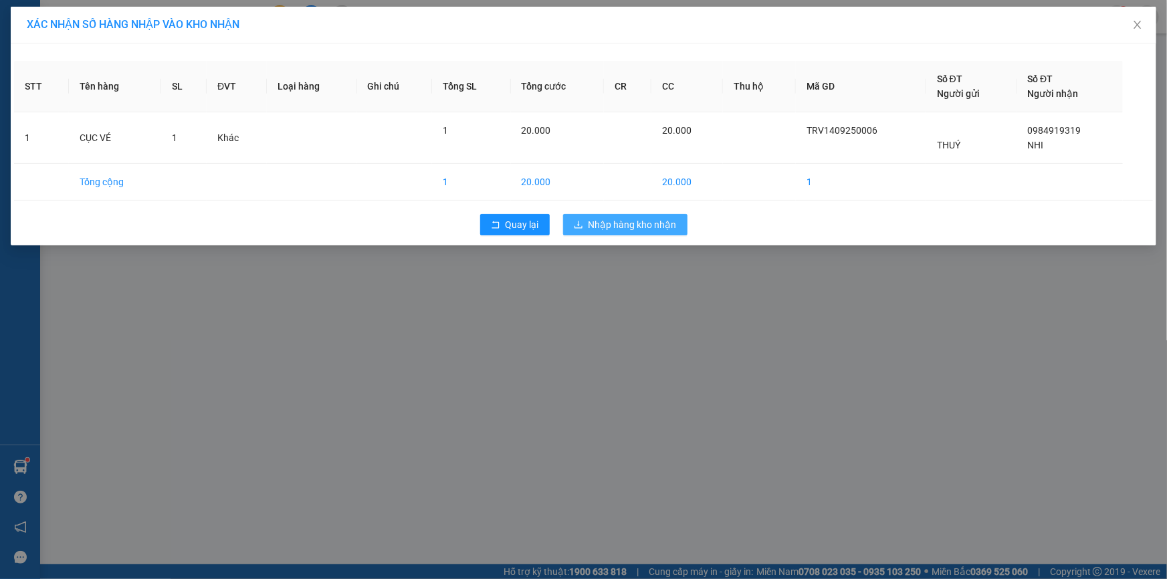
click at [657, 228] on span "Nhập hàng kho nhận" at bounding box center [632, 224] width 88 height 15
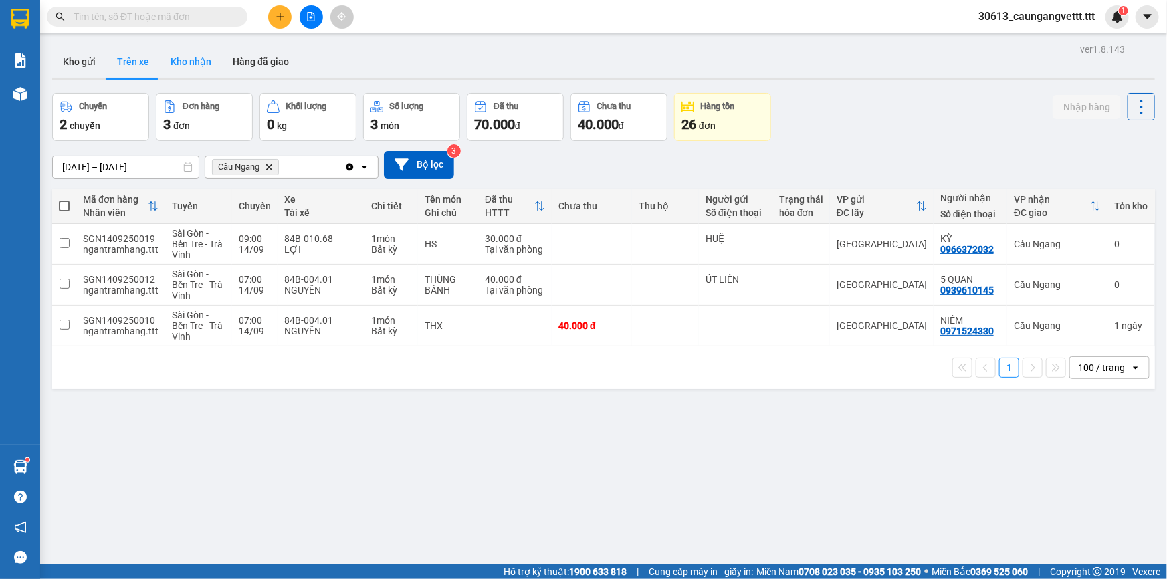
click at [180, 55] on button "Kho nhận" at bounding box center [191, 61] width 62 height 32
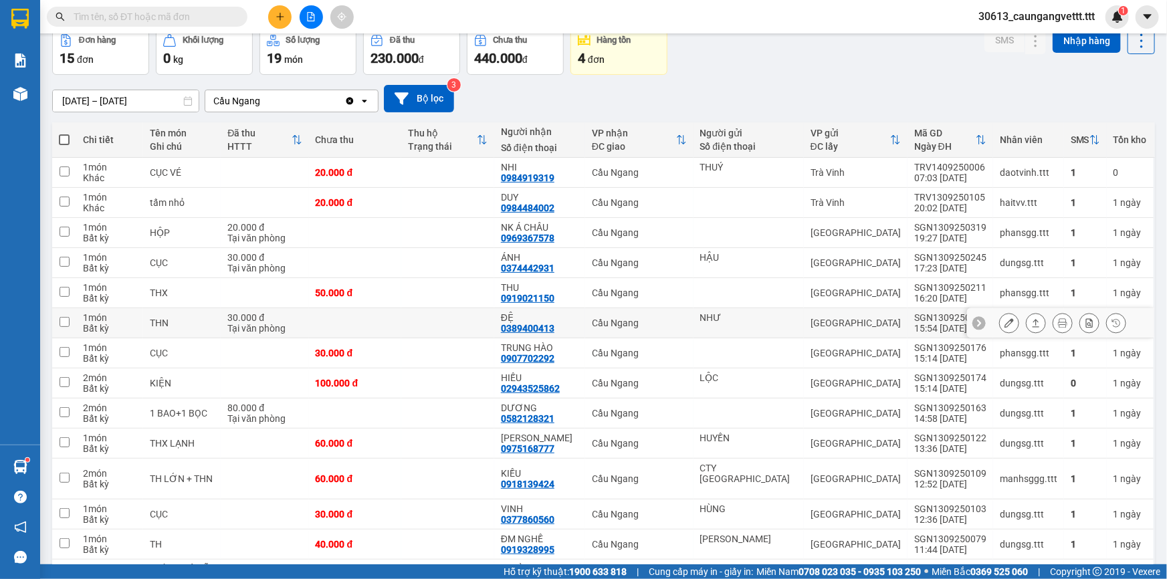
scroll to position [164, 0]
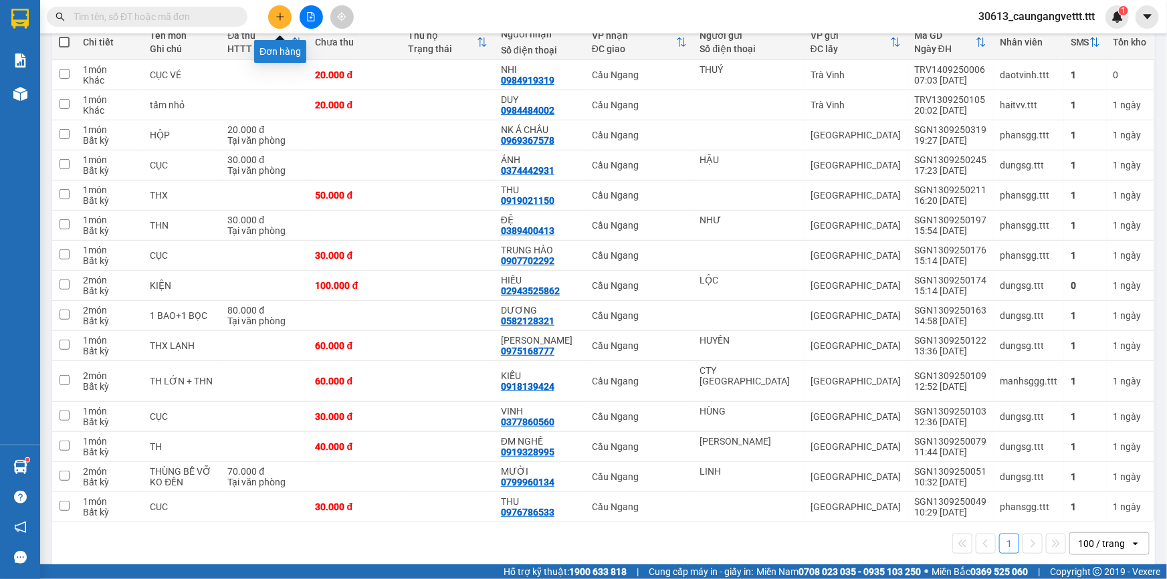
click at [283, 15] on icon "plus" at bounding box center [279, 16] width 9 height 9
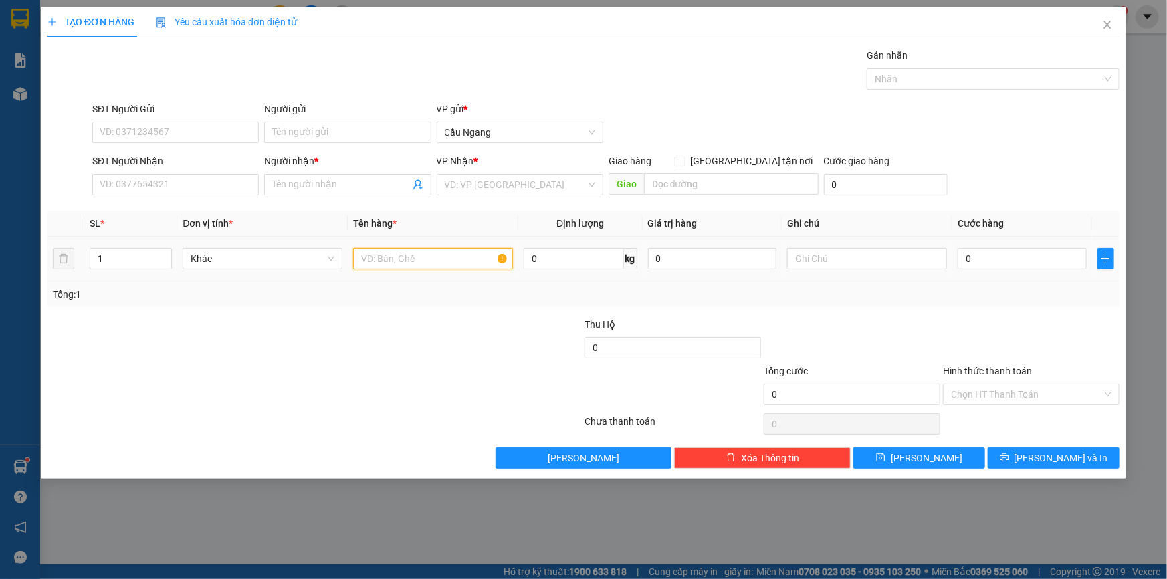
click at [413, 252] on input "text" at bounding box center [433, 258] width 160 height 21
type input "KIỆN THÙNG XOP"
click at [159, 181] on input "SĐT Người Nhận" at bounding box center [175, 184] width 166 height 21
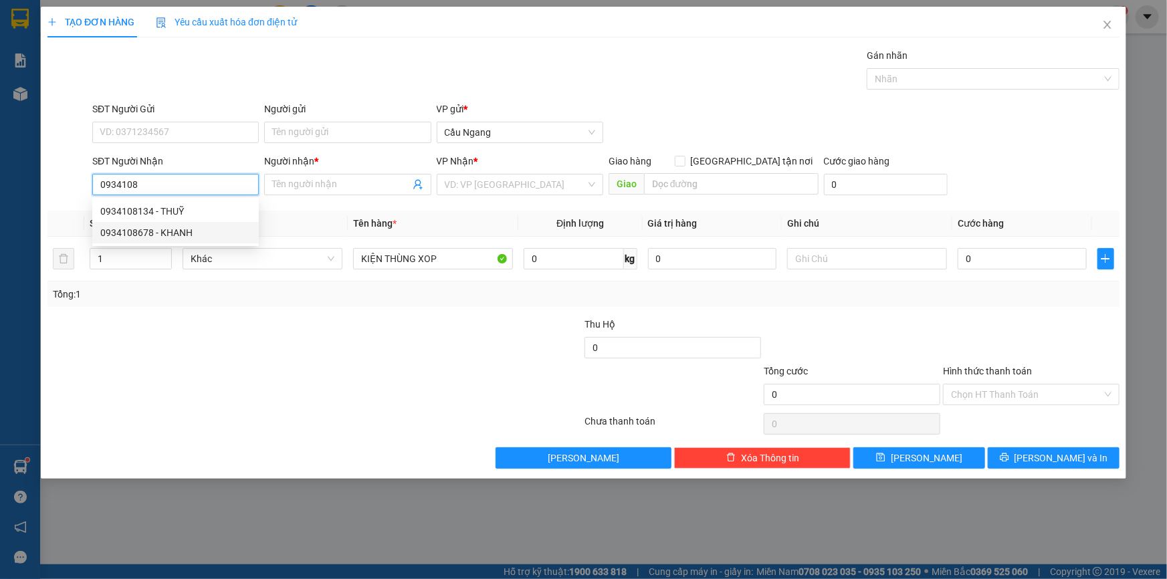
click at [180, 239] on div "0934108678 - KHANH" at bounding box center [175, 232] width 150 height 15
type input "0934108678"
type input "KHANH"
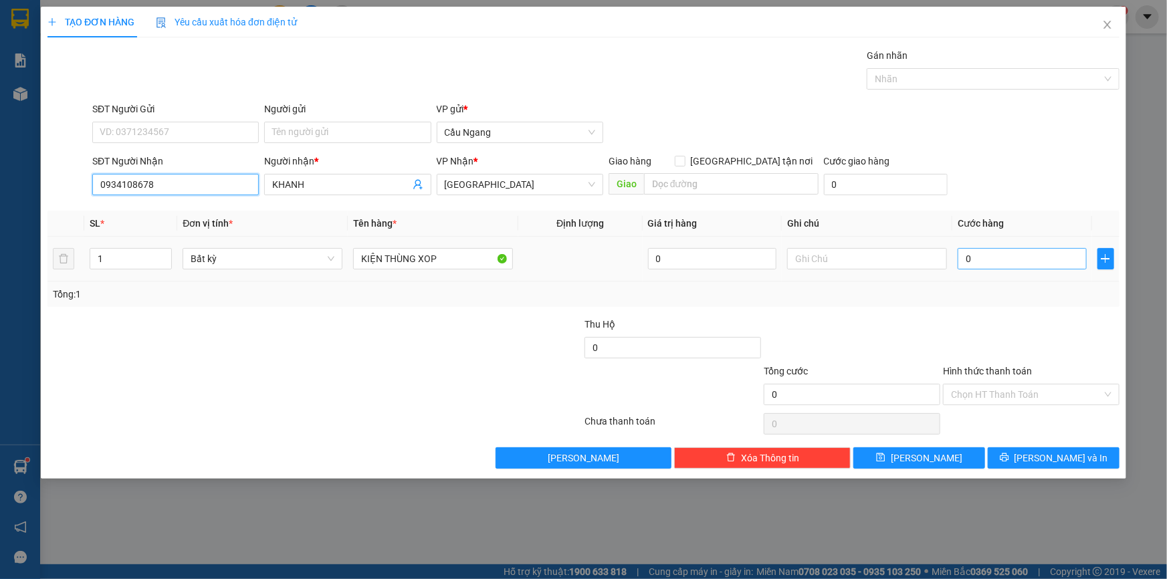
type input "0934108678"
click at [1029, 265] on input "0" at bounding box center [1021, 258] width 129 height 21
type input "3"
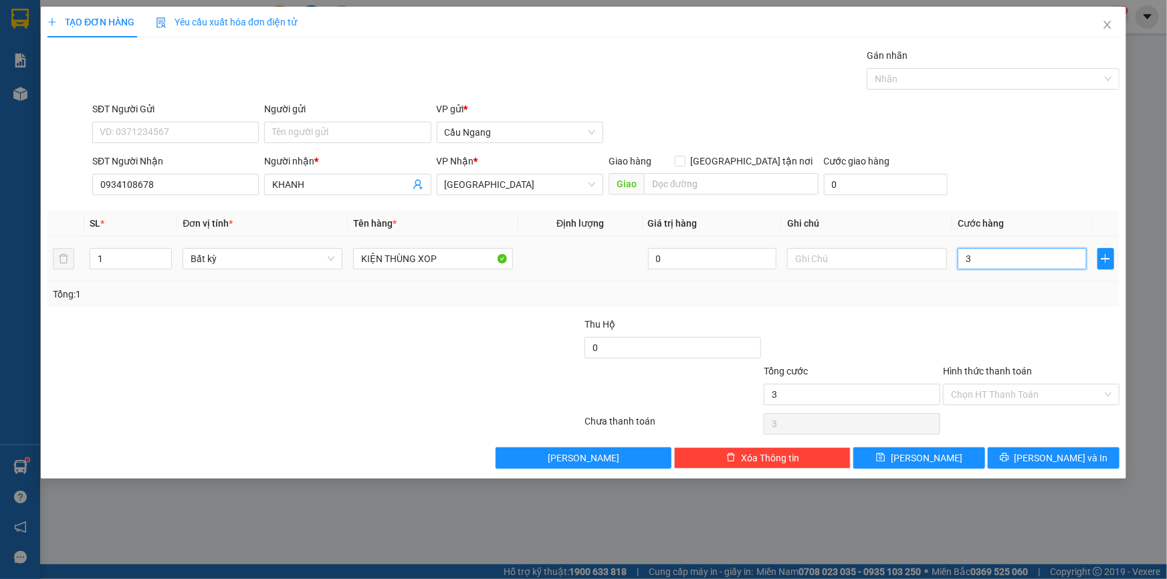
type input "30"
type input "300"
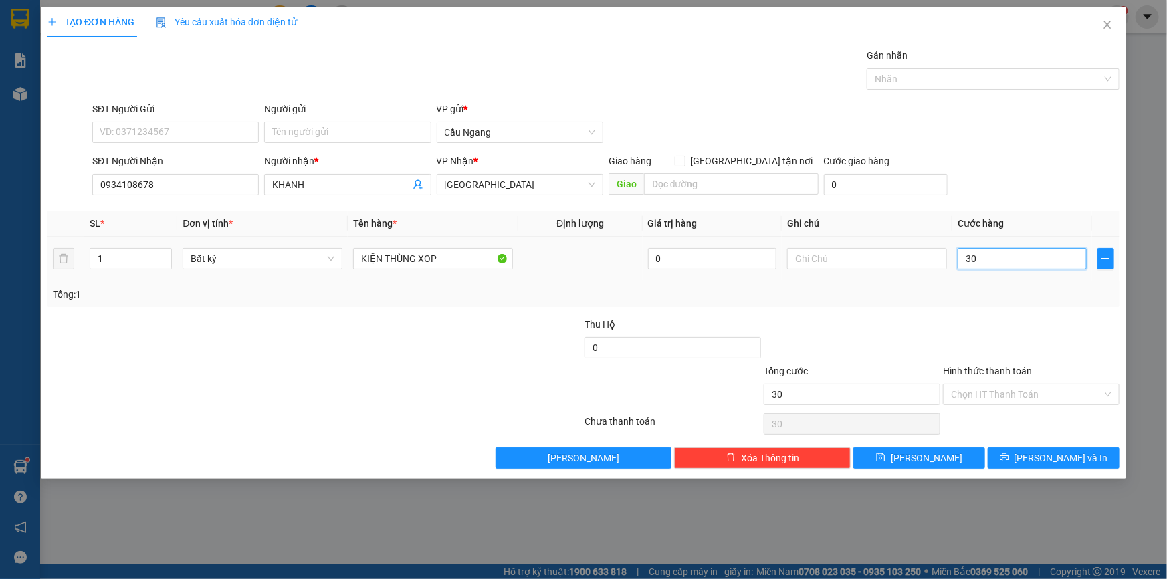
type input "300"
type input "3.000"
type input "30.000"
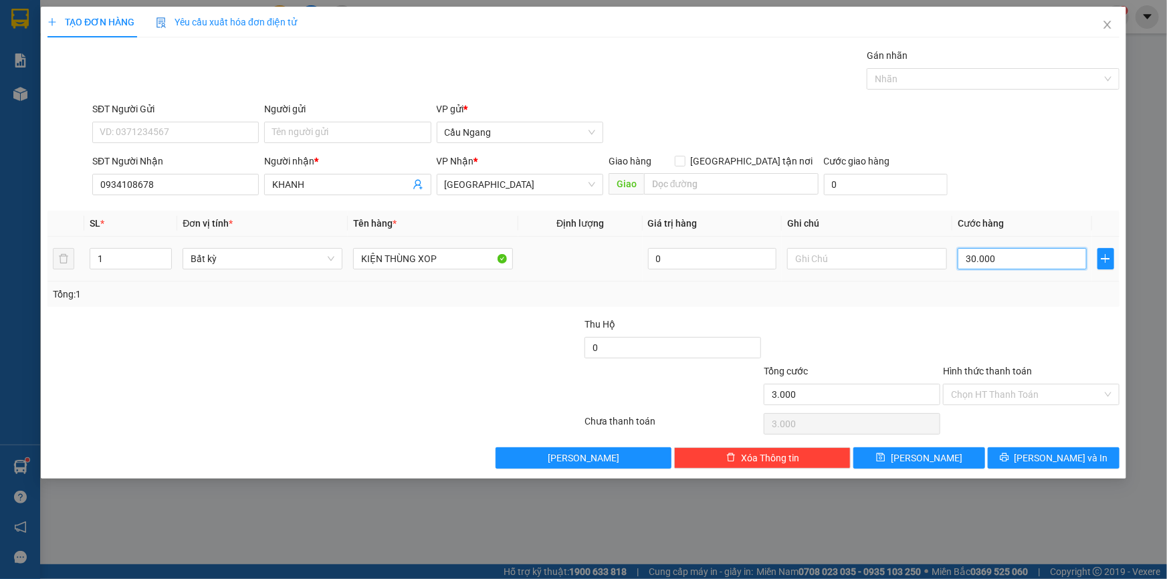
type input "30.000"
click at [1047, 461] on span "[PERSON_NAME] và In" at bounding box center [1061, 458] width 94 height 15
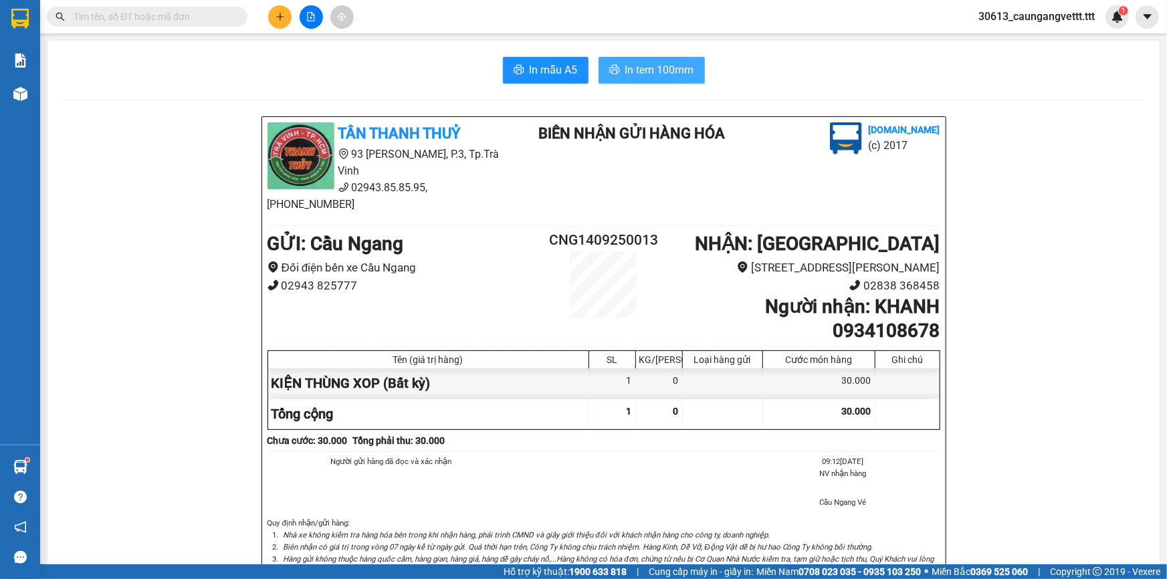
click at [641, 70] on span "In tem 100mm" at bounding box center [659, 70] width 69 height 17
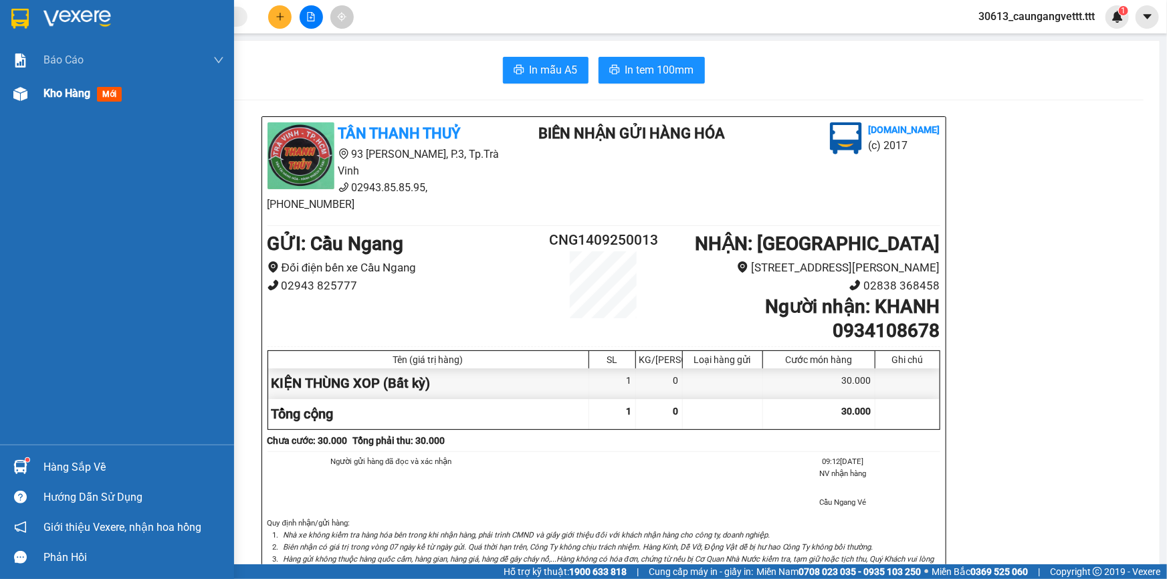
click at [47, 97] on span "Kho hàng" at bounding box center [66, 93] width 47 height 13
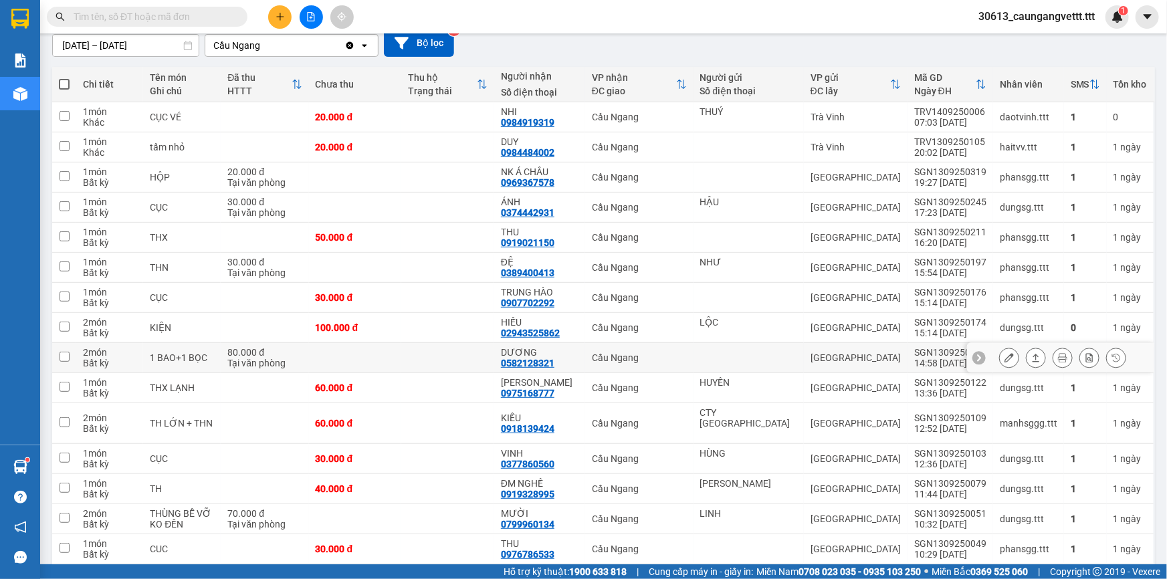
scroll to position [162, 0]
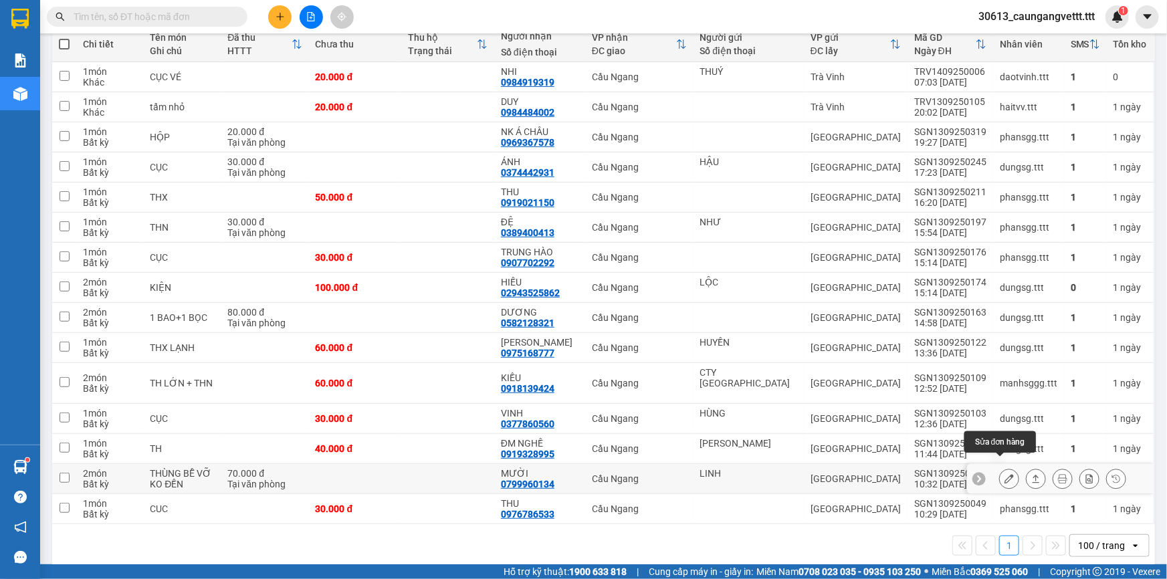
click at [1004, 474] on icon at bounding box center [1008, 478] width 9 height 9
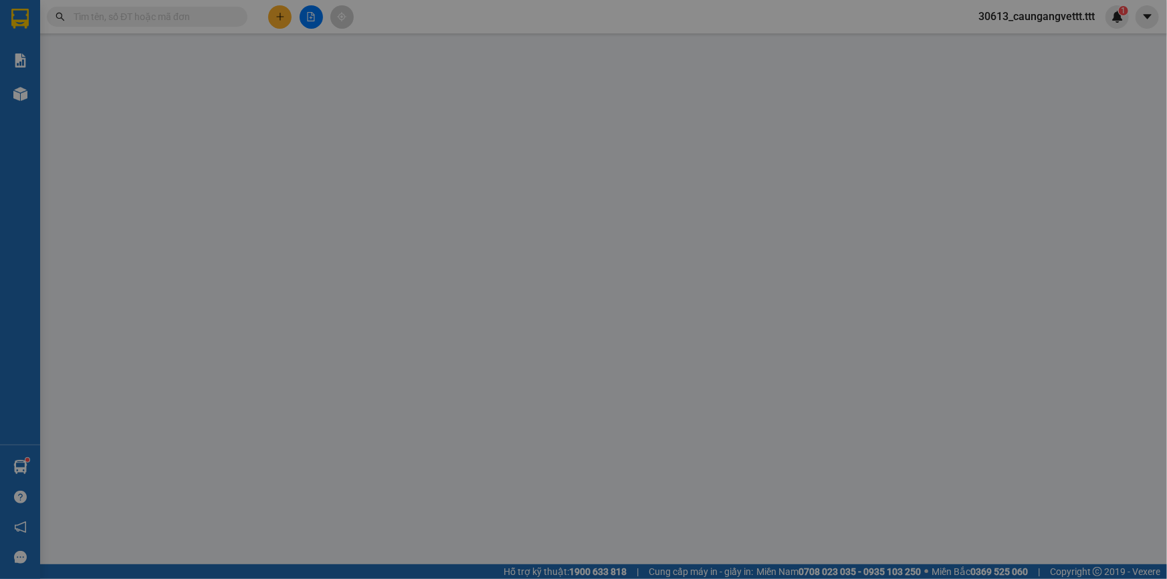
type input "LINH"
type input "0799960134"
type input "MƯỜI"
type input "70.000"
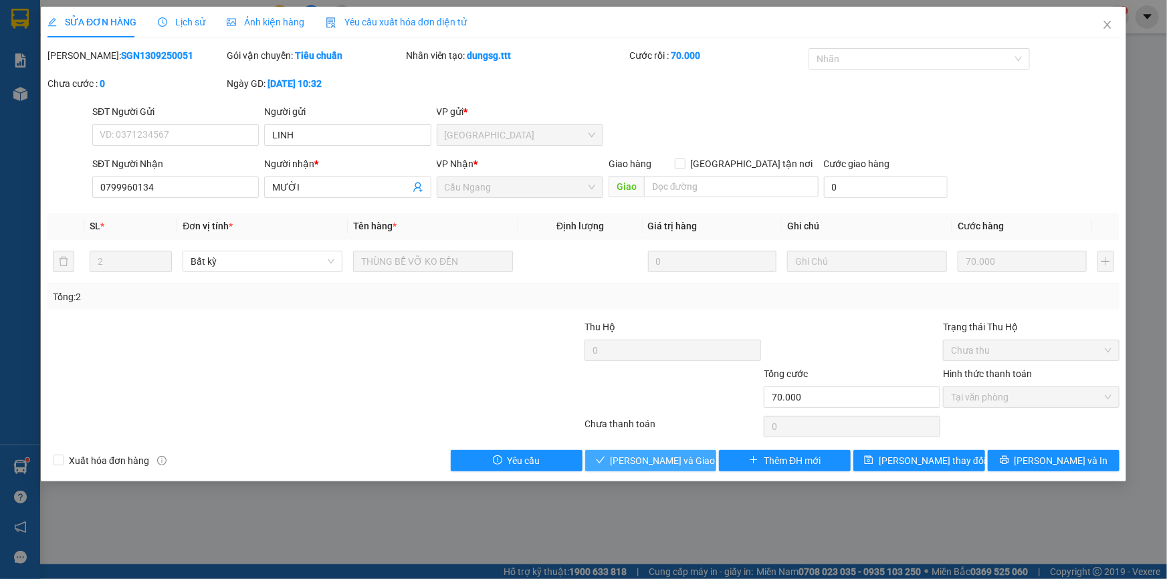
click at [656, 461] on span "[PERSON_NAME] và Giao hàng" at bounding box center [674, 460] width 128 height 15
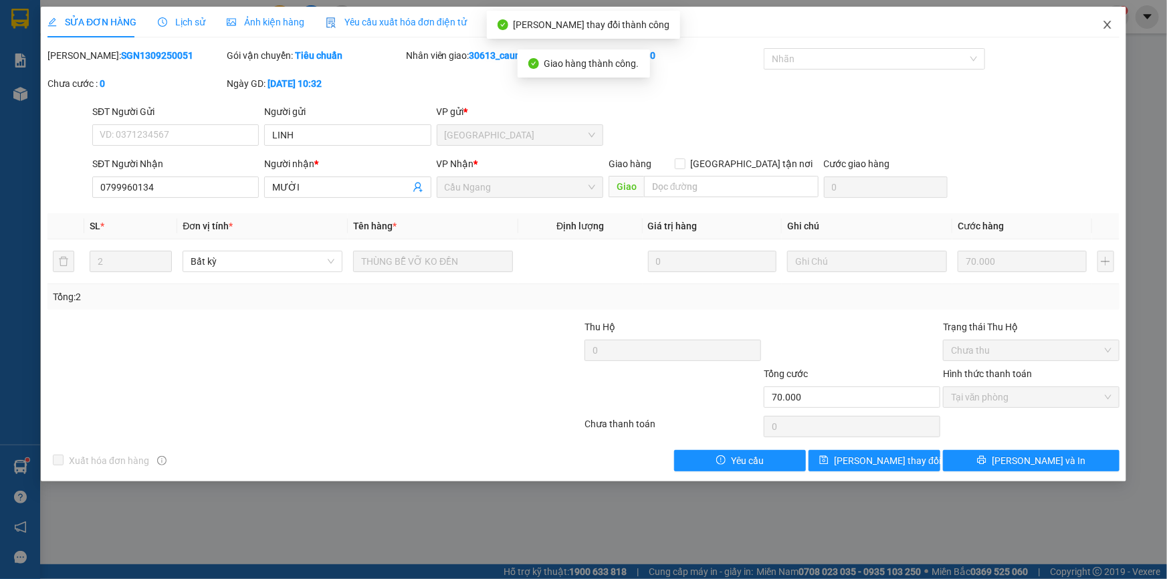
click at [1106, 27] on icon "close" at bounding box center [1106, 25] width 7 height 8
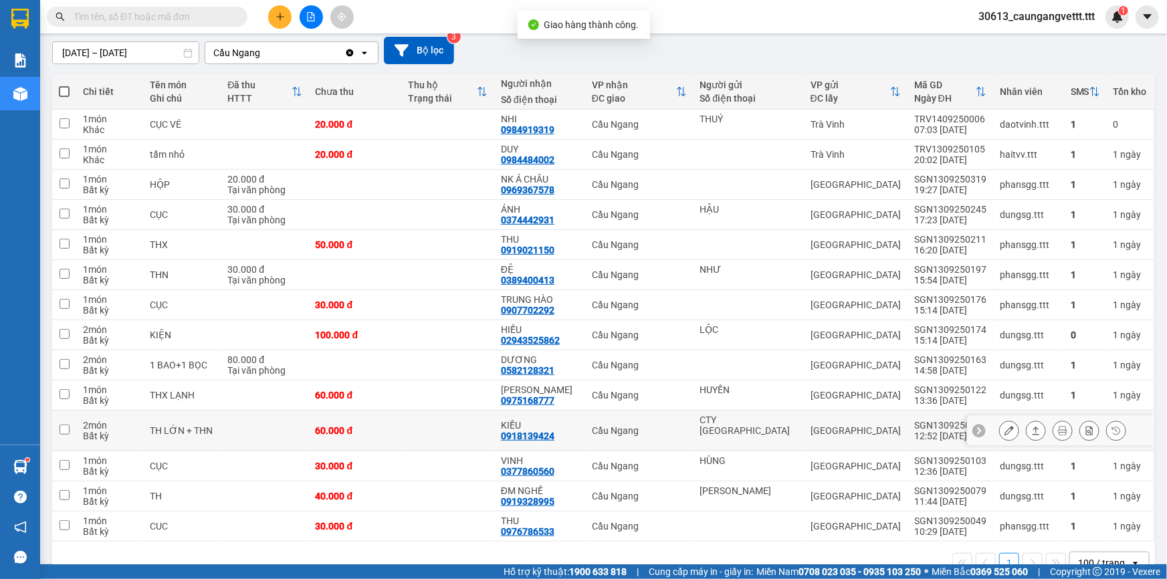
scroll to position [134, 0]
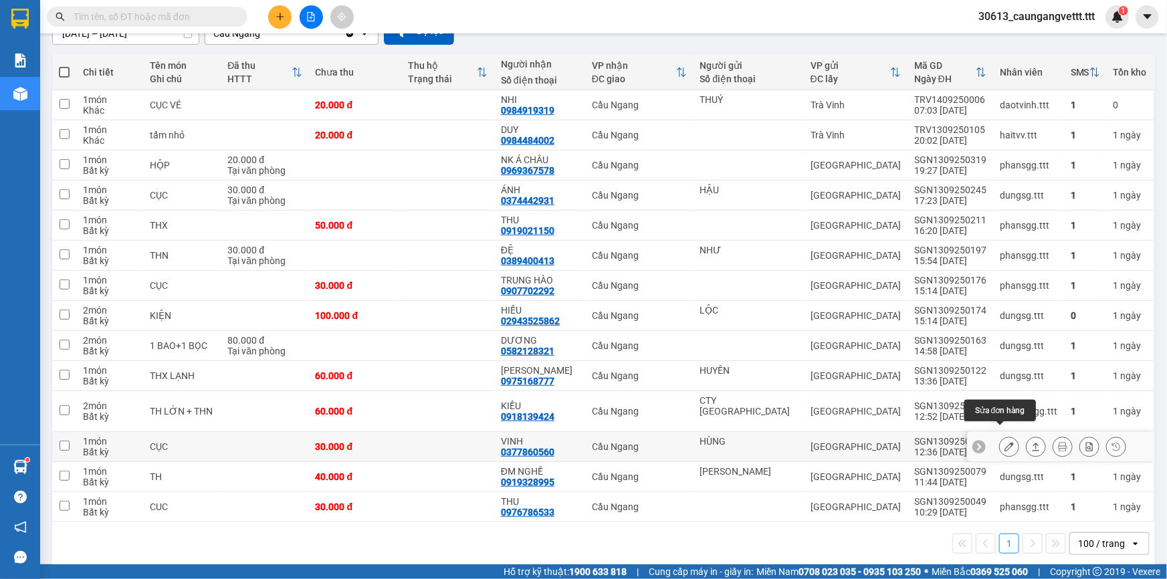
click at [1004, 442] on icon at bounding box center [1008, 446] width 9 height 9
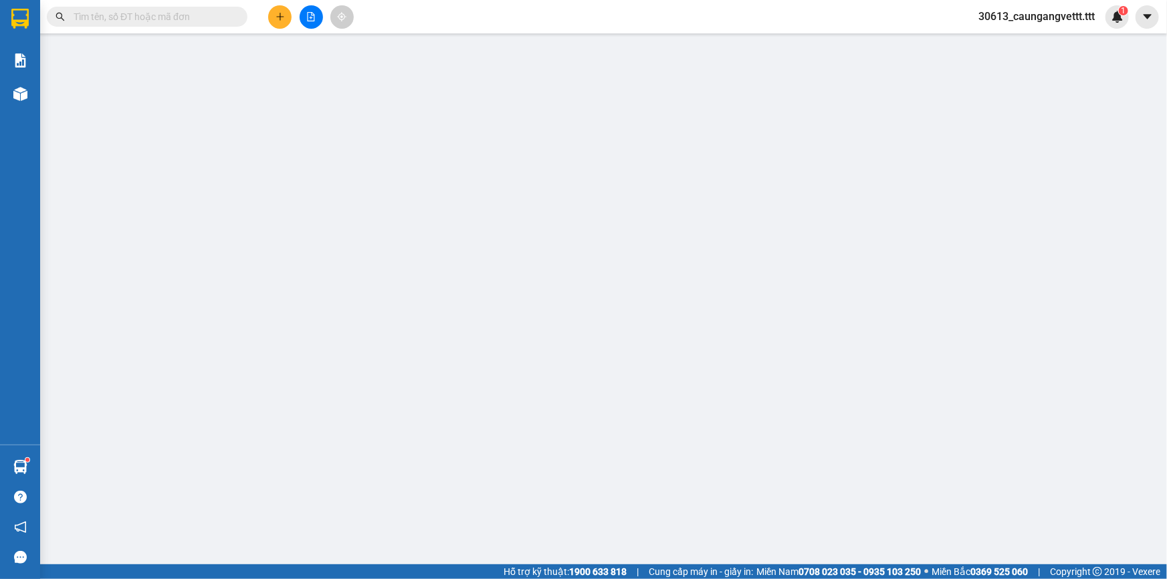
type input "HÙNG"
type input "0377860560"
type input "VINH"
type input "30.000"
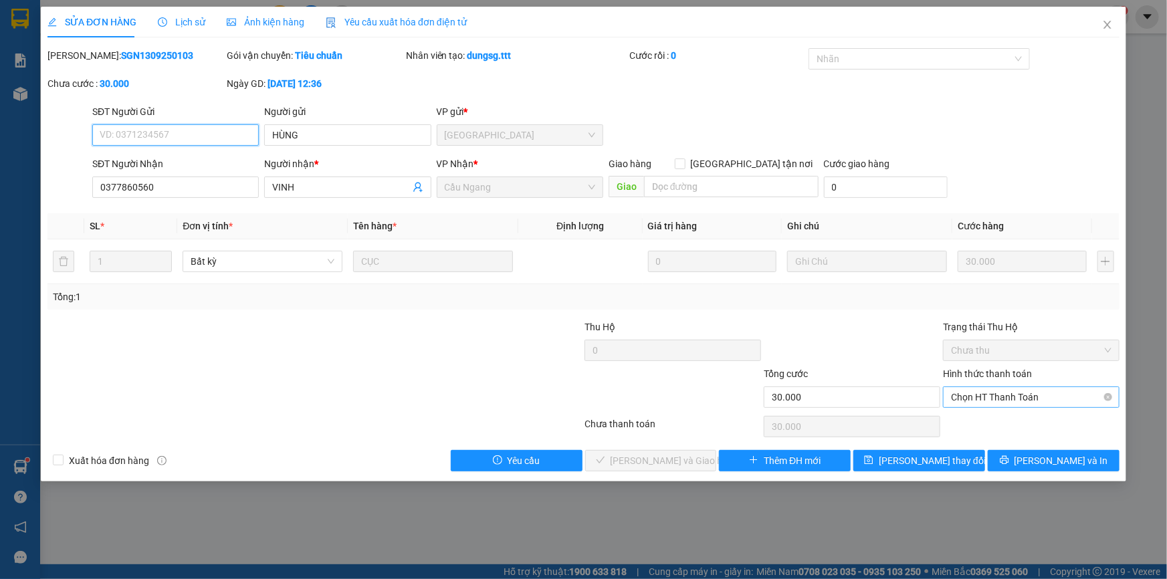
click at [1027, 395] on span "Chọn HT Thanh Toán" at bounding box center [1031, 397] width 160 height 20
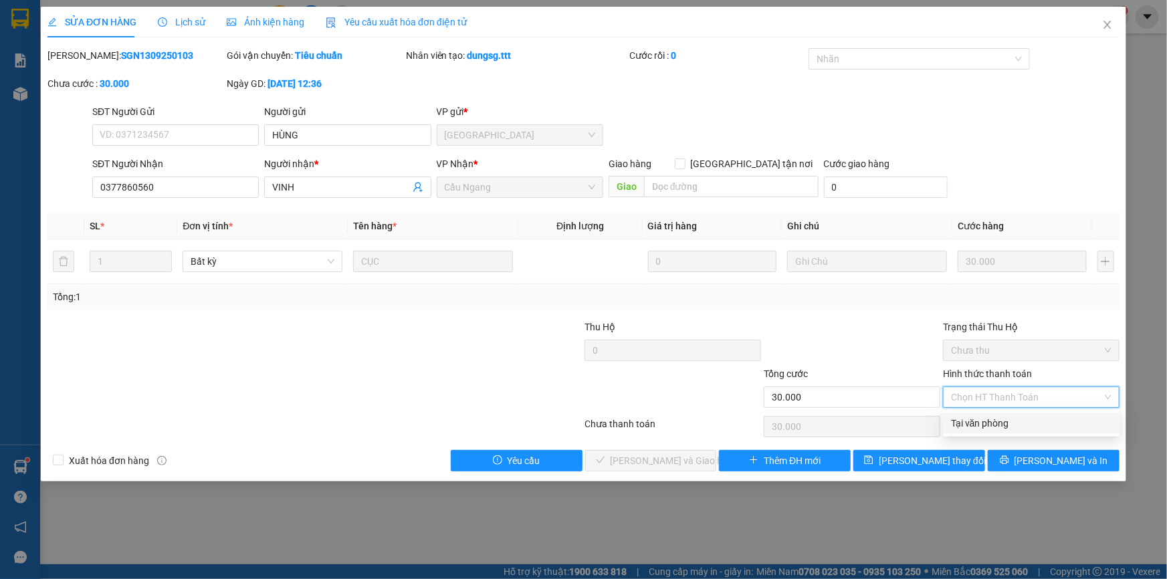
drag, startPoint x: 1010, startPoint y: 427, endPoint x: 961, endPoint y: 423, distance: 48.3
click at [1010, 426] on div "Tại văn phòng" at bounding box center [1031, 423] width 160 height 15
type input "0"
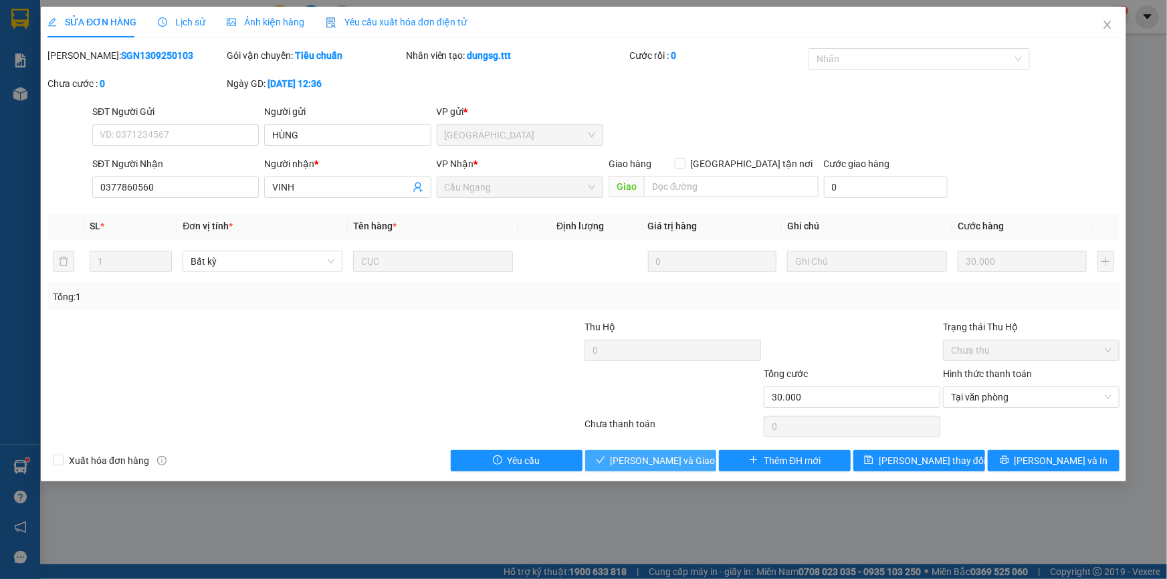
click at [679, 461] on span "[PERSON_NAME] và Giao hàng" at bounding box center [674, 460] width 128 height 15
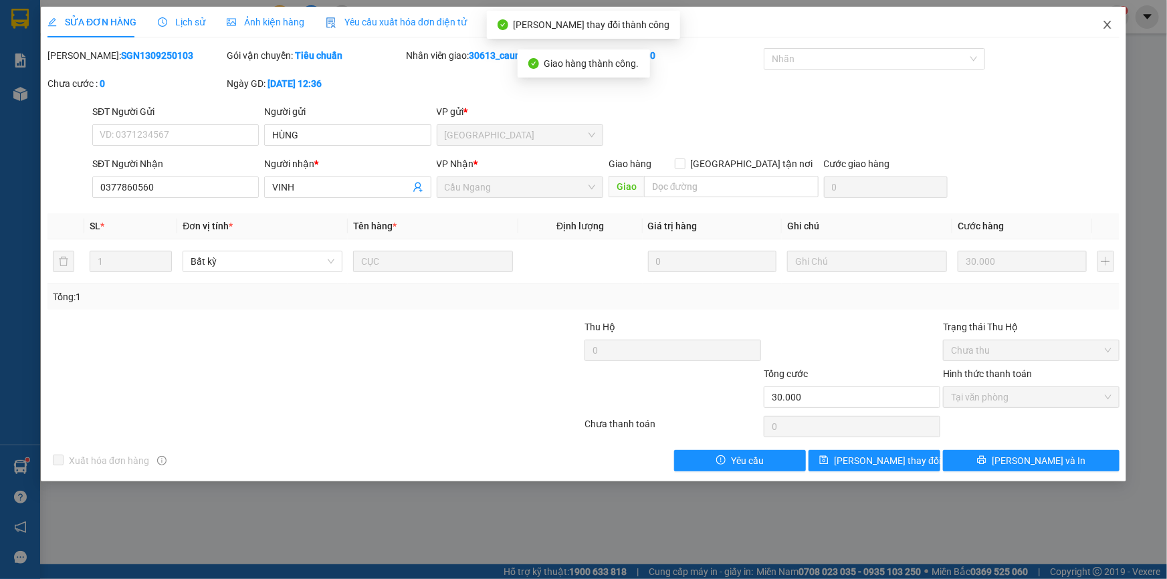
click at [1106, 29] on icon "close" at bounding box center [1107, 24] width 11 height 11
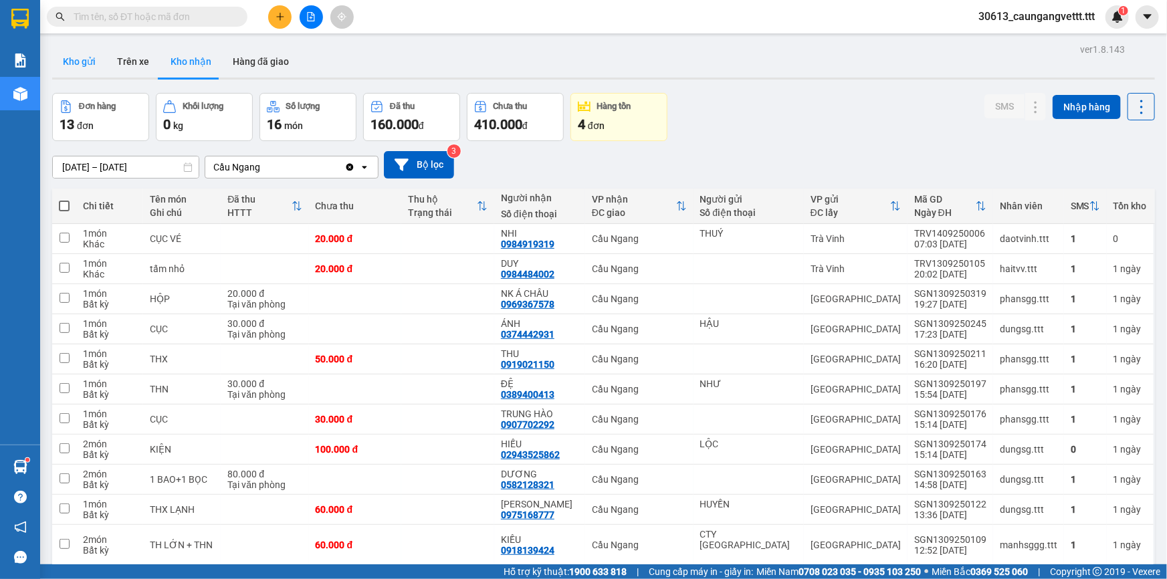
click at [80, 64] on button "Kho gửi" at bounding box center [79, 61] width 54 height 32
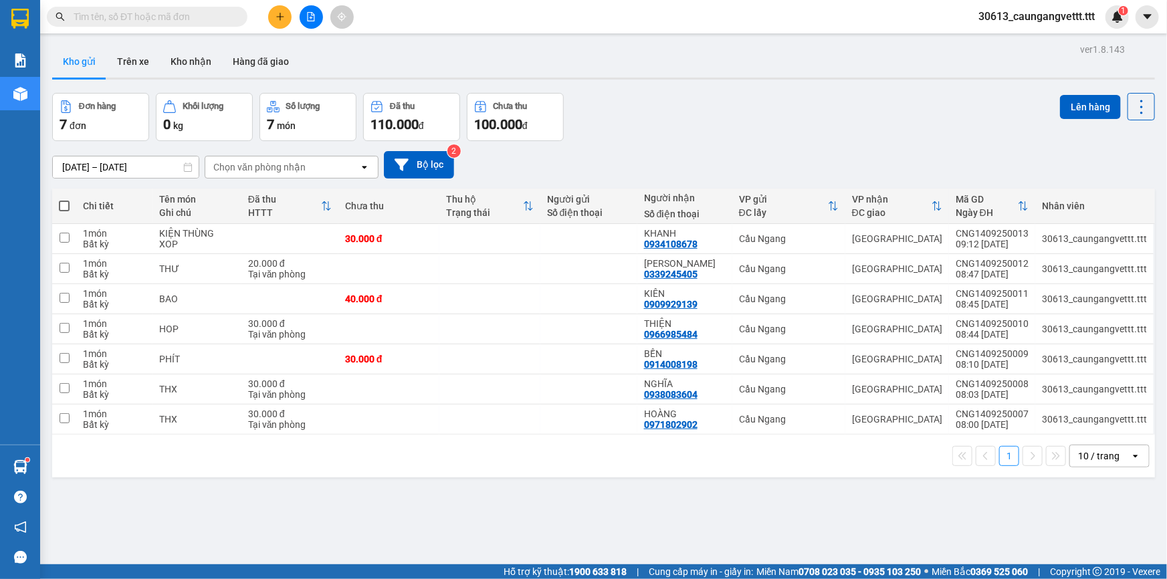
click at [1115, 441] on div "1 10 / trang open" at bounding box center [603, 456] width 1103 height 43
click at [1115, 447] on div "10 / trang" at bounding box center [1100, 455] width 60 height 21
click at [1107, 425] on span "100 / trang" at bounding box center [1094, 426] width 48 height 13
click at [61, 201] on span at bounding box center [64, 206] width 11 height 11
click at [64, 199] on input "checkbox" at bounding box center [64, 199] width 0 height 0
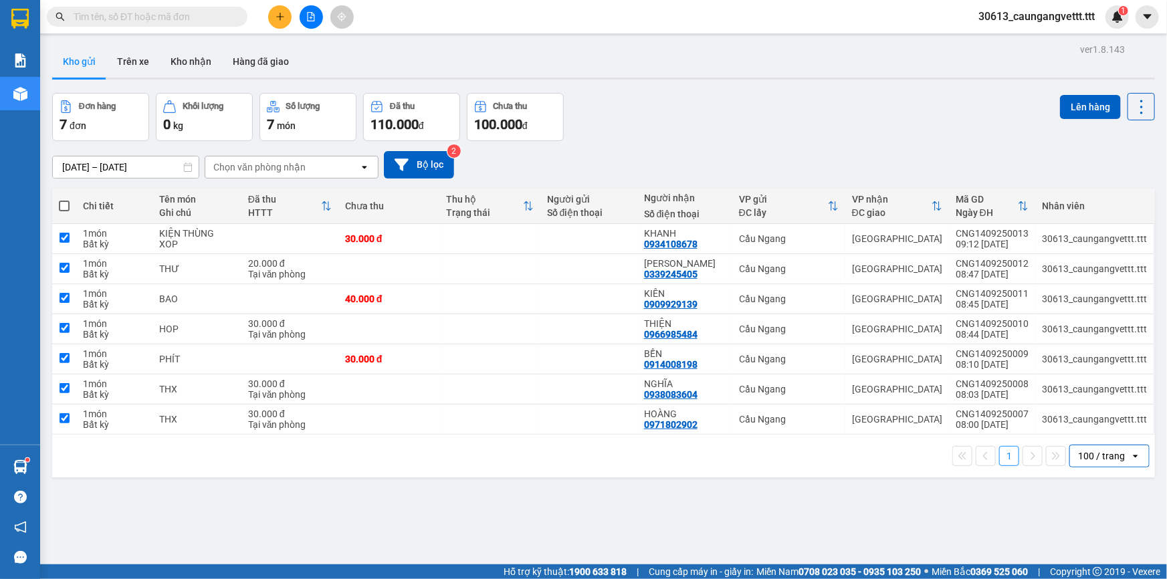
checkbox input "true"
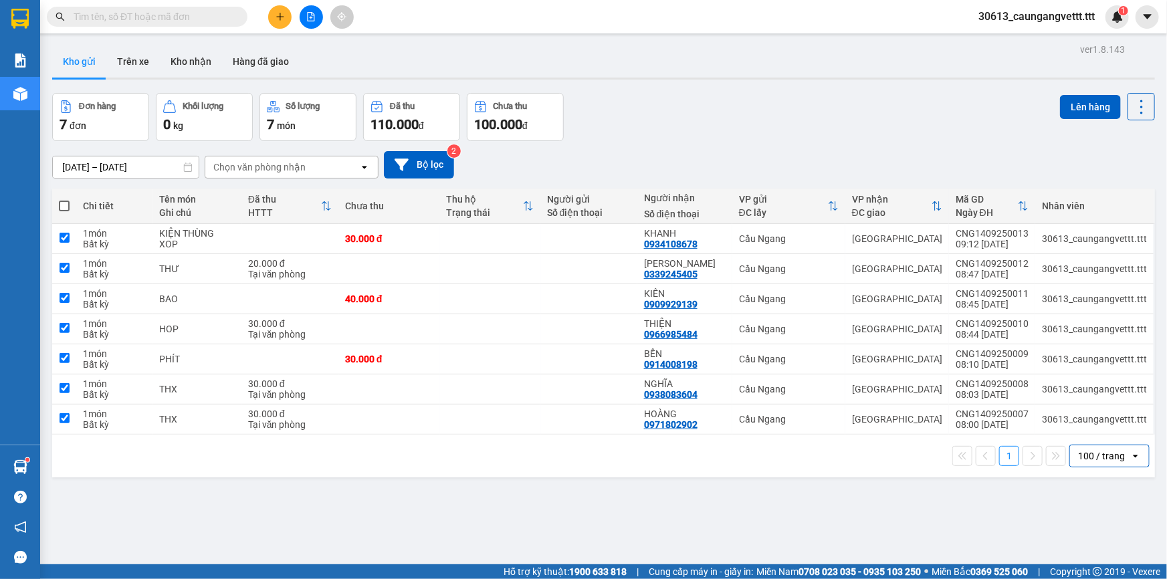
checkbox input "true"
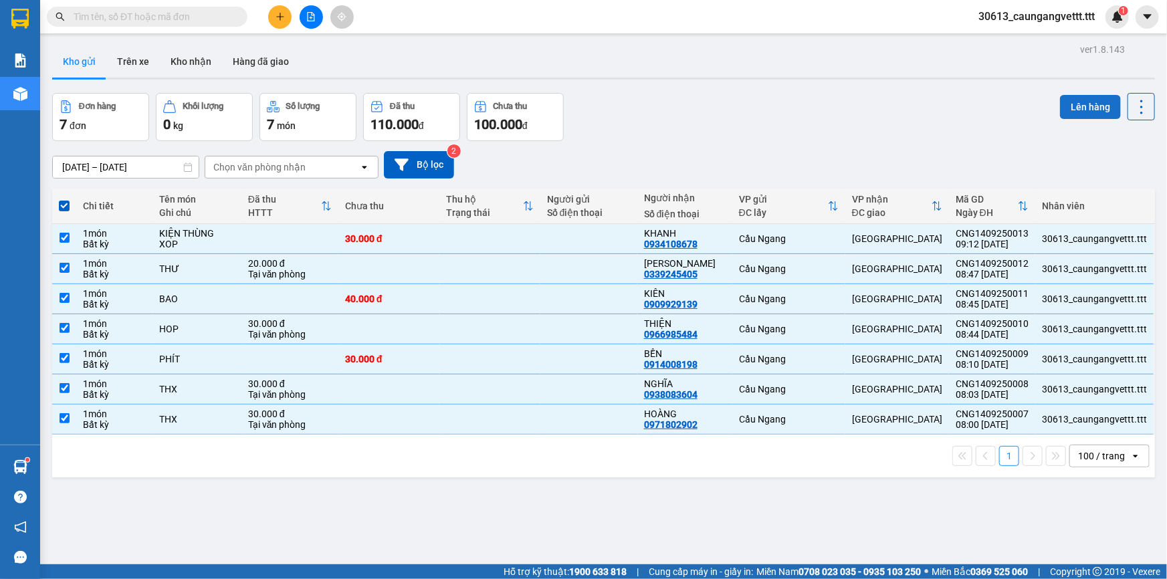
click at [1078, 102] on button "Lên hàng" at bounding box center [1090, 107] width 61 height 24
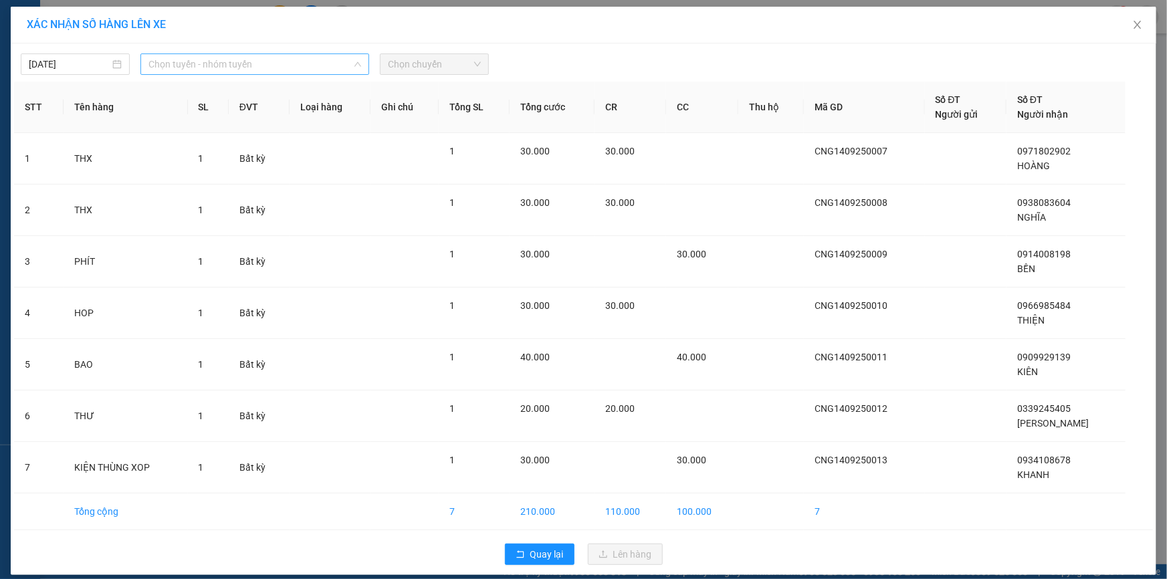
click at [300, 64] on span "Chọn tuyến - nhóm tuyến" at bounding box center [254, 64] width 213 height 20
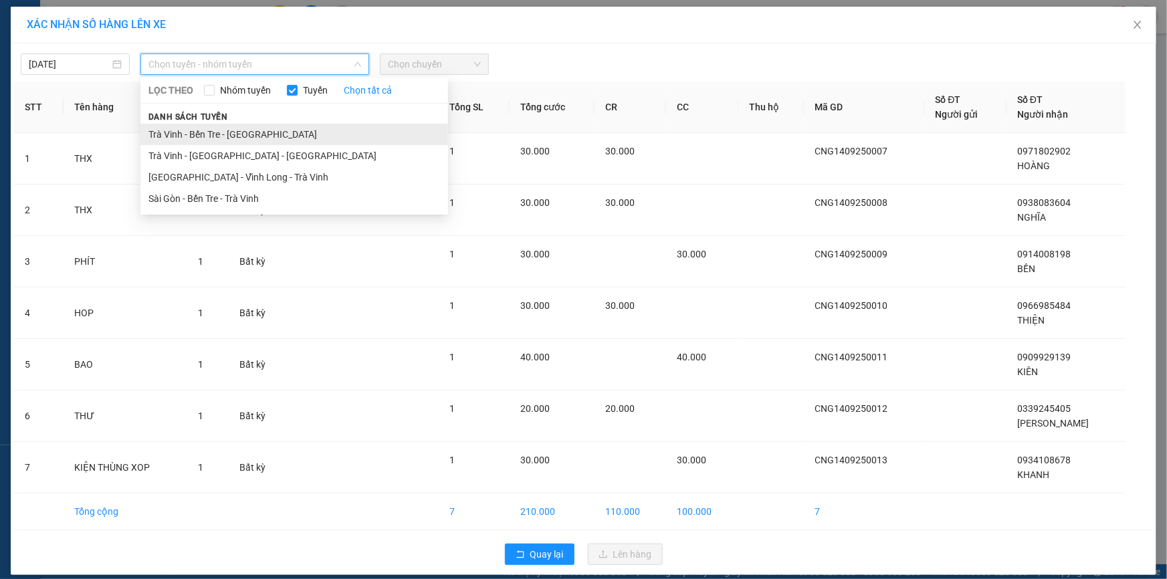
click at [241, 135] on li "Trà Vinh - Bến Tre - [GEOGRAPHIC_DATA]" at bounding box center [294, 134] width 308 height 21
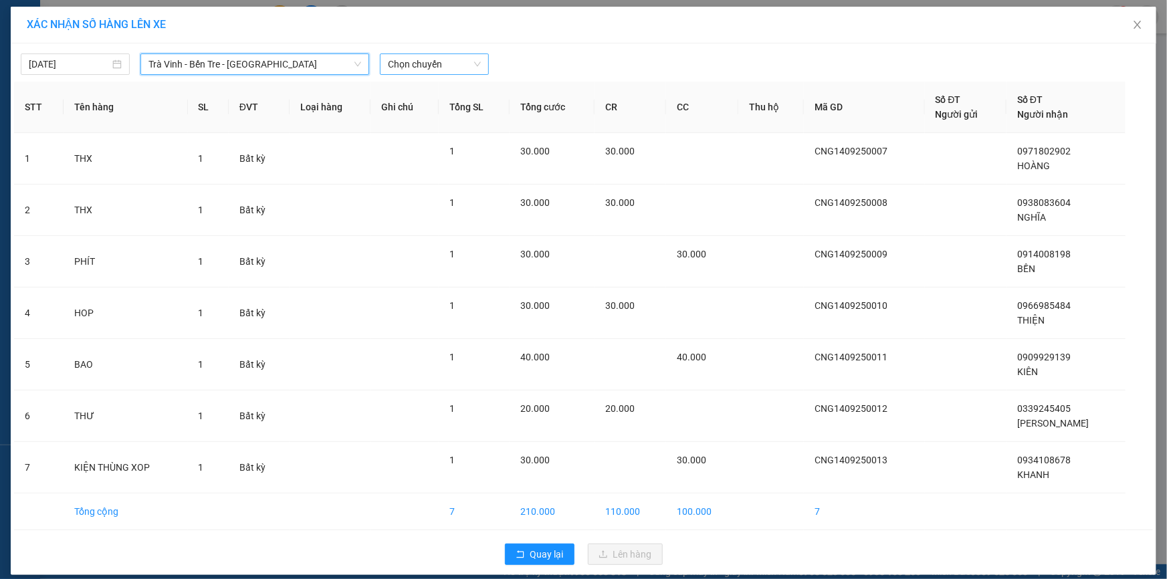
click at [409, 61] on span "Chọn chuyến" at bounding box center [434, 64] width 93 height 20
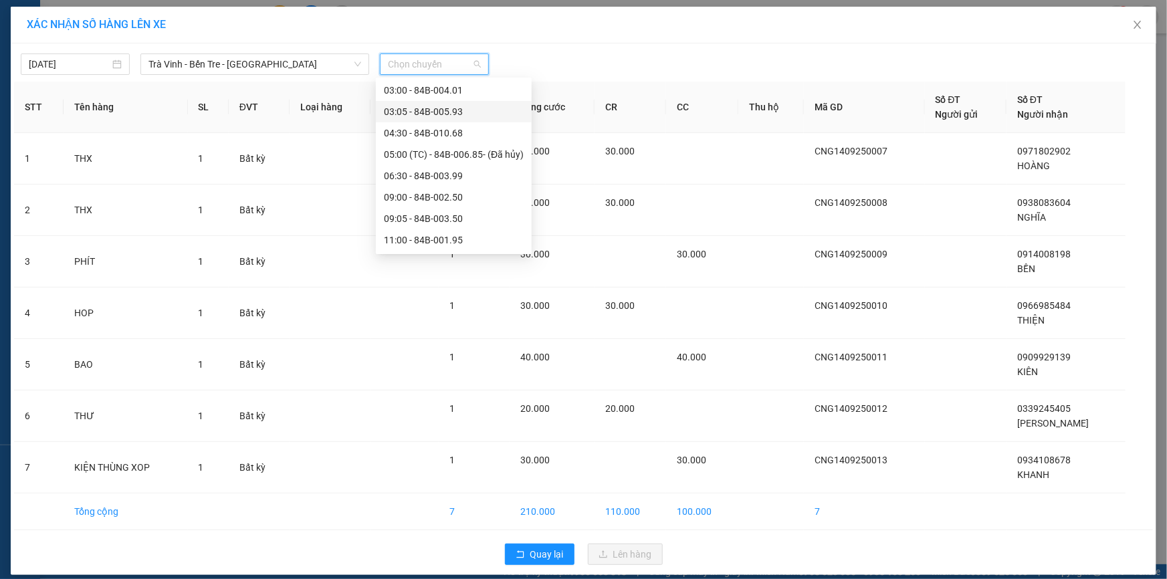
scroll to position [162, 0]
click at [407, 166] on div "11:00 - 84B-001.95" at bounding box center [454, 164] width 140 height 15
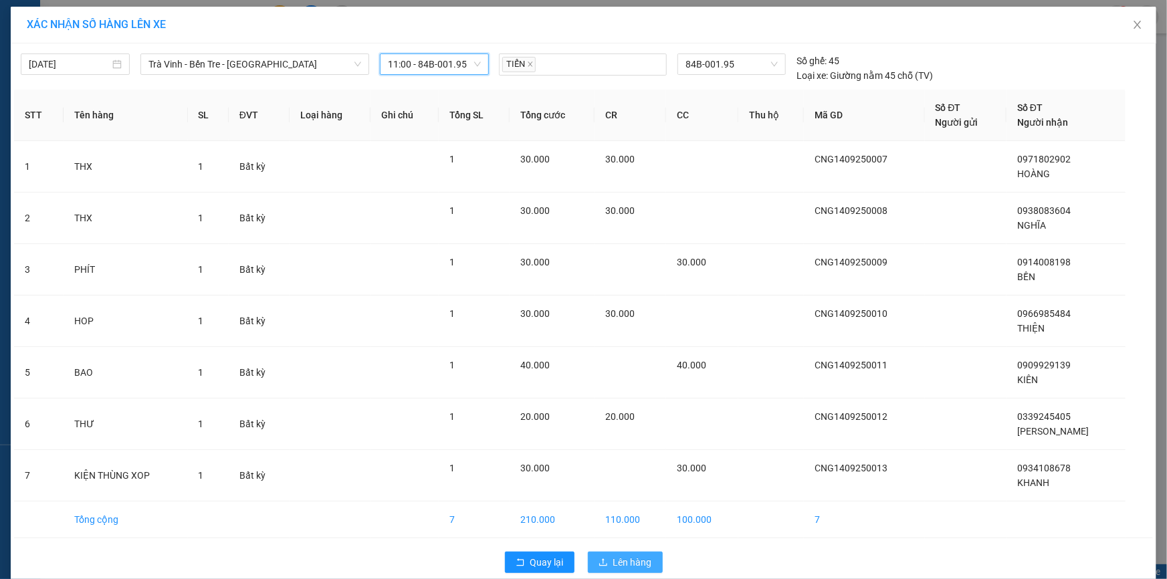
click at [613, 562] on span "Lên hàng" at bounding box center [632, 562] width 39 height 15
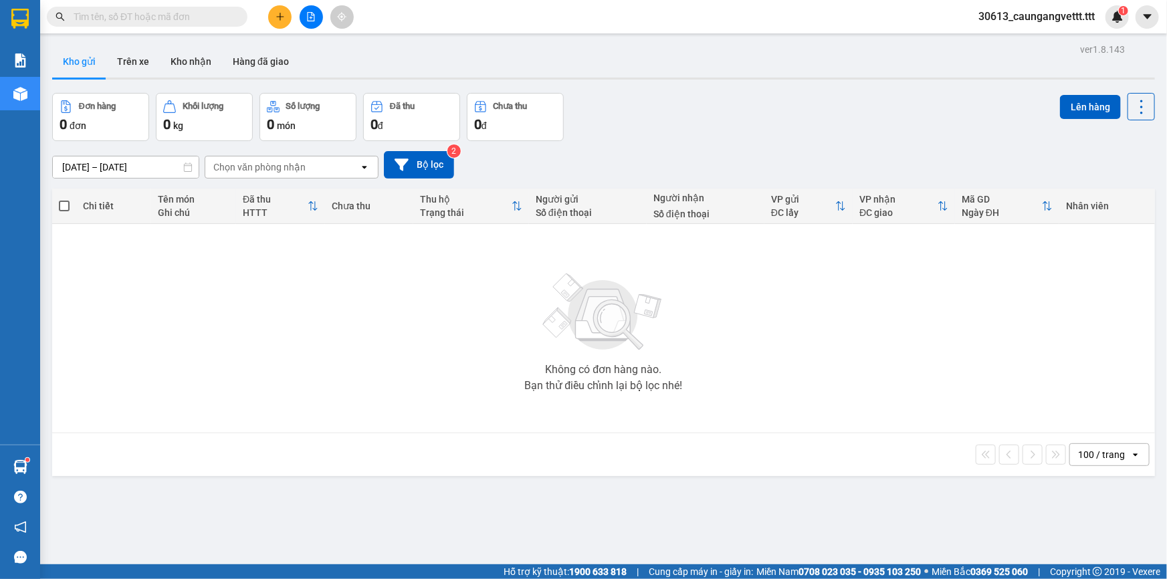
click at [306, 19] on icon "file-add" at bounding box center [310, 16] width 9 height 9
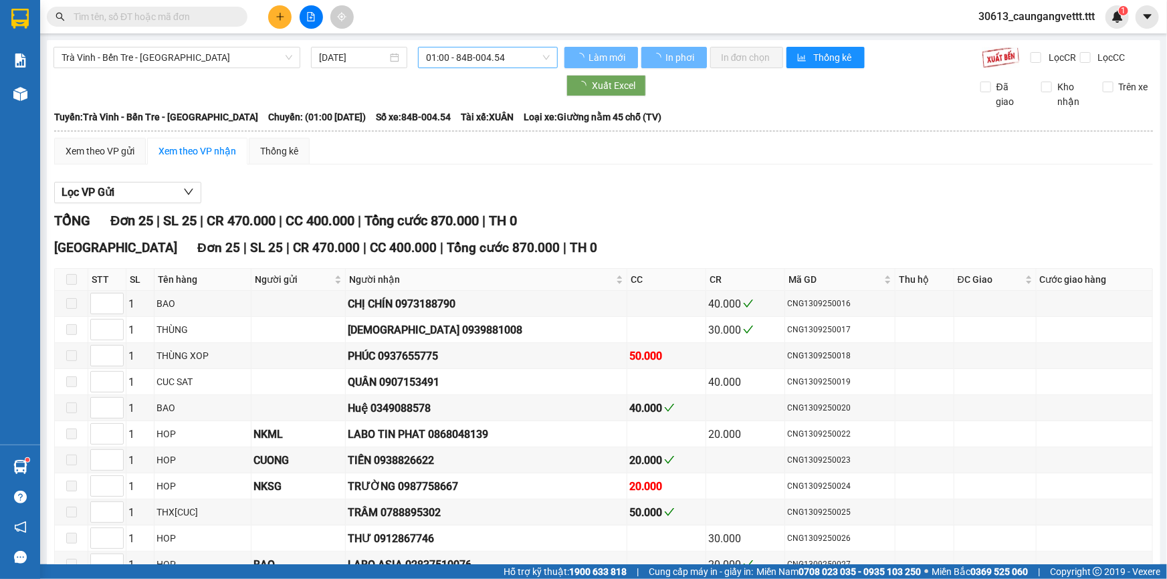
click at [505, 58] on span "01:00 - 84B-004.54" at bounding box center [488, 57] width 124 height 20
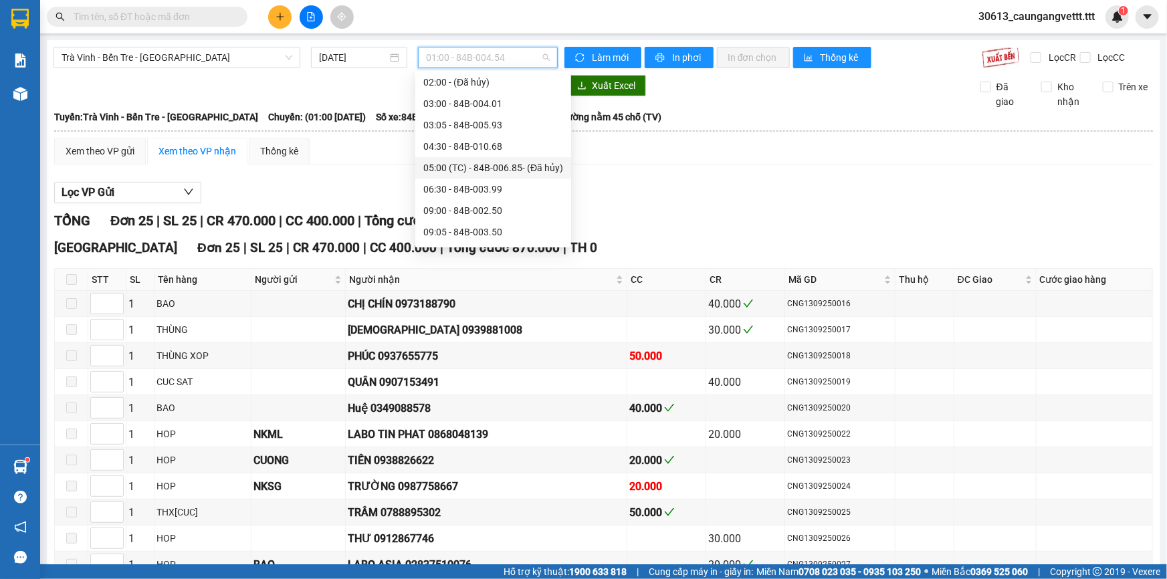
scroll to position [121, 0]
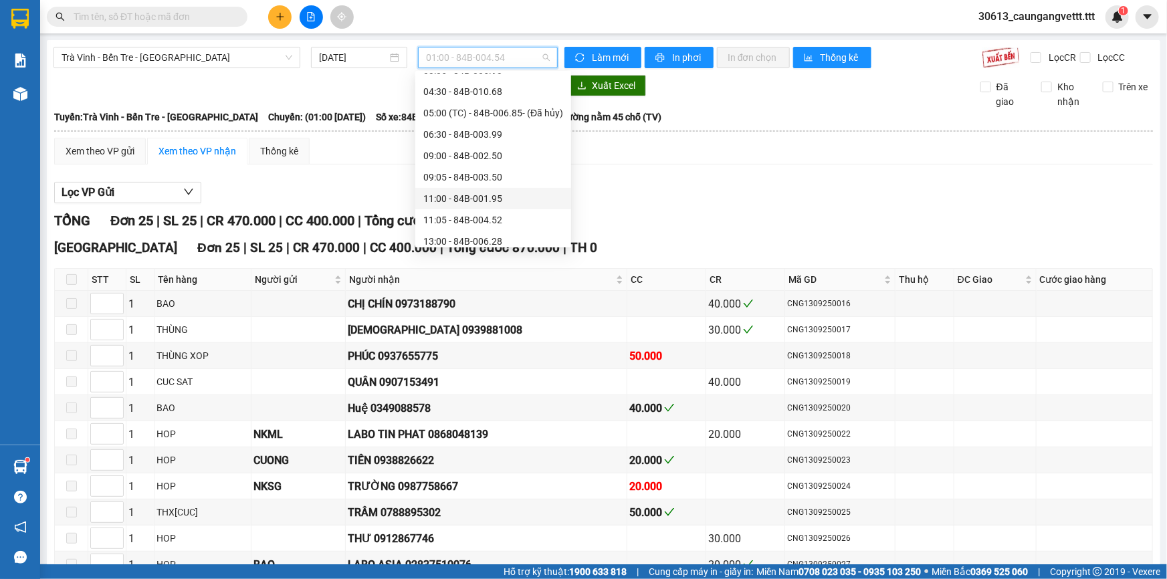
click at [449, 201] on div "11:00 - 84B-001.95" at bounding box center [493, 198] width 140 height 15
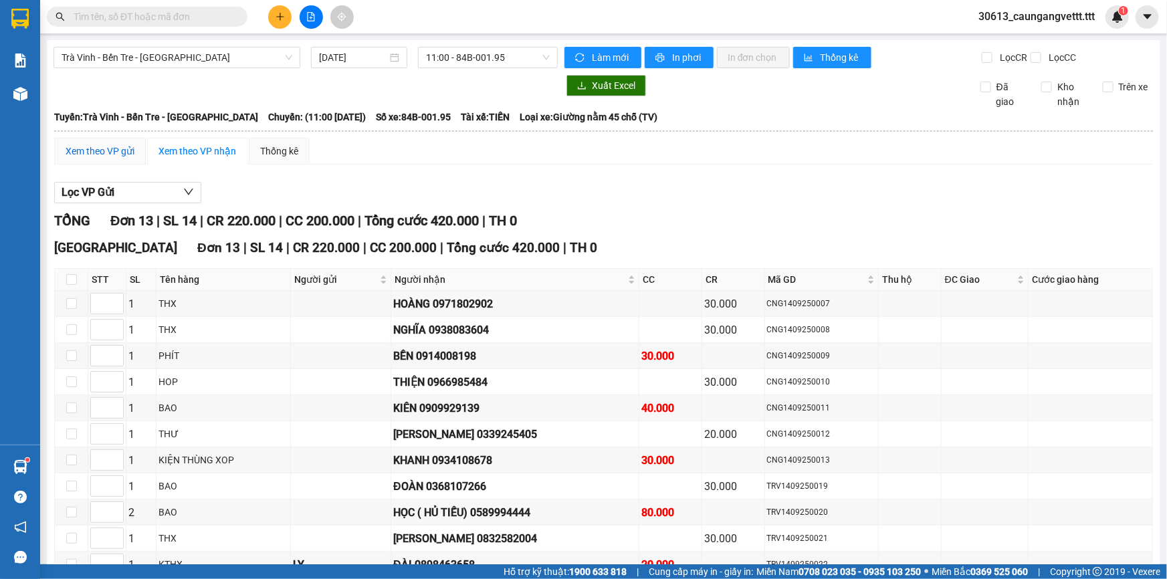
click at [102, 153] on div "Xem theo VP gửi" at bounding box center [100, 151] width 69 height 15
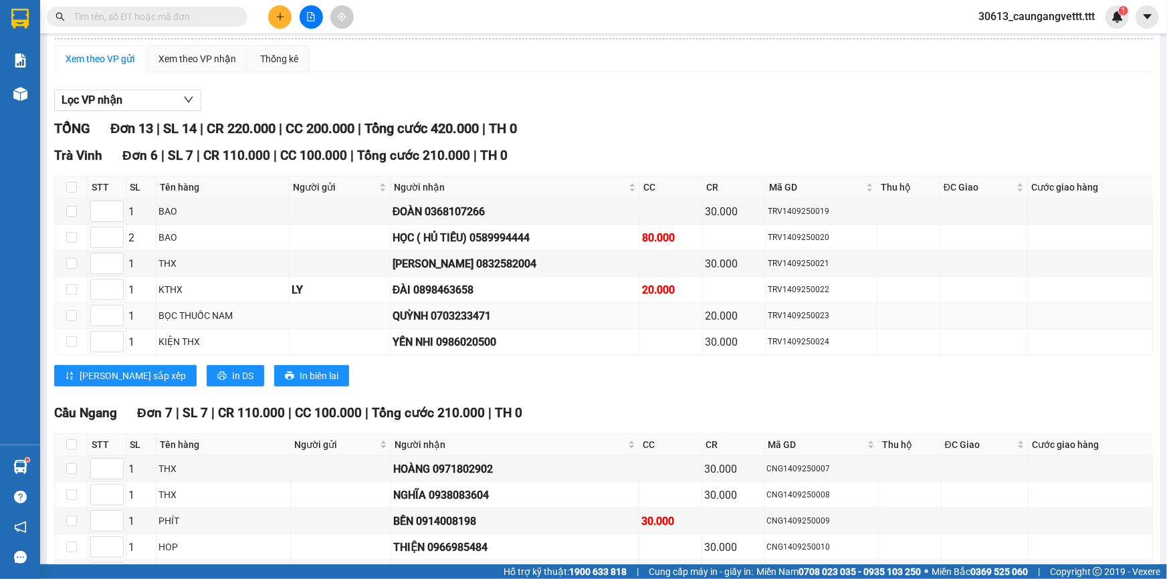
scroll to position [232, 0]
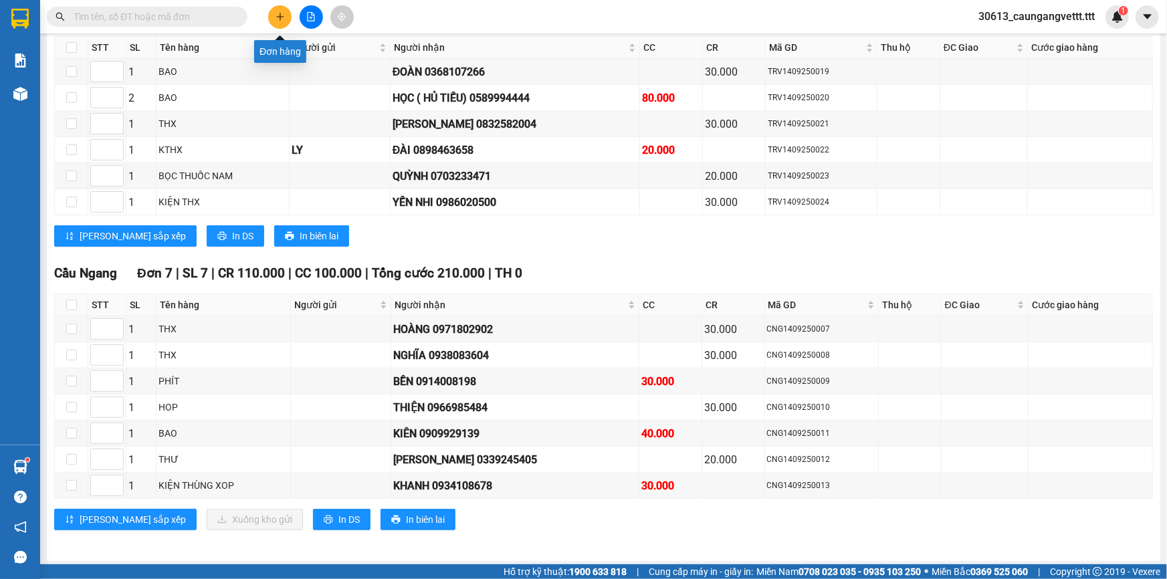
click at [281, 14] on icon "plus" at bounding box center [279, 16] width 9 height 9
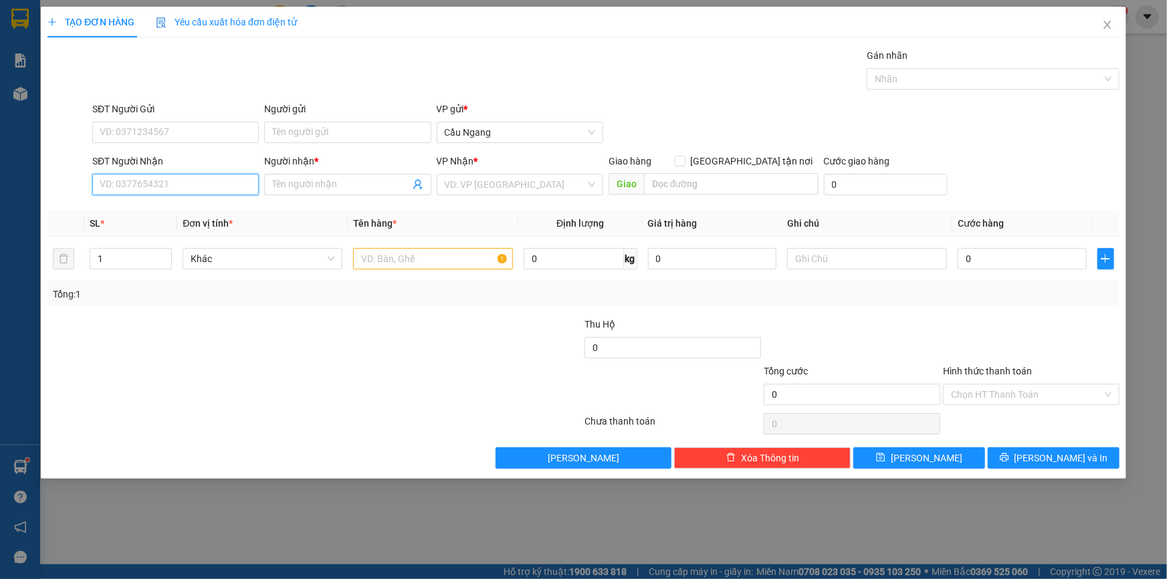
click at [176, 181] on input "SĐT Người Nhận" at bounding box center [175, 184] width 166 height 21
type input "0896996856"
click at [360, 181] on input "Người nhận *" at bounding box center [340, 184] width 137 height 15
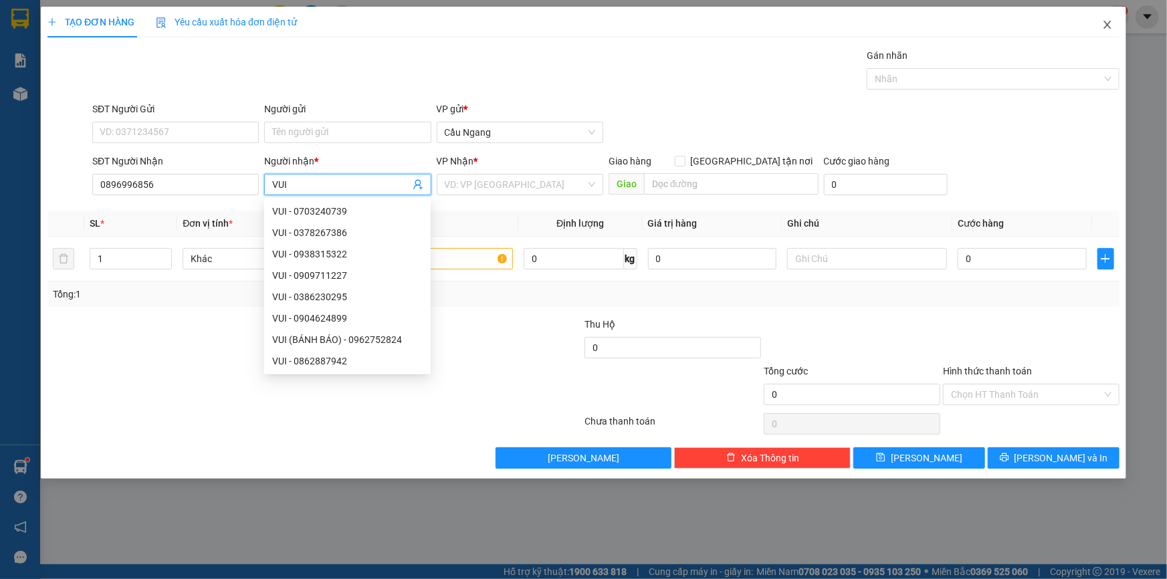
type input "VUI"
click at [1107, 27] on icon "close" at bounding box center [1107, 24] width 11 height 11
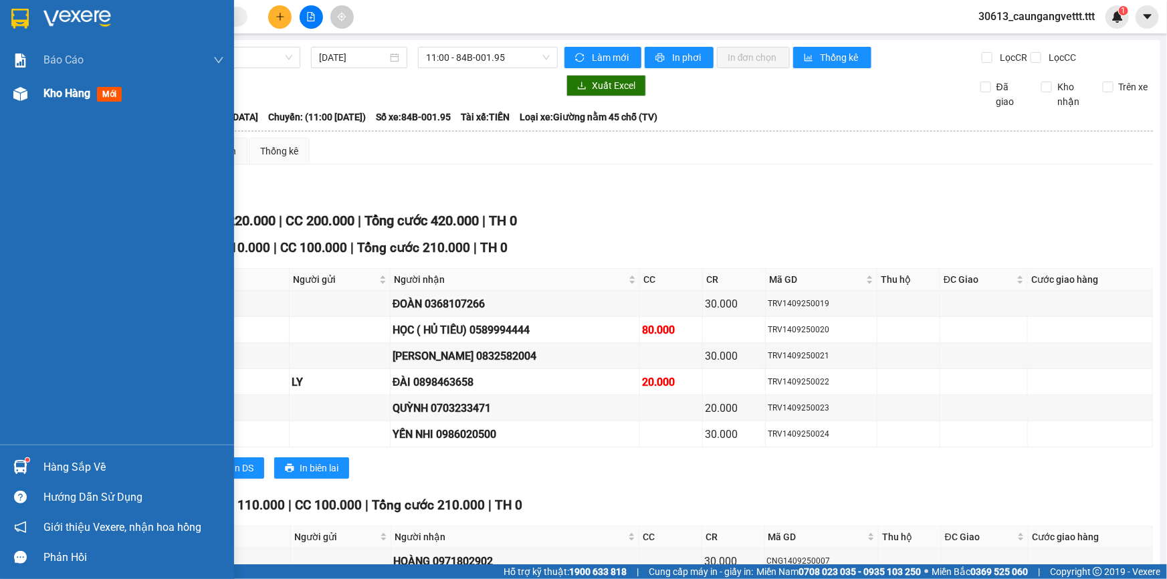
click at [49, 96] on span "Kho hàng" at bounding box center [66, 93] width 47 height 13
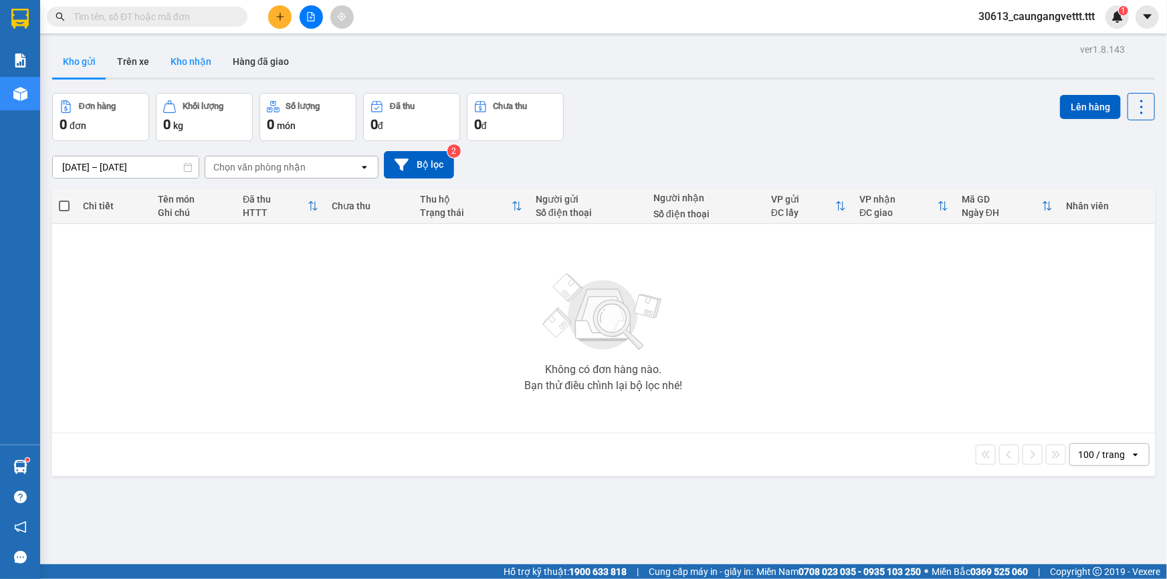
click at [201, 64] on button "Kho nhận" at bounding box center [191, 61] width 62 height 32
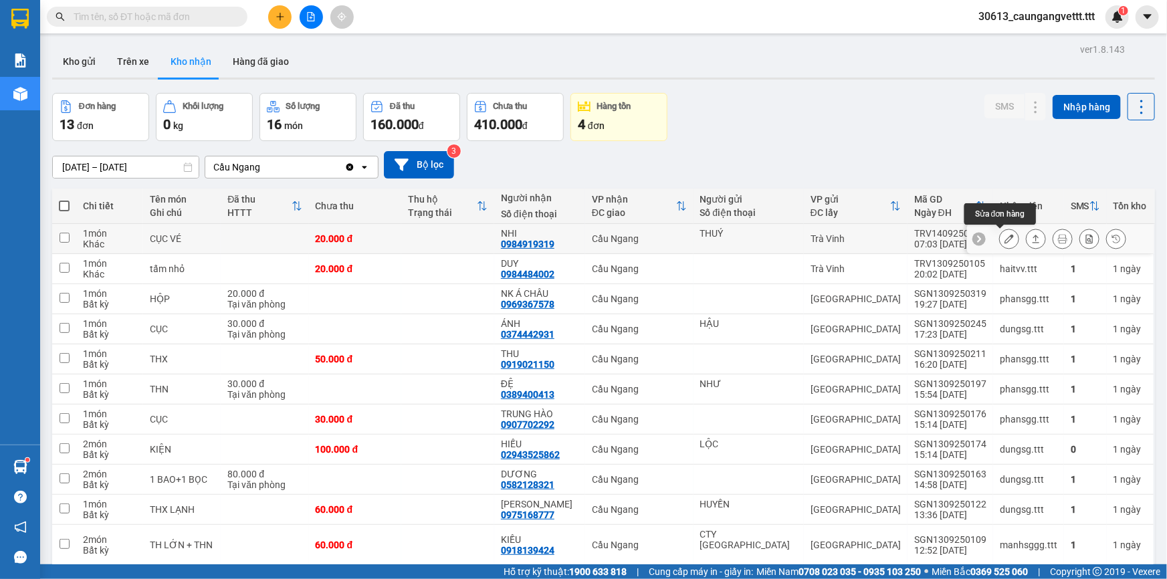
click at [1004, 238] on icon at bounding box center [1008, 238] width 9 height 9
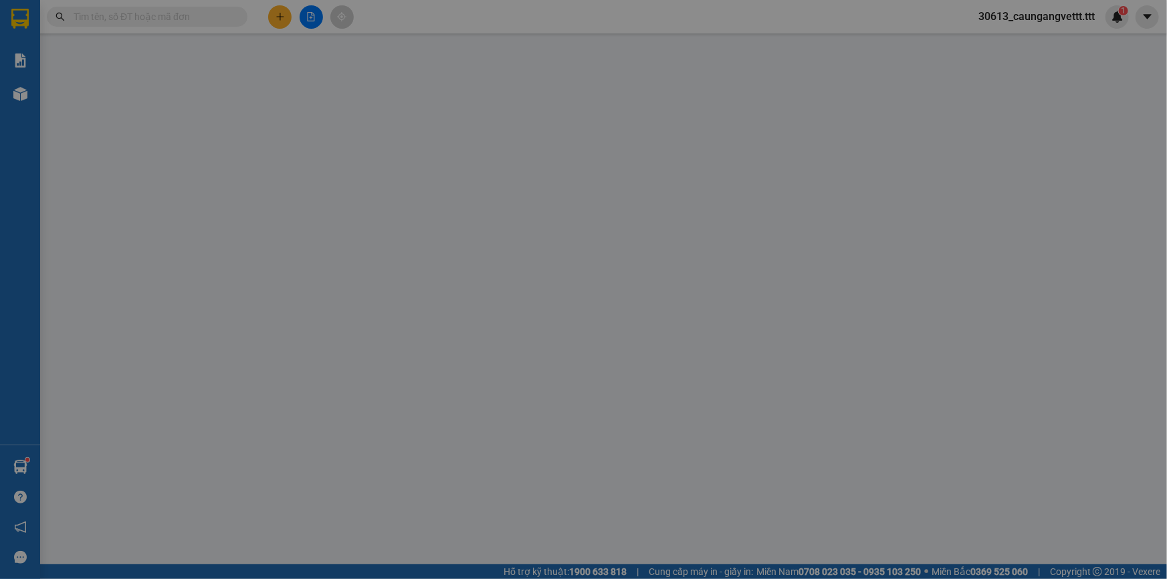
type input "THUÝ"
type input "0984919319"
type input "NHI"
type input "20.000"
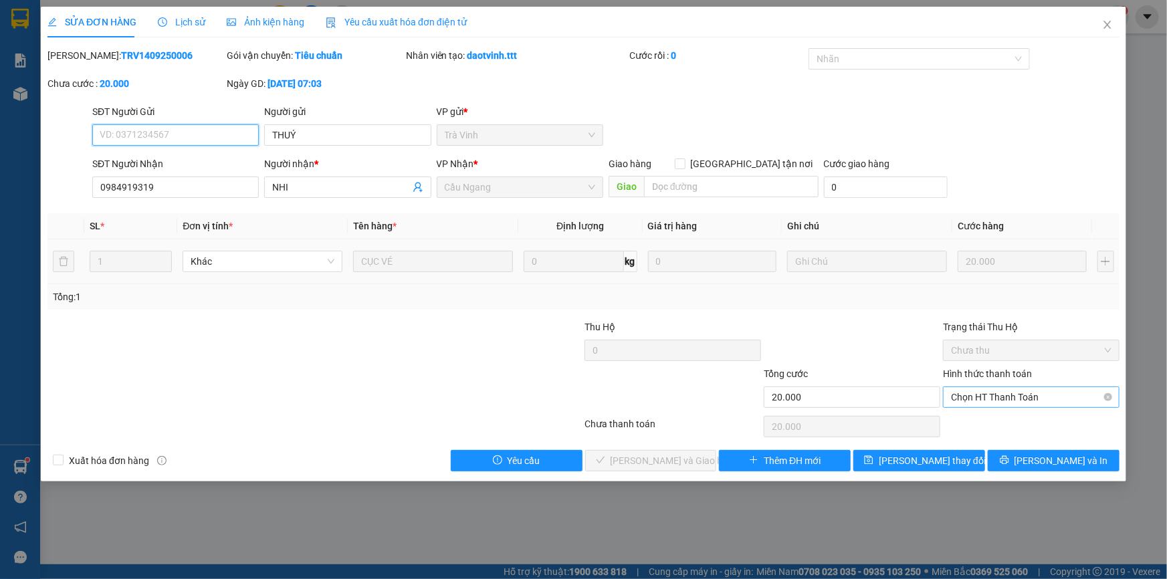
click at [972, 393] on span "Chọn HT Thanh Toán" at bounding box center [1031, 397] width 160 height 20
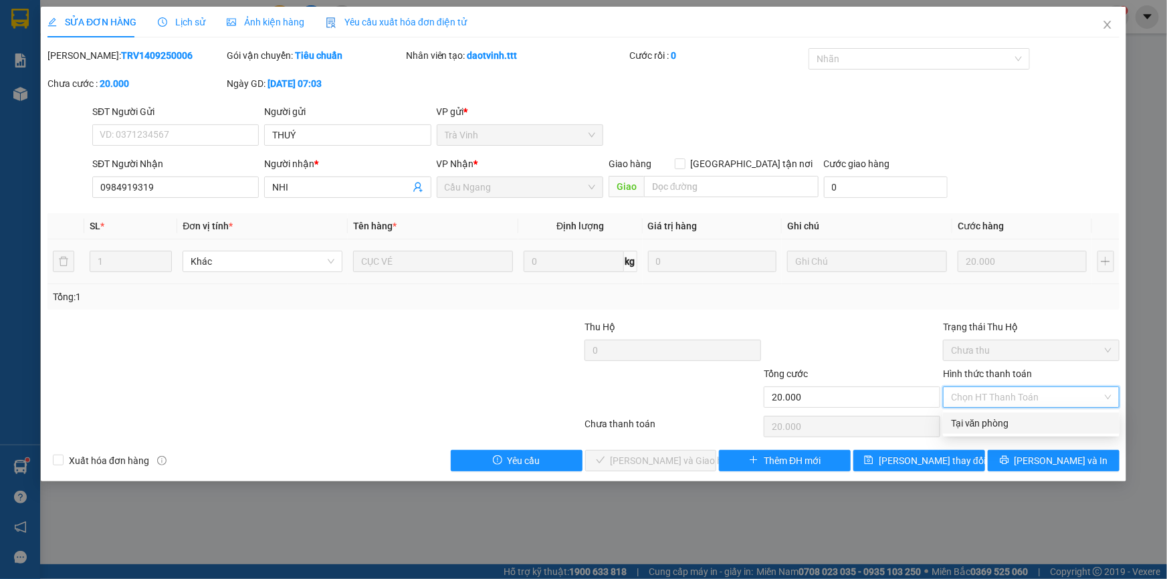
click at [990, 428] on div "Tại văn phòng" at bounding box center [1031, 423] width 160 height 15
type input "0"
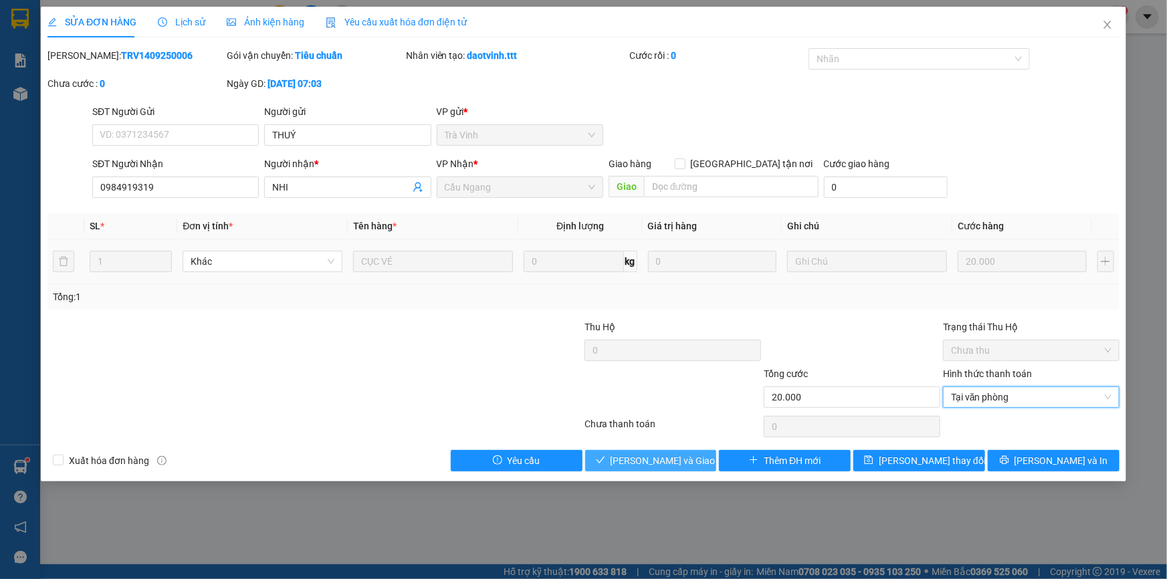
click at [667, 458] on span "[PERSON_NAME] và Giao hàng" at bounding box center [674, 460] width 128 height 15
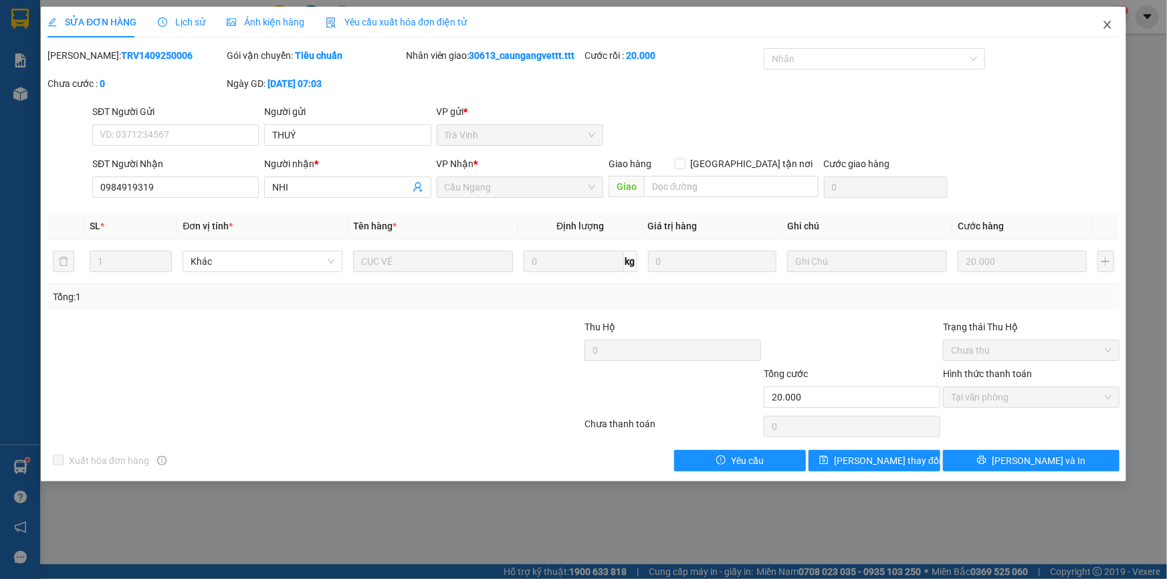
click at [1109, 25] on icon "close" at bounding box center [1107, 24] width 11 height 11
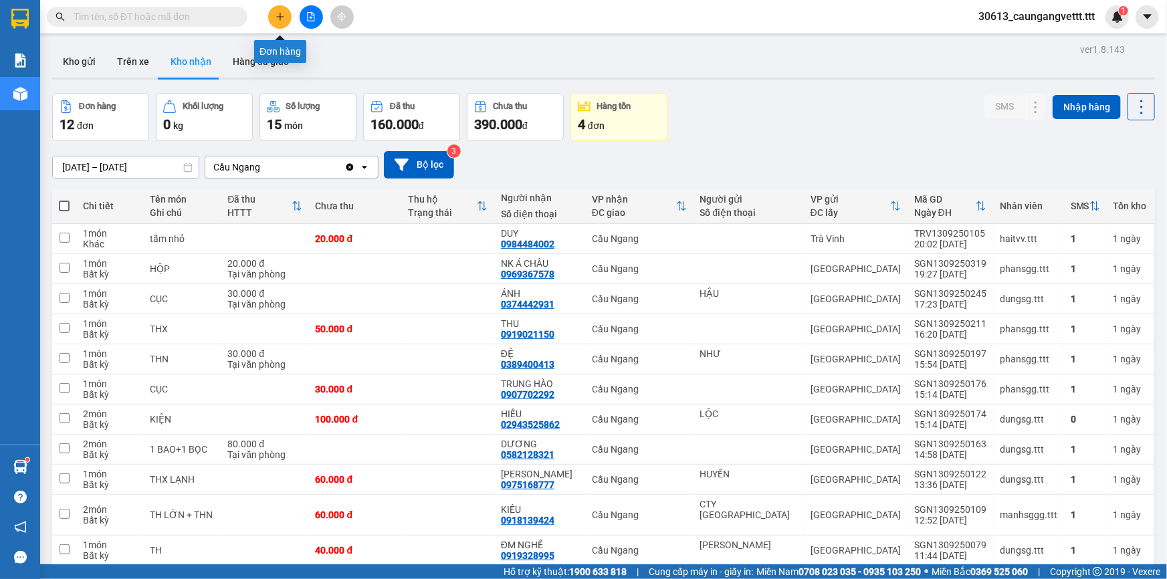
click at [279, 20] on icon "plus" at bounding box center [279, 16] width 9 height 9
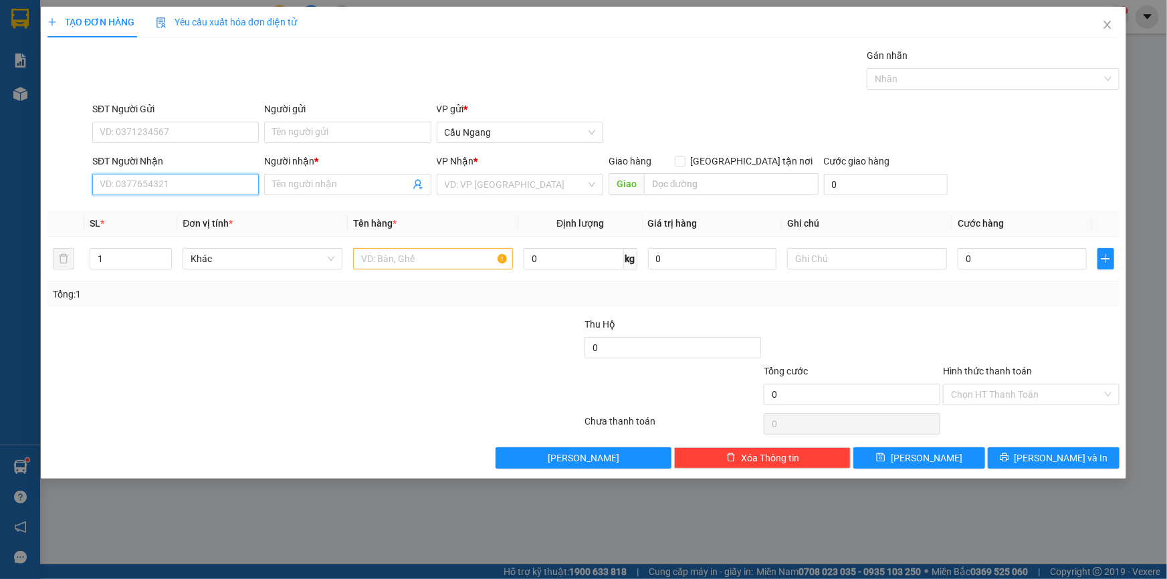
click at [174, 186] on input "SĐT Người Nhận" at bounding box center [175, 184] width 166 height 21
click at [165, 207] on div "0364801507 - NHUNG" at bounding box center [175, 211] width 150 height 15
type input "0364801507"
type input "NHUNG"
type input "0364801507"
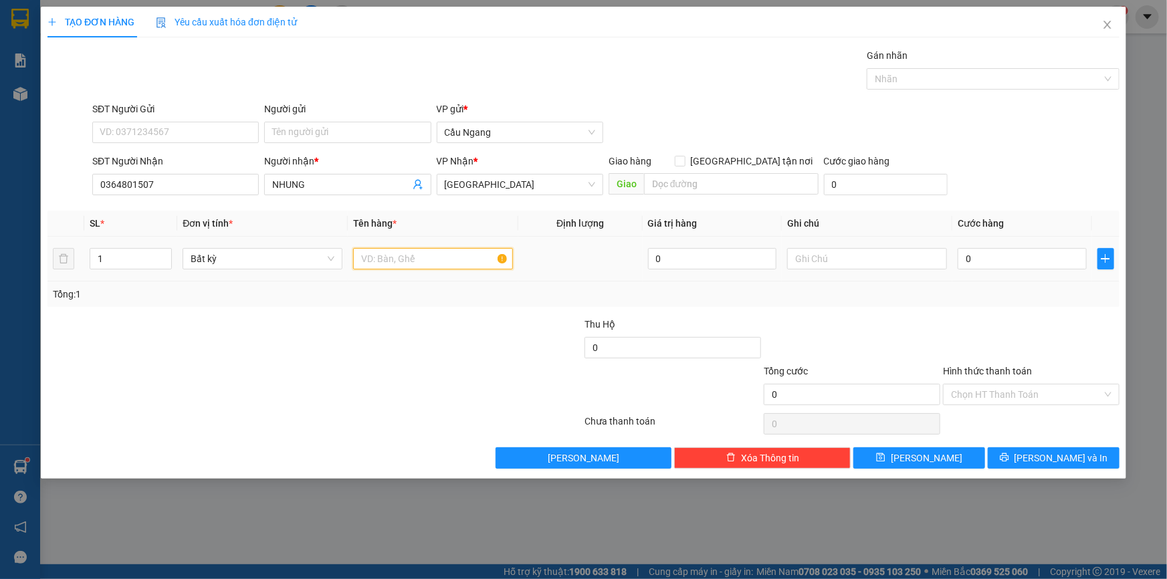
click at [401, 262] on input "text" at bounding box center [433, 258] width 160 height 21
type input "4"
click at [994, 256] on input "0" at bounding box center [1021, 258] width 129 height 21
type input "4"
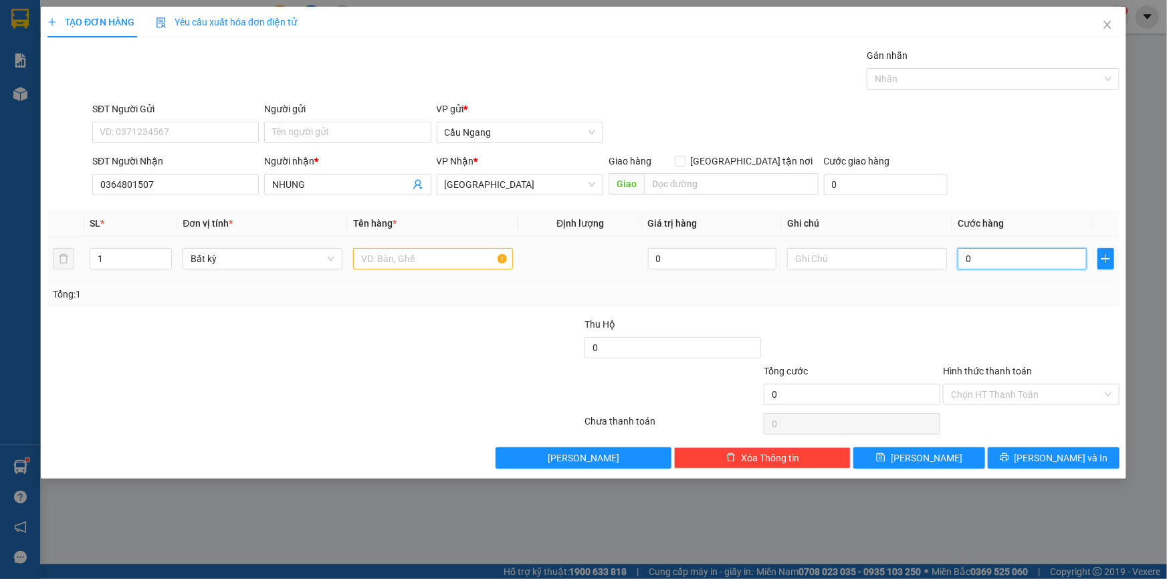
type input "4"
type input "40"
type input "400"
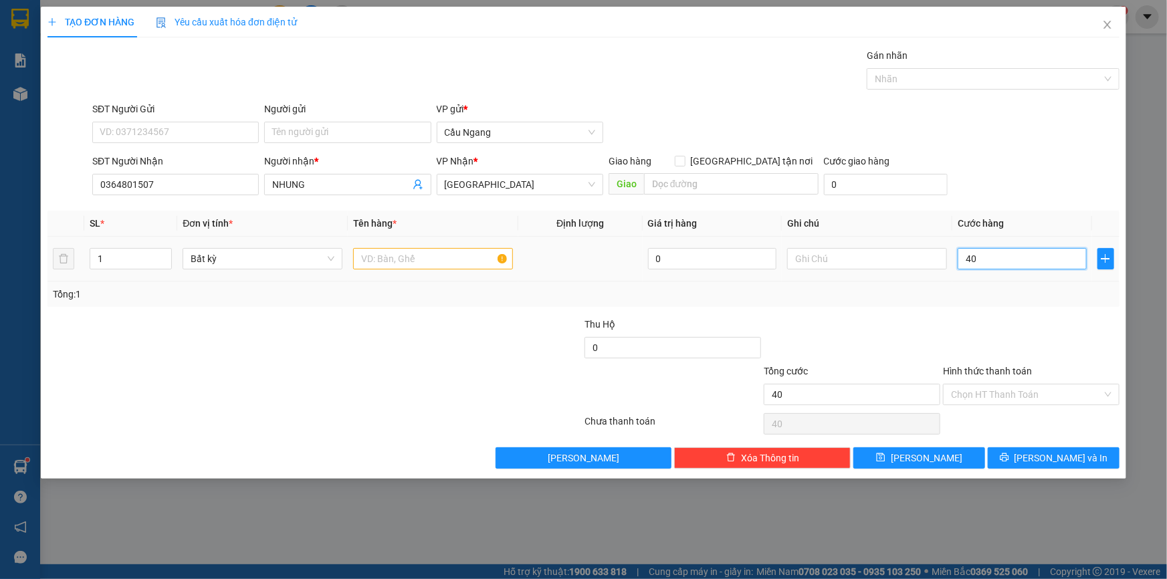
type input "400"
type input "4.000"
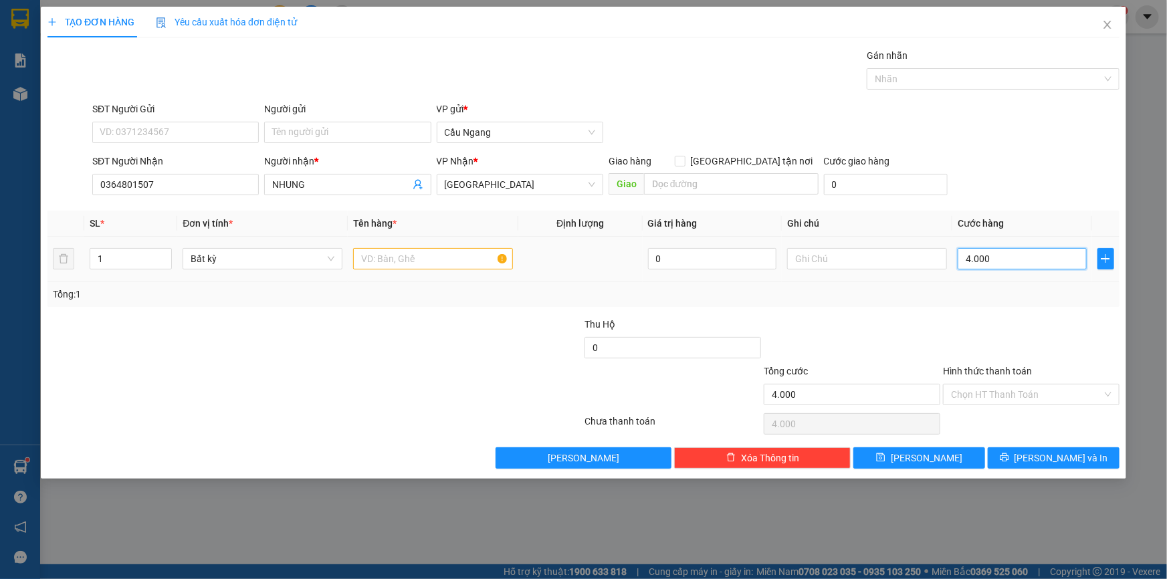
type input "40.000"
click at [421, 259] on input "text" at bounding box center [433, 258] width 160 height 21
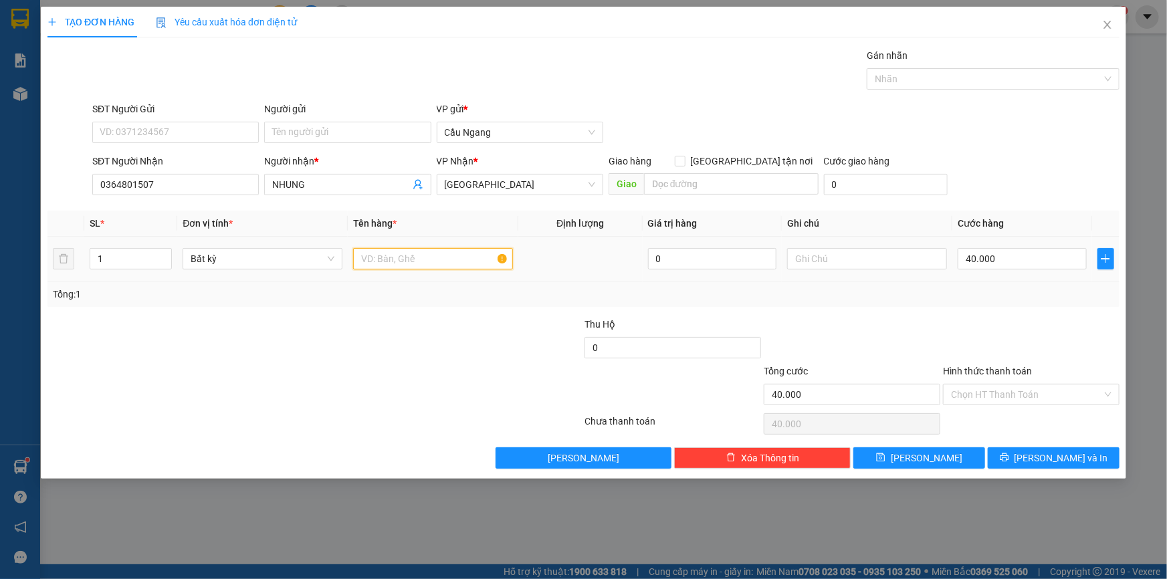
type input "K"
type input "THX"
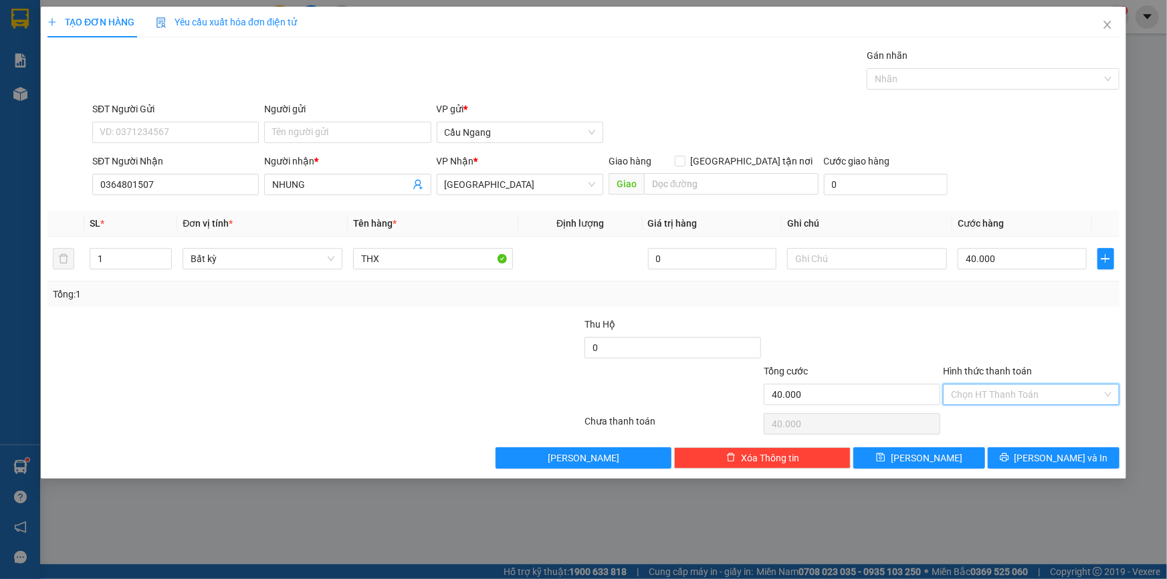
click at [1008, 388] on input "Hình thức thanh toán" at bounding box center [1026, 394] width 151 height 20
click at [1003, 417] on div "Tại văn phòng" at bounding box center [1031, 420] width 160 height 15
type input "0"
click at [1058, 458] on span "[PERSON_NAME] và In" at bounding box center [1061, 458] width 94 height 15
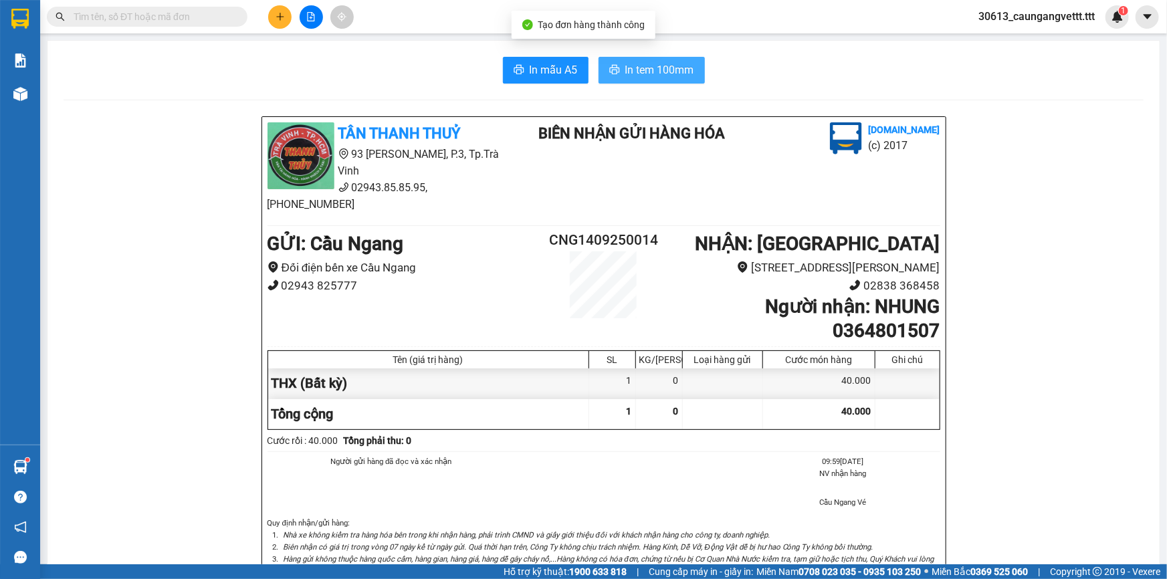
click at [642, 69] on span "In tem 100mm" at bounding box center [659, 70] width 69 height 17
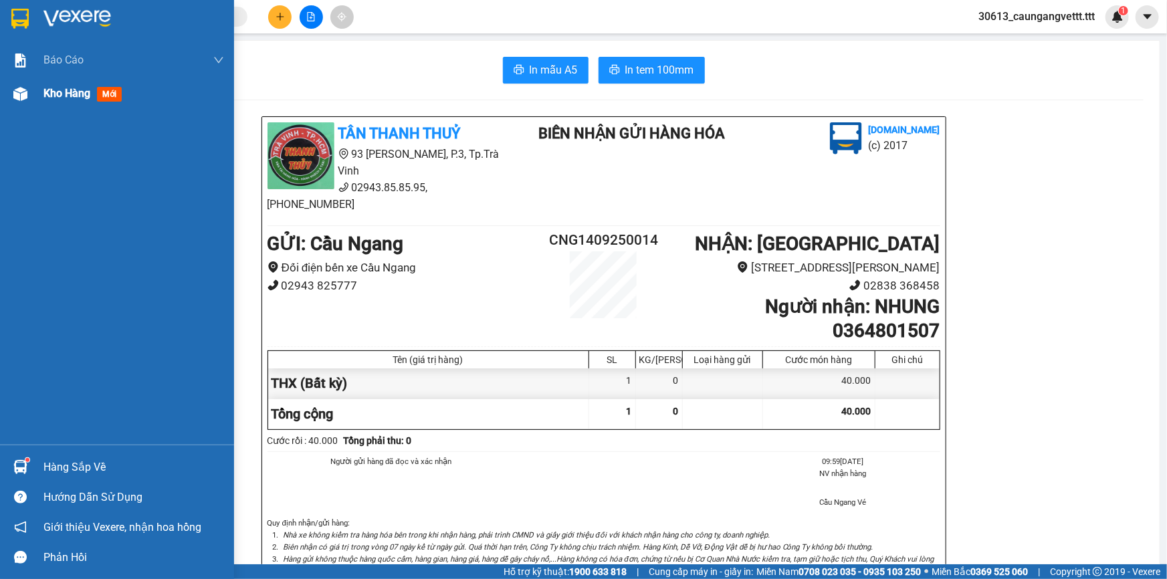
click at [47, 92] on span "Kho hàng" at bounding box center [66, 93] width 47 height 13
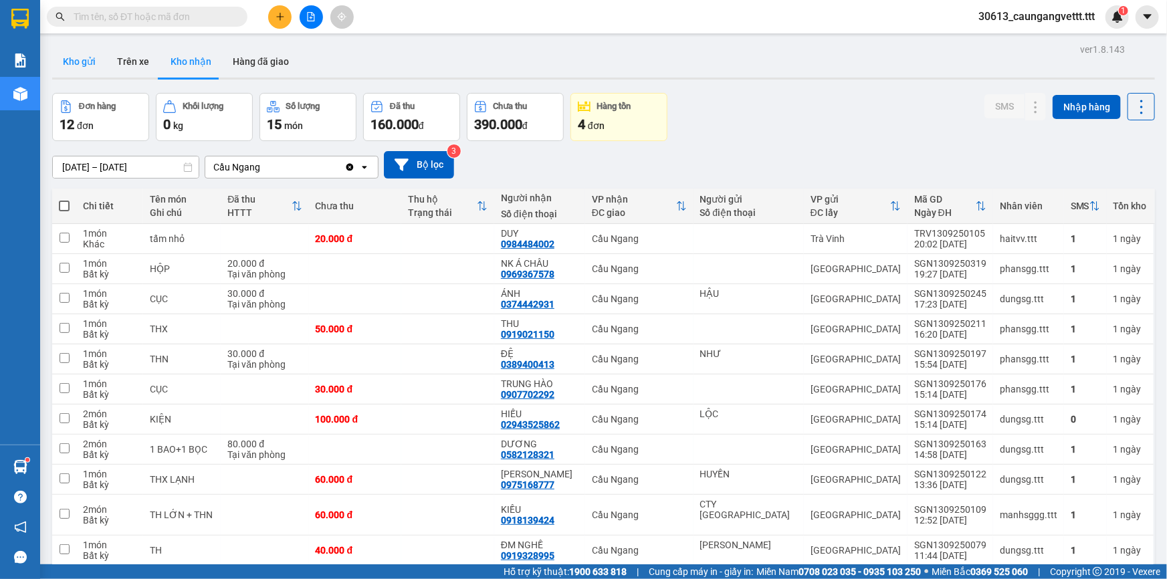
click at [81, 61] on button "Kho gửi" at bounding box center [79, 61] width 54 height 32
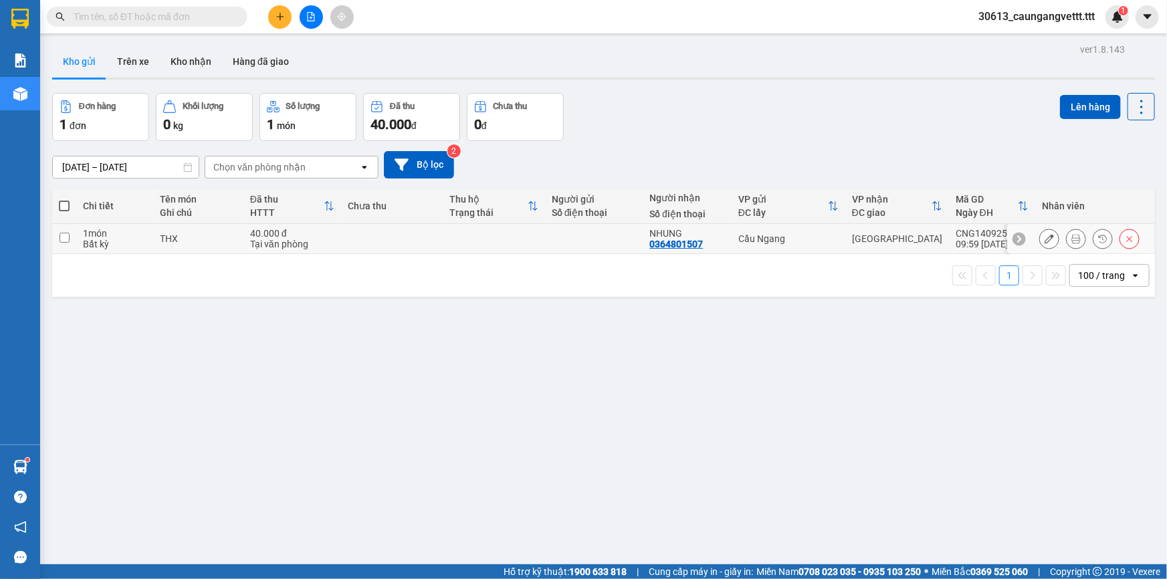
click at [1044, 241] on icon at bounding box center [1048, 238] width 9 height 9
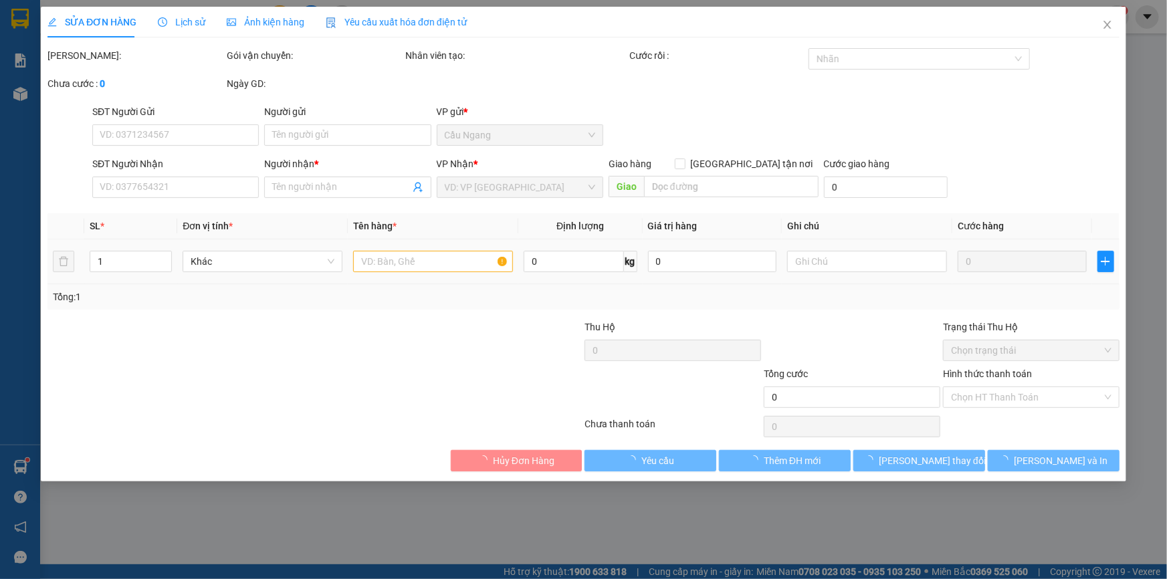
type input "0364801507"
type input "NHUNG"
type input "40.000"
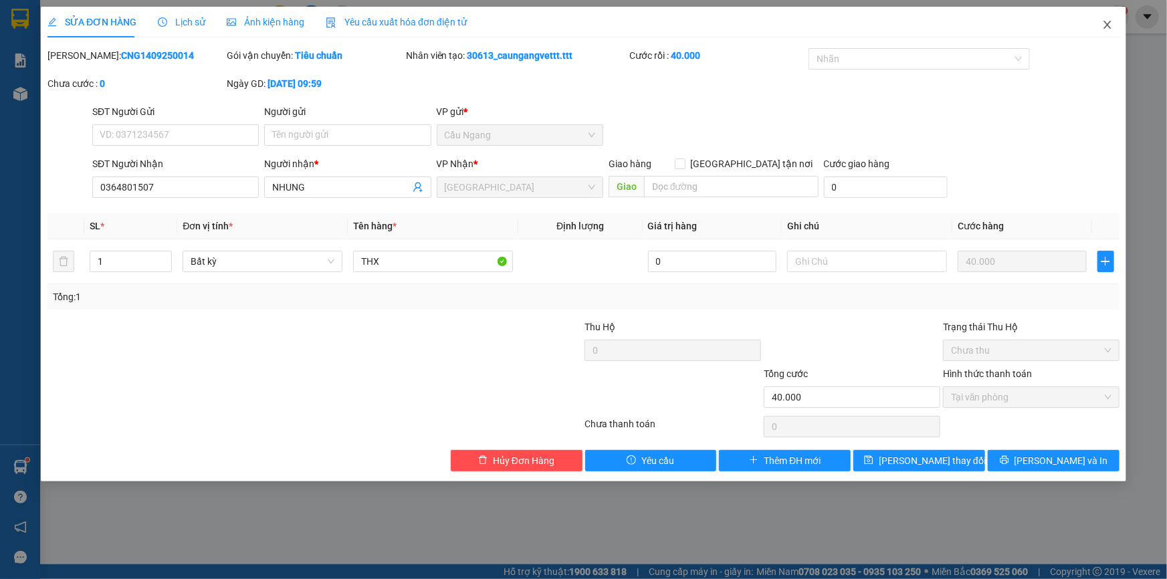
click at [1101, 27] on span "Close" at bounding box center [1107, 25] width 37 height 37
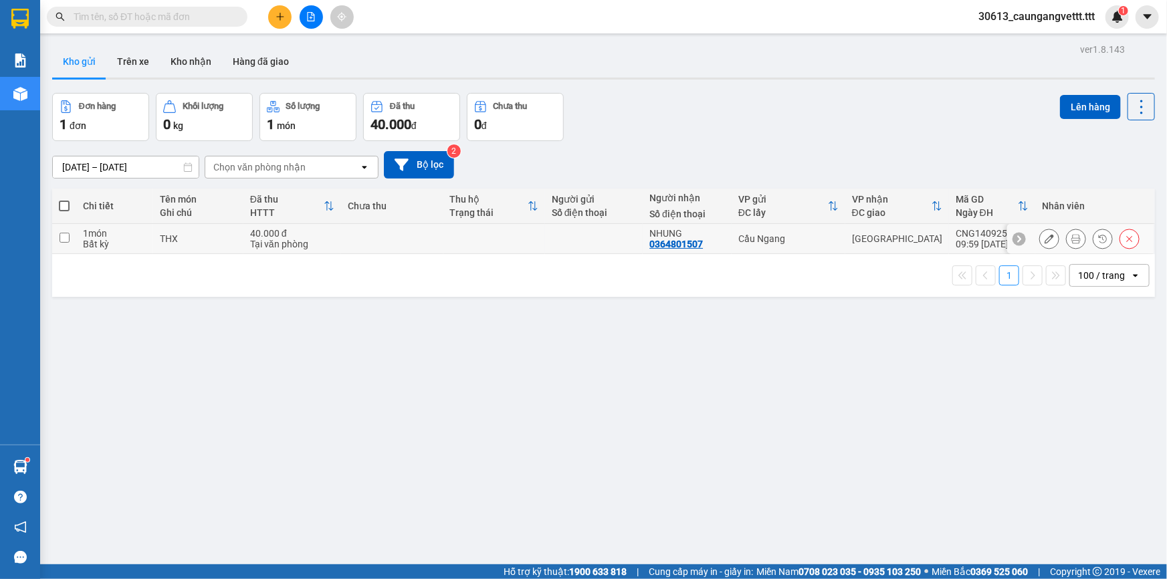
click at [1071, 241] on icon at bounding box center [1075, 238] width 9 height 9
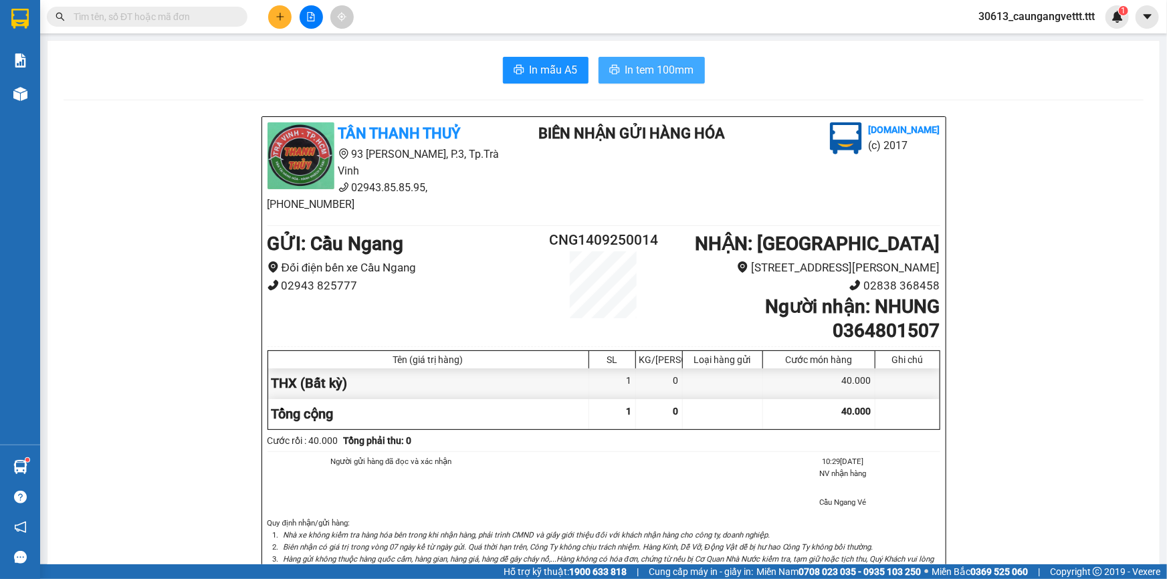
click at [666, 70] on span "In tem 100mm" at bounding box center [659, 70] width 69 height 17
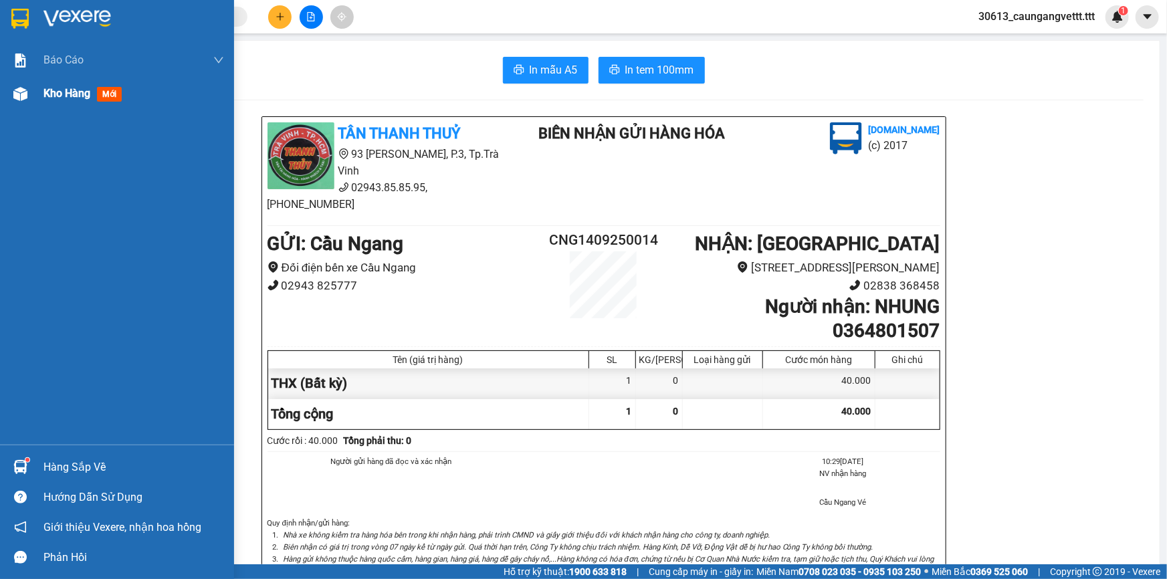
click at [59, 95] on span "Kho hàng" at bounding box center [66, 93] width 47 height 13
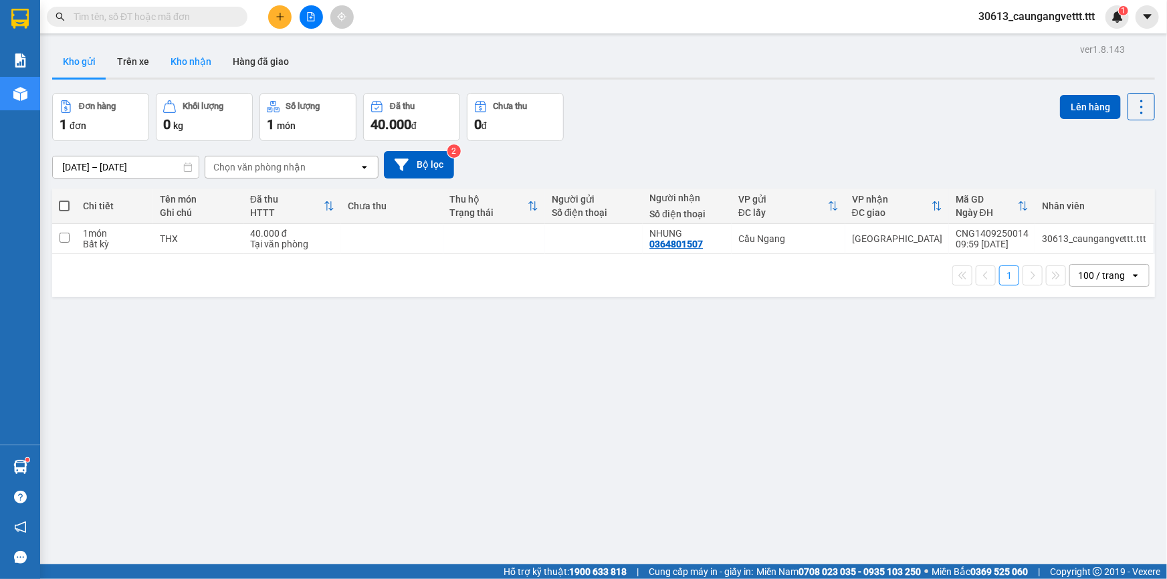
click at [193, 66] on button "Kho nhận" at bounding box center [191, 61] width 62 height 32
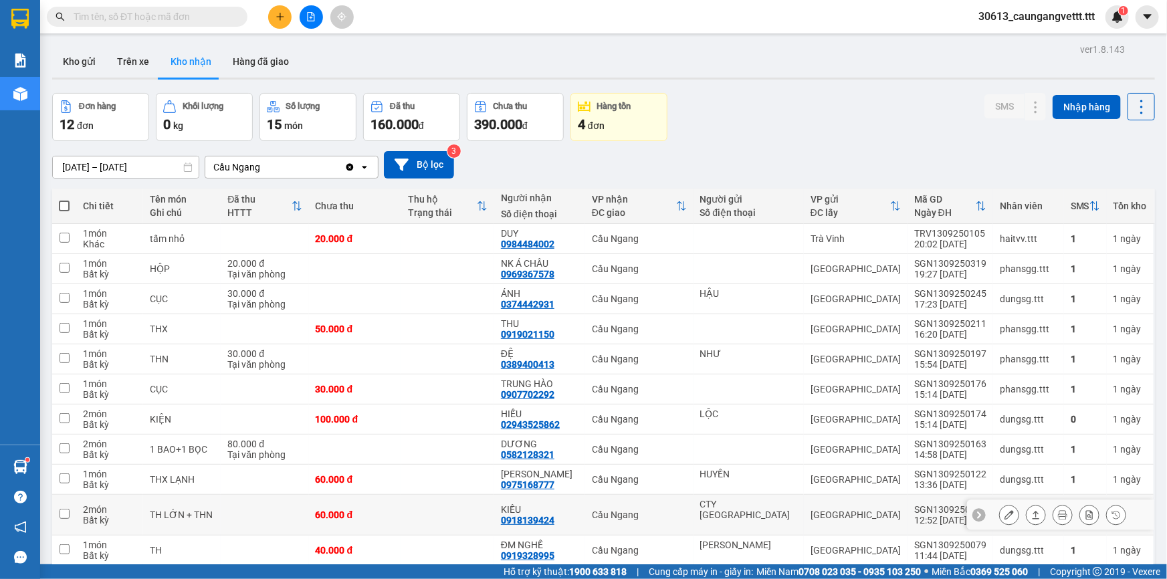
scroll to position [74, 0]
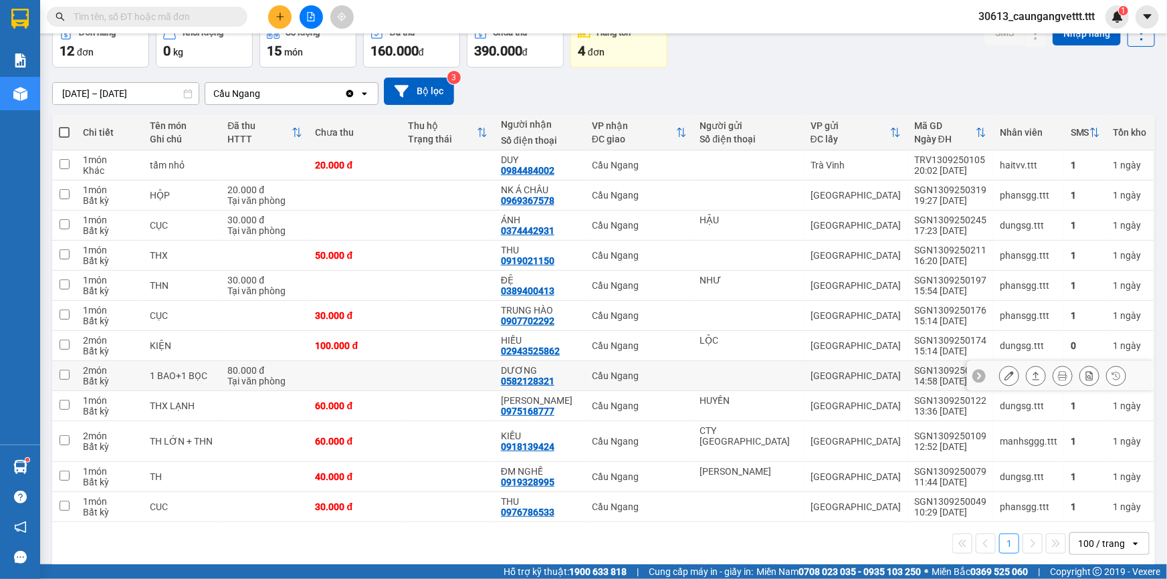
click at [1004, 374] on icon at bounding box center [1008, 375] width 9 height 9
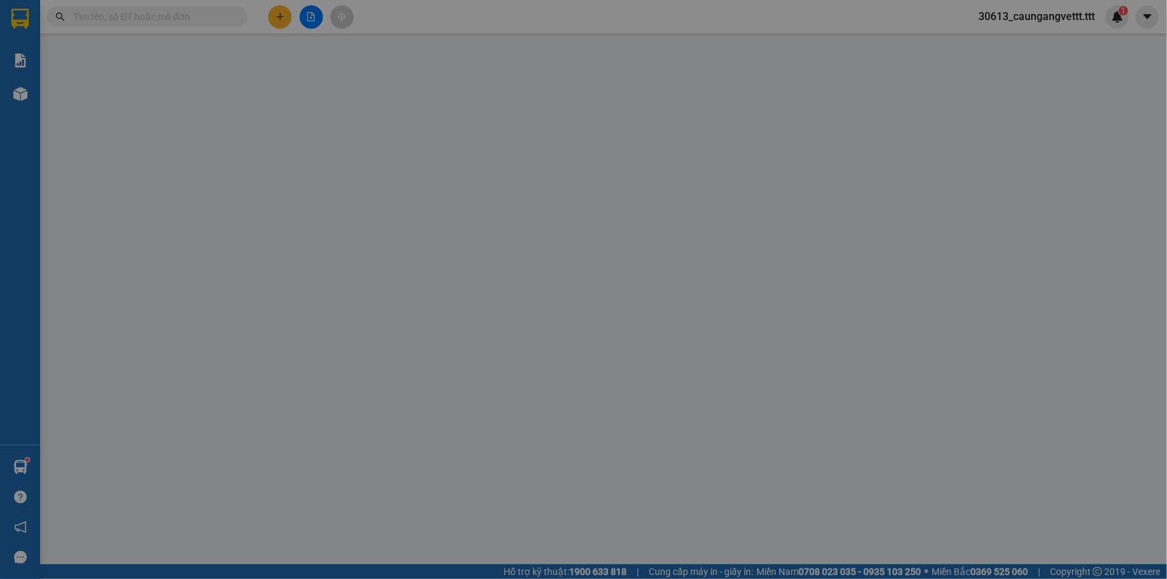
type input "0582128321"
type input "DƯƠNG"
type input "80.000"
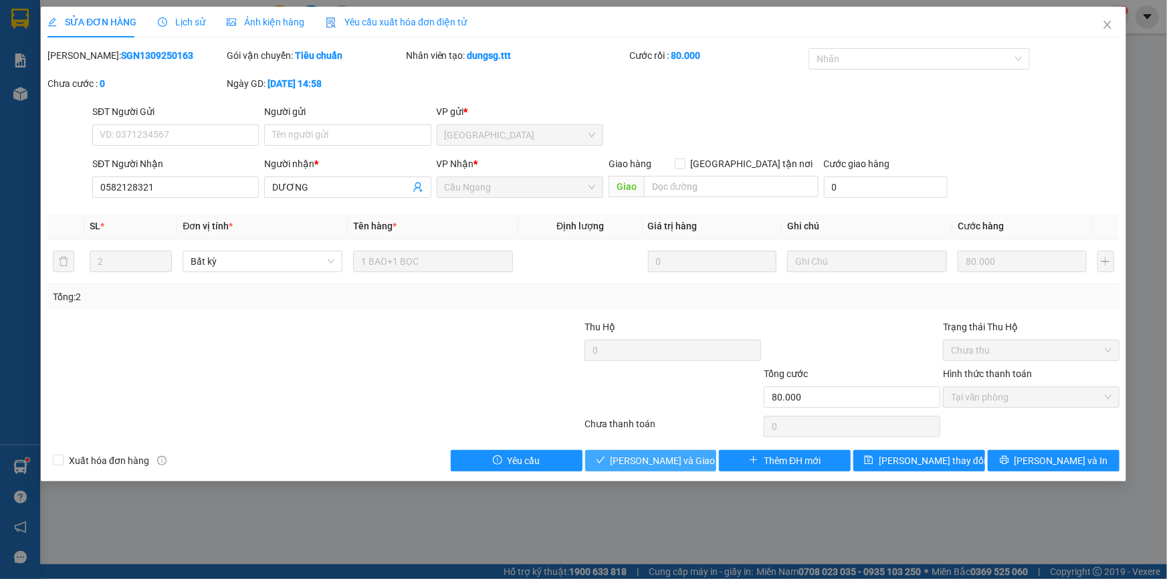
click at [648, 457] on span "[PERSON_NAME] và Giao hàng" at bounding box center [674, 460] width 128 height 15
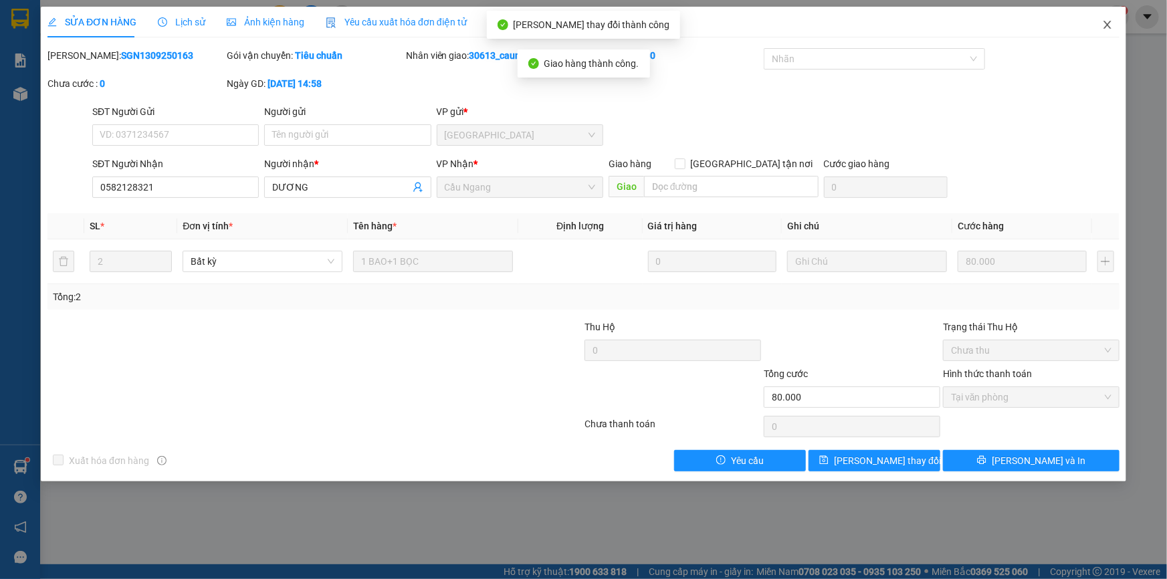
click at [1106, 27] on icon "close" at bounding box center [1106, 25] width 7 height 8
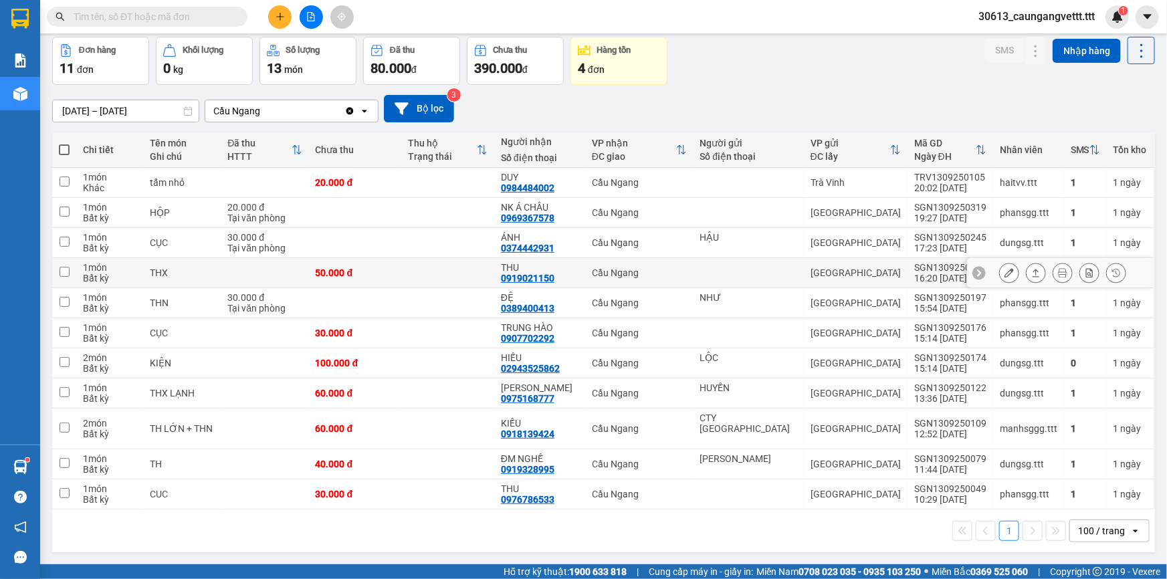
scroll to position [61, 0]
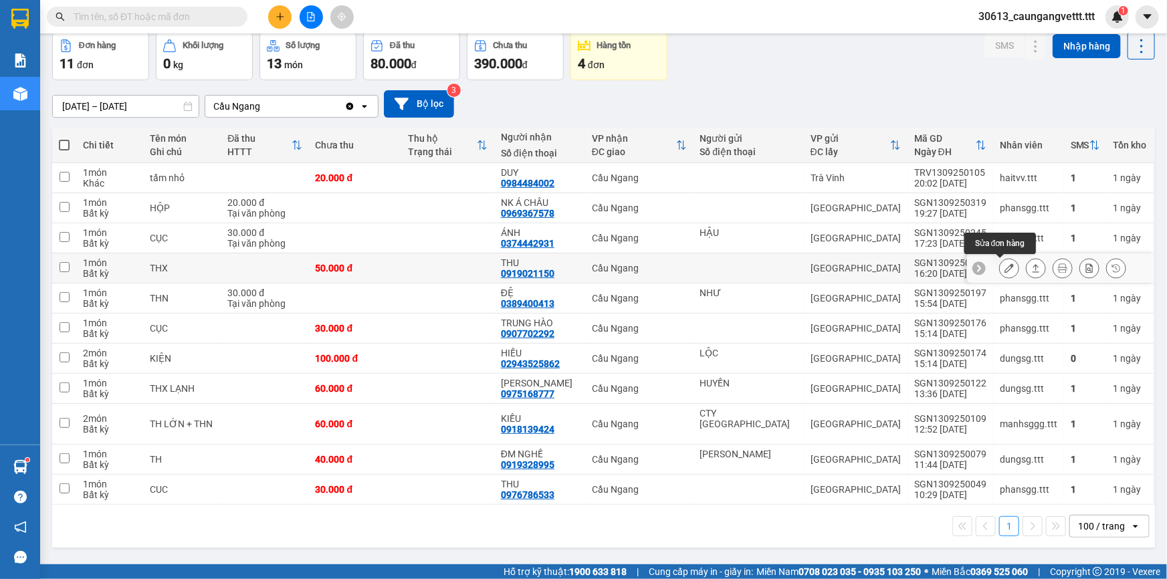
click at [1002, 272] on button at bounding box center [1009, 268] width 19 height 23
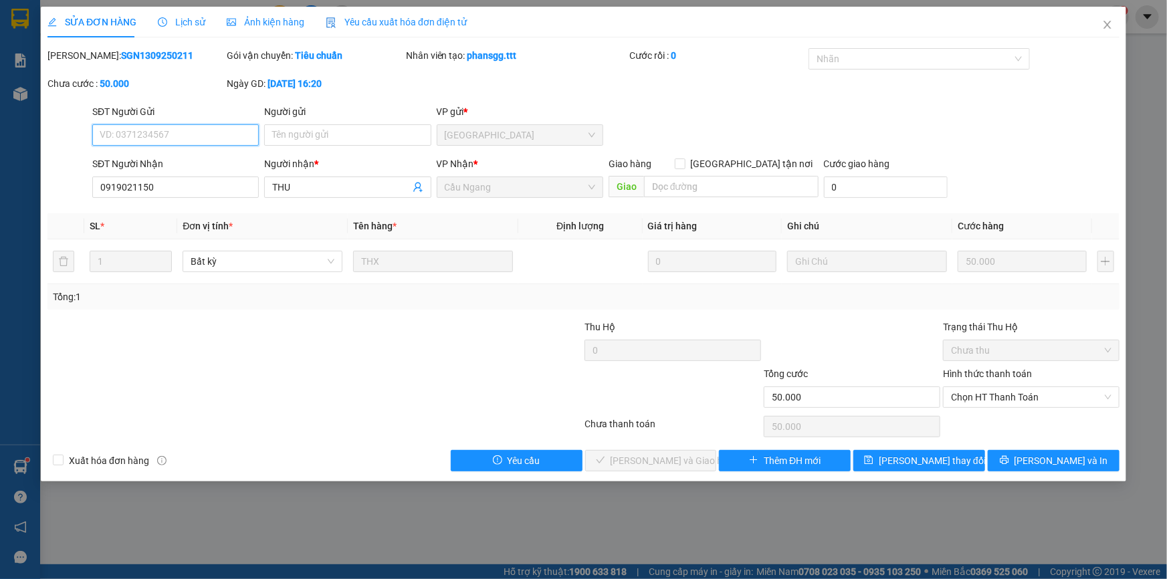
type input "0919021150"
type input "THU"
type input "50.000"
click at [1042, 388] on span "Chọn HT Thanh Toán" at bounding box center [1031, 397] width 160 height 20
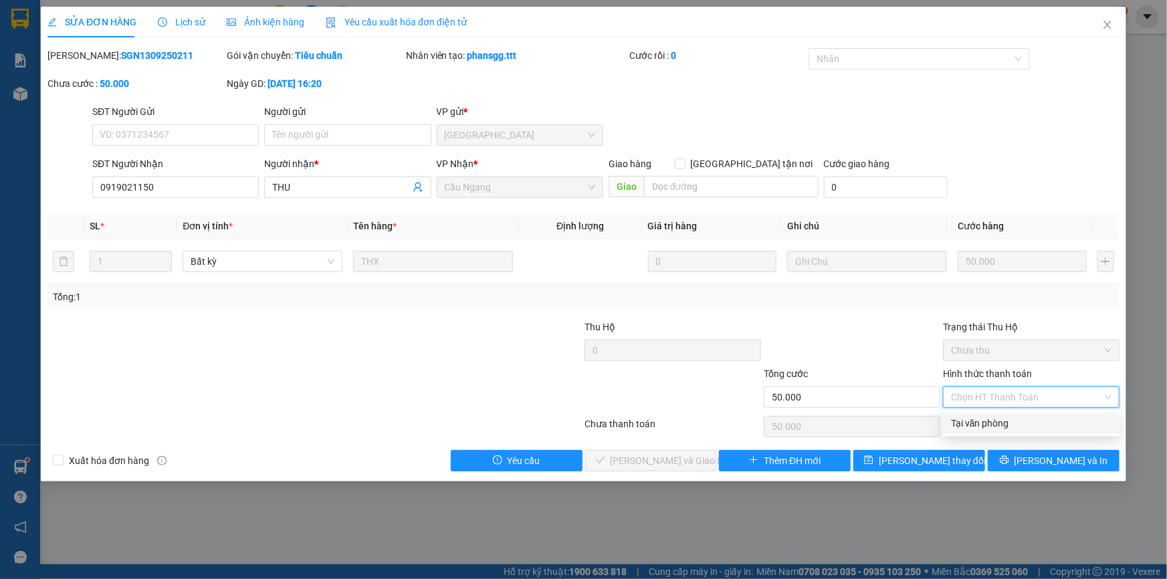
click at [1018, 425] on div "Tại văn phòng" at bounding box center [1031, 423] width 160 height 15
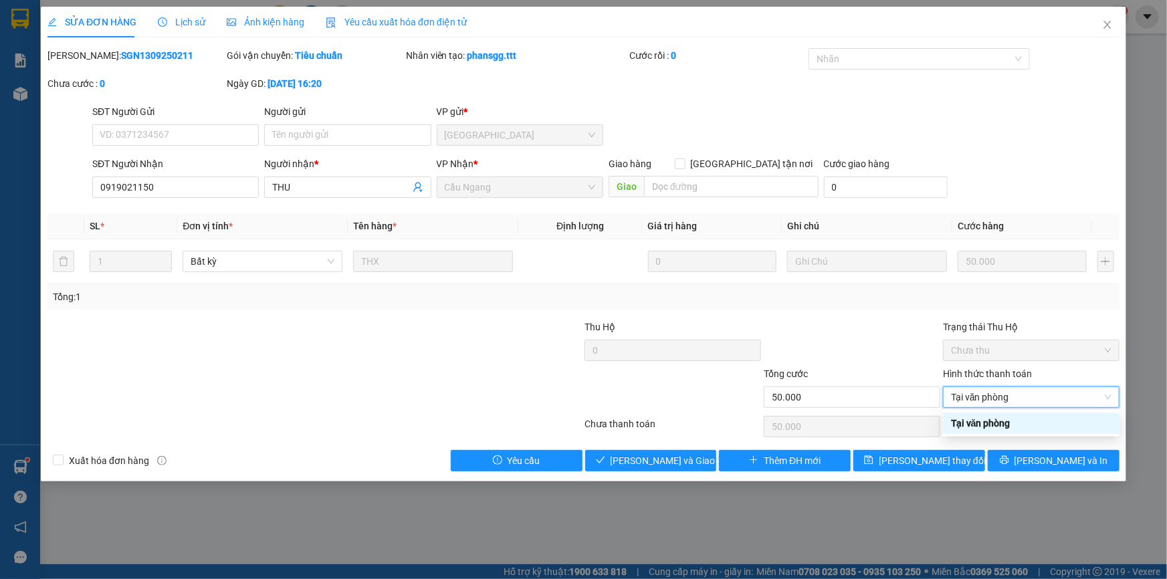
type input "0"
click at [657, 460] on span "[PERSON_NAME] và Giao hàng" at bounding box center [674, 460] width 128 height 15
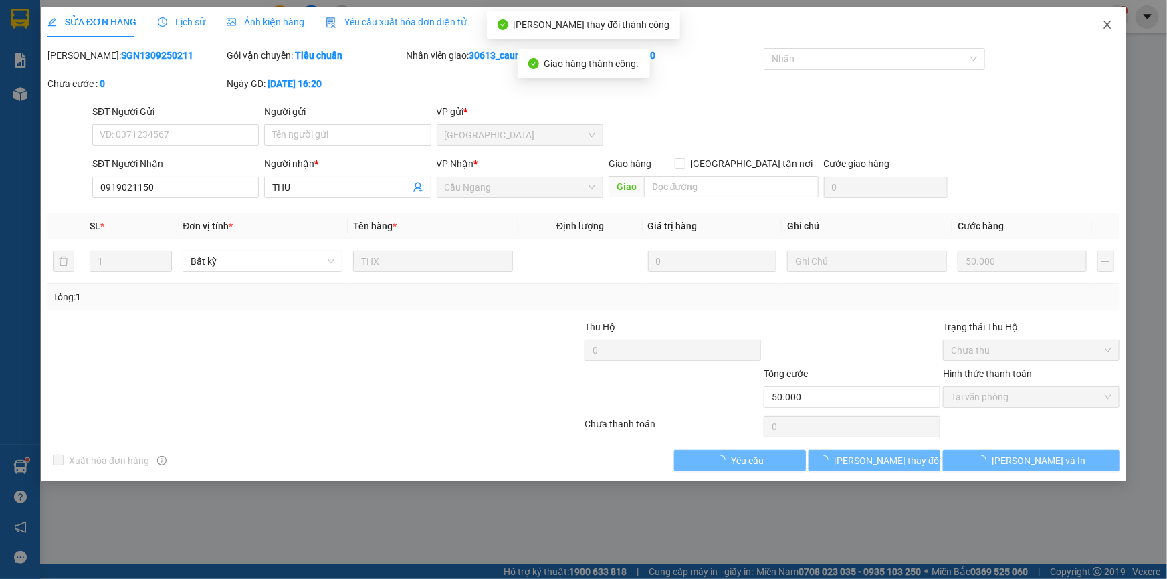
click at [1104, 24] on icon "close" at bounding box center [1107, 24] width 11 height 11
